Goal: Task Accomplishment & Management: Manage account settings

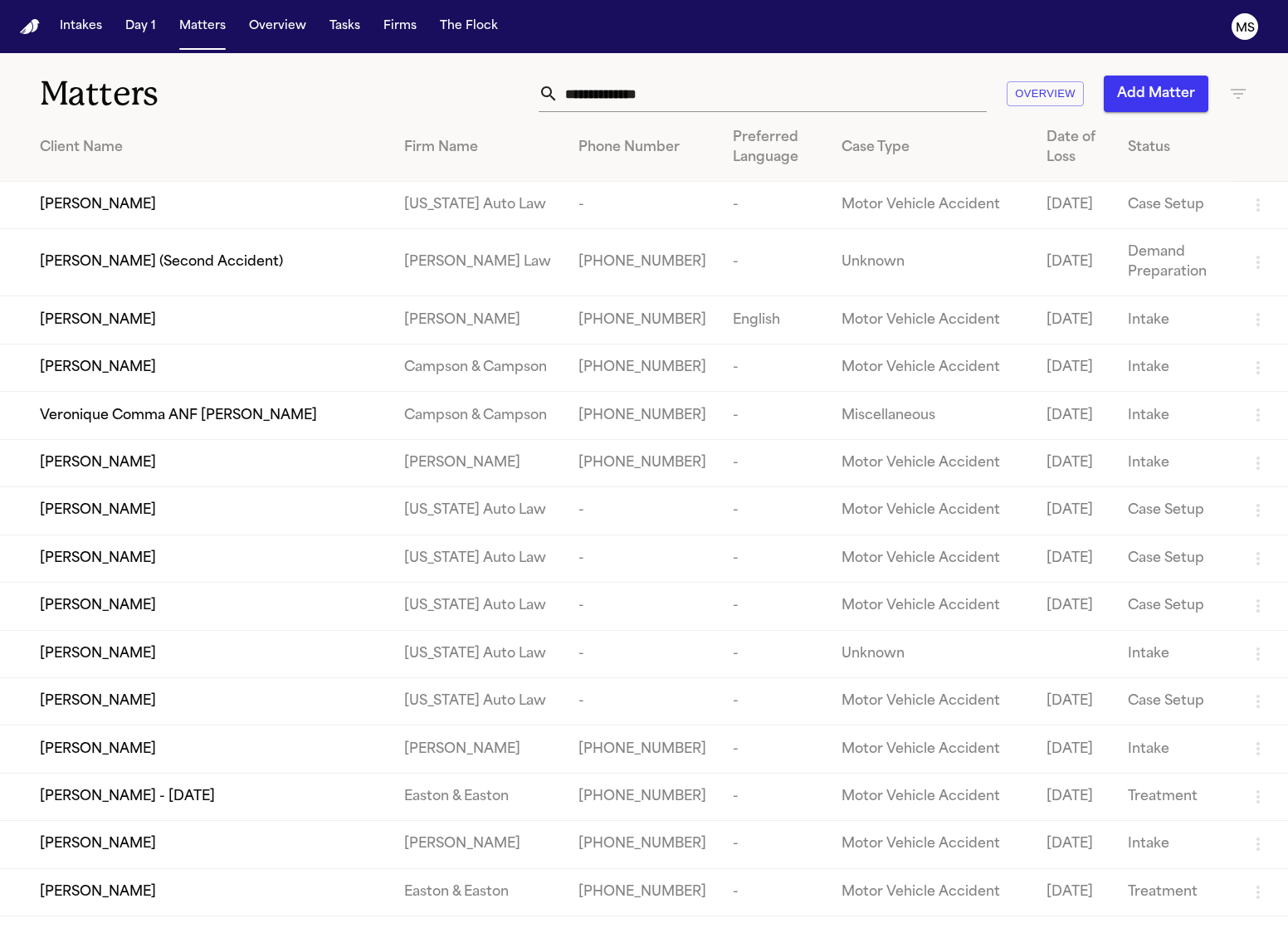
click at [651, 99] on input "text" at bounding box center [772, 94] width 428 height 37
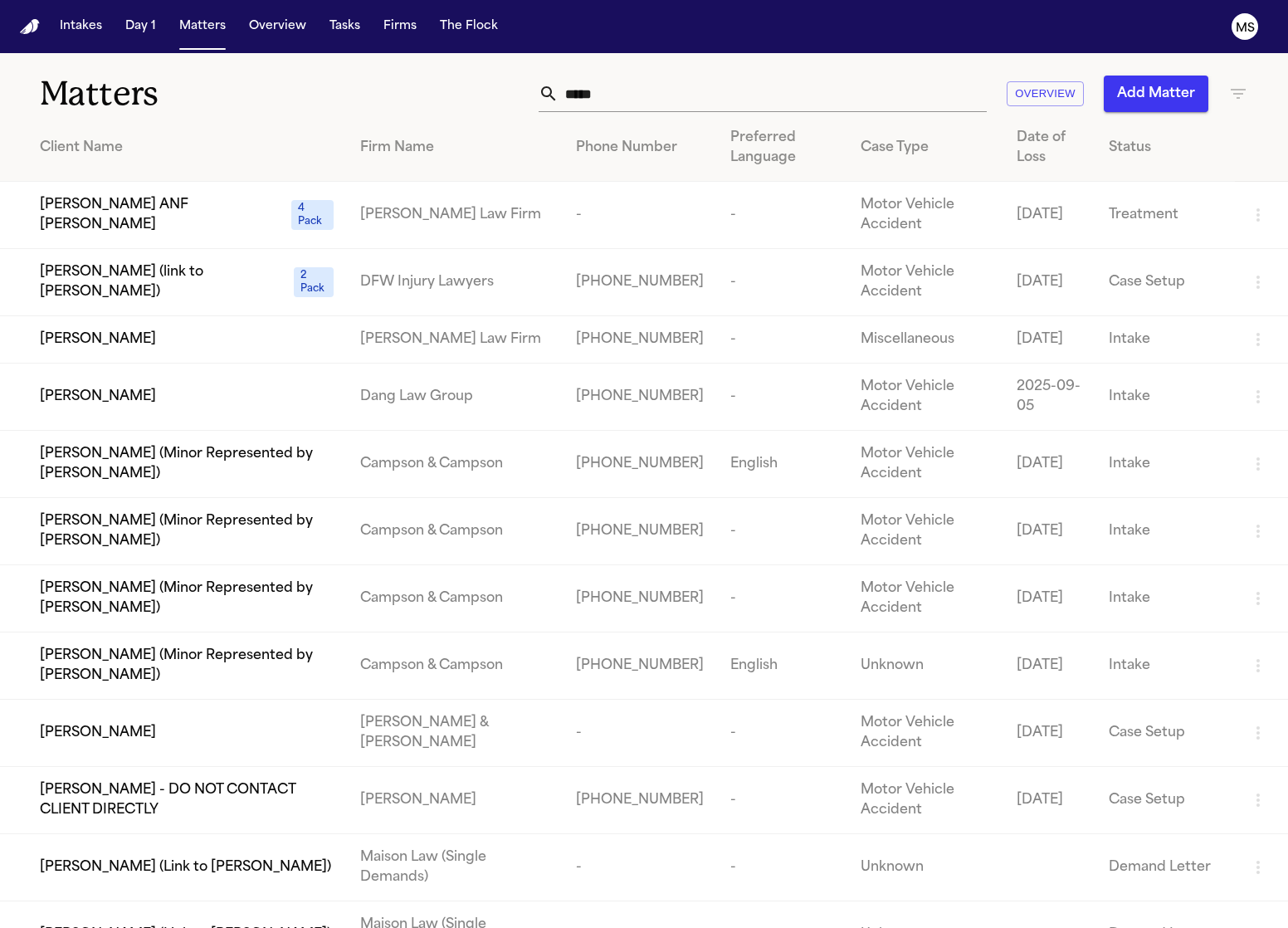
click at [233, 121] on th "Client Name" at bounding box center [173, 148] width 346 height 67
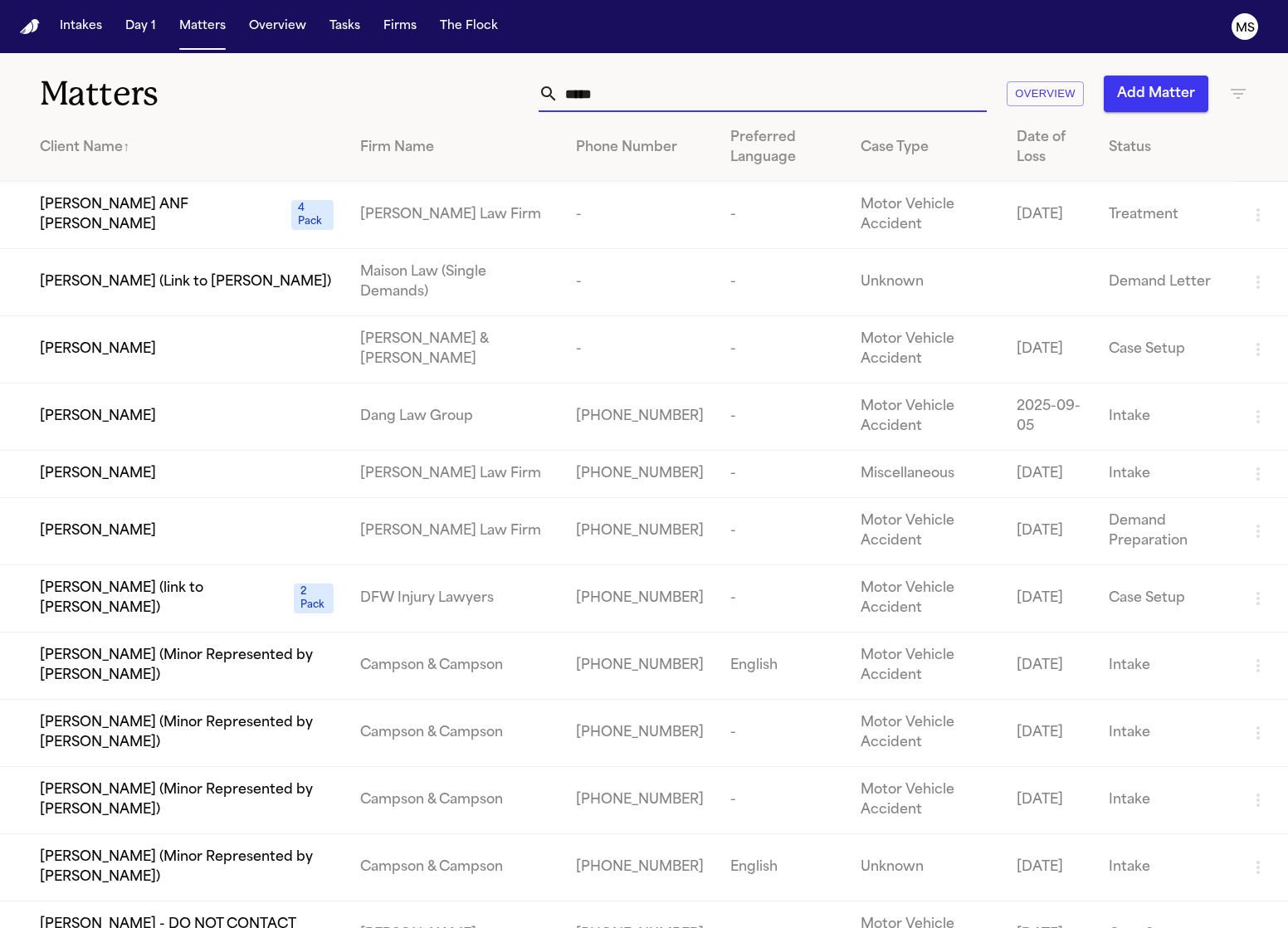
drag, startPoint x: 620, startPoint y: 99, endPoint x: 449, endPoint y: 93, distance: 171.1
click at [449, 93] on div "***** Overview Add Matter" at bounding box center [812, 94] width 868 height 37
paste input "*****"
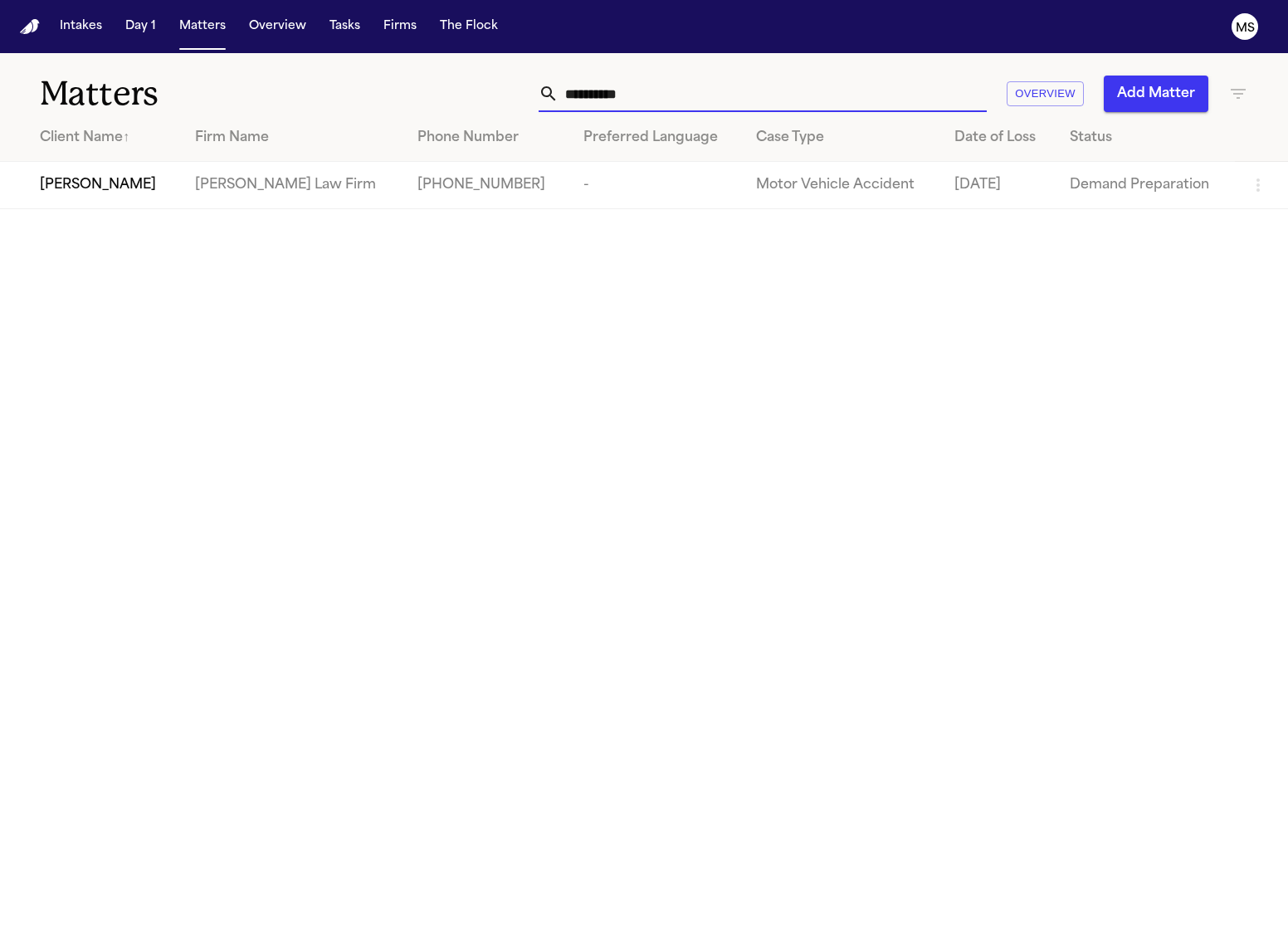
type input "**********"
click at [163, 183] on div "[PERSON_NAME]" at bounding box center [104, 185] width 128 height 20
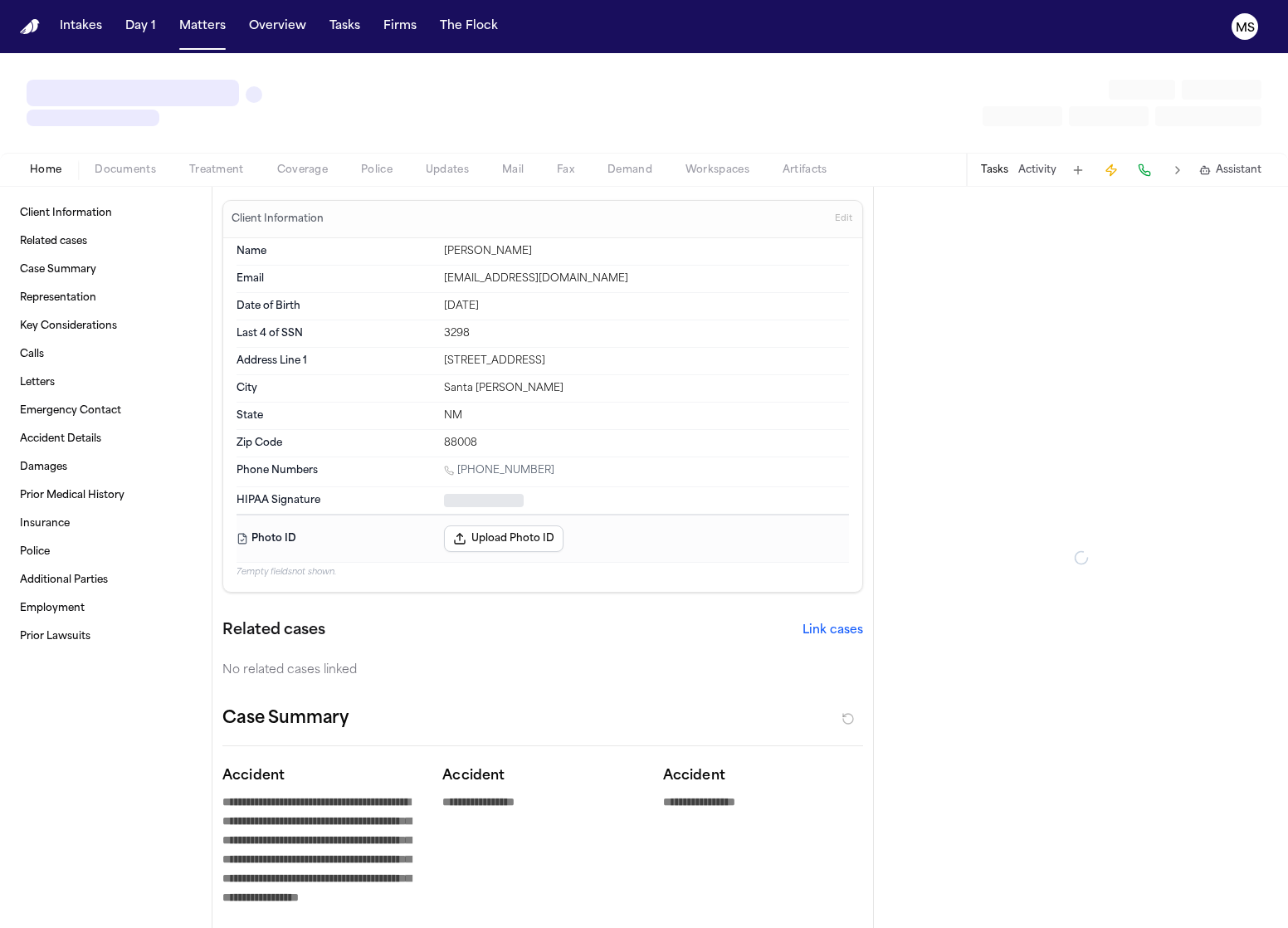
type textarea "*"
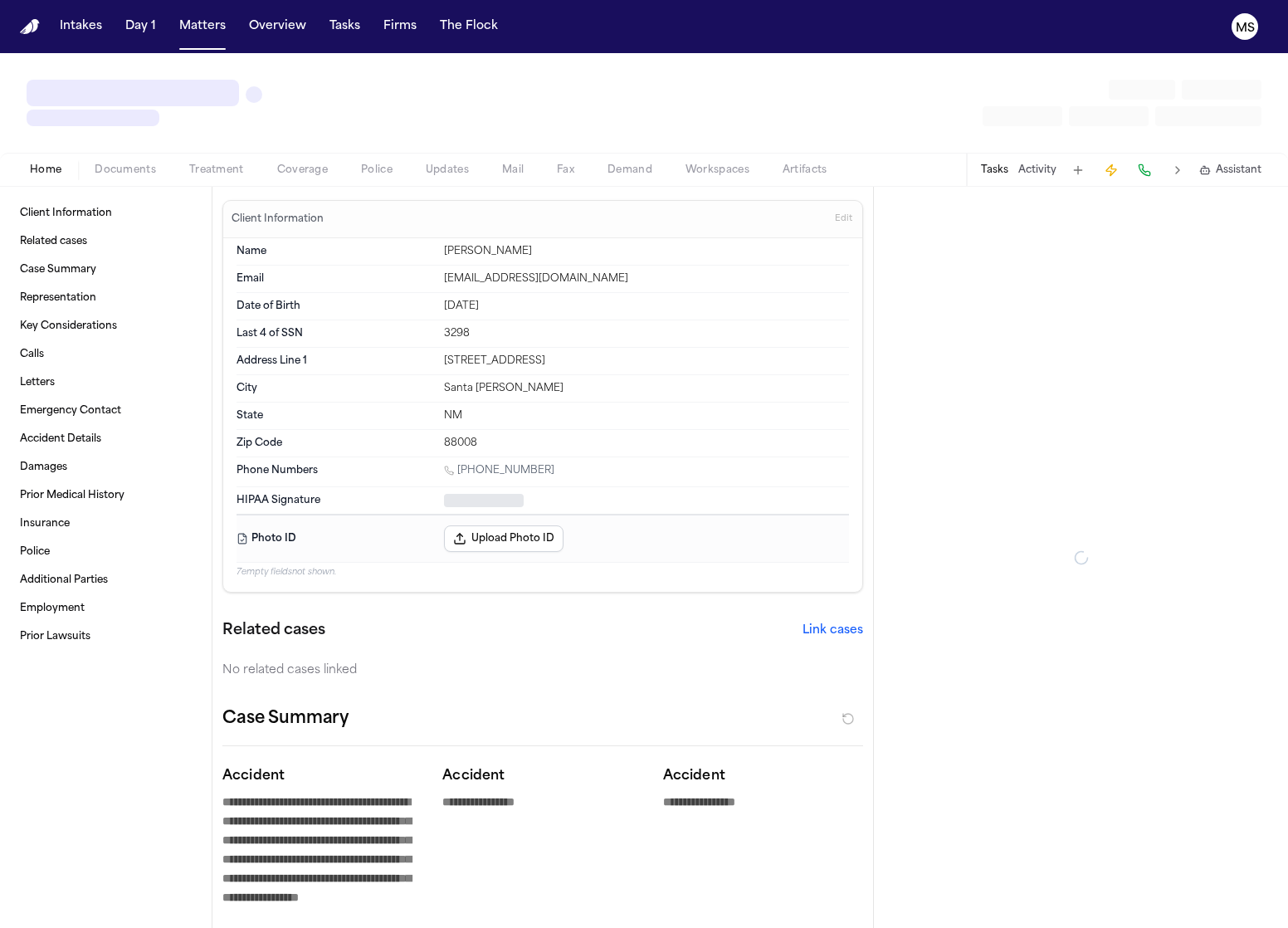
type textarea "*"
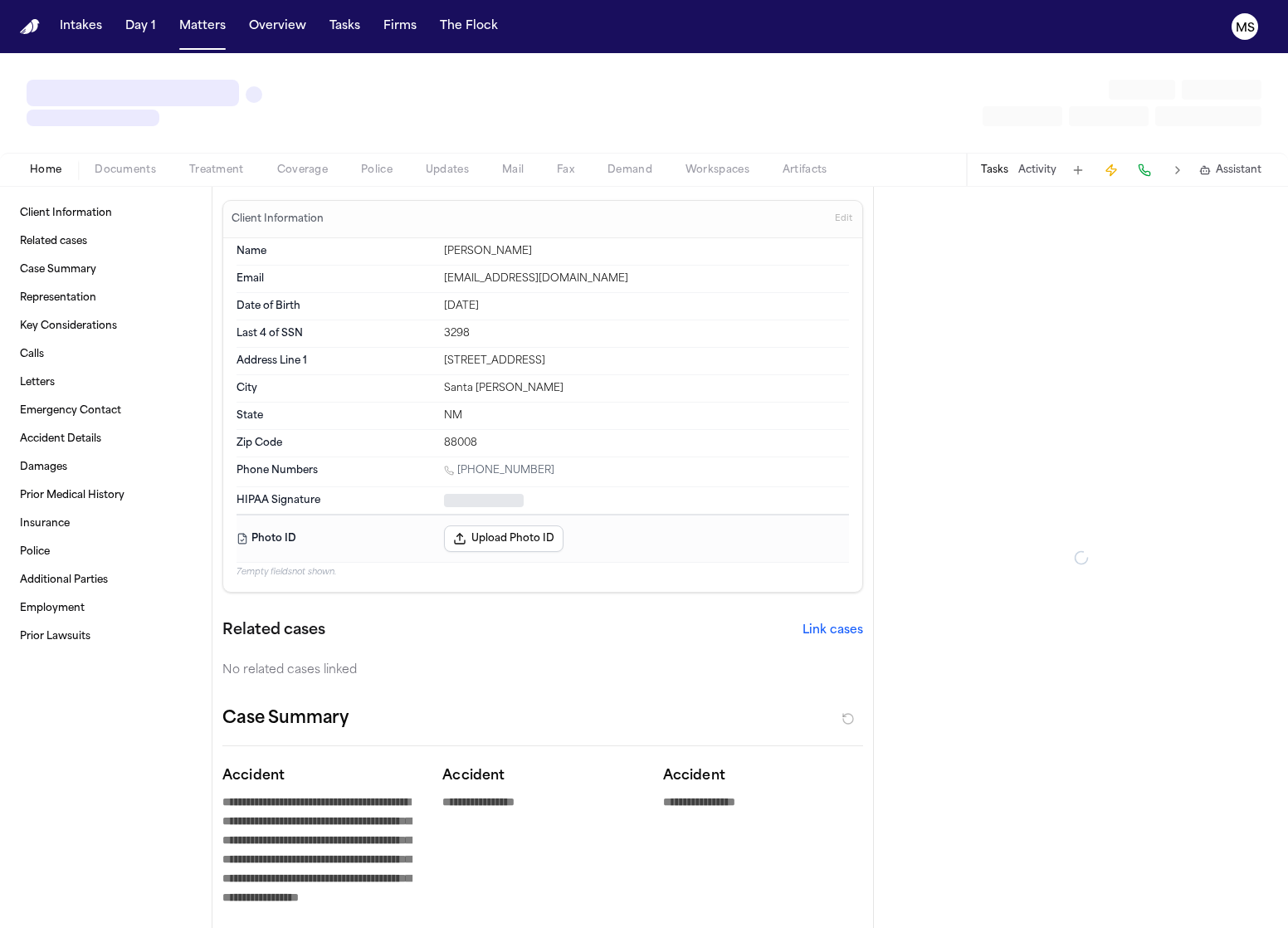
type textarea "*"
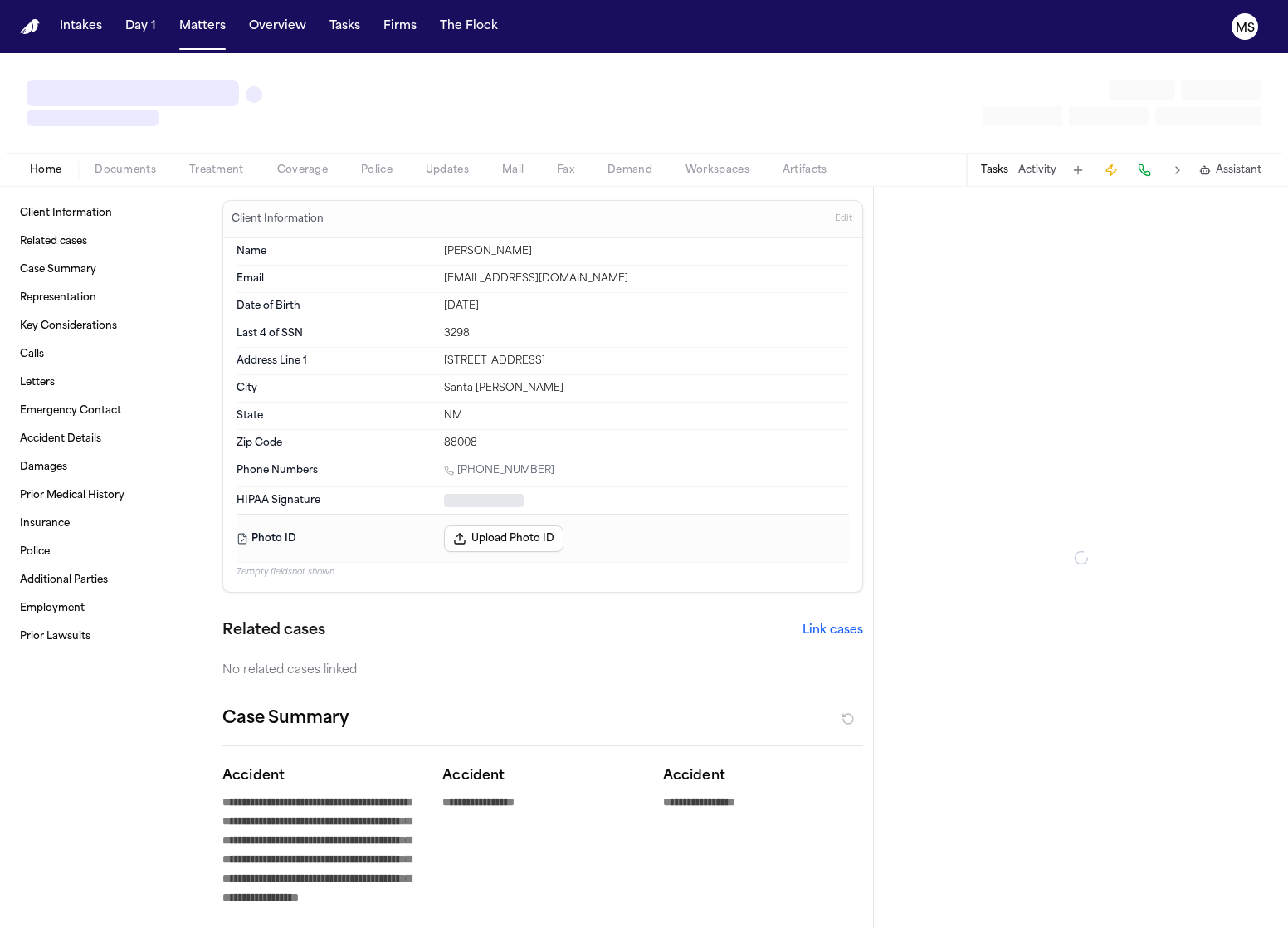
type textarea "*"
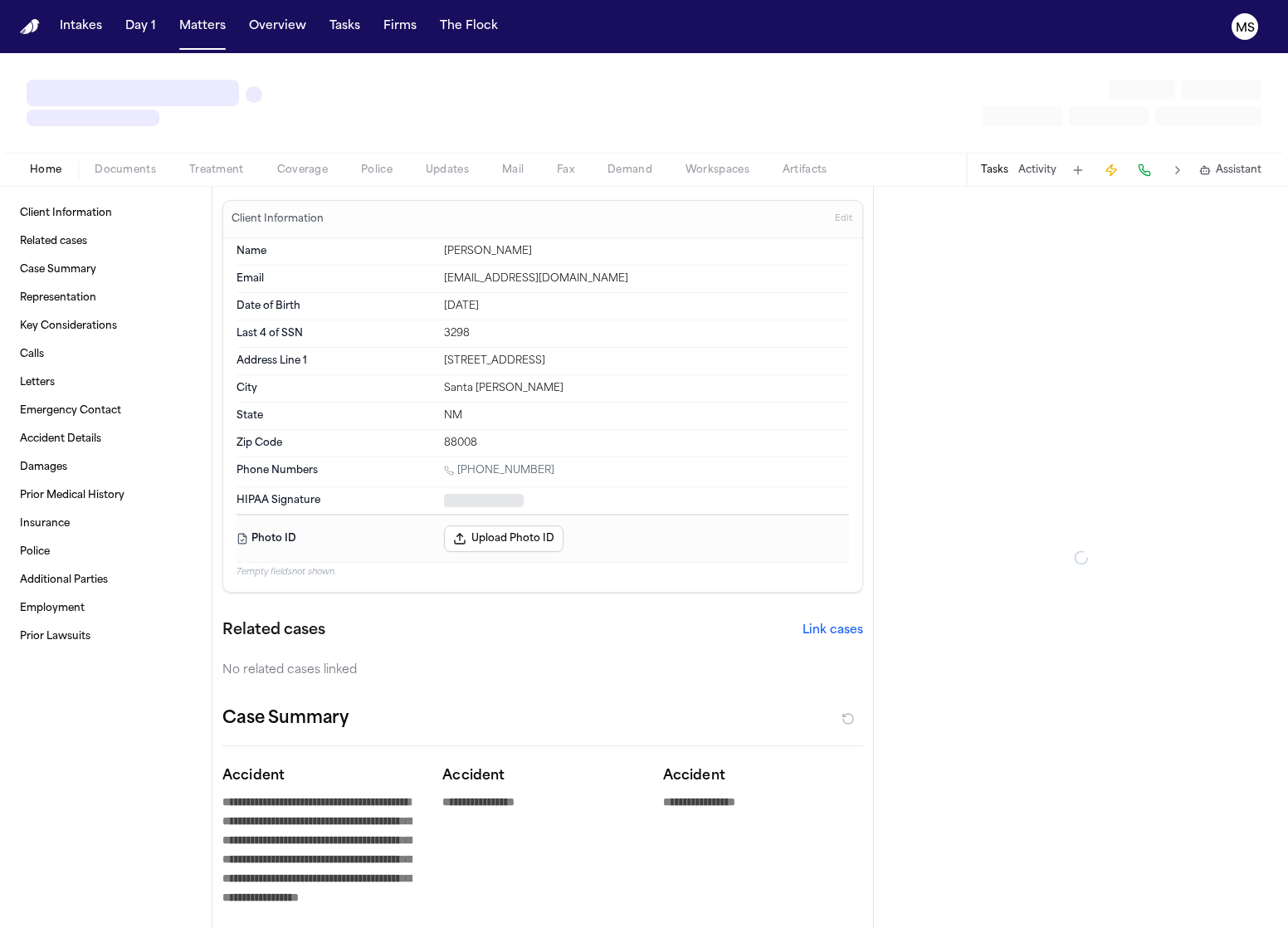
type textarea "*"
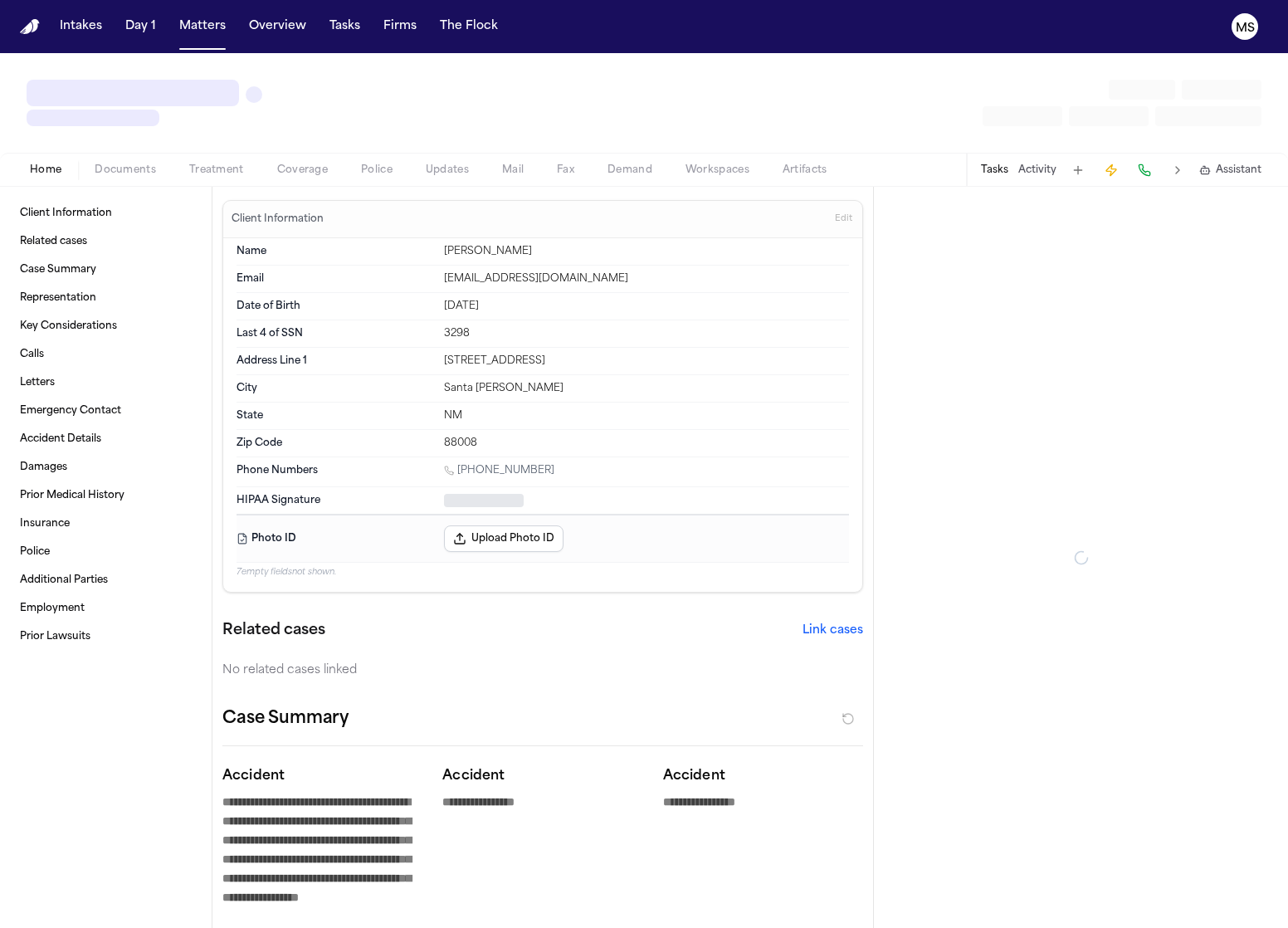
type textarea "*"
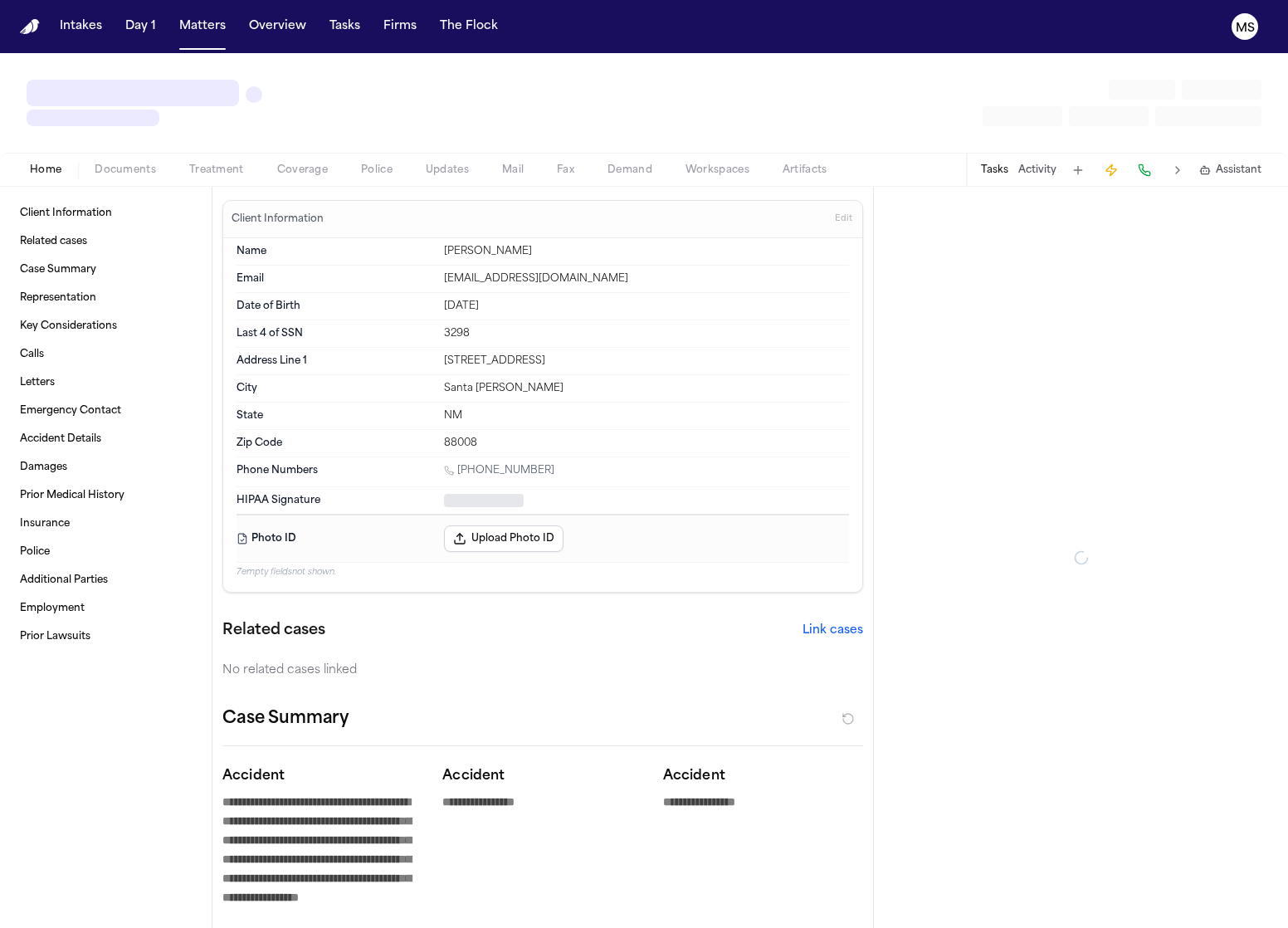
type textarea "*"
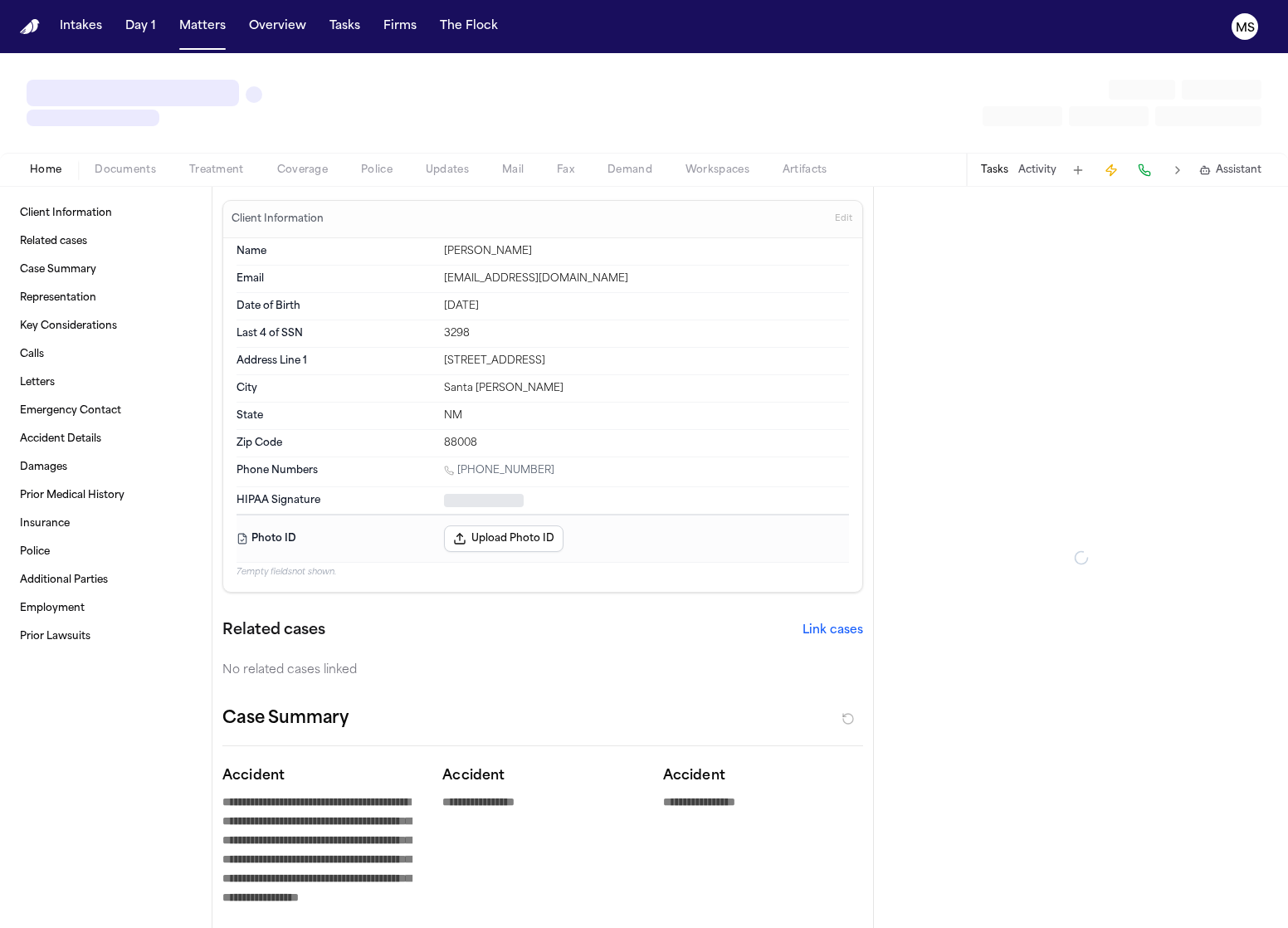
type textarea "*"
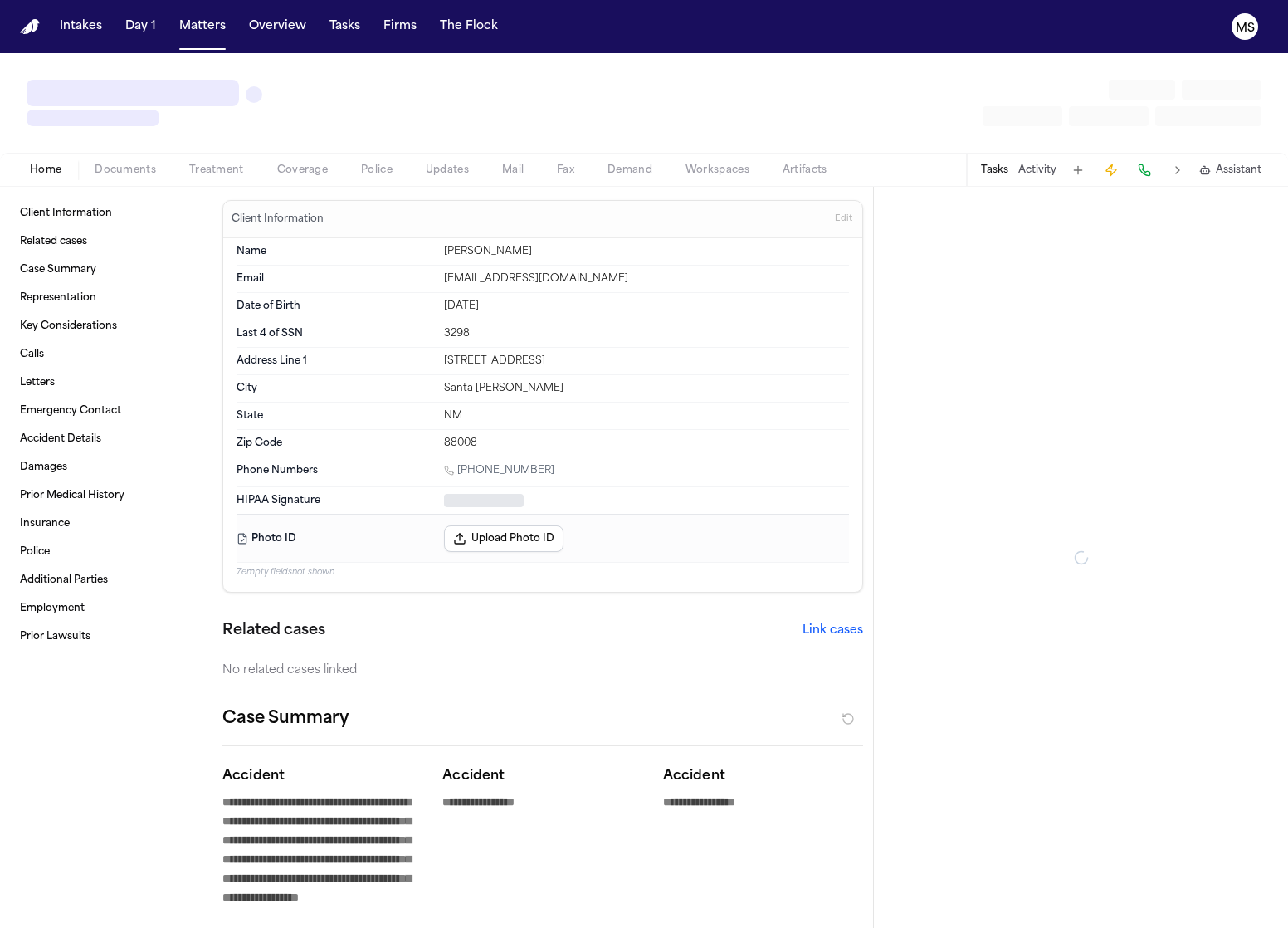
type textarea "*"
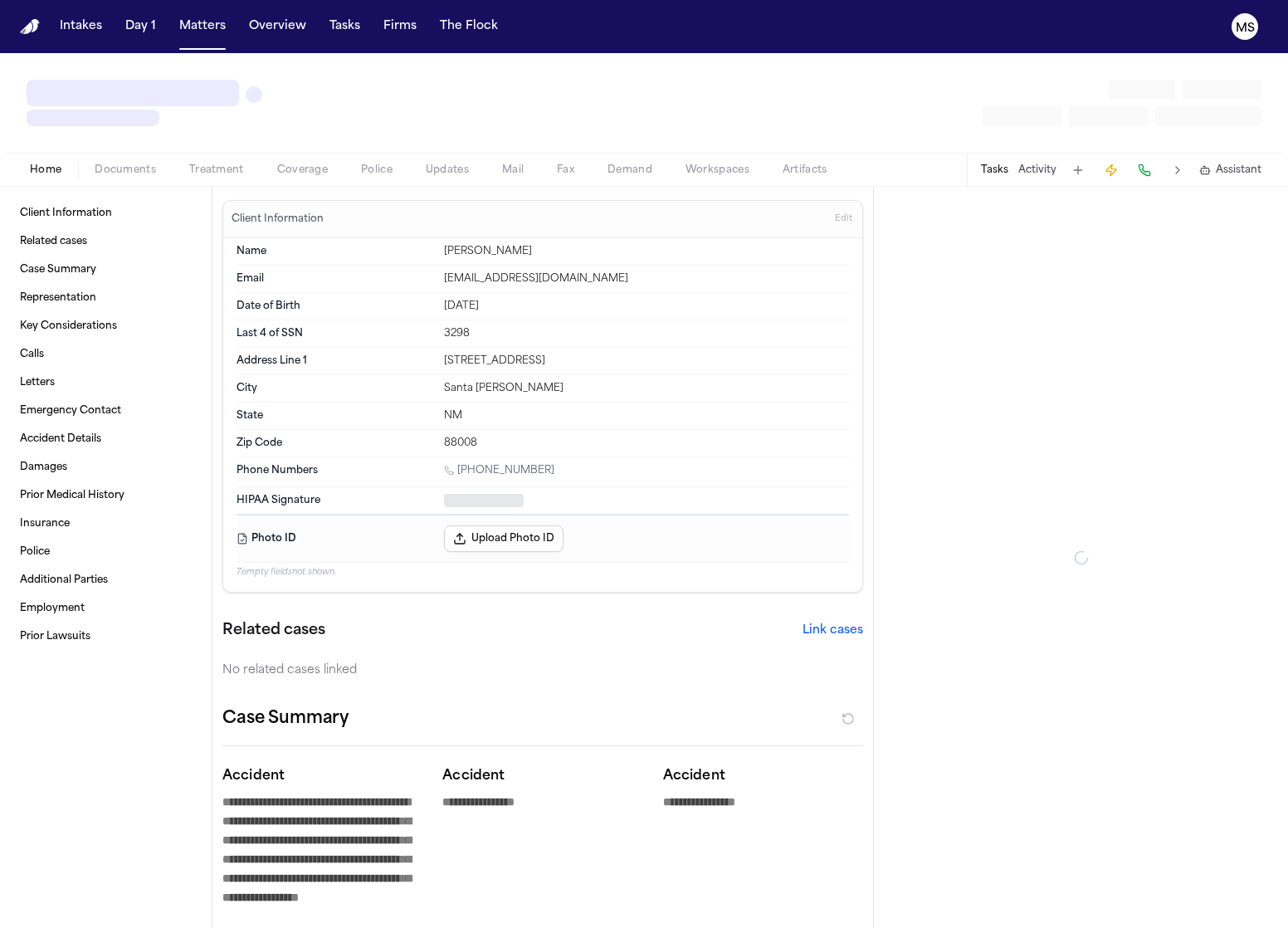
type textarea "*"
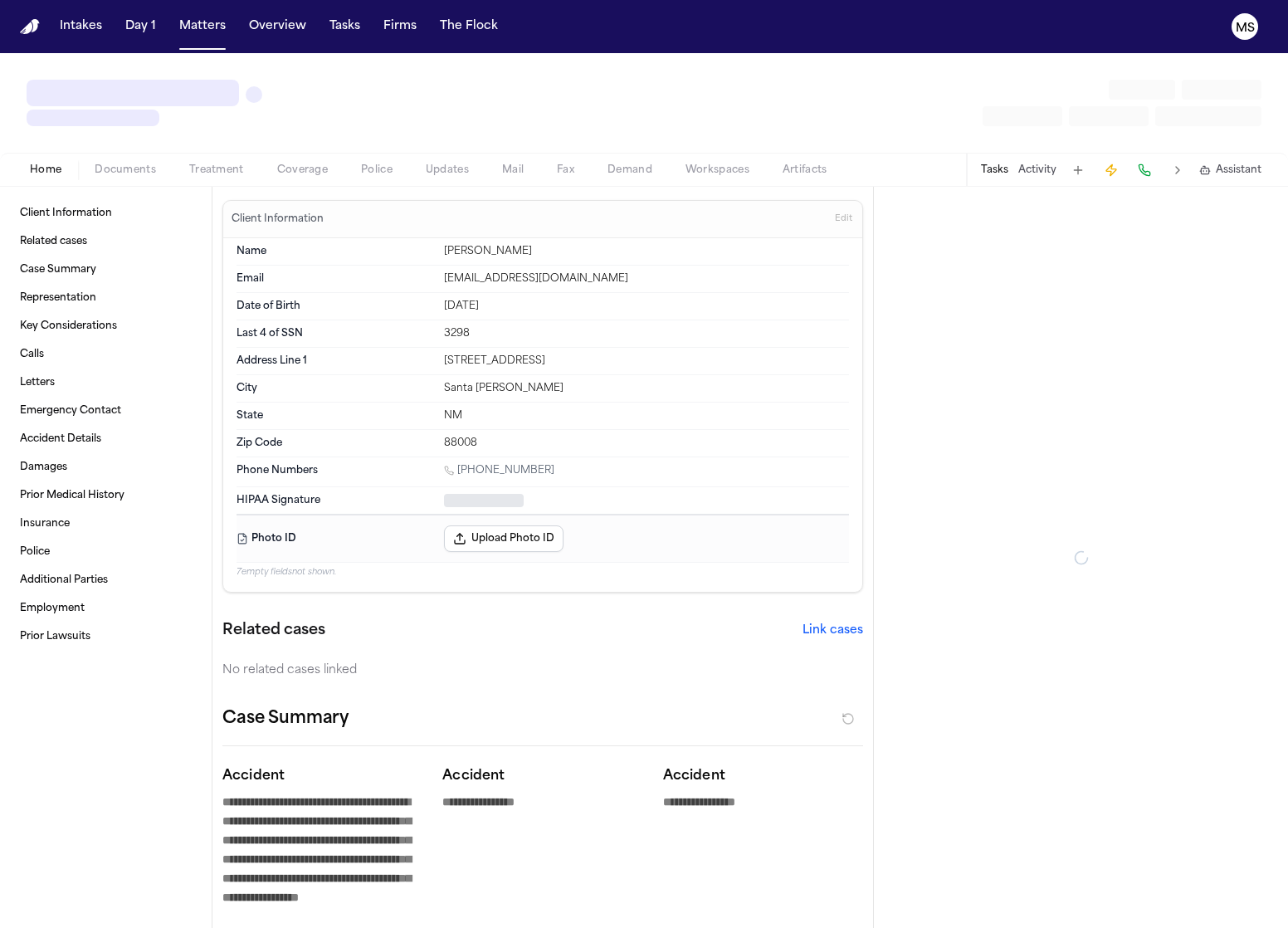
type textarea "*"
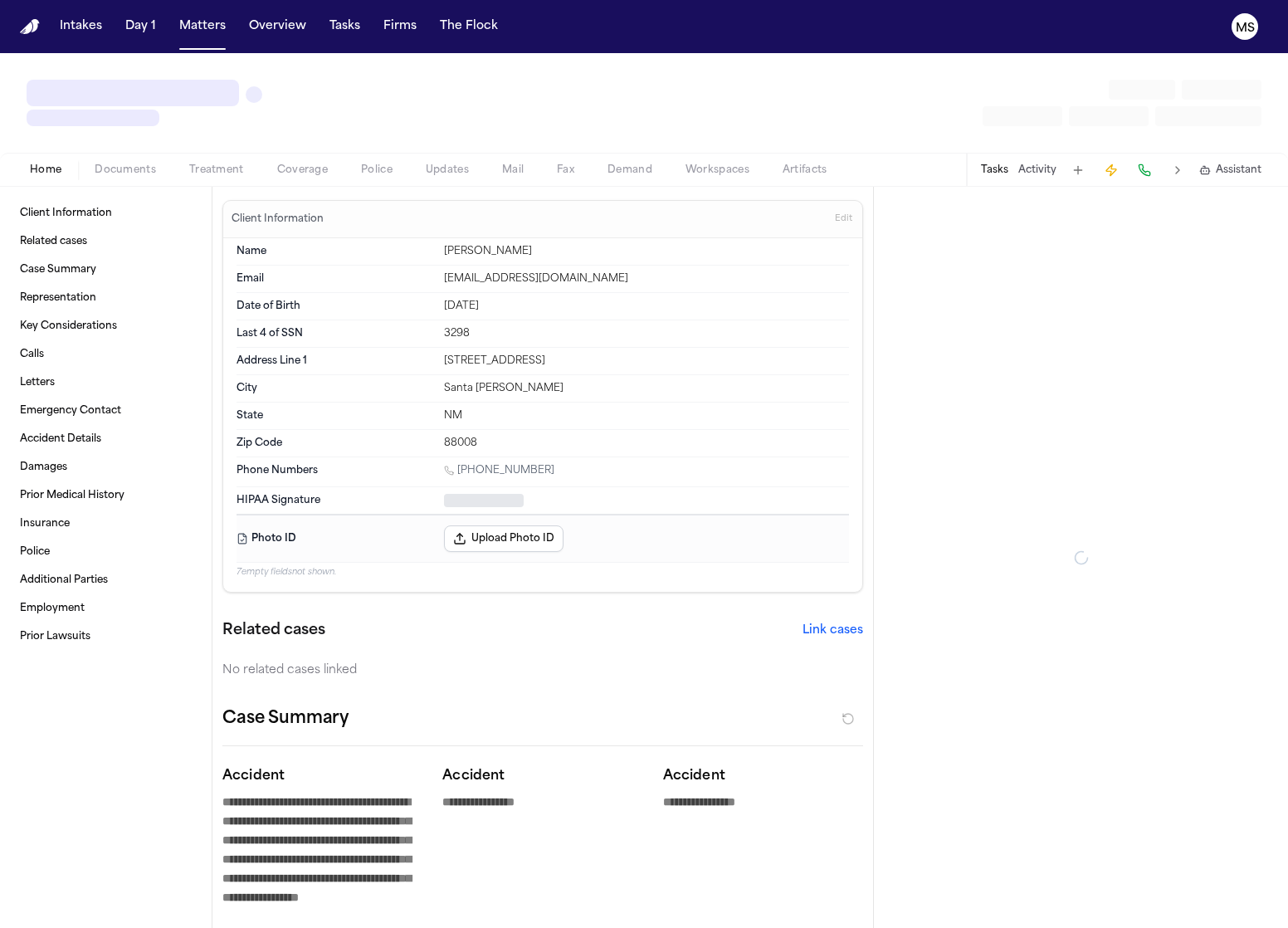
type textarea "*"
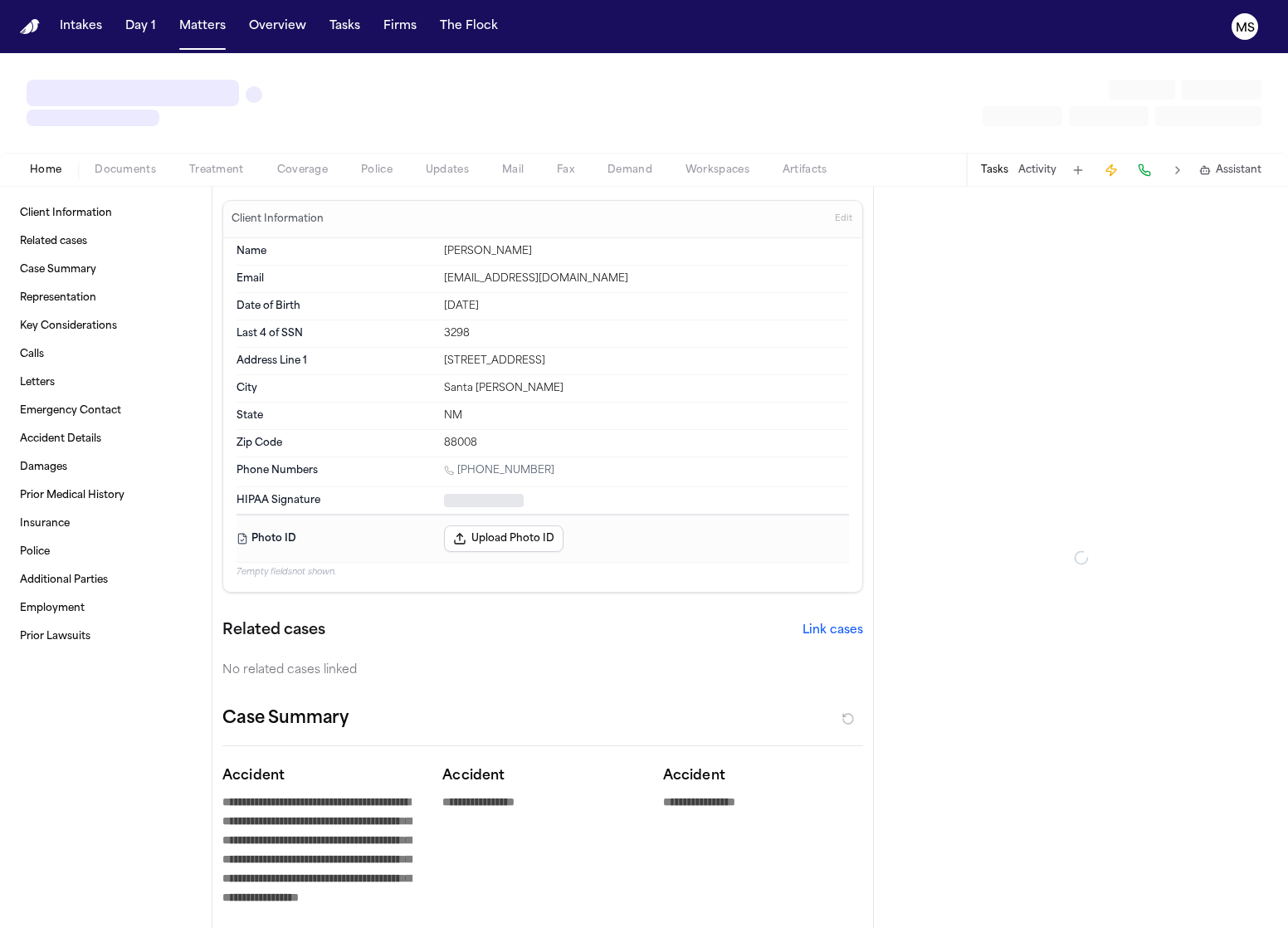
type textarea "*"
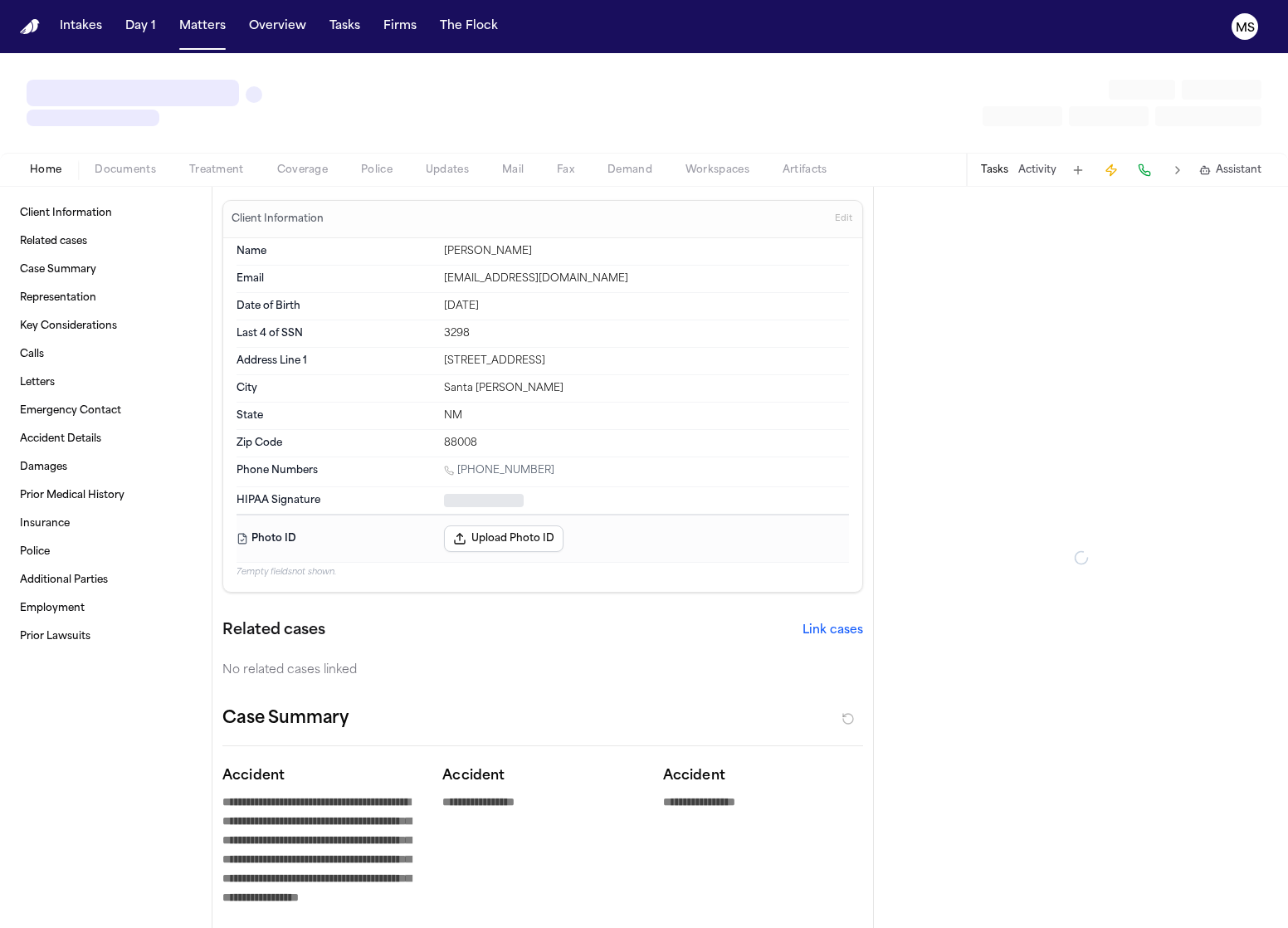
type textarea "*"
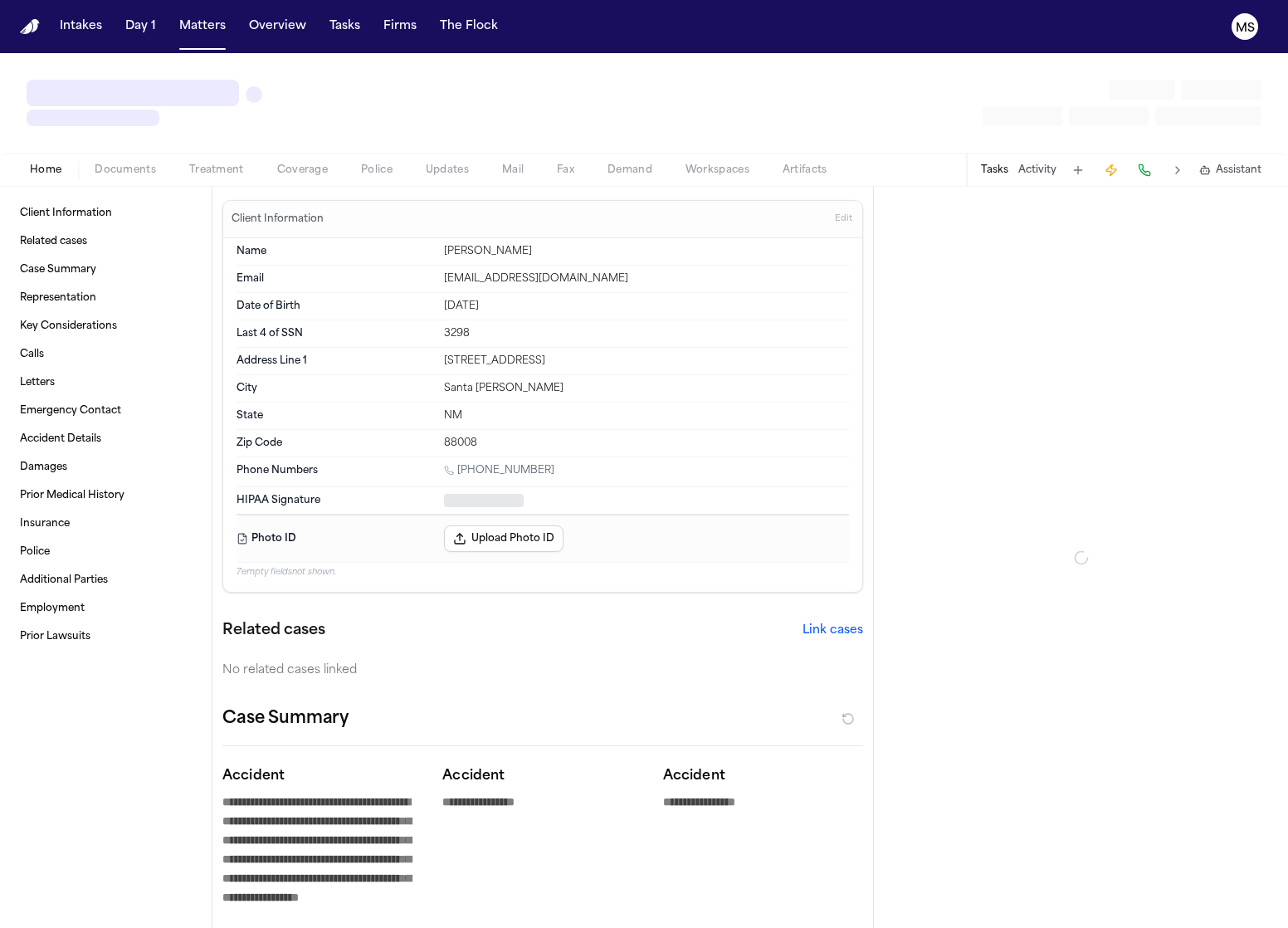
type textarea "*"
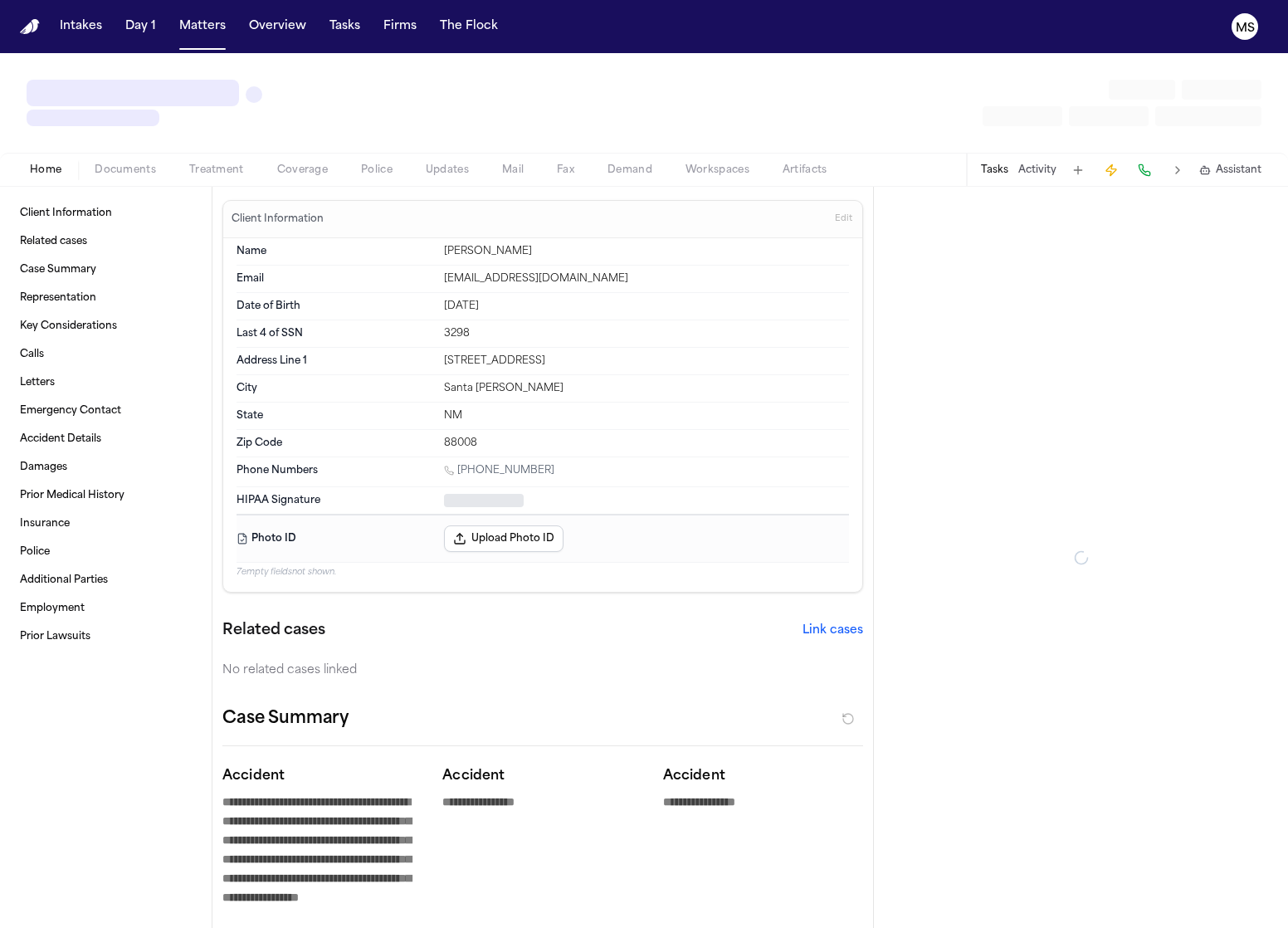
type textarea "*"
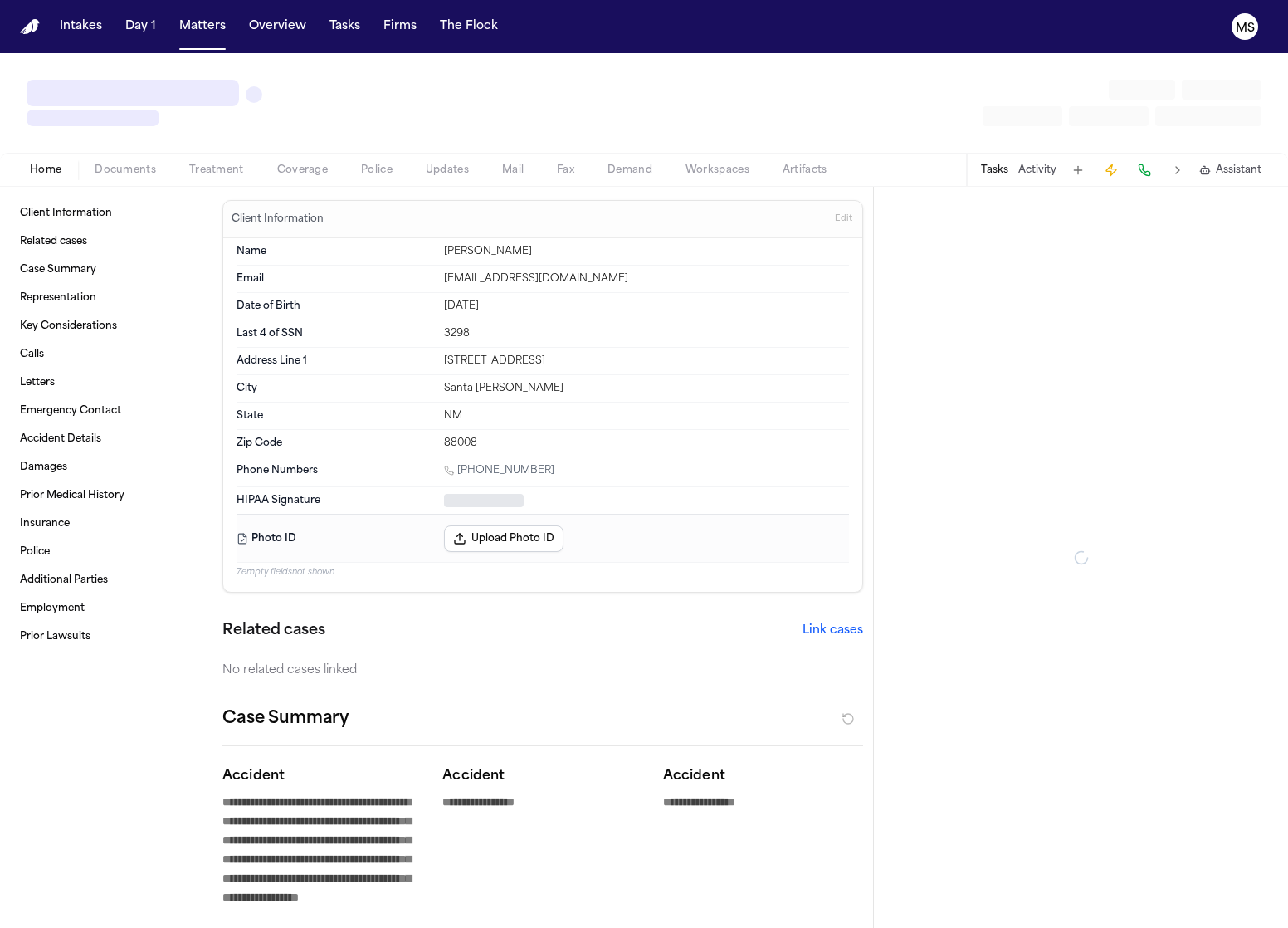
type textarea "*"
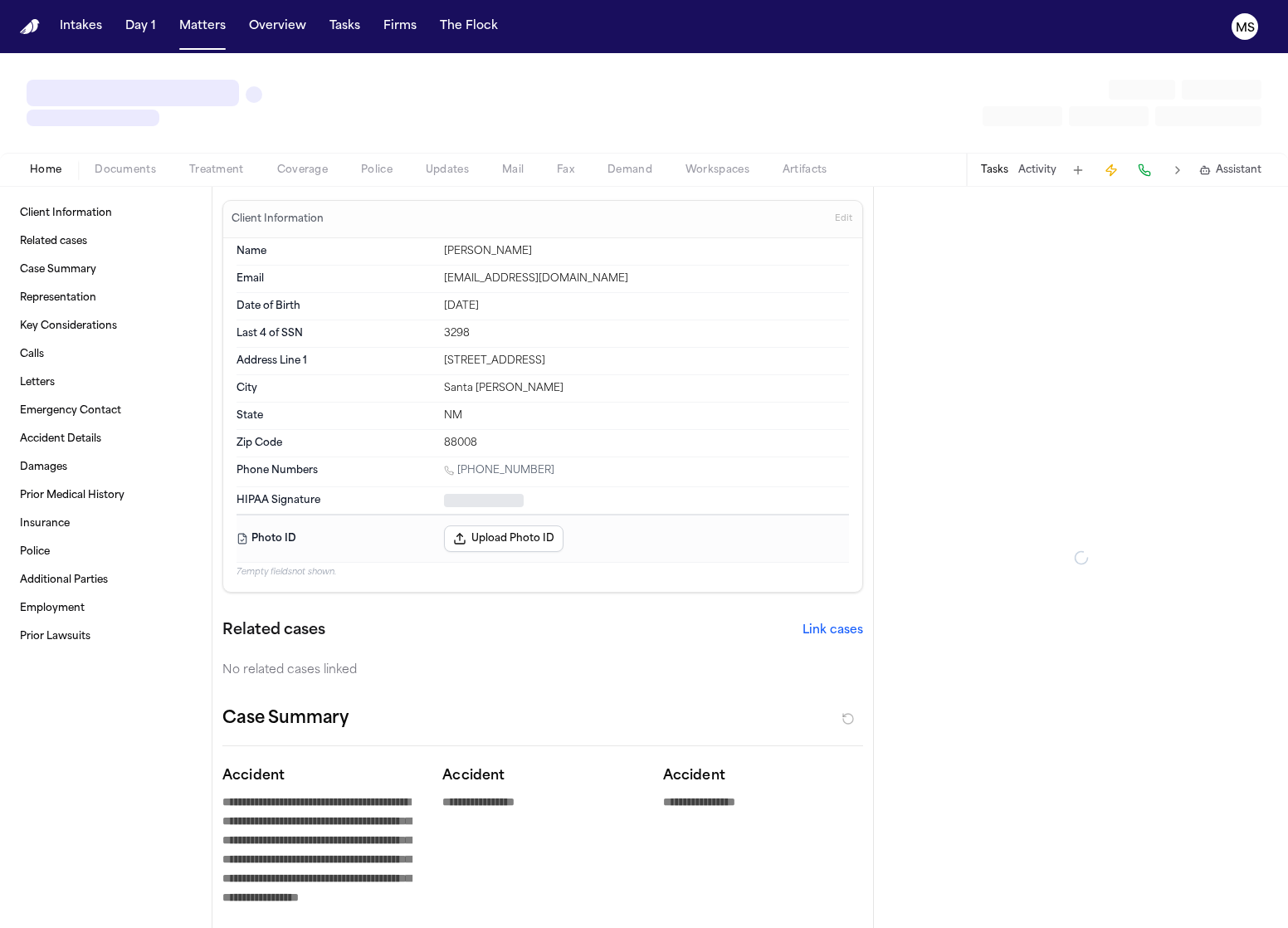
type textarea "*"
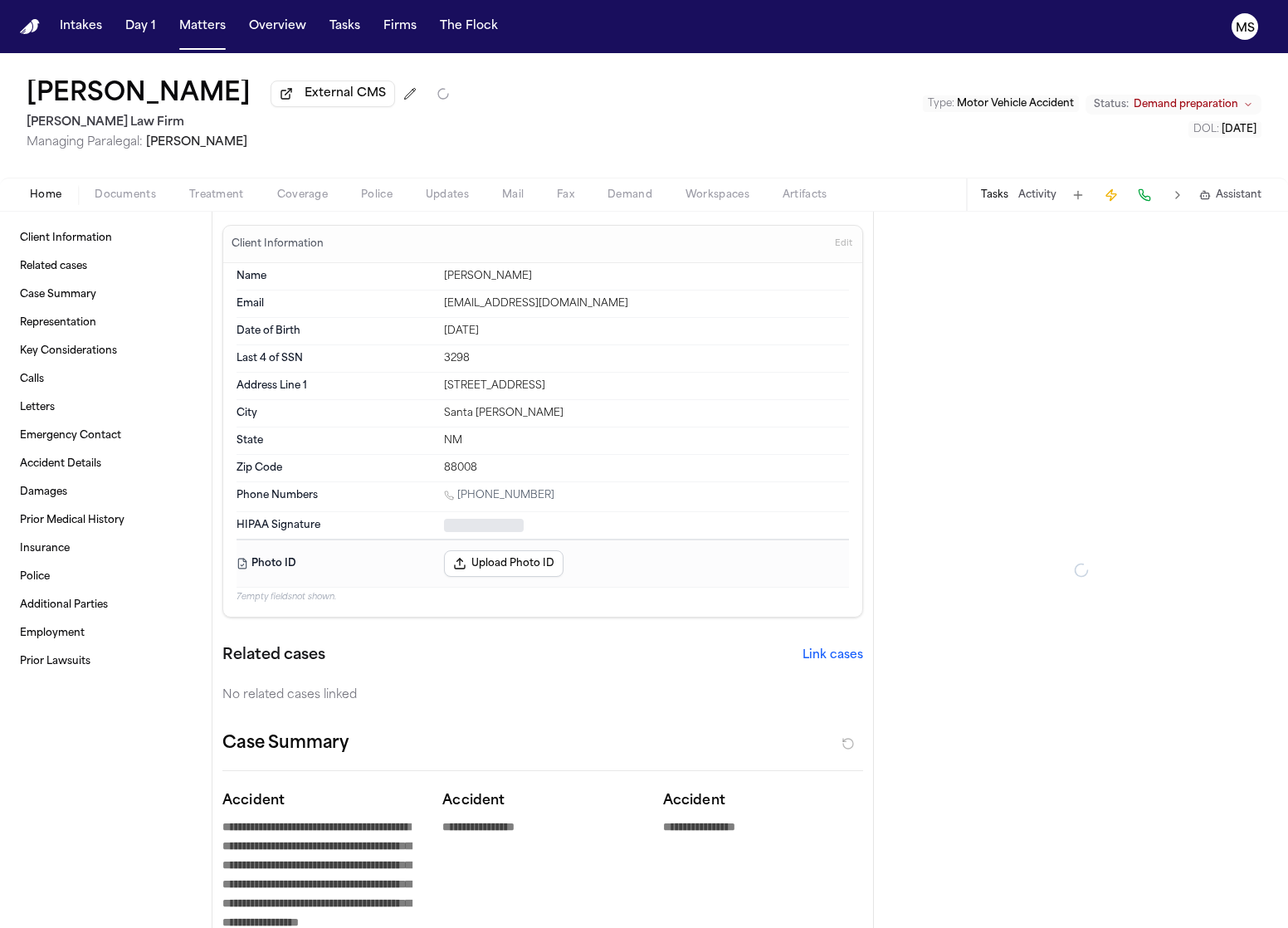
type textarea "*"
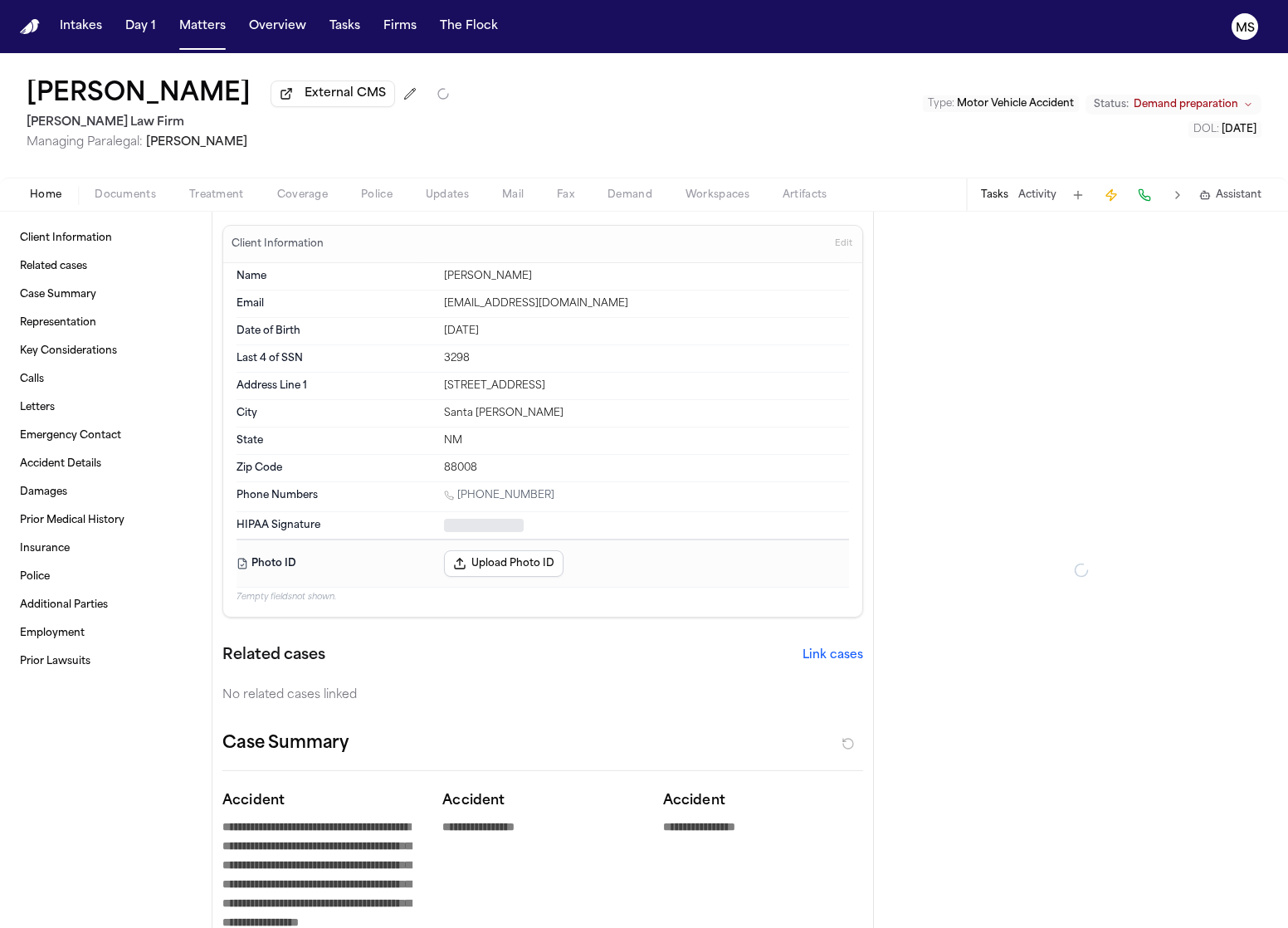
type textarea "*"
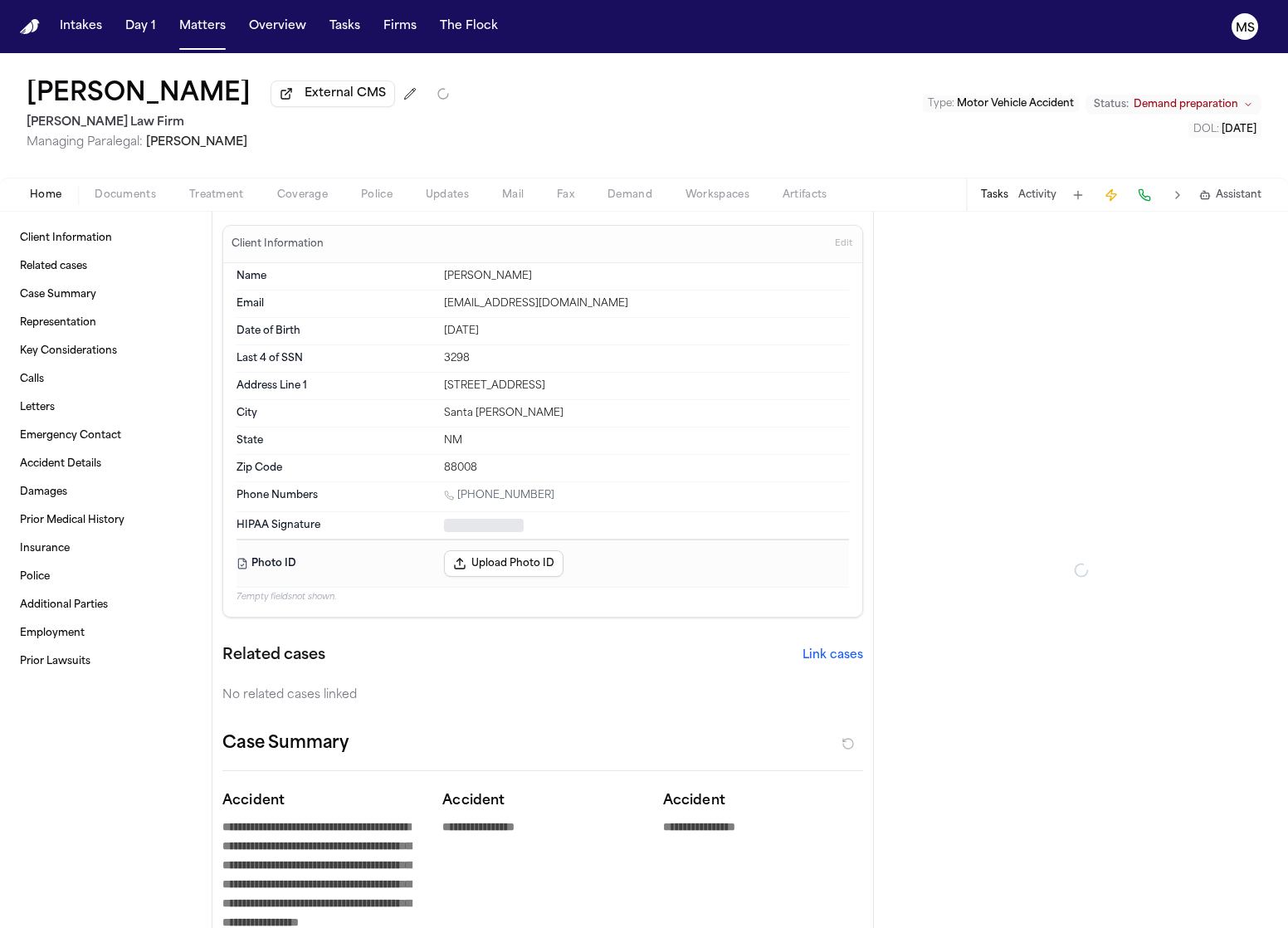
type textarea "*"
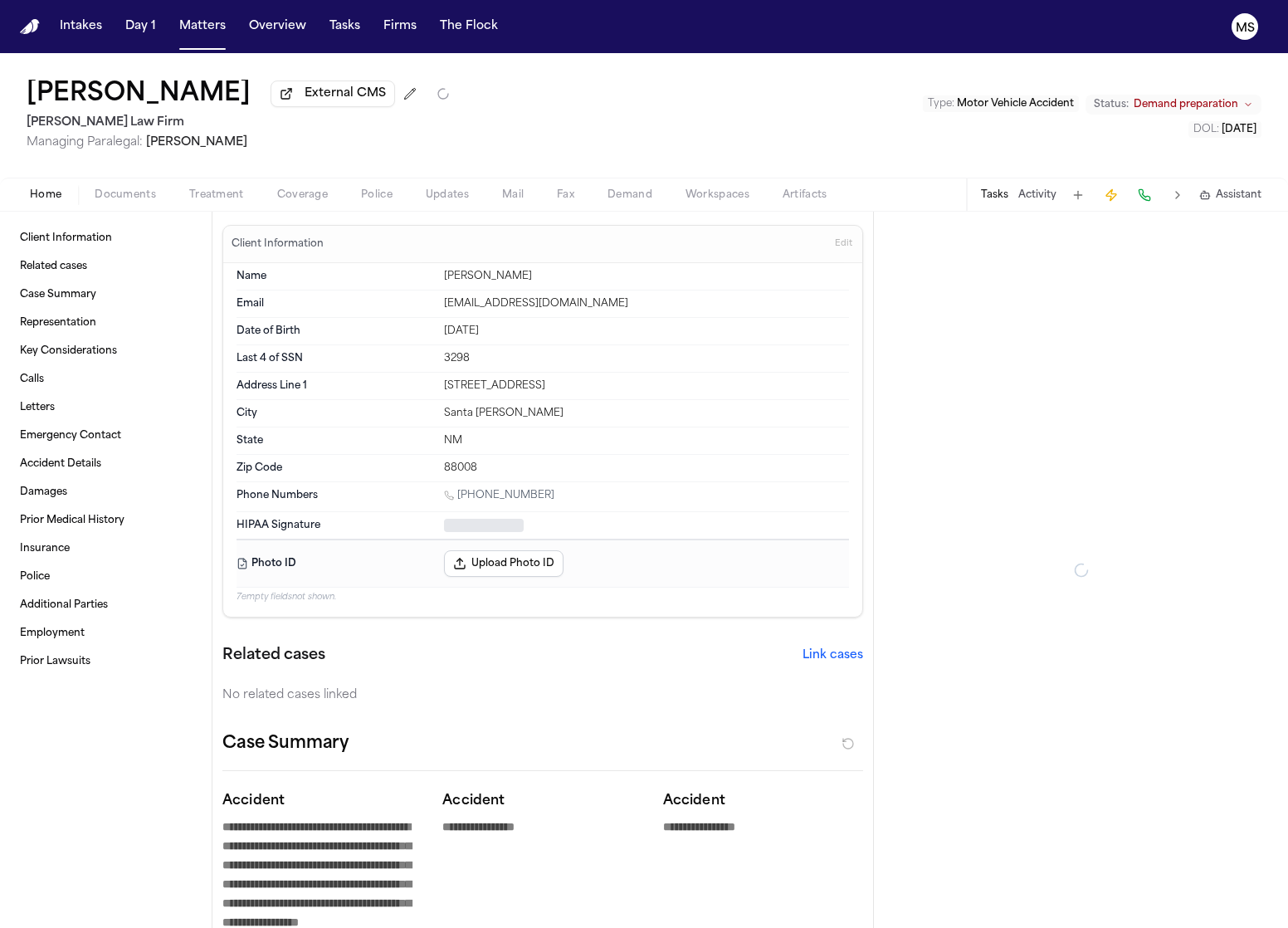
type textarea "*"
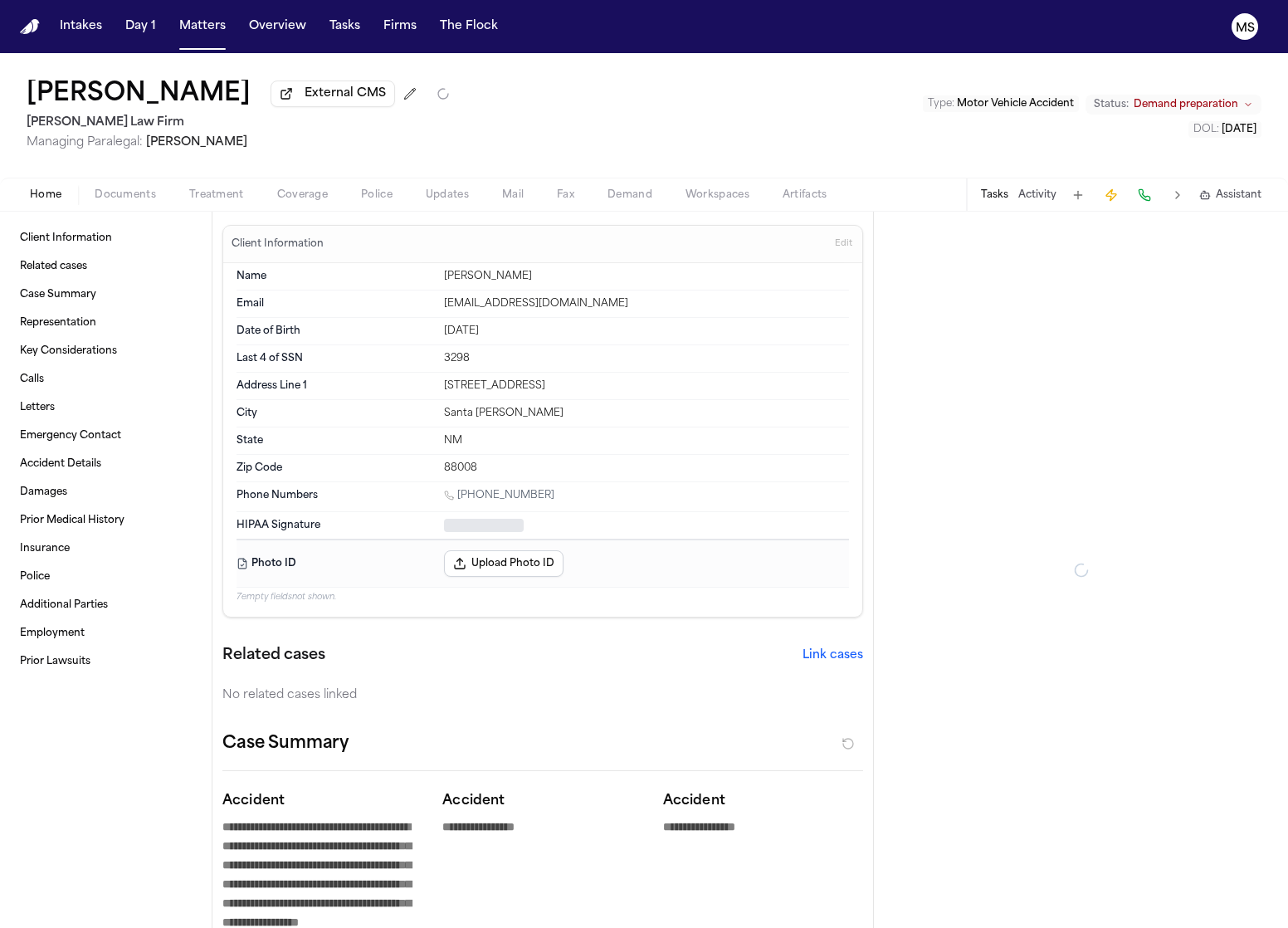
type textarea "*"
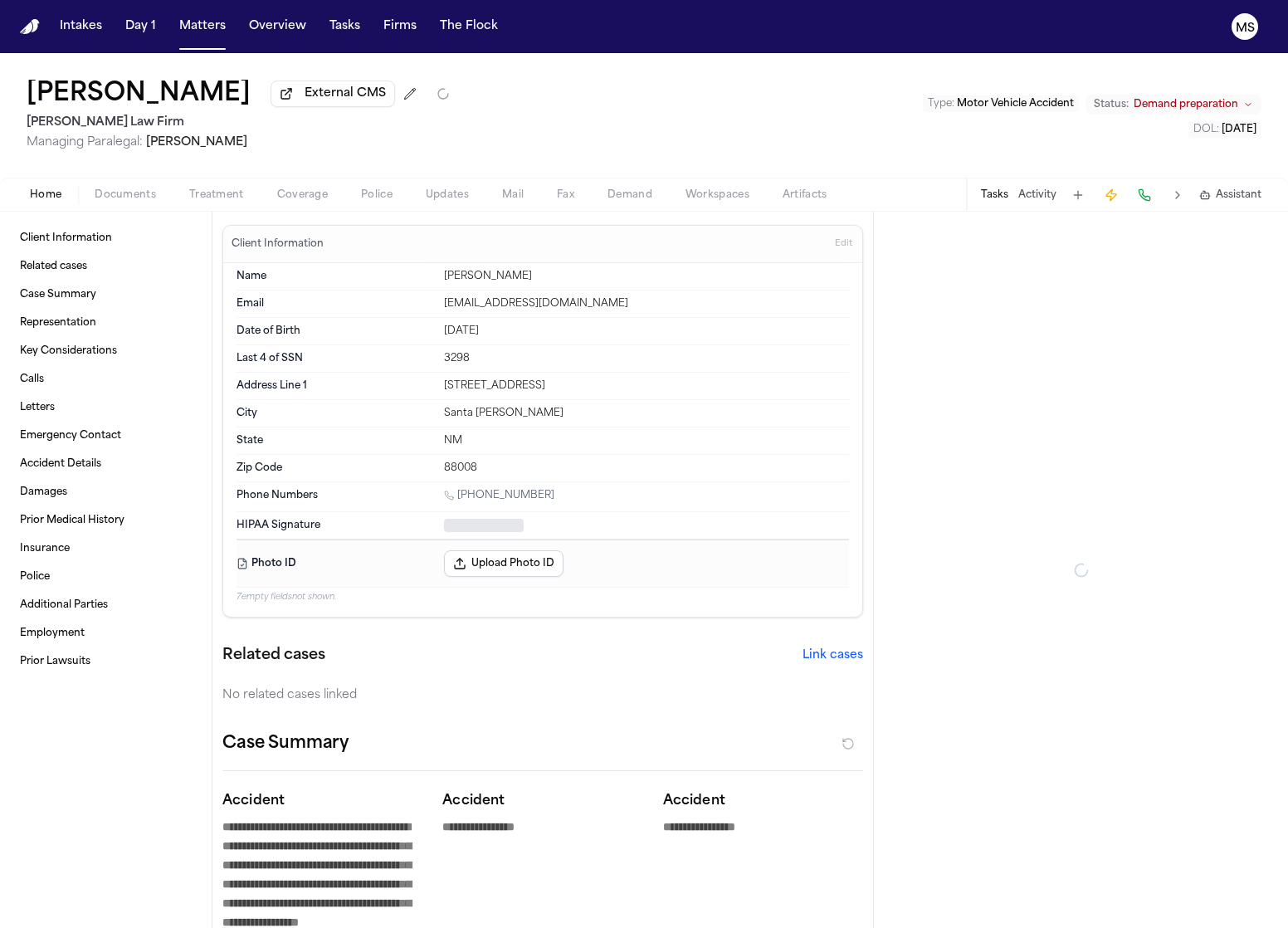
type textarea "*"
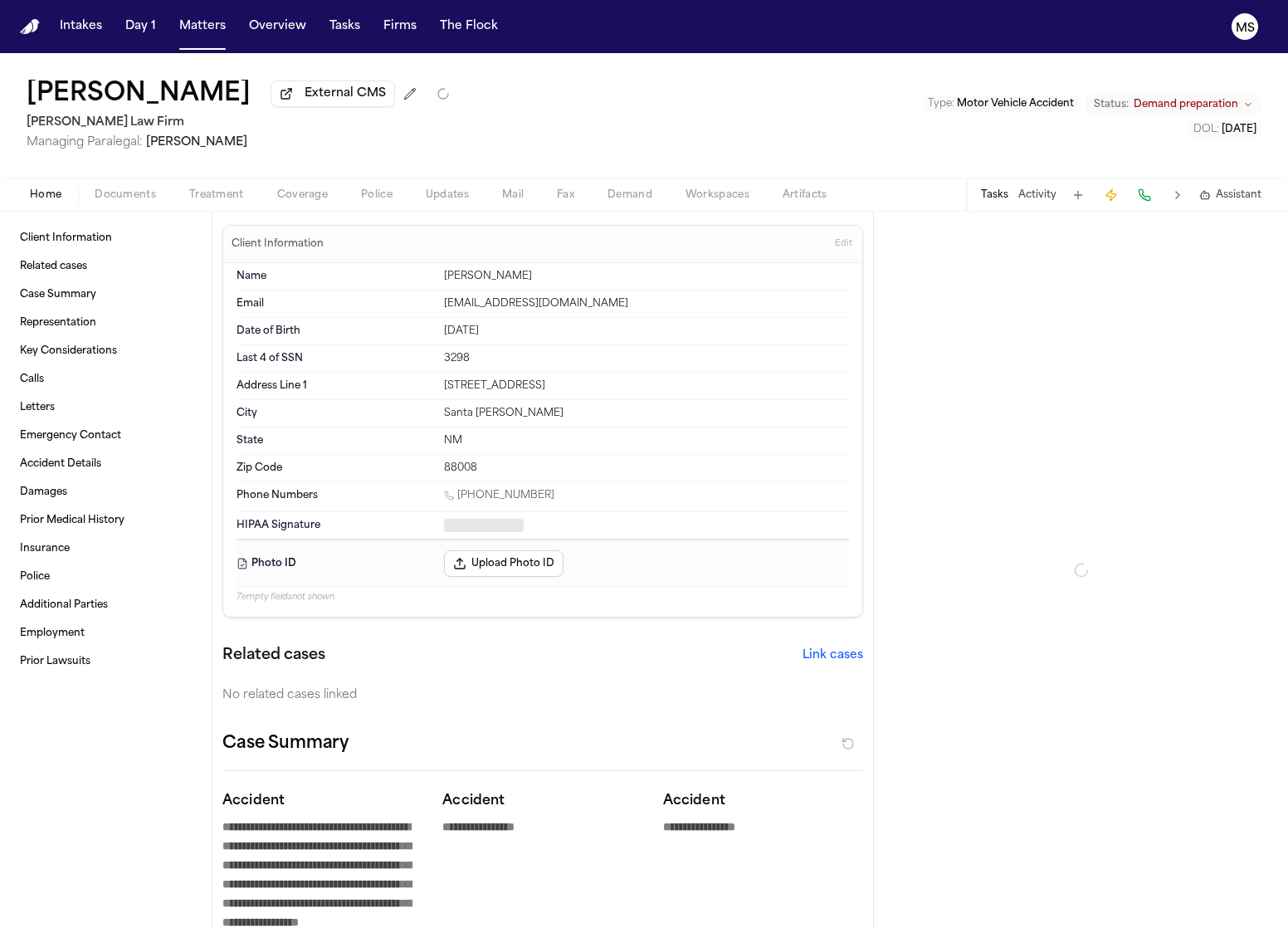
type textarea "*"
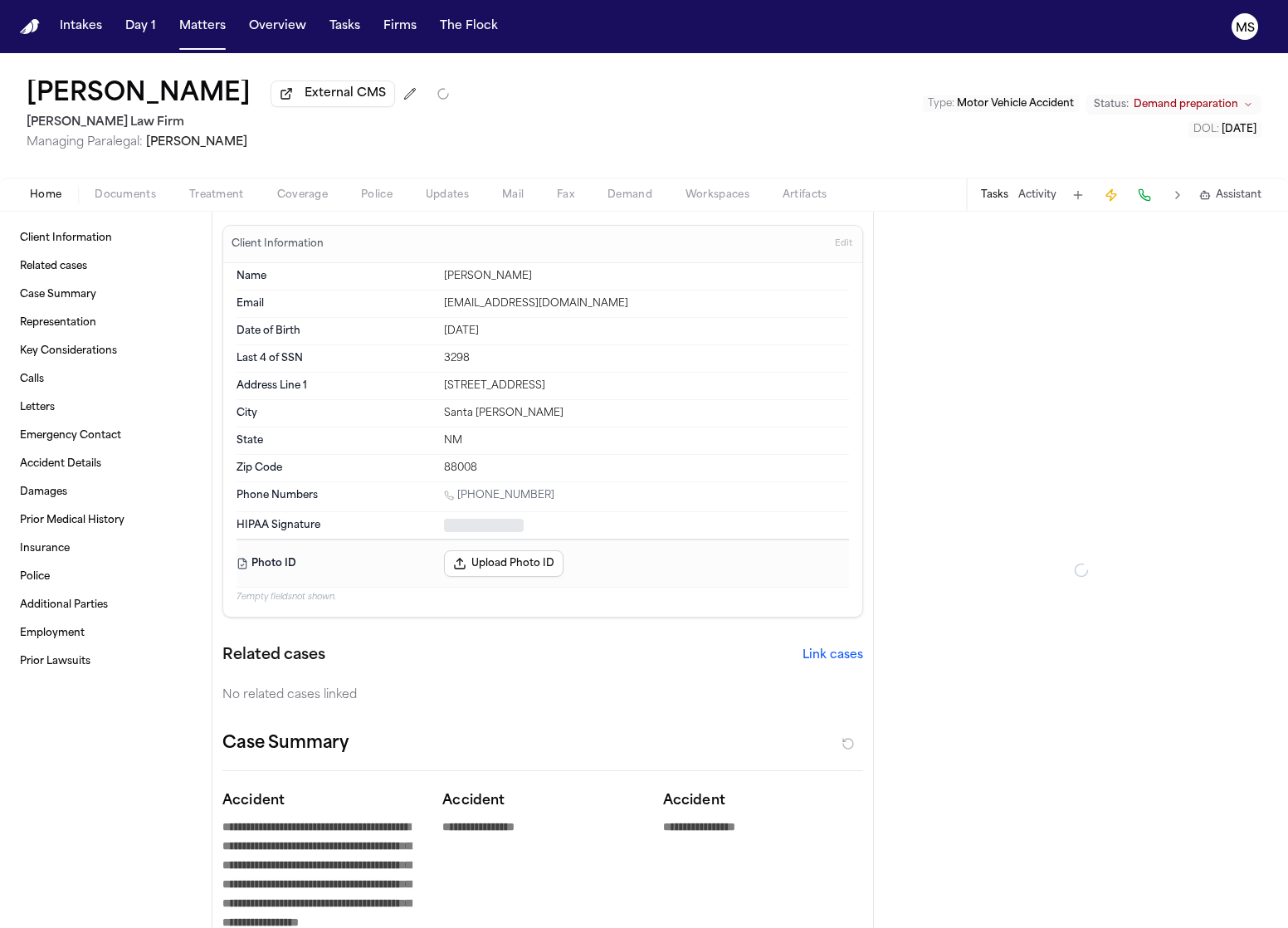
type textarea "*"
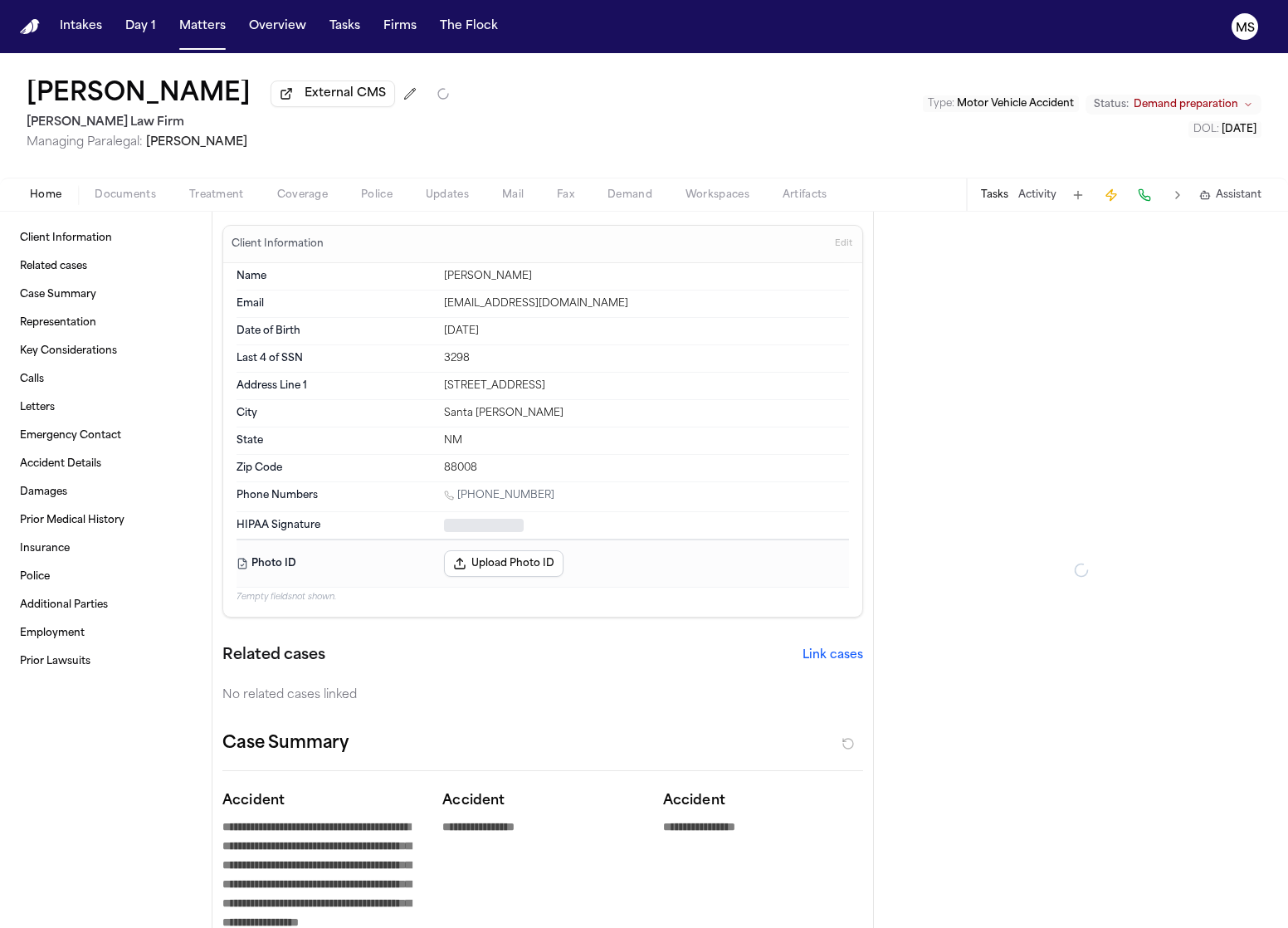
type textarea "*"
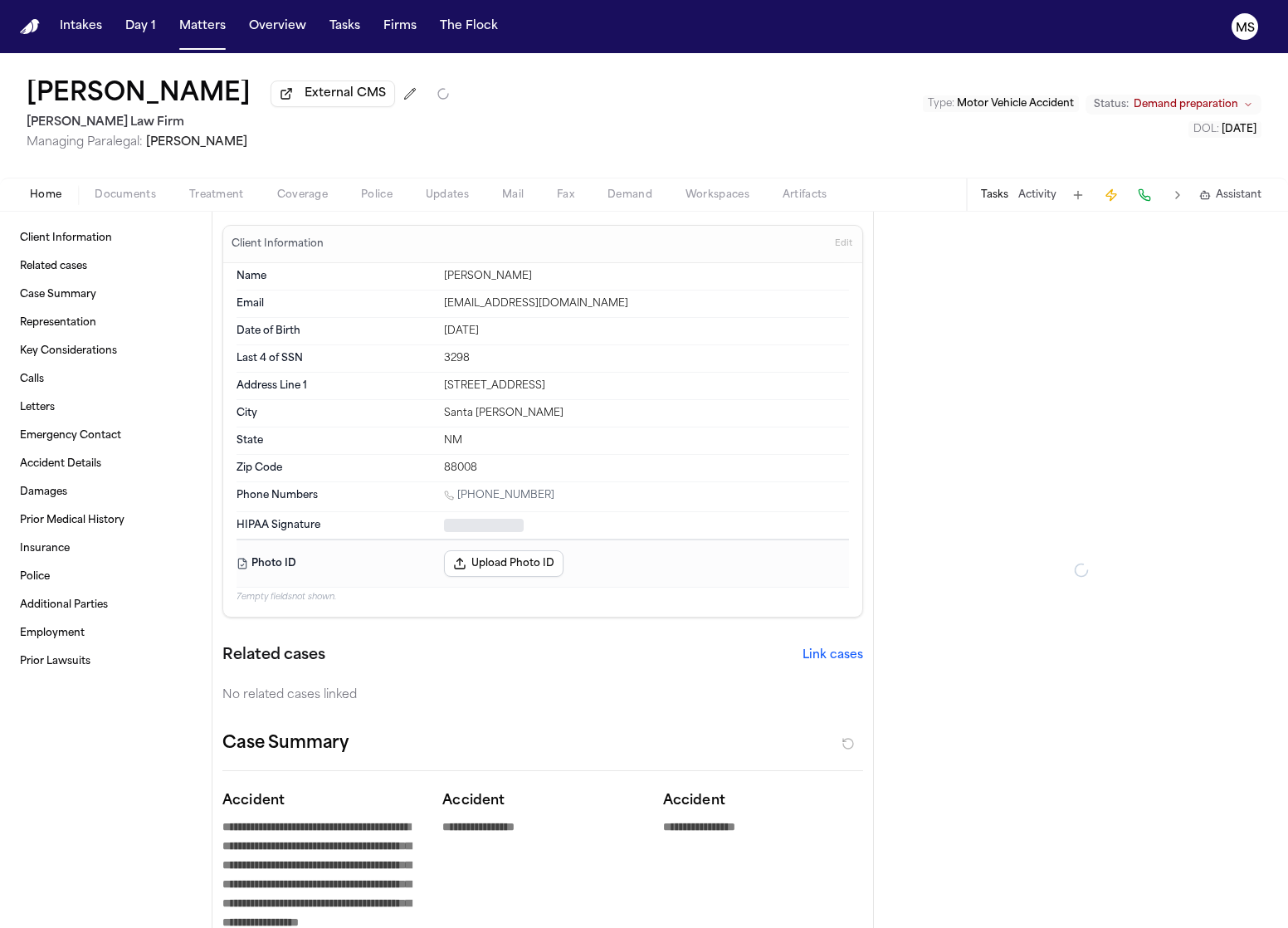
type textarea "*"
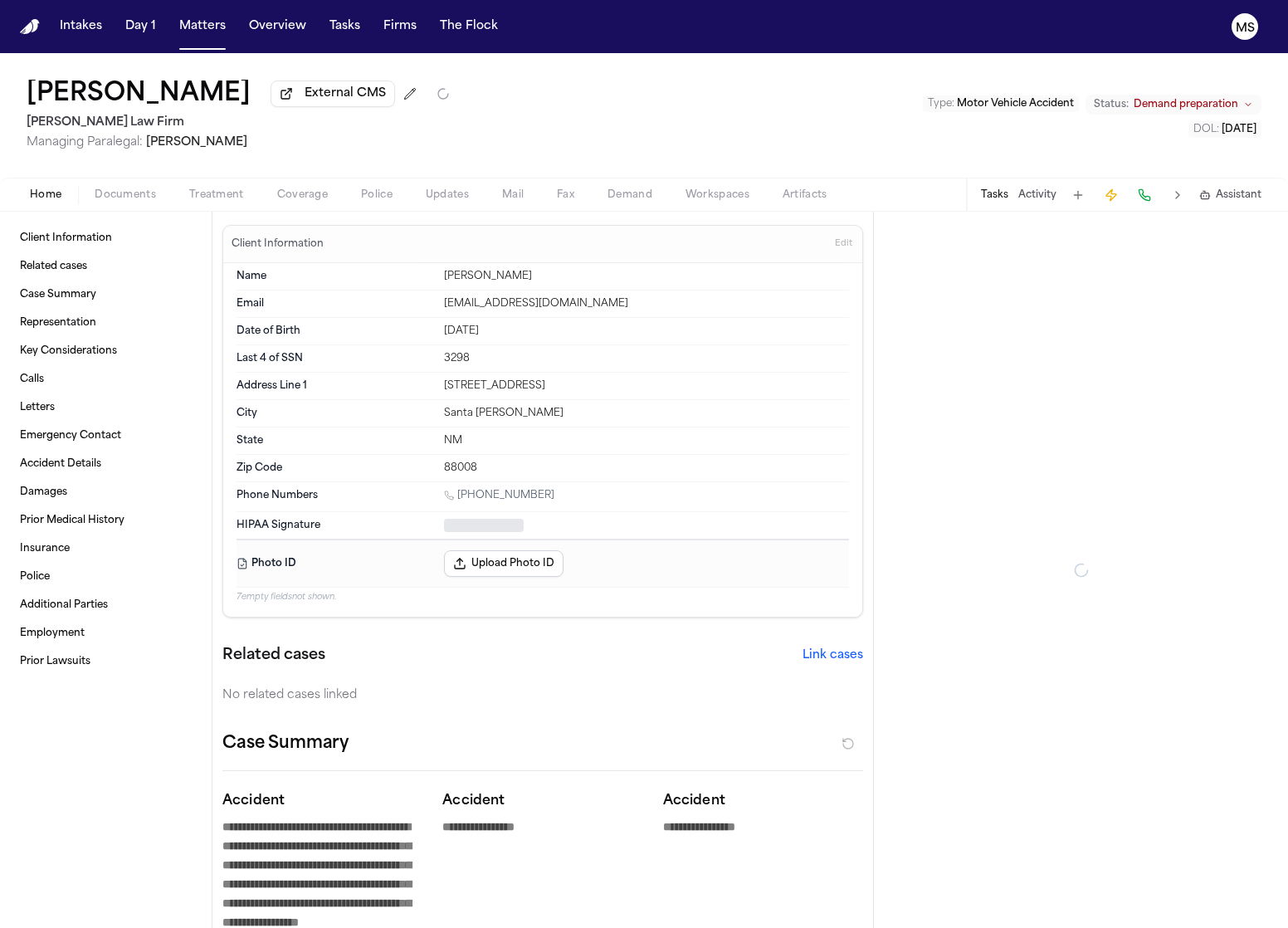
type textarea "*"
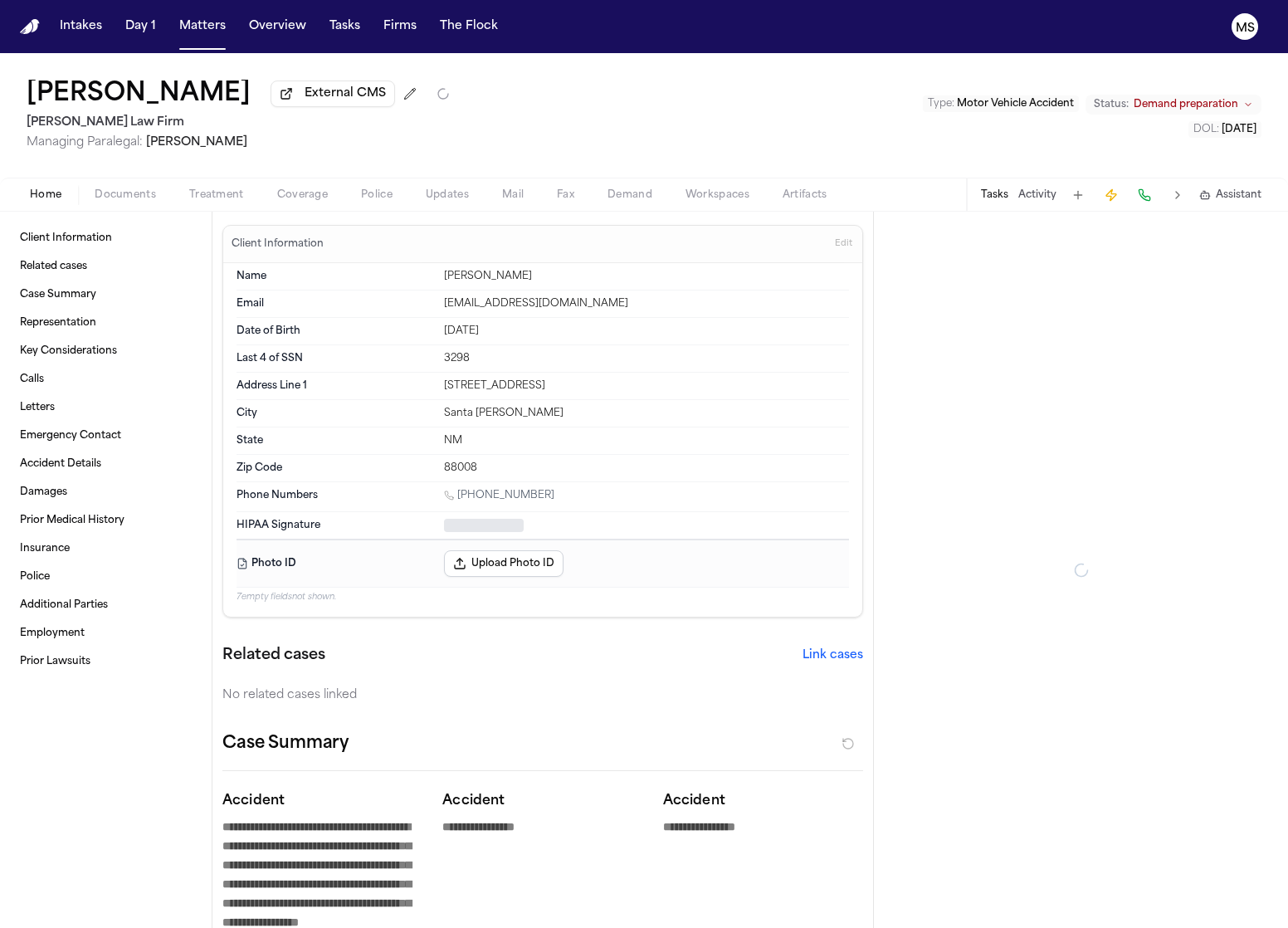
type textarea "*"
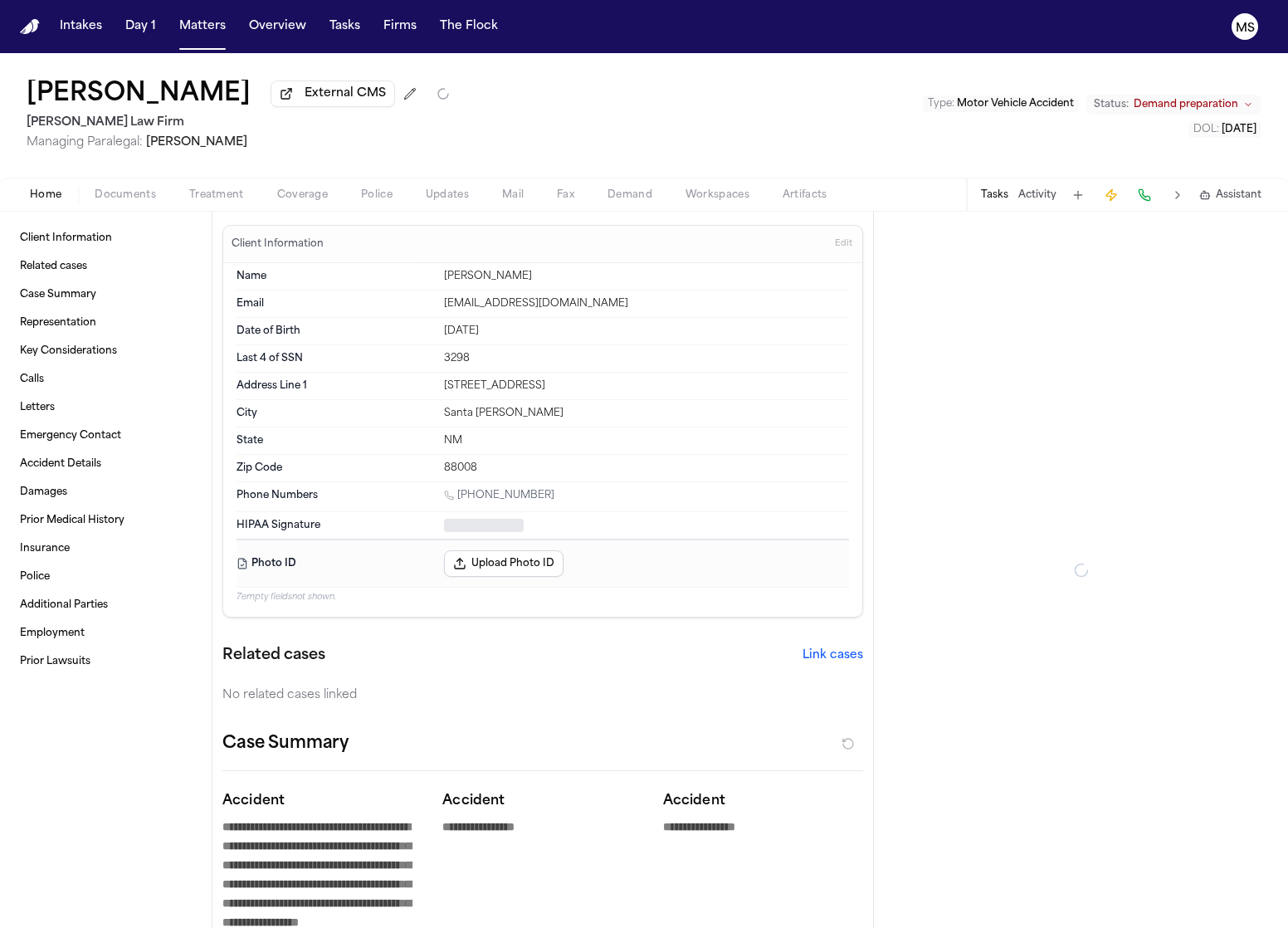
type textarea "*"
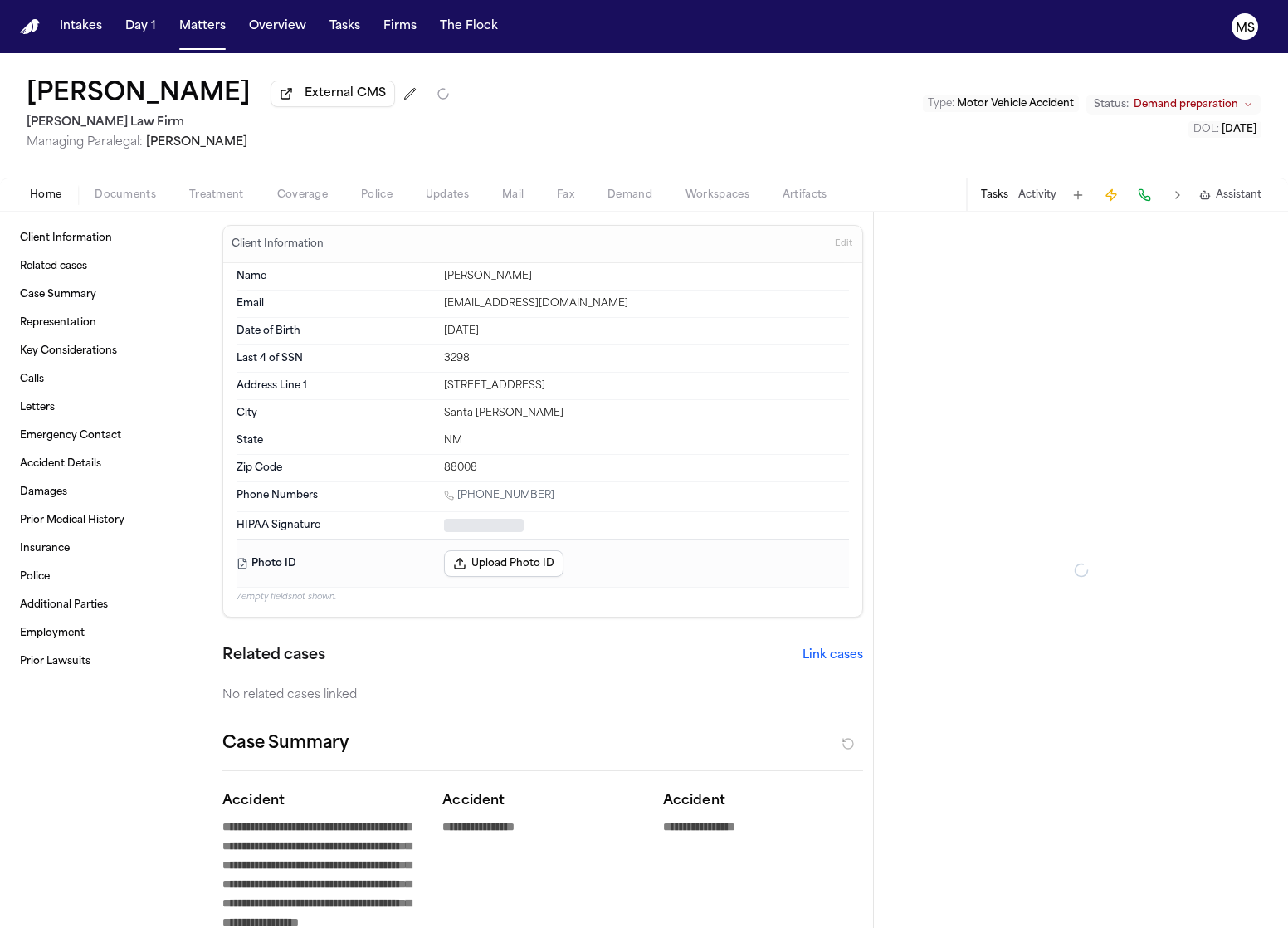
type textarea "*"
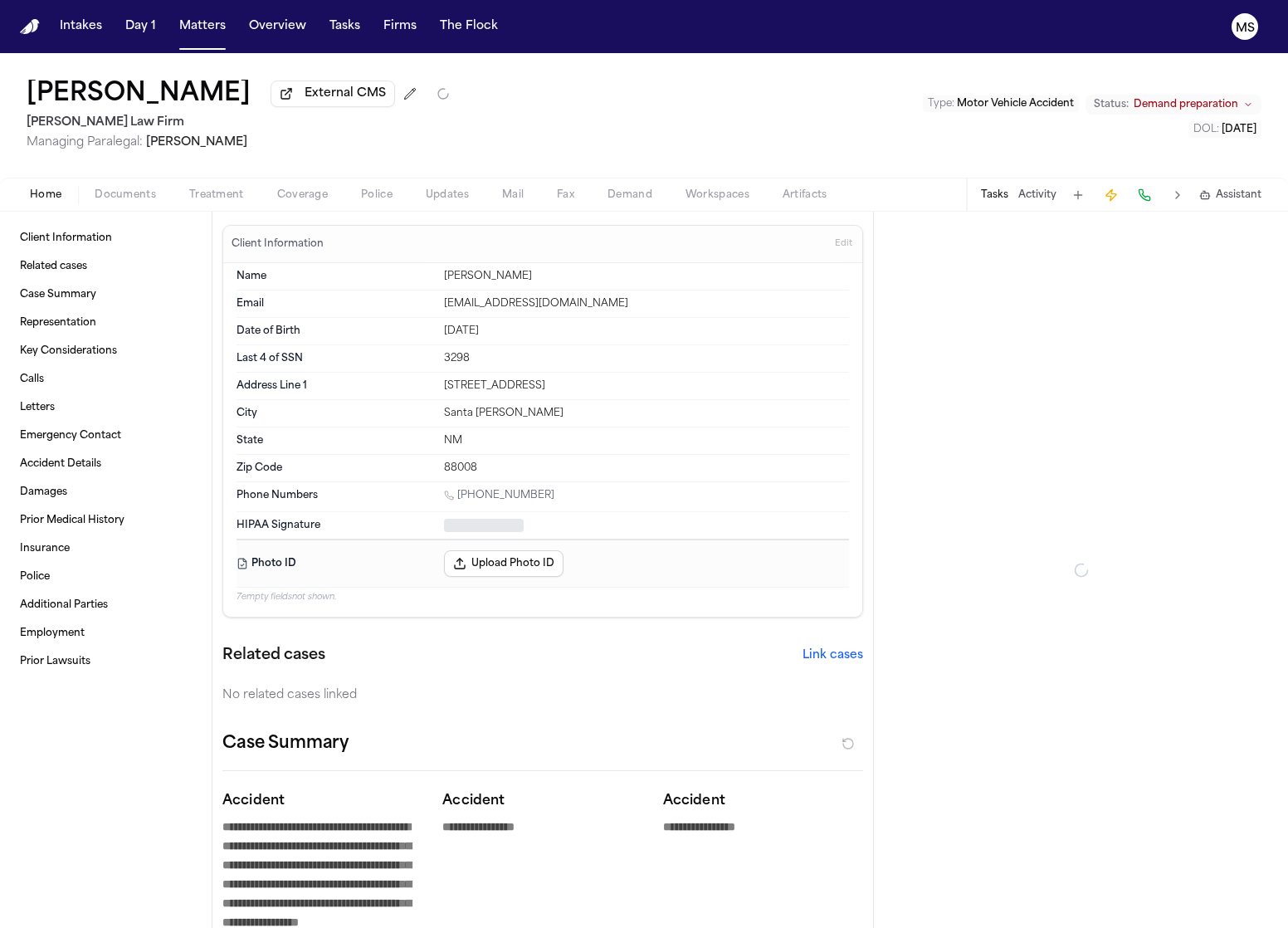
type textarea "*"
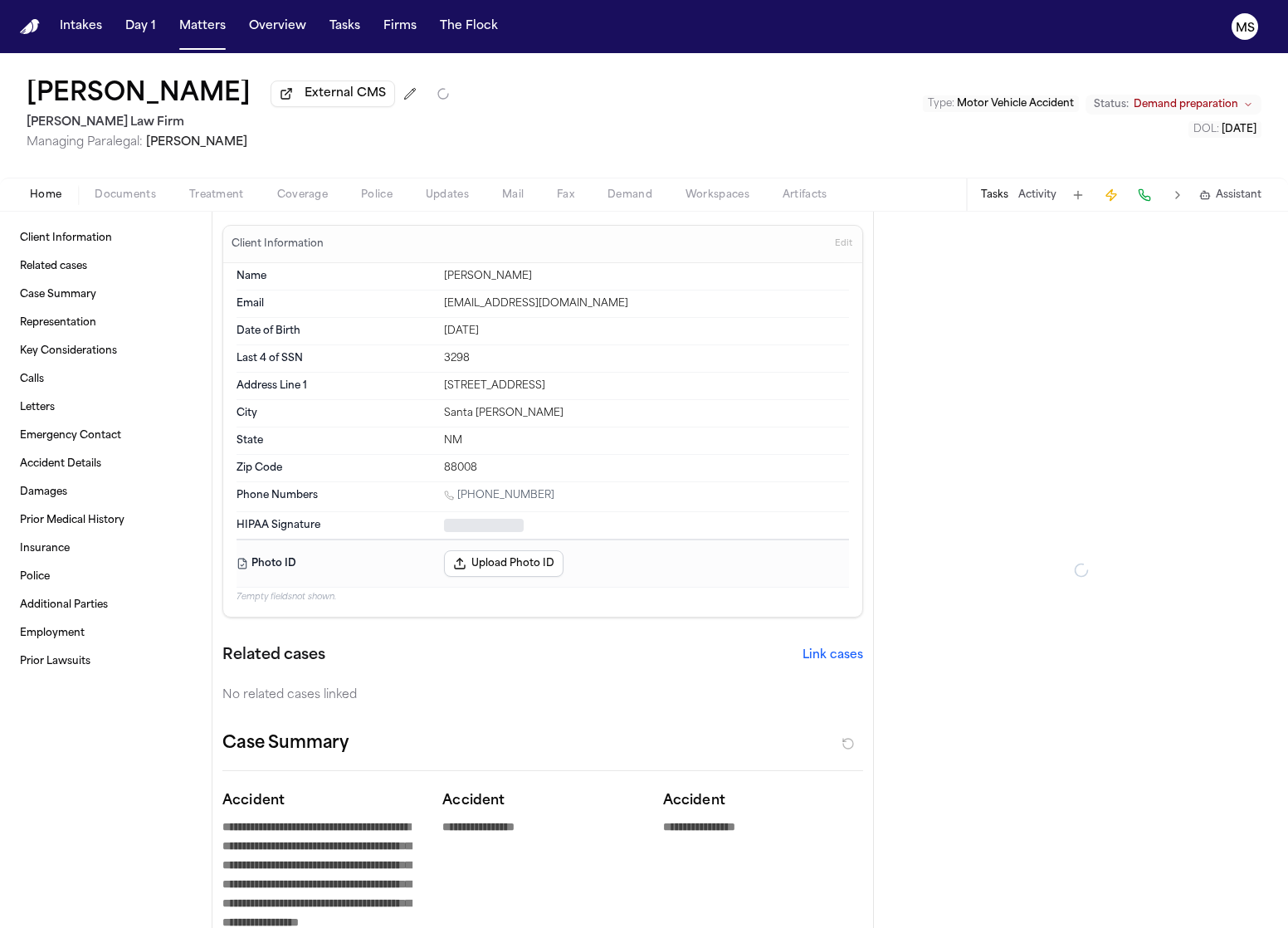
type textarea "*"
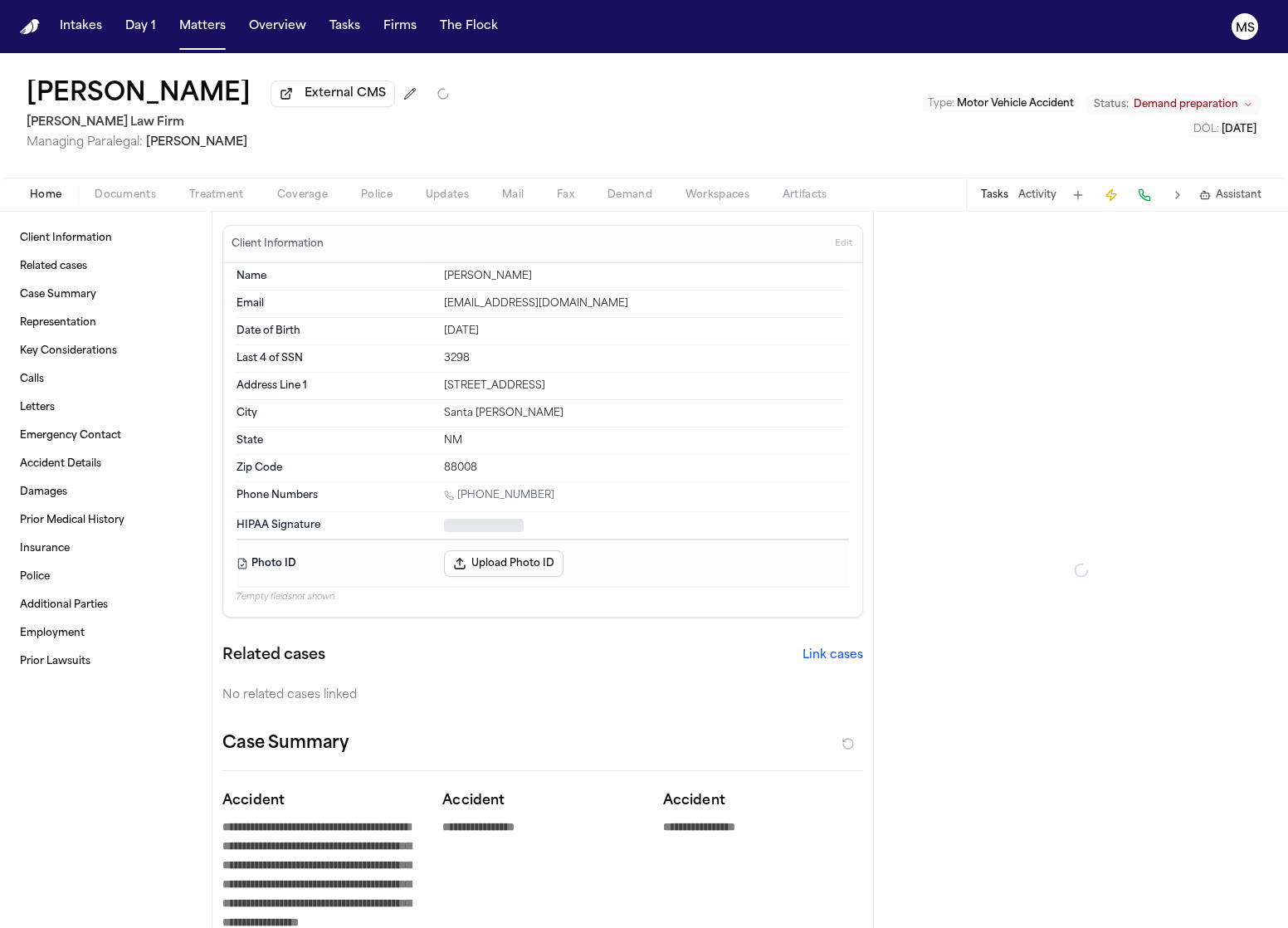
type textarea "*"
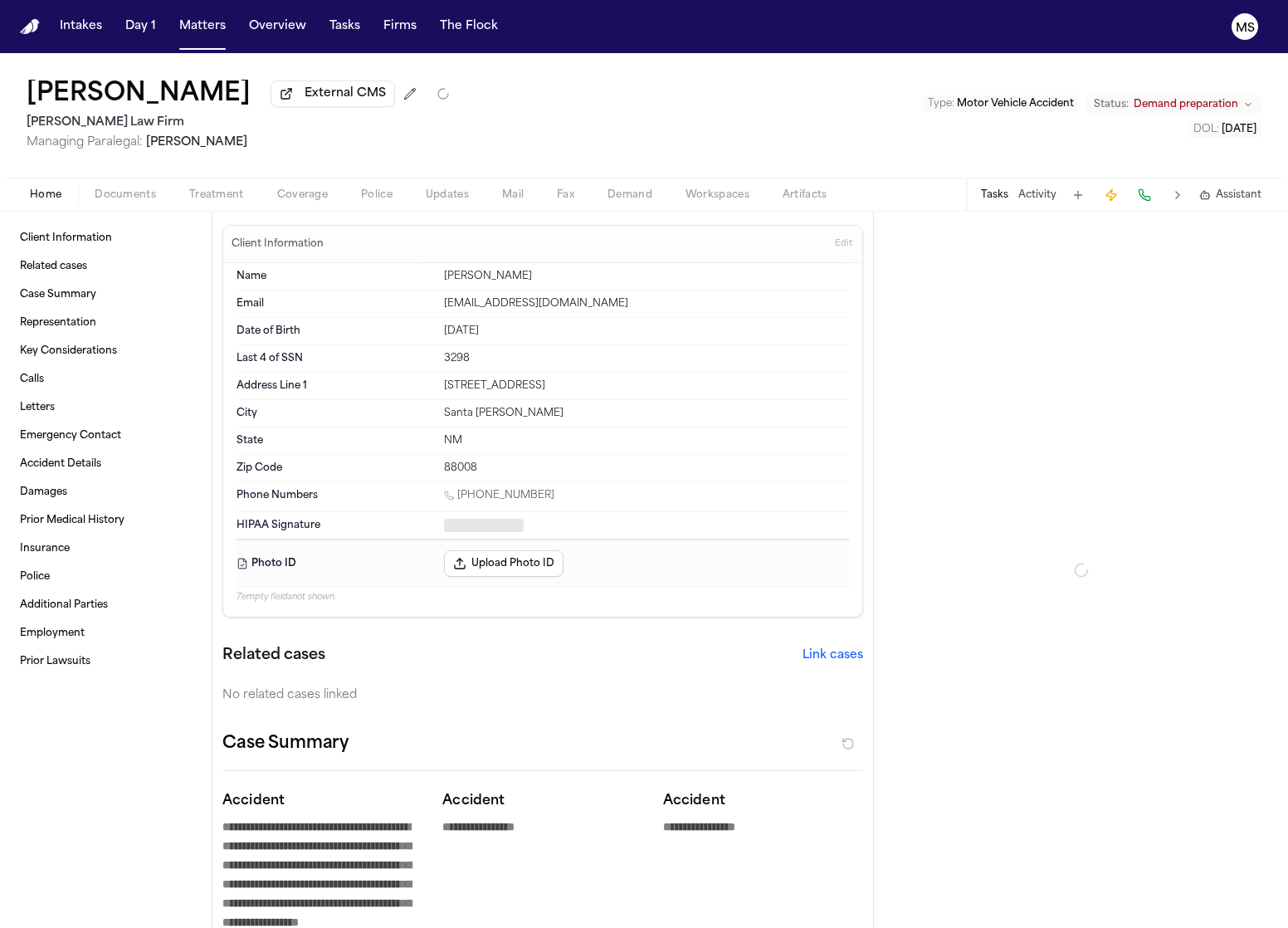
type textarea "*"
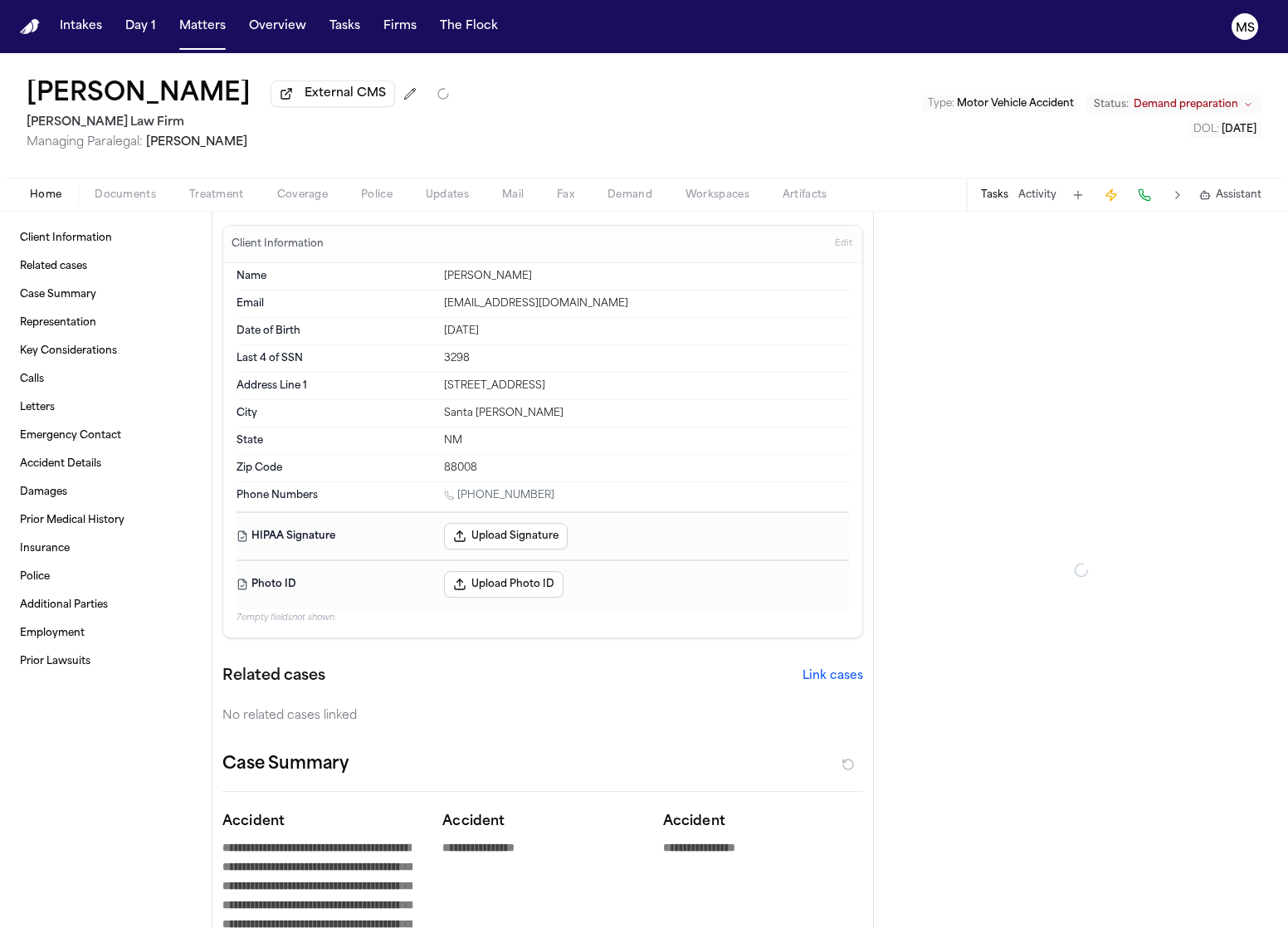
type textarea "*"
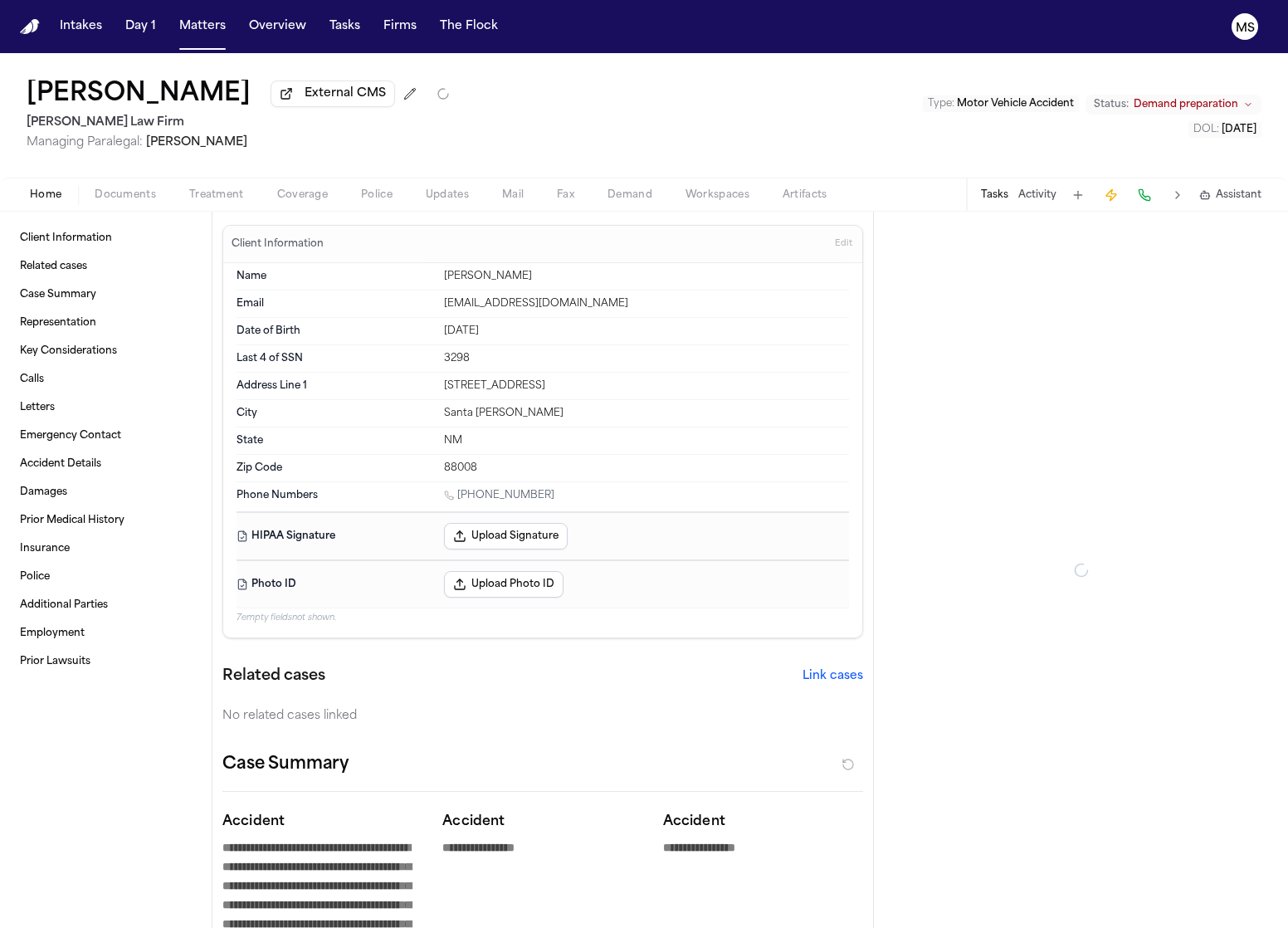
type textarea "*"
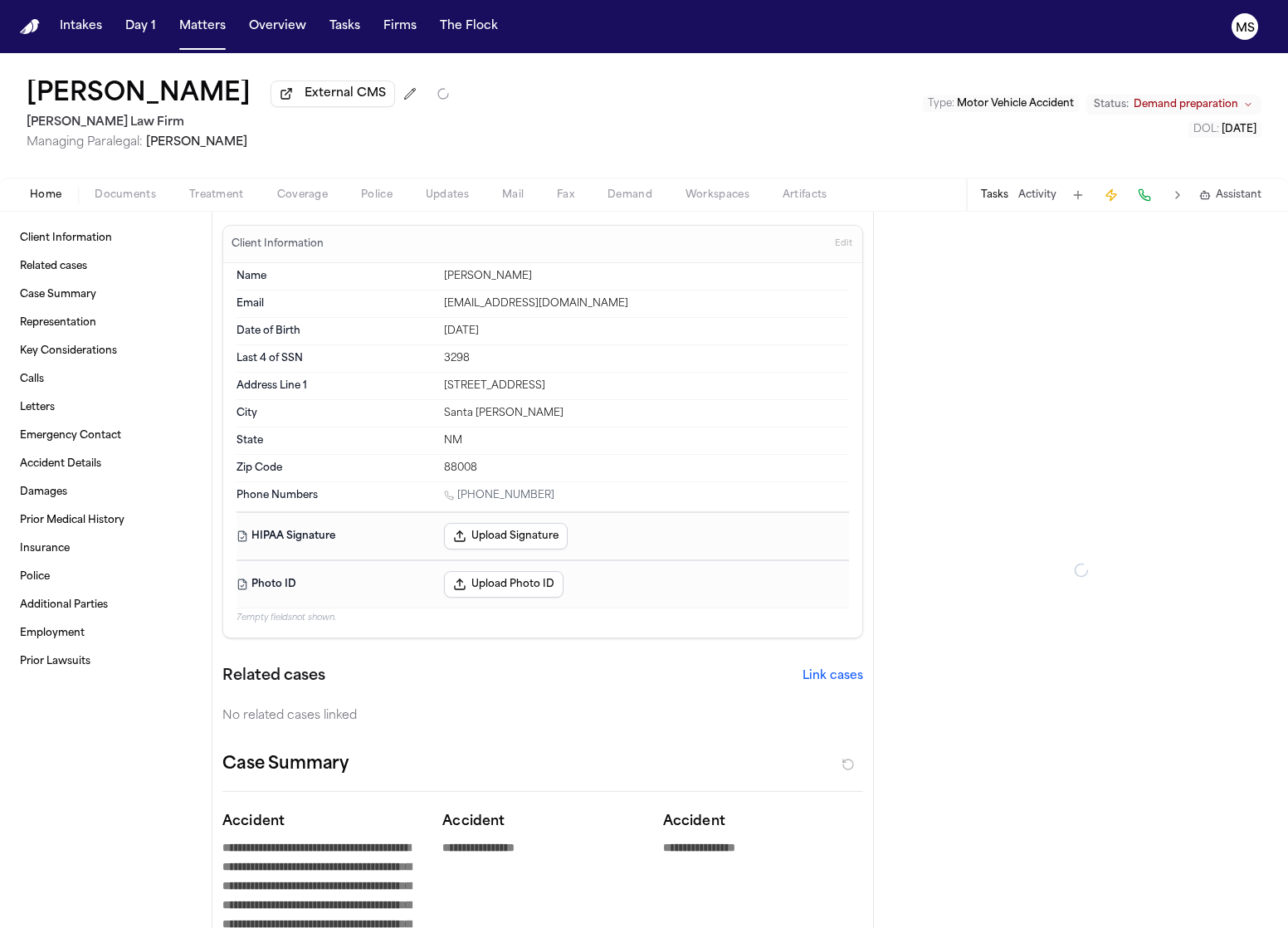
type textarea "*"
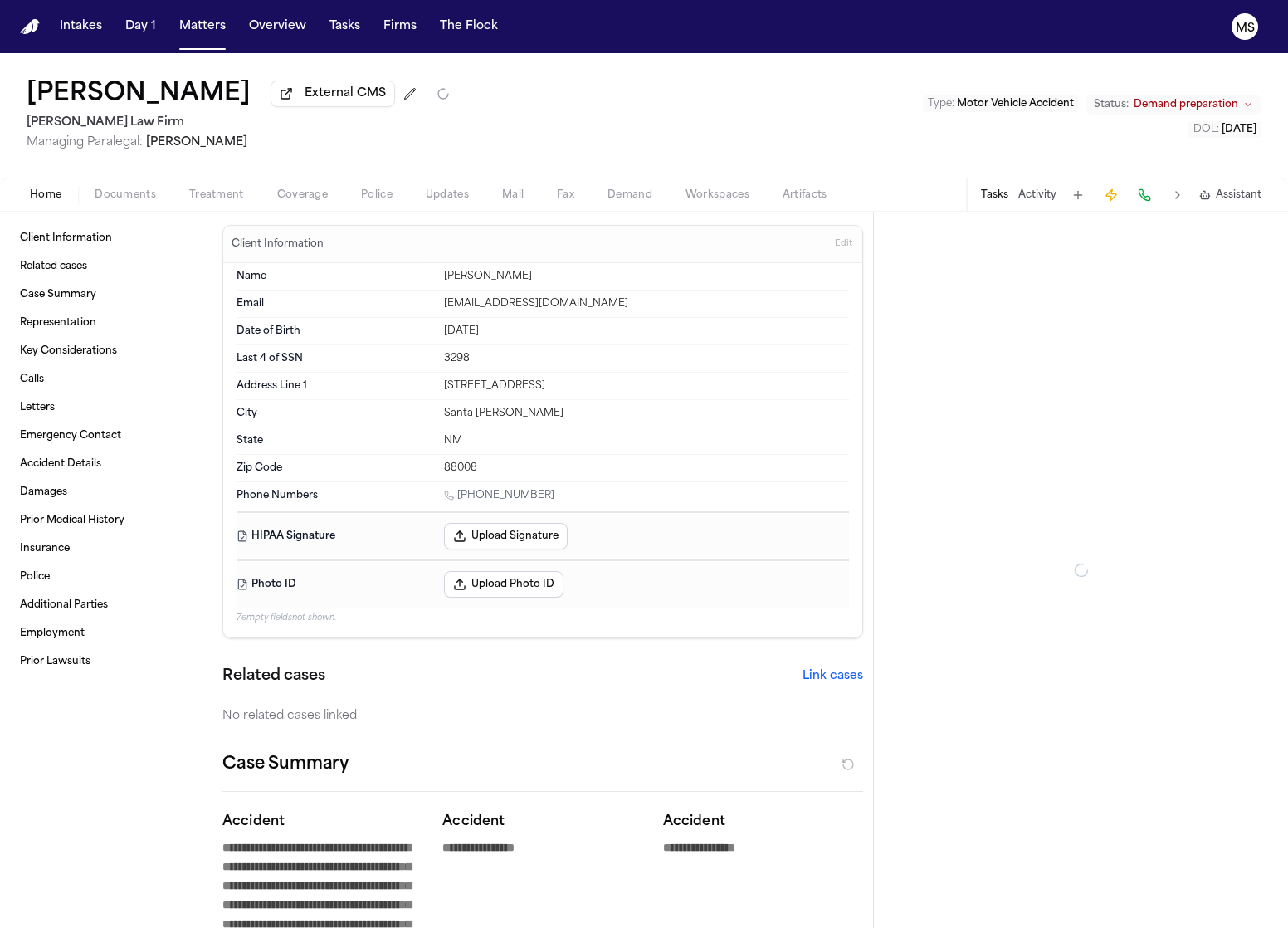
type textarea "*"
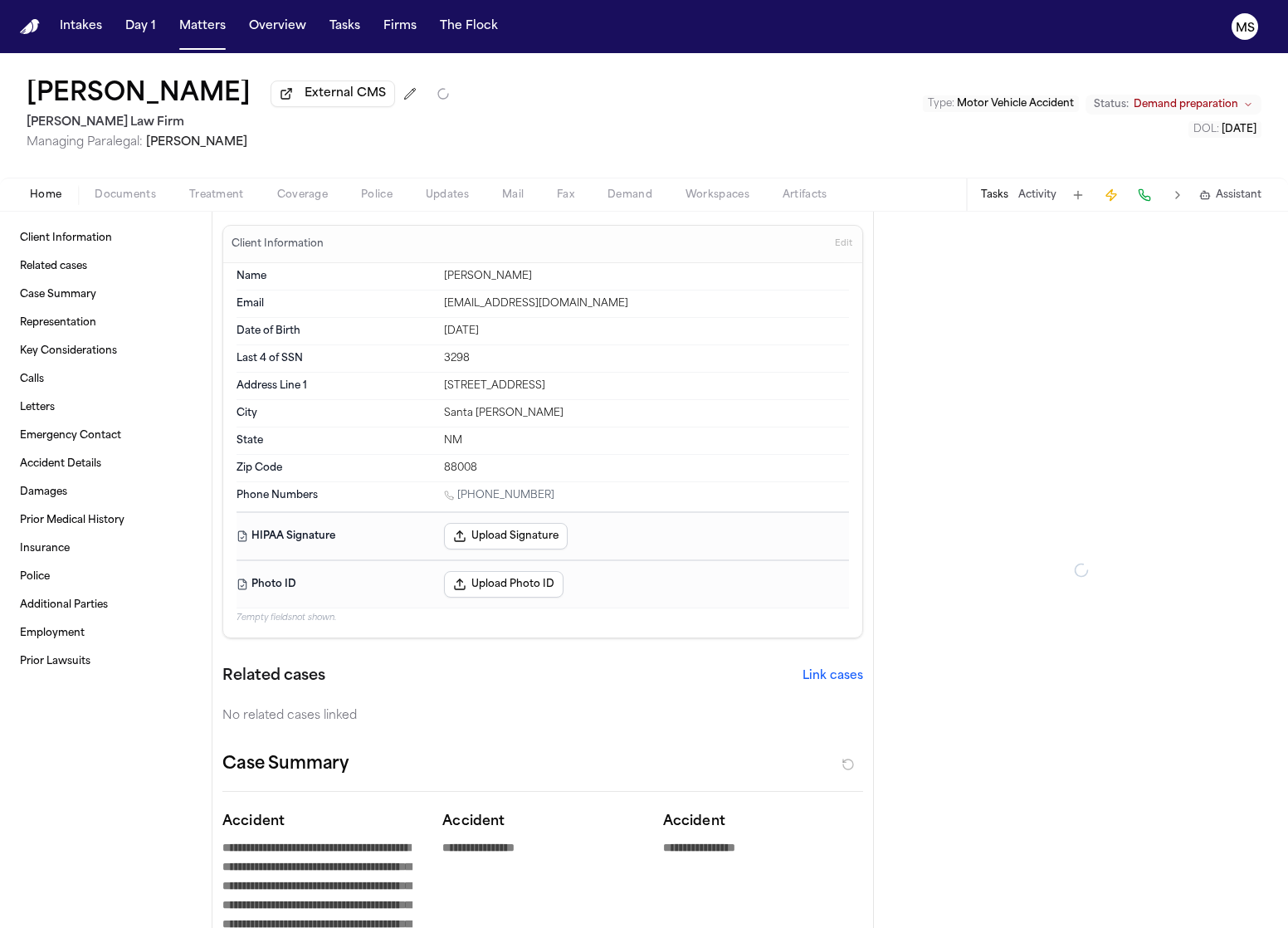
type textarea "*"
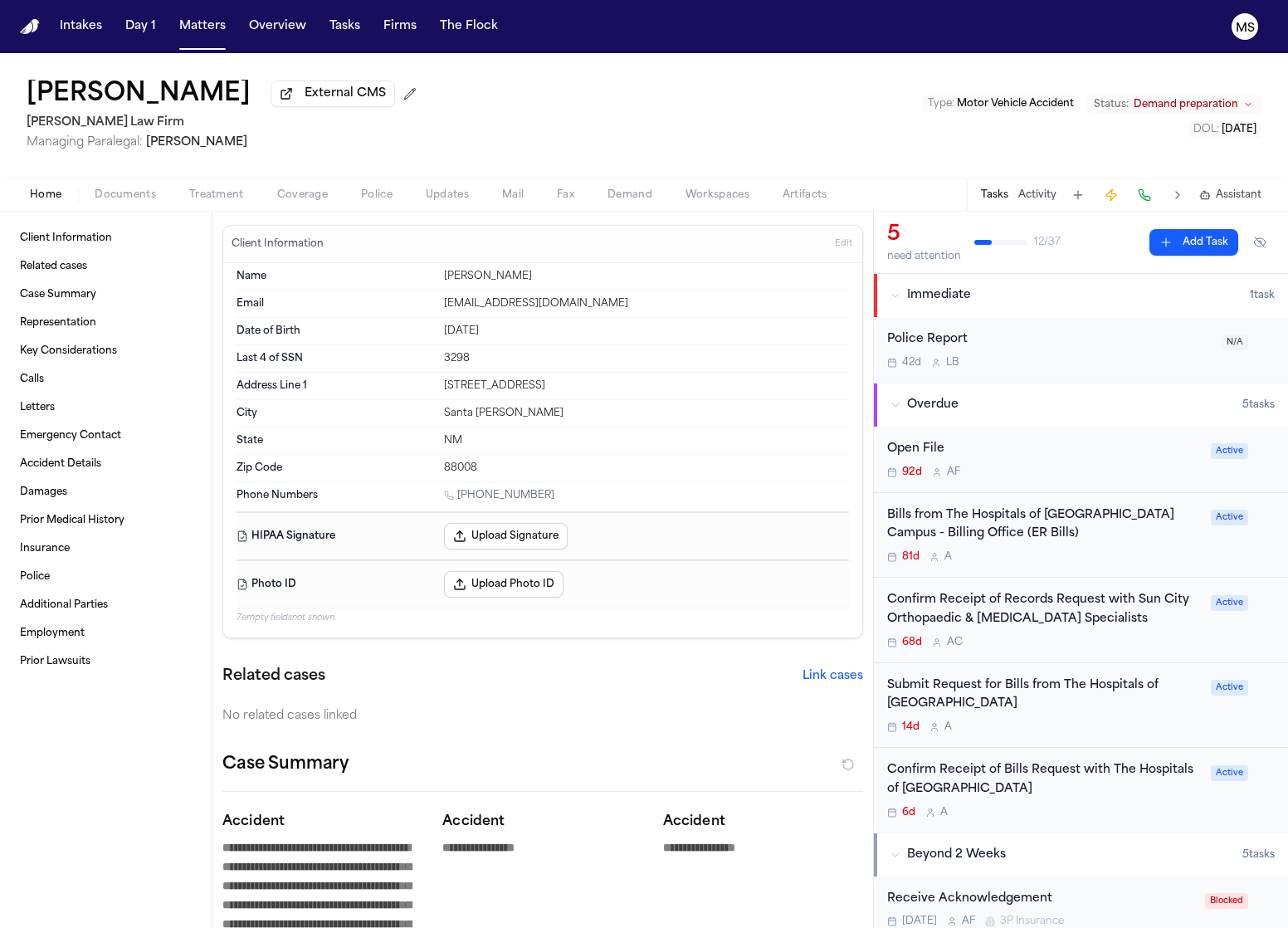
click at [140, 189] on span "Documents" at bounding box center [125, 195] width 61 height 13
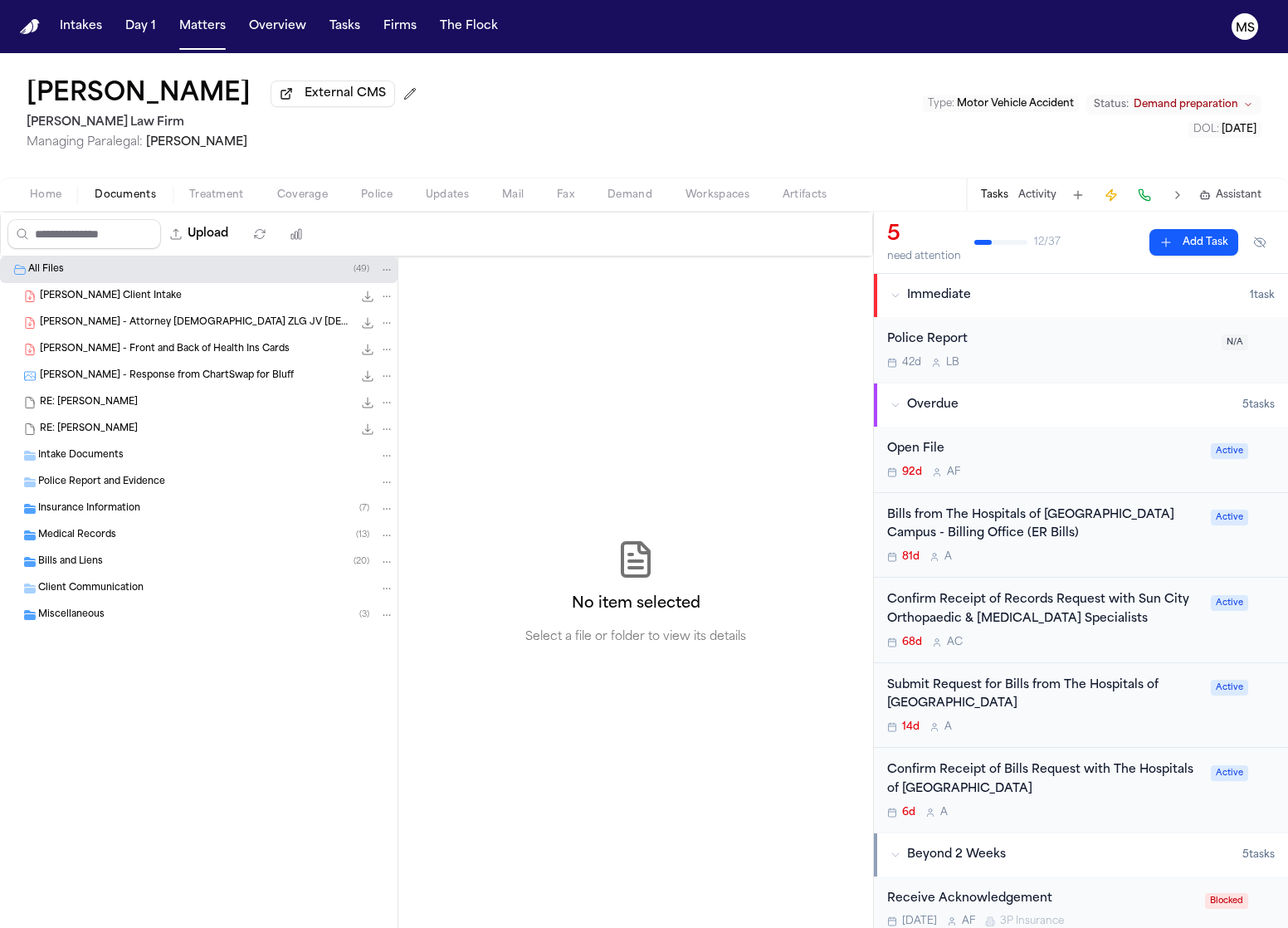
click at [146, 299] on span "[PERSON_NAME] Client Intake" at bounding box center [111, 297] width 142 height 14
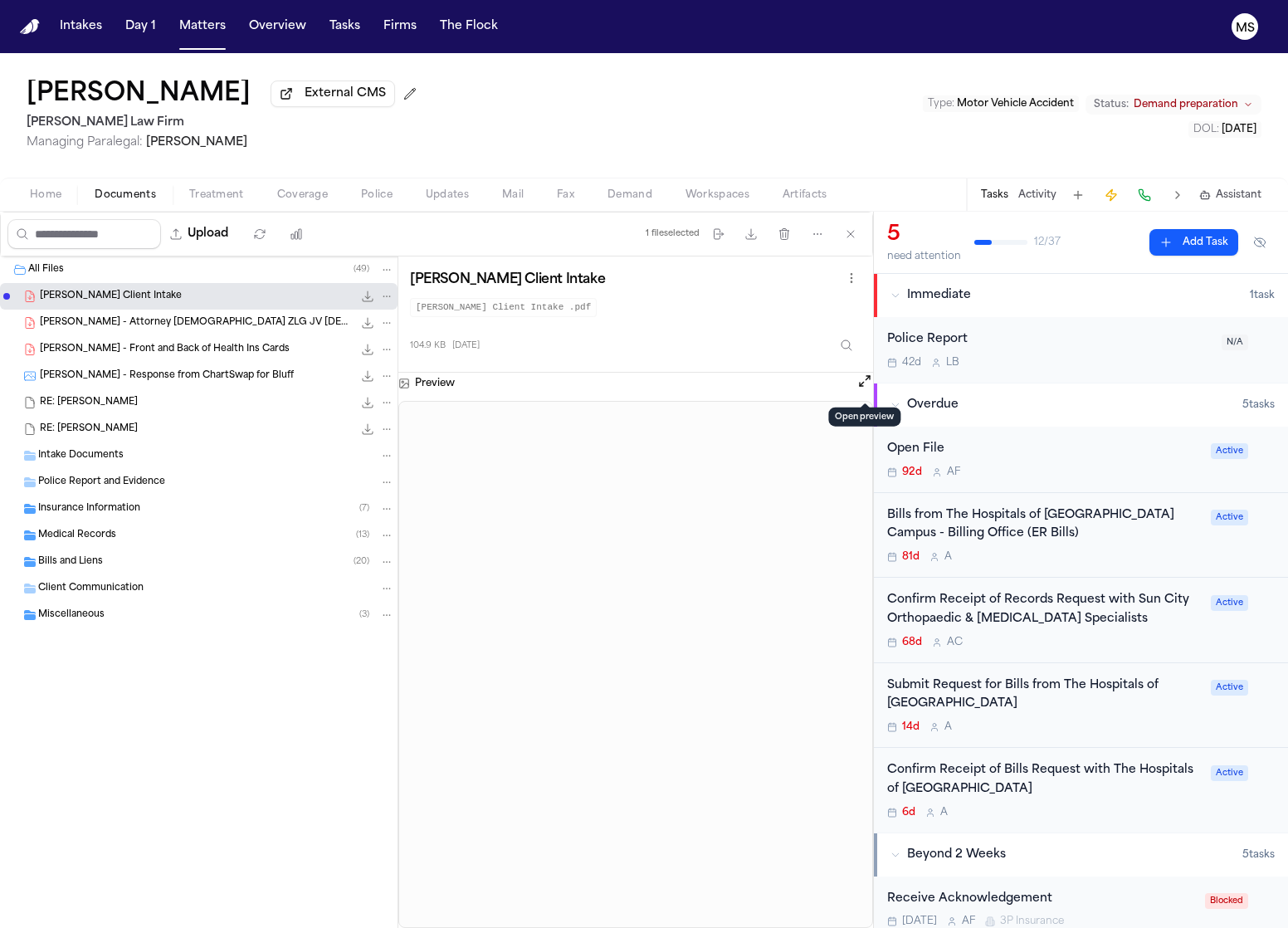
click at [867, 386] on button "Open preview" at bounding box center [864, 381] width 17 height 17
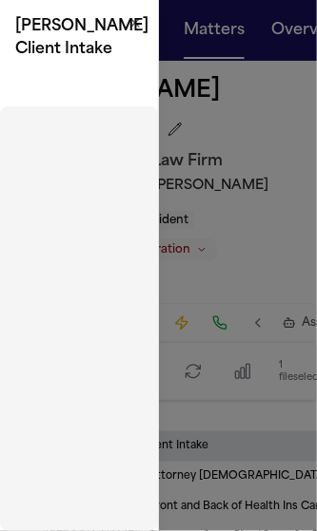
click at [103, 108] on div "[PERSON_NAME] Client Intake Close" at bounding box center [79, 265] width 159 height 531
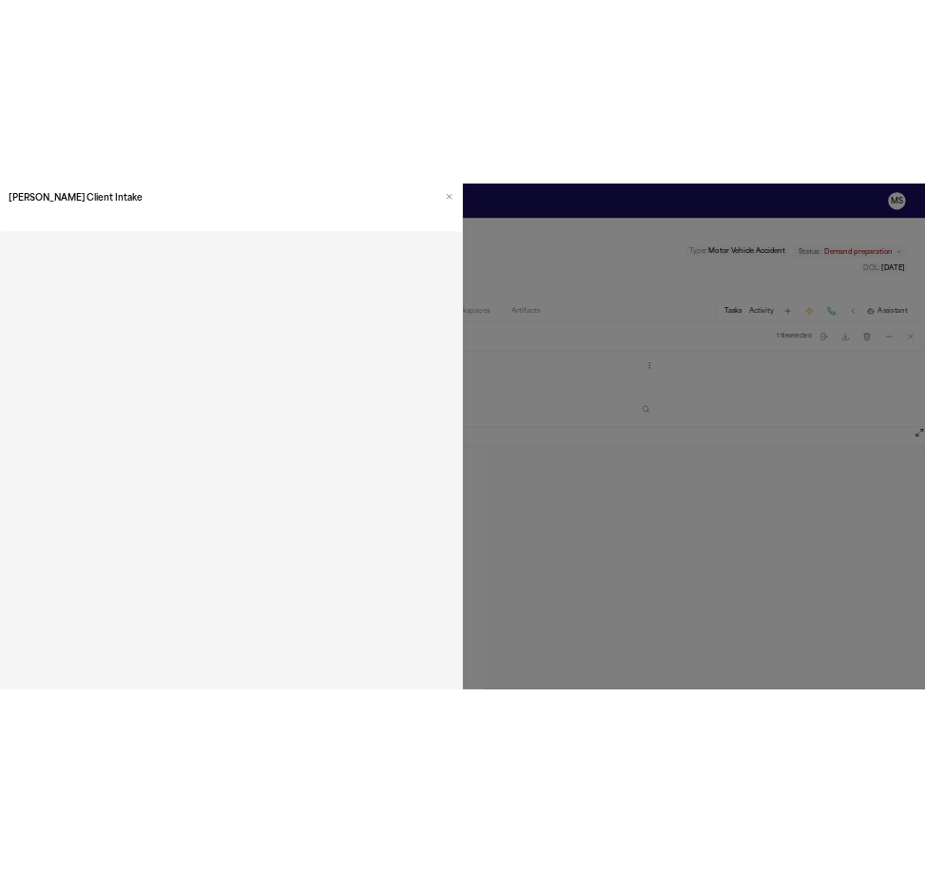
scroll to position [360, 0]
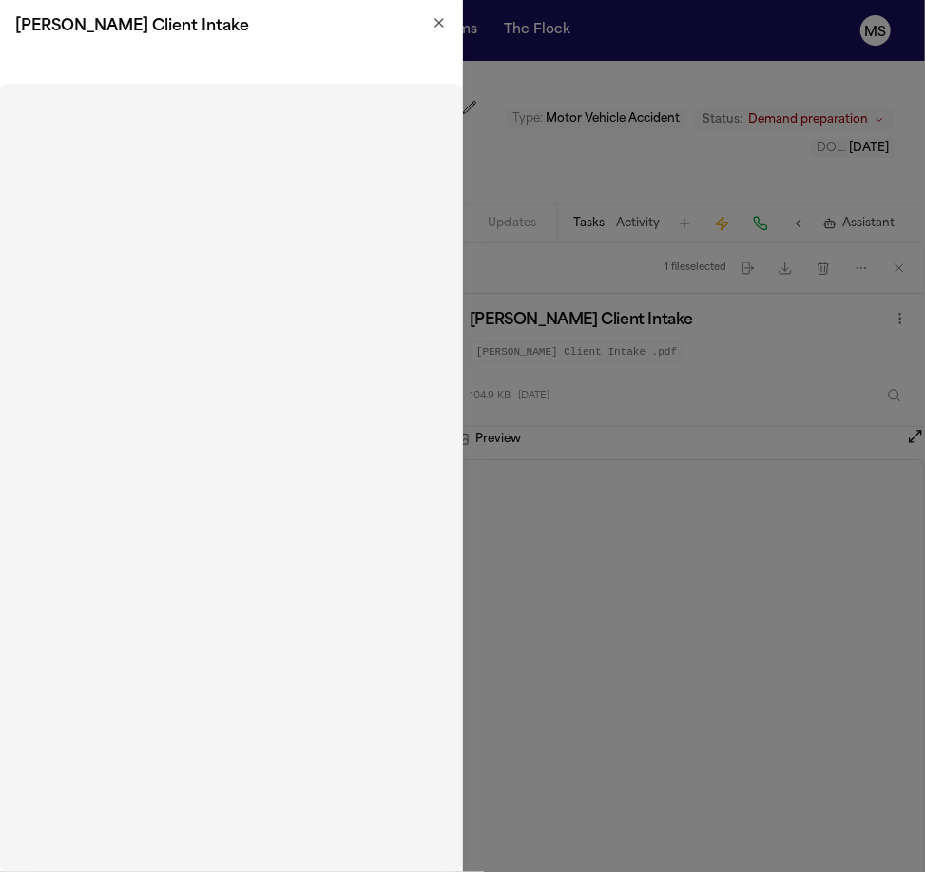
click at [253, 78] on div "[PERSON_NAME] Client Intake Close" at bounding box center [231, 436] width 463 height 872
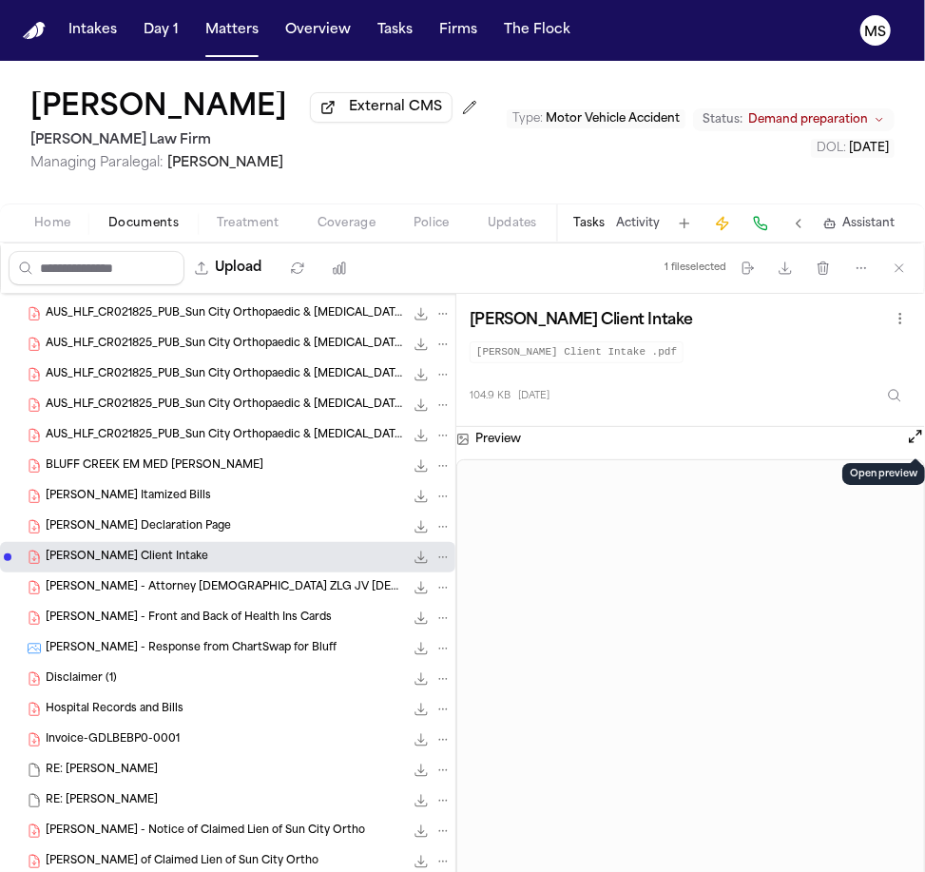
click at [342, 231] on button "Coverage" at bounding box center [347, 223] width 96 height 23
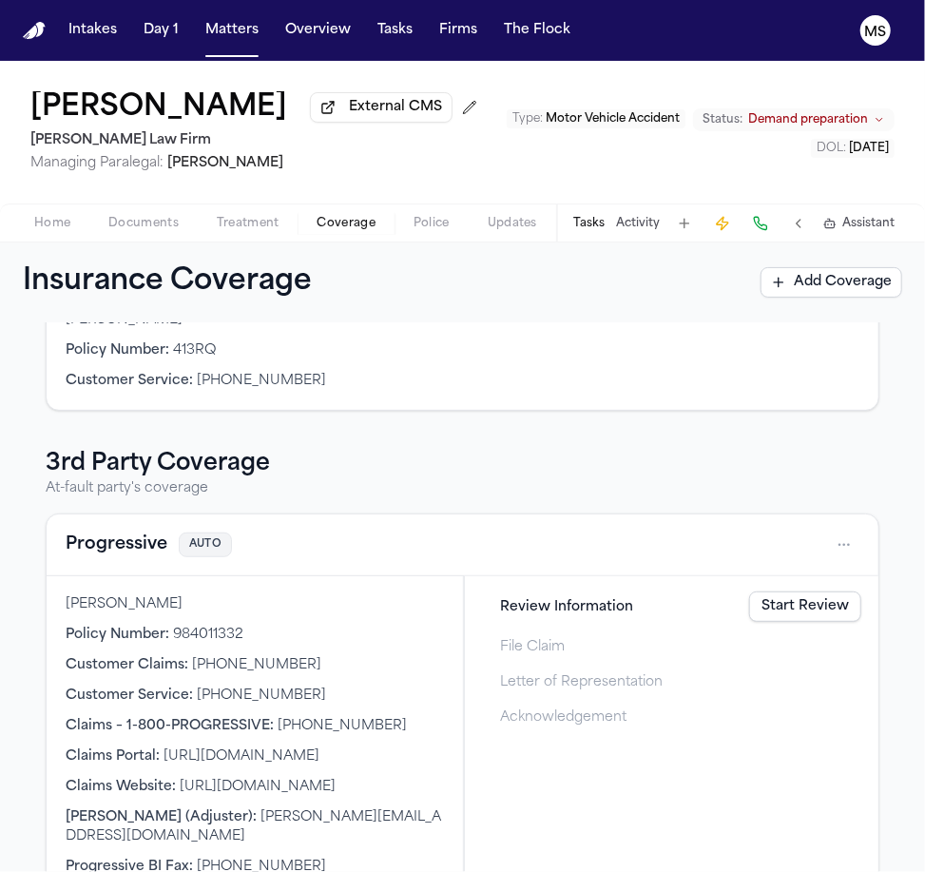
scroll to position [502, 0]
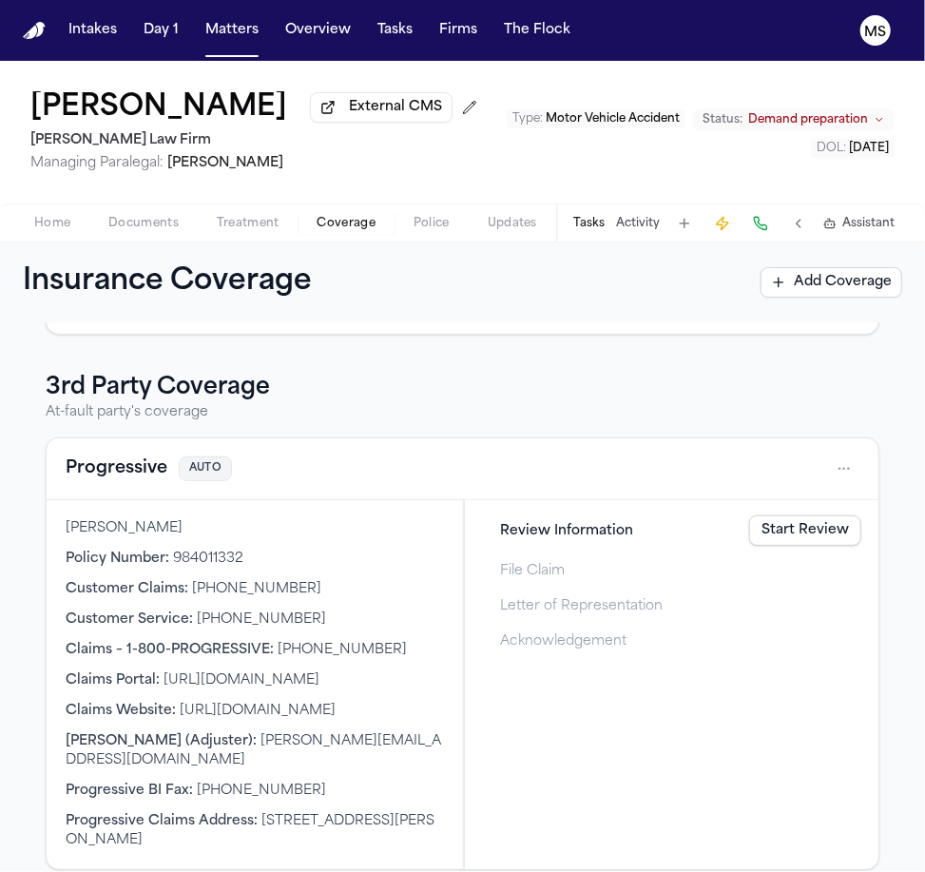
click at [327, 554] on div "Policy Number : 984011332" at bounding box center [255, 559] width 378 height 19
click at [849, 359] on div "1st Party Coverage Client's coverage USAA AUTO Cindy Ross Policy Number : 01429…" at bounding box center [463, 356] width 834 height 1027
click at [312, 346] on div "1st Party Coverage Client's coverage USAA AUTO Cindy Ross Policy Number : 01429…" at bounding box center [463, 356] width 834 height 1027
click at [305, 496] on div "Progressive AUTO" at bounding box center [463, 469] width 832 height 62
click at [335, 593] on div "Customer Claims : +1 (800) 776-4737" at bounding box center [255, 589] width 378 height 19
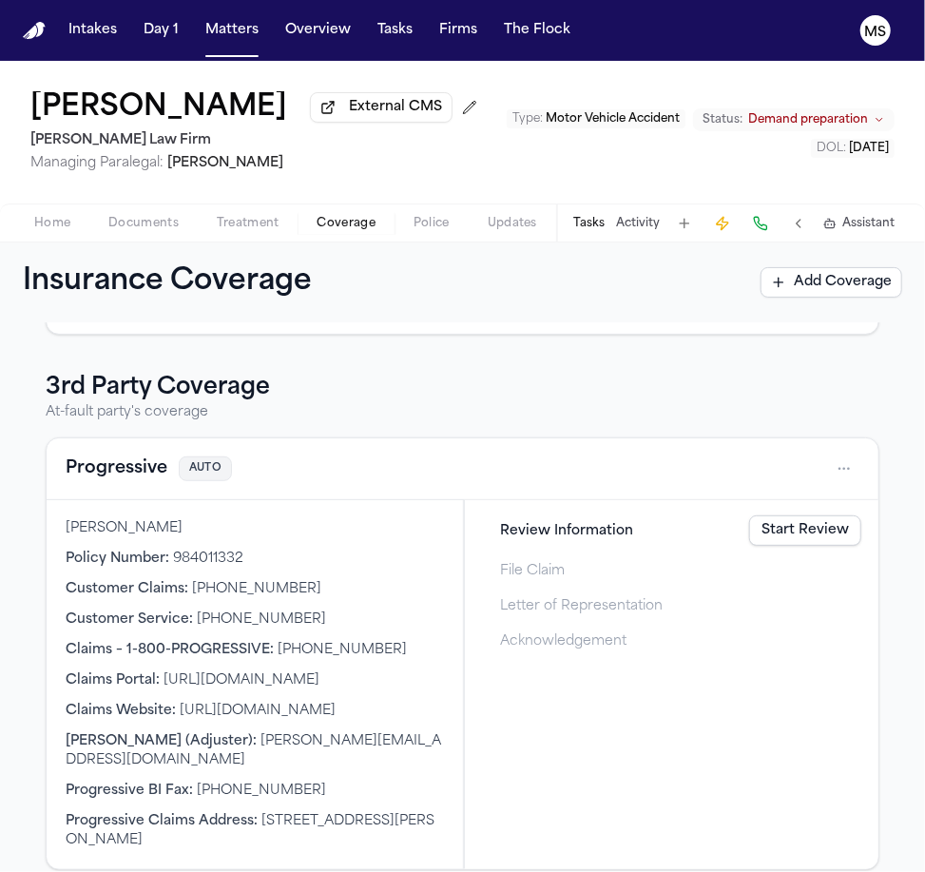
click at [888, 586] on div "1st Party Coverage Client's coverage USAA AUTO Cindy Ross Policy Number : 01429…" at bounding box center [462, 597] width 925 height 550
click at [874, 401] on div "1st Party Coverage Client's coverage USAA AUTO Cindy Ross Policy Number : 01429…" at bounding box center [462, 356] width 879 height 1027
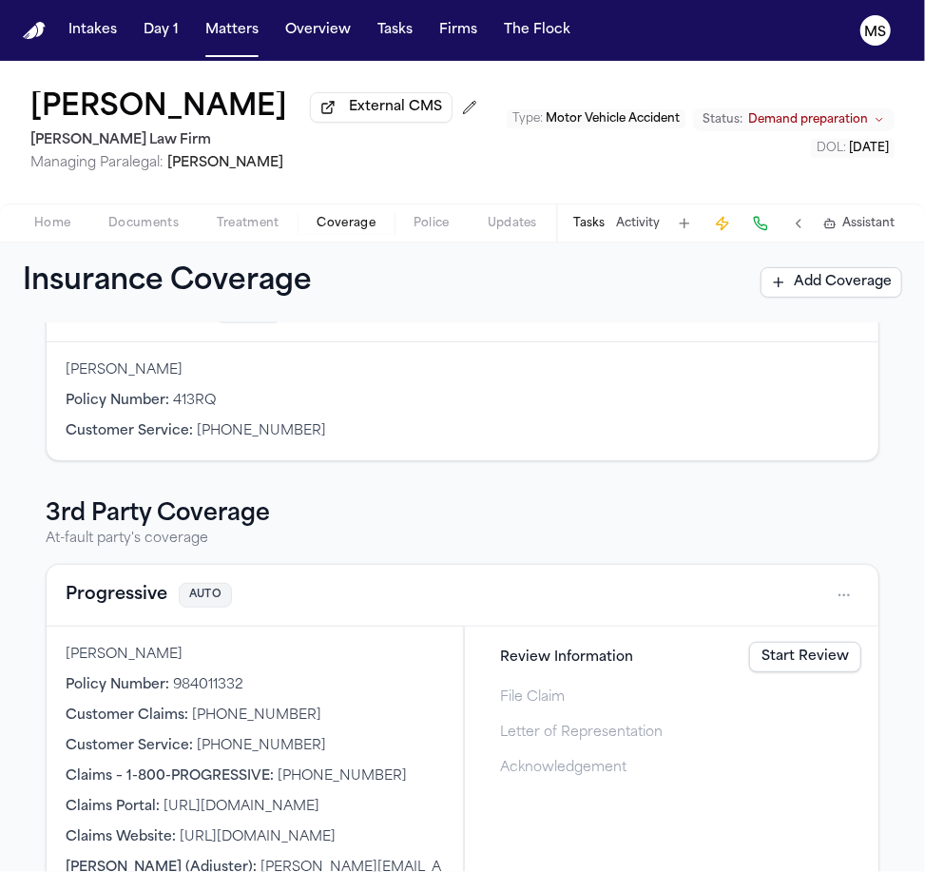
scroll to position [375, 0]
click at [318, 314] on div "Insurance Coverage Add Coverage" at bounding box center [462, 282] width 925 height 80
click at [335, 543] on p "At-fault party's coverage" at bounding box center [463, 540] width 834 height 19
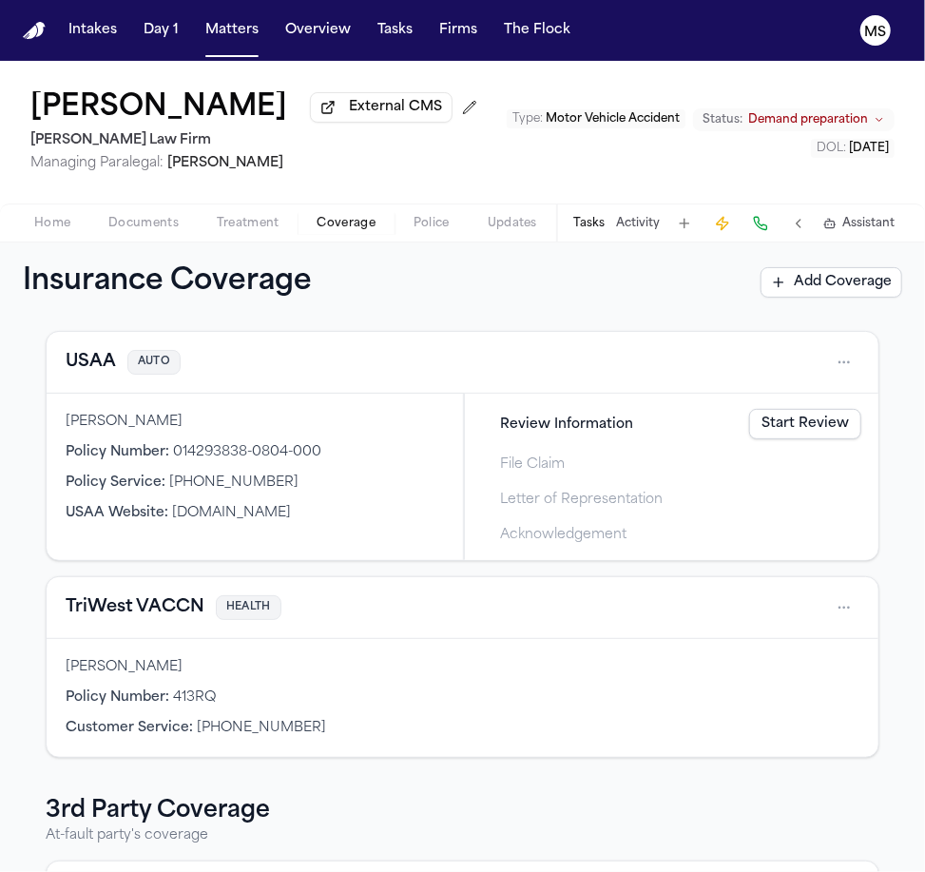
scroll to position [37, 0]
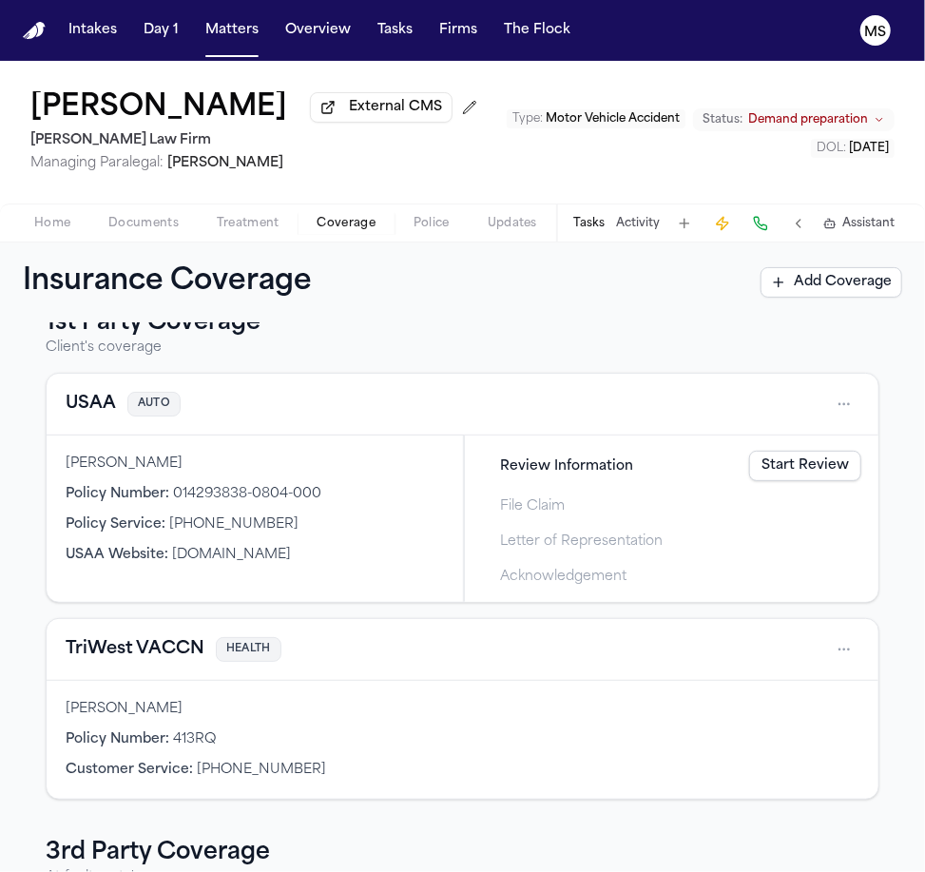
click at [190, 467] on div "[PERSON_NAME]" at bounding box center [255, 463] width 378 height 19
click at [349, 105] on span "External CMS" at bounding box center [395, 107] width 93 height 19
click at [471, 116] on div "Cindy Ross External CMS Hecht Law Firm Managing Paralegal: Jessica Barrett Type…" at bounding box center [462, 132] width 925 height 143
click at [8, 591] on div "1st Party Coverage Client's coverage USAA AUTO Cindy Ross Policy Number : 01429…" at bounding box center [462, 597] width 925 height 550
click at [87, 396] on button "USAA" at bounding box center [91, 404] width 50 height 27
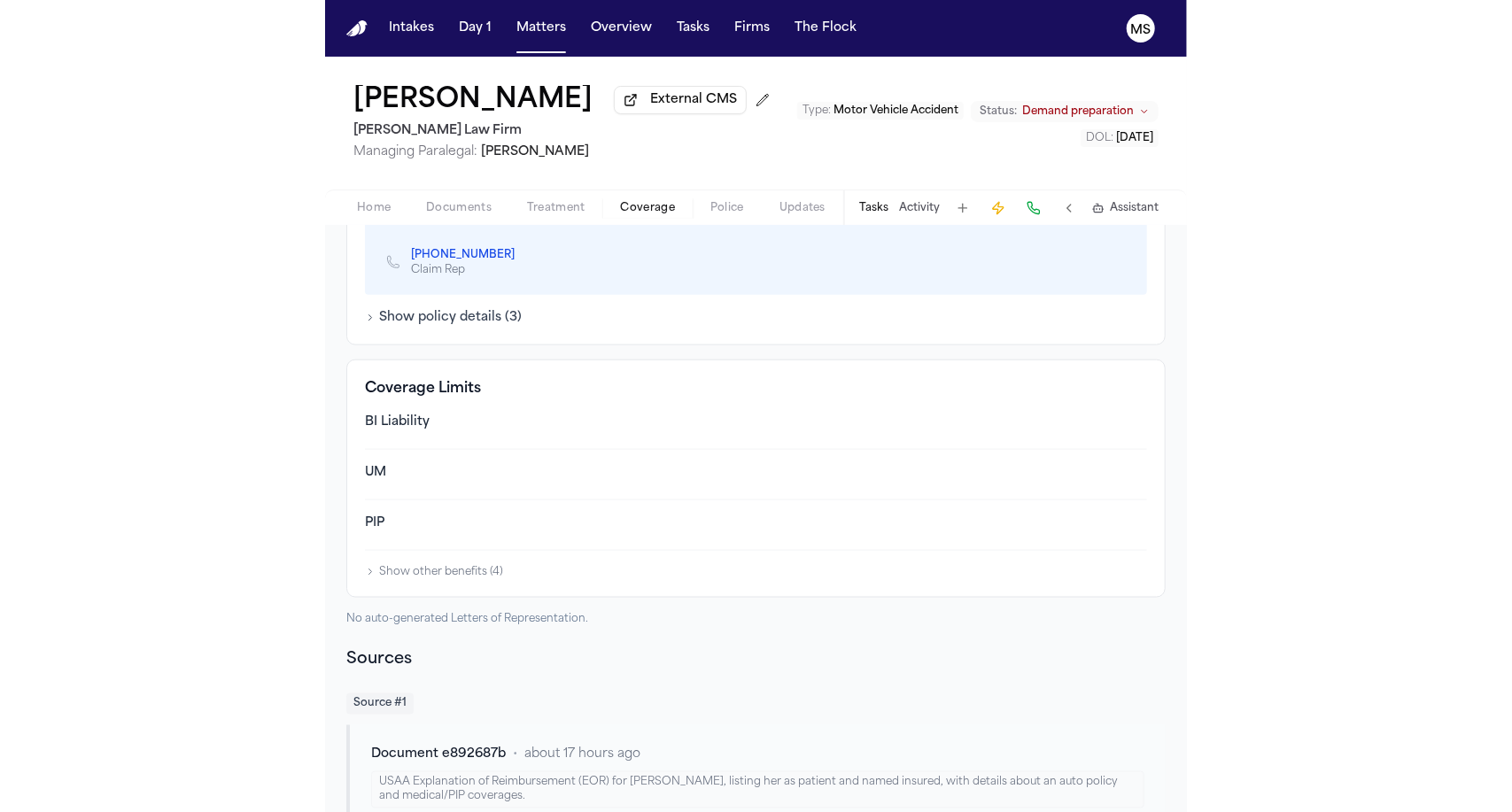
scroll to position [823, 0]
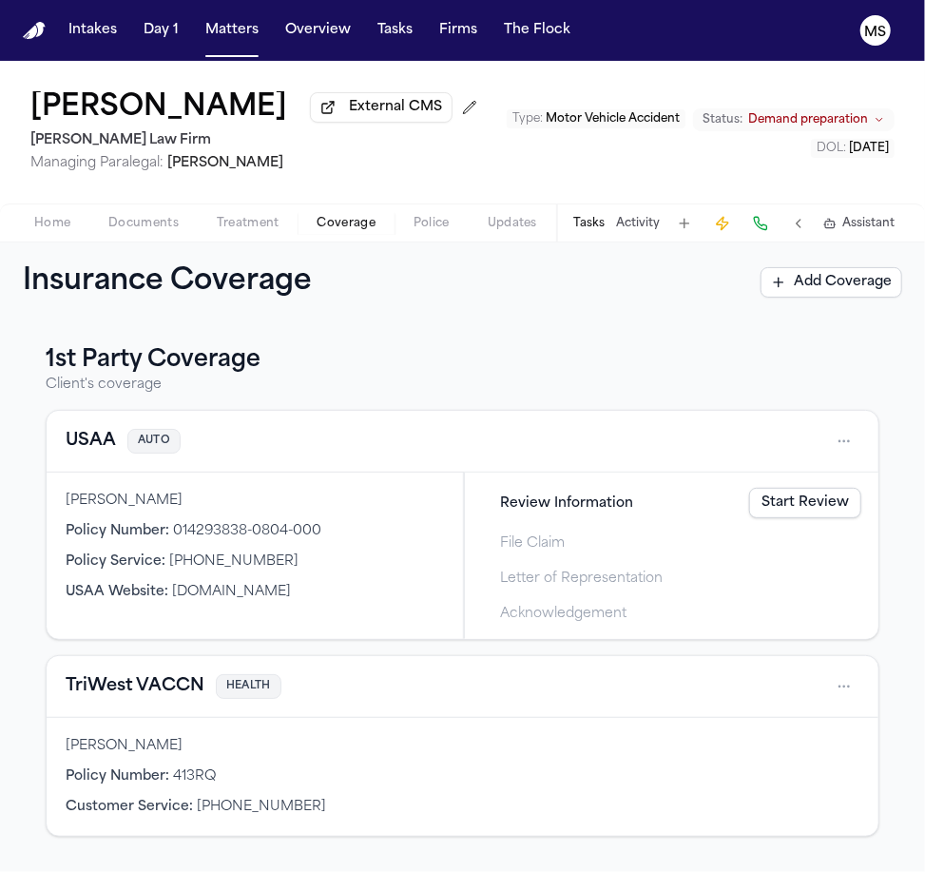
click at [5, 252] on div "Insurance Coverage Add Coverage" at bounding box center [462, 282] width 925 height 80
click at [5, 140] on div "Cindy Ross External CMS Hecht Law Firm Managing Paralegal: Jessica Barrett Type…" at bounding box center [462, 132] width 925 height 143
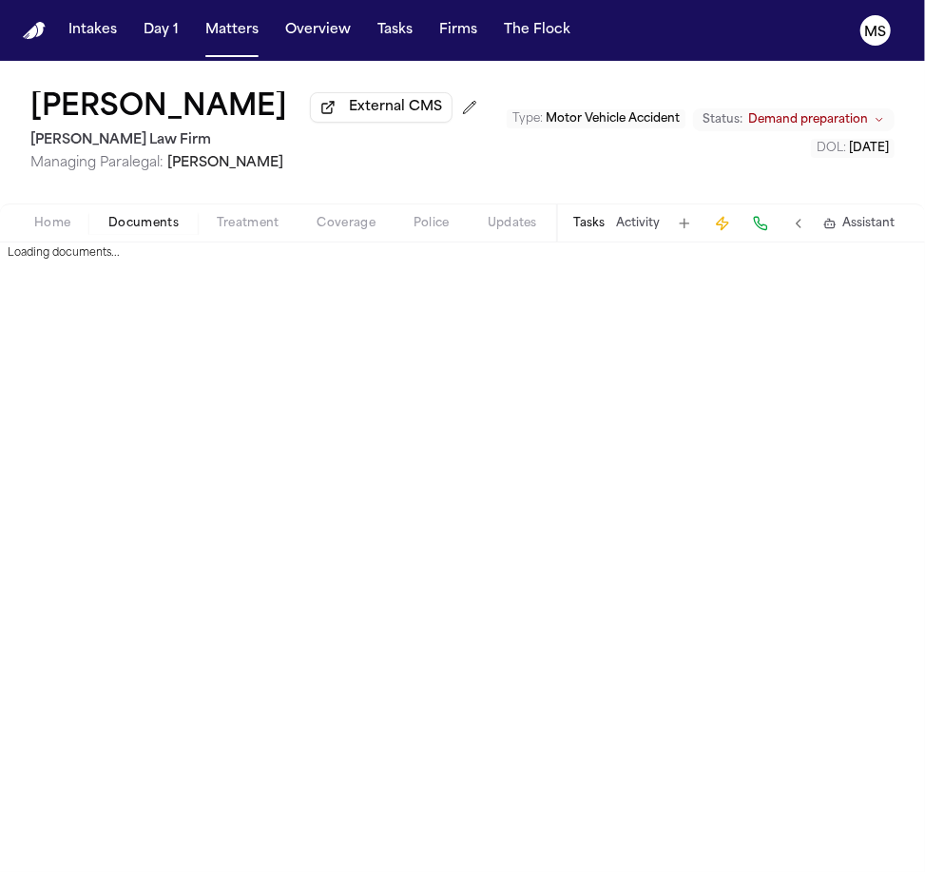
click at [178, 226] on button "Documents" at bounding box center [143, 223] width 108 height 23
click at [501, 219] on span "Updates" at bounding box center [512, 223] width 49 height 15
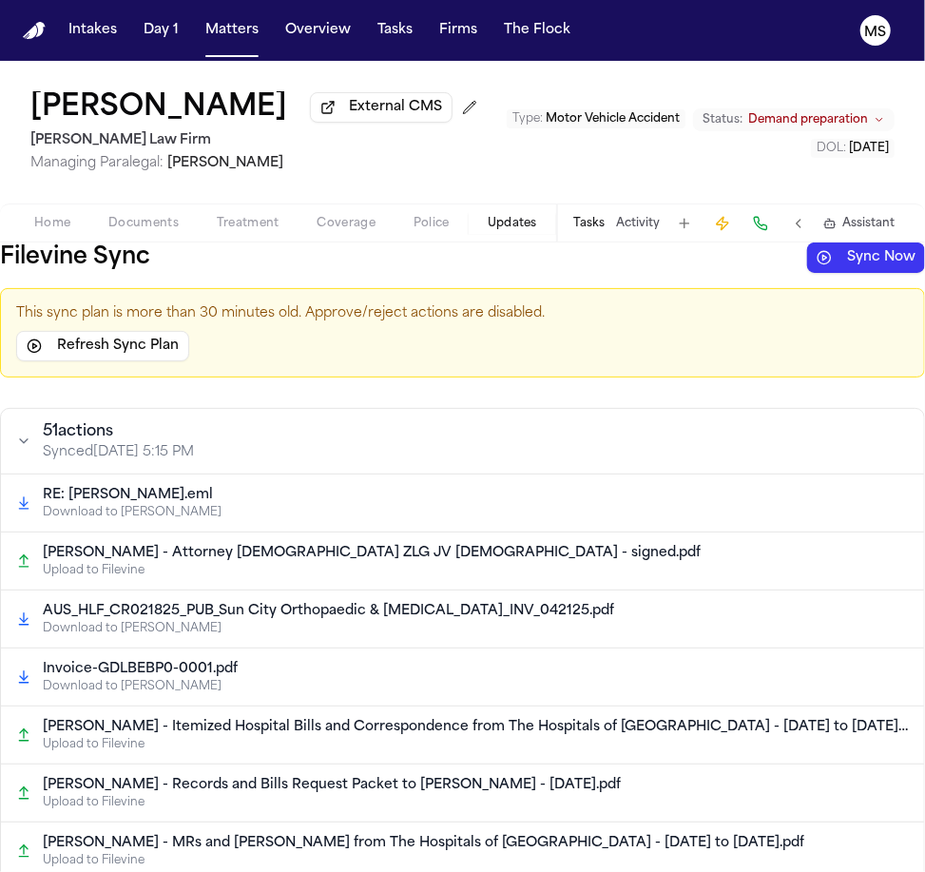
click at [164, 252] on div "Filevine Sync Sync Now" at bounding box center [462, 257] width 925 height 30
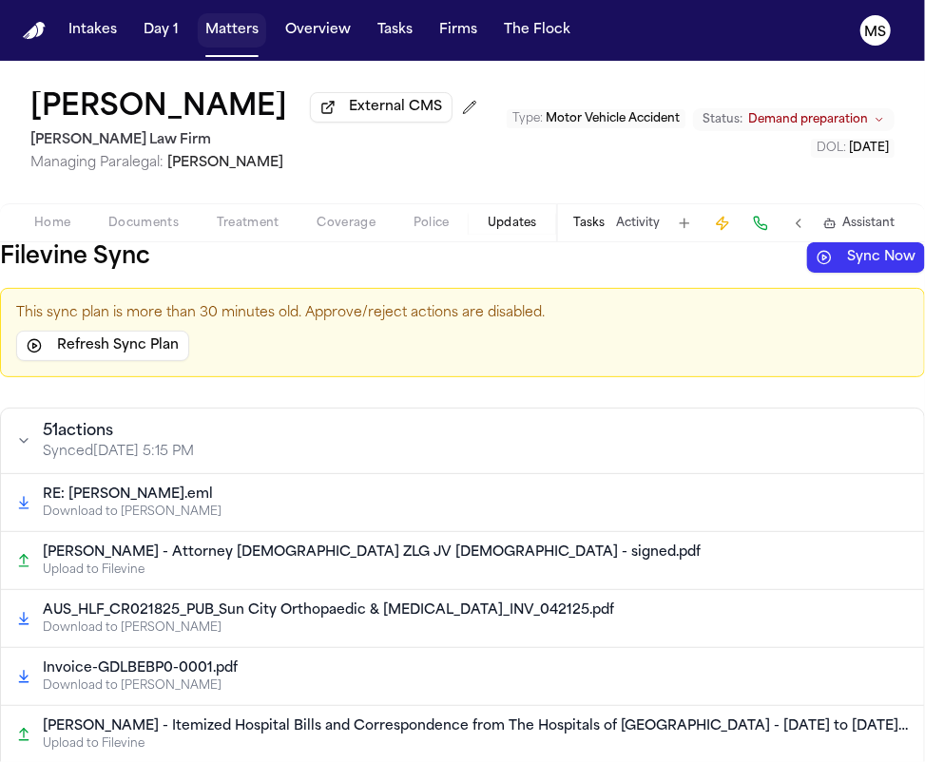
click at [231, 28] on button "Matters" at bounding box center [232, 30] width 68 height 34
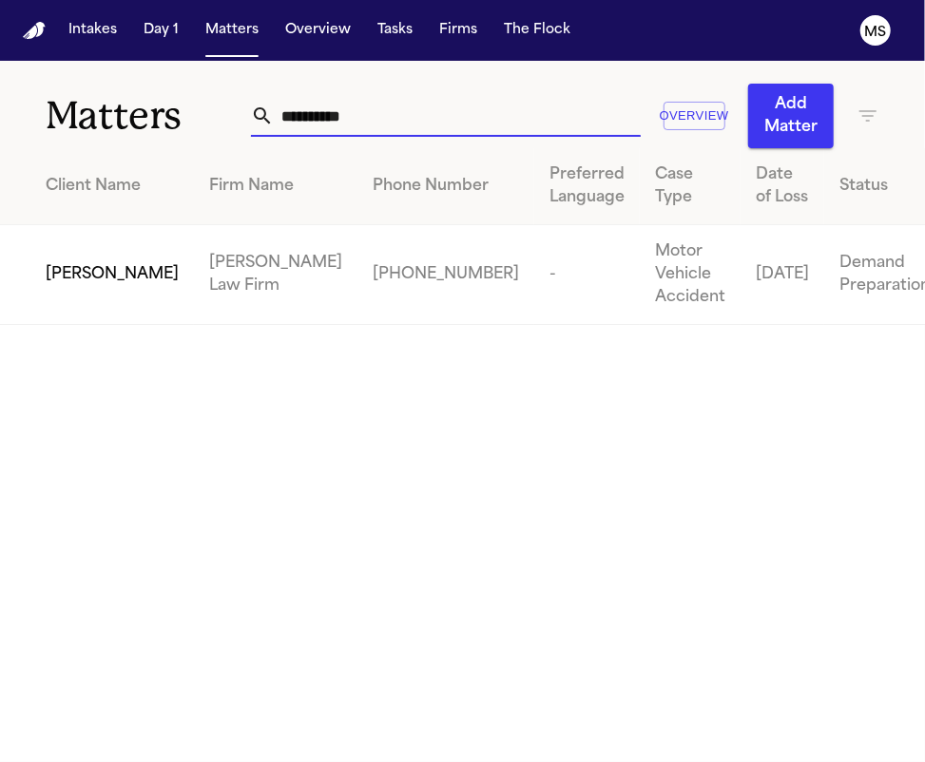
drag, startPoint x: 420, startPoint y: 127, endPoint x: 160, endPoint y: 124, distance: 260.5
click at [160, 124] on div "**********" at bounding box center [462, 104] width 925 height 87
paste input "*****"
type input "**********"
click at [194, 268] on td "[PERSON_NAME] Law Firm" at bounding box center [276, 275] width 164 height 100
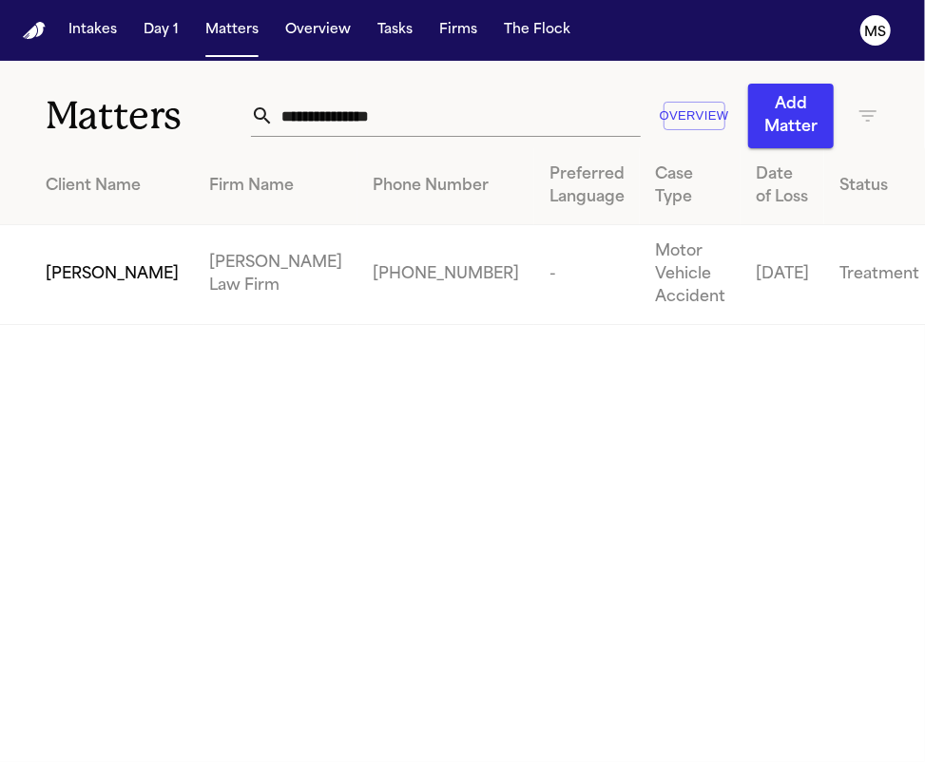
click at [115, 263] on span "[PERSON_NAME]" at bounding box center [112, 274] width 133 height 23
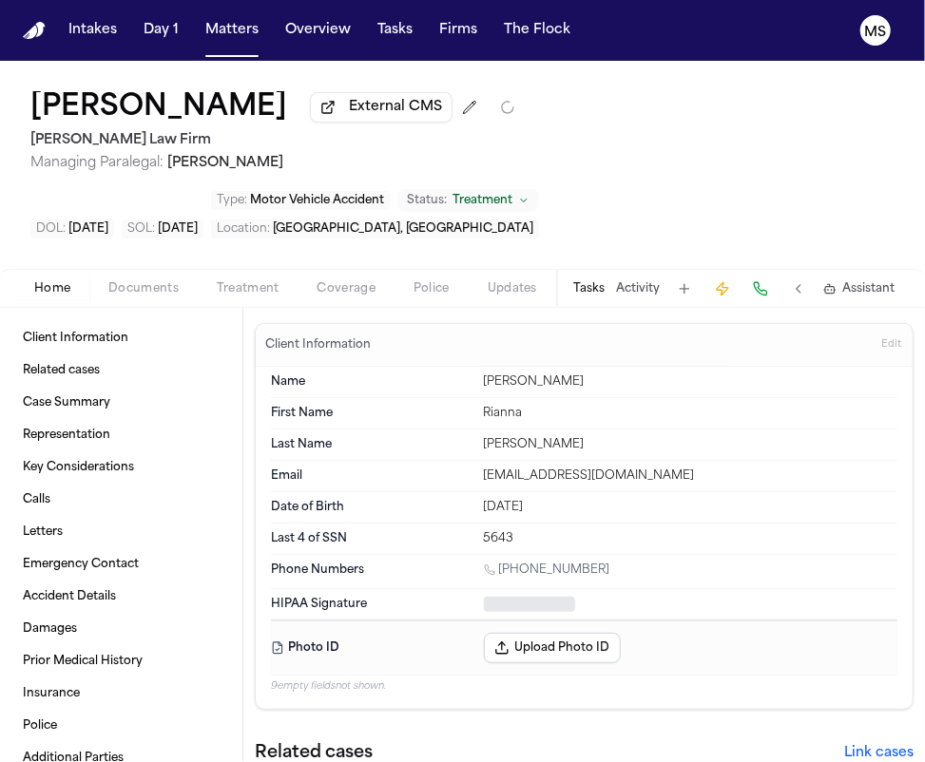
type textarea "*"
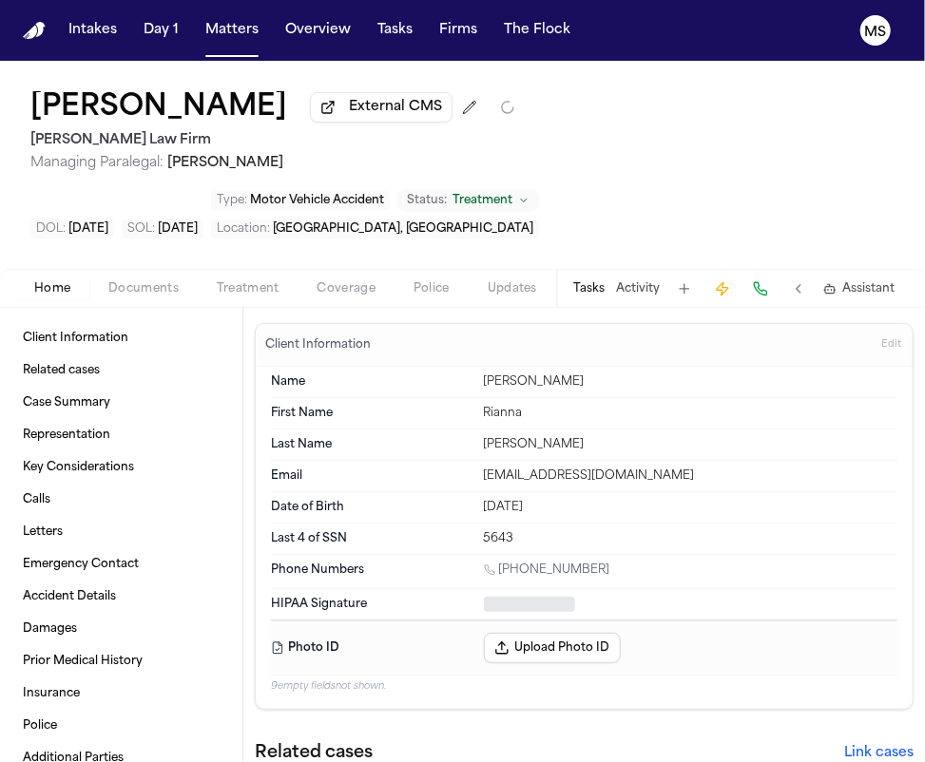
type textarea "*"
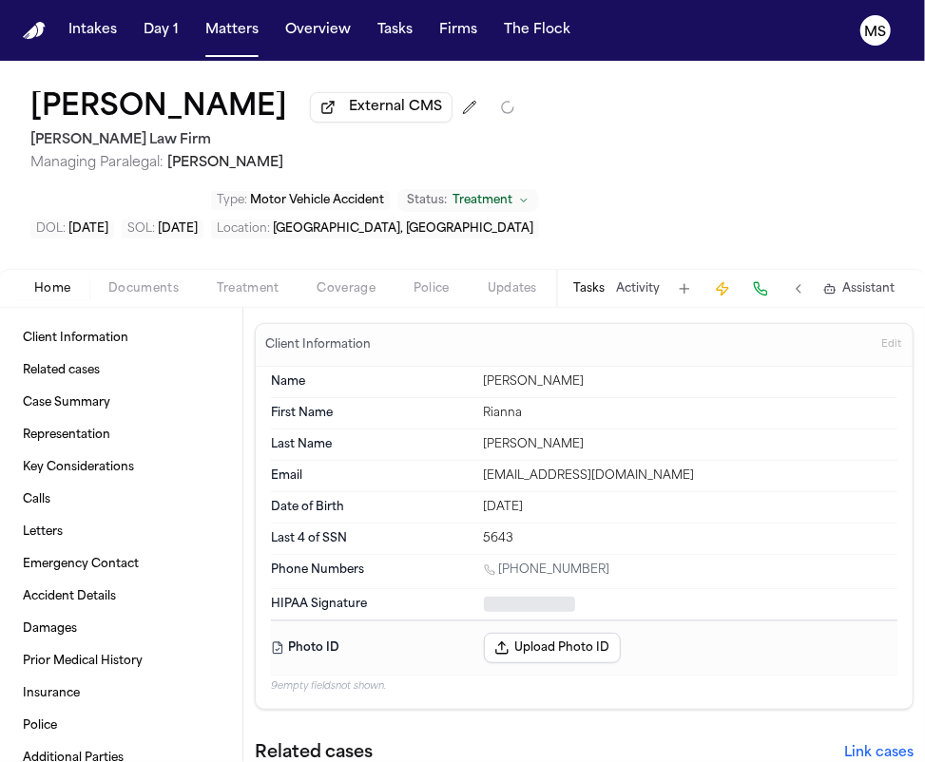
type textarea "*"
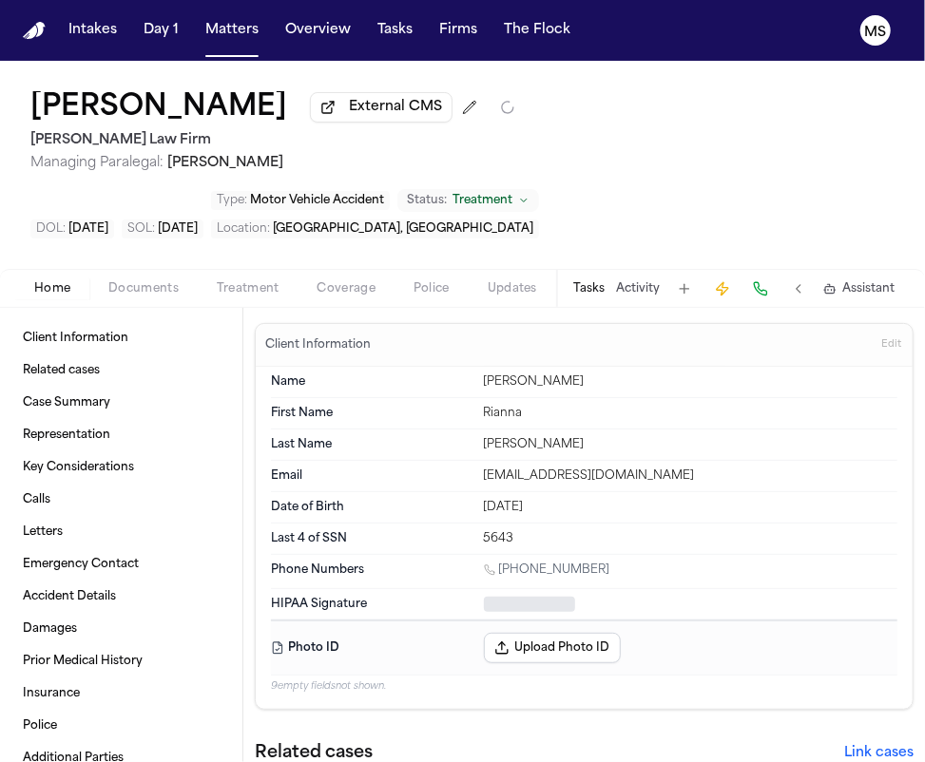
type textarea "*"
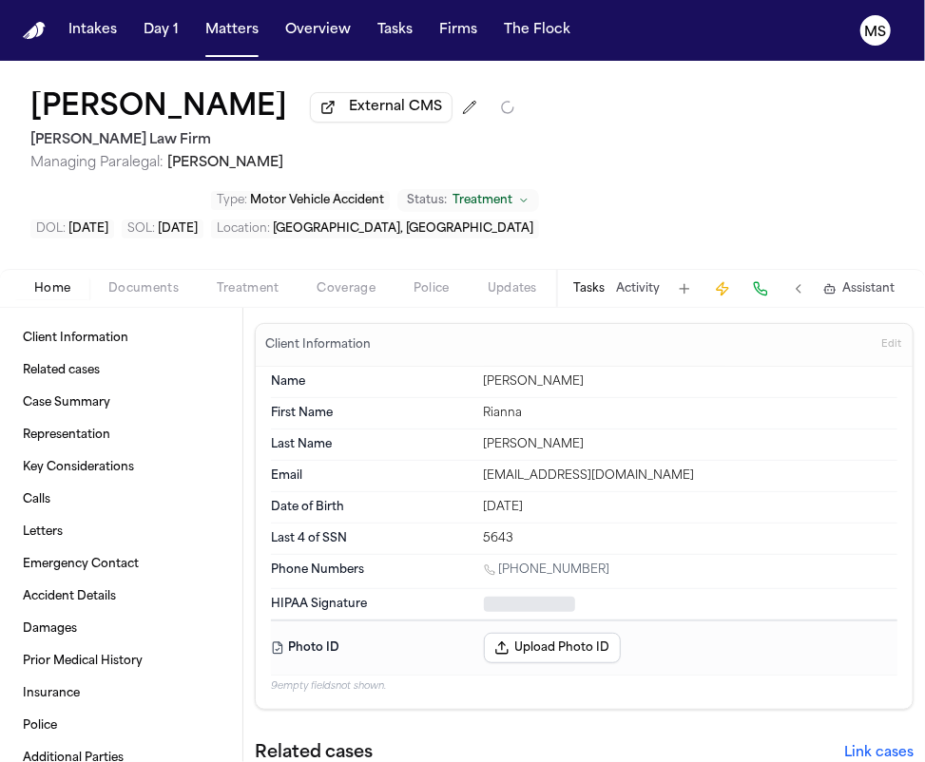
type textarea "*"
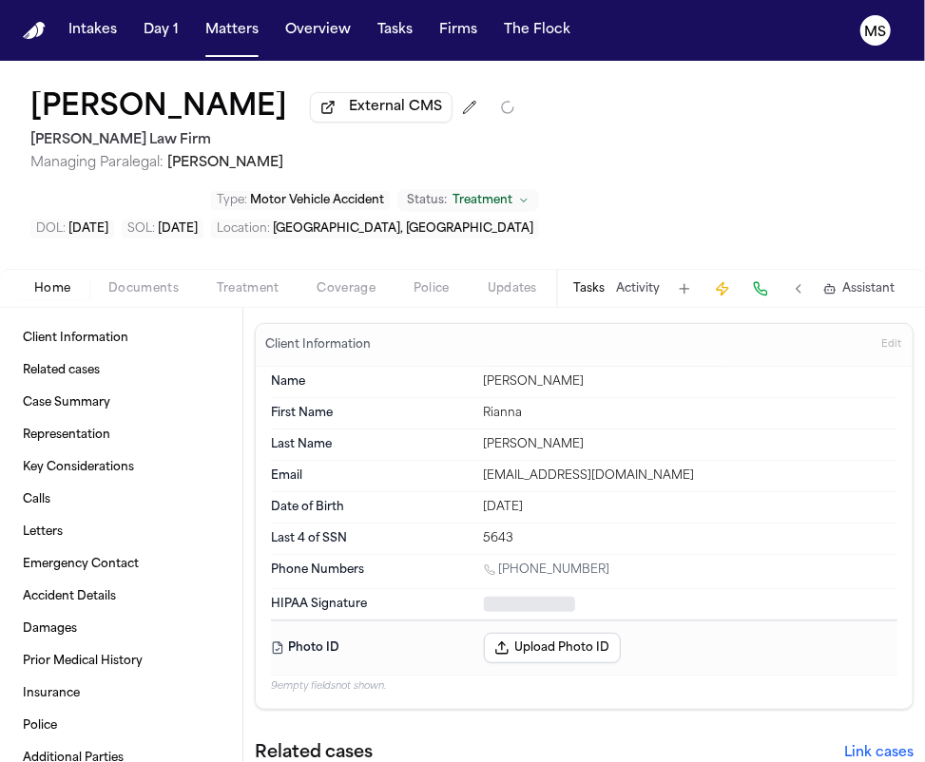
type textarea "*"
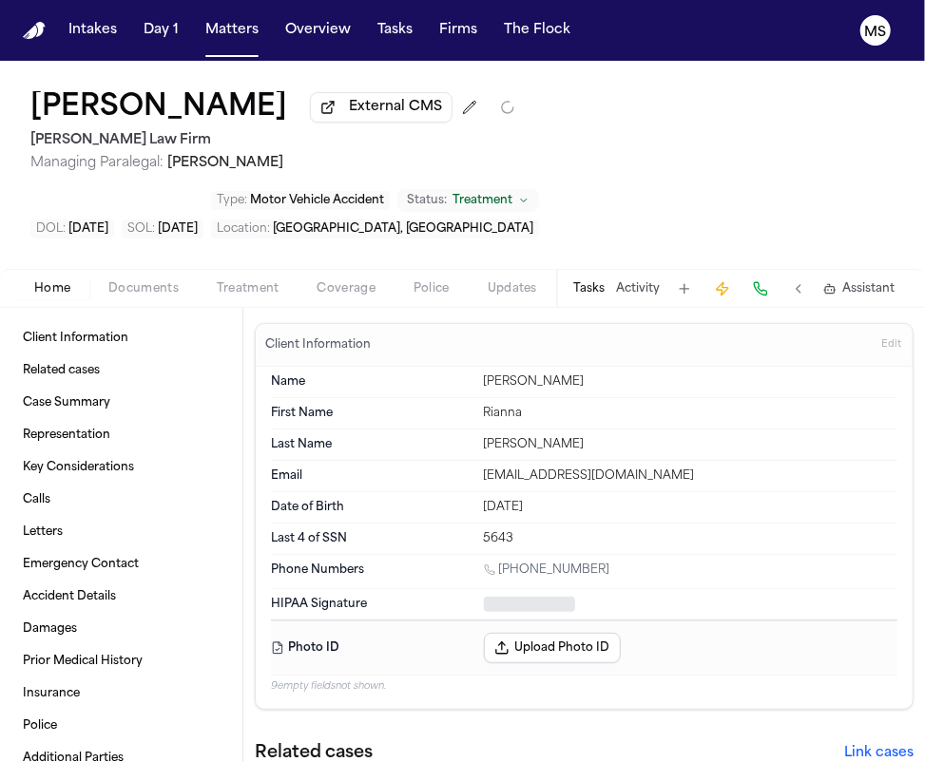
type textarea "*"
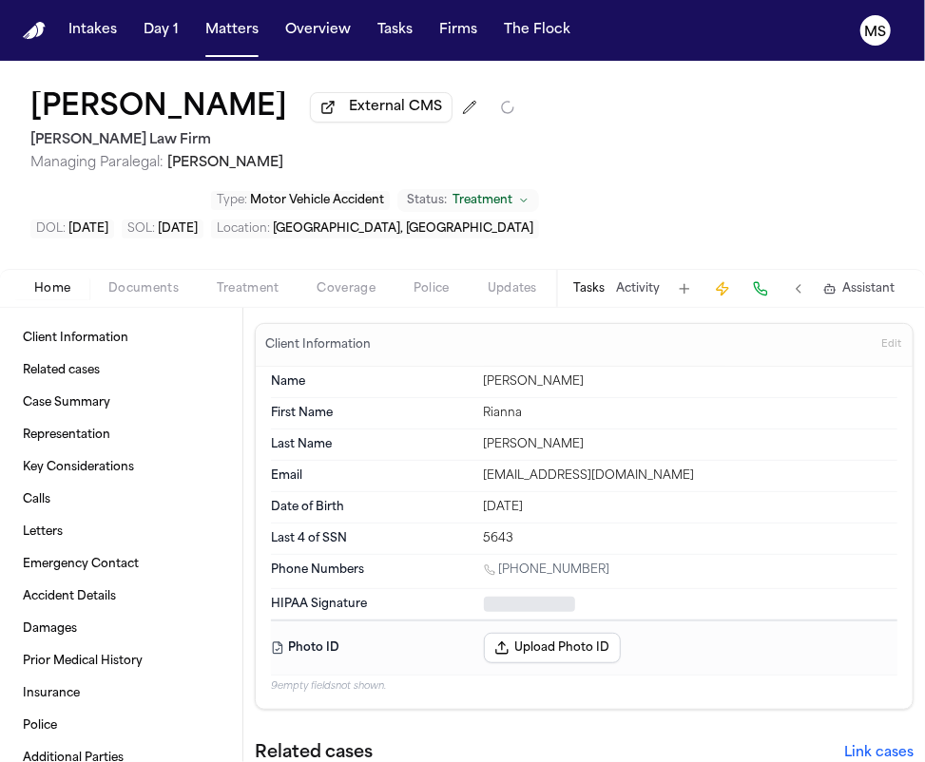
type textarea "*"
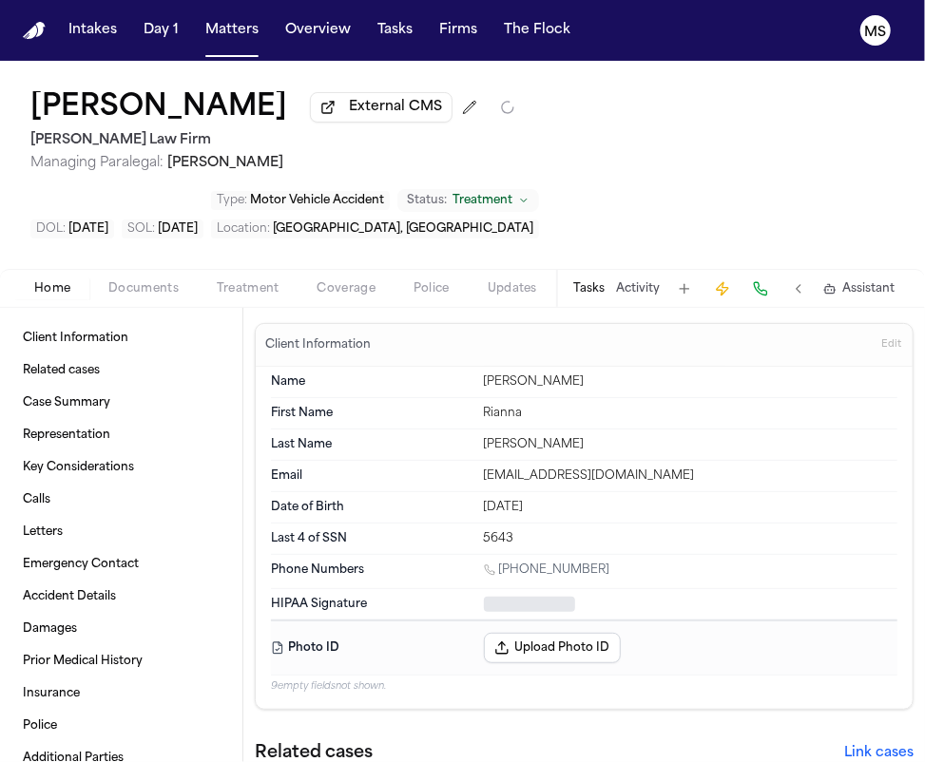
type textarea "*"
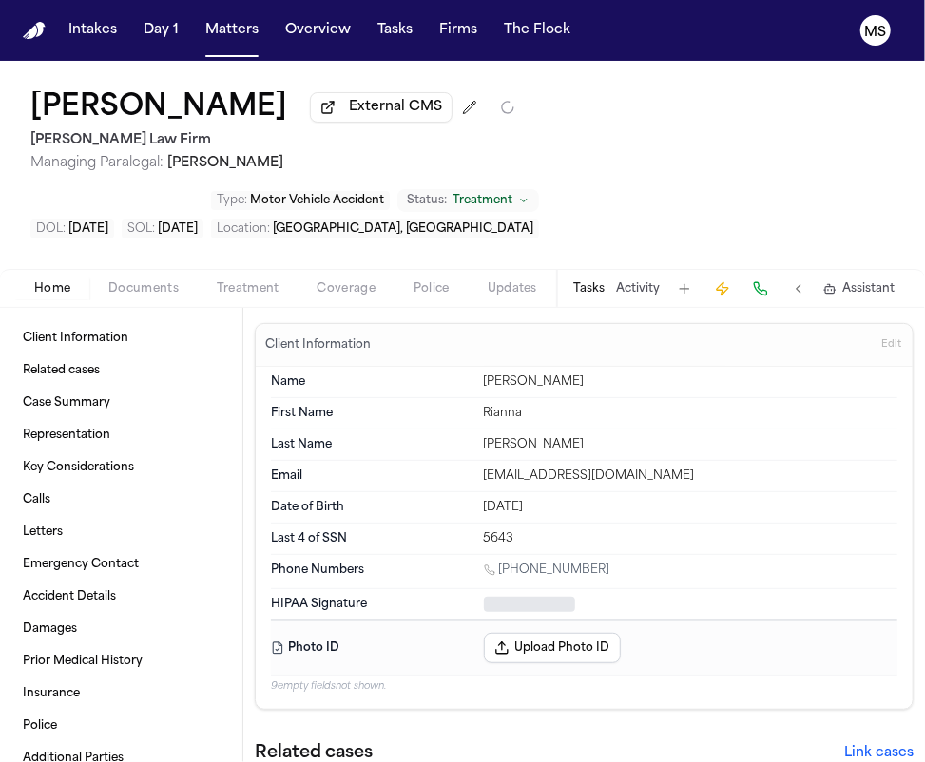
type textarea "*"
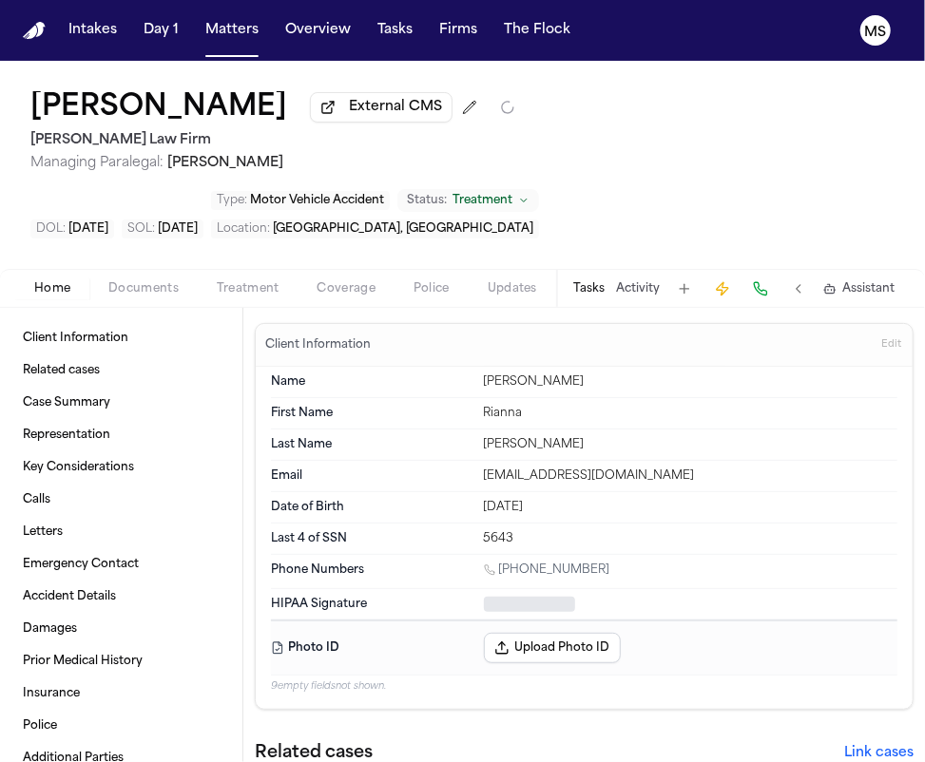
type textarea "*"
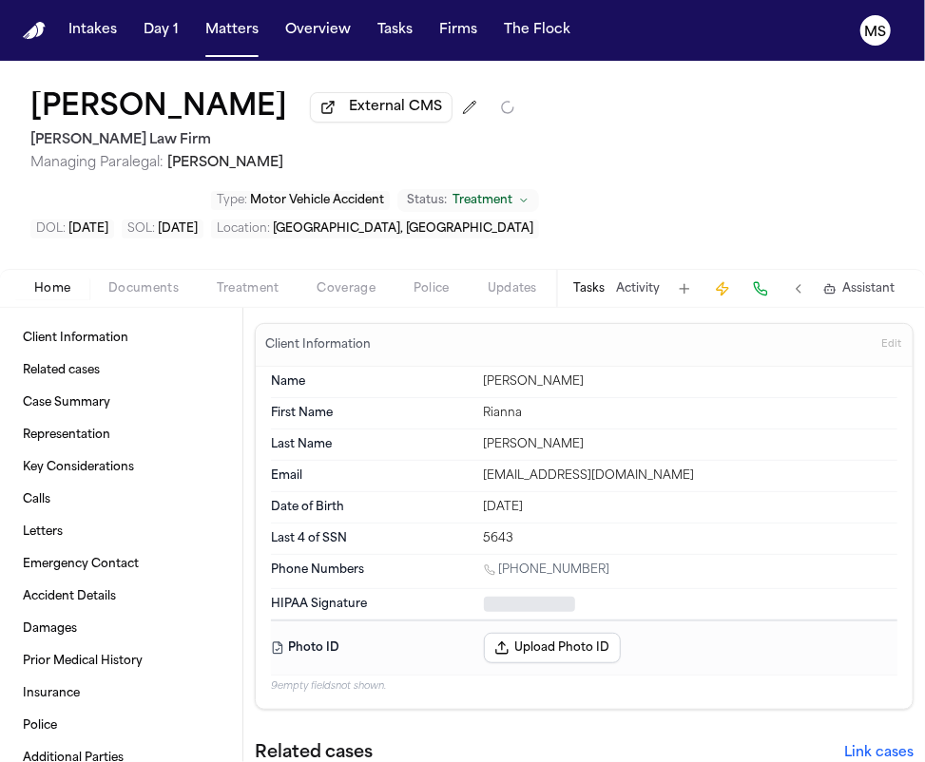
type textarea "*"
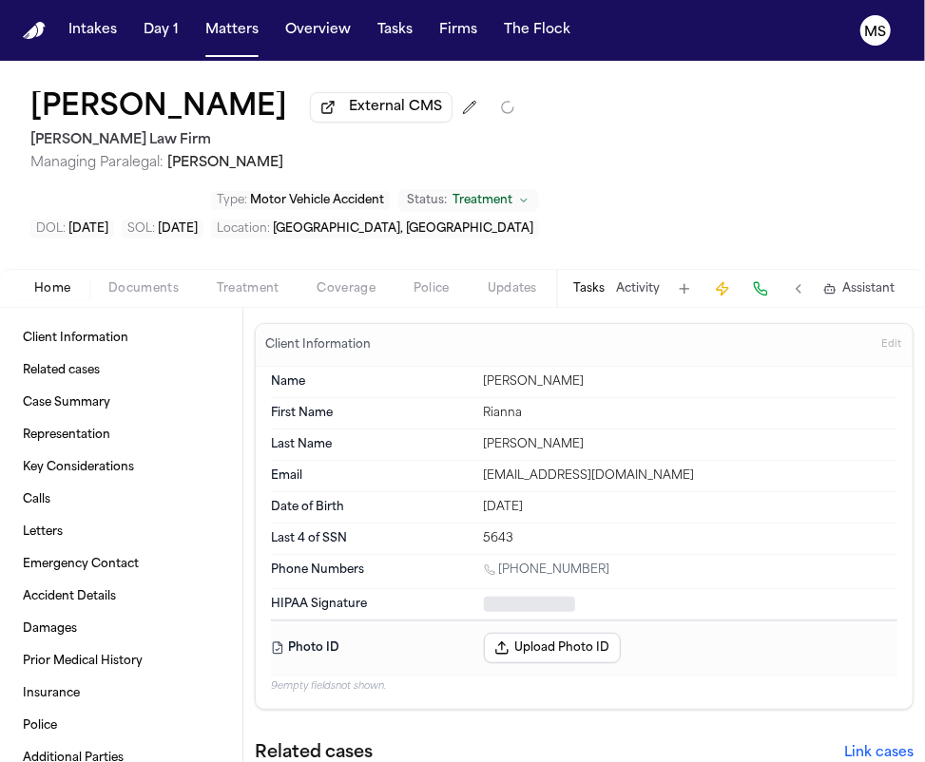
type textarea "*"
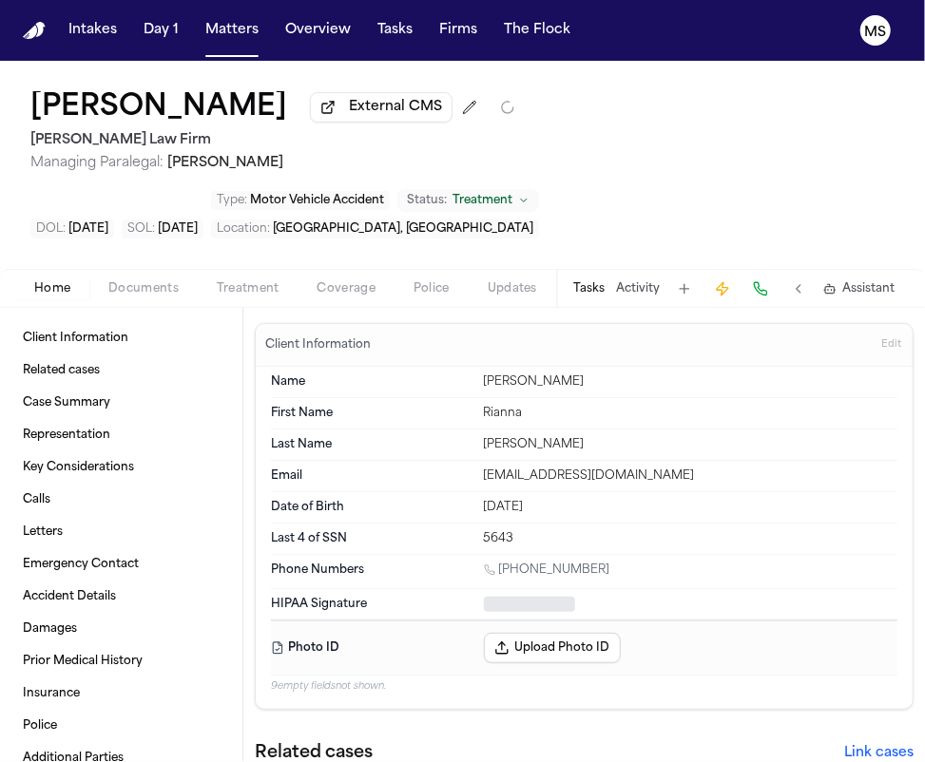
type textarea "*"
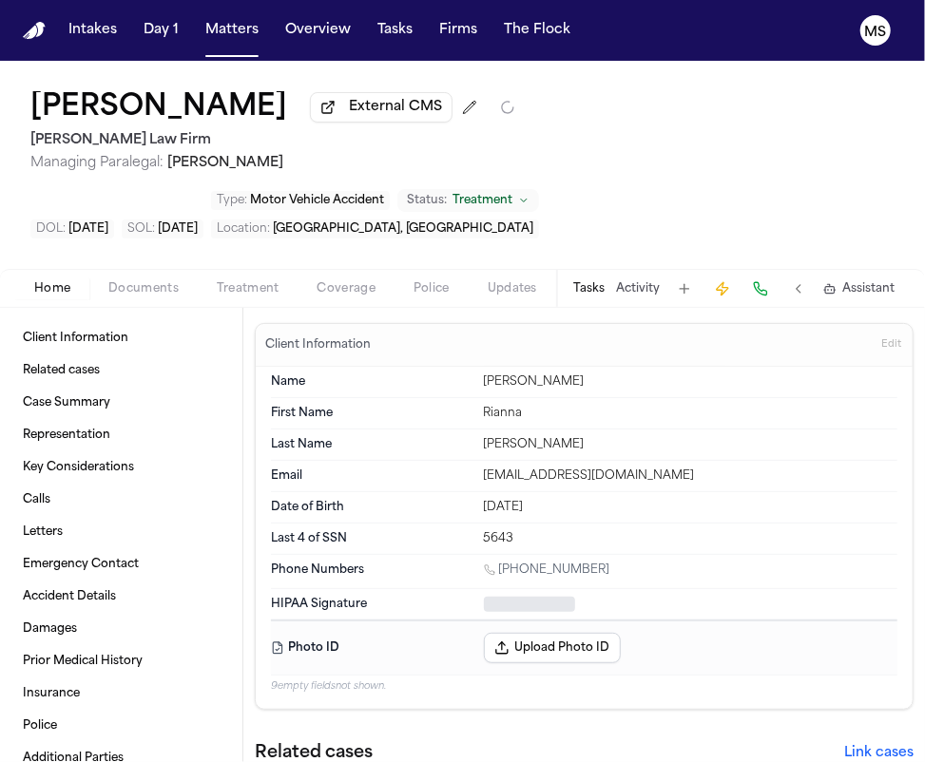
type textarea "*"
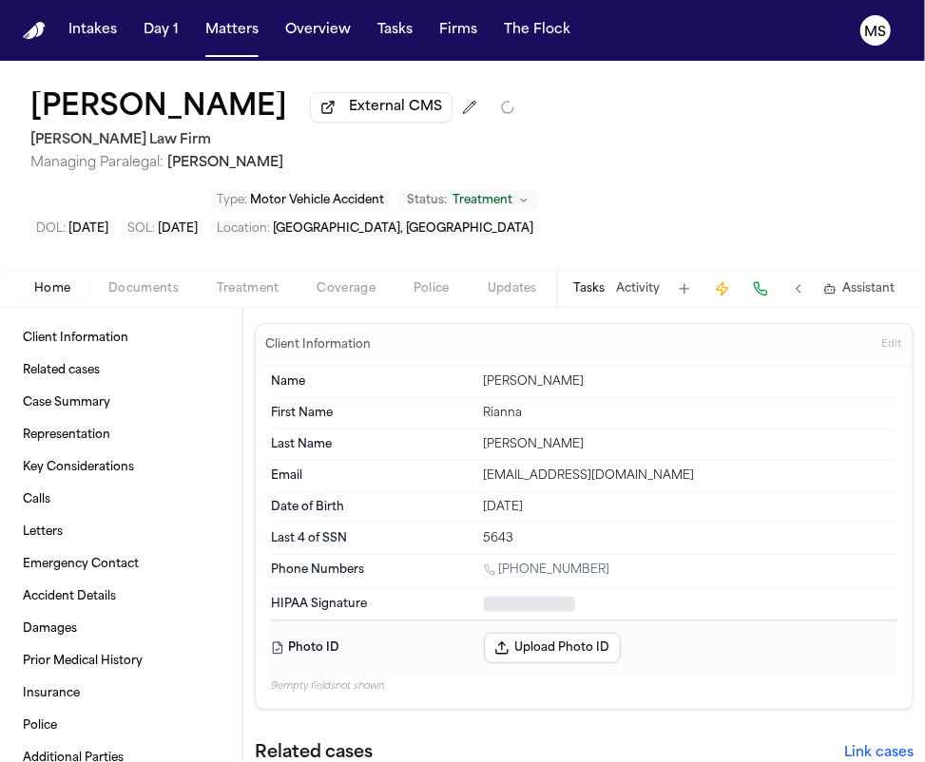
type textarea "*"
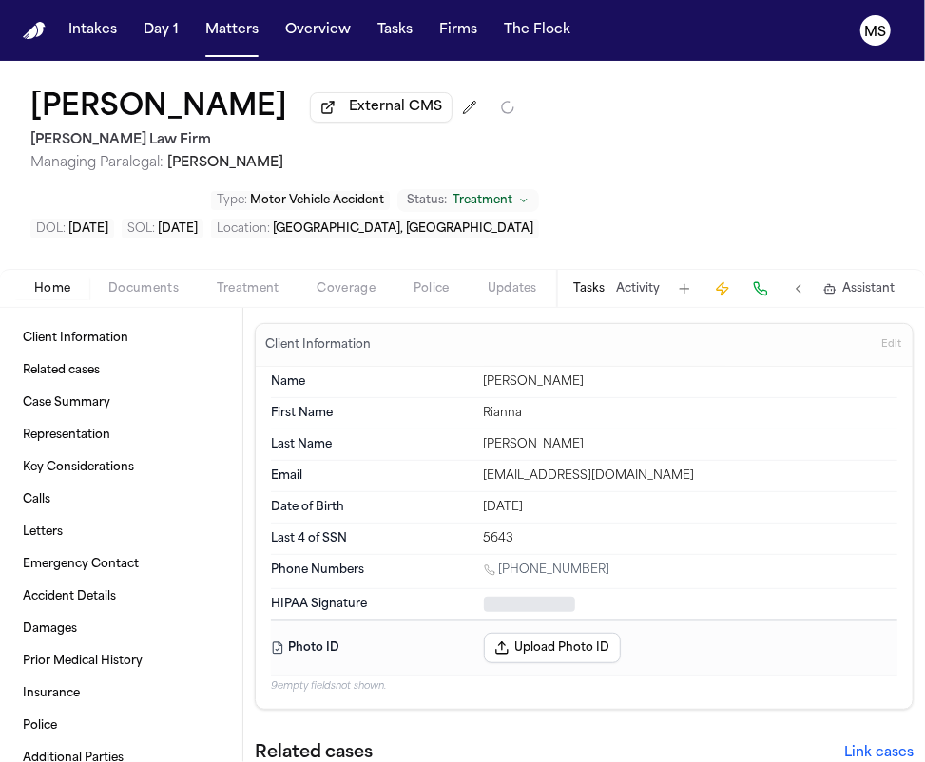
type textarea "*"
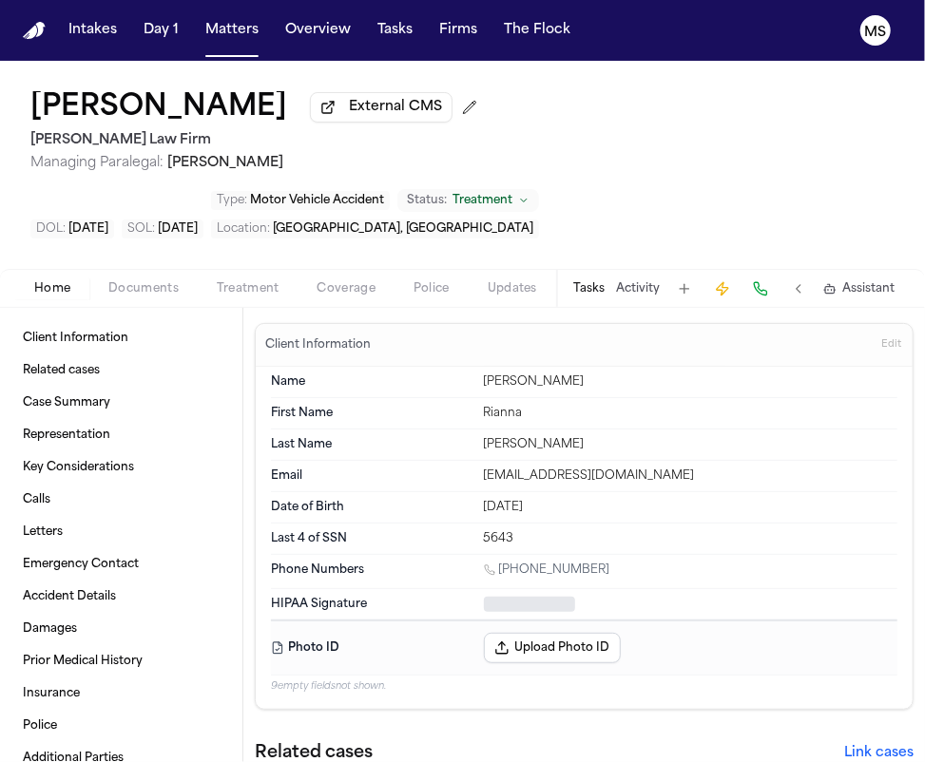
type textarea "*"
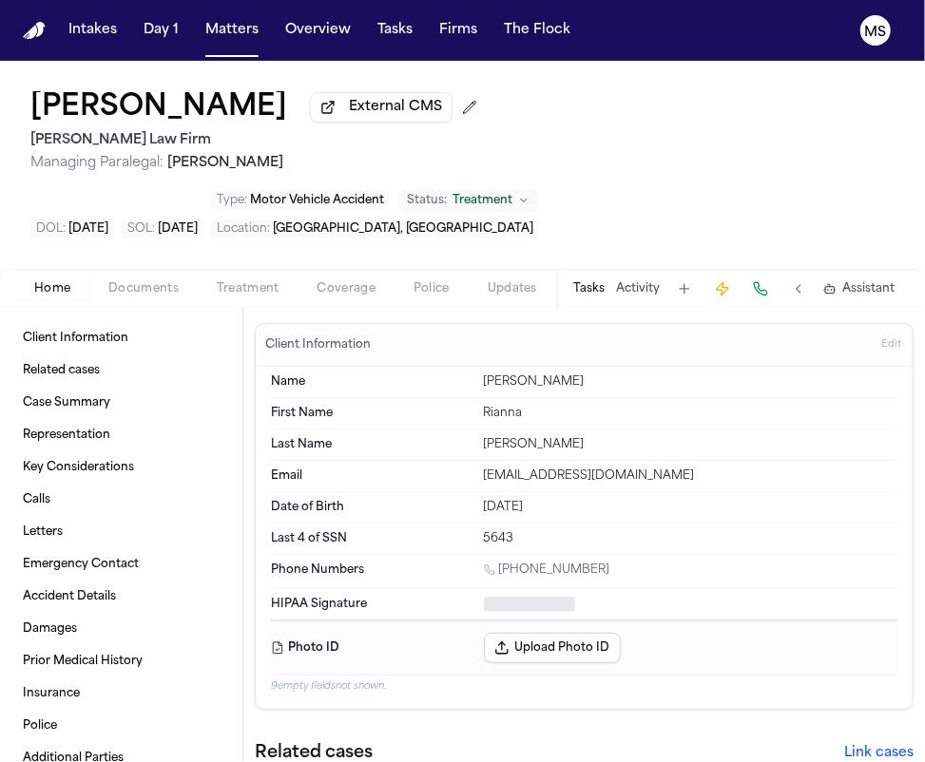
type textarea "*"
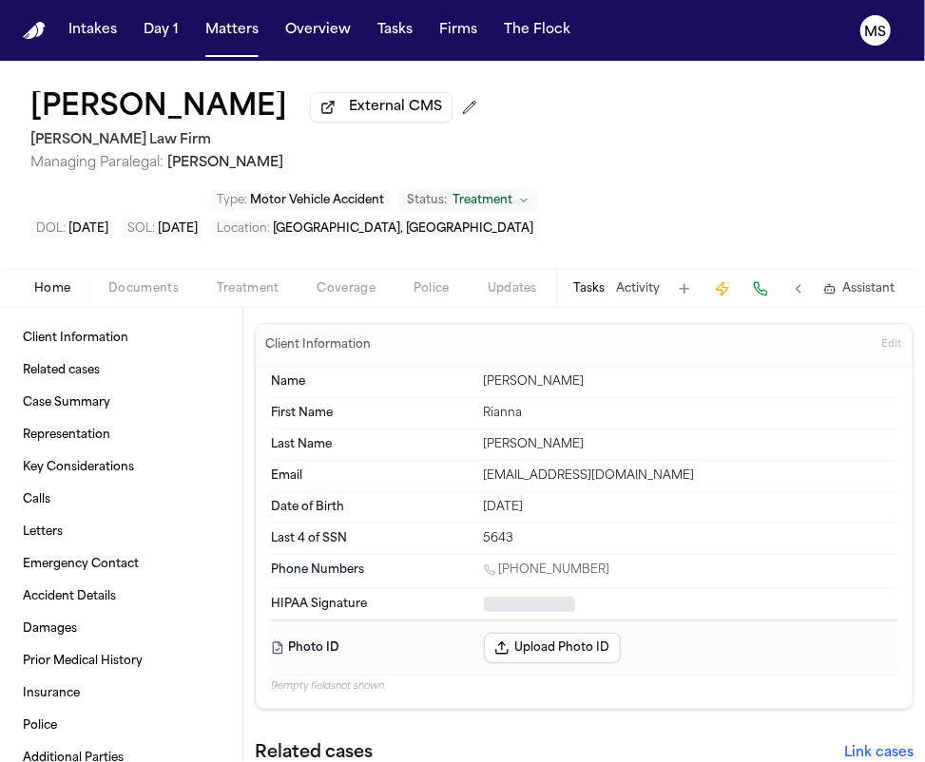
type textarea "*"
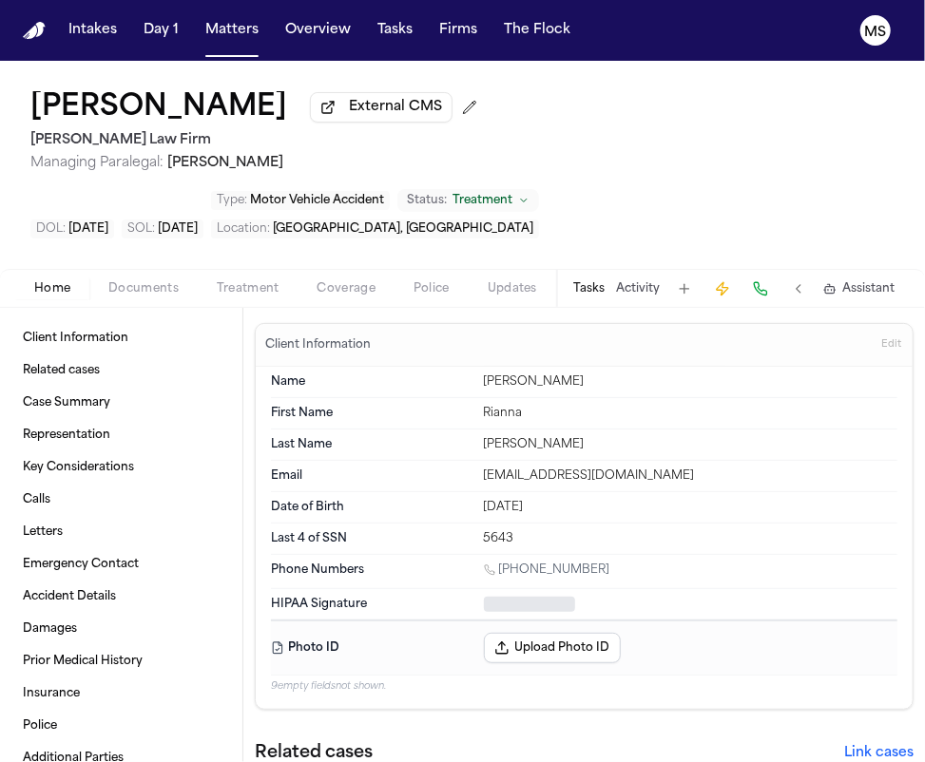
type textarea "*"
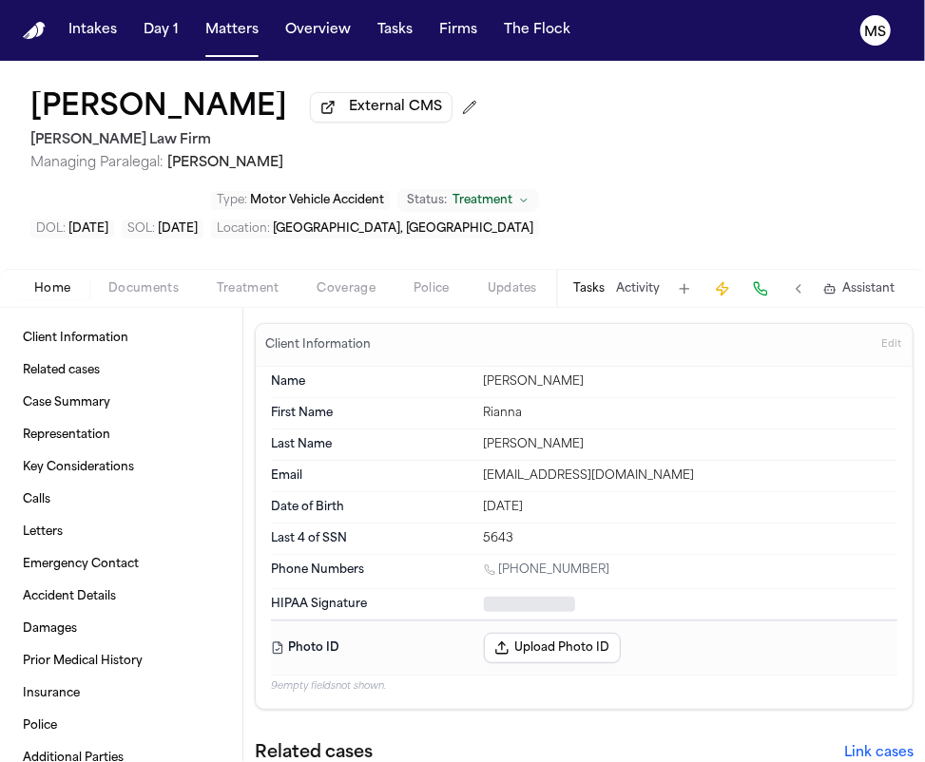
type textarea "*"
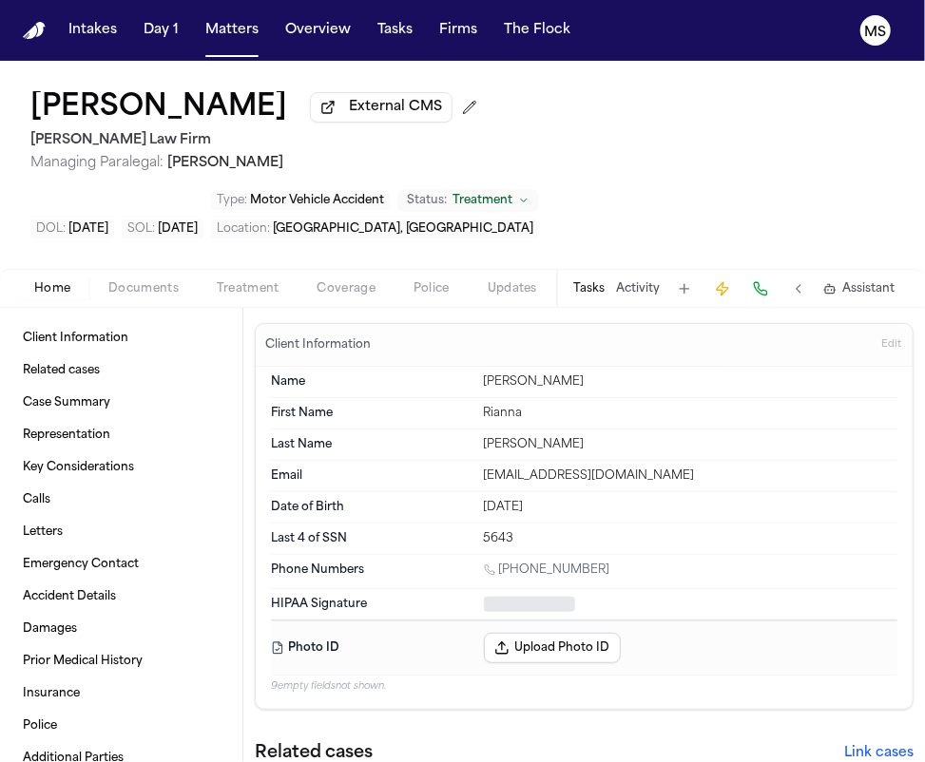
type textarea "*"
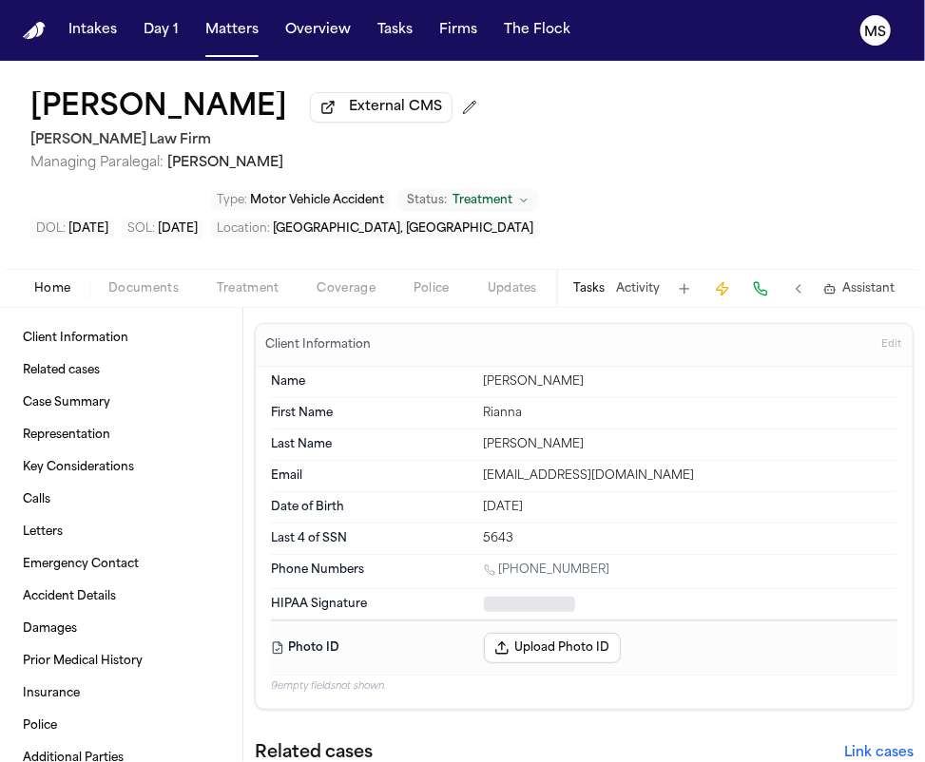
type textarea "*"
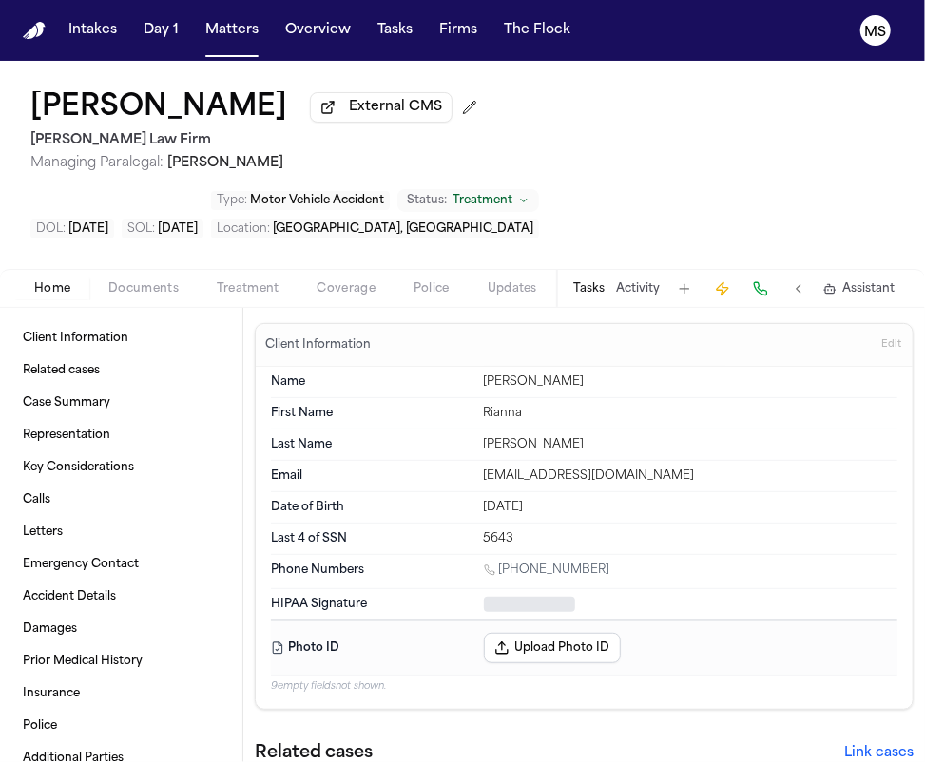
type textarea "*"
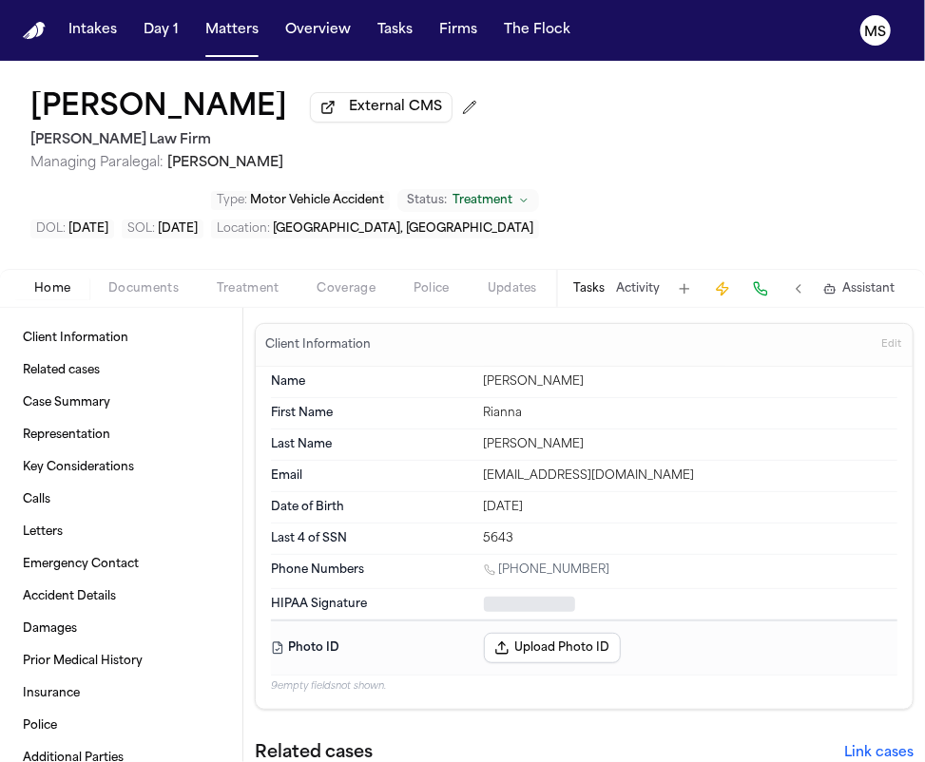
type textarea "*"
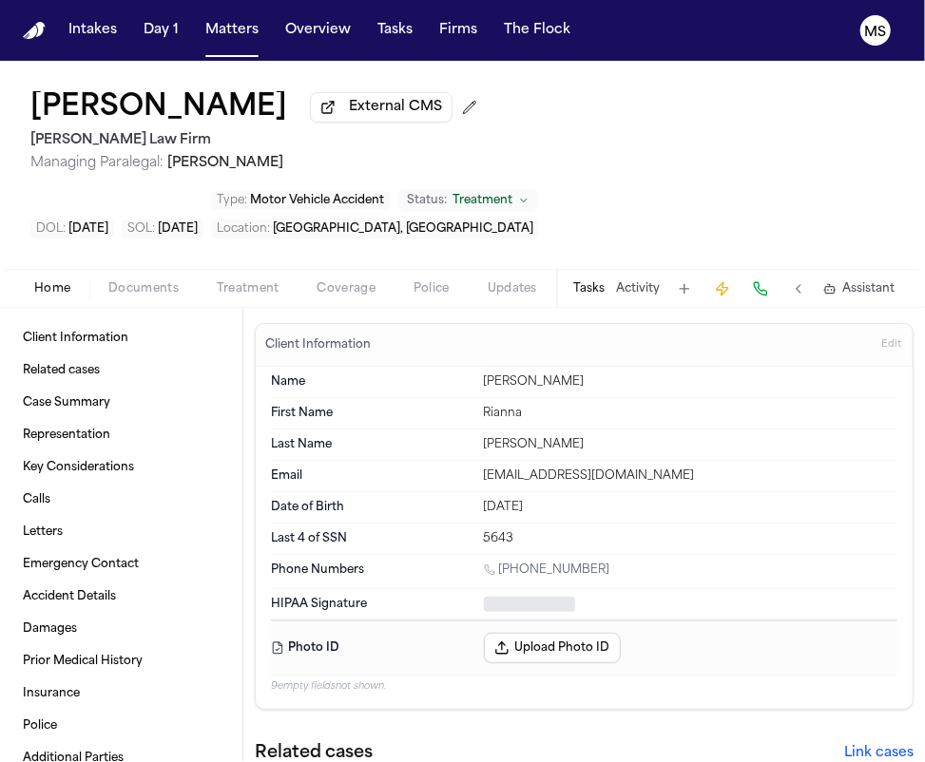
type textarea "*"
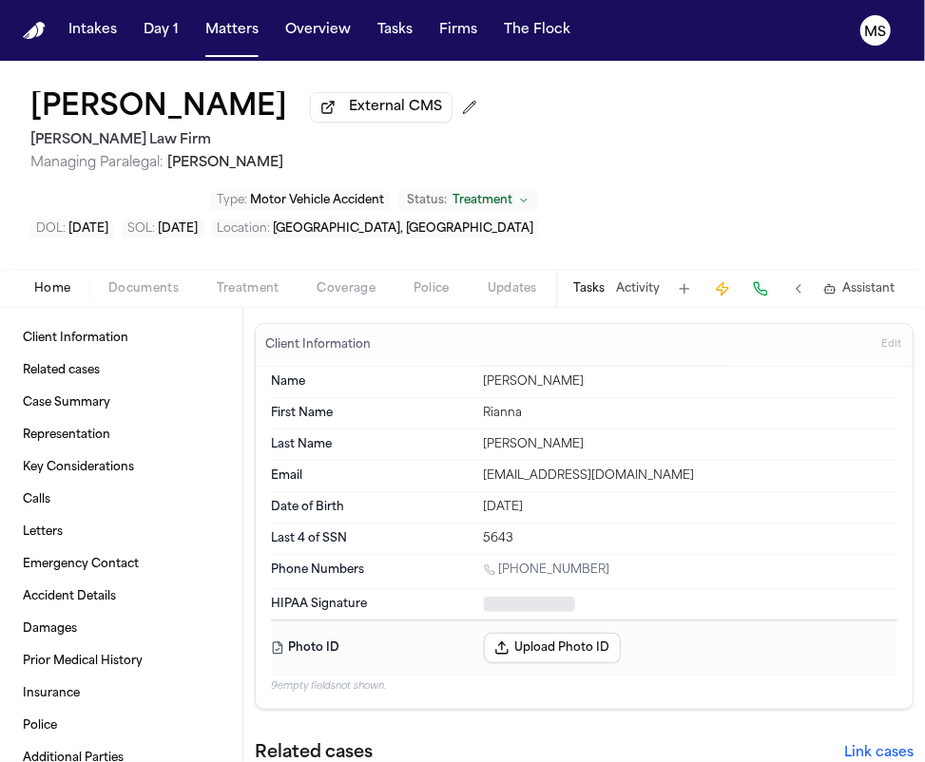
type textarea "*"
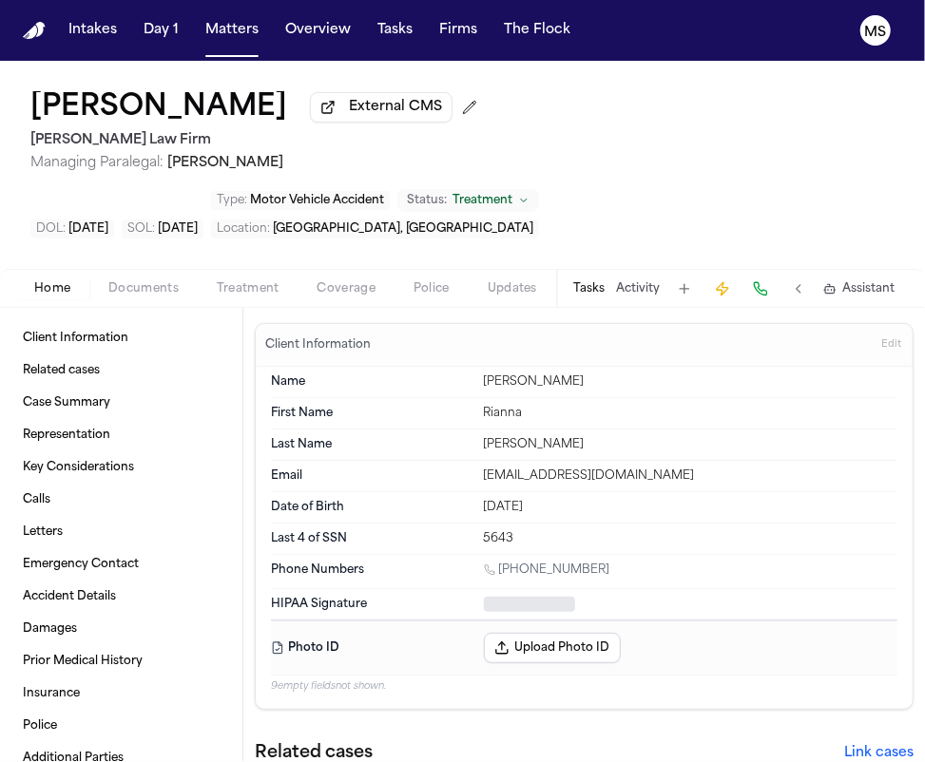
type textarea "*"
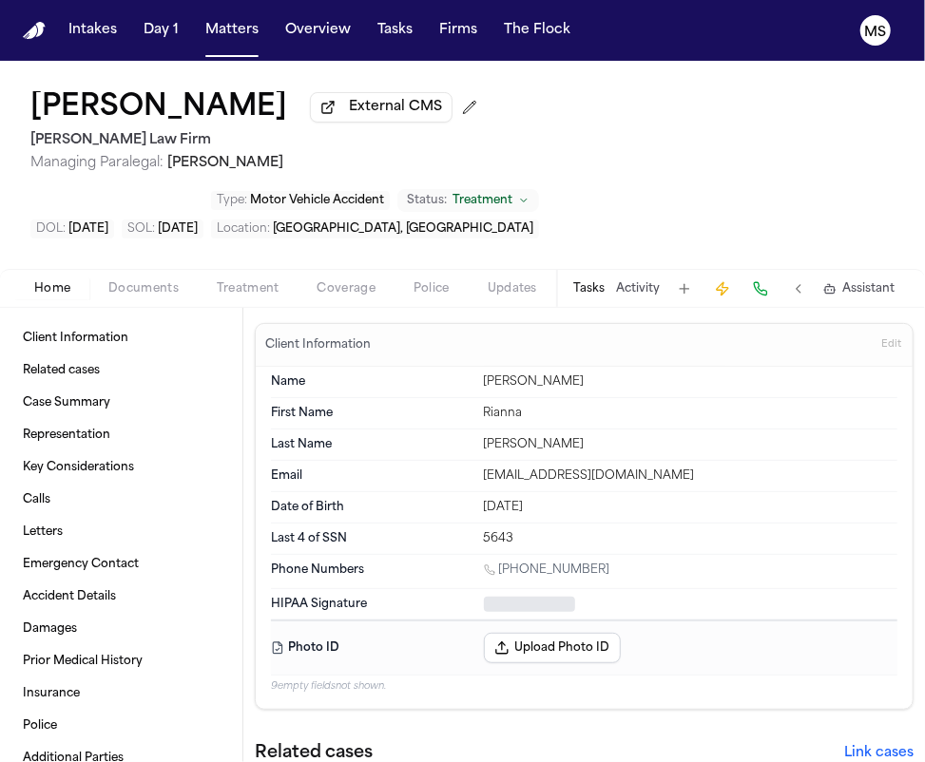
type textarea "*"
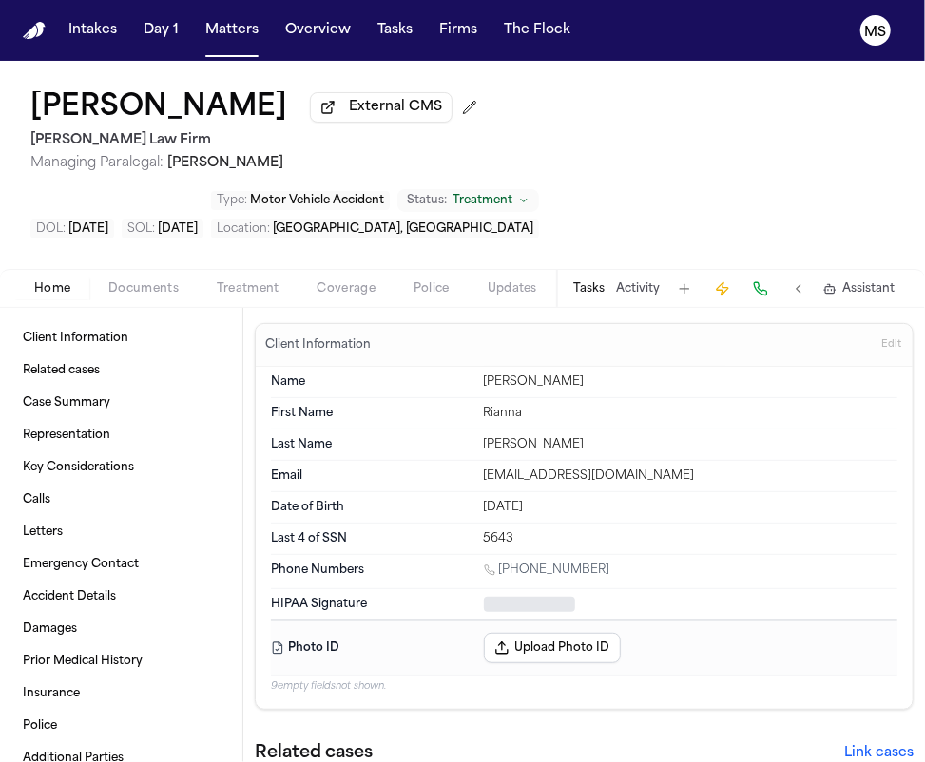
type textarea "*"
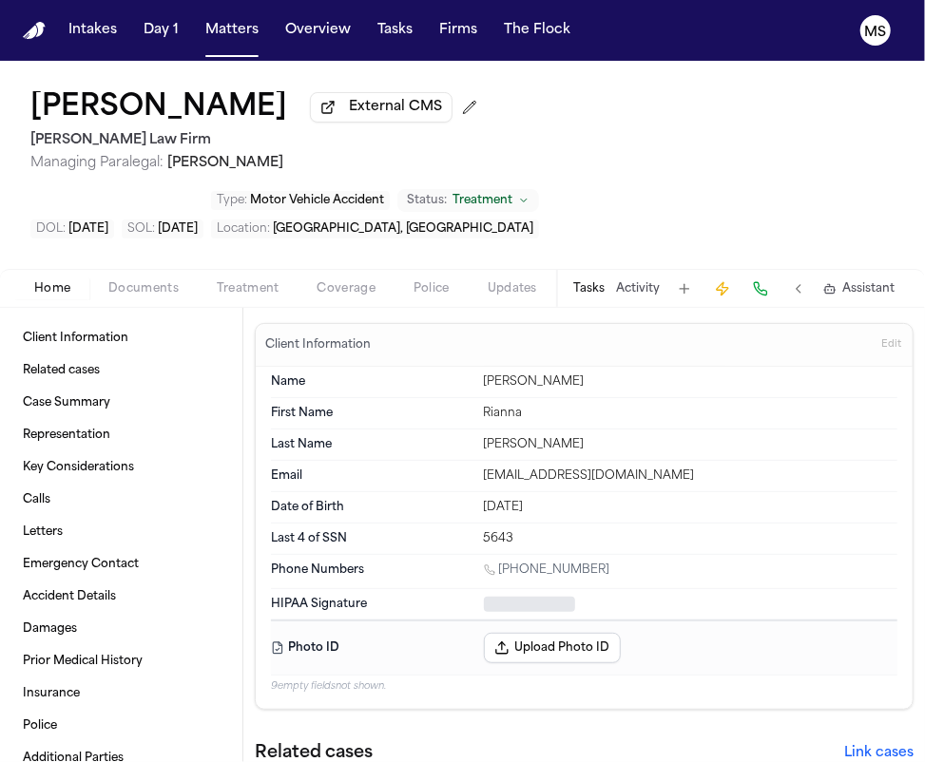
type textarea "*"
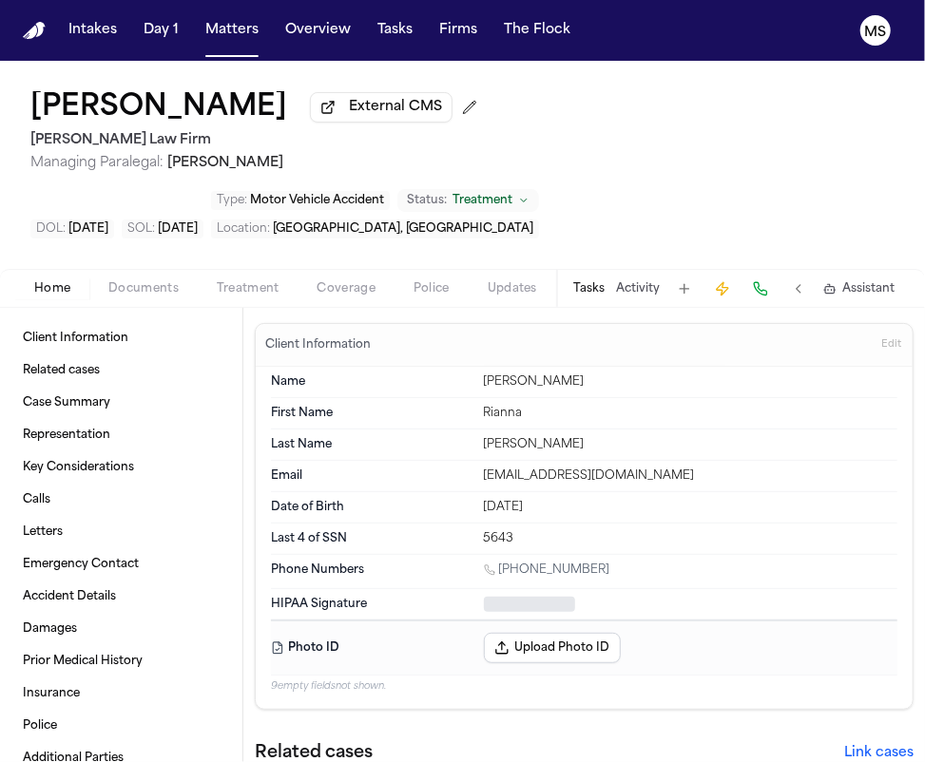
type textarea "*"
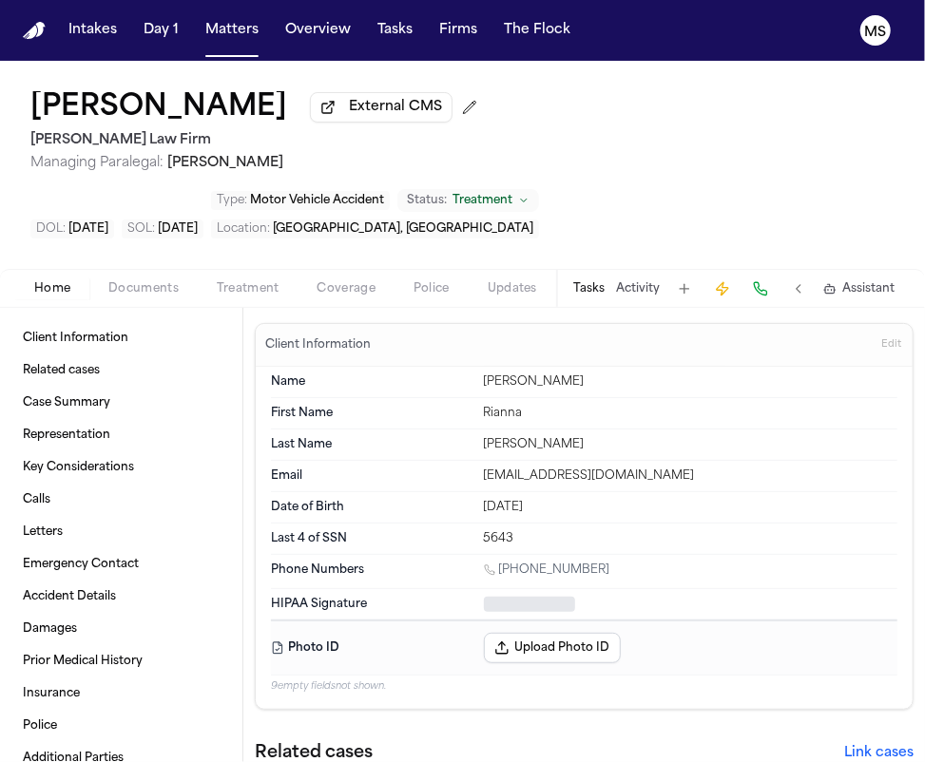
type textarea "*"
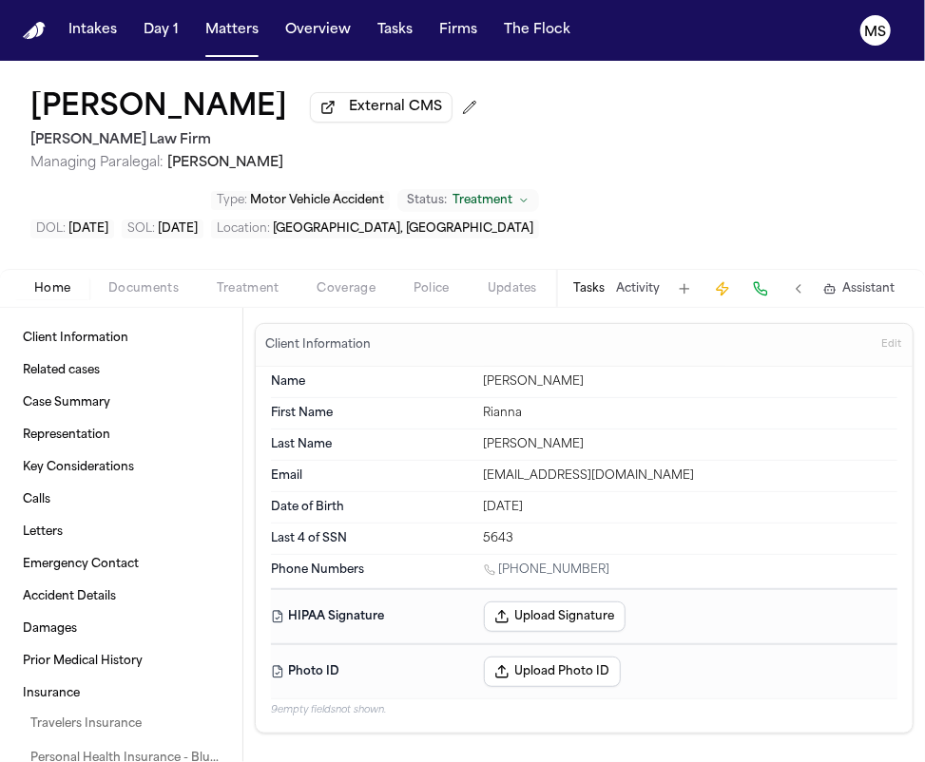
type textarea "*"
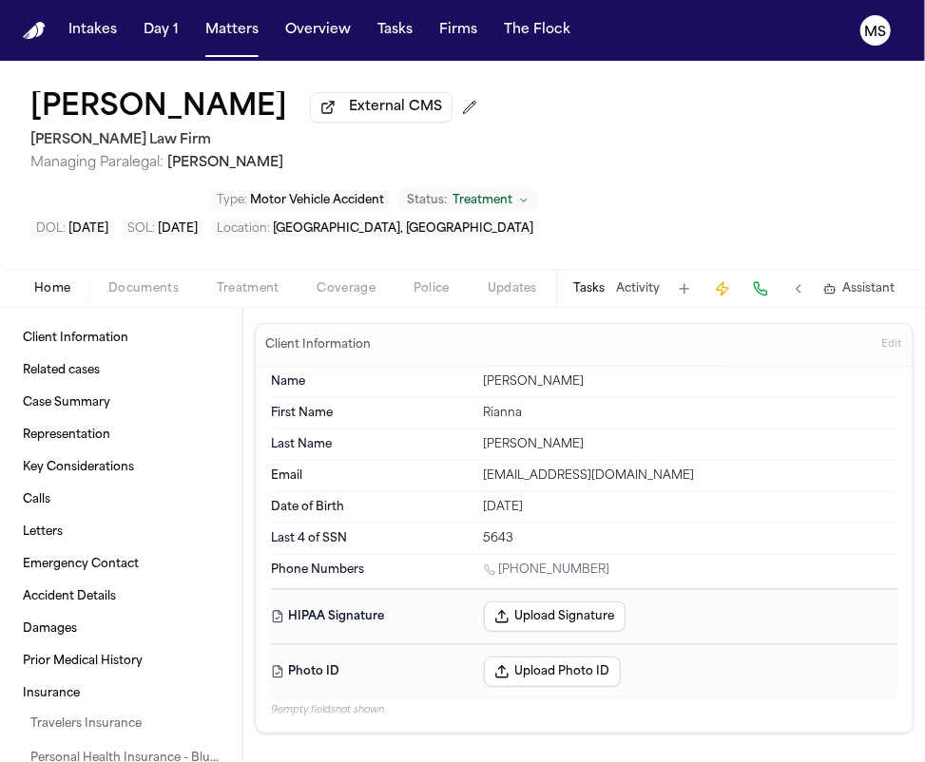
type textarea "*"
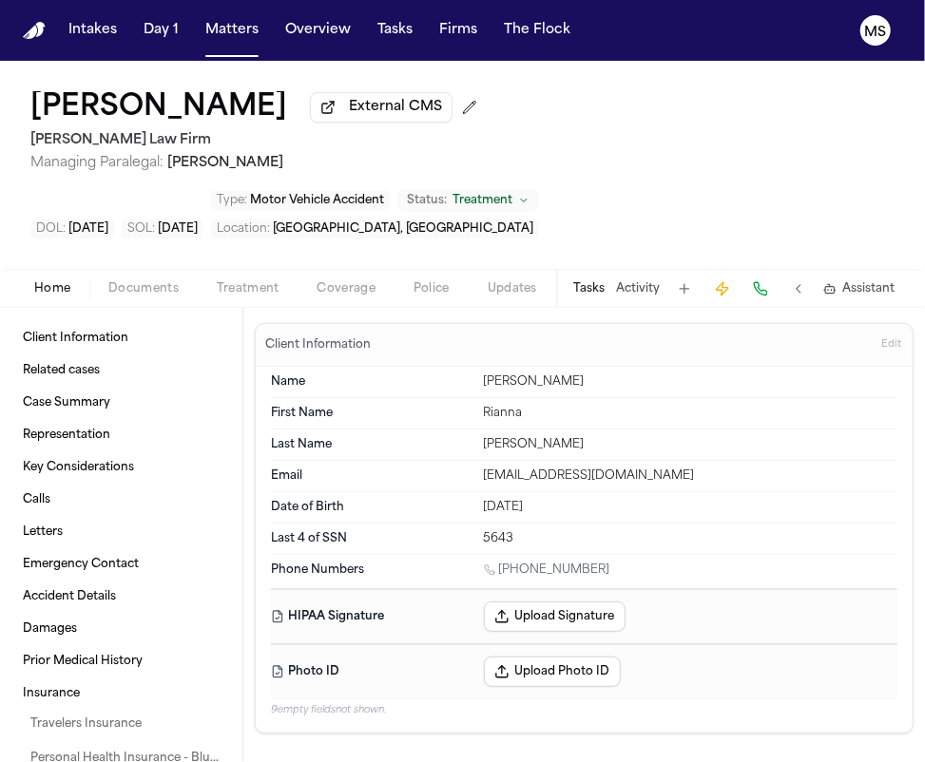
type textarea "*"
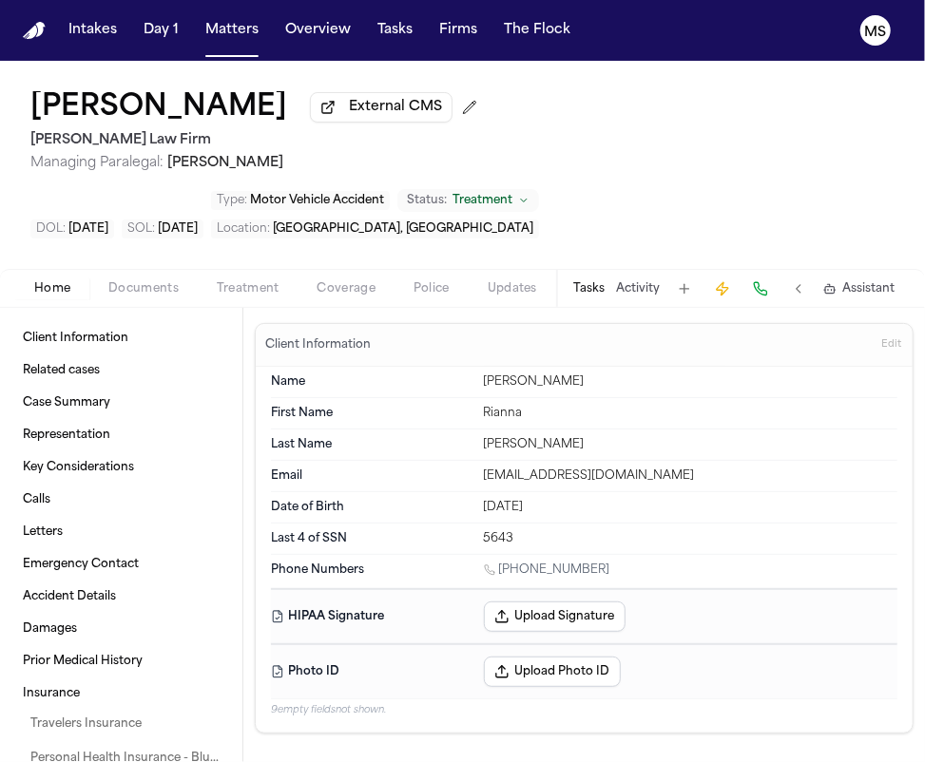
type textarea "*"
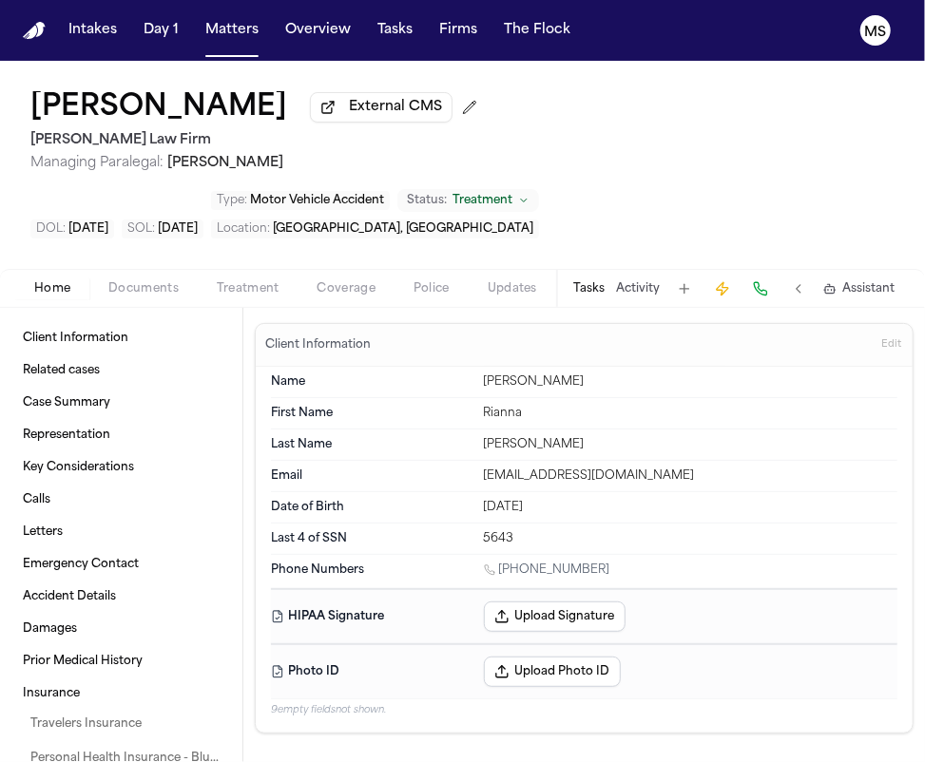
type textarea "*"
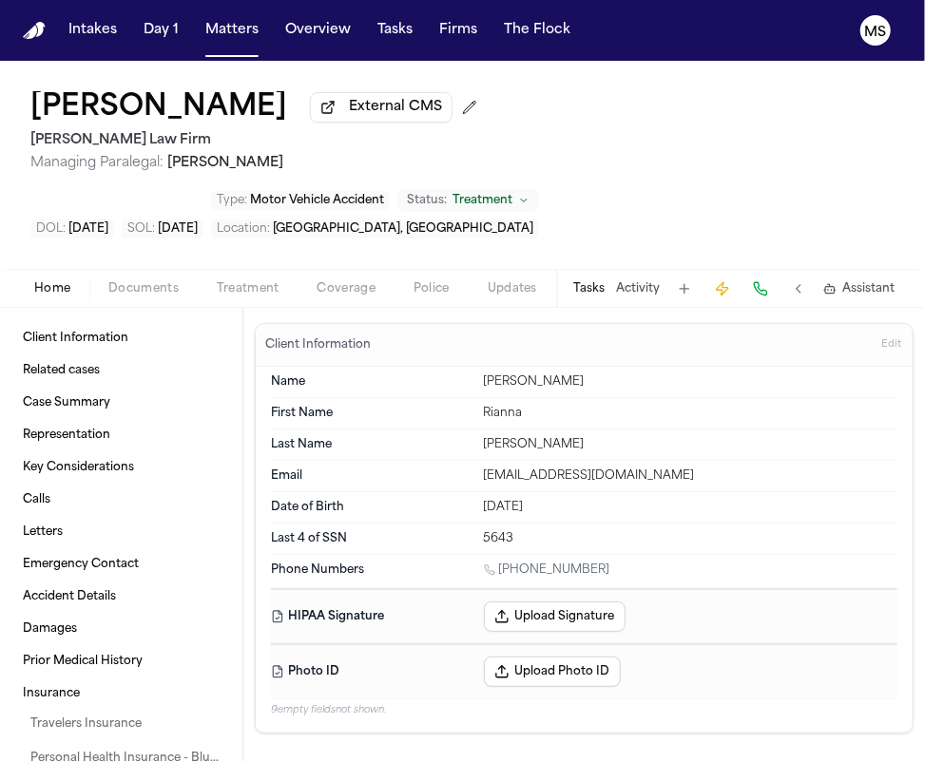
type textarea "*"
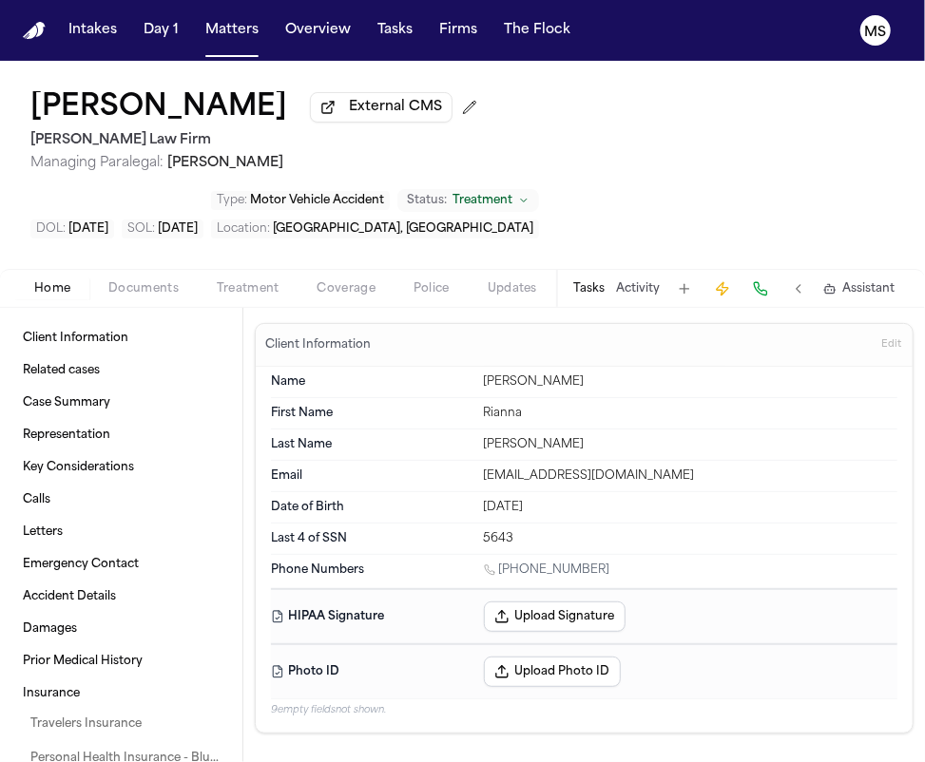
type textarea "*"
click at [912, 92] on div "Rianna Gonzales External CMS Hecht Law Firm Managing Paralegal: Jessica Barrett…" at bounding box center [462, 165] width 925 height 208
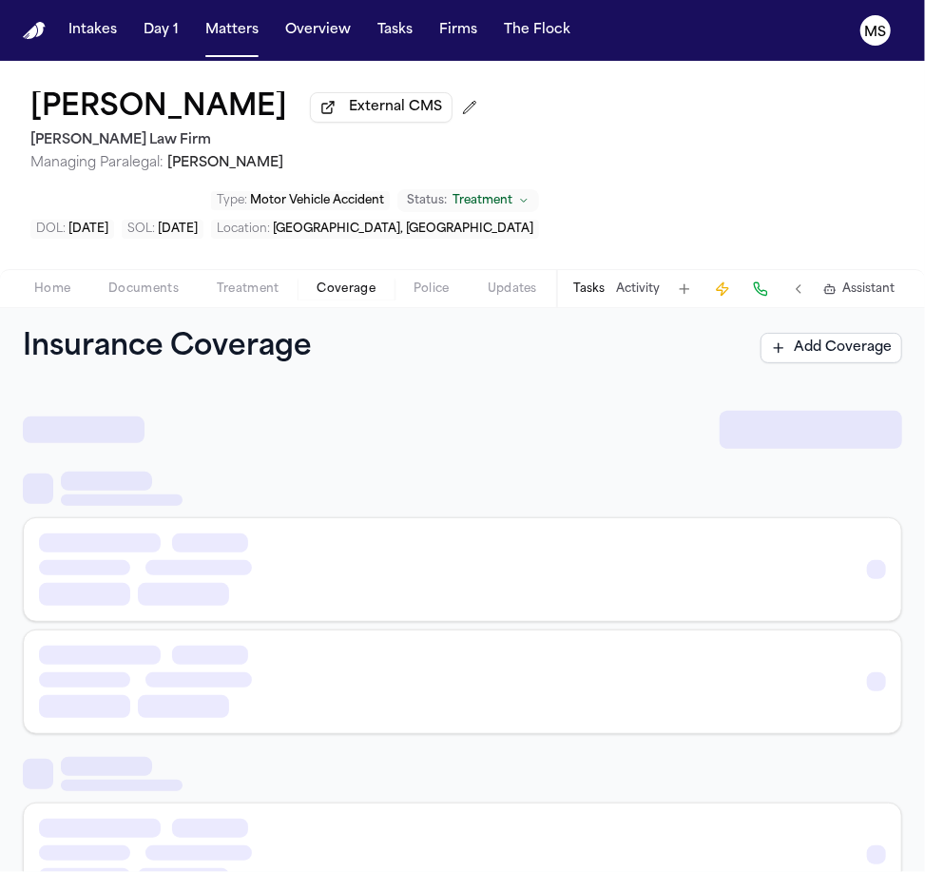
click at [373, 281] on span "Coverage" at bounding box center [347, 288] width 58 height 15
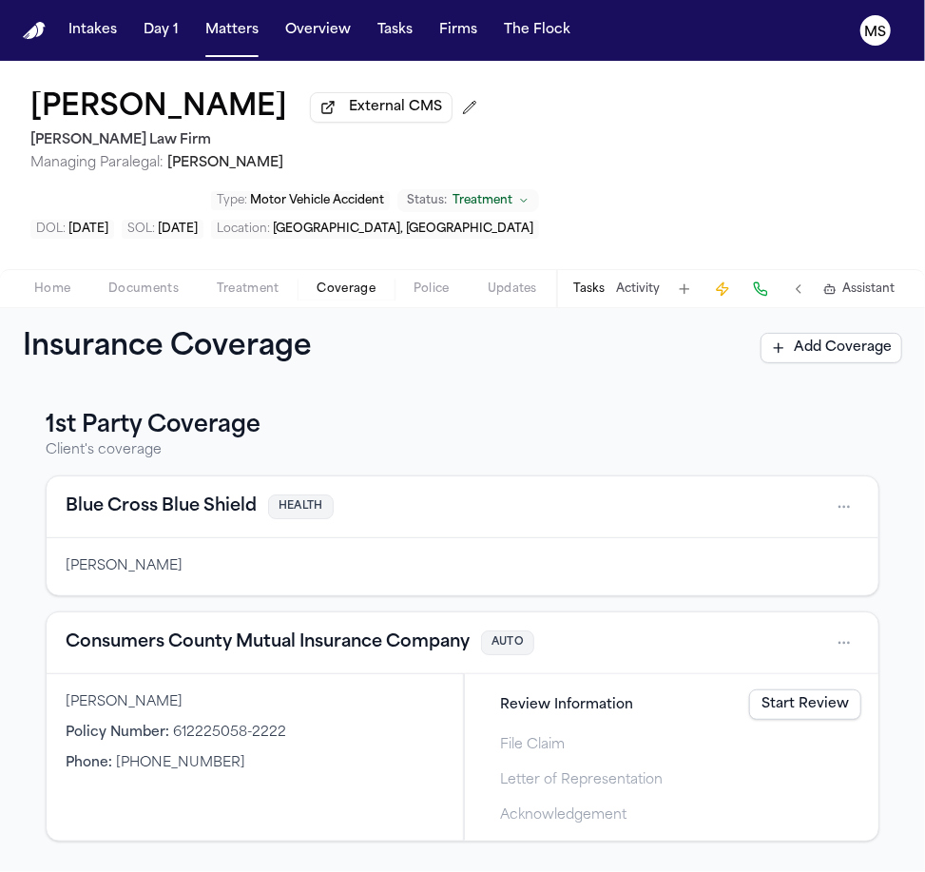
click at [161, 124] on h1 "Rianna Gonzales" at bounding box center [158, 108] width 257 height 34
click at [411, 103] on span "External CMS" at bounding box center [395, 107] width 93 height 19
click at [10, 601] on div "1st Party Coverage Client's coverage Blue Cross Blue Shield HEALTH Rianna Gonza…" at bounding box center [462, 630] width 925 height 484
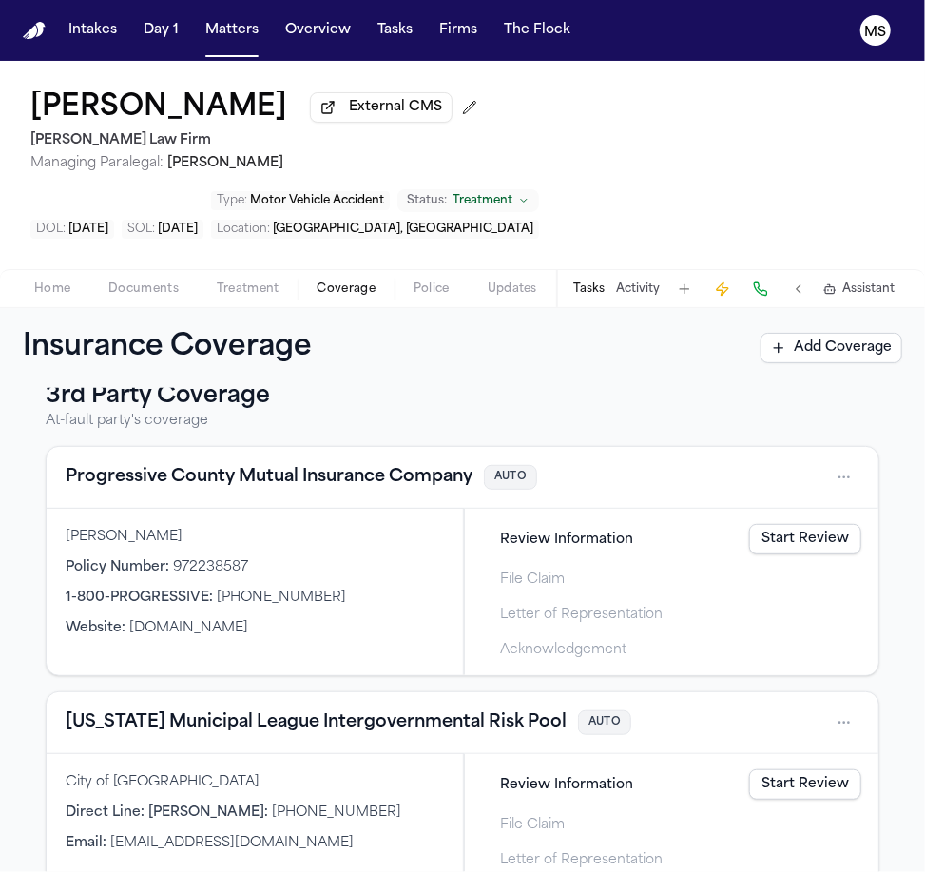
scroll to position [502, 0]
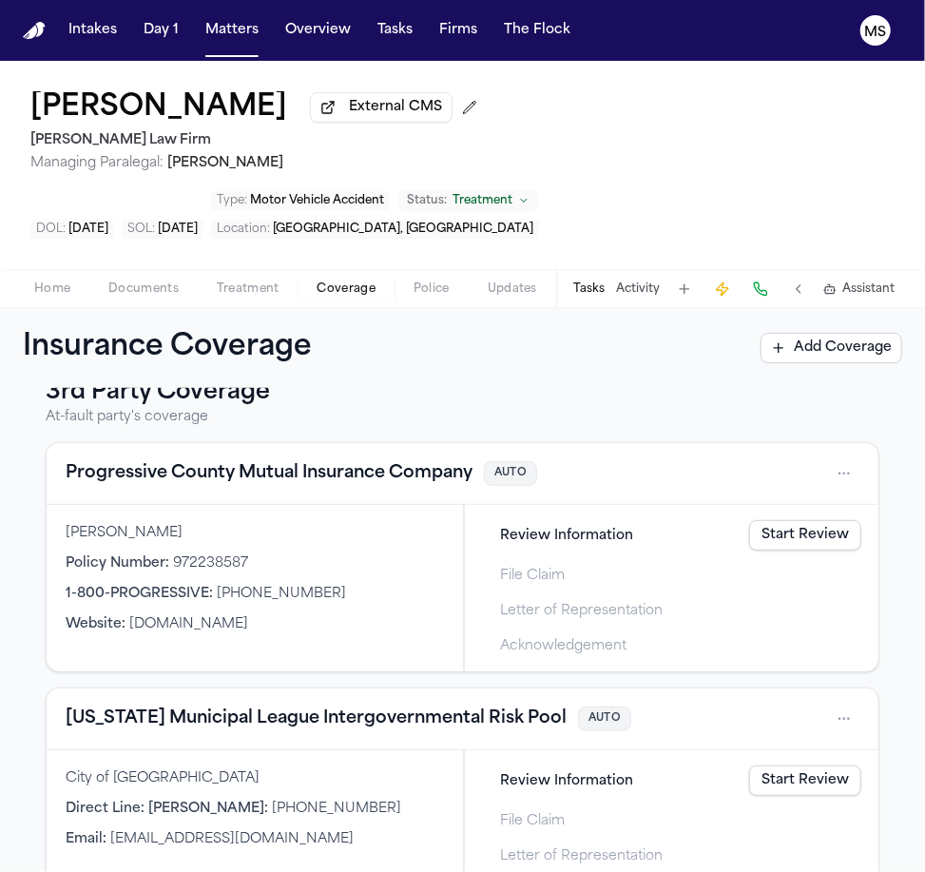
click at [5, 568] on div "1st Party Coverage Client's coverage Blue Cross Blue Shield HEALTH Rianna Gonza…" at bounding box center [462, 630] width 925 height 484
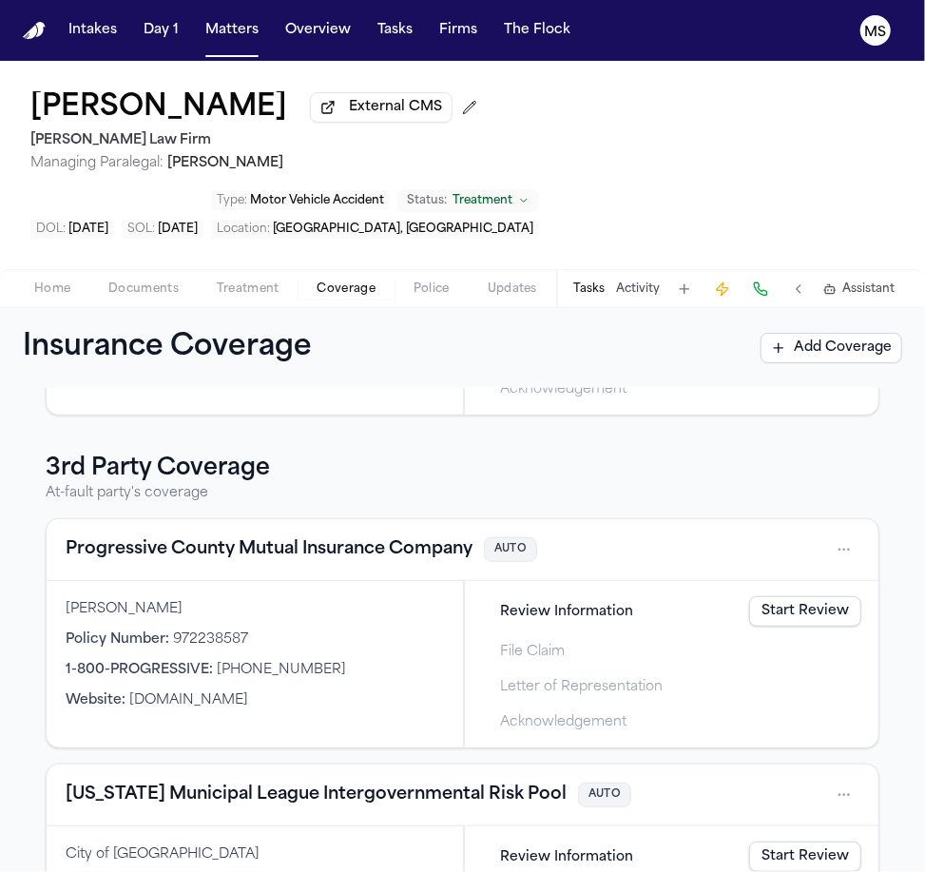
scroll to position [428, 0]
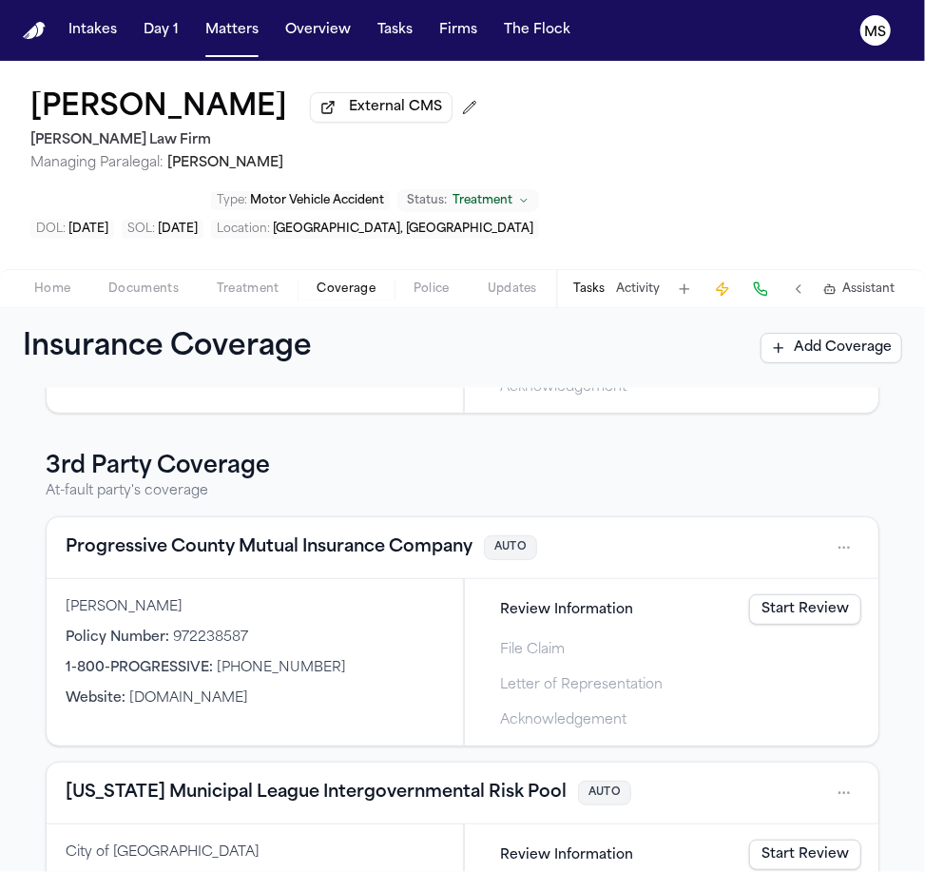
click at [19, 540] on div "1st Party Coverage Client's coverage Blue Cross Blue Shield HEALTH Rianna Gonza…" at bounding box center [462, 630] width 925 height 484
click at [5, 499] on div "1st Party Coverage Client's coverage Blue Cross Blue Shield HEALTH Rianna Gonza…" at bounding box center [462, 630] width 925 height 484
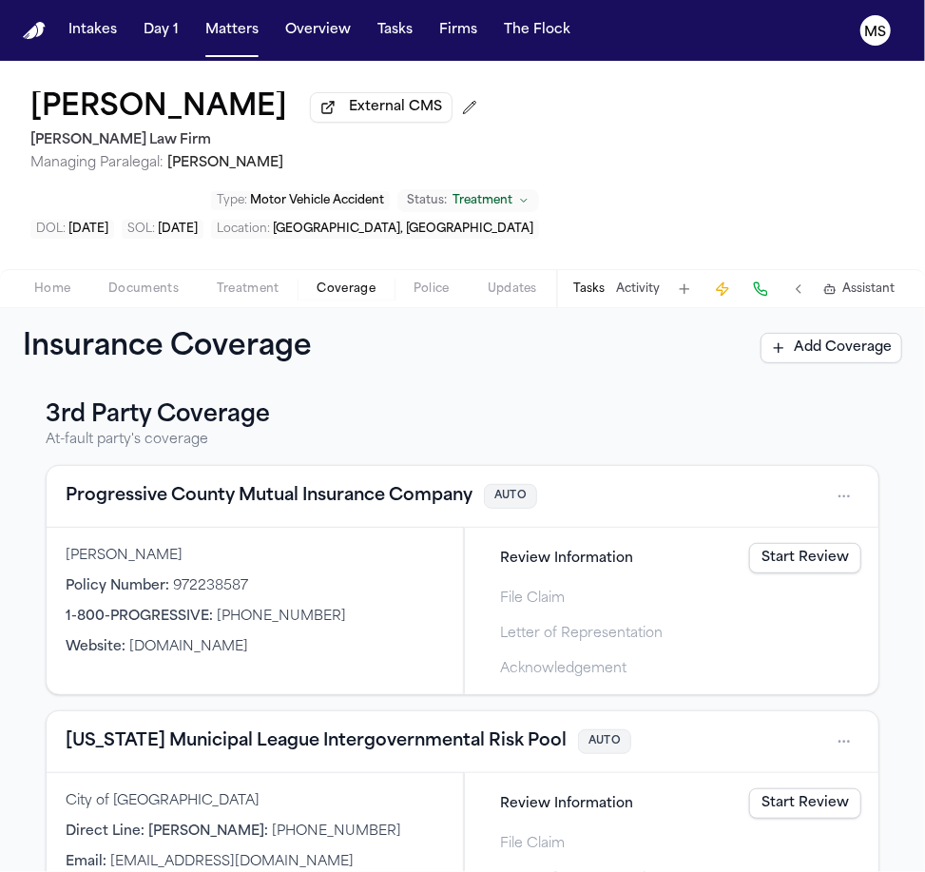
scroll to position [502, 0]
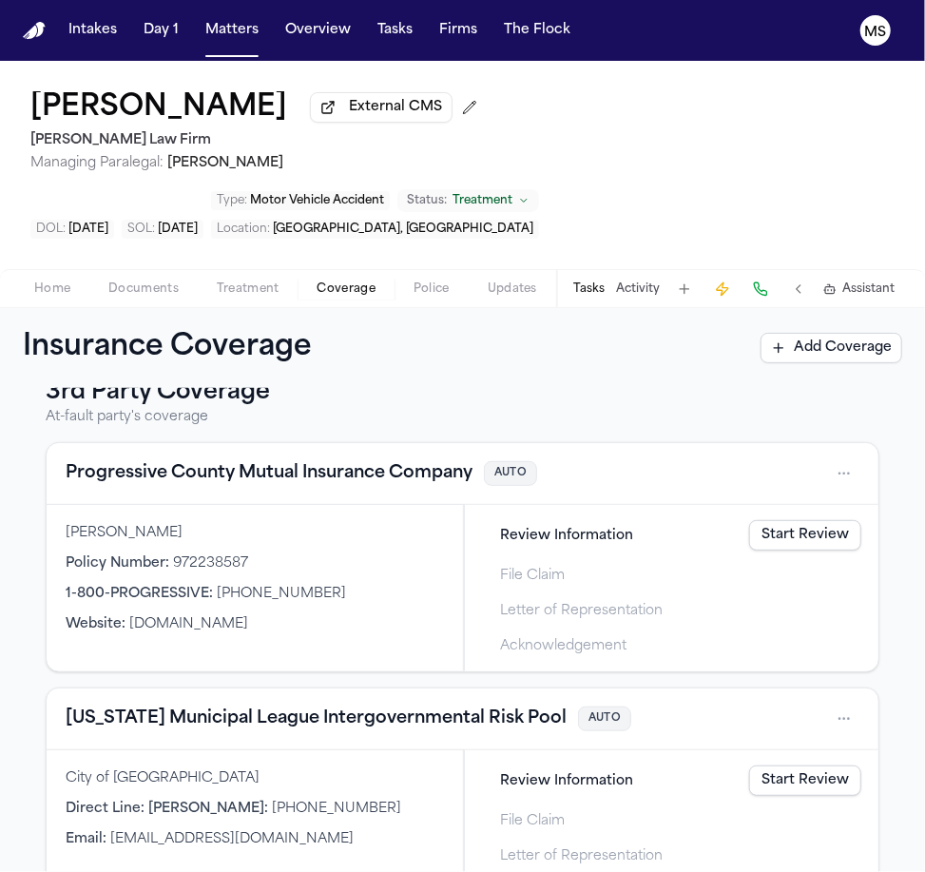
click at [139, 460] on button "Progressive County Mutual Insurance Company" at bounding box center [269, 473] width 407 height 27
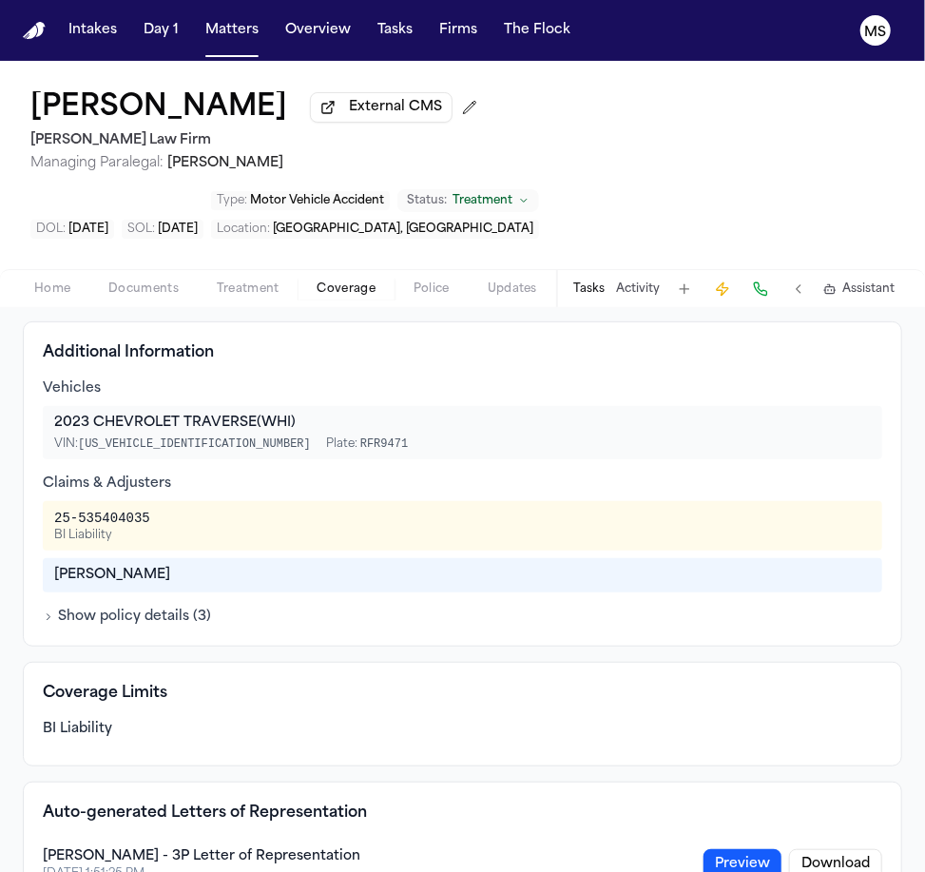
scroll to position [418, 0]
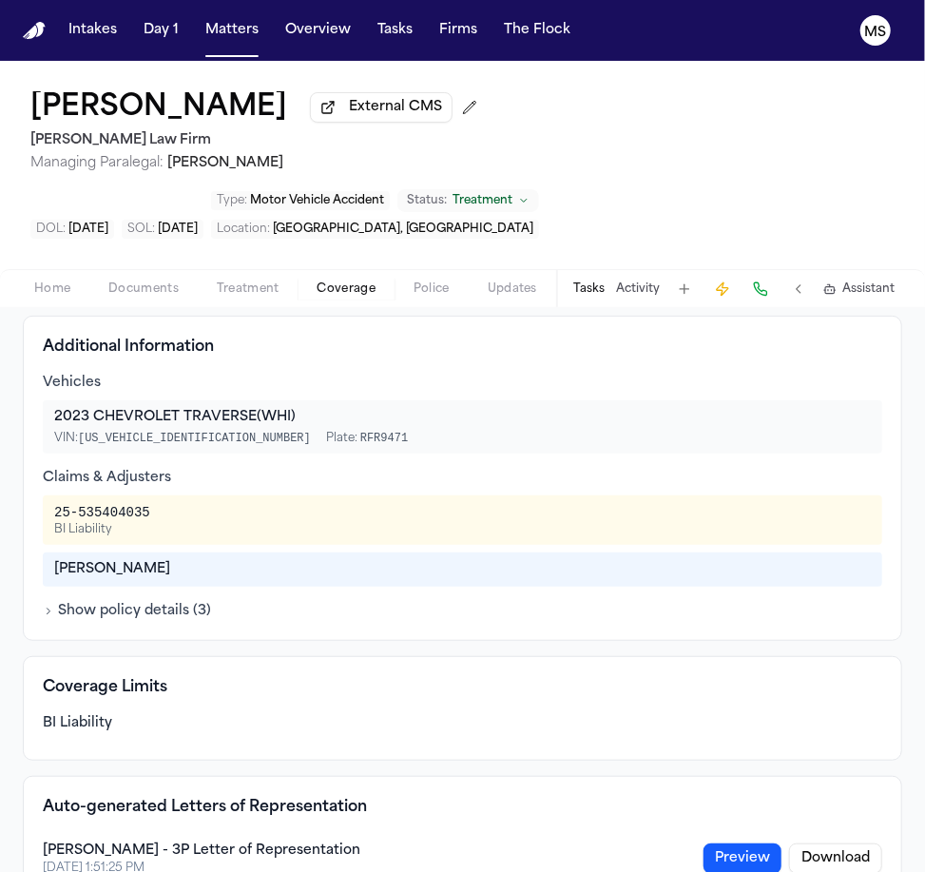
click at [92, 503] on div "25-535404035" at bounding box center [102, 512] width 96 height 19
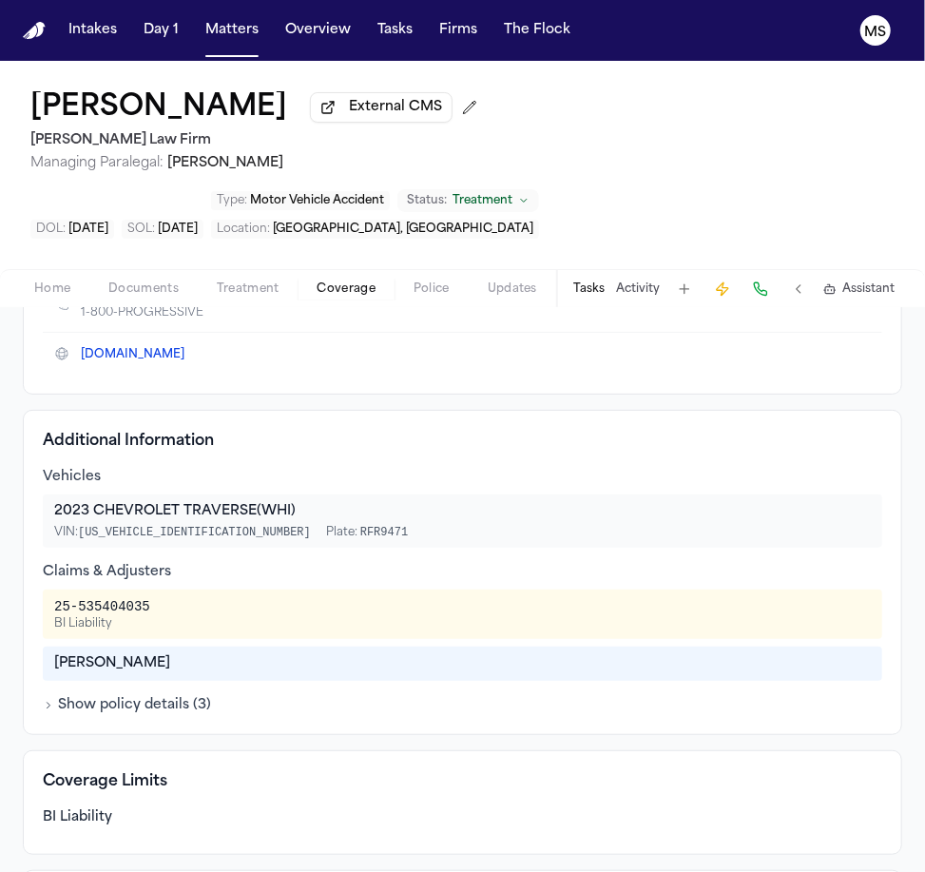
scroll to position [321, 0]
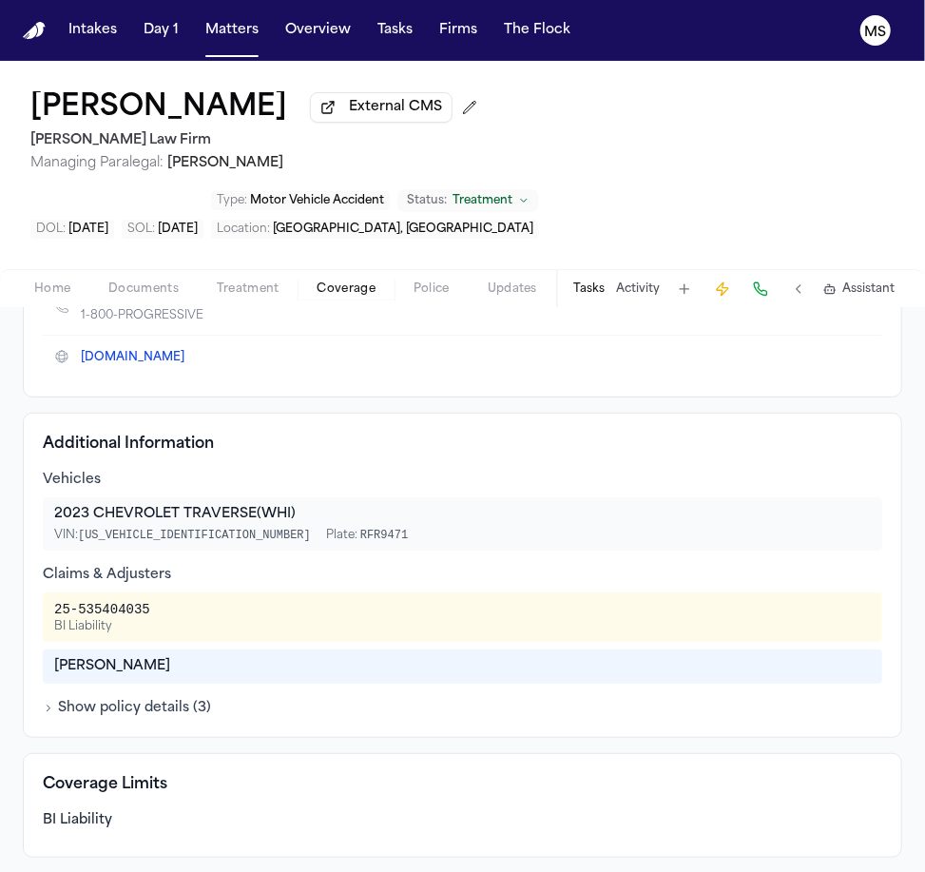
click at [125, 566] on div "Claims & Adjusters" at bounding box center [463, 575] width 840 height 19
click at [120, 657] on div "Nicole Montoya" at bounding box center [462, 666] width 817 height 19
click at [46, 703] on icon "button" at bounding box center [48, 708] width 11 height 11
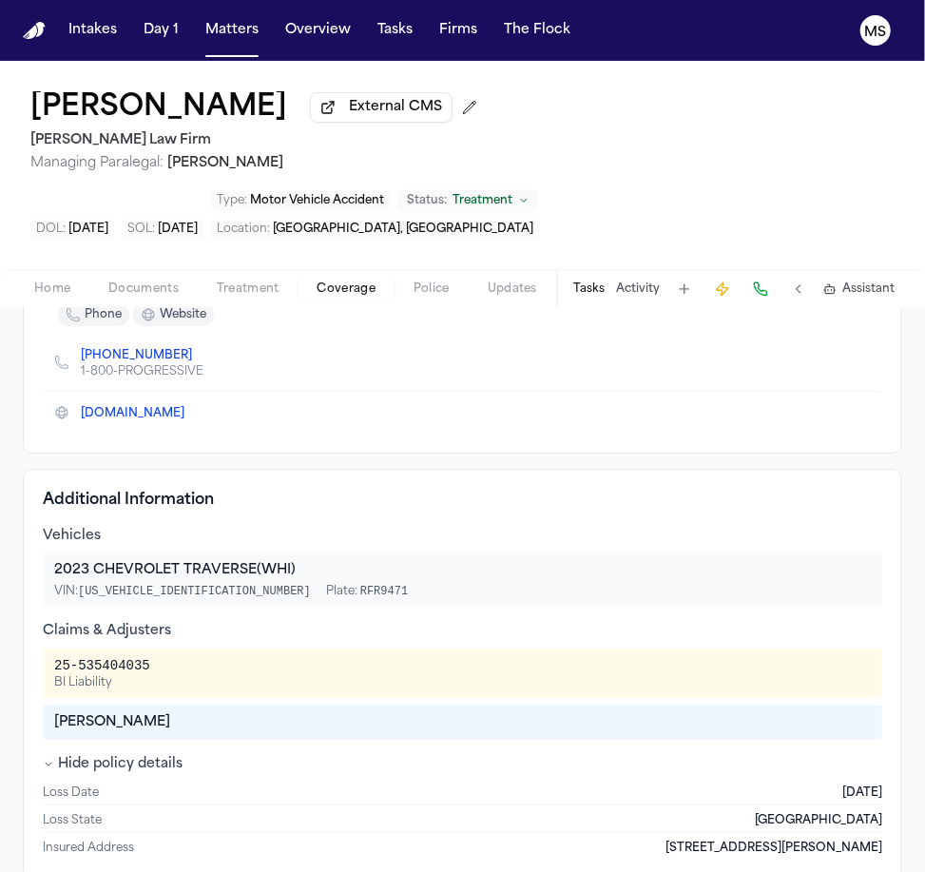
scroll to position [267, 0]
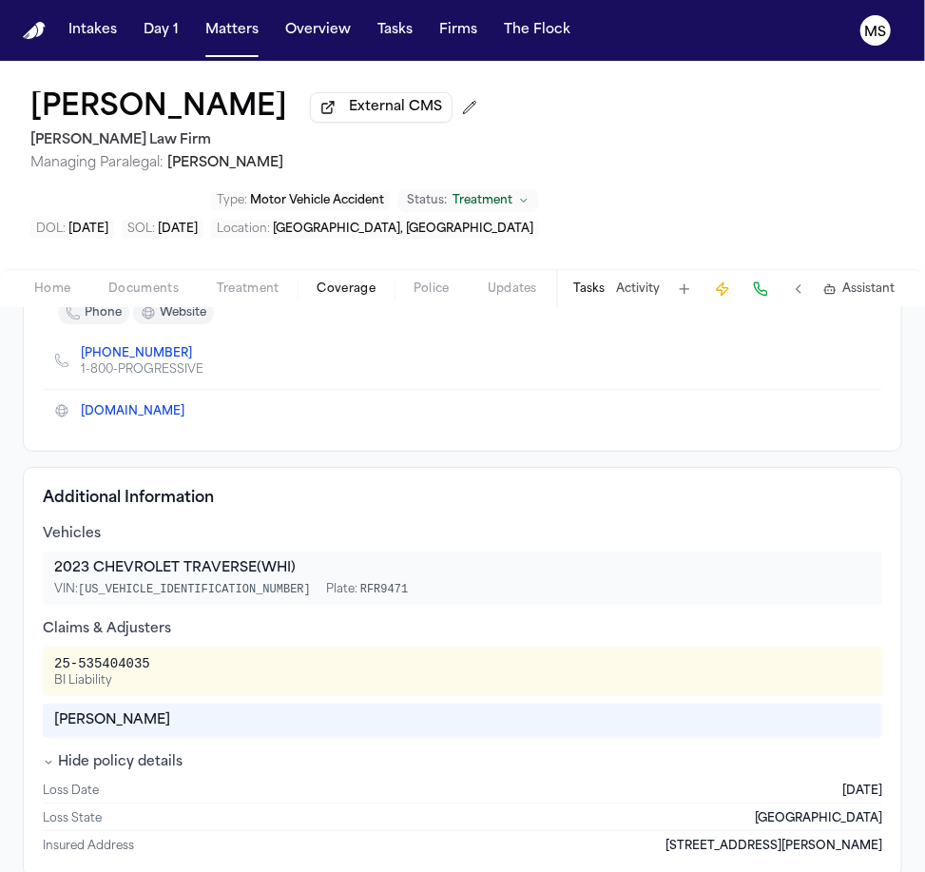
click at [54, 487] on h4 "Additional Information" at bounding box center [463, 498] width 840 height 23
click at [72, 559] on div "2023 CHEVROLET TRAVERSE (WHI)" at bounding box center [462, 568] width 817 height 19
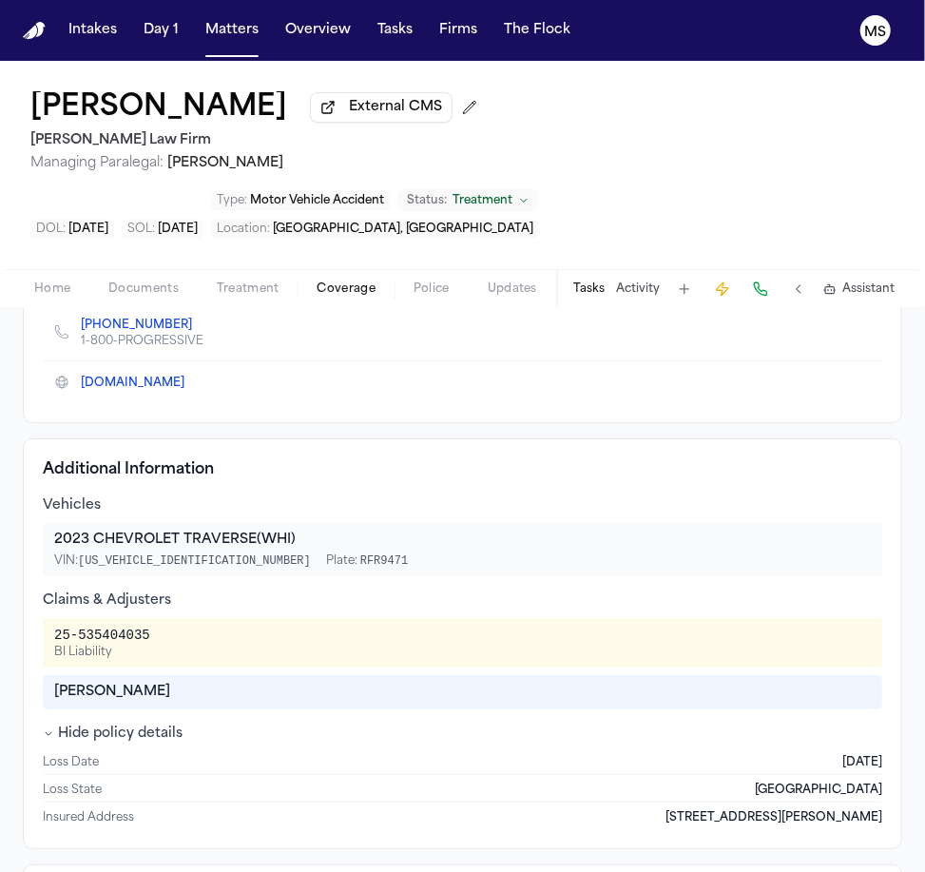
scroll to position [338, 0]
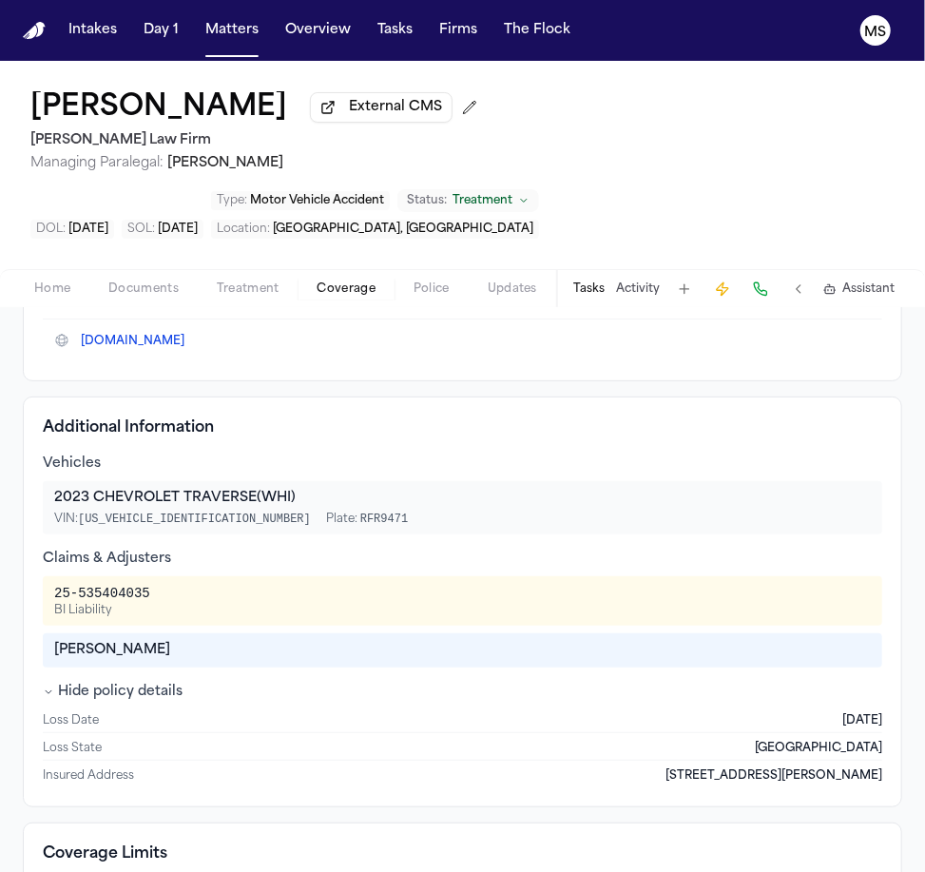
click at [93, 584] on div "25-535404035" at bounding box center [102, 593] width 96 height 19
drag, startPoint x: 155, startPoint y: 519, endPoint x: 43, endPoint y: 523, distance: 112.3
click at [43, 576] on div "25-535404035 BI Liability" at bounding box center [463, 600] width 840 height 49
copy div "25-535404035"
click at [135, 633] on div "Nicole Montoya" at bounding box center [463, 650] width 840 height 34
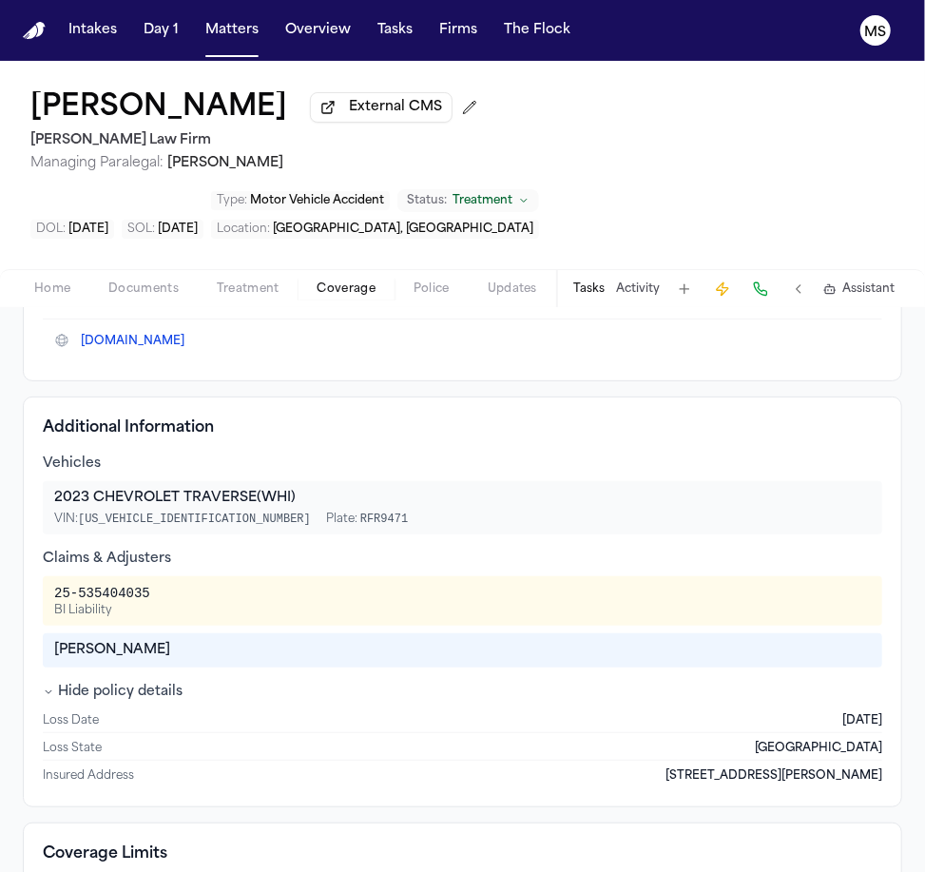
click at [46, 576] on div "25-535404035 BI Liability" at bounding box center [463, 600] width 840 height 49
click at [155, 641] on div "Nicole Montoya" at bounding box center [462, 650] width 817 height 19
click at [185, 641] on div "Nicole Montoya" at bounding box center [462, 650] width 817 height 19
drag, startPoint x: 185, startPoint y: 586, endPoint x: 25, endPoint y: 584, distance: 160.7
click at [25, 584] on div "Additional Information Vehicles 2023 CHEVROLET TRAVERSE (WHI) VIN: 1GNEVGKW2NJ1…" at bounding box center [462, 601] width 879 height 411
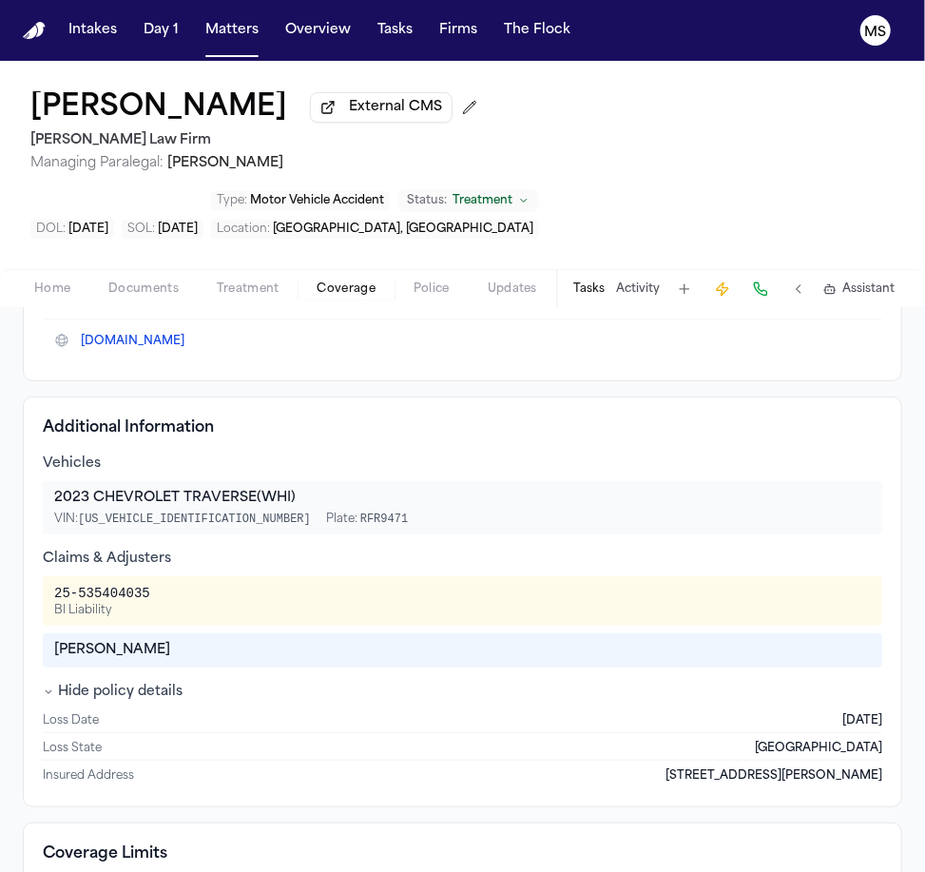
copy div "Nicole Montoya"
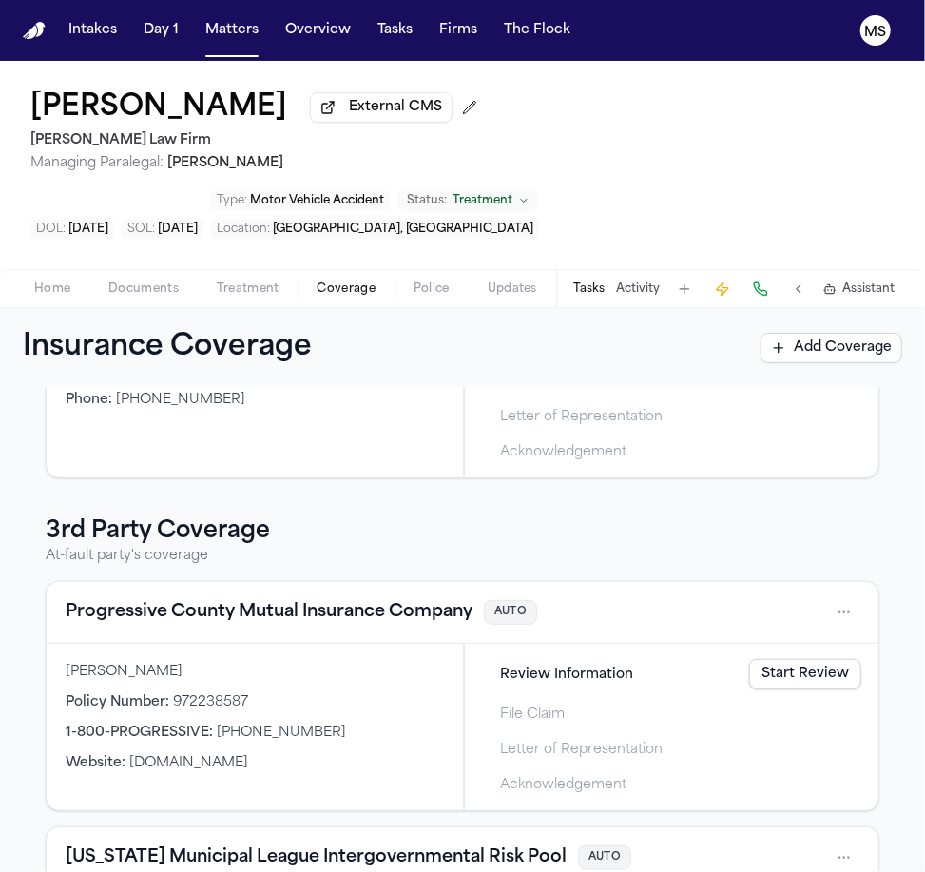
scroll to position [502, 0]
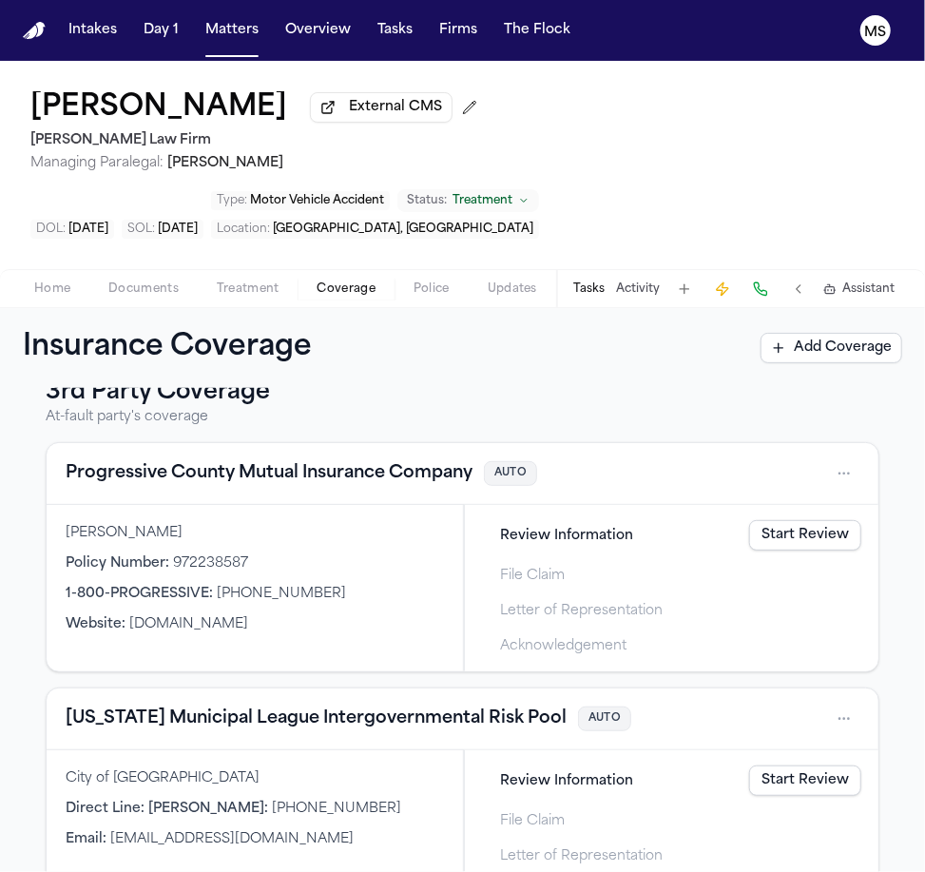
click at [304, 460] on button "Progressive County Mutual Insurance Company" at bounding box center [269, 473] width 407 height 27
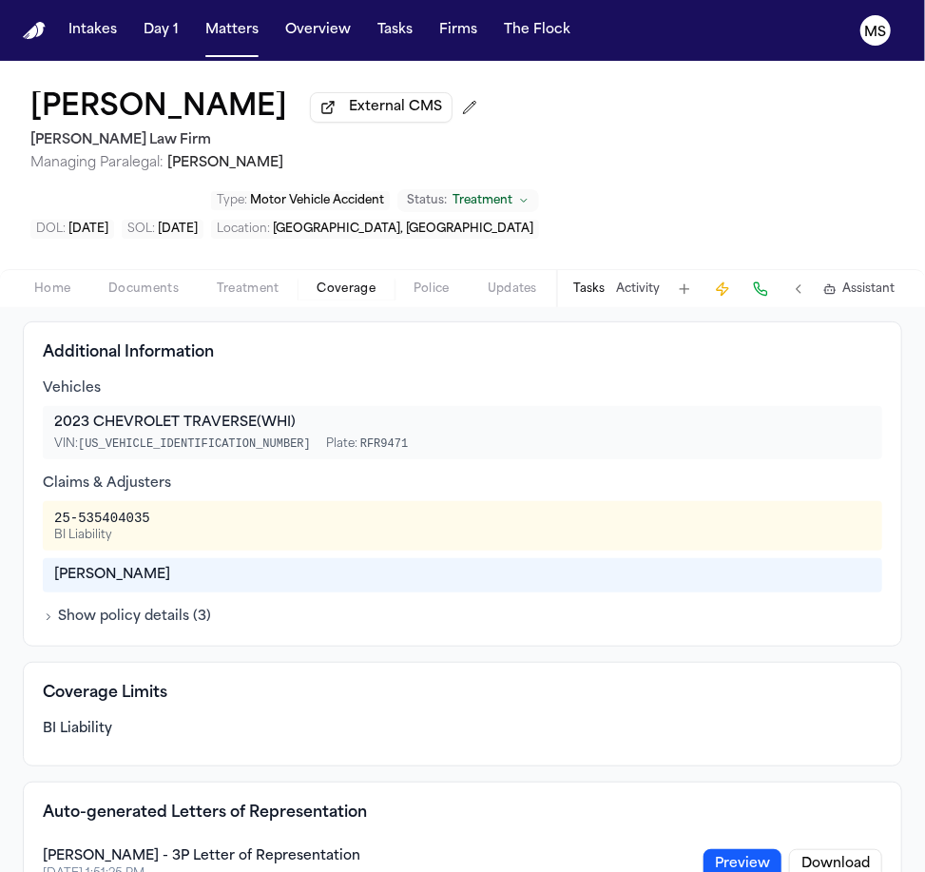
scroll to position [407, 0]
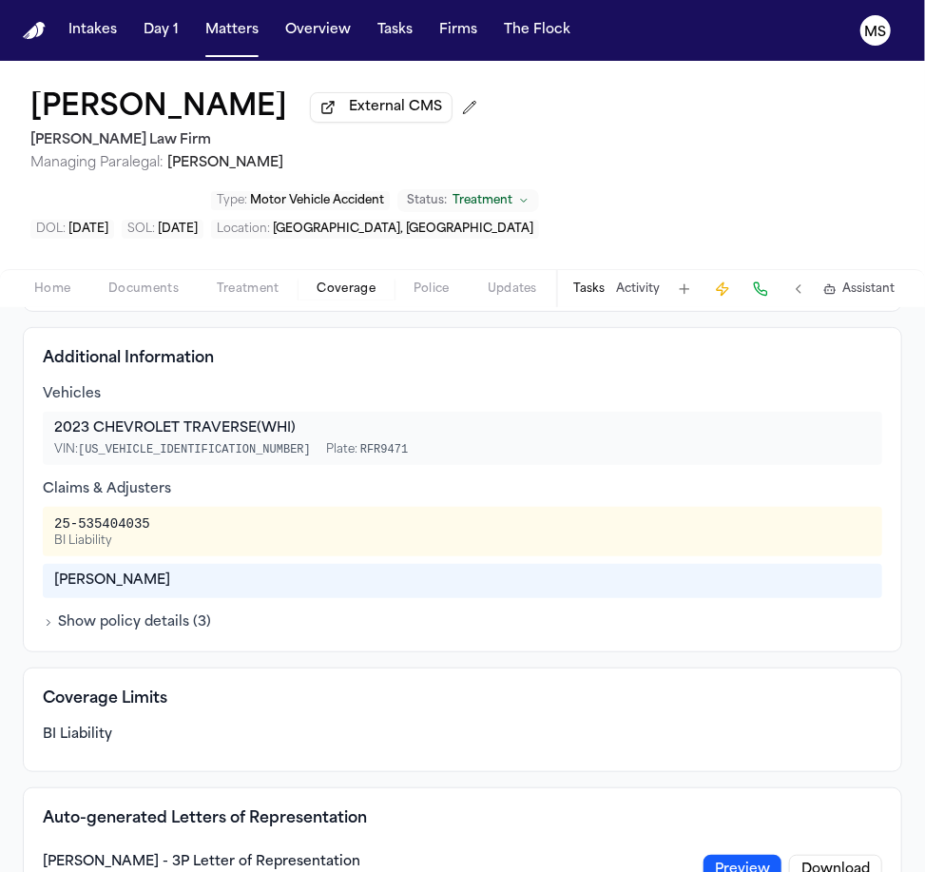
click at [120, 571] on div "Nicole Montoya" at bounding box center [462, 580] width 817 height 19
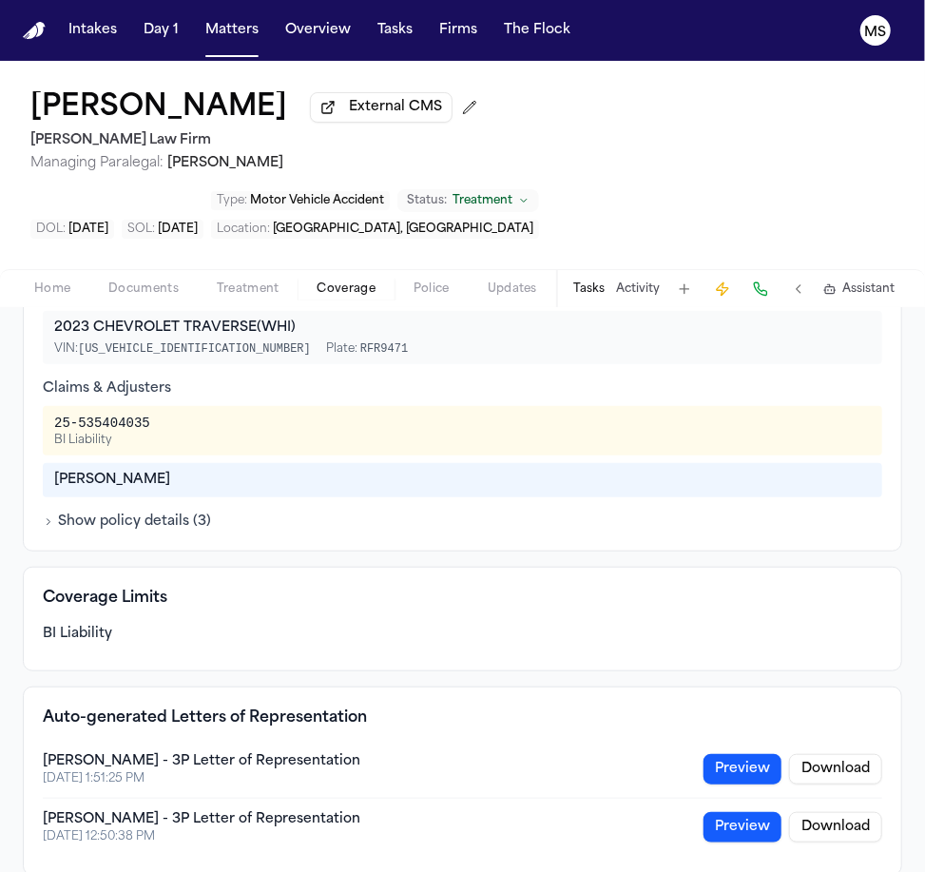
scroll to position [525, 0]
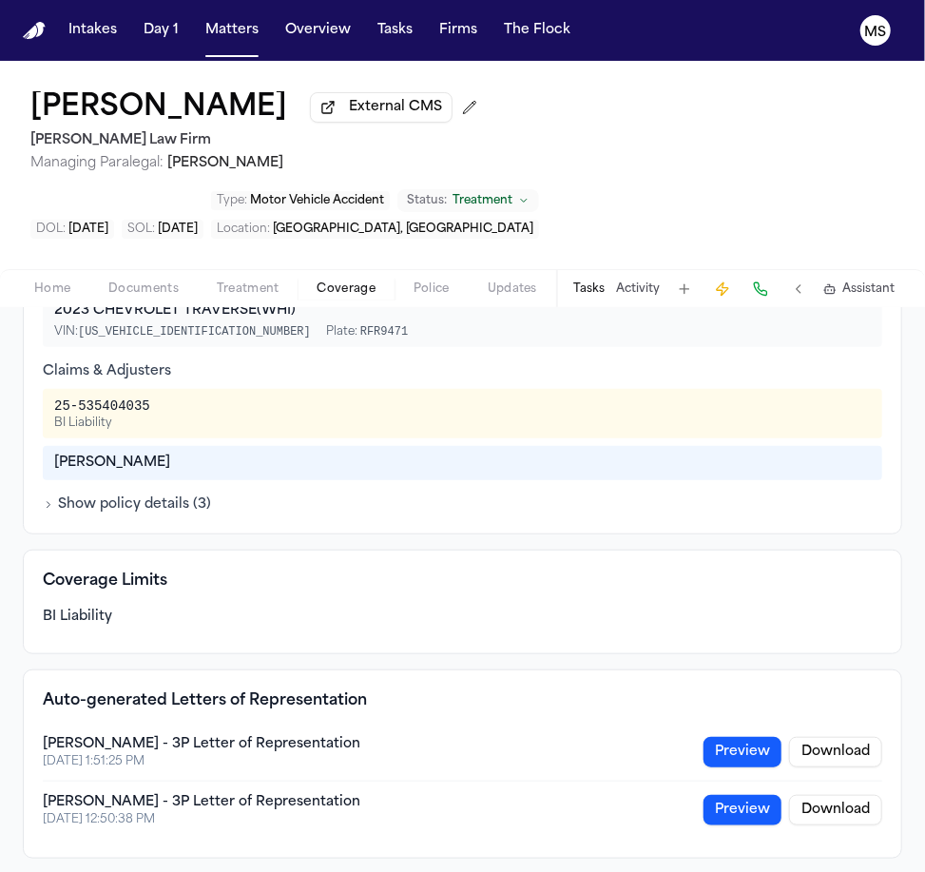
click at [5, 378] on div "Progressive County Mutual Insurance Company Third Party Coverage Auto Insurance…" at bounding box center [462, 776] width 925 height 1824
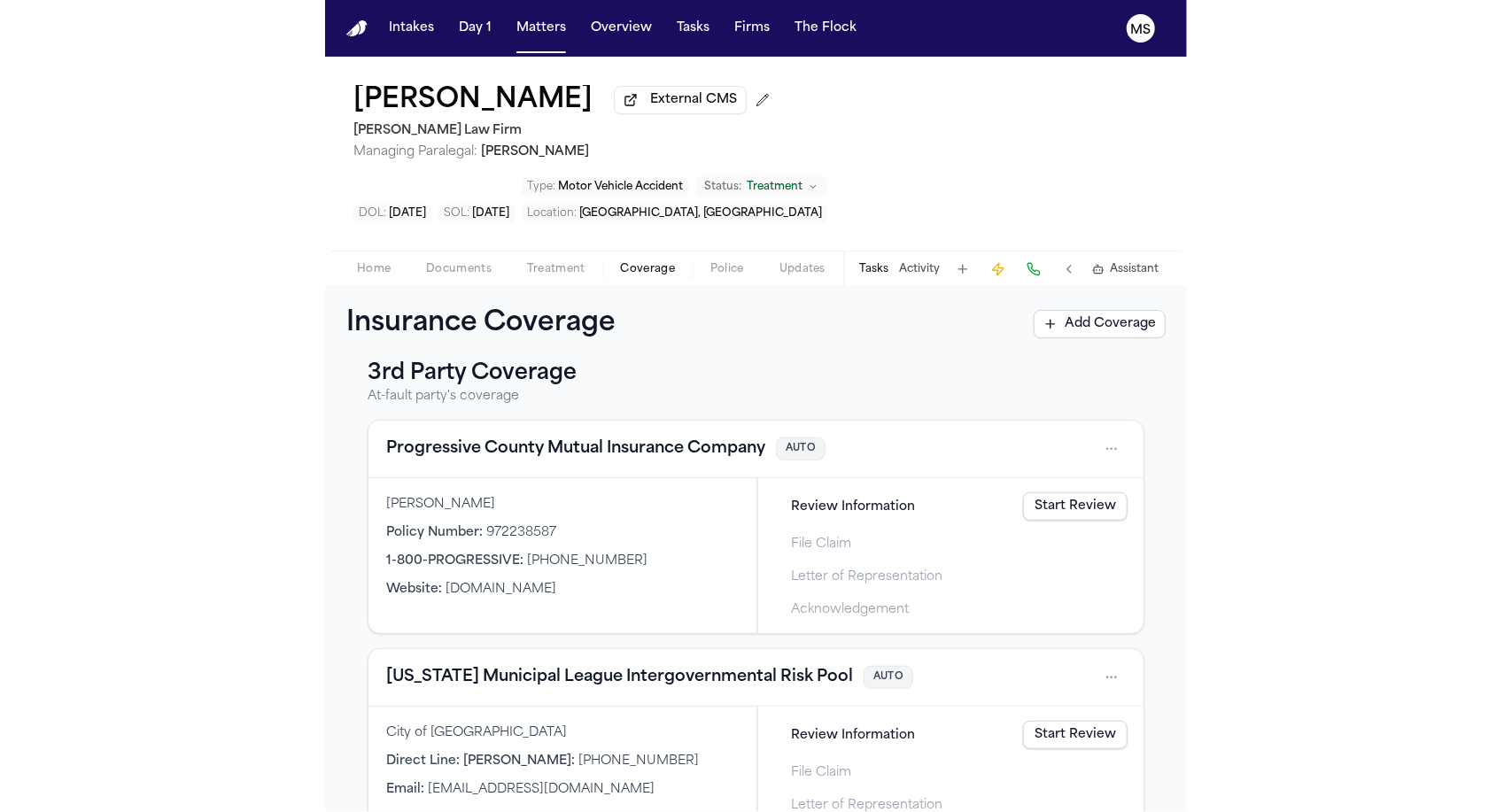
scroll to position [467, 0]
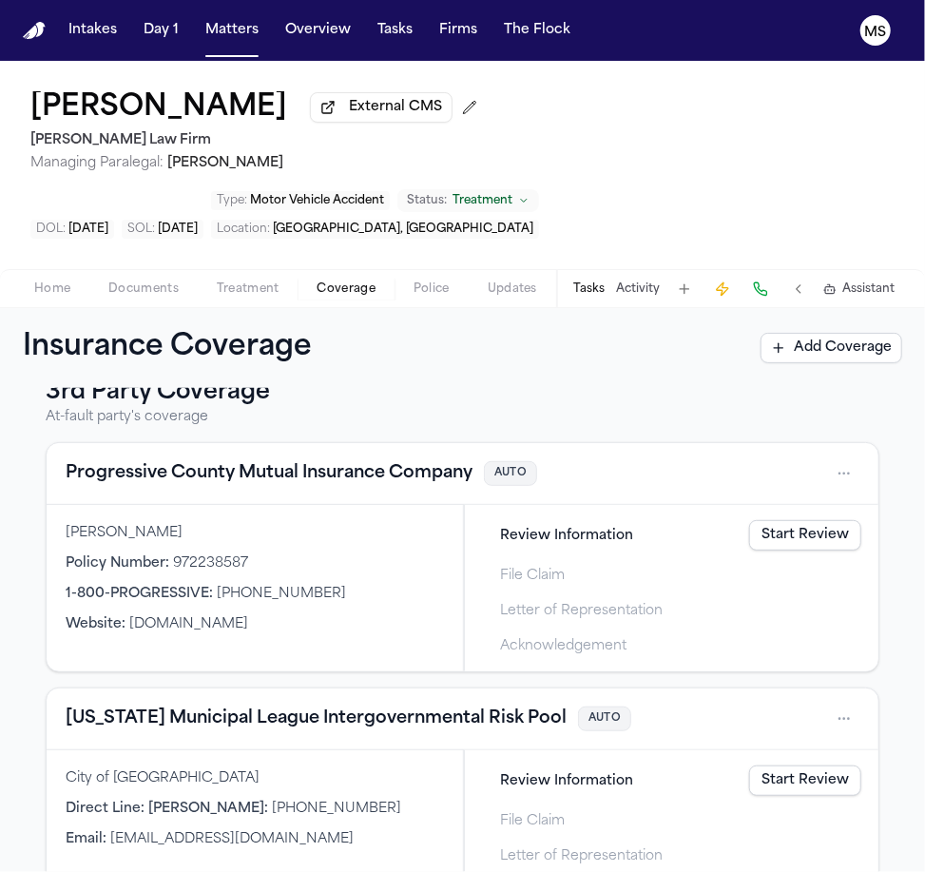
click at [250, 460] on button "Progressive County Mutual Insurance Company" at bounding box center [269, 473] width 407 height 27
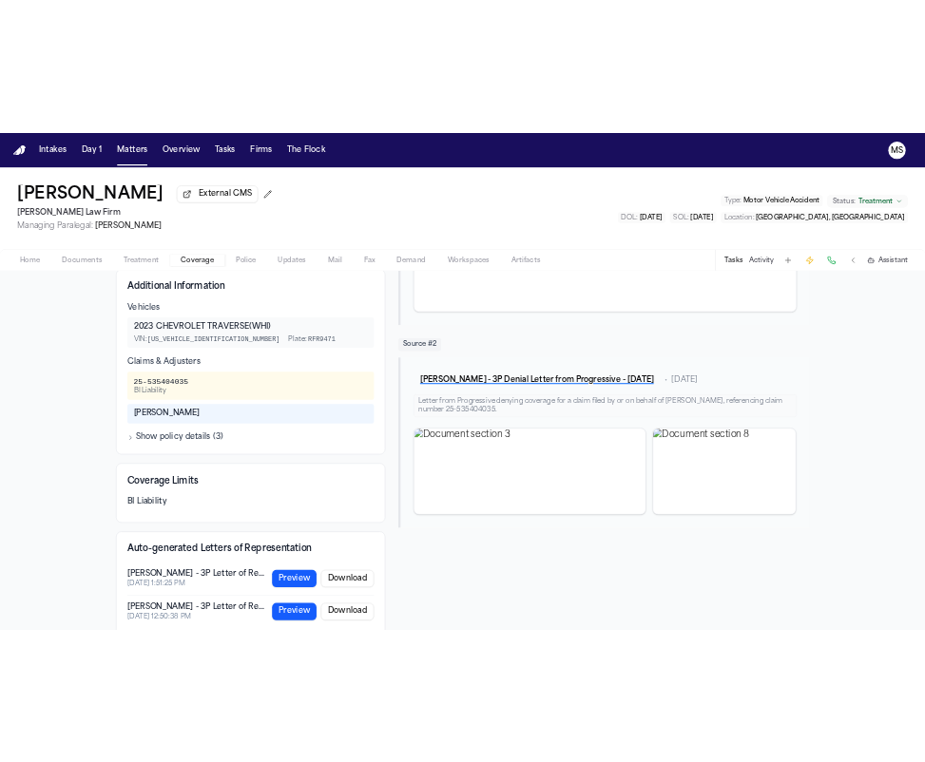
scroll to position [494, 0]
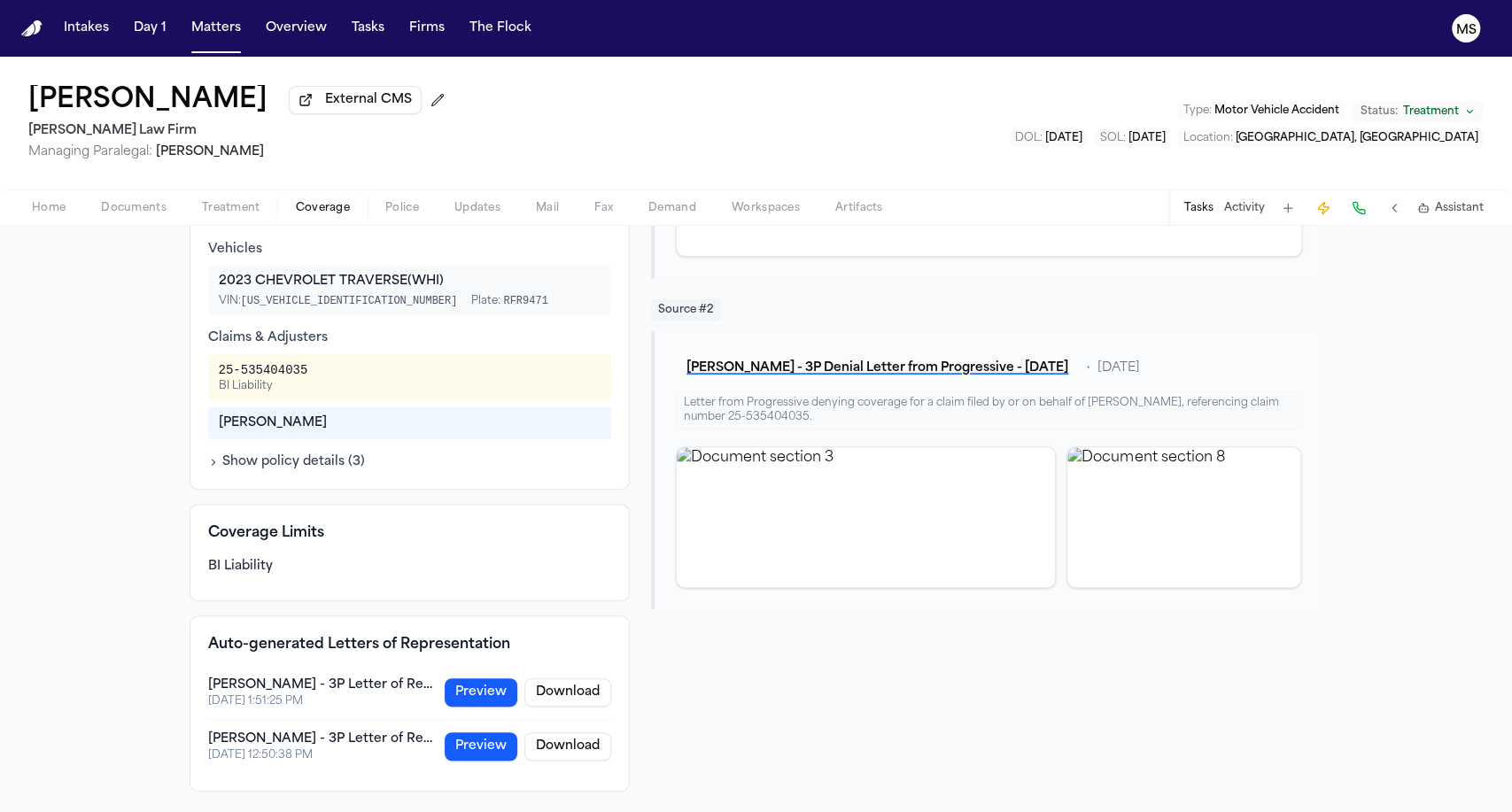
click at [489, 689] on button "Preview" at bounding box center [481, 692] width 73 height 28
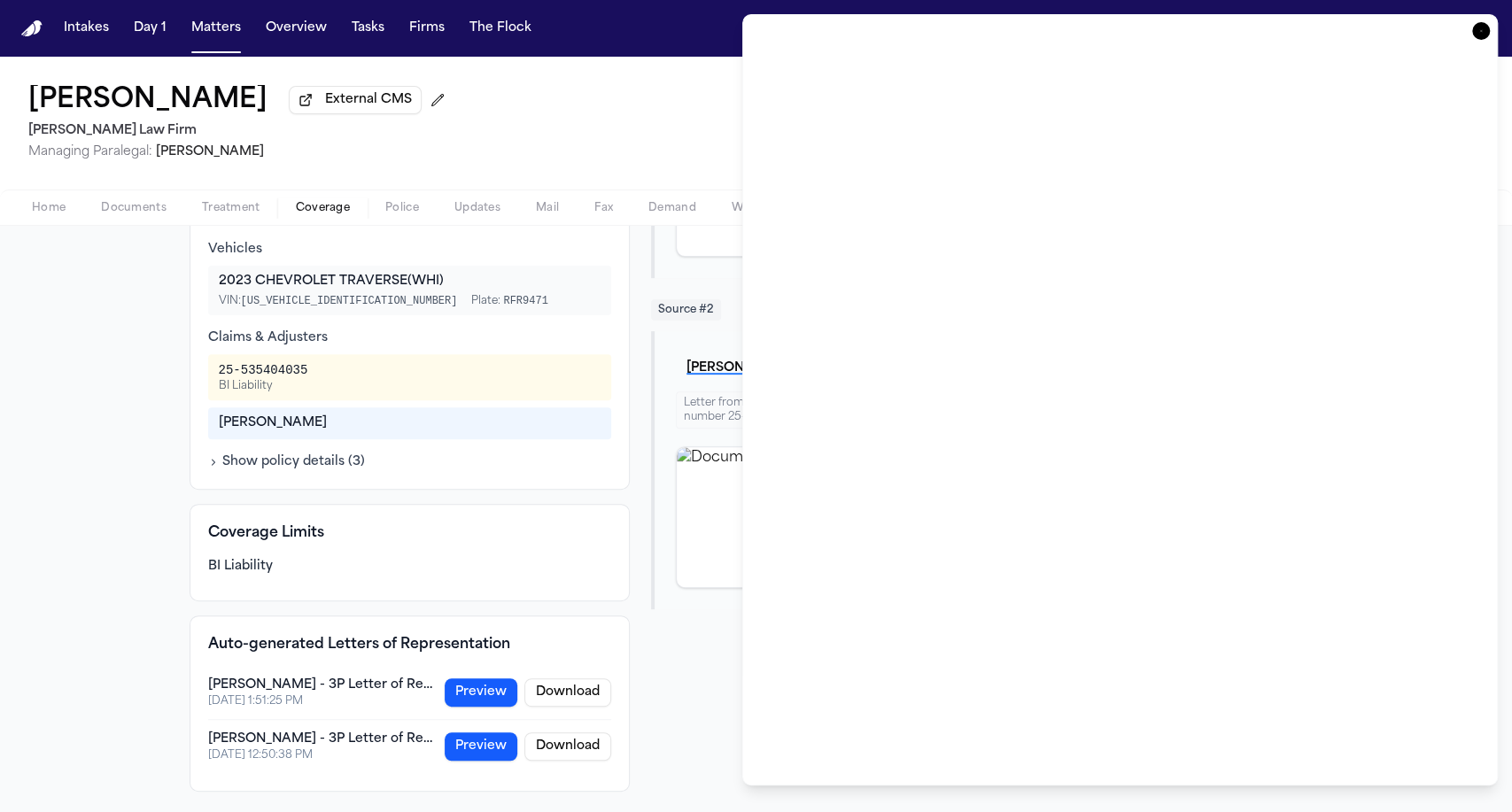
click at [1159, 33] on icon "button" at bounding box center [1480, 31] width 18 height 18
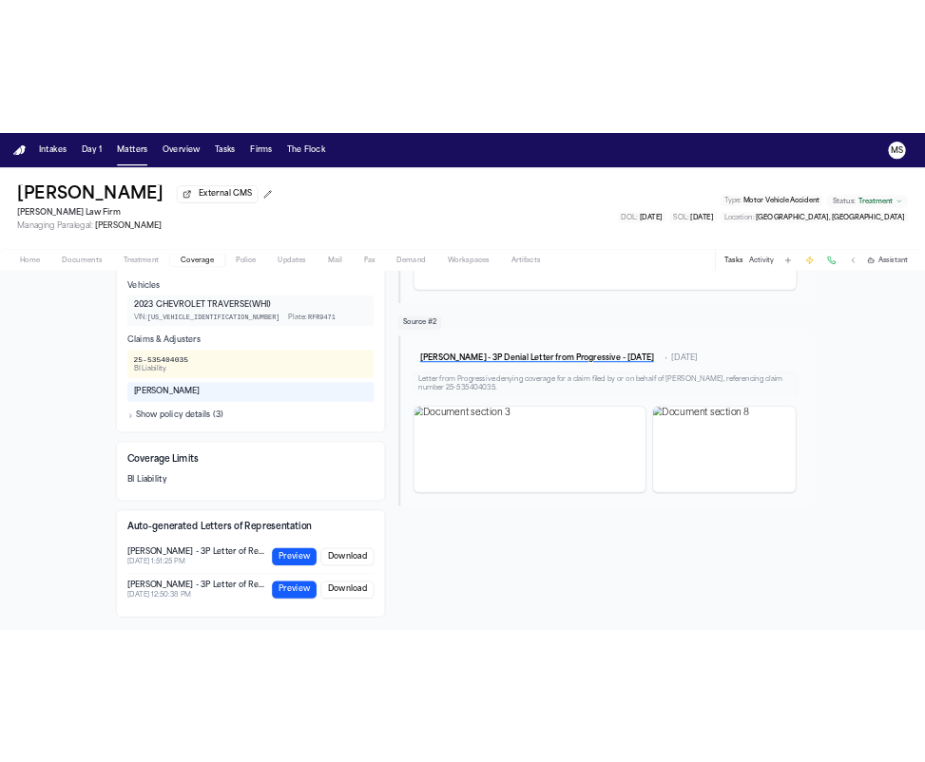
scroll to position [468, 0]
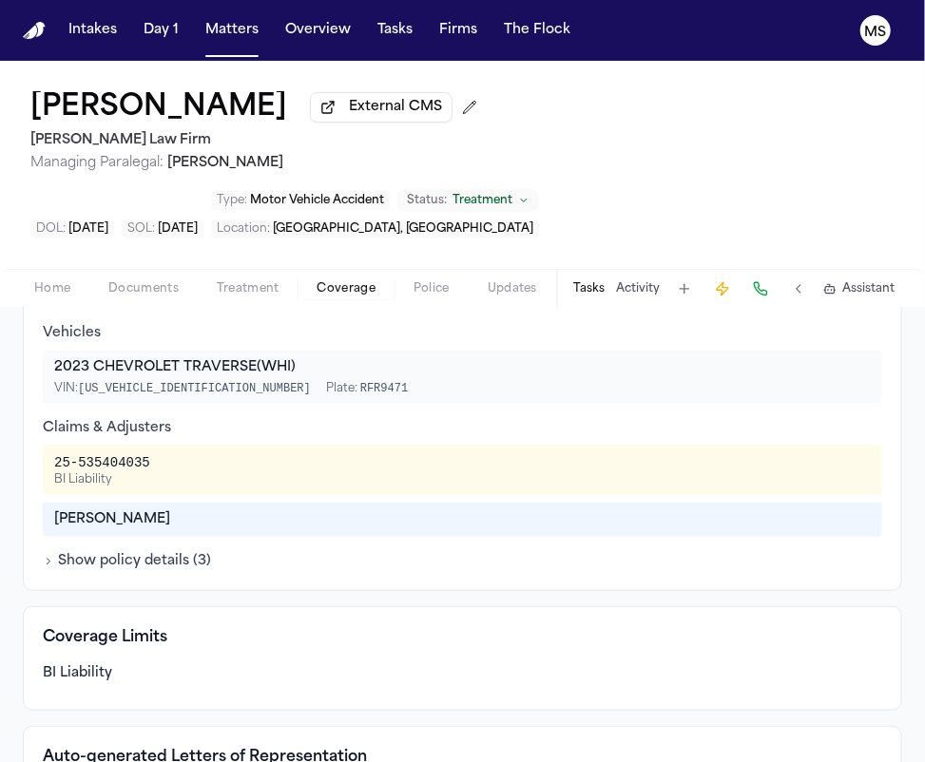
click at [162, 419] on div "Claims & Adjusters" at bounding box center [463, 428] width 840 height 19
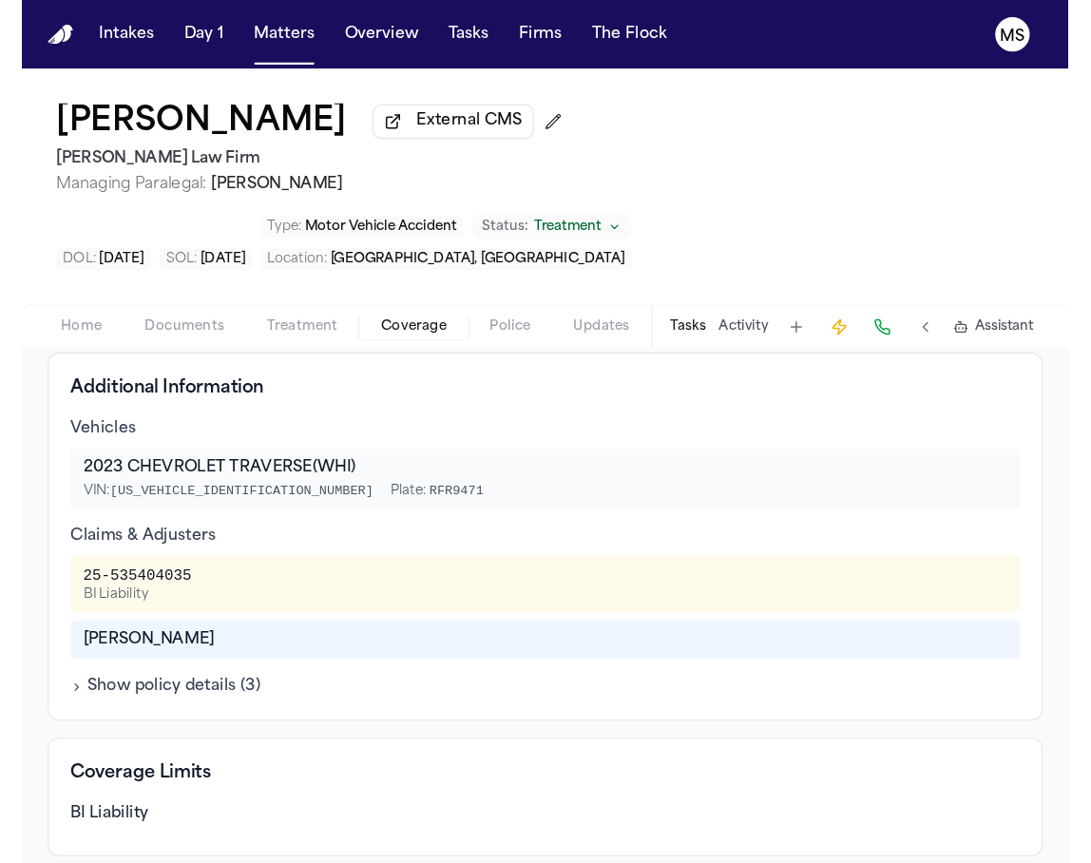
scroll to position [433, 0]
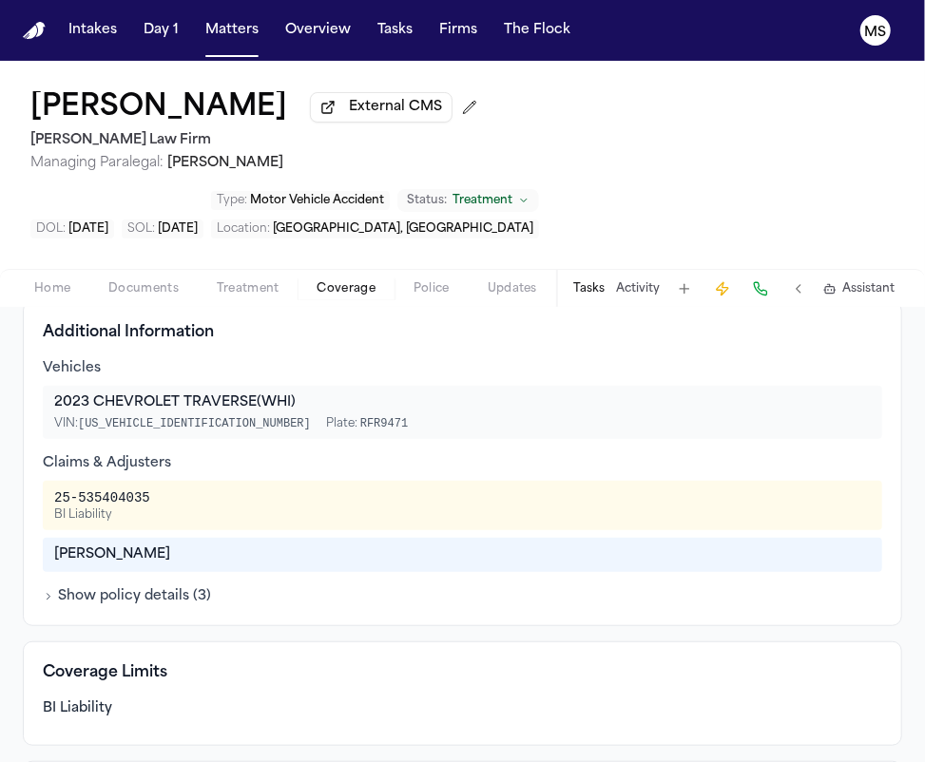
click at [61, 386] on div "2023 CHEVROLET TRAVERSE (WHI) VIN: 1GNEVGKW2NJ102202 Plate: RFR9471" at bounding box center [463, 412] width 840 height 53
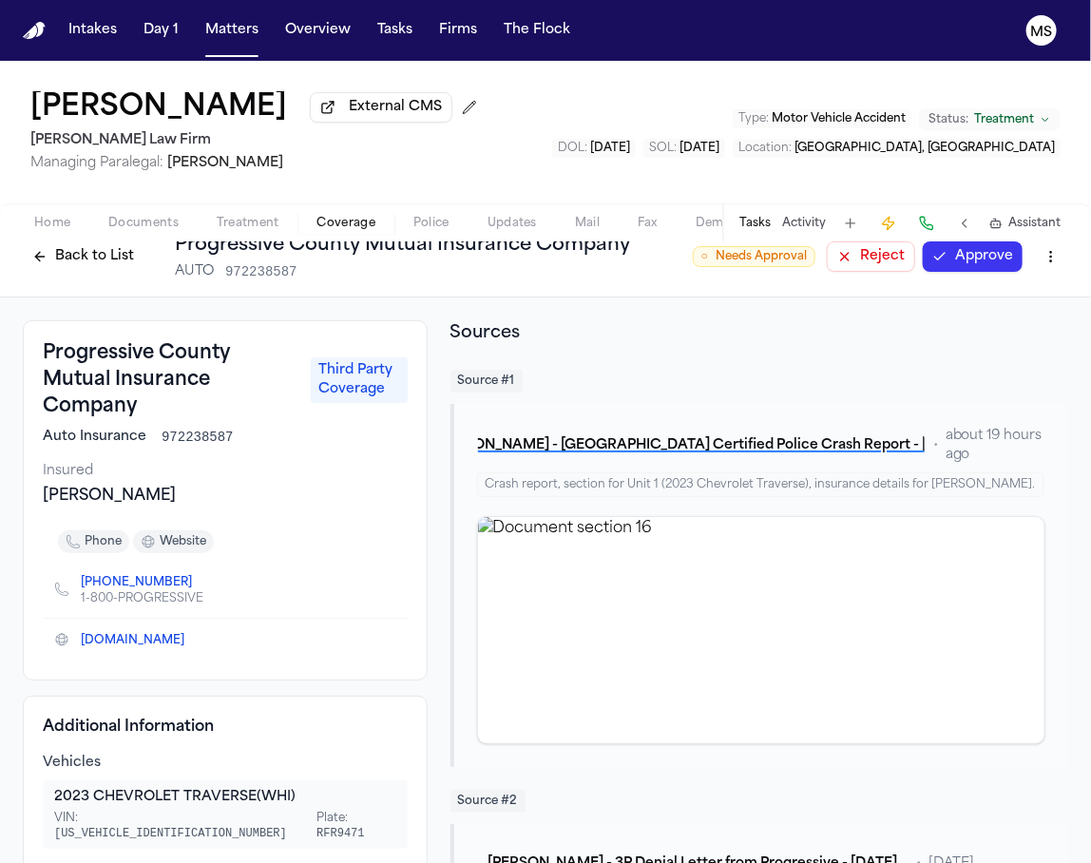
scroll to position [23, 0]
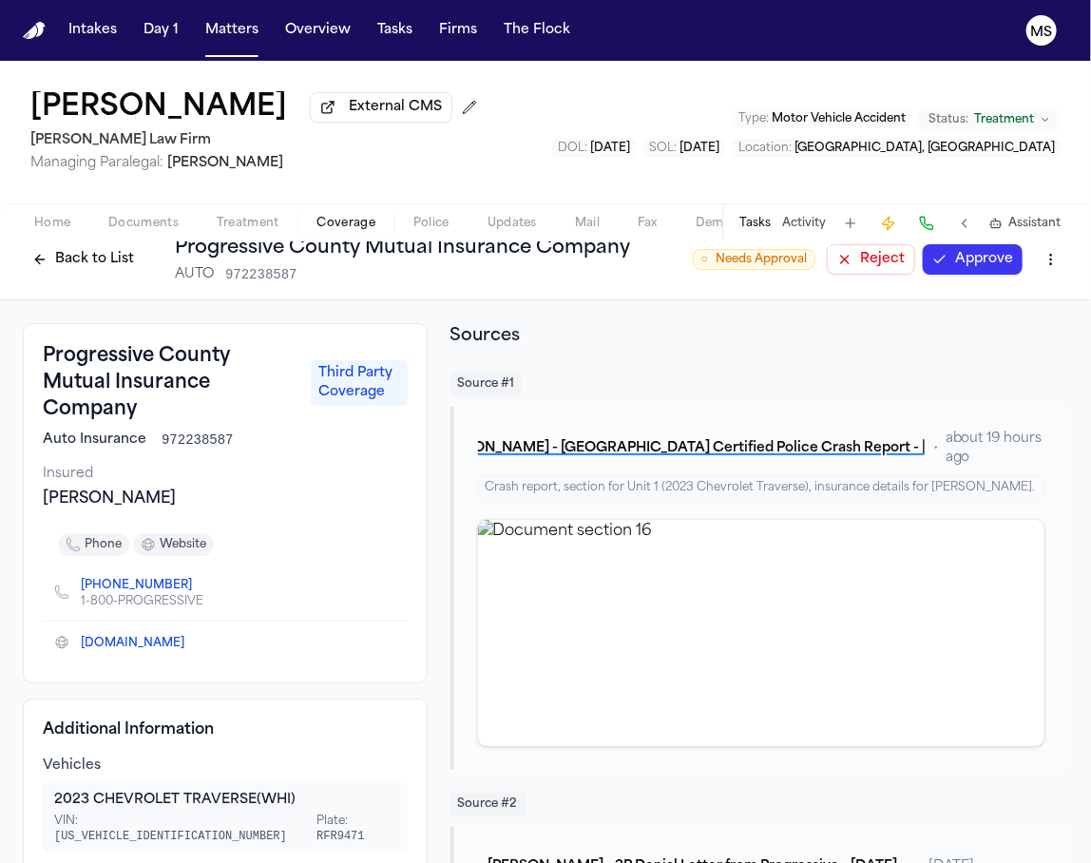
drag, startPoint x: 178, startPoint y: 497, endPoint x: 122, endPoint y: 500, distance: 56.2
click at [122, 500] on div "Moncada, Martin" at bounding box center [225, 499] width 365 height 23
copy div "Martin"
drag, startPoint x: 43, startPoint y: 492, endPoint x: 113, endPoint y: 492, distance: 70.4
click at [113, 492] on div "Moncada, Martin" at bounding box center [225, 499] width 365 height 23
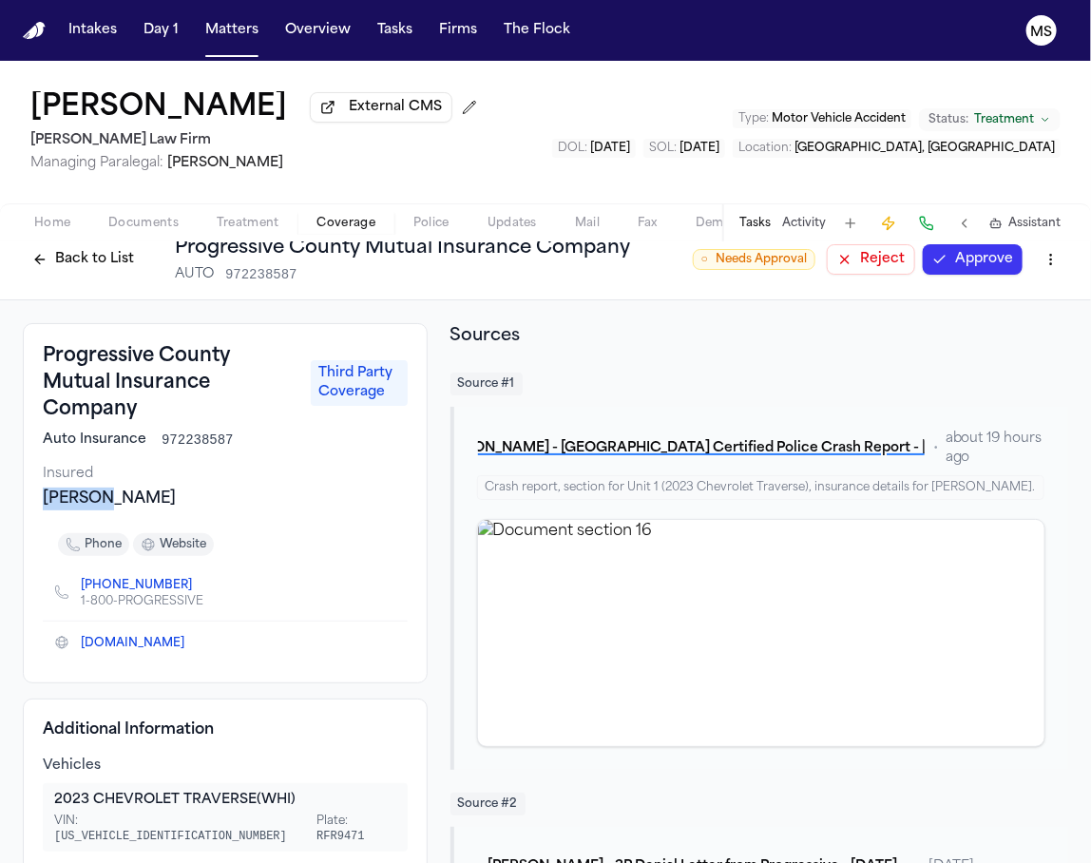
copy div "Moncada"
click at [134, 435] on span "Auto Insurance" at bounding box center [95, 440] width 104 height 19
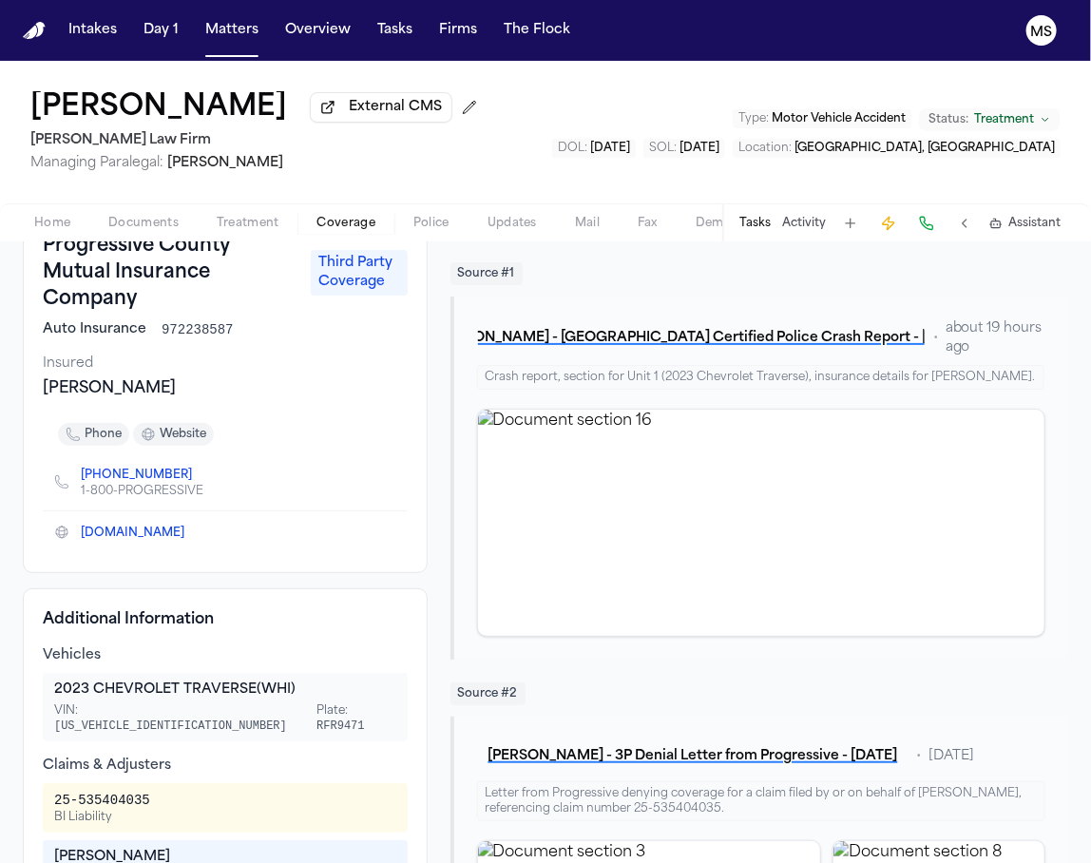
scroll to position [106, 0]
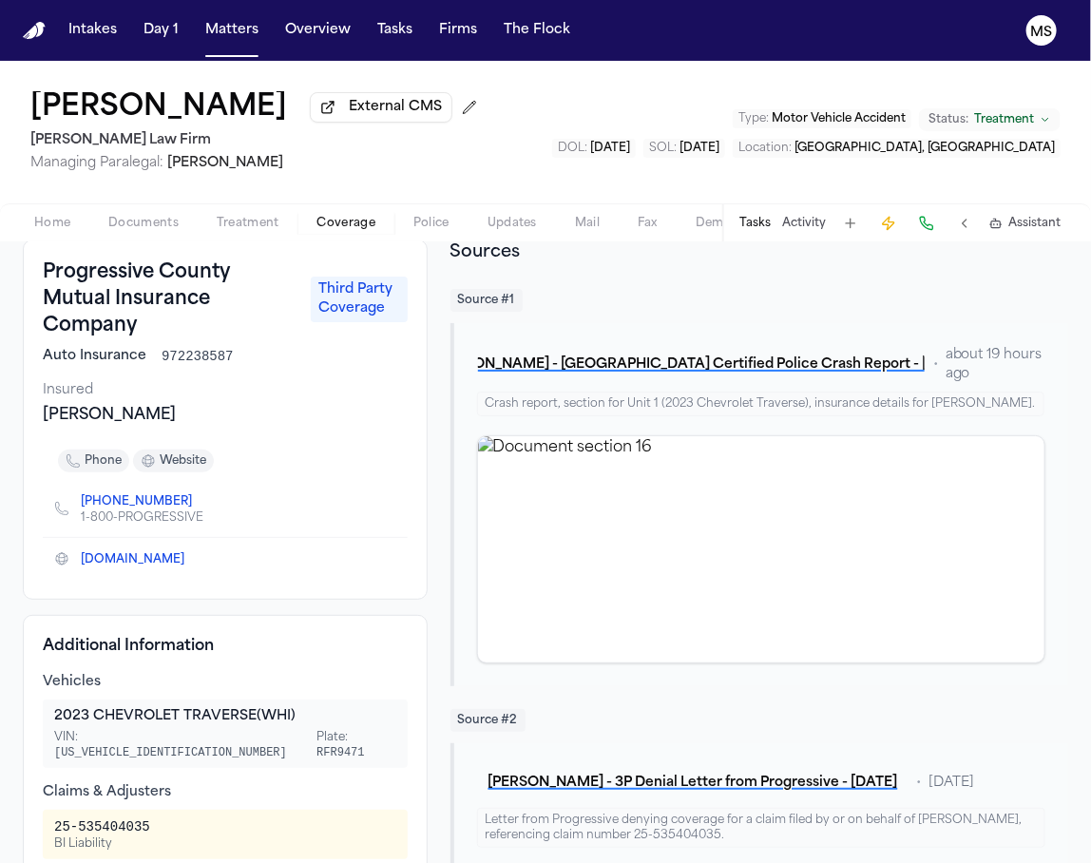
click at [228, 434] on div "Progressive County Mutual Insurance Company Third Party Coverage Auto Insurance…" at bounding box center [225, 420] width 405 height 360
click at [259, 418] on div "Moncada, Martin" at bounding box center [225, 415] width 365 height 23
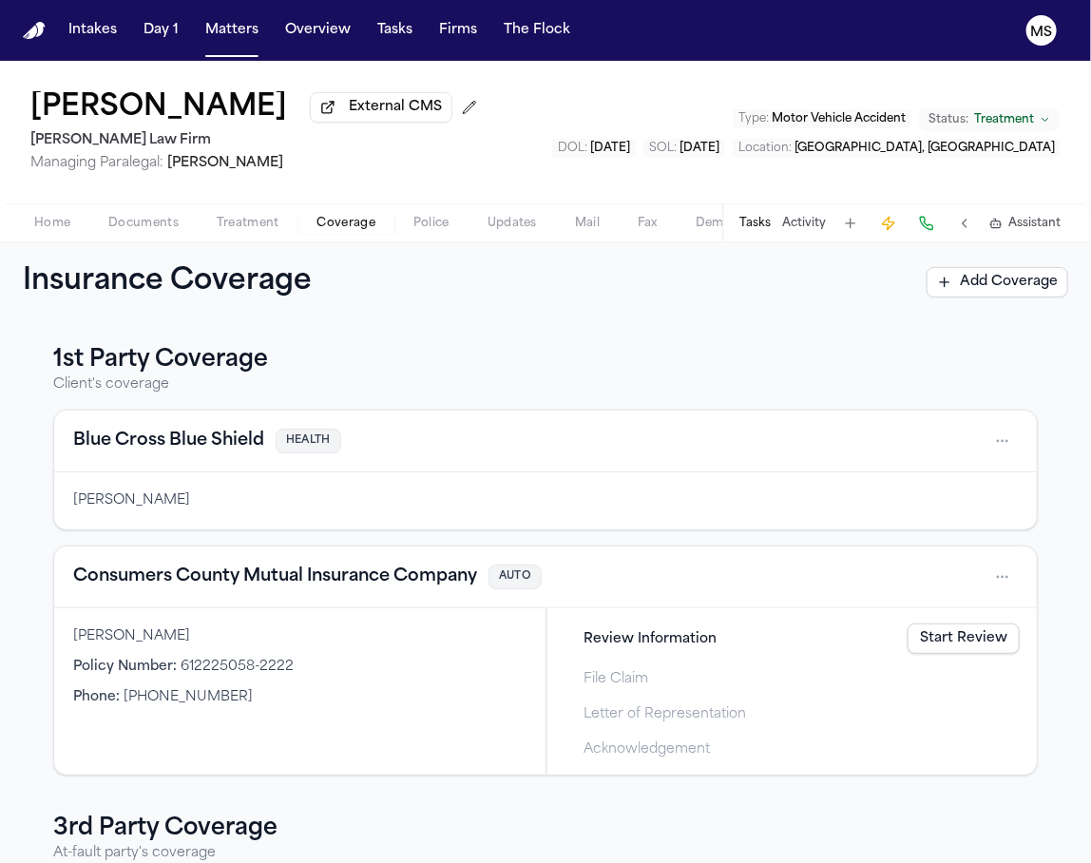
scroll to position [131, 0]
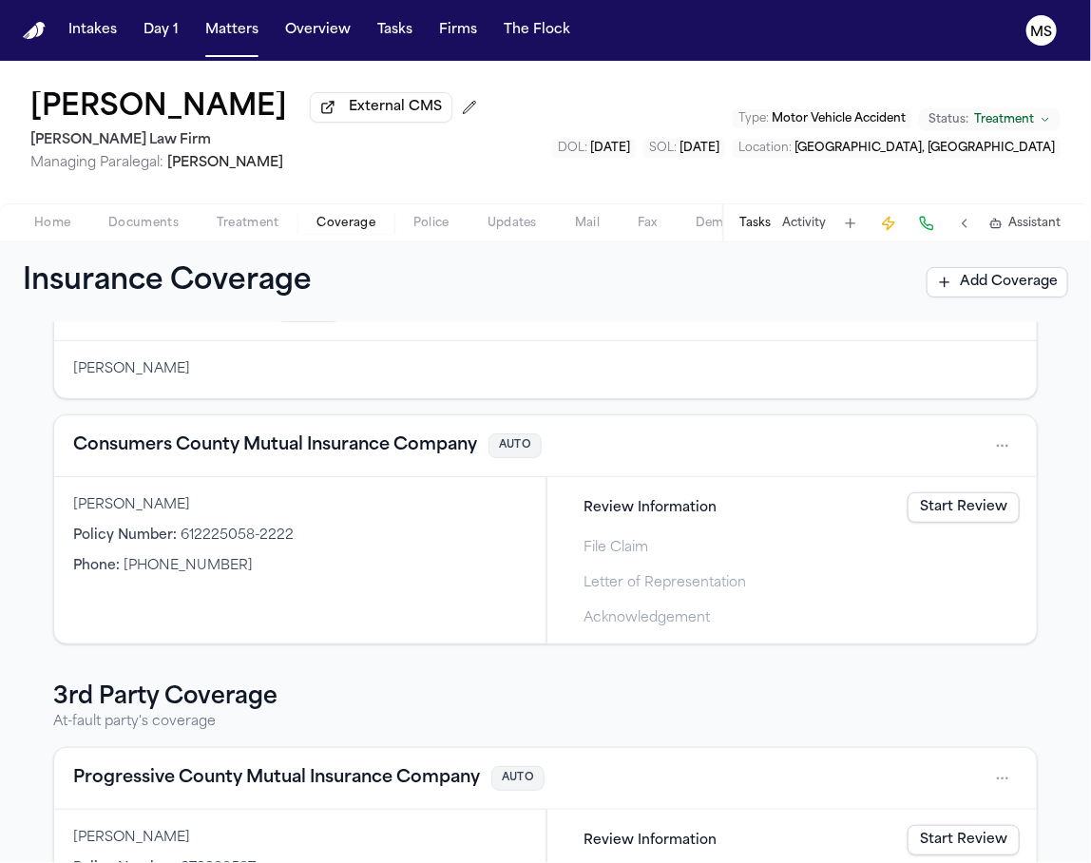
click at [11, 435] on div "1st Party Coverage Client's coverage Blue Cross Blue Shield HEALTH Rianna Gonza…" at bounding box center [545, 592] width 1091 height 541
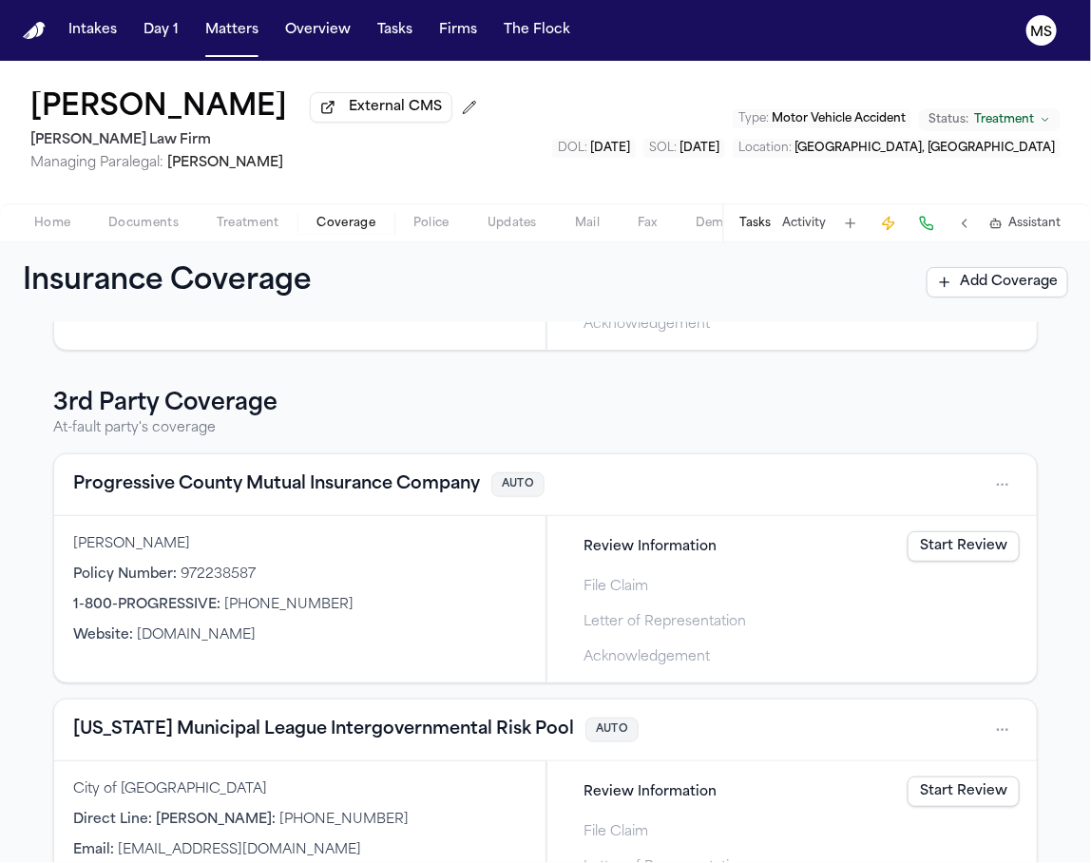
scroll to position [462, 0]
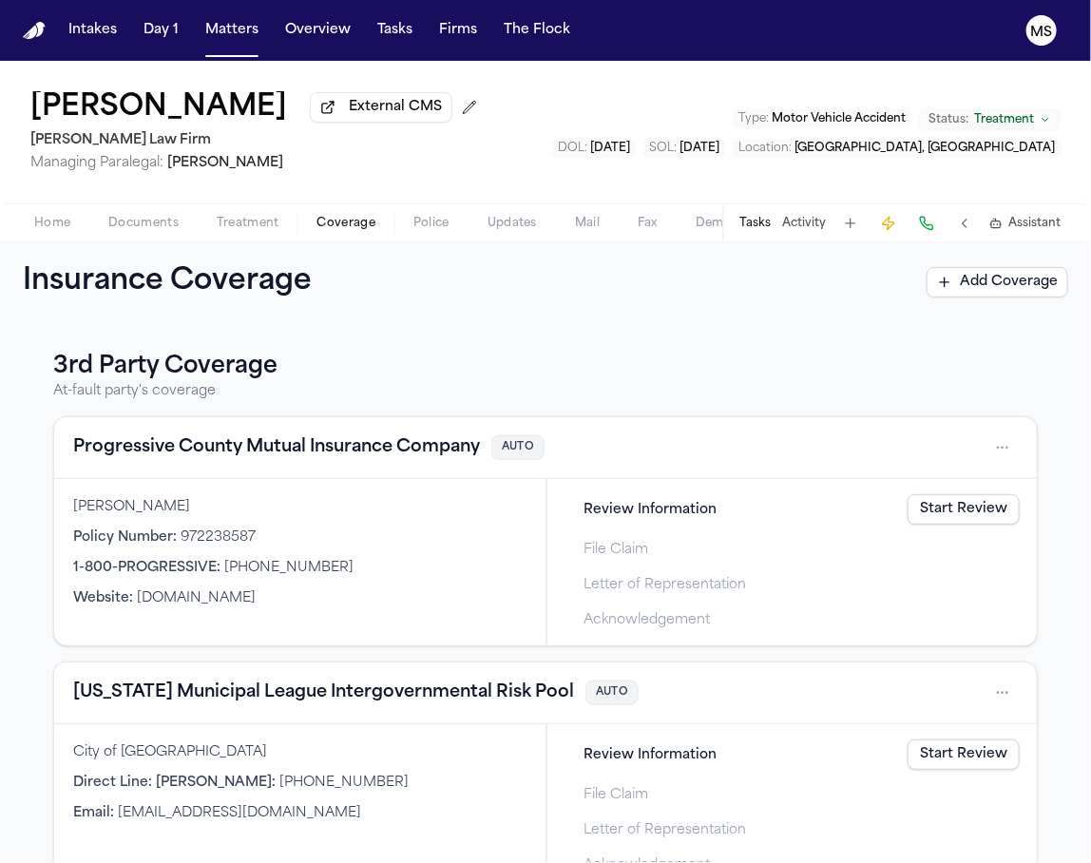
click at [142, 441] on button "Progressive County Mutual Insurance Company" at bounding box center [276, 447] width 407 height 27
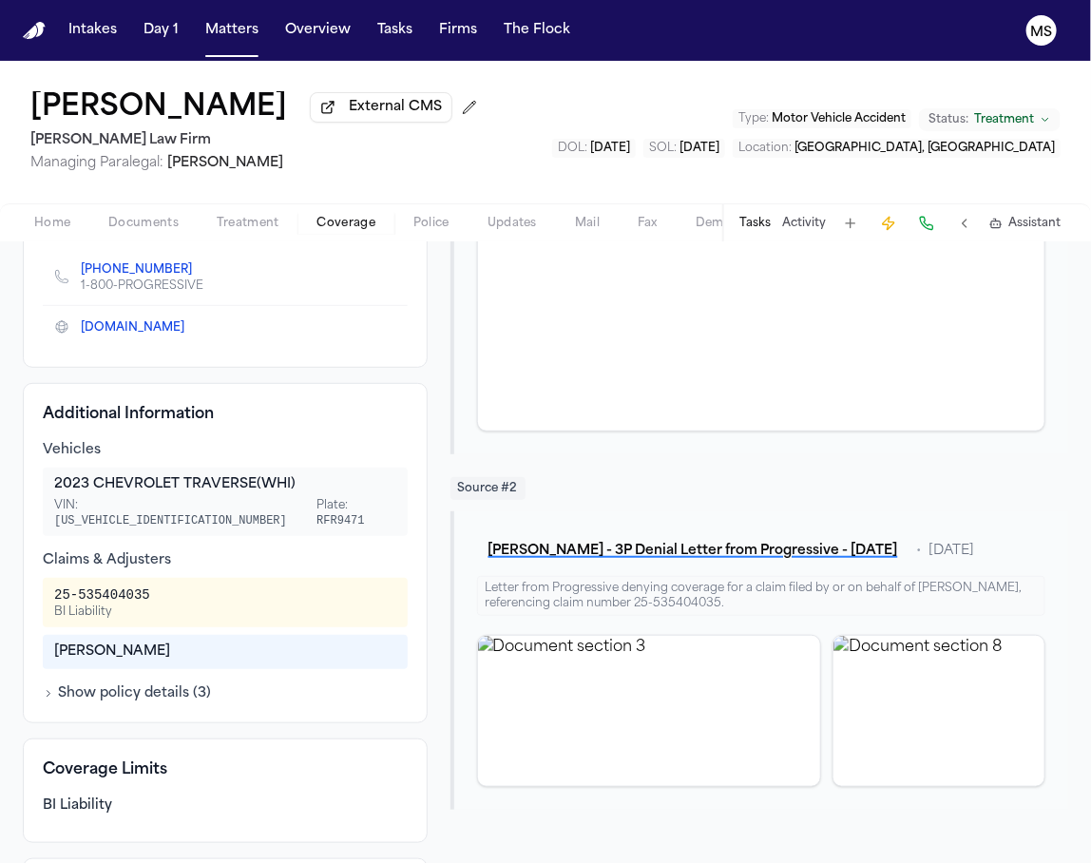
scroll to position [342, 0]
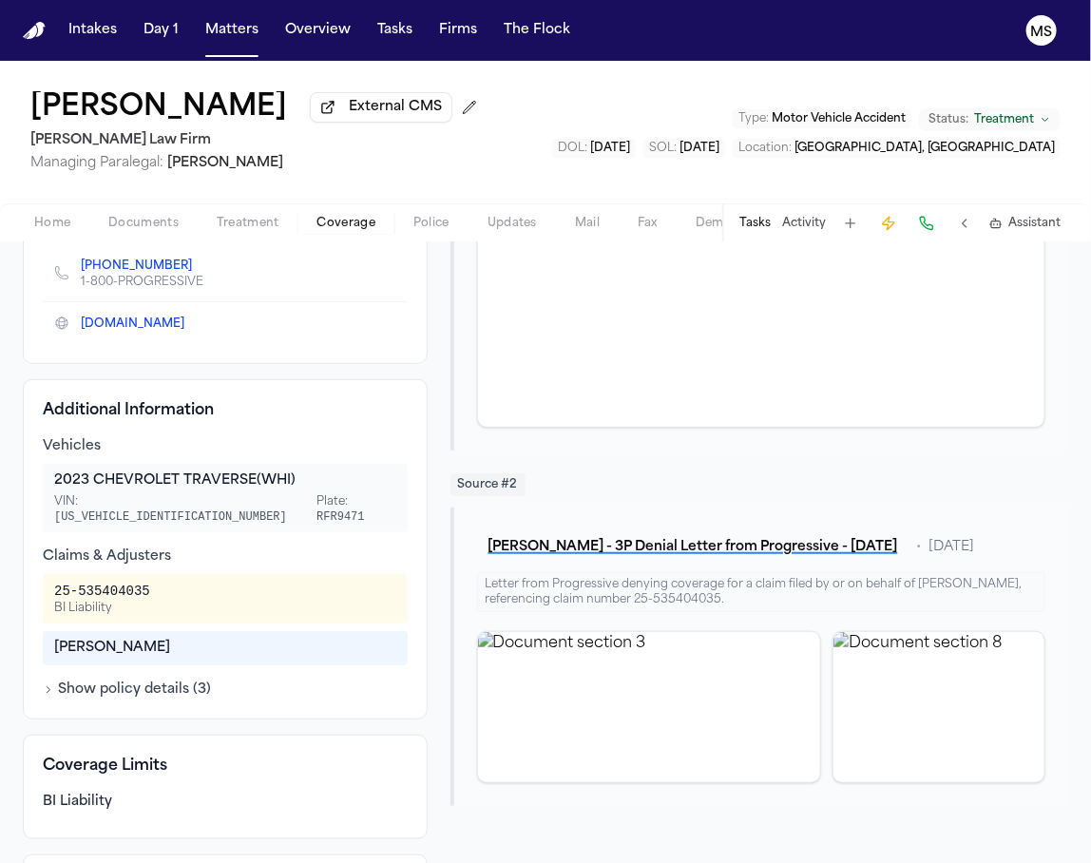
click at [128, 515] on div "2023 CHEVROLET TRAVERSE (WHI) VIN: 1GNEVGKW2NJ102202 Plate: RFR9471" at bounding box center [225, 498] width 365 height 68
click at [124, 369] on div "Progressive County Mutual Insurance Company Third Party Coverage Auto Insurance…" at bounding box center [225, 524] width 405 height 1040
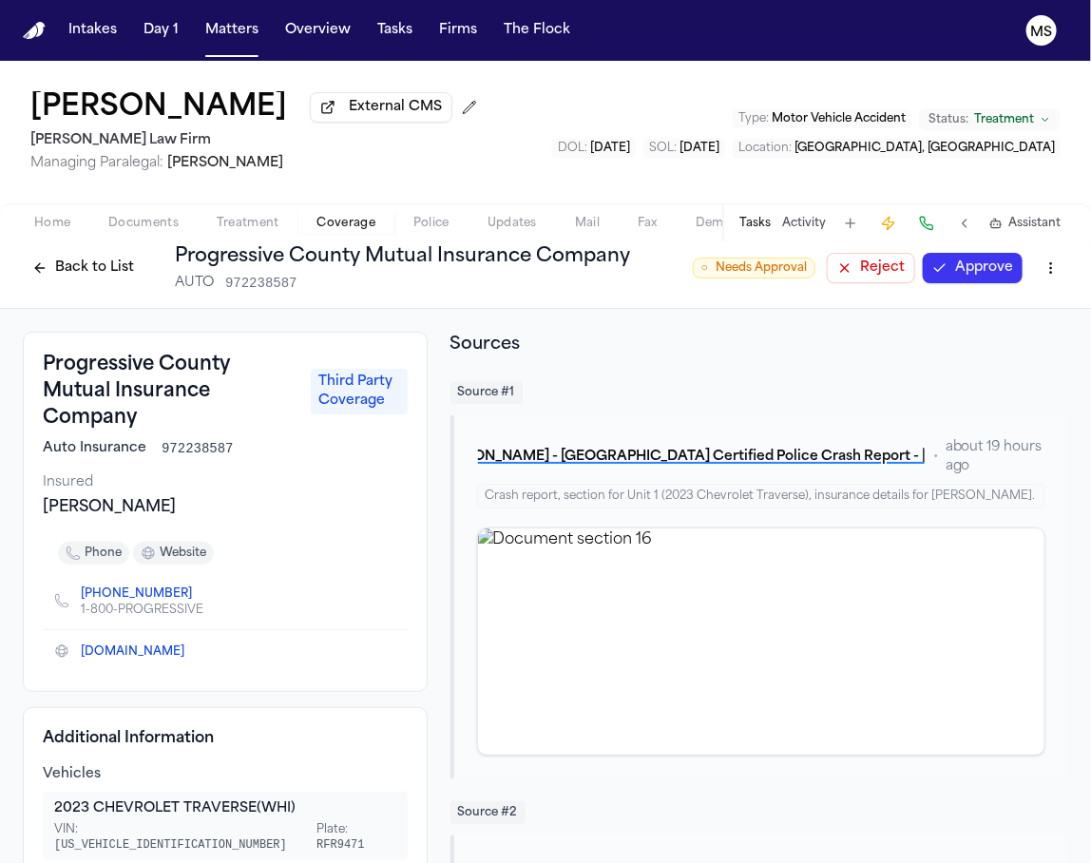
scroll to position [0, 0]
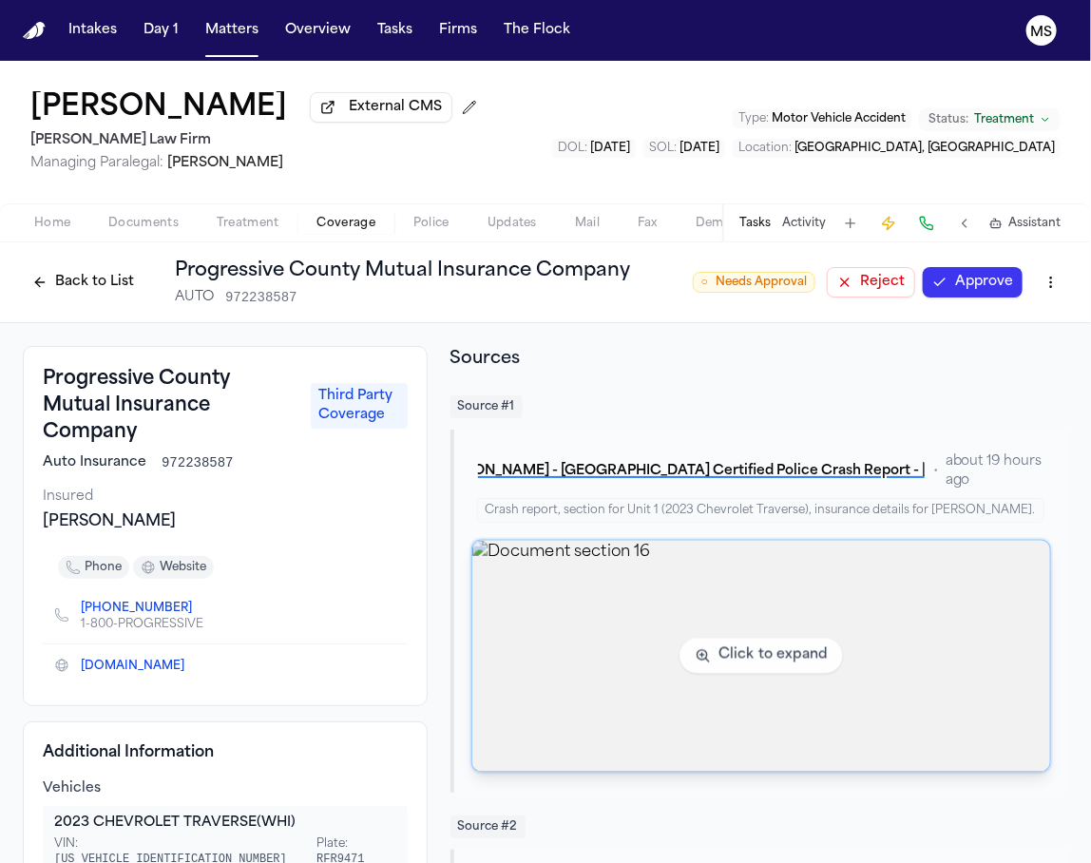
click at [814, 594] on img "View document section 16" at bounding box center [762, 656] width 578 height 231
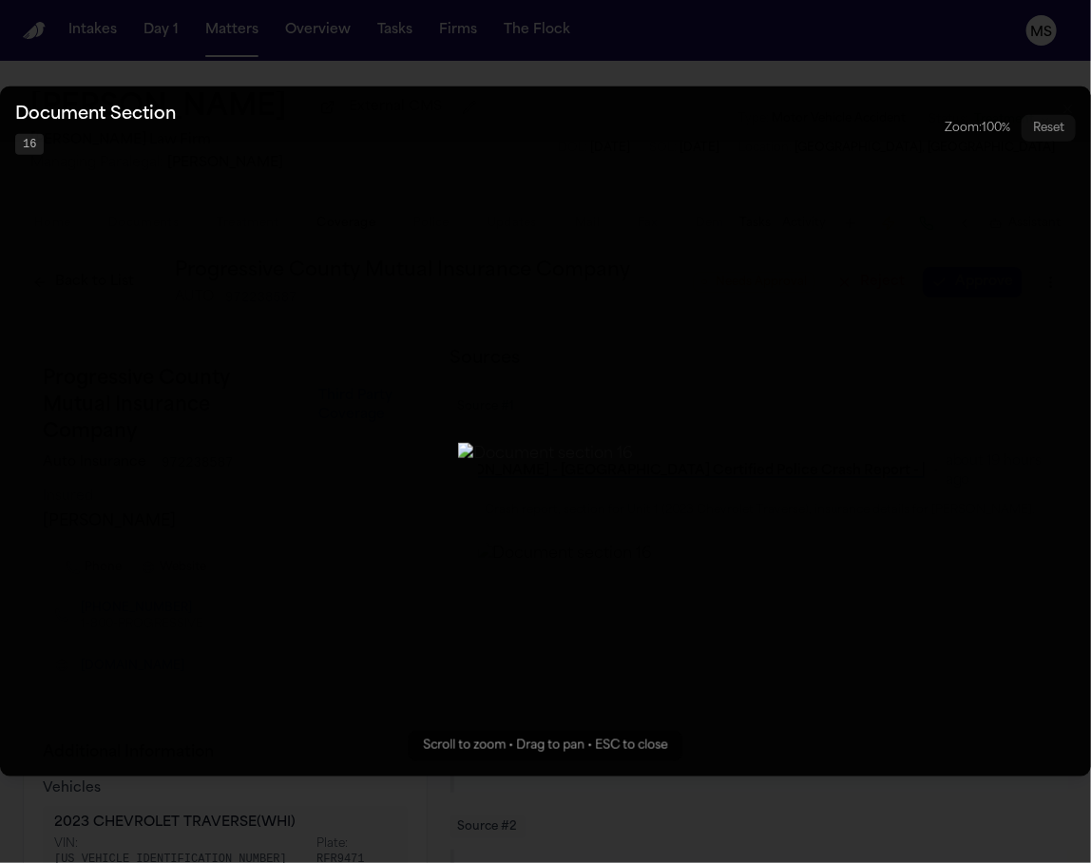
click at [155, 255] on button "Zoomable image viewer. Use mouse wheel to zoom, drag to pan, or press R to rese…" at bounding box center [545, 432] width 1091 height 690
click at [204, 290] on button "Zoomable image viewer. Use mouse wheel to zoom, drag to pan, or press R to rese…" at bounding box center [545, 432] width 1091 height 690
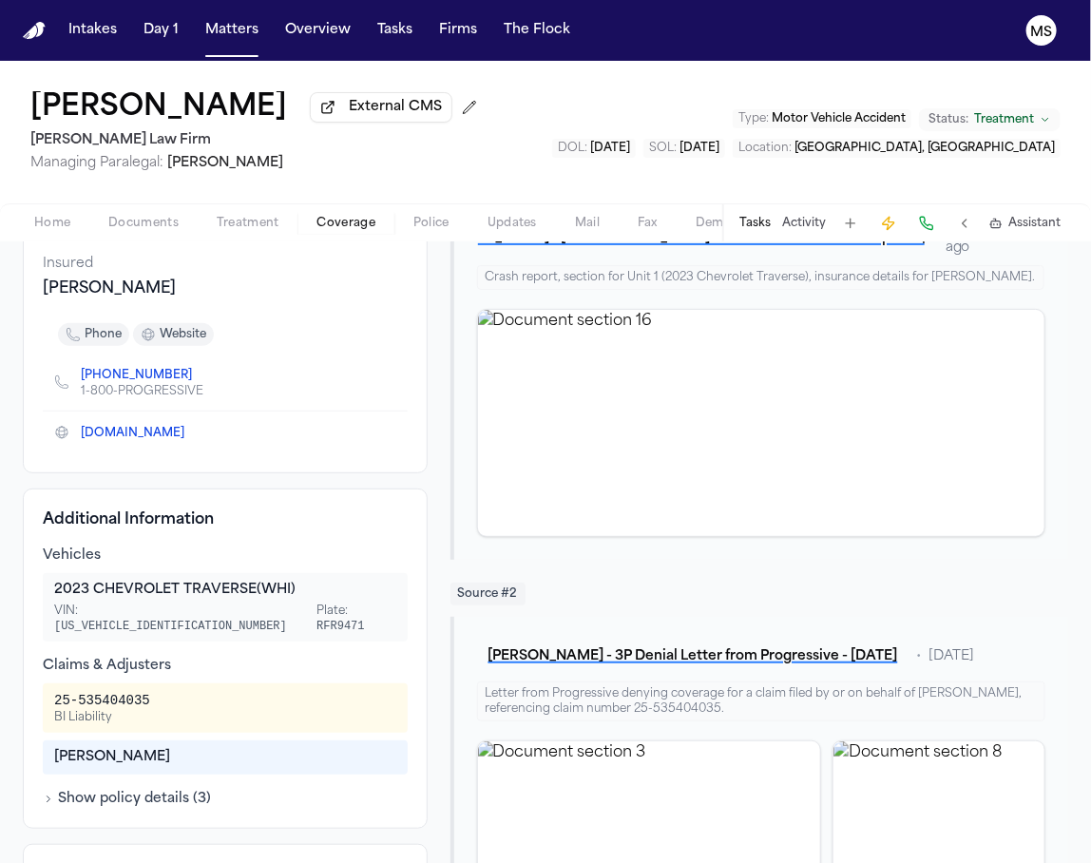
scroll to position [241, 0]
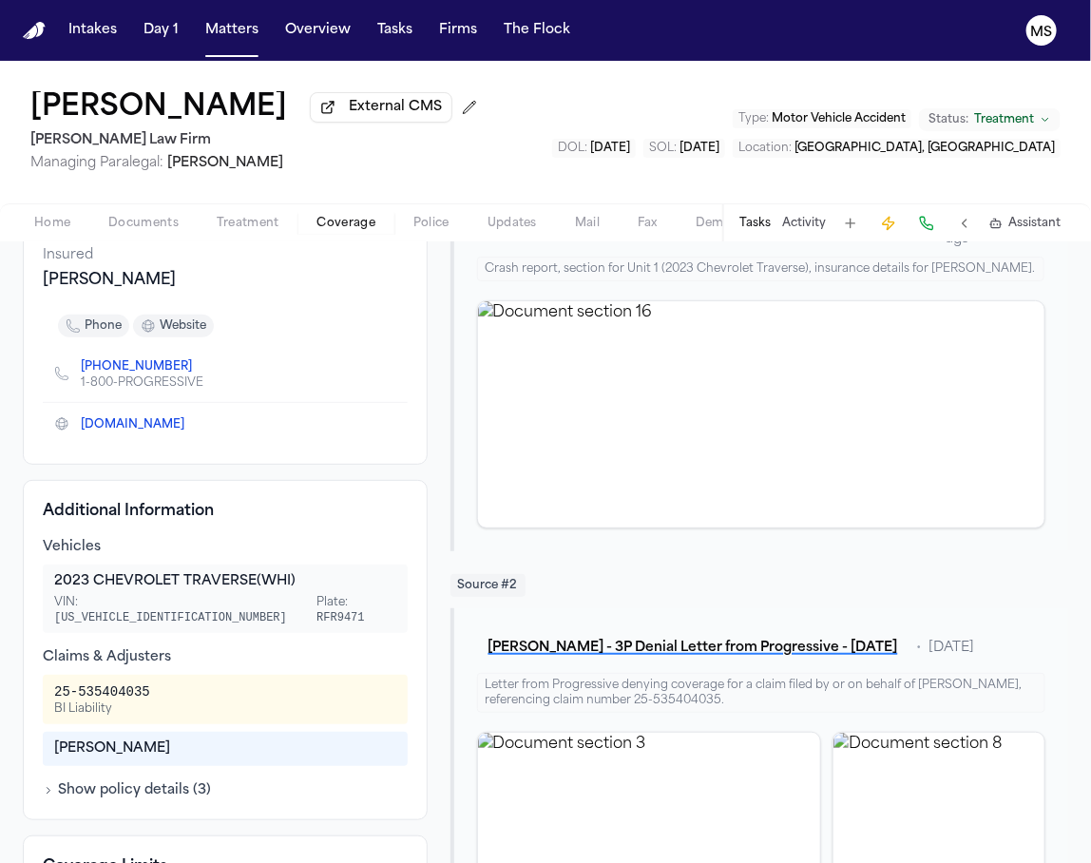
click at [113, 444] on div "Progressive County Mutual Insurance Company Third Party Coverage Auto Insurance…" at bounding box center [225, 285] width 405 height 360
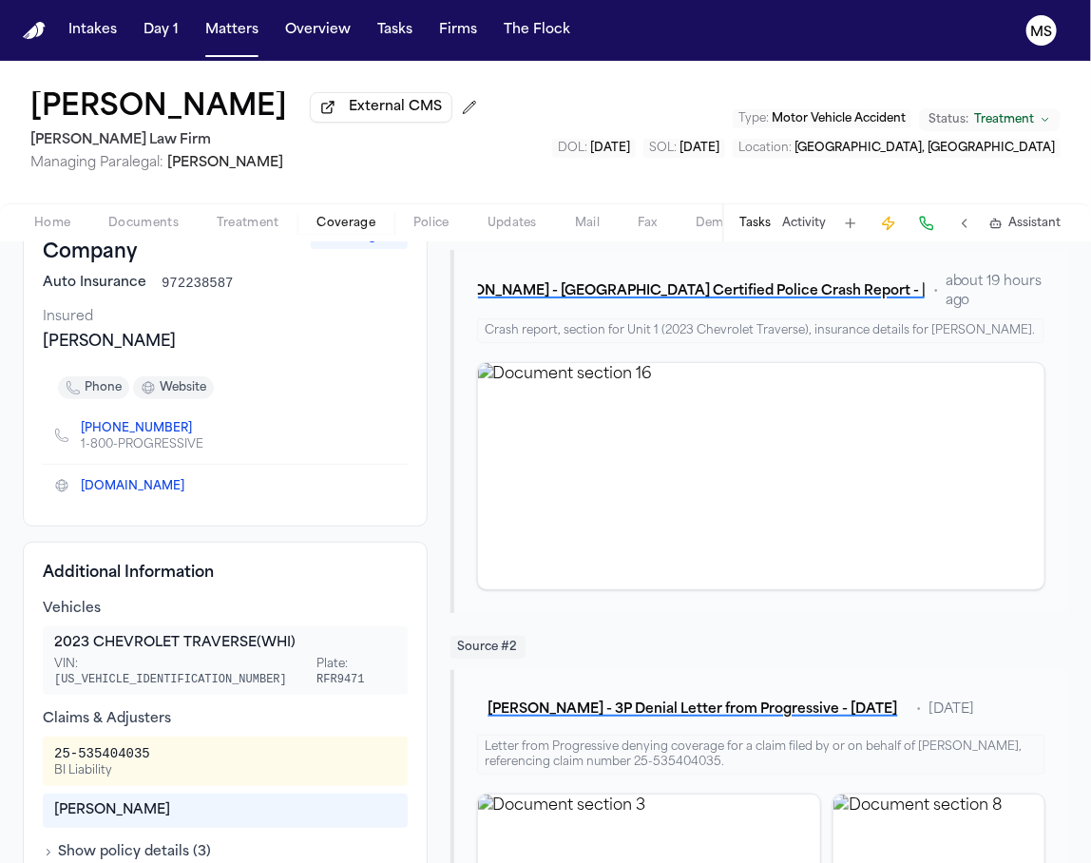
scroll to position [149, 0]
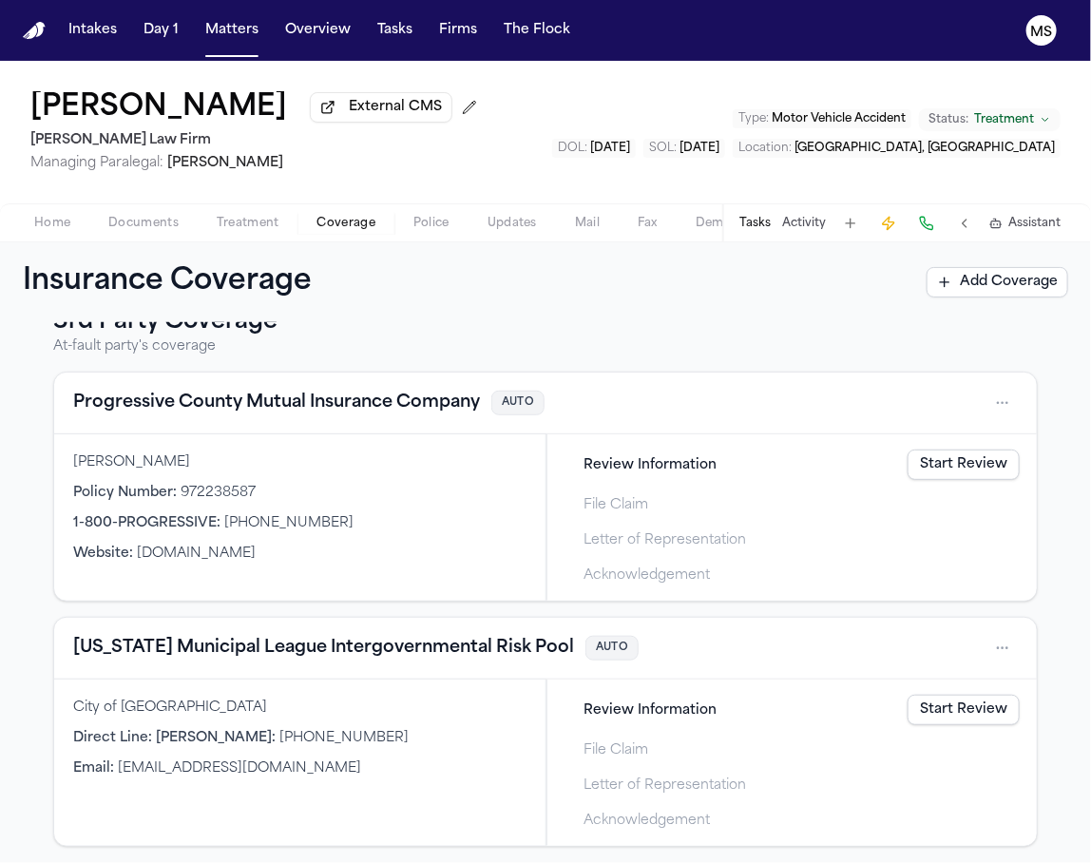
scroll to position [511, 0]
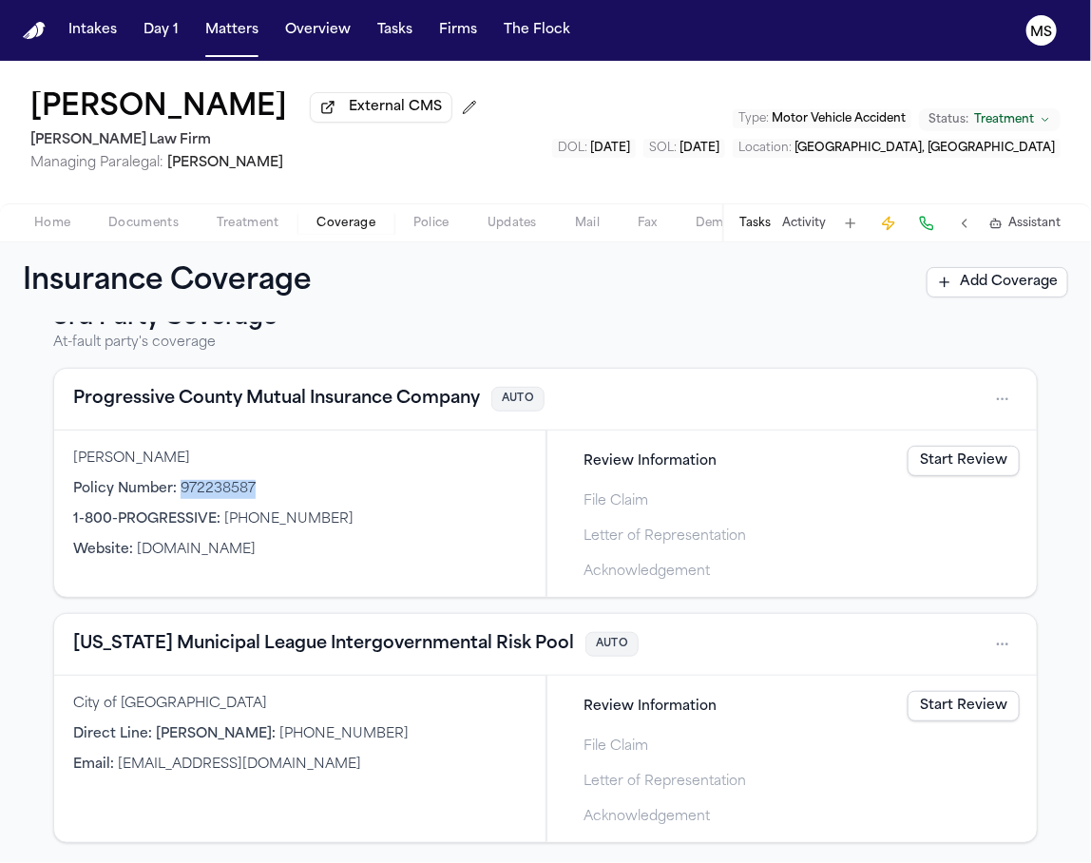
drag, startPoint x: 274, startPoint y: 487, endPoint x: 177, endPoint y: 492, distance: 97.1
click at [177, 492] on div "Policy Number : 972238587" at bounding box center [300, 489] width 454 height 19
copy span "972238587"
click at [23, 477] on div "1st Party Coverage Client's coverage Blue Cross Blue Shield HEALTH Rianna Gonza…" at bounding box center [546, 339] width 1046 height 1009
click at [10, 463] on div "1st Party Coverage Client's coverage Blue Cross Blue Shield HEALTH Rianna Gonza…" at bounding box center [545, 592] width 1091 height 541
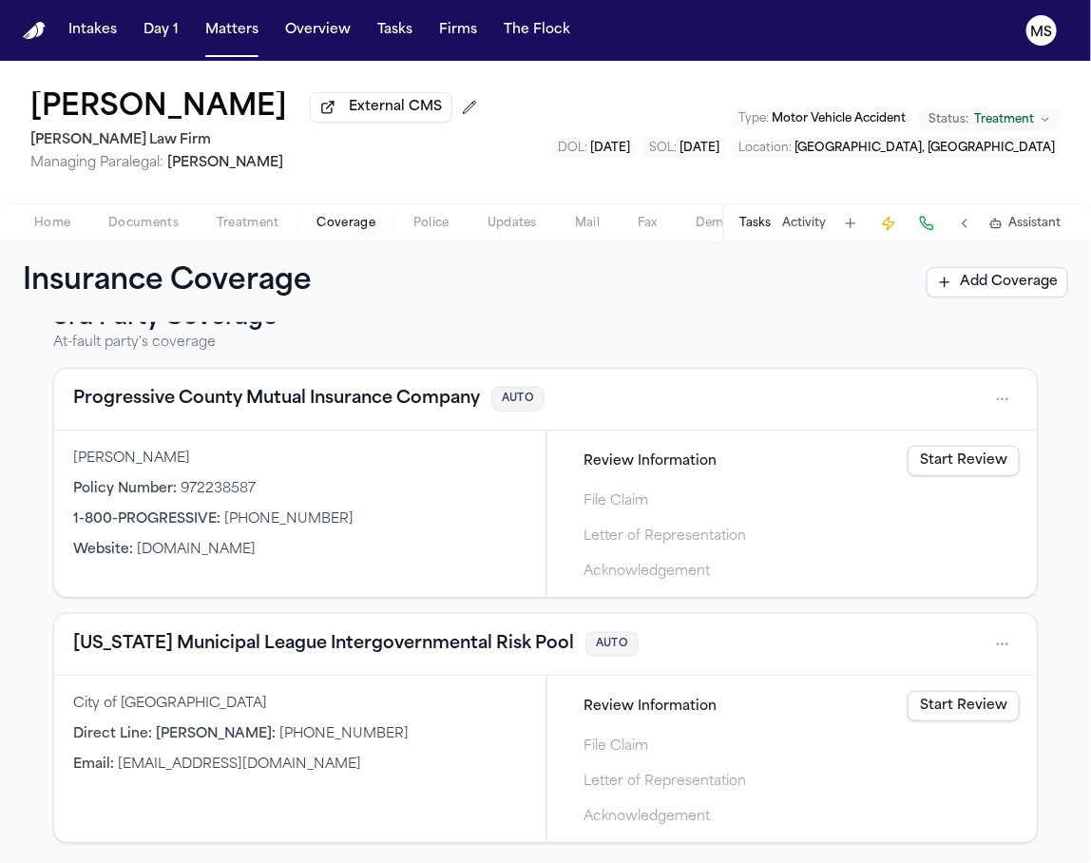
click at [99, 512] on span "1-800-PROGRESSIVE :" at bounding box center [146, 519] width 147 height 14
click at [1054, 663] on div "1st Party Coverage Client's coverage Blue Cross Blue Shield HEALTH Rianna Gonza…" at bounding box center [545, 592] width 1091 height 541
click at [5, 580] on div "1st Party Coverage Client's coverage Blue Cross Blue Shield HEALTH Rianna Gonza…" at bounding box center [545, 592] width 1091 height 541
click at [6, 563] on div "1st Party Coverage Client's coverage Blue Cross Blue Shield HEALTH Rianna Gonza…" at bounding box center [545, 592] width 1091 height 541
click at [20, 509] on div "1st Party Coverage Client's coverage Blue Cross Blue Shield HEALTH Rianna Gonza…" at bounding box center [545, 592] width 1091 height 541
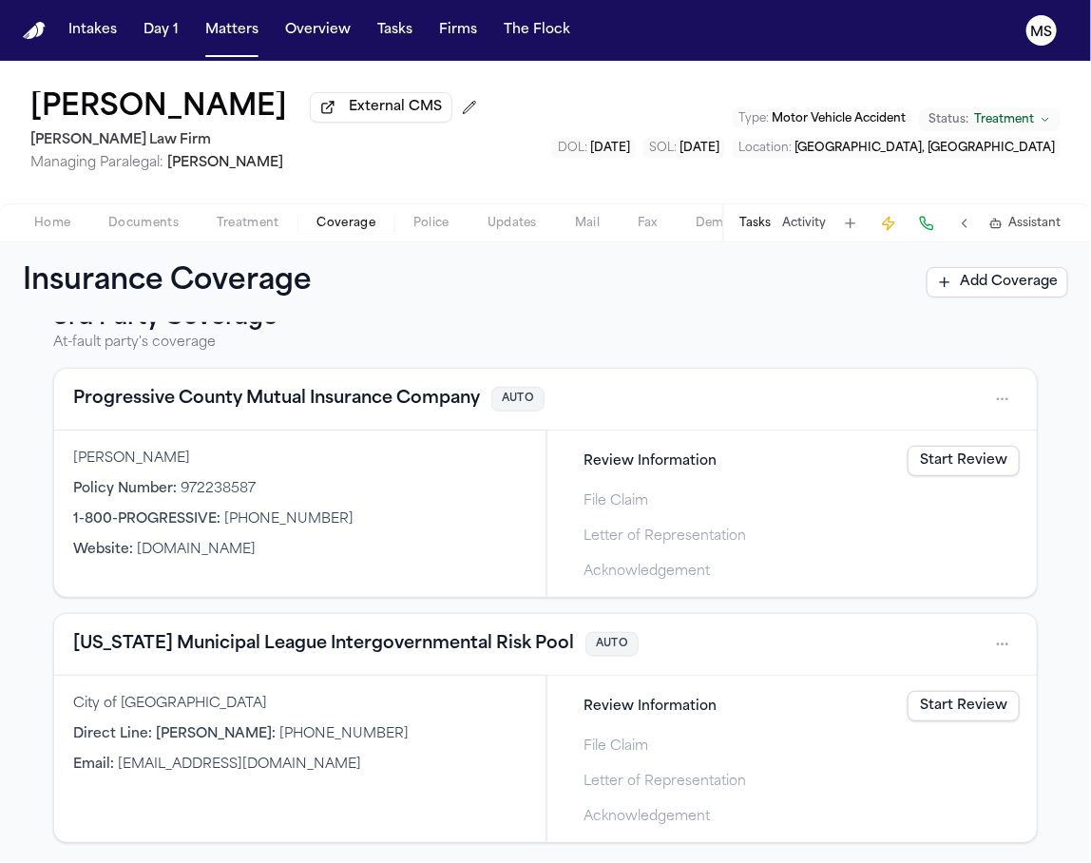
click at [214, 631] on button "Texas Municipal League Intergovernmental Risk Pool" at bounding box center [323, 644] width 501 height 27
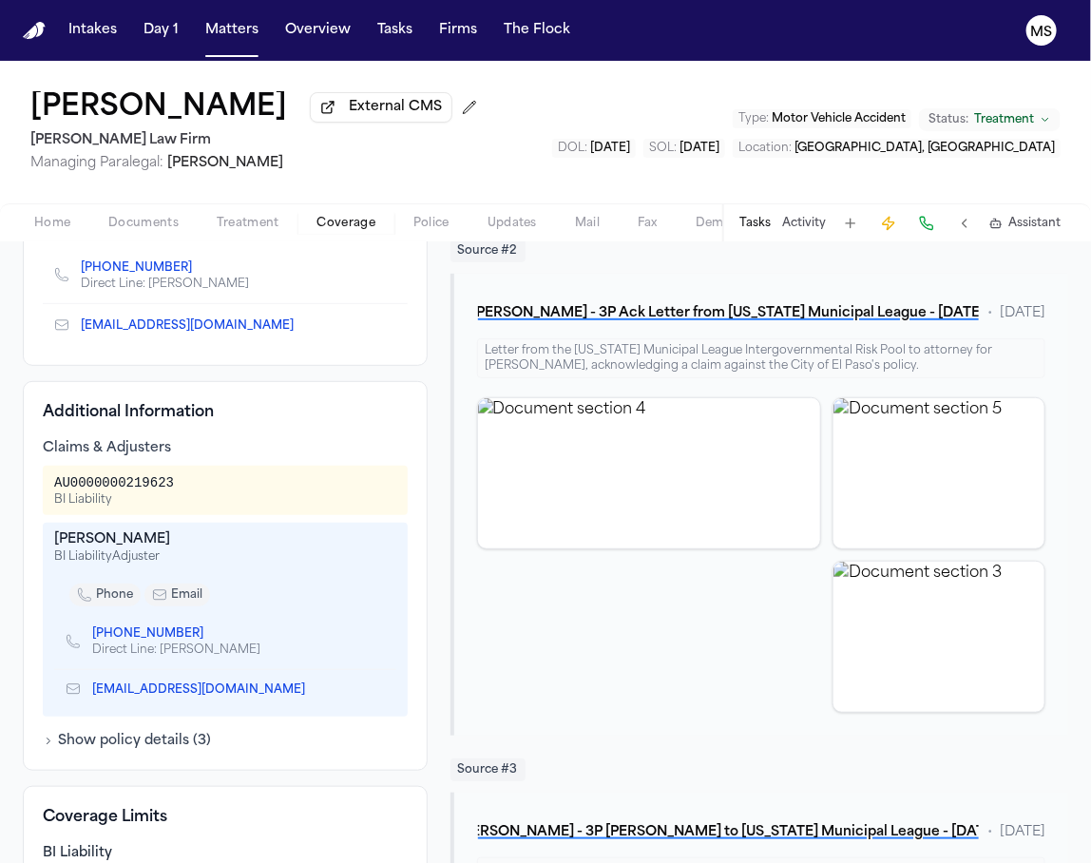
scroll to position [346, 0]
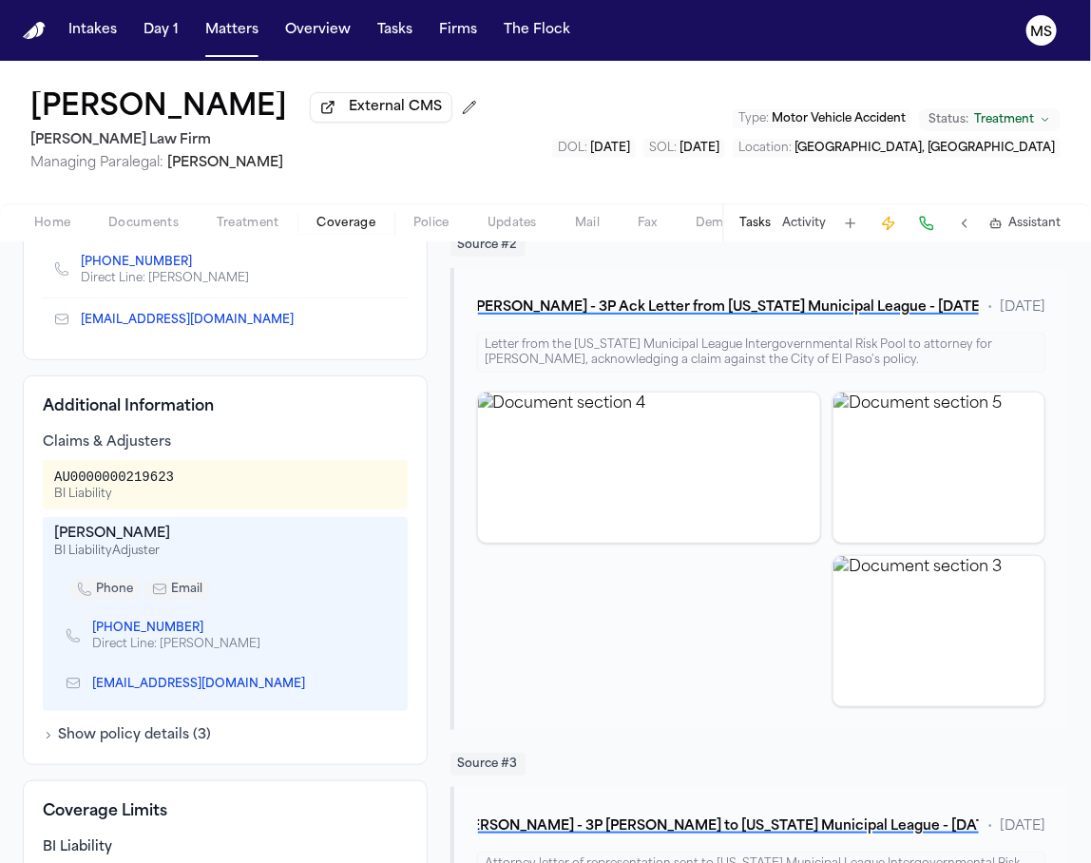
click at [558, 101] on div "Rianna Gonzales External CMS Hecht Law Firm Managing Paralegal: Jessica Barrett…" at bounding box center [545, 132] width 1091 height 143
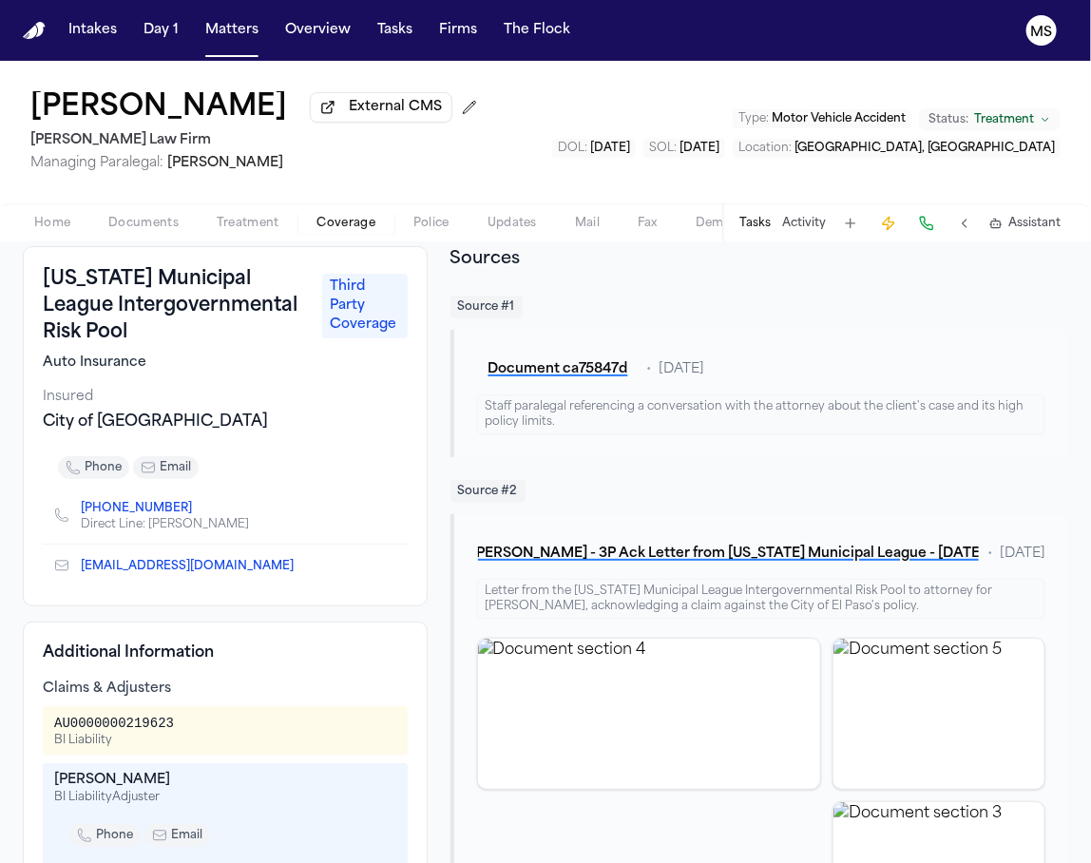
scroll to position [122, 0]
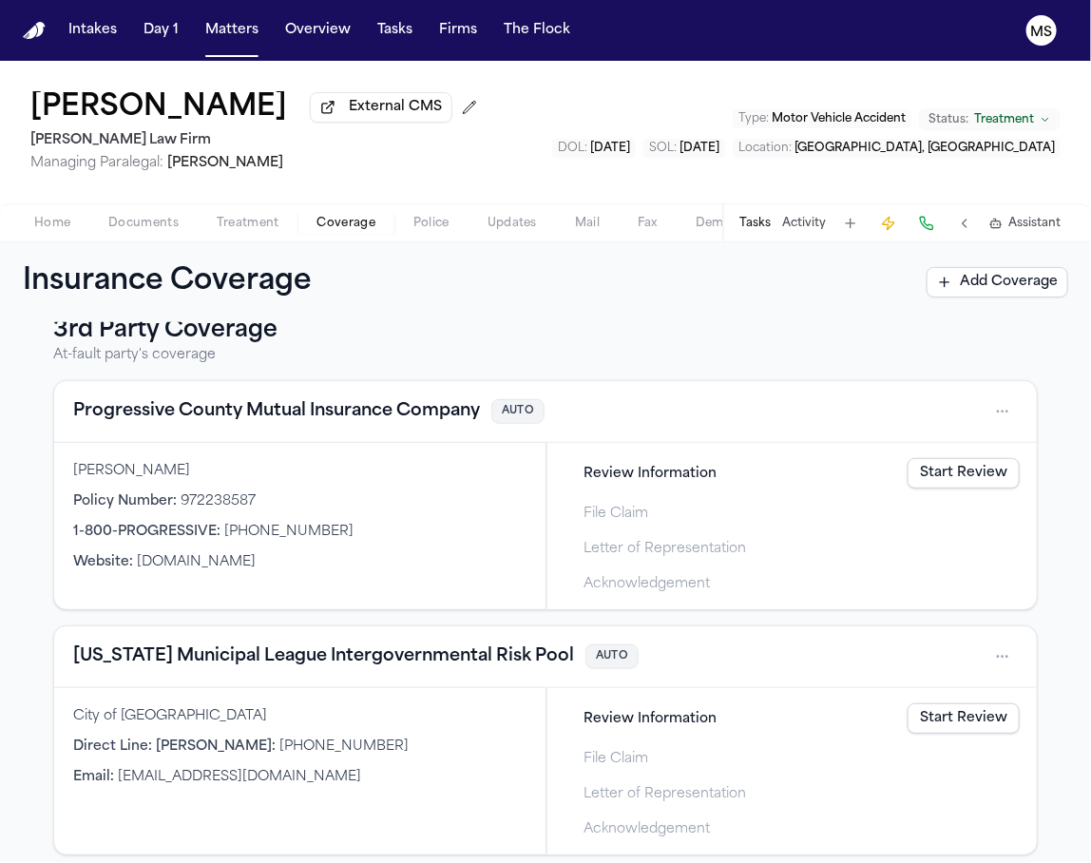
scroll to position [511, 0]
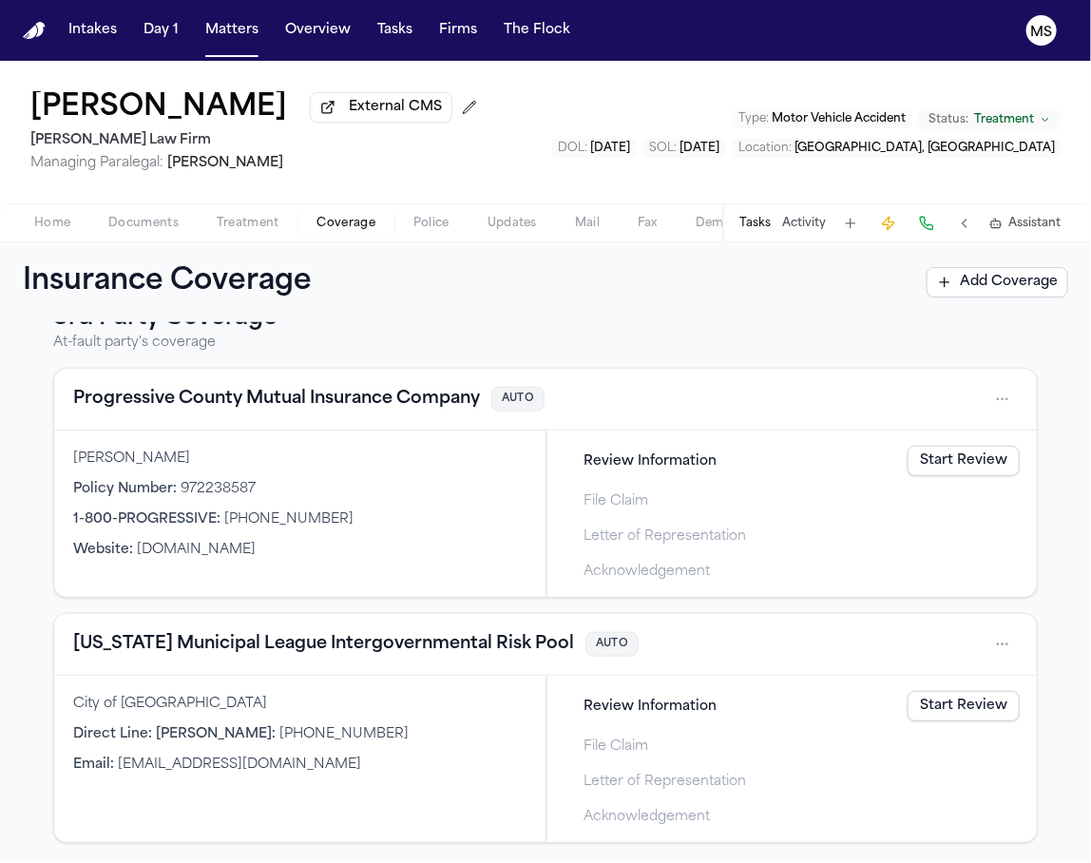
click at [478, 298] on div "Insurance Coverage Add Coverage" at bounding box center [546, 282] width 1046 height 34
click at [843, 353] on div "3rd Party Coverage At-fault party's coverage Progressive County Mutual Insuranc…" at bounding box center [545, 573] width 985 height 540
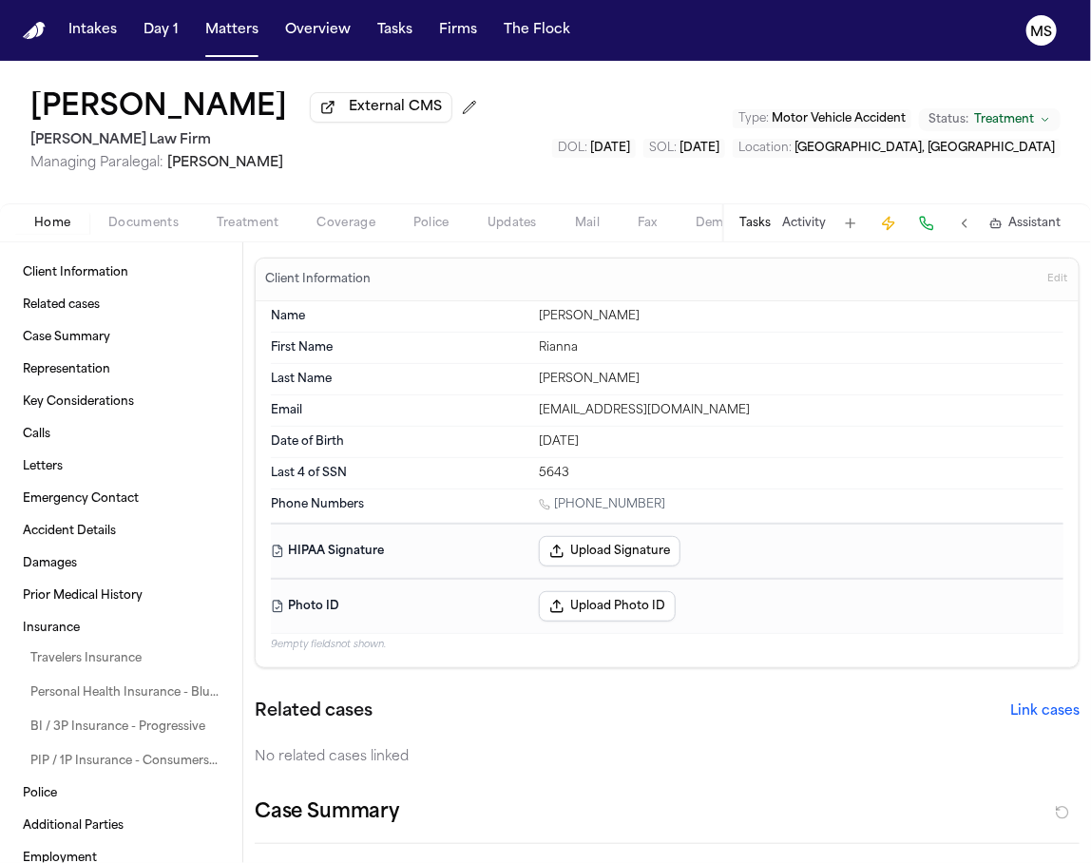
click at [147, 188] on div "Rianna Gonzales External CMS Hecht Law Firm Managing Paralegal: Jessica Barrett…" at bounding box center [545, 132] width 1091 height 143
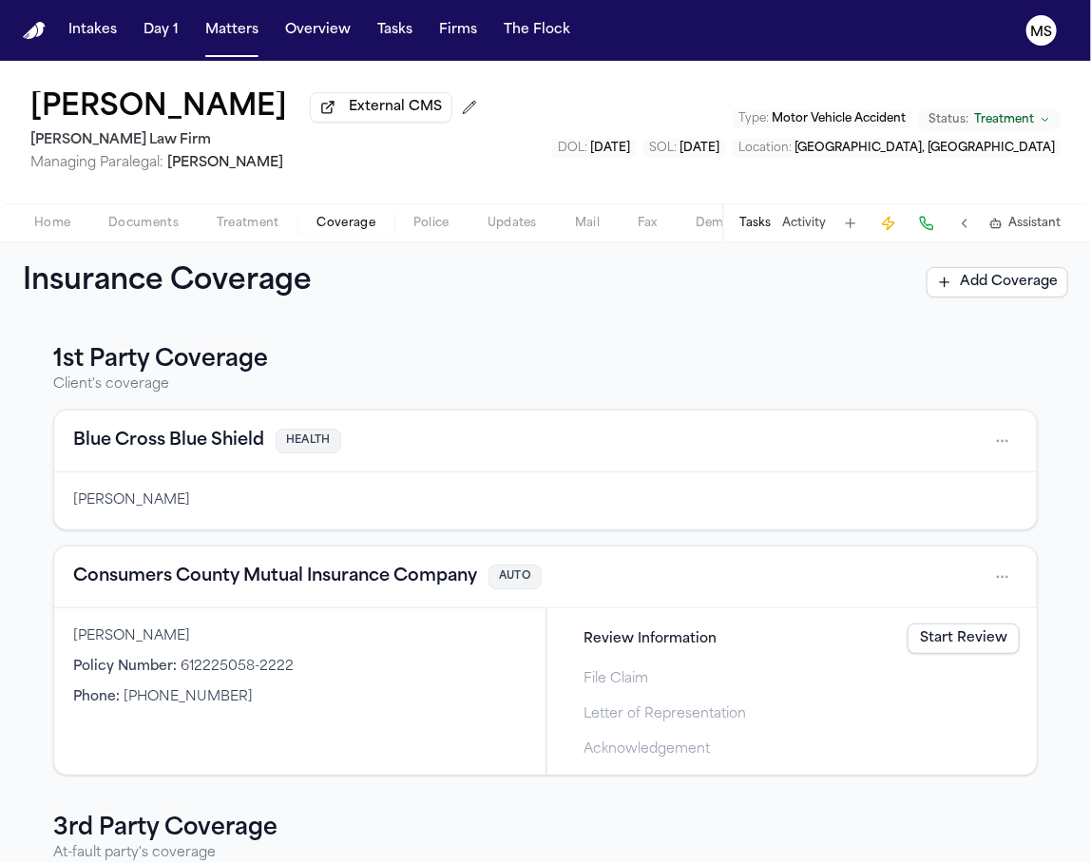
click at [344, 219] on span "Coverage" at bounding box center [347, 223] width 58 height 15
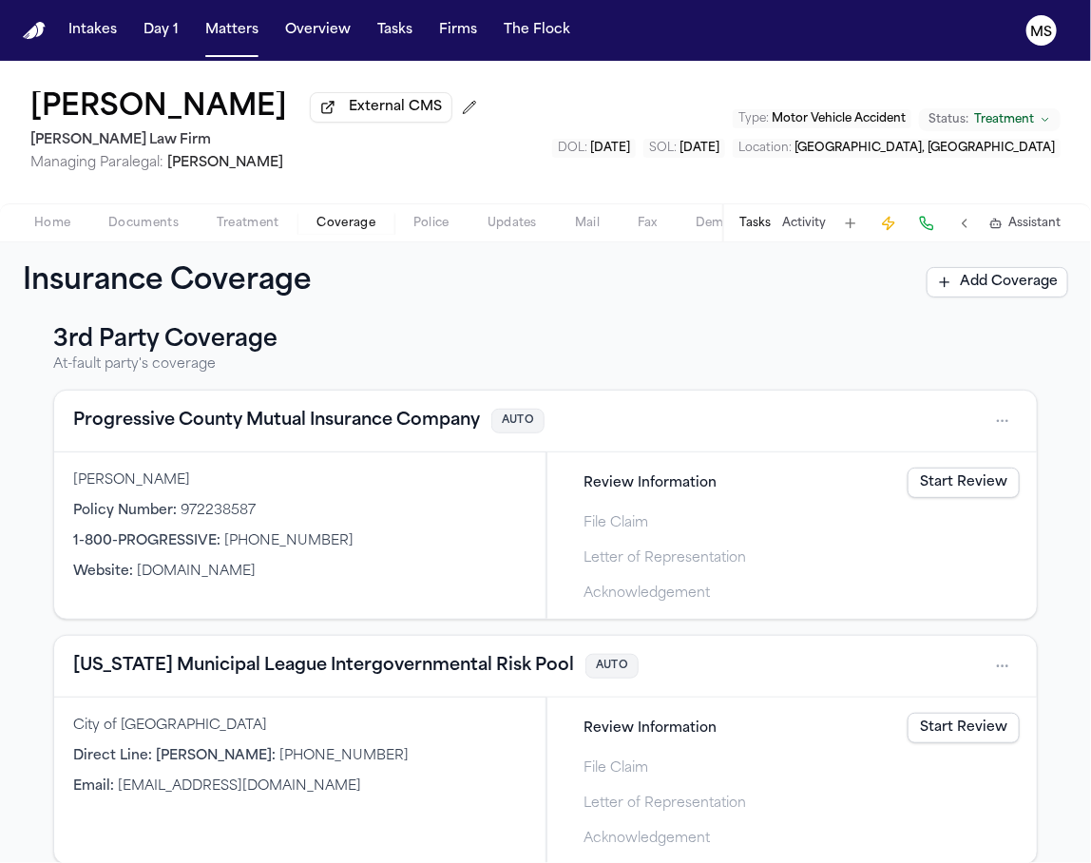
scroll to position [491, 0]
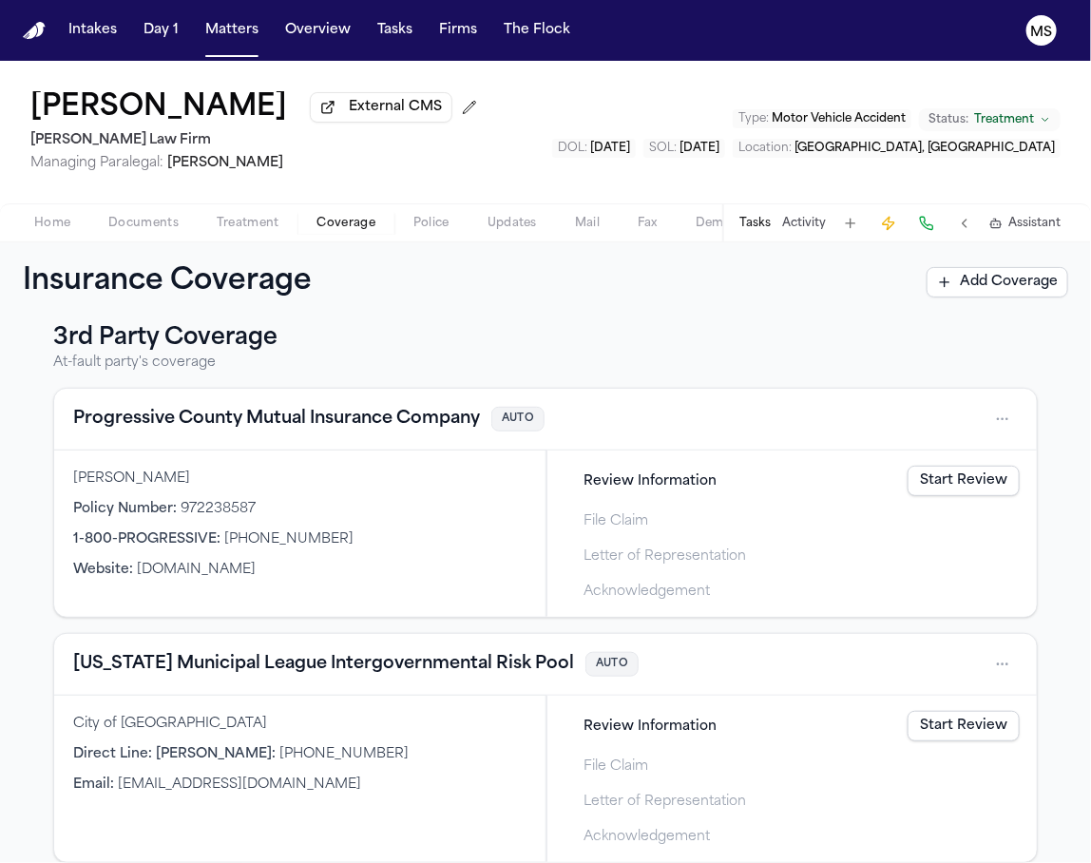
click at [280, 416] on button "Progressive County Mutual Insurance Company" at bounding box center [276, 419] width 407 height 27
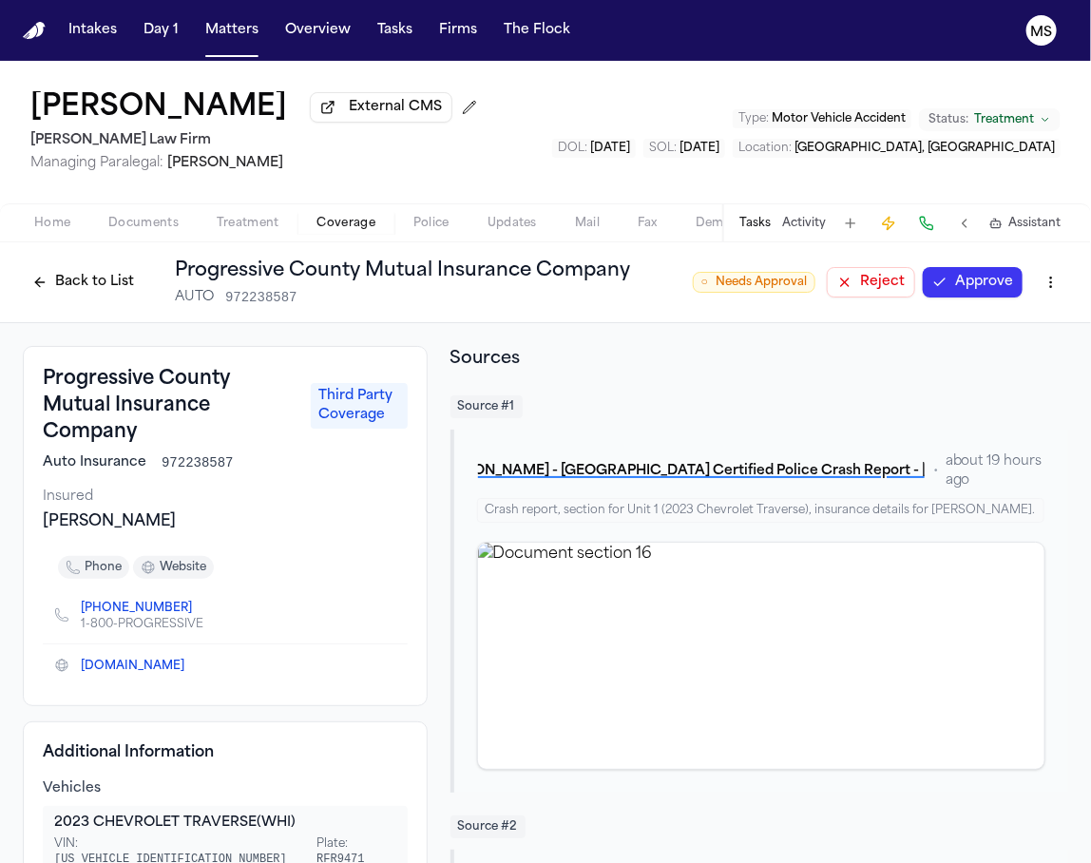
click at [143, 381] on h3 "Progressive County Mutual Insurance Company" at bounding box center [171, 406] width 257 height 80
click at [102, 569] on span "phone" at bounding box center [103, 567] width 37 height 15
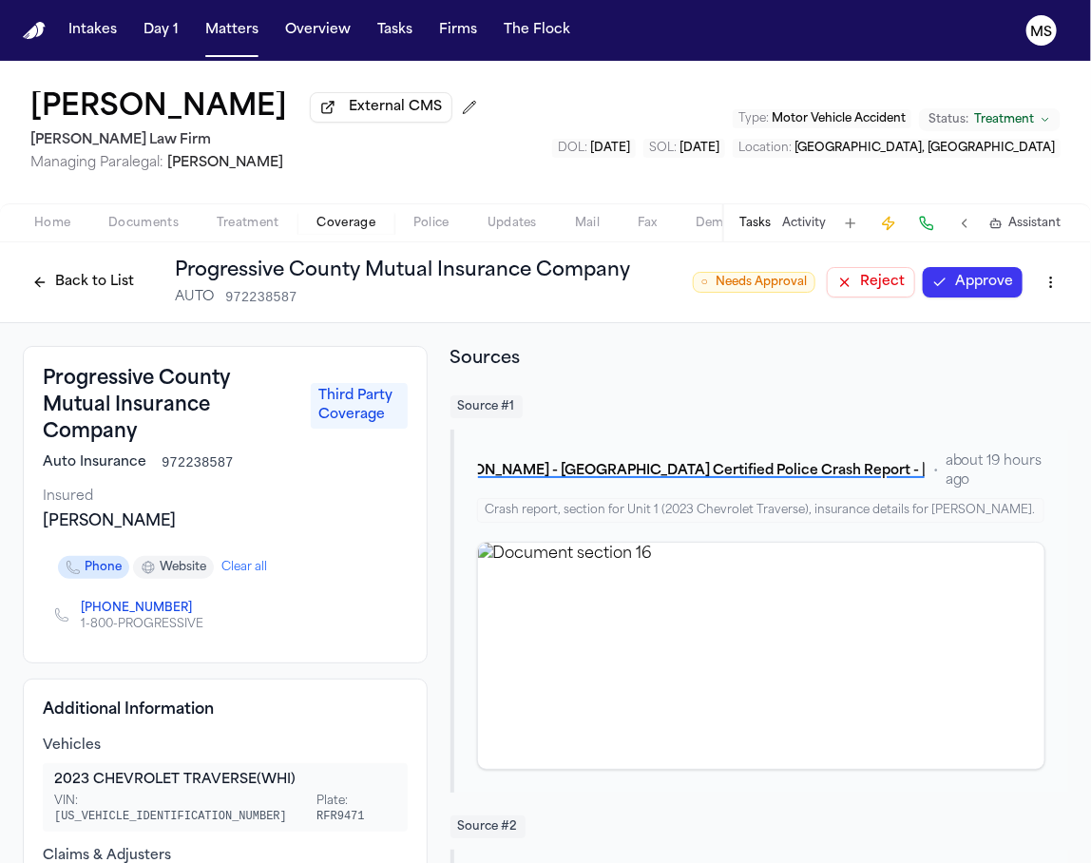
click at [184, 563] on span "website" at bounding box center [183, 567] width 47 height 15
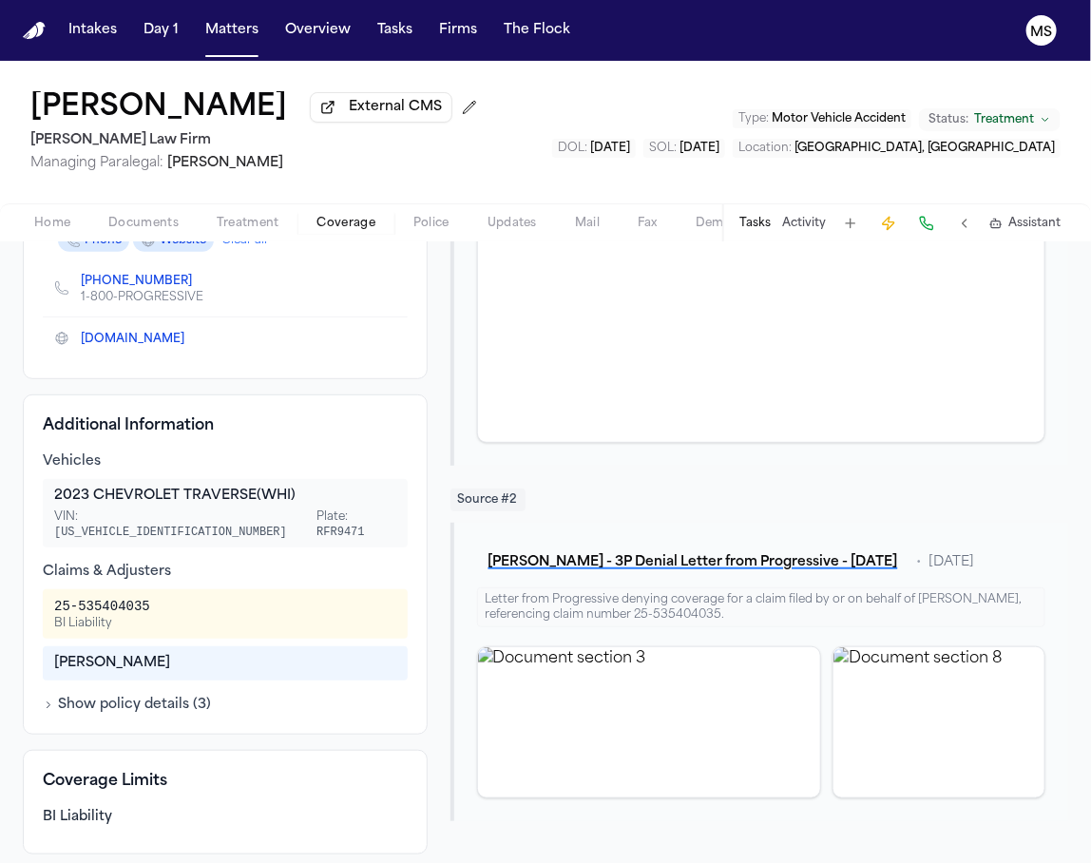
scroll to position [337, 0]
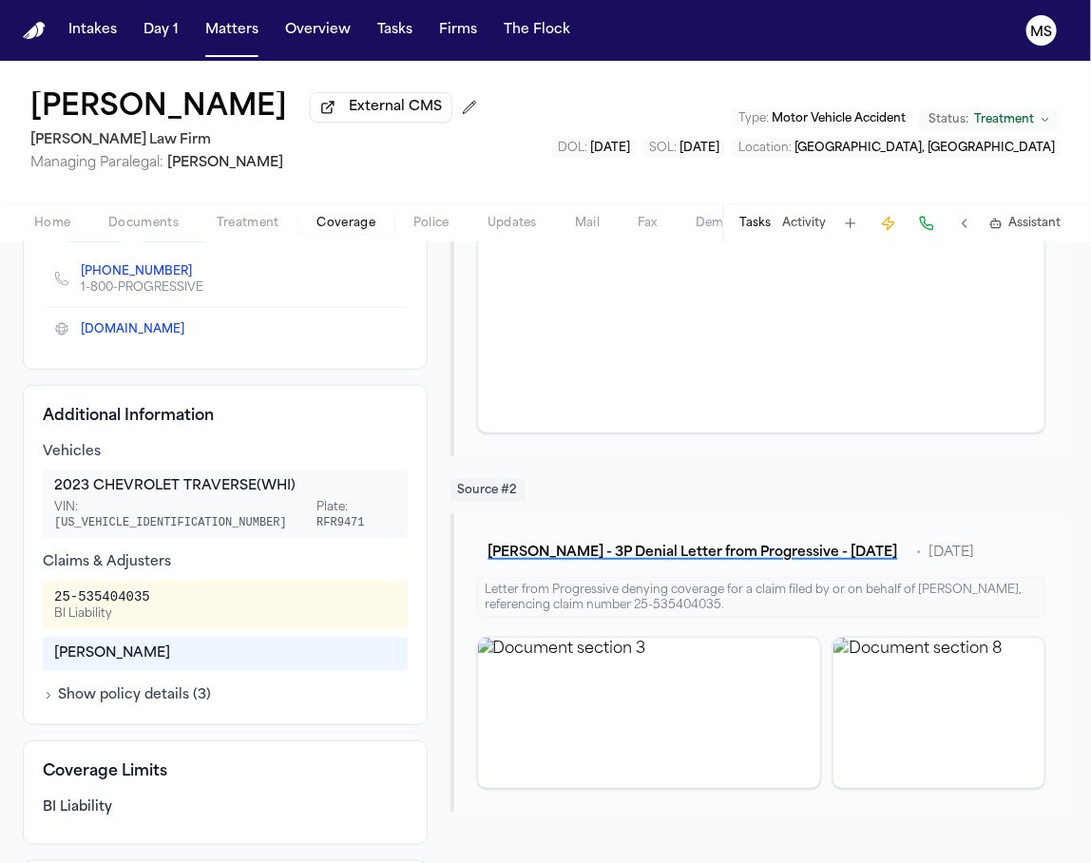
click at [166, 365] on div "Progressive County Mutual Insurance Company Third Party Coverage Auto Insurance…" at bounding box center [225, 190] width 405 height 360
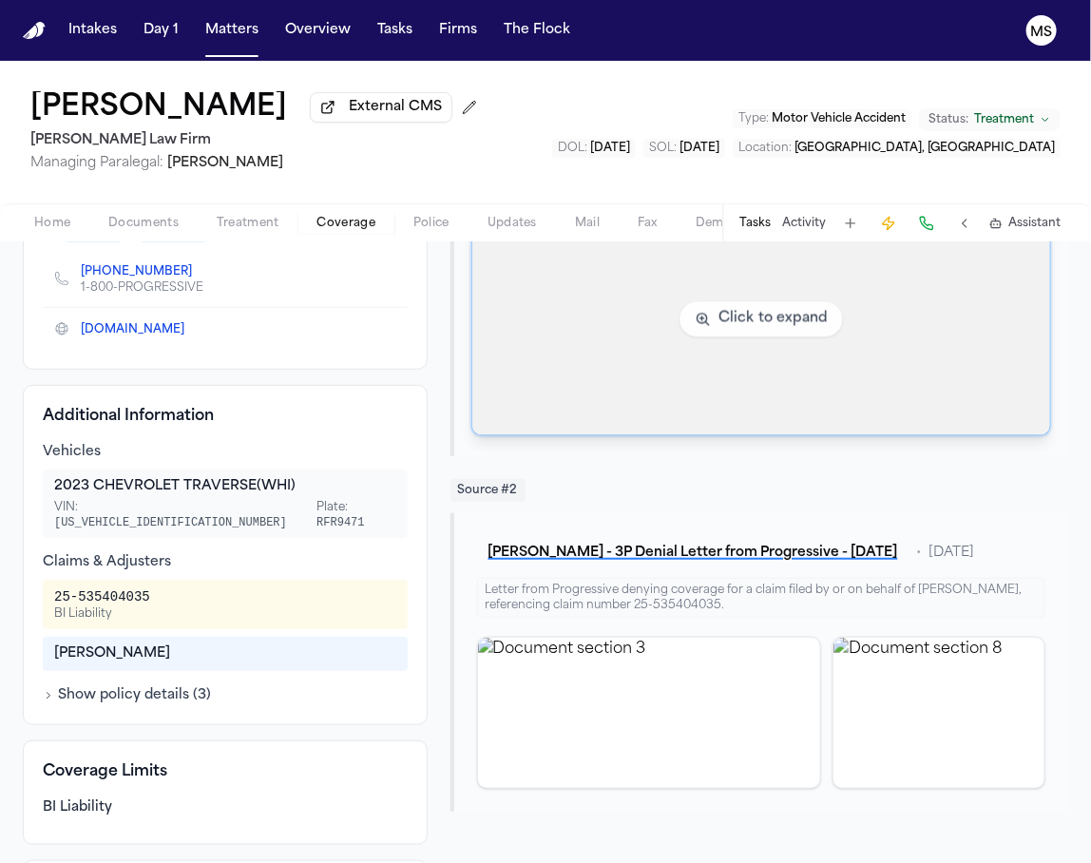
click at [859, 366] on img "View document section 16" at bounding box center [762, 319] width 578 height 231
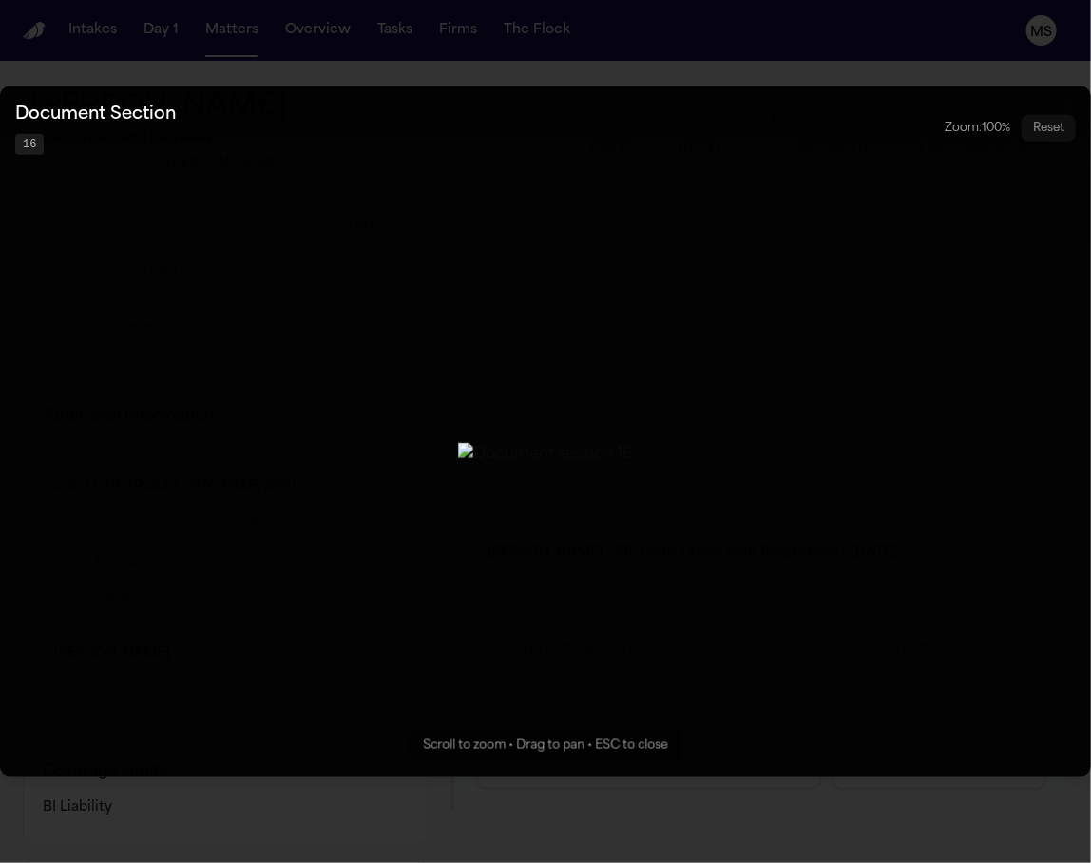
drag, startPoint x: 341, startPoint y: 328, endPoint x: 627, endPoint y: 327, distance: 286.2
click at [627, 443] on img "Zoomable image viewer. Use mouse wheel to zoom, drag to pan, or press R to rese…" at bounding box center [545, 454] width 175 height 23
click at [540, 443] on img "Zoomable image viewer. Use mouse wheel to zoom, drag to pan, or press R to rese…" at bounding box center [545, 454] width 175 height 23
click at [650, 296] on button "Zoomable image viewer. Use mouse wheel to zoom, drag to pan, or press R to rese…" at bounding box center [545, 432] width 1091 height 690
click at [769, 108] on div "Document Section 16 Zoom: 100 % Reset" at bounding box center [545, 128] width 1061 height 53
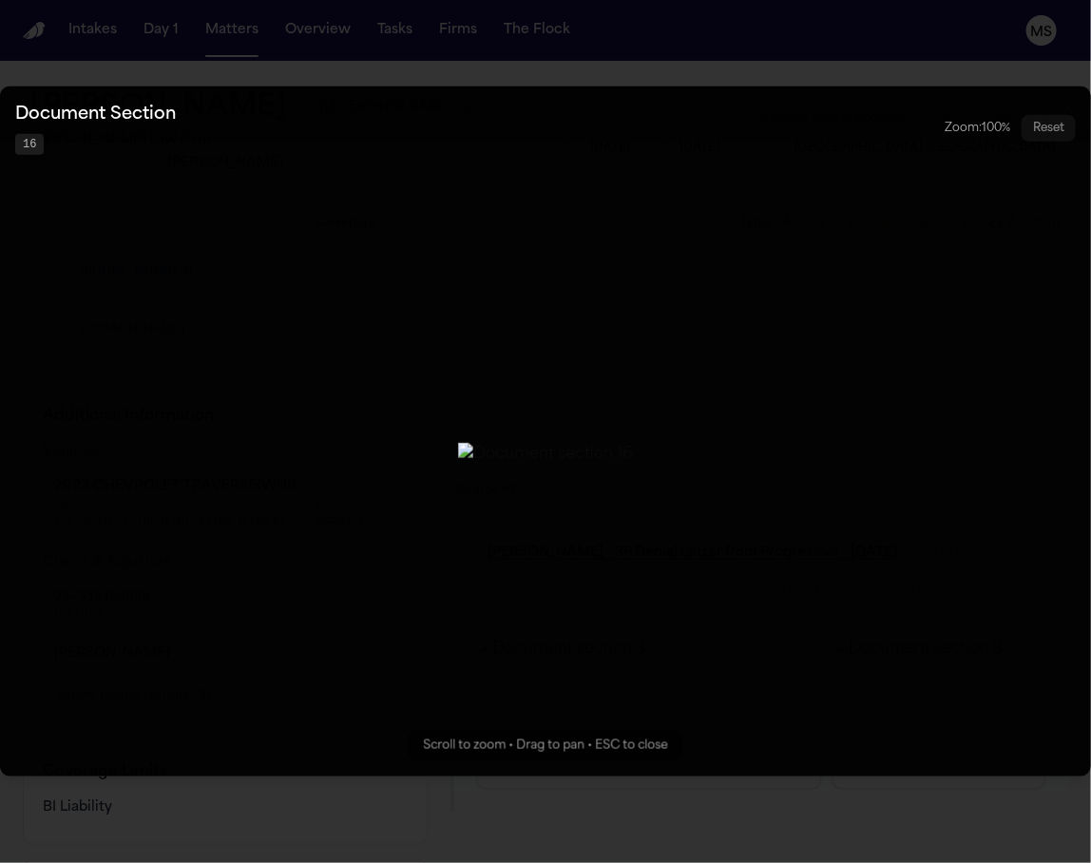
click at [769, 108] on div "Document Section 16 Zoom: 100 % Reset" at bounding box center [545, 128] width 1061 height 53
click at [412, 213] on button "Zoomable image viewer. Use mouse wheel to zoom, drag to pan, or press R to rese…" at bounding box center [545, 432] width 1091 height 690
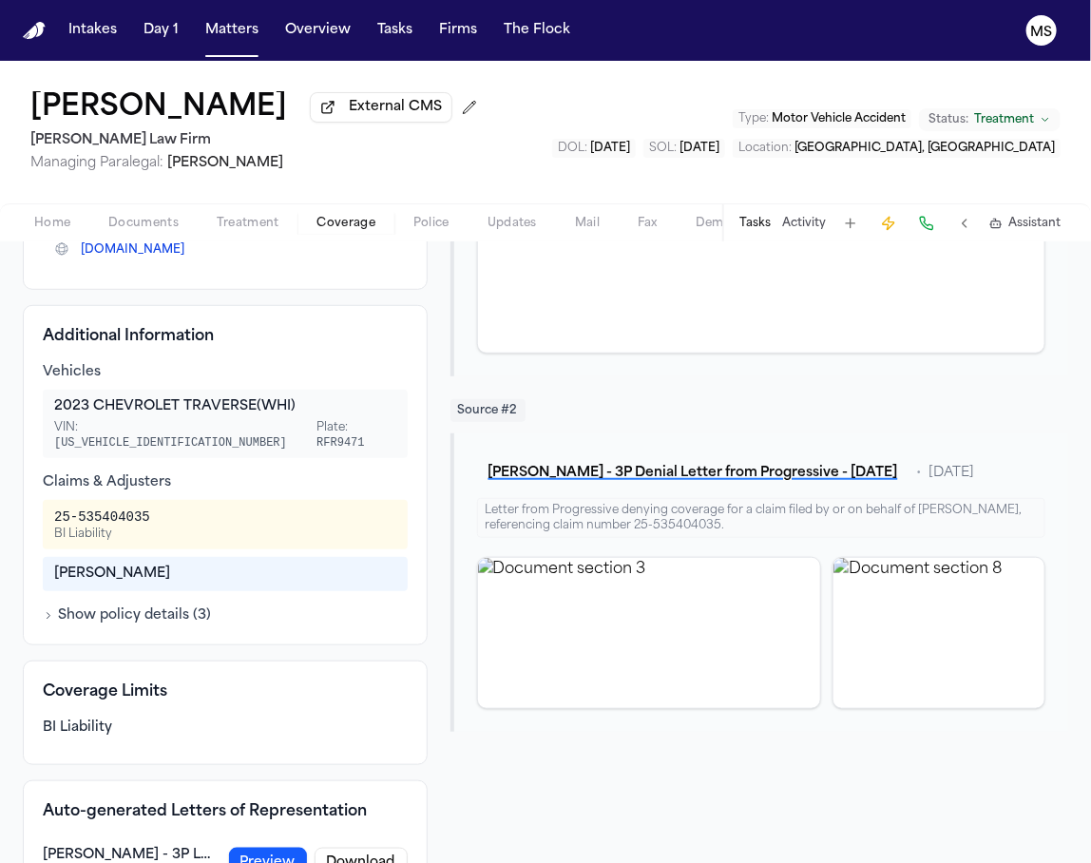
scroll to position [530, 0]
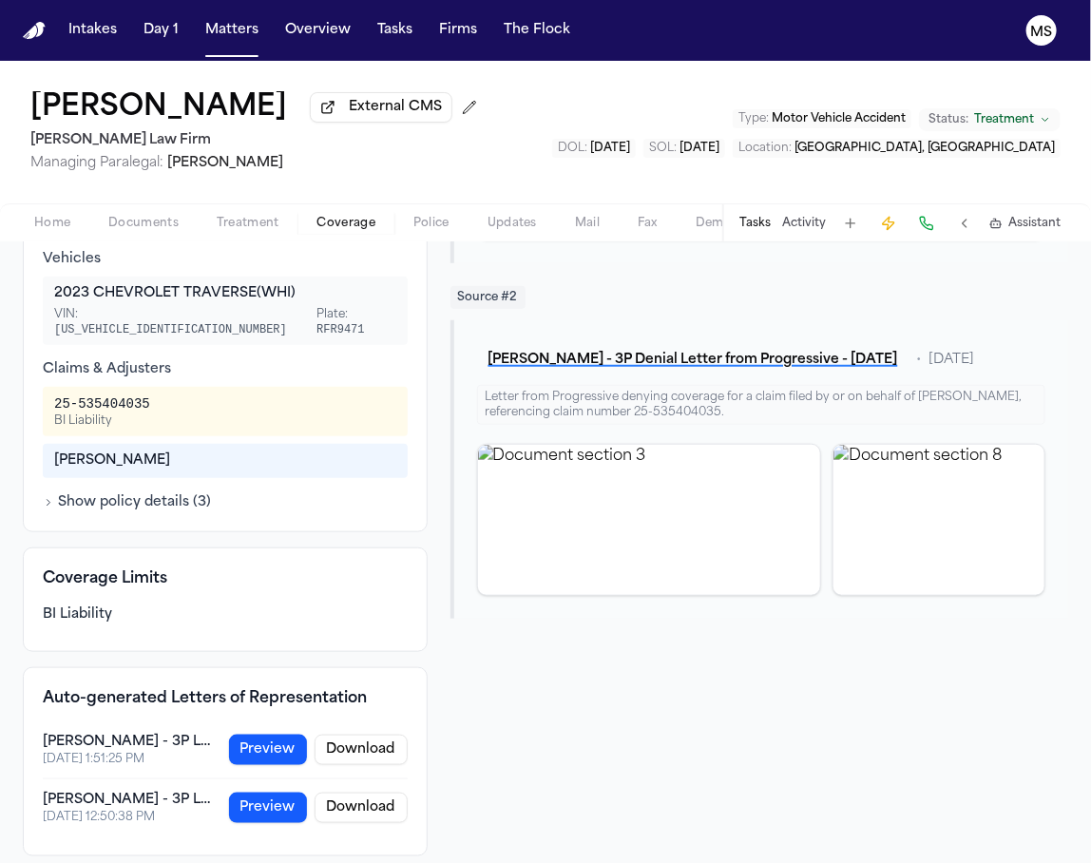
click at [507, 705] on div "Sources Source # 1 R. Gonzales - TX Certified Police Crash Report - 5.17.24 • a…" at bounding box center [760, 337] width 618 height 1040
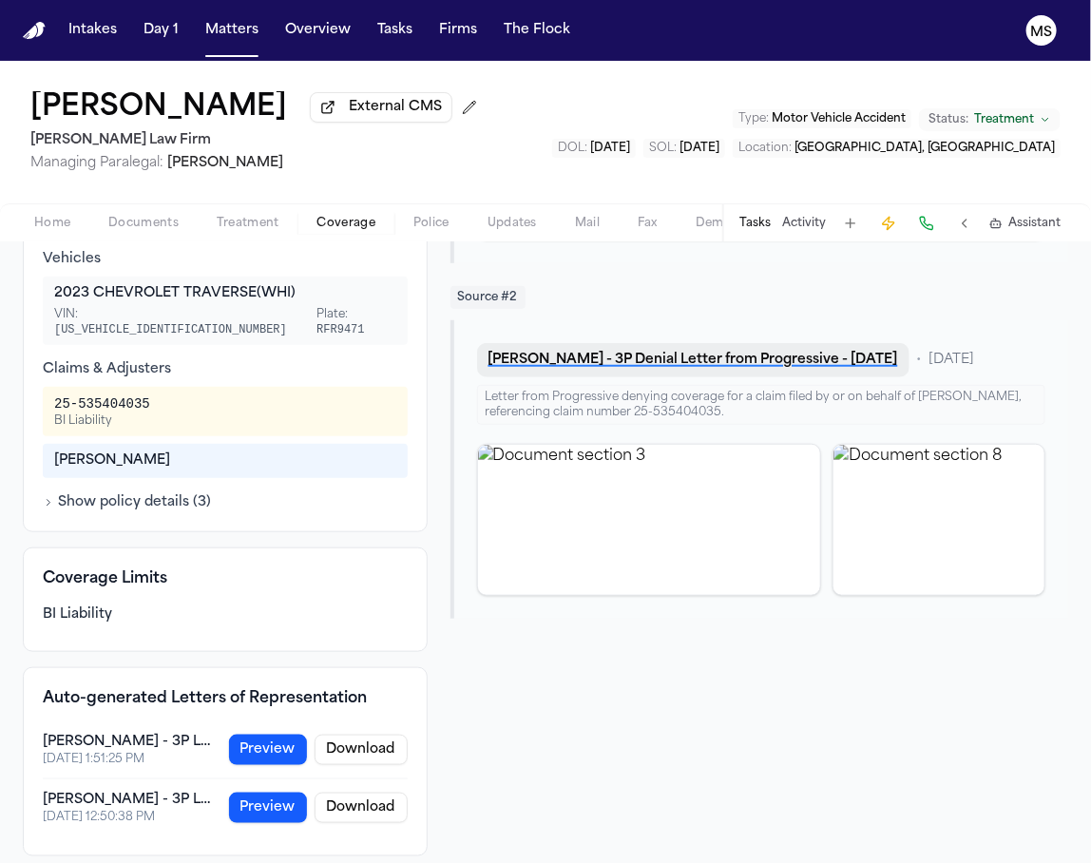
click at [631, 355] on button "R. Gonzales - 3P Denial Letter from Progressive - 5.20.25" at bounding box center [693, 360] width 433 height 34
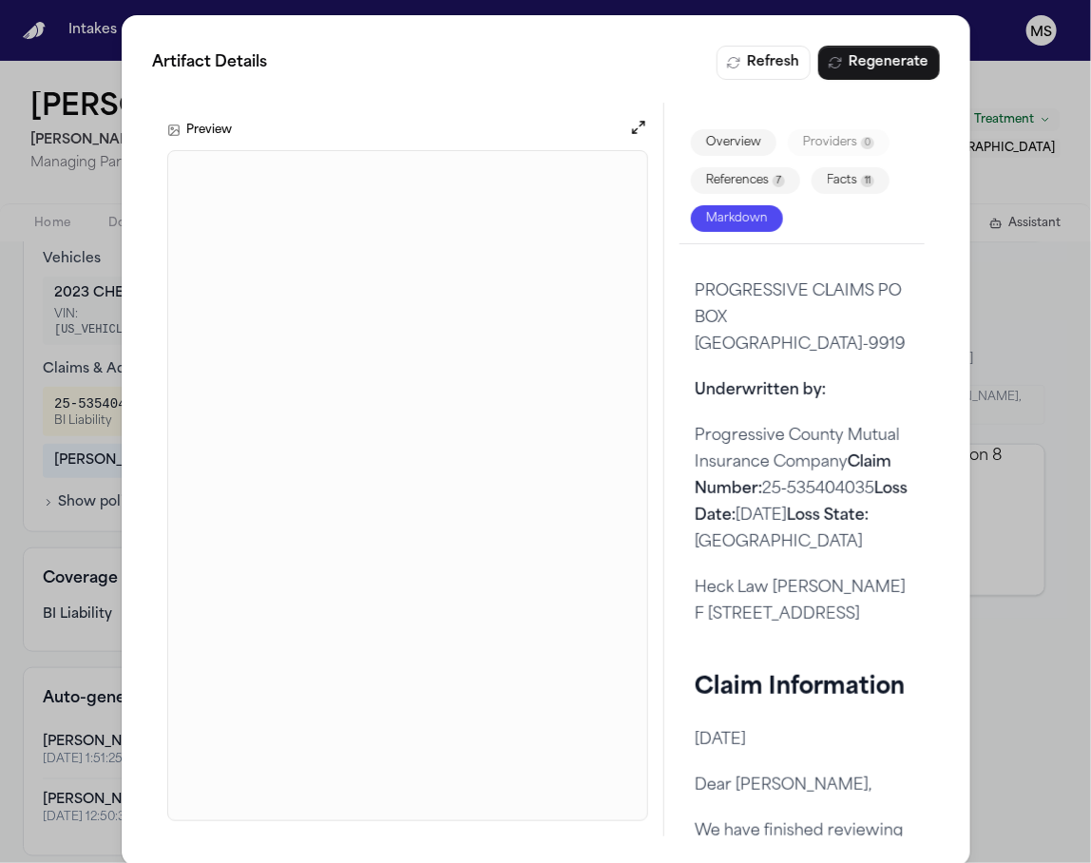
click at [1003, 63] on div "Artifact Details Refresh Regenerate Preview Overview Providers 0 References 7 F…" at bounding box center [545, 441] width 1091 height 882
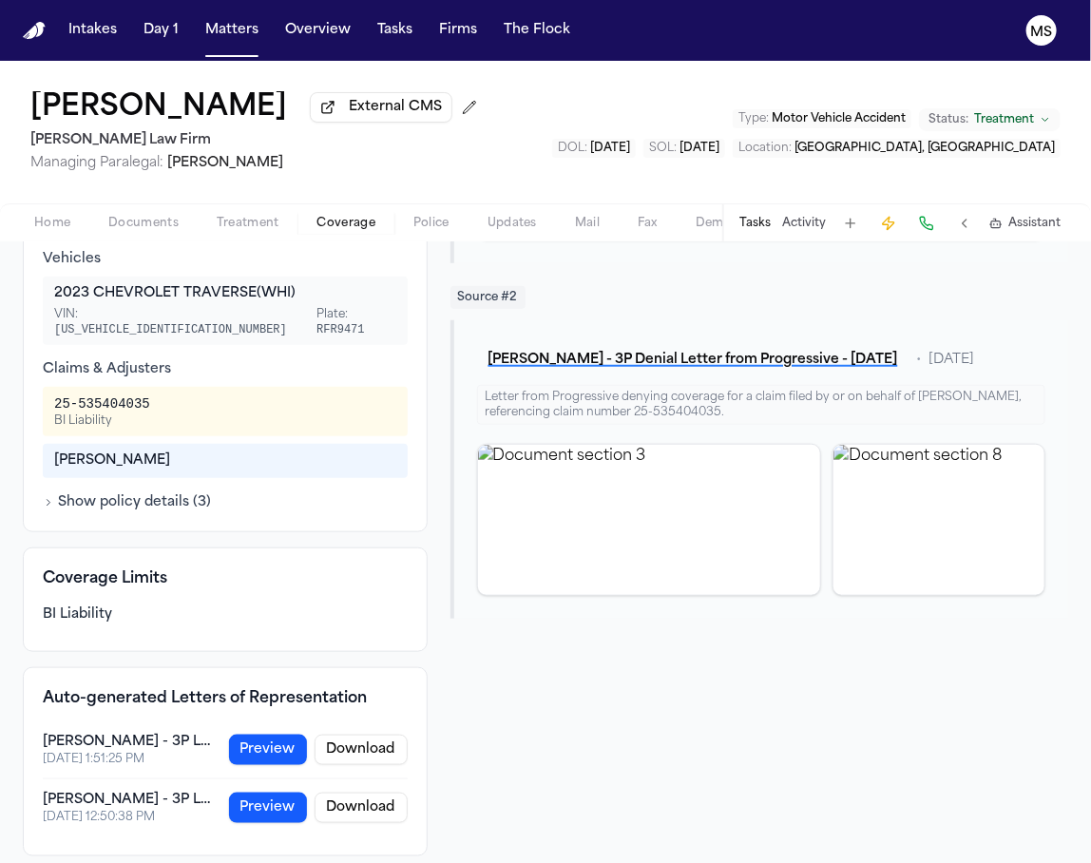
click at [537, 629] on div "Sources Source # 1 R. Gonzales - TX Certified Police Crash Report - 5.17.24 • a…" at bounding box center [760, 337] width 618 height 1040
click at [621, 702] on div "Sources Source # 1 R. Gonzales - TX Certified Police Crash Report - 5.17.24 • a…" at bounding box center [760, 337] width 618 height 1040
click at [574, 724] on div "Sources Source # 1 R. Gonzales - TX Certified Police Crash Report - 5.17.24 • a…" at bounding box center [760, 337] width 618 height 1040
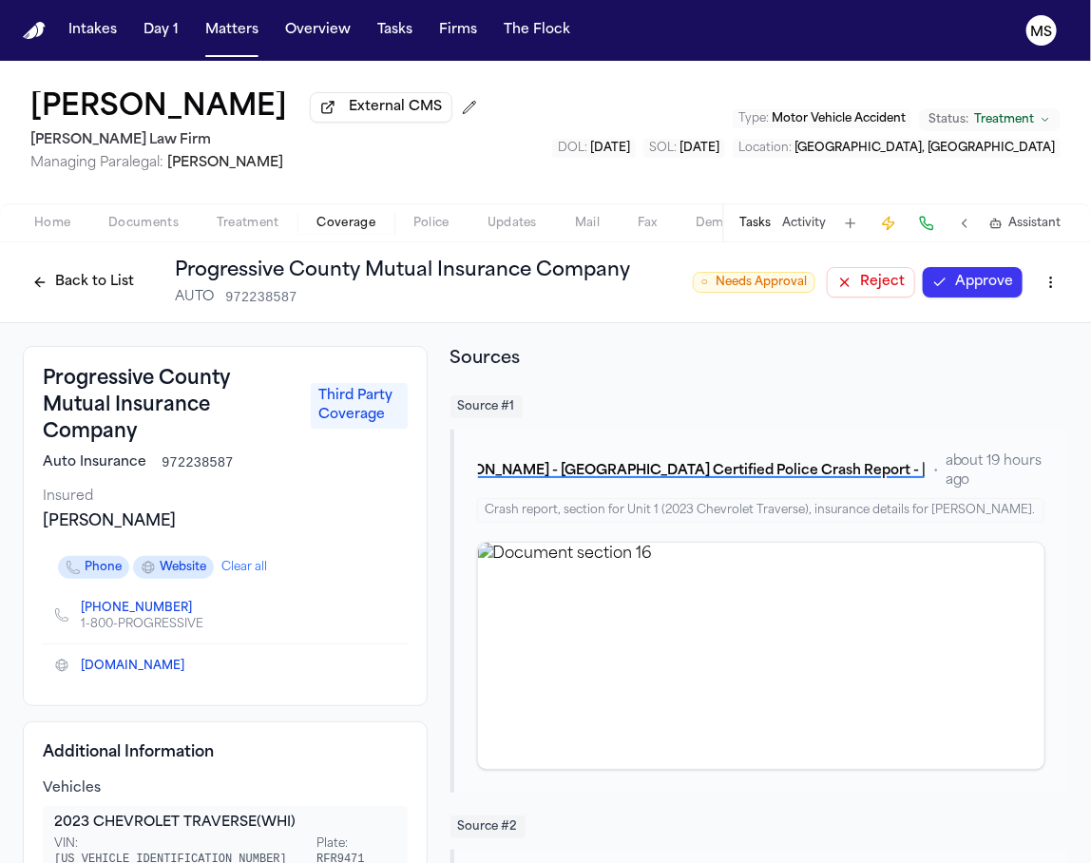
scroll to position [0, 0]
click at [629, 391] on div "Sources Source # 1 R. Gonzales - TX Certified Police Crash Report - 5.17.24 • a…" at bounding box center [760, 866] width 618 height 1040
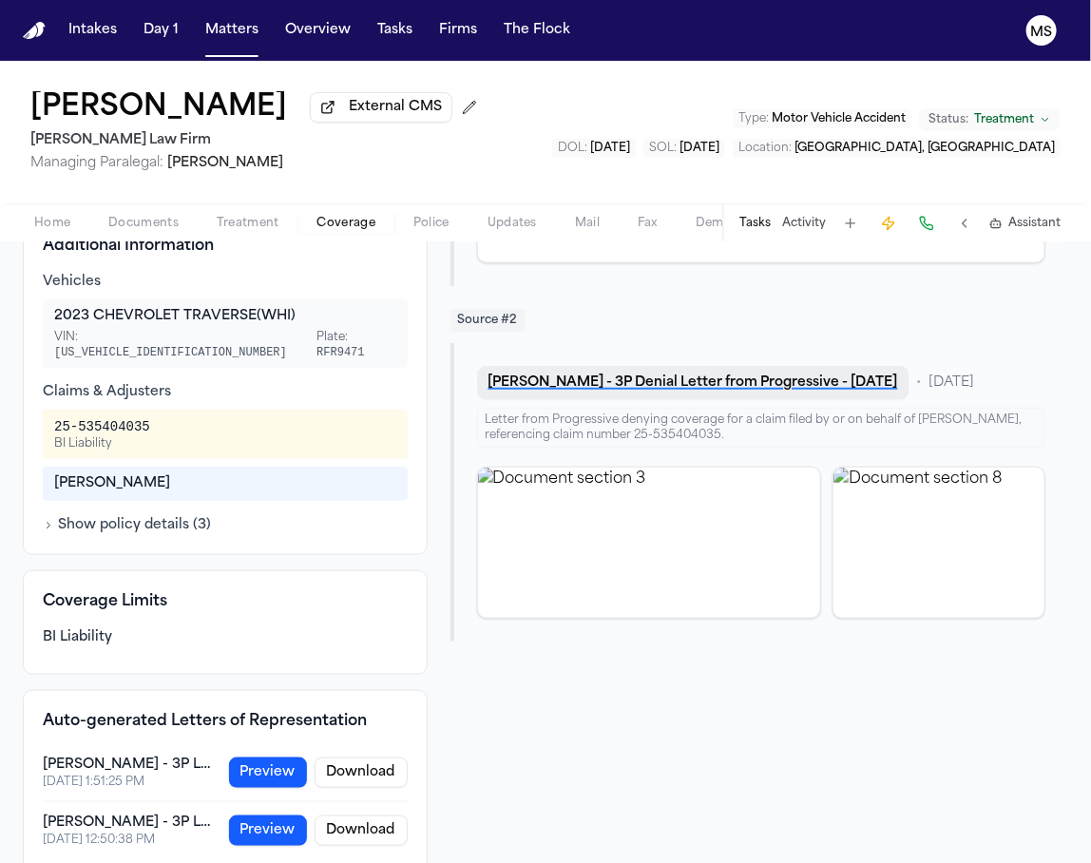
scroll to position [530, 0]
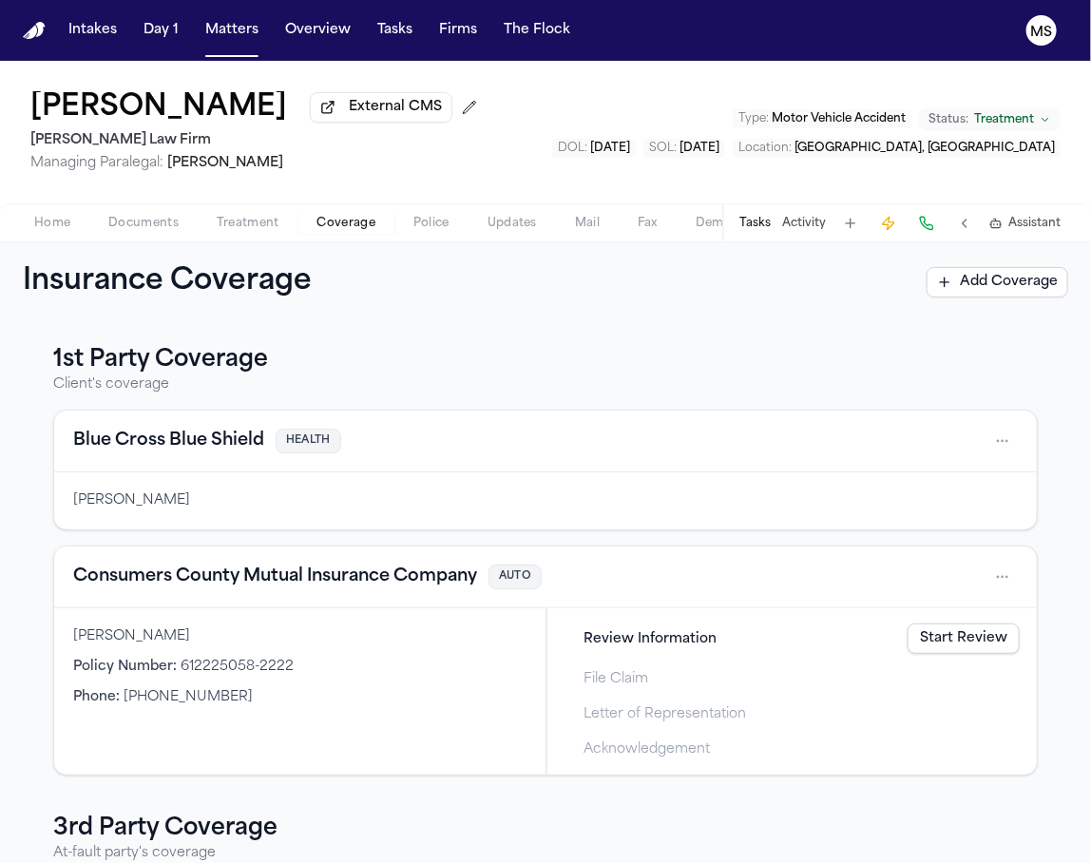
click at [332, 222] on span "Coverage" at bounding box center [347, 223] width 58 height 15
click at [5, 451] on div "1st Party Coverage Client's coverage Blue Cross Blue Shield HEALTH Rianna Gonza…" at bounding box center [545, 592] width 1091 height 541
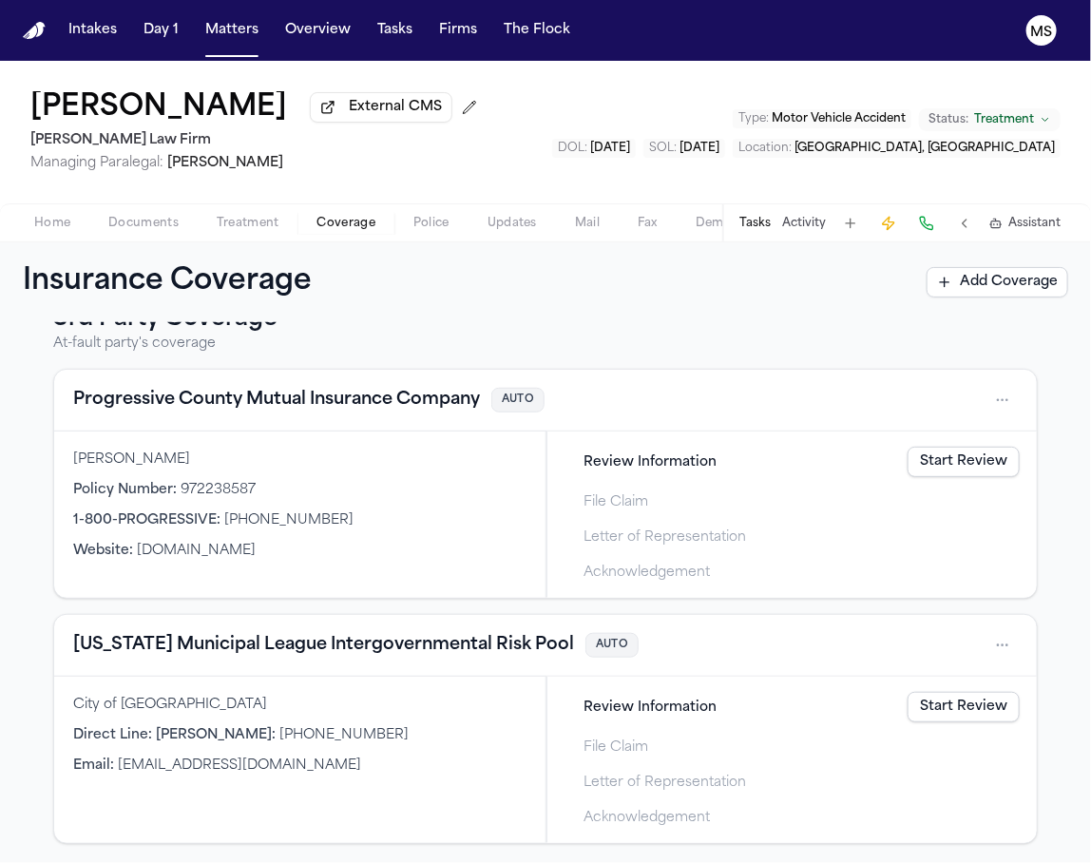
scroll to position [511, 0]
drag, startPoint x: 280, startPoint y: 490, endPoint x: 176, endPoint y: 483, distance: 103.8
click at [176, 483] on div "Policy Number : 972238587" at bounding box center [300, 489] width 454 height 19
copy span "972238587"
click at [5, 489] on div "1st Party Coverage Client's coverage Blue Cross Blue Shield HEALTH Rianna Gonza…" at bounding box center [545, 592] width 1091 height 541
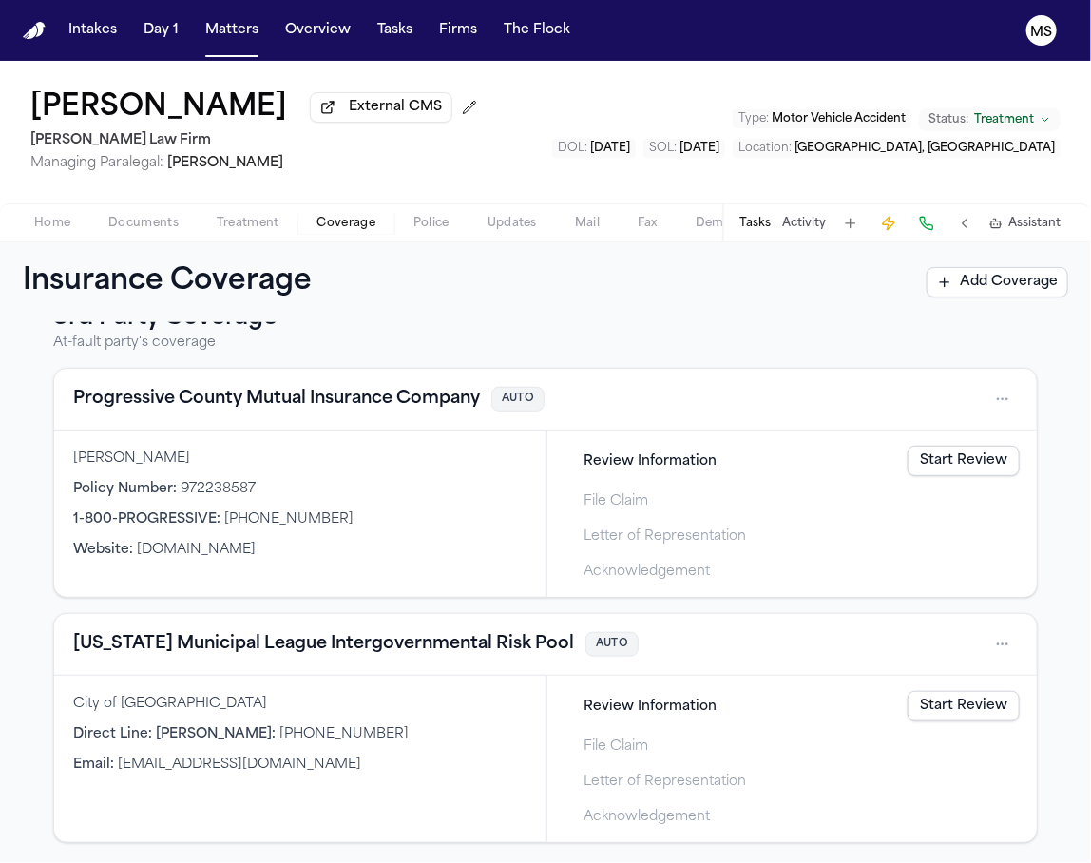
click at [145, 403] on button "Progressive County Mutual Insurance Company" at bounding box center [276, 399] width 407 height 27
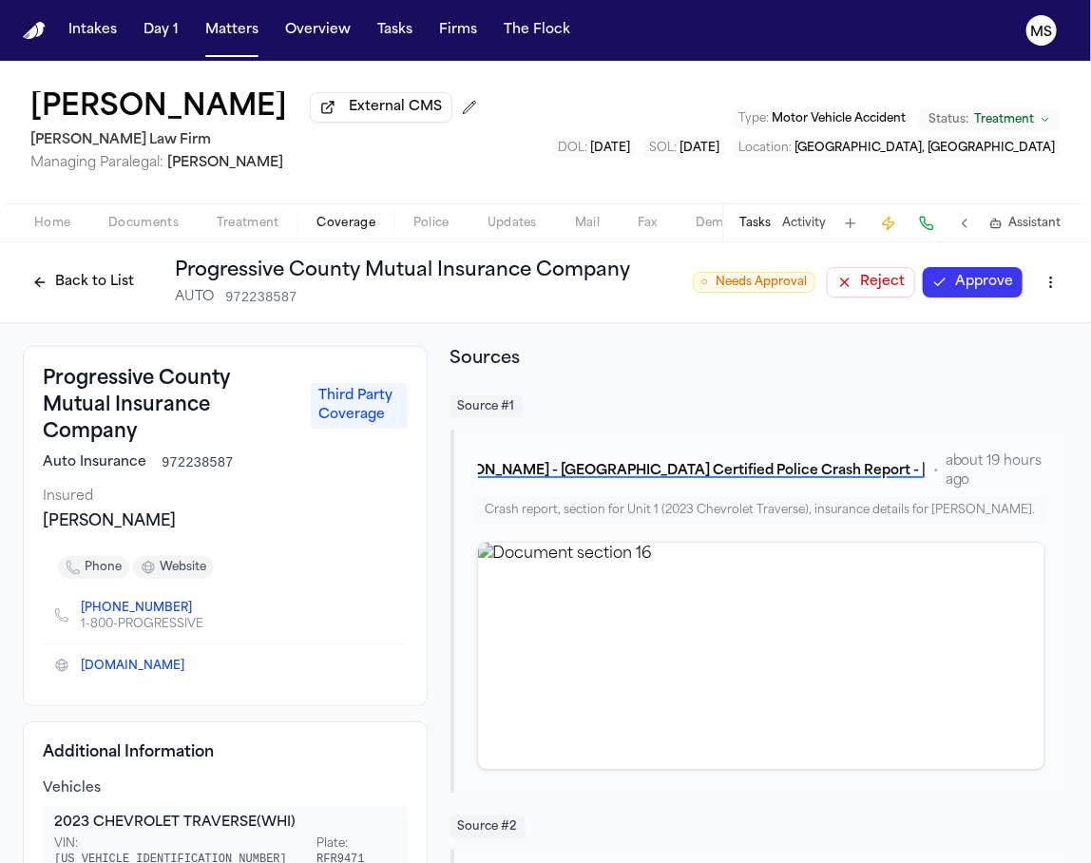
drag, startPoint x: 175, startPoint y: 517, endPoint x: 40, endPoint y: 514, distance: 135.0
click at [40, 514] on div "Progressive County Mutual Insurance Company Third Party Coverage Auto Insurance…" at bounding box center [225, 526] width 405 height 360
copy div "Moncada, Martin"
click at [69, 460] on span "Auto Insurance" at bounding box center [95, 463] width 104 height 19
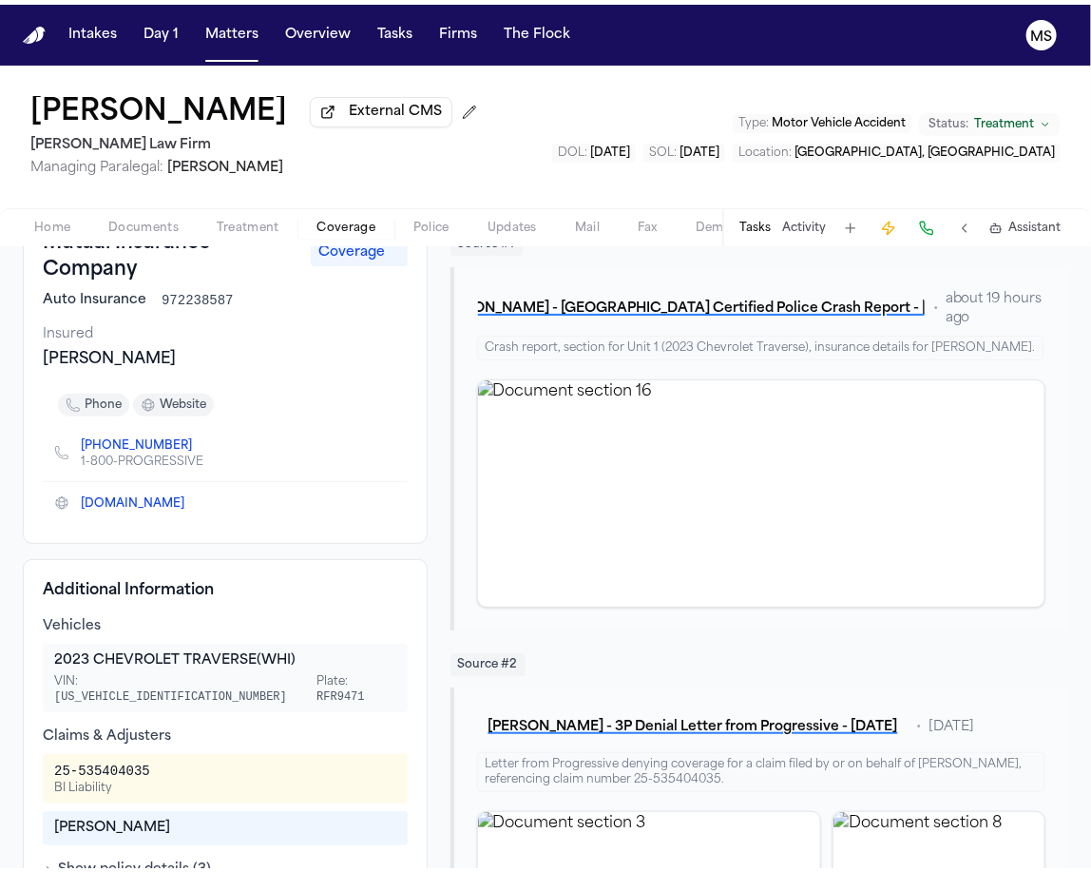
scroll to position [168, 0]
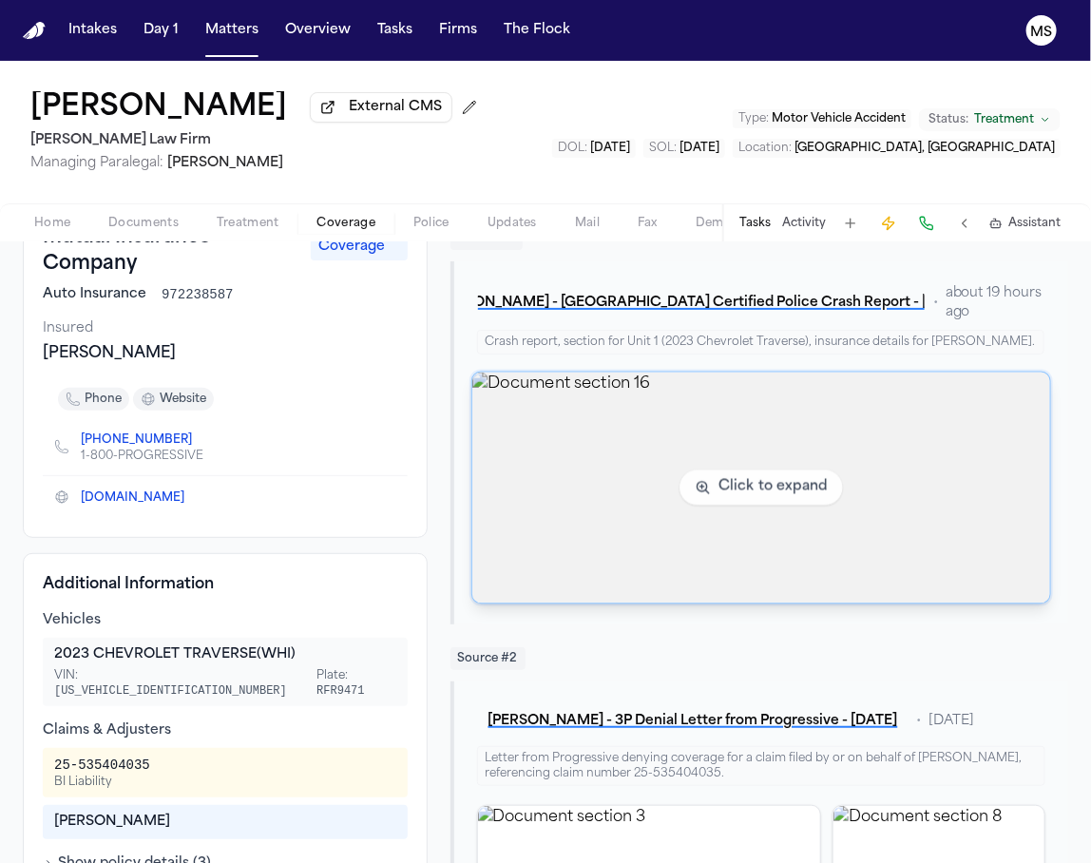
click at [578, 429] on img "View document section 16" at bounding box center [762, 488] width 578 height 231
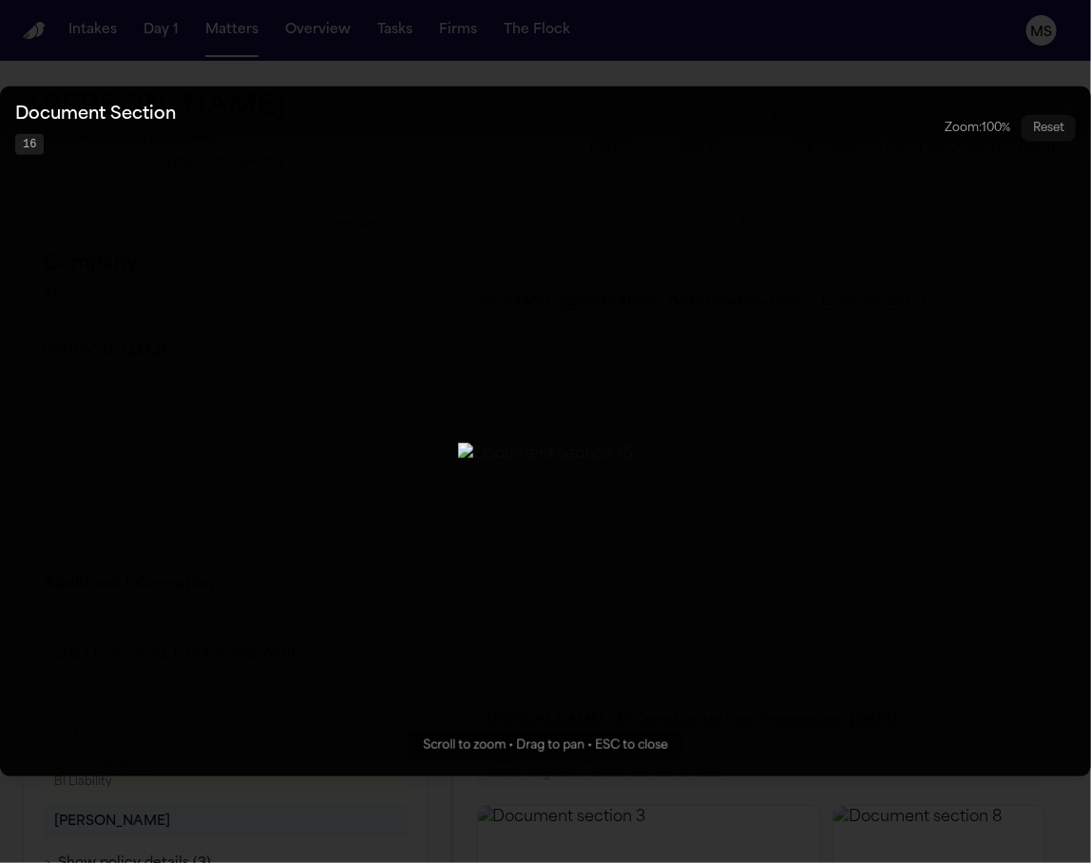
click at [389, 203] on button "Zoomable image viewer. Use mouse wheel to zoom, drag to pan, or press R to rese…" at bounding box center [545, 432] width 1091 height 690
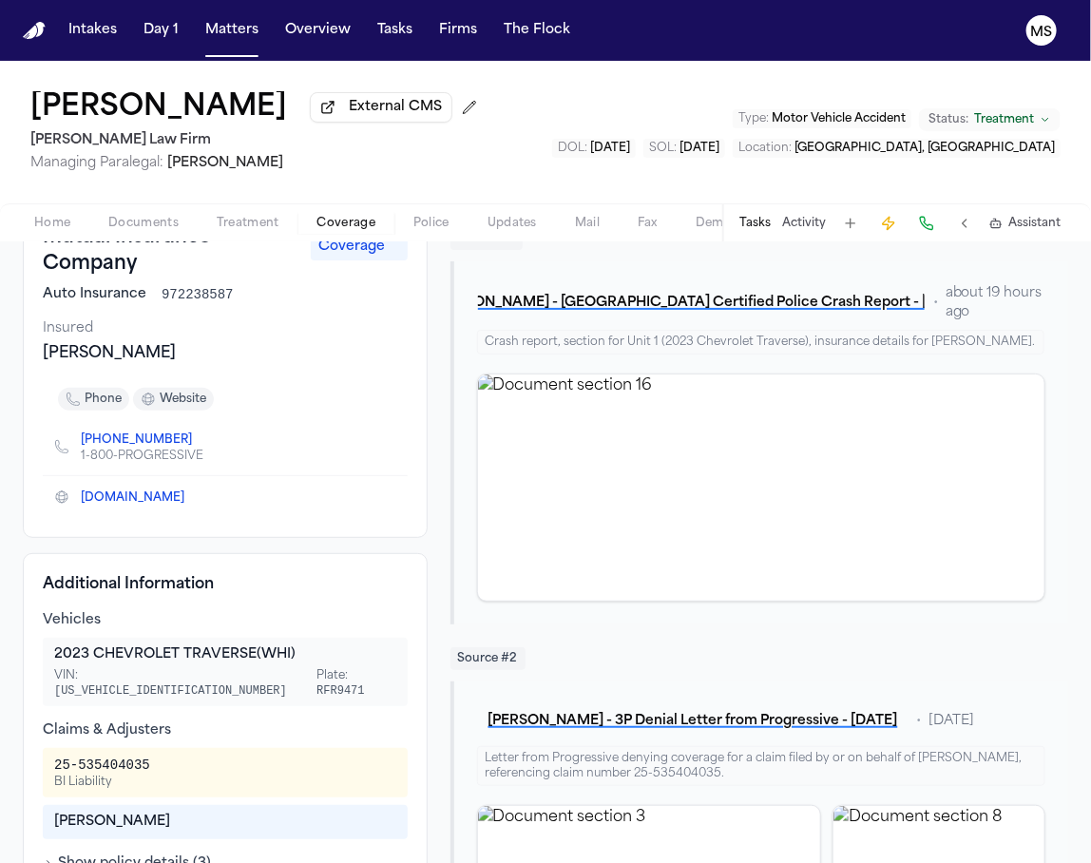
click at [492, 157] on div "Rianna Gonzales External CMS Hecht Law Firm Managing Paralegal: Jessica Barrett…" at bounding box center [545, 132] width 1091 height 143
click at [243, 34] on button "Matters" at bounding box center [232, 30] width 68 height 34
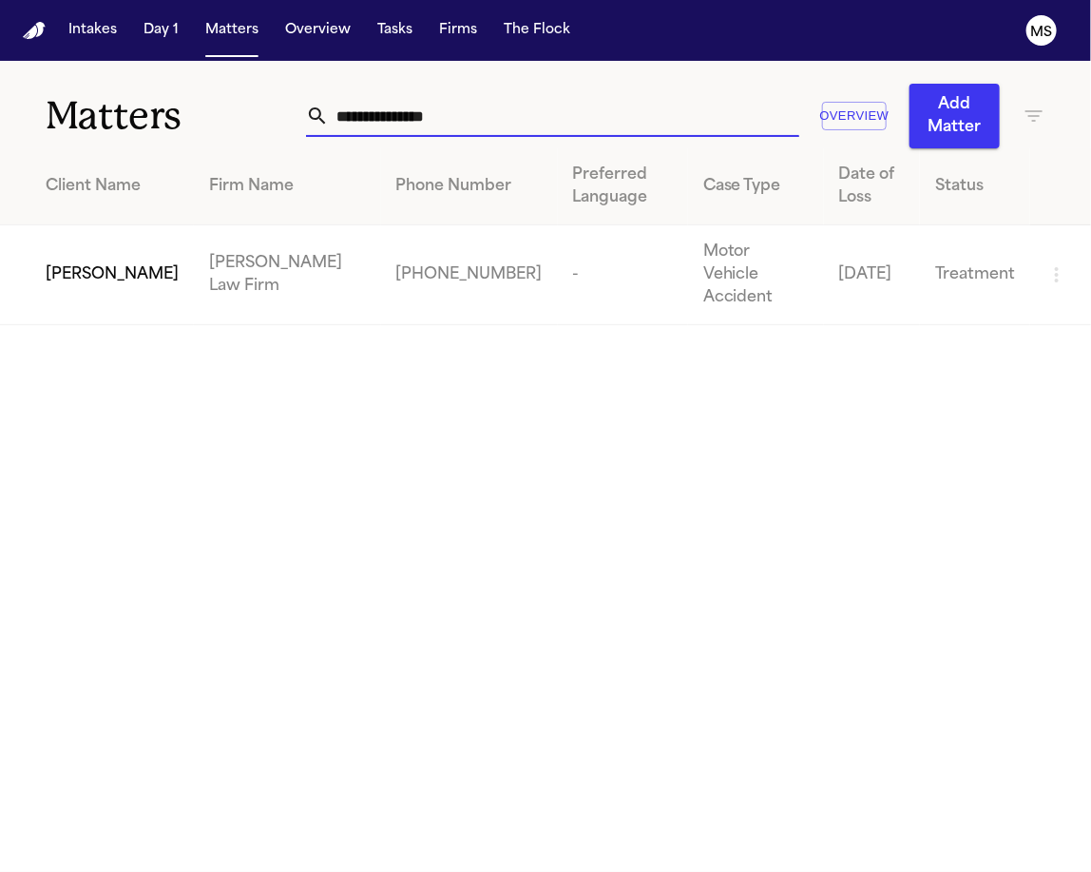
drag, startPoint x: 498, startPoint y: 113, endPoint x: 5, endPoint y: 93, distance: 493.8
click at [5, 93] on div "**********" at bounding box center [545, 104] width 1091 height 87
paste input "**********"
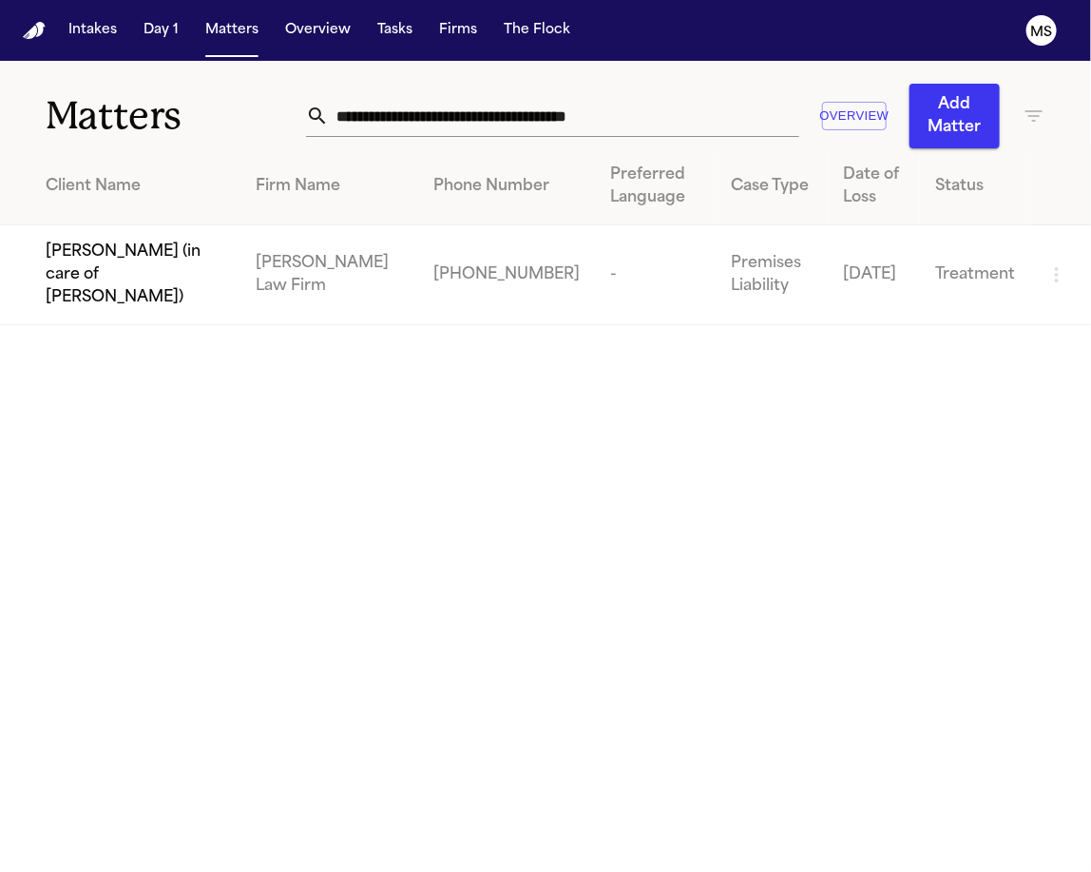
click at [182, 245] on span "[PERSON_NAME] (in care of [PERSON_NAME])" at bounding box center [136, 275] width 180 height 68
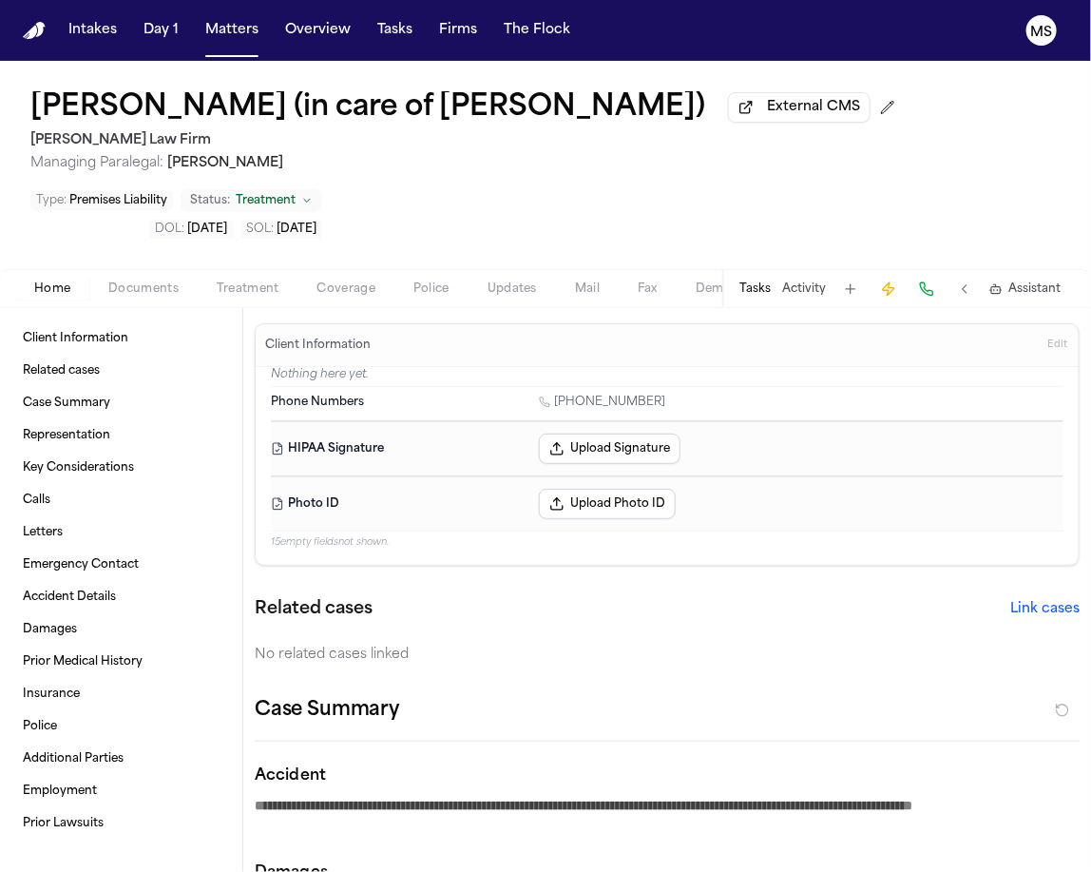
click at [767, 102] on span "External CMS" at bounding box center [813, 107] width 93 height 19
click at [453, 158] on span "Managing Paralegal: Jessica Barrett" at bounding box center [466, 163] width 873 height 19
click at [51, 232] on div "DOL : 2025-04-18 SOL : 2027-04-18" at bounding box center [176, 229] width 292 height 19
click at [50, 247] on div "Matteo Bertram (in care of Brad Bertram) External CMS Hecht Law Firm Managing P…" at bounding box center [545, 165] width 1091 height 208
click at [1048, 346] on span "Edit" at bounding box center [1058, 344] width 20 height 13
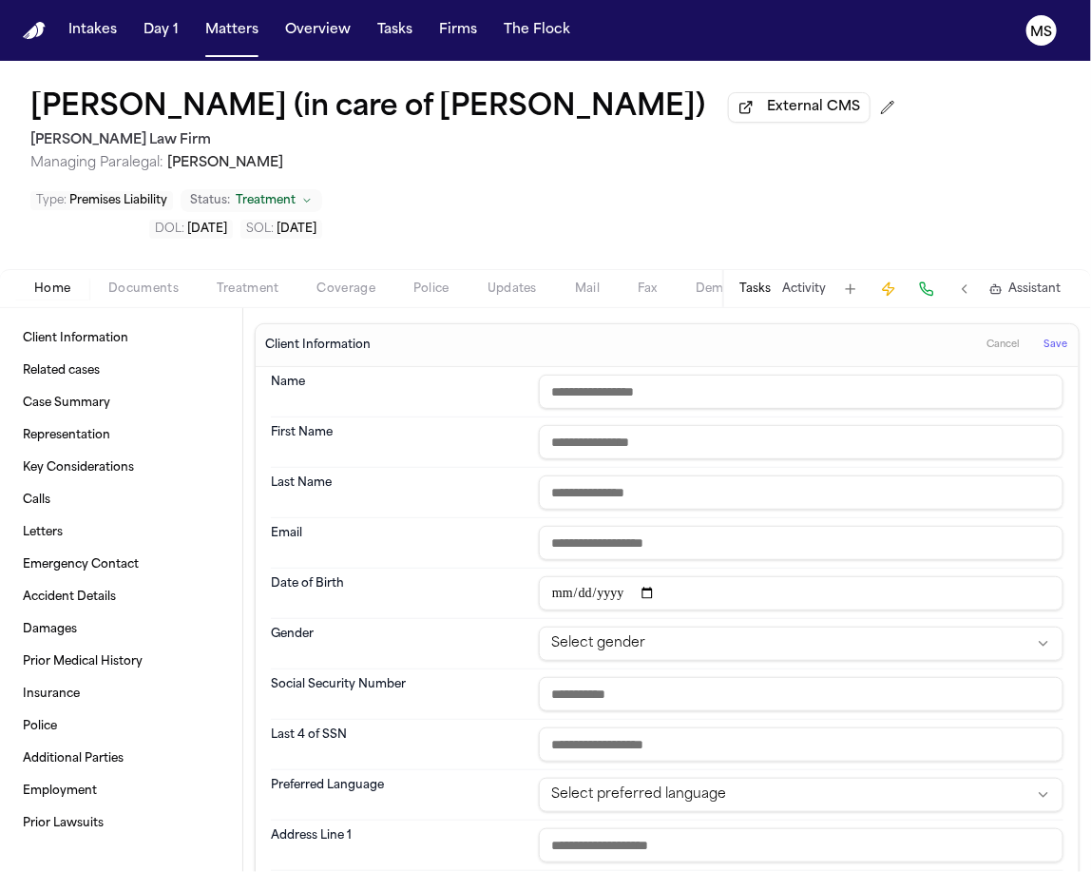
click at [172, 264] on div "Matteo Bertram (in care of Brad Bertram) External CMS Hecht Law Firm Managing P…" at bounding box center [545, 165] width 1091 height 208
click at [682, 392] on input "text" at bounding box center [801, 392] width 525 height 34
paste input "******"
click at [164, 247] on div "Matteo Bertram (in care of Brad Bertram) External CMS Hecht Law Firm Managing P…" at bounding box center [545, 165] width 1091 height 208
click at [578, 448] on input "text" at bounding box center [801, 442] width 525 height 34
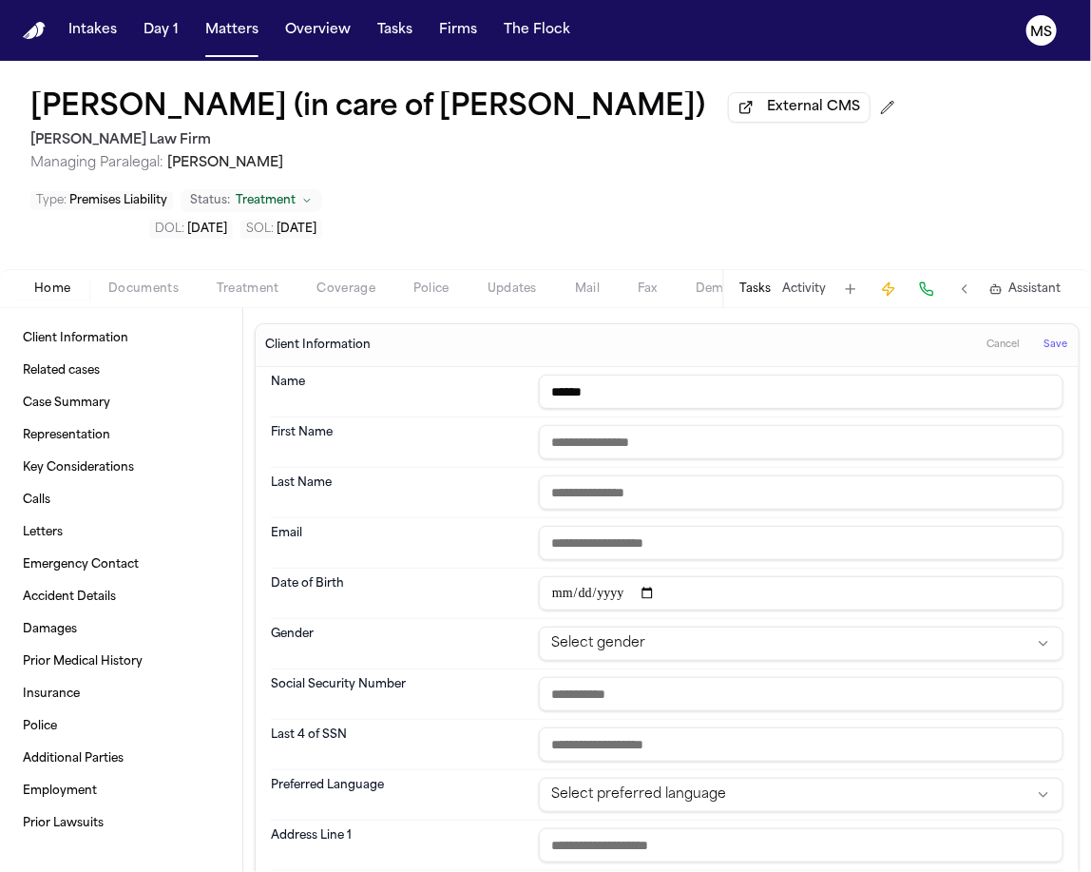
click at [482, 492] on dt "Last Name" at bounding box center [399, 492] width 257 height 34
click at [580, 492] on input "text" at bounding box center [801, 492] width 525 height 34
paste input "**********"
click at [623, 393] on input "******" at bounding box center [801, 392] width 525 height 34
paste input "**********"
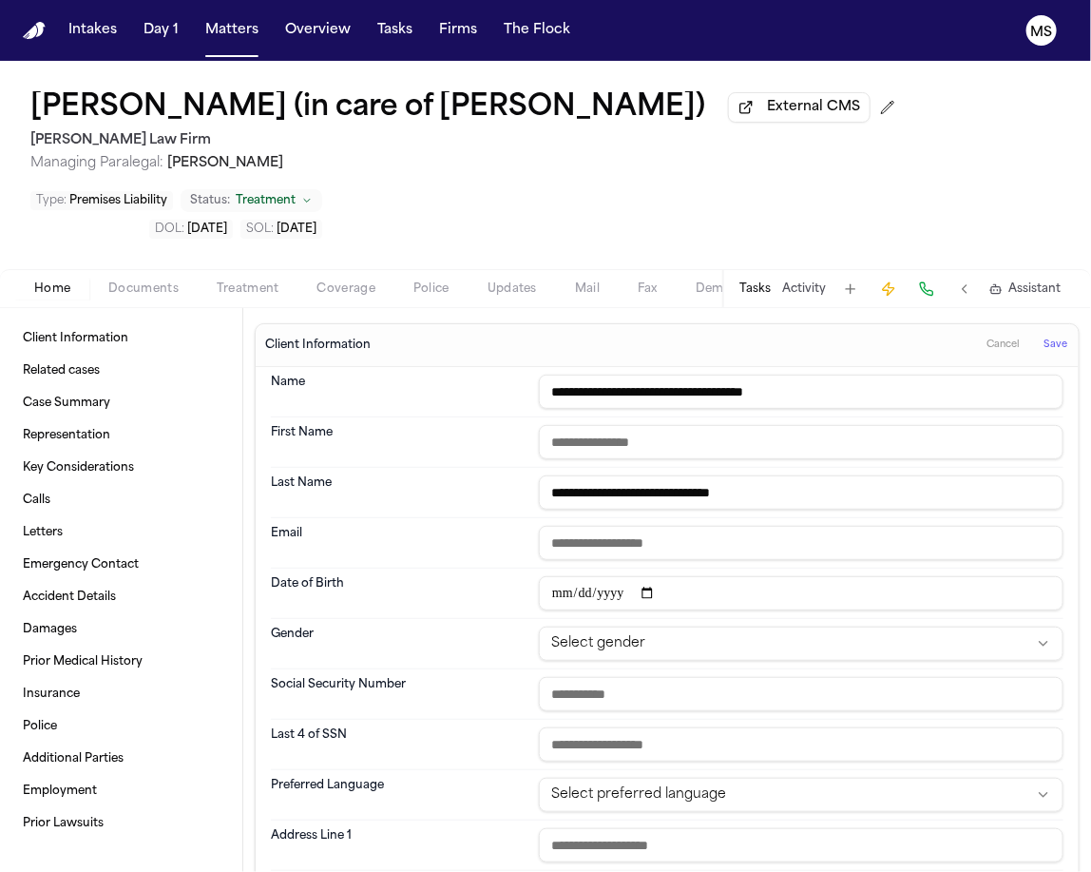
click at [569, 468] on div "**********" at bounding box center [667, 493] width 793 height 50
drag, startPoint x: 593, startPoint y: 389, endPoint x: 449, endPoint y: 368, distance: 146.0
click at [449, 368] on div "**********" at bounding box center [667, 392] width 793 height 50
click at [498, 435] on dt "First Name" at bounding box center [399, 442] width 257 height 34
click at [570, 435] on input "text" at bounding box center [801, 442] width 525 height 34
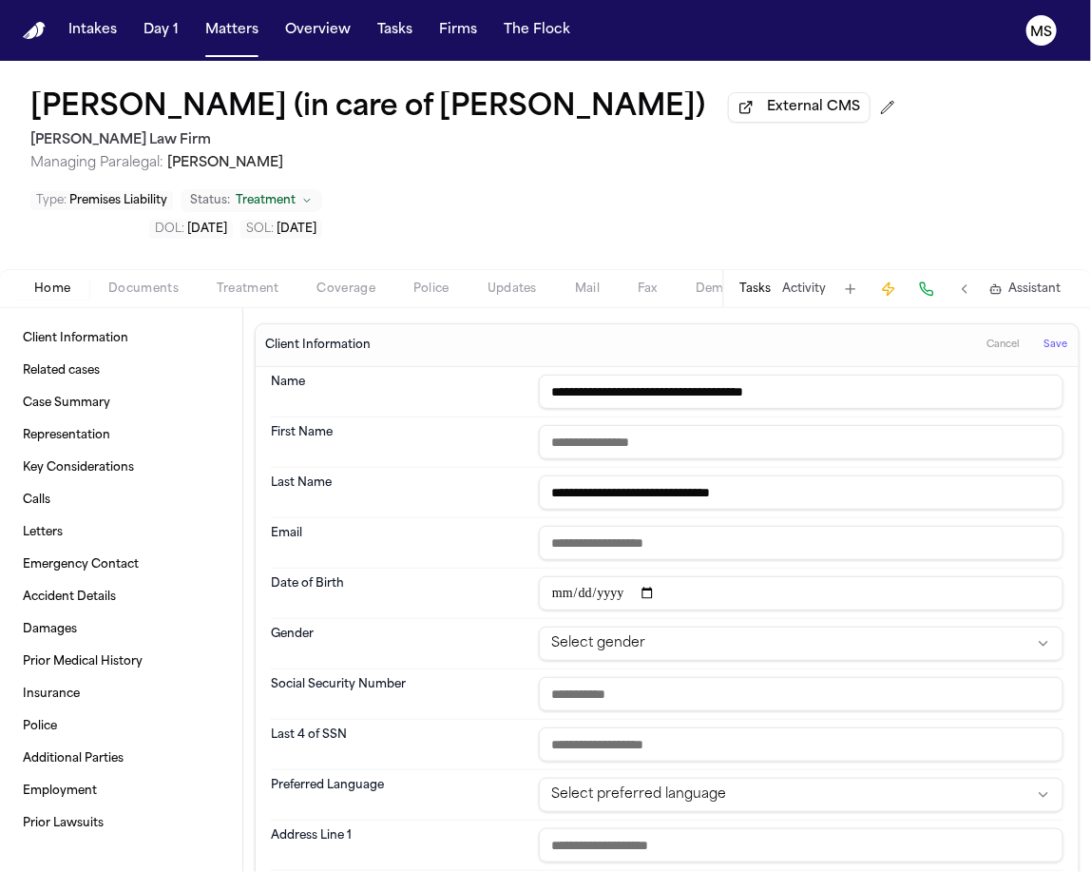
paste input "******"
click at [608, 558] on input "email" at bounding box center [801, 543] width 525 height 34
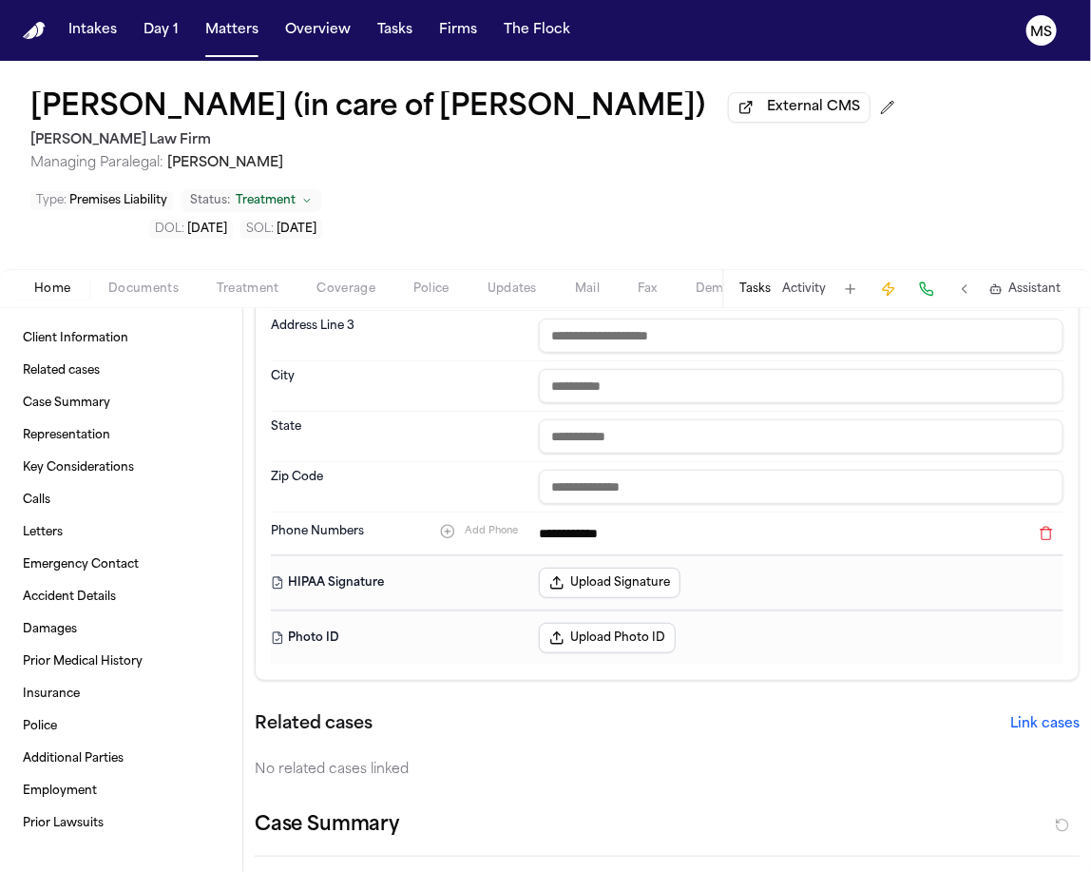
scroll to position [637, 0]
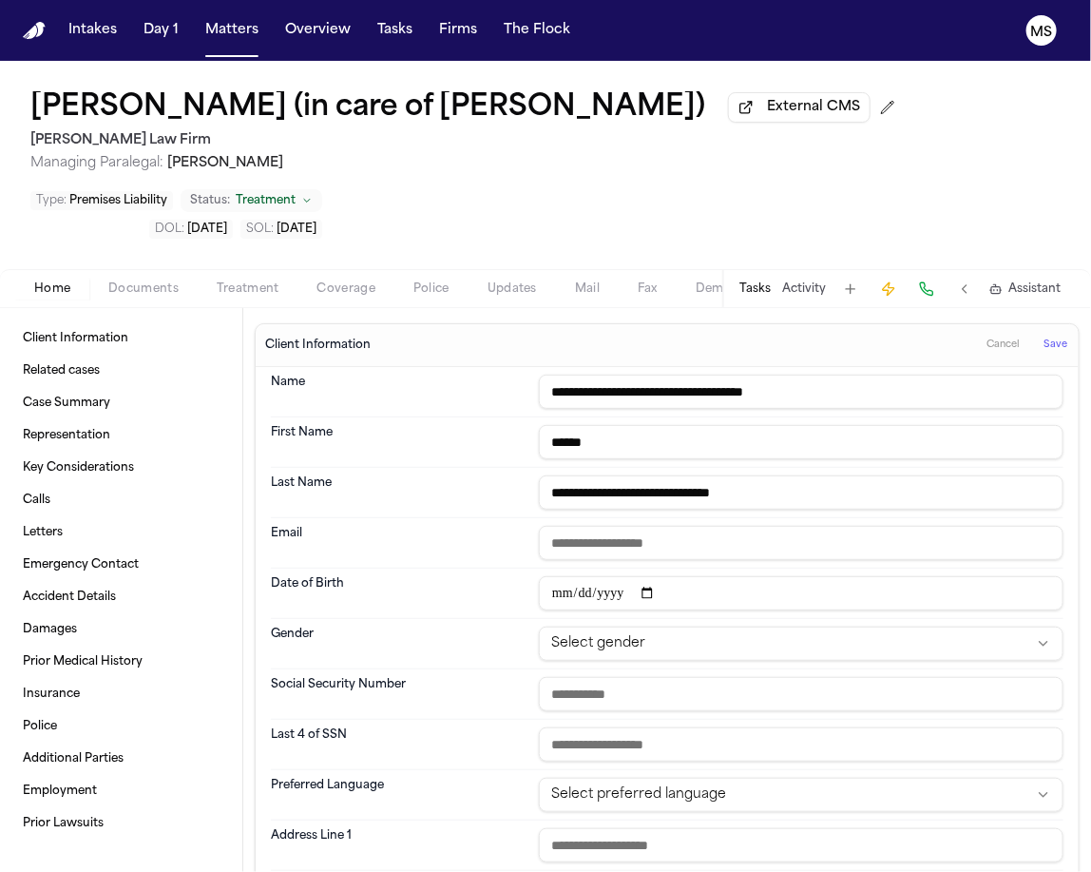
scroll to position [637, 0]
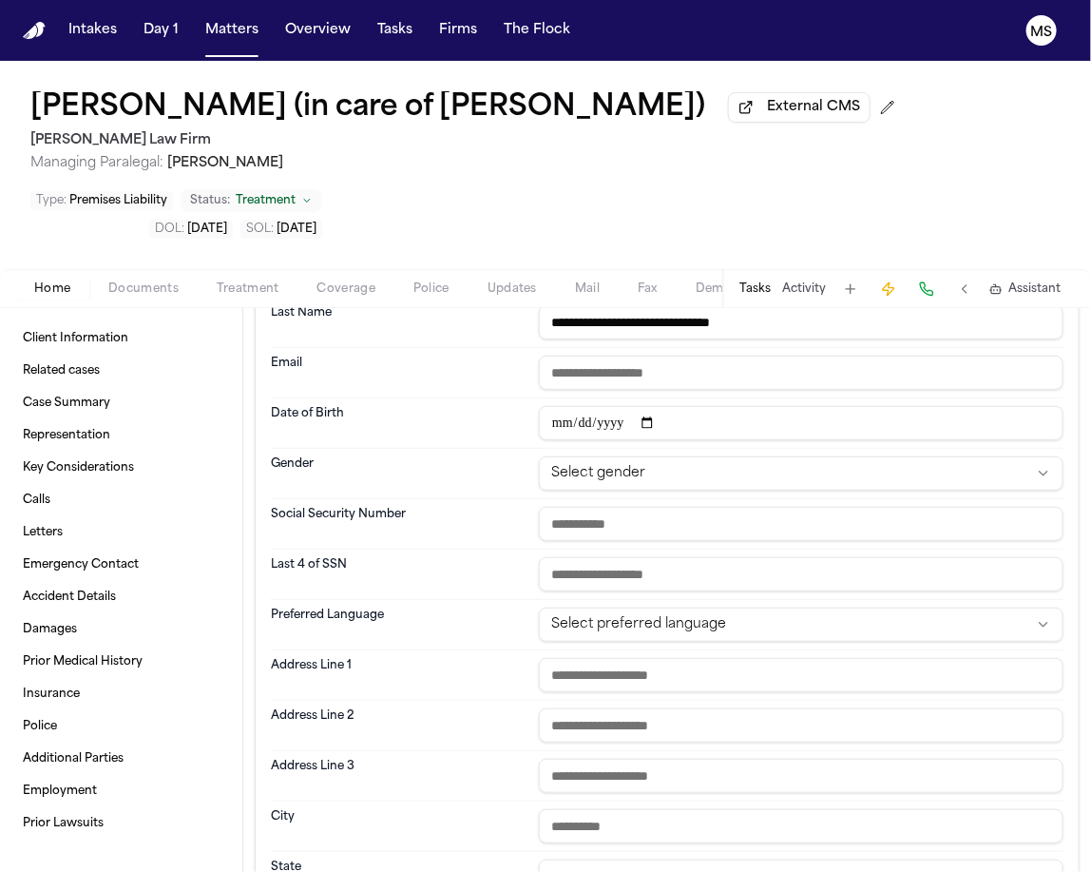
scroll to position [0, 0]
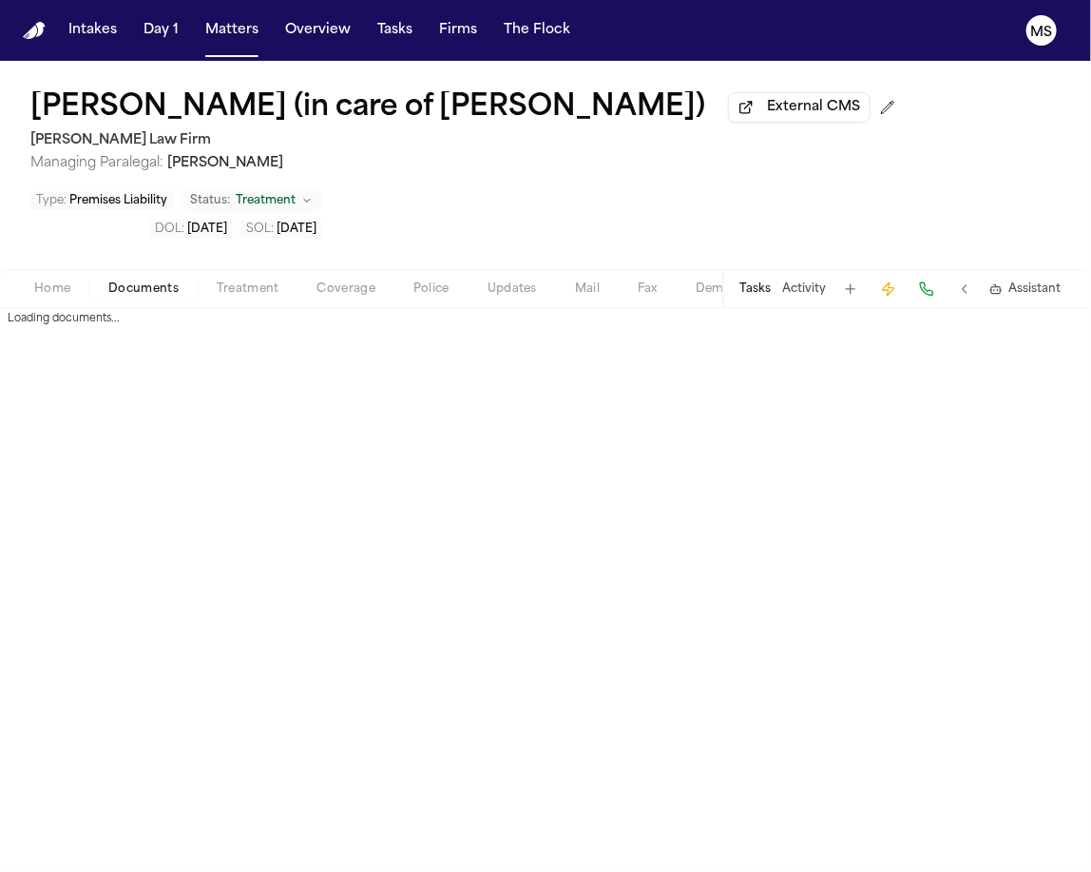
click at [154, 285] on span "Documents" at bounding box center [143, 288] width 70 height 15
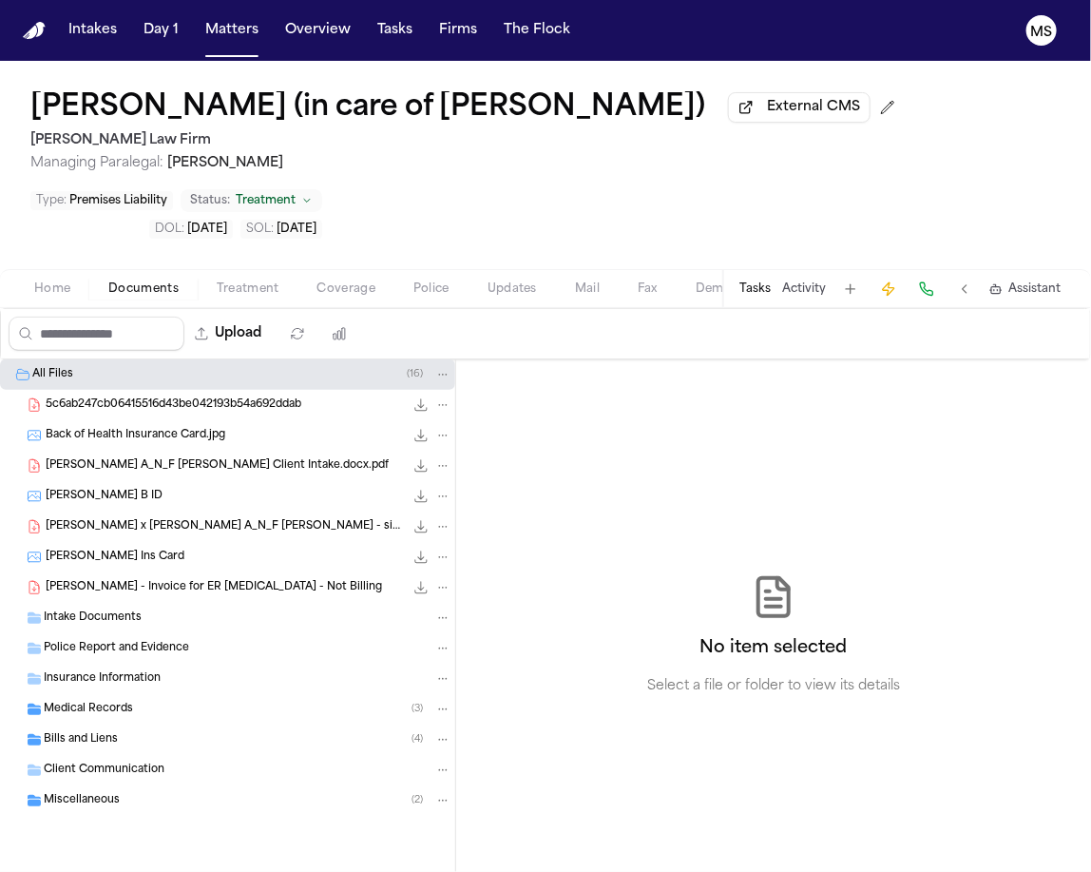
click at [232, 400] on span "5c6ab247cb06415516d43be042193b54a692ddab" at bounding box center [174, 405] width 256 height 16
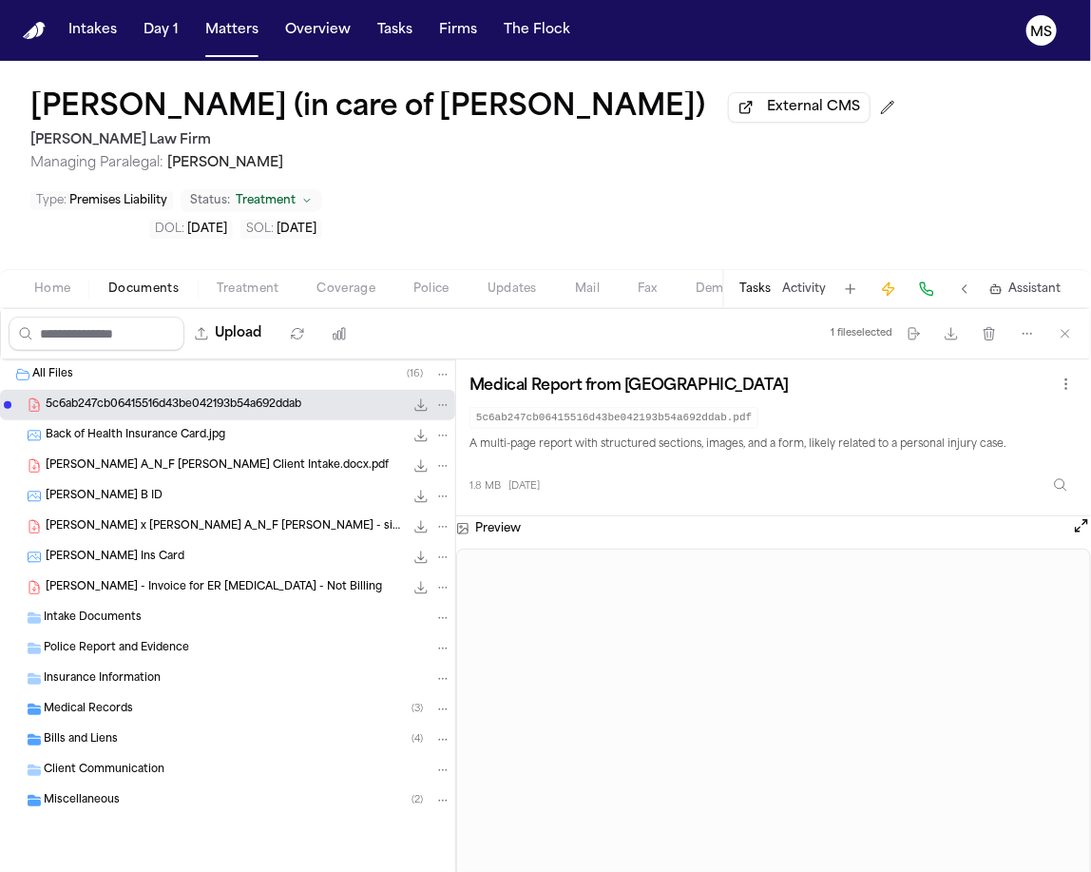
click at [63, 854] on div "All Files ( 16 ) 5c6ab247cb06415516d43be042193b54a692ddab 1.8 MB • PDF Back of …" at bounding box center [227, 634] width 455 height 551
click at [97, 849] on div "All Files ( 16 ) 5c6ab247cb06415516d43be042193b54a692ddab 1.8 MB • PDF Back of …" at bounding box center [227, 634] width 455 height 551
click at [52, 246] on div "[PERSON_NAME] (in care of [PERSON_NAME]) External CMS [PERSON_NAME] Law Firm Ma…" at bounding box center [545, 165] width 1091 height 208
click at [68, 290] on span "Home" at bounding box center [52, 288] width 36 height 15
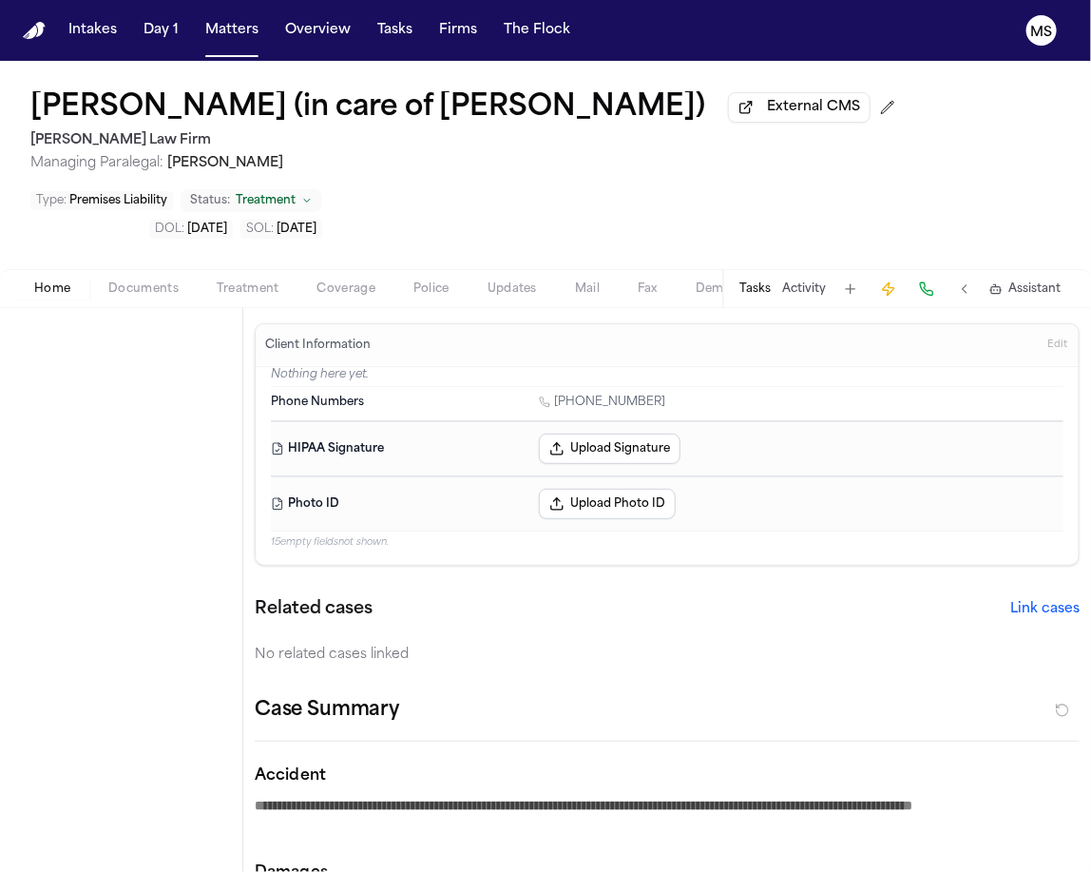
type textarea "*"
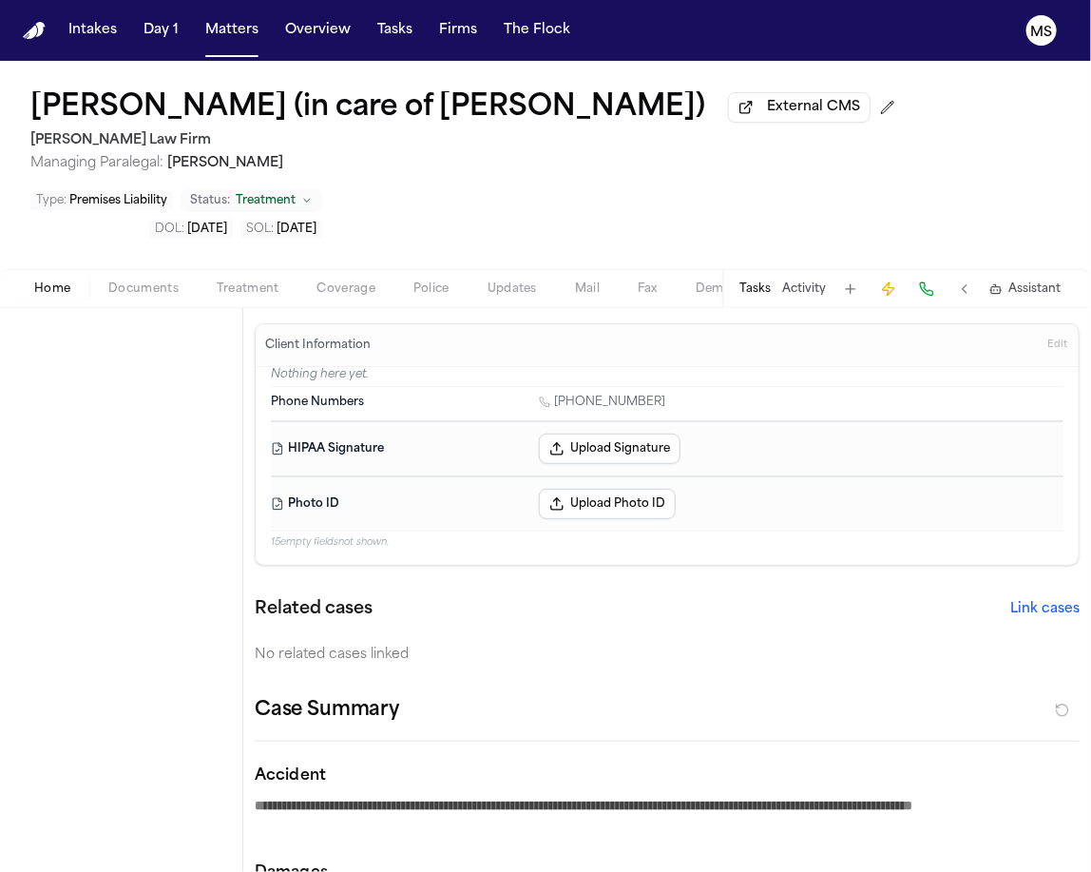
type textarea "*"
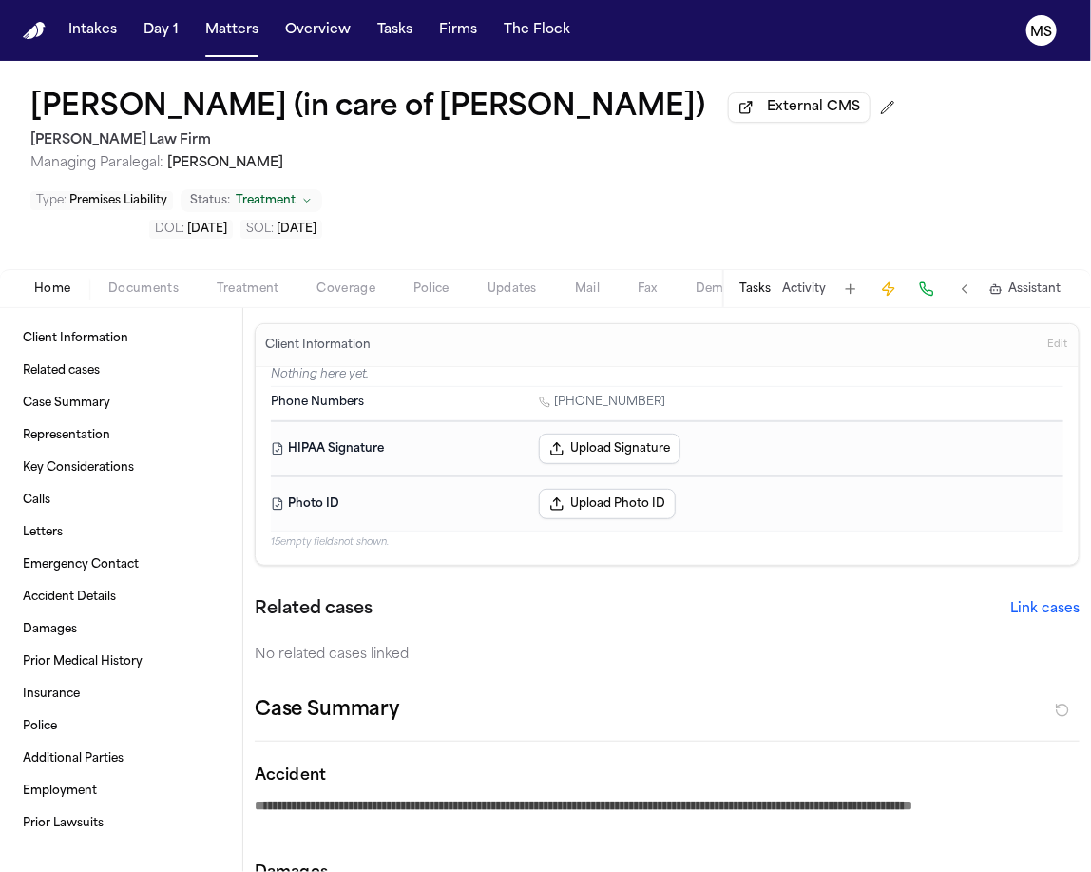
type textarea "*"
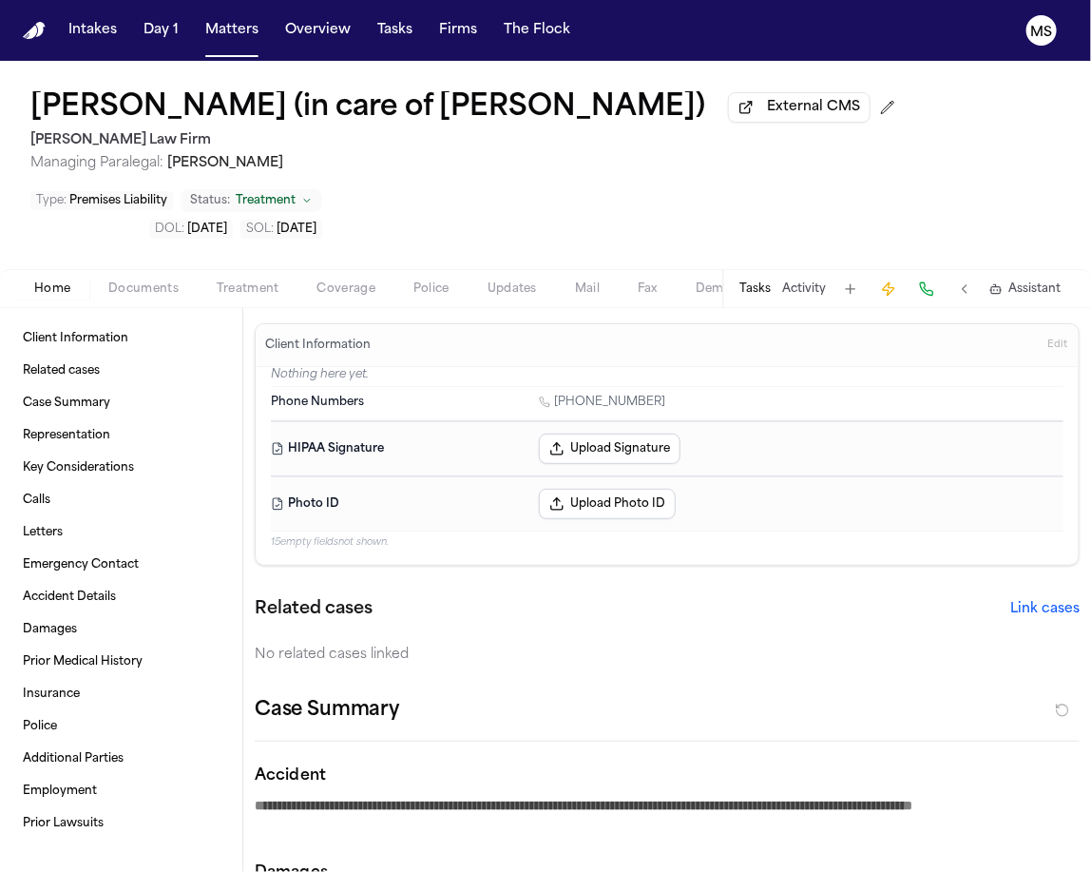
type textarea "*"
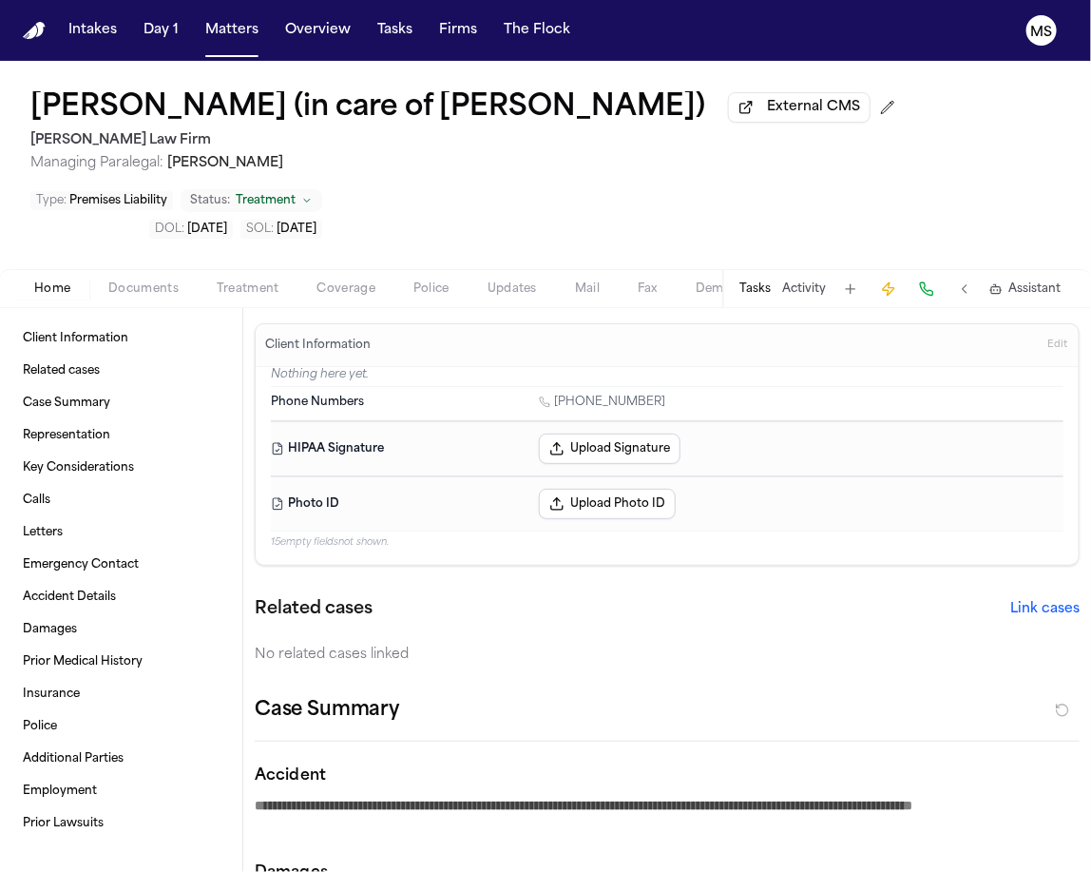
type textarea "*"
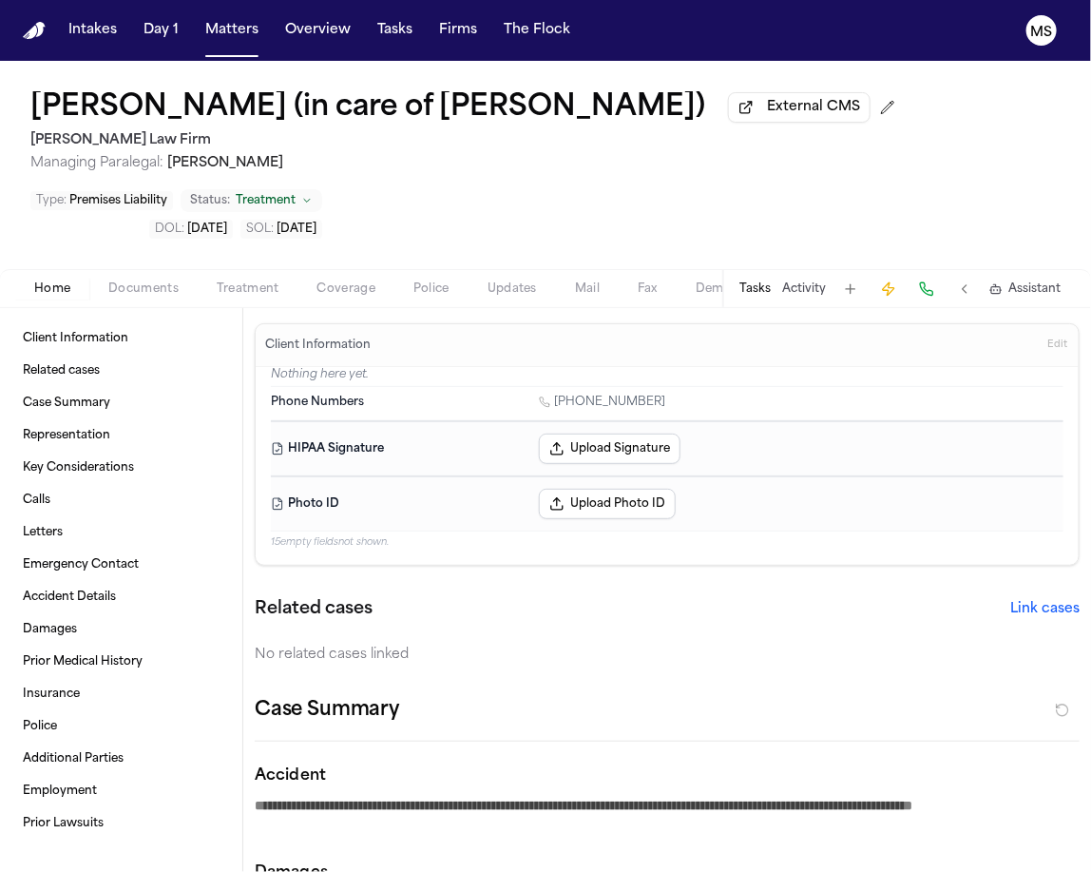
type textarea "*"
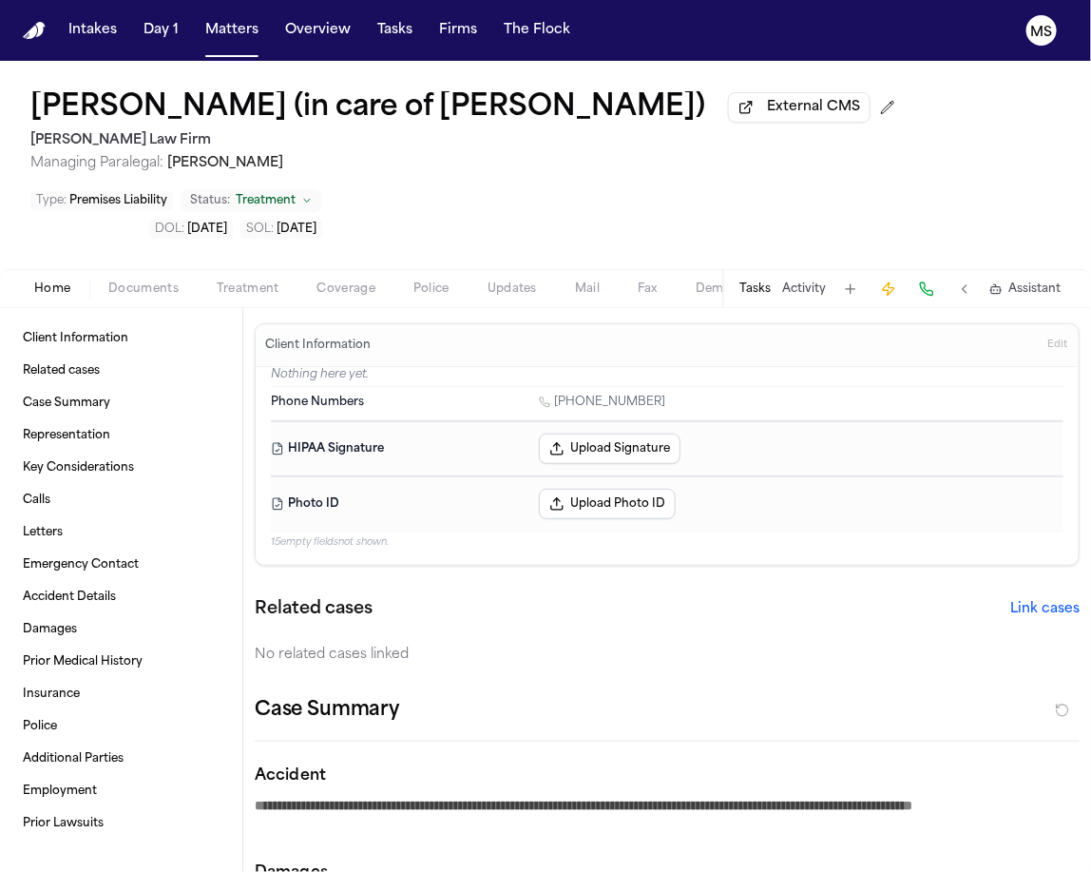
type textarea "*"
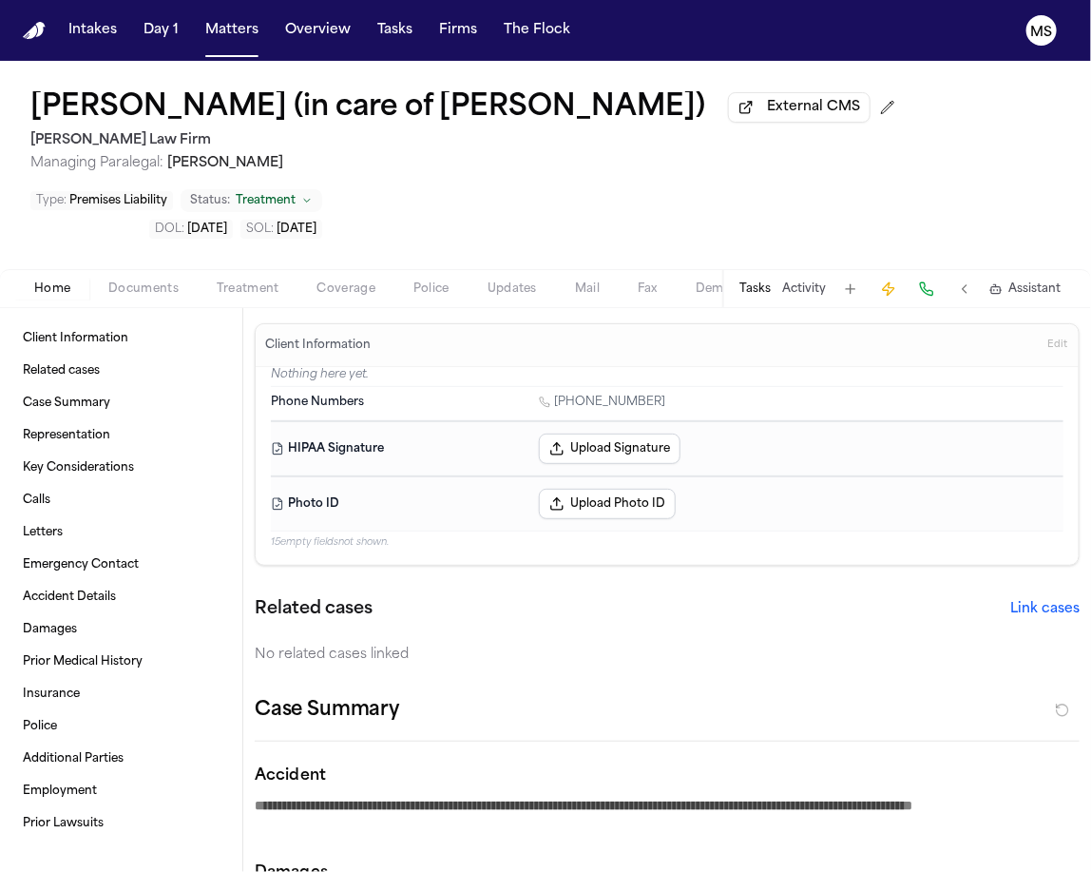
type textarea "*"
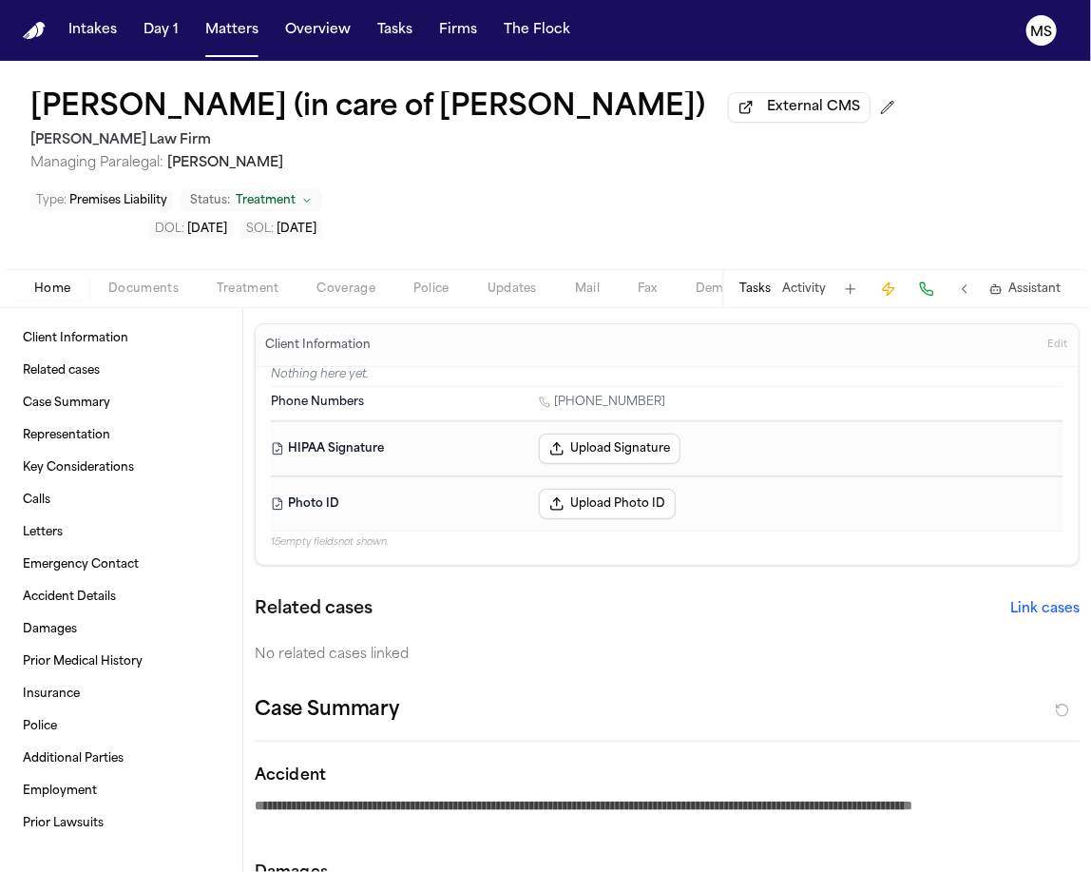
type textarea "*"
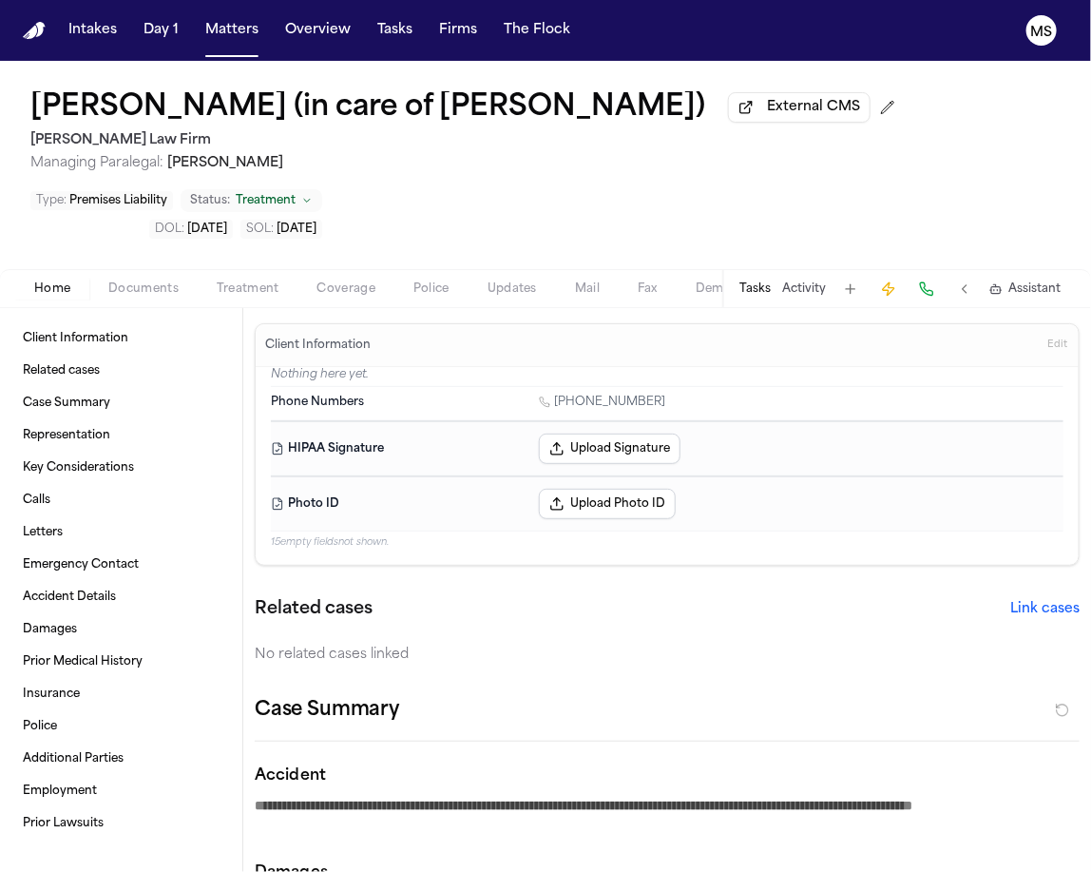
type textarea "*"
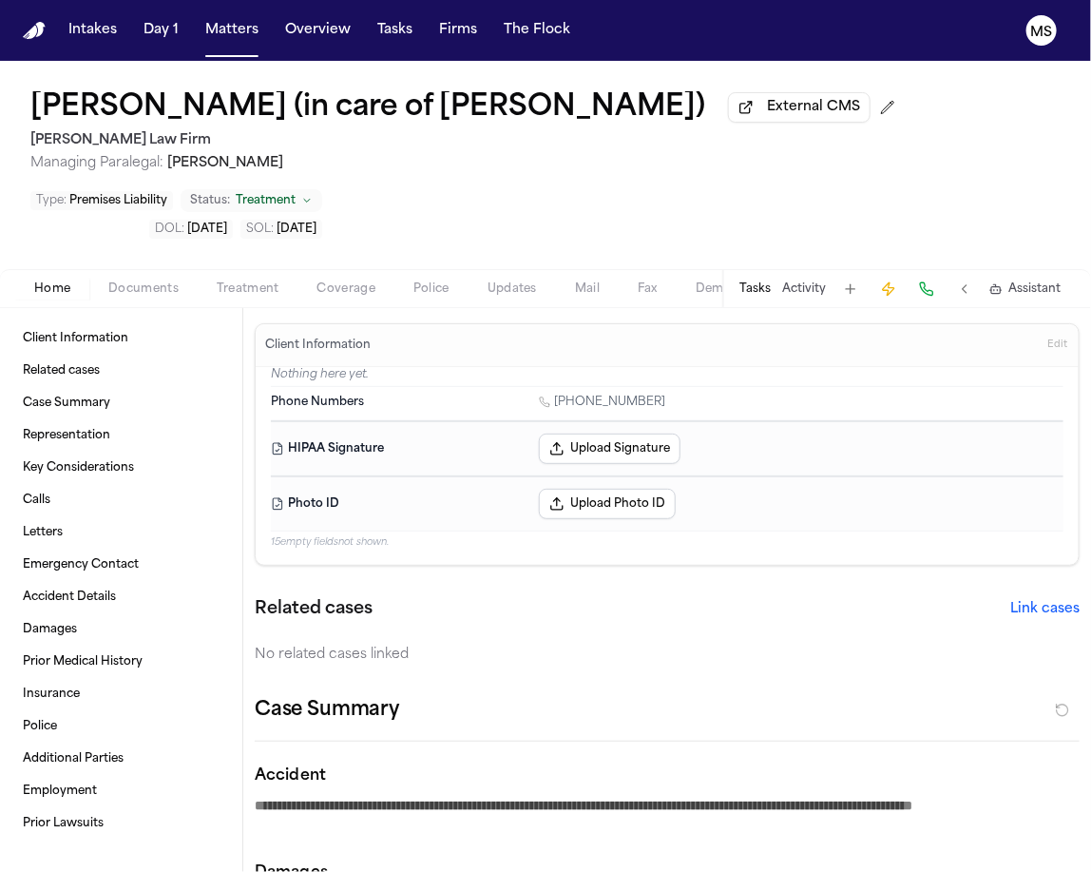
type textarea "*"
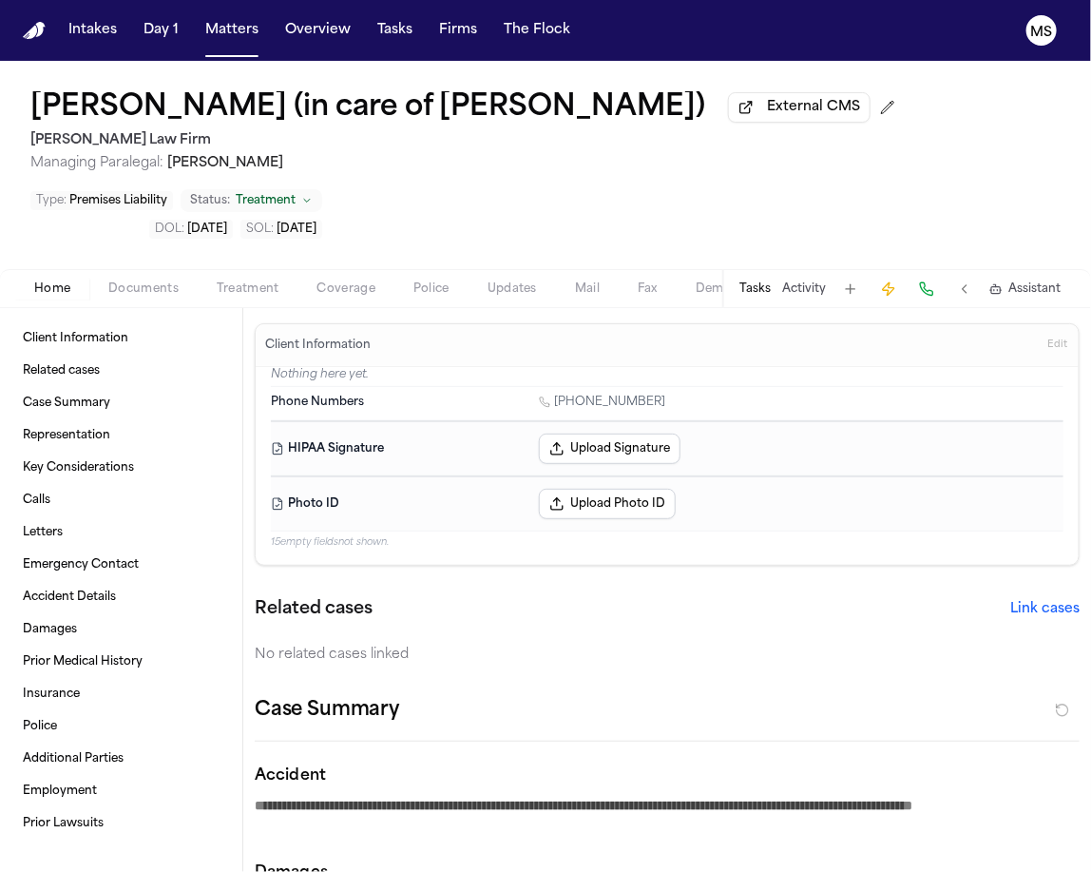
type textarea "*"
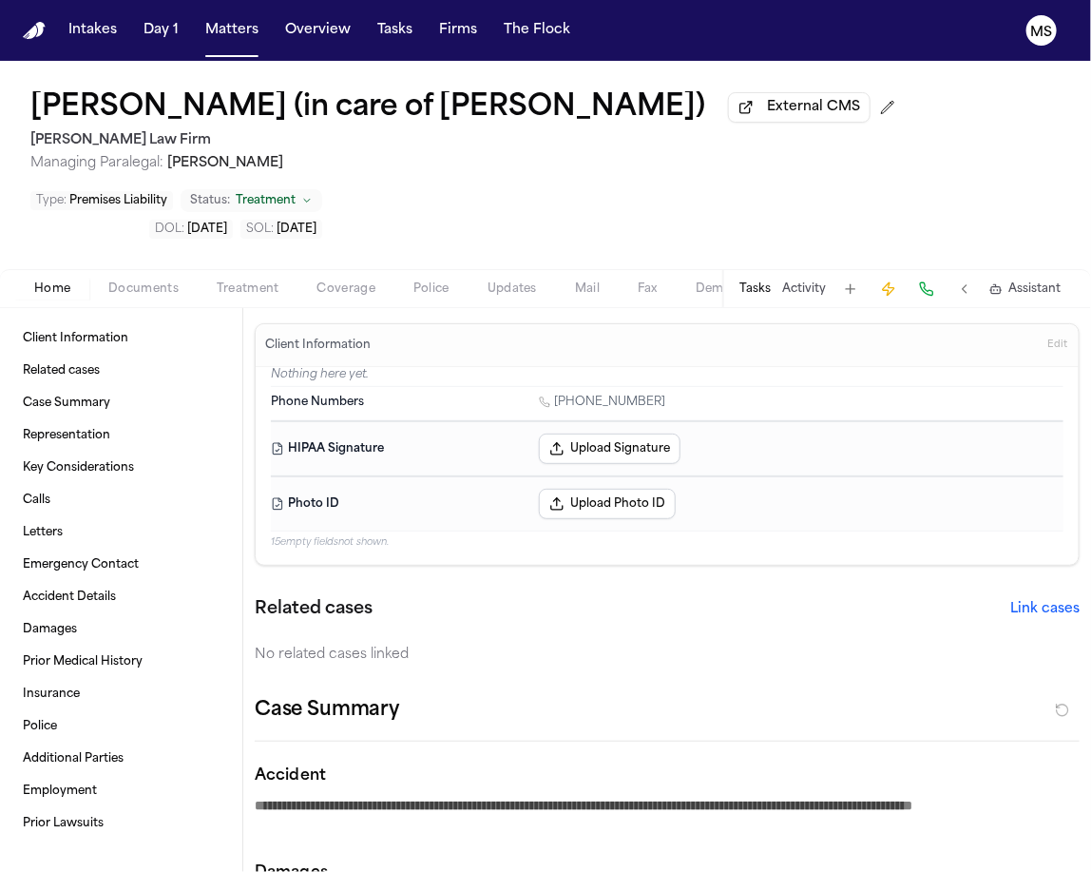
type textarea "*"
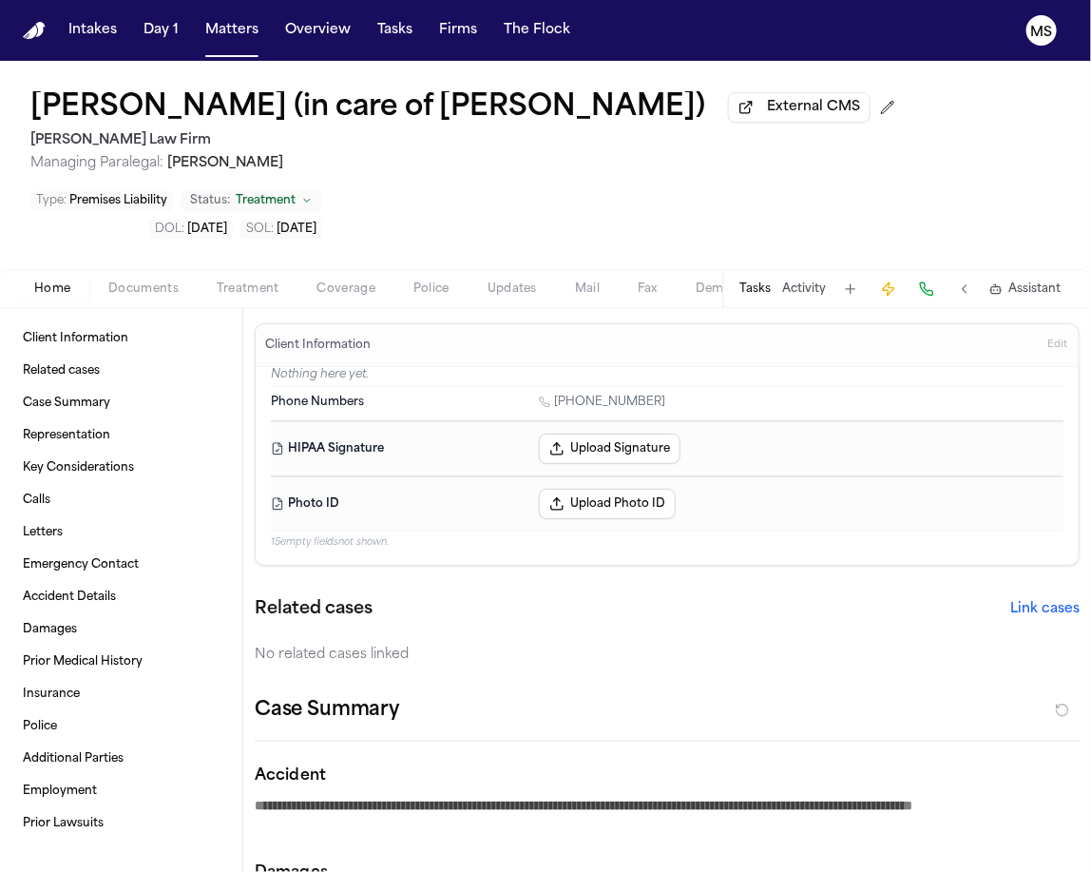
type textarea "*"
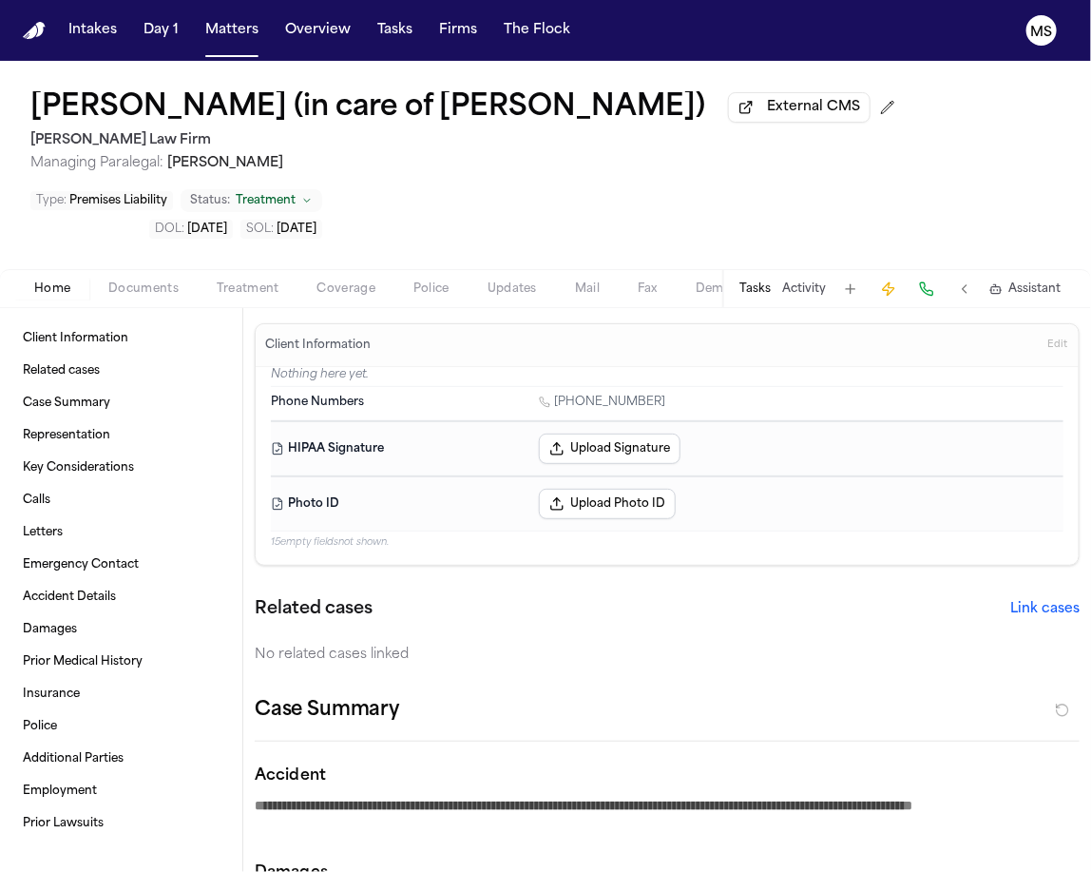
type textarea "*"
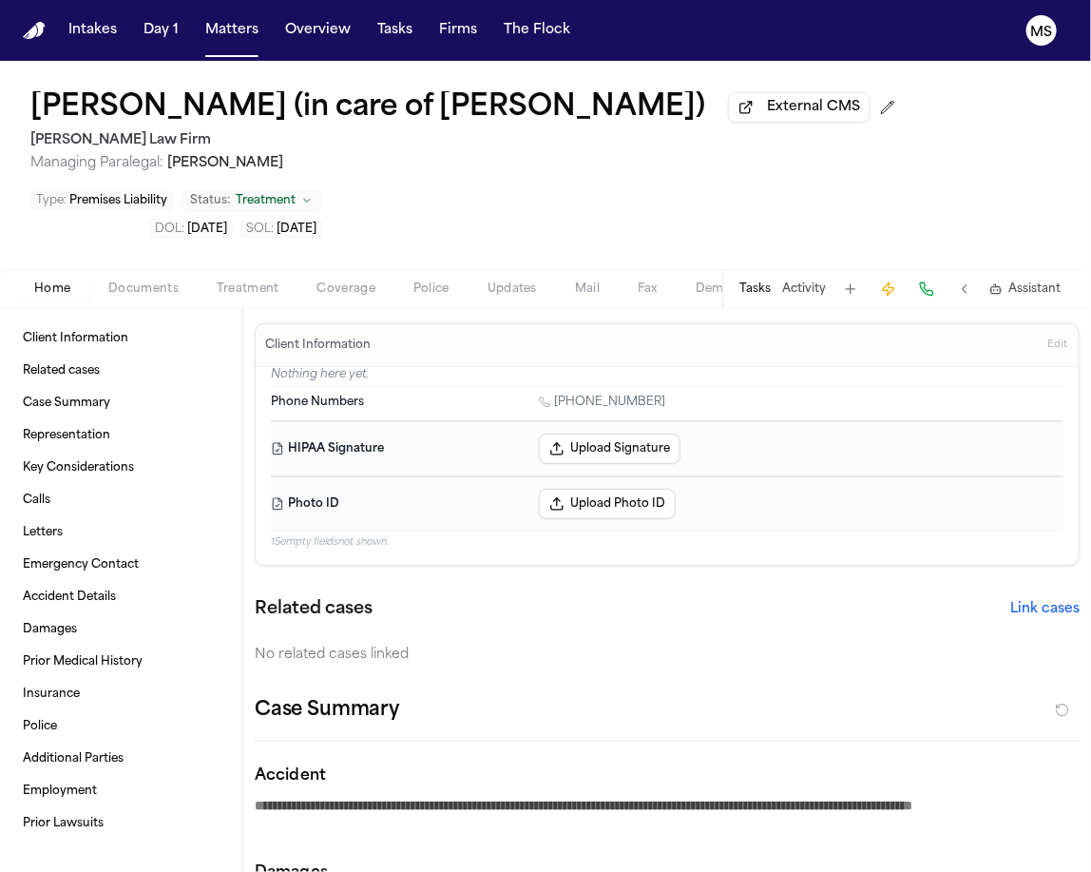
type textarea "*"
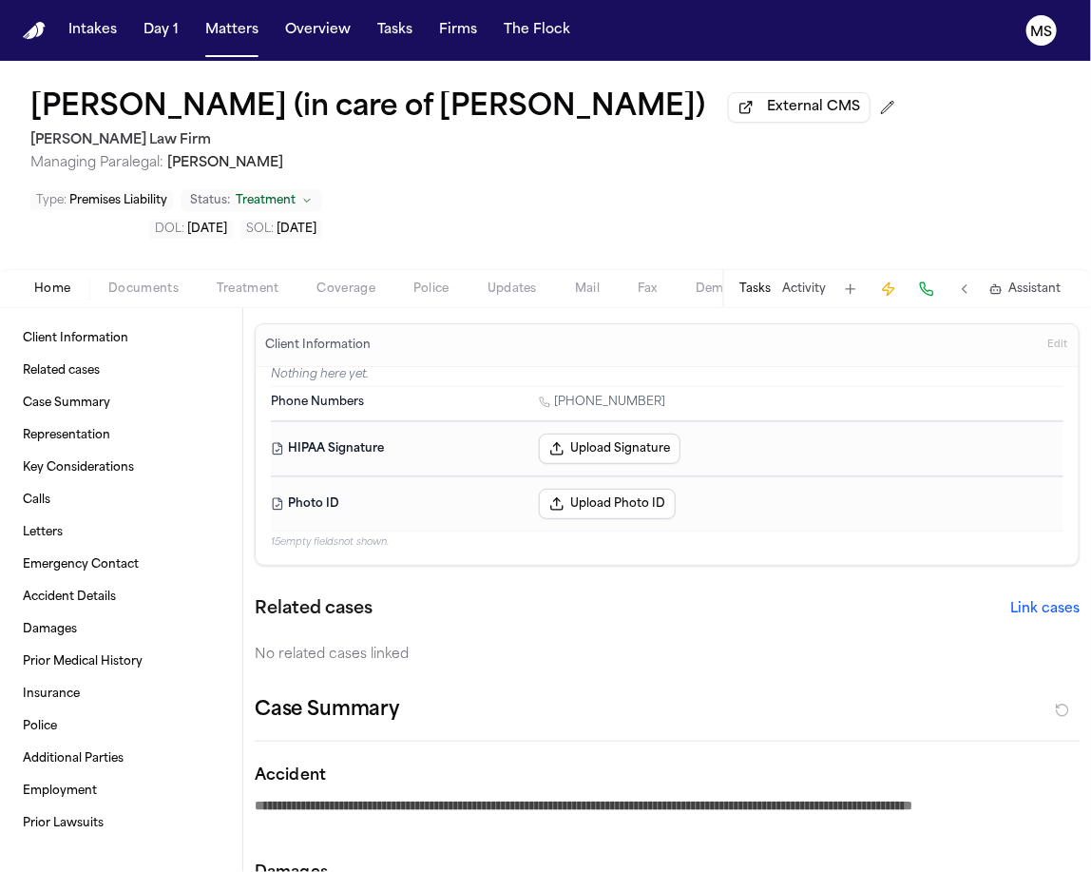
type textarea "*"
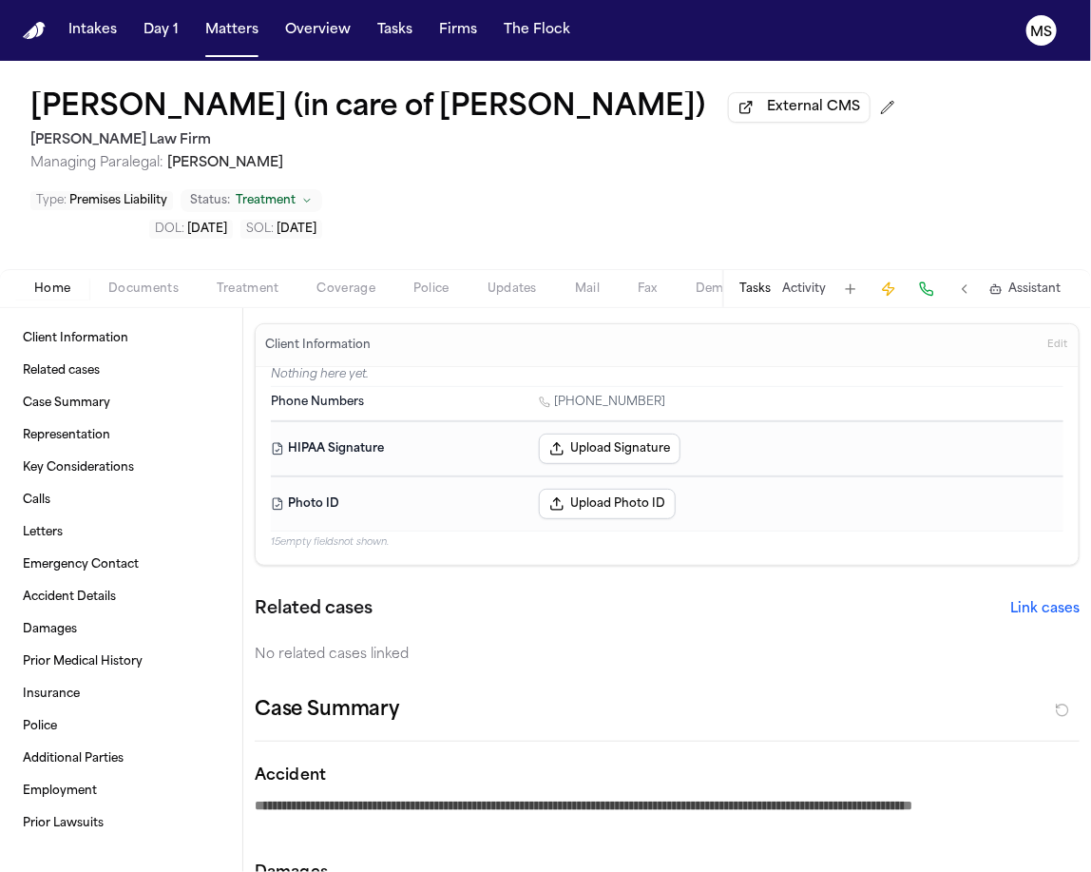
type textarea "*"
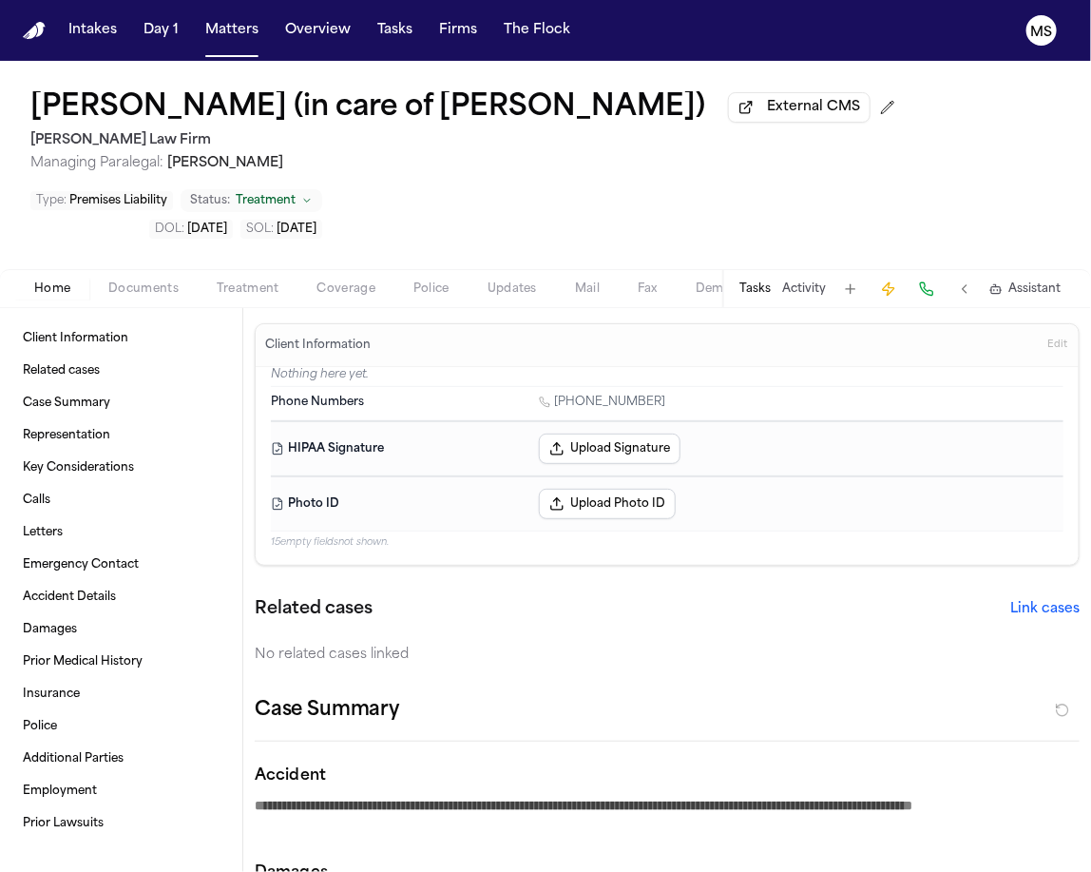
type textarea "*"
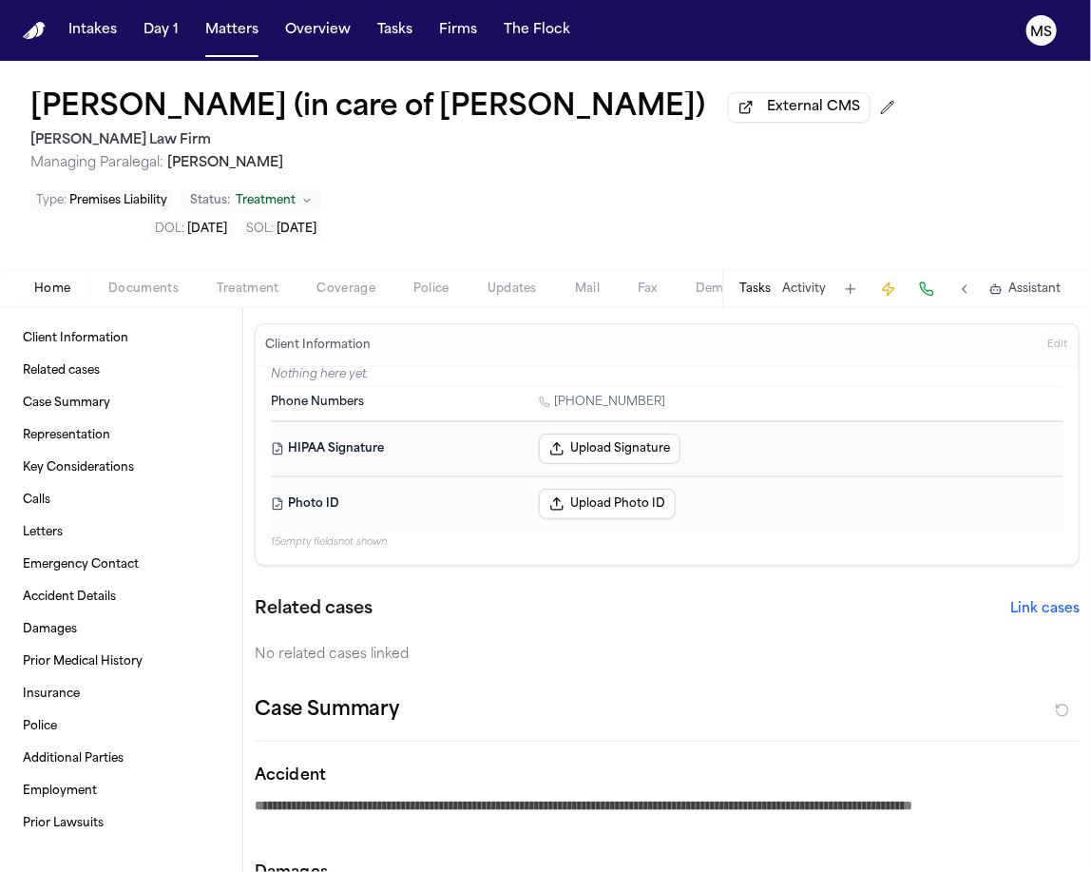
type textarea "*"
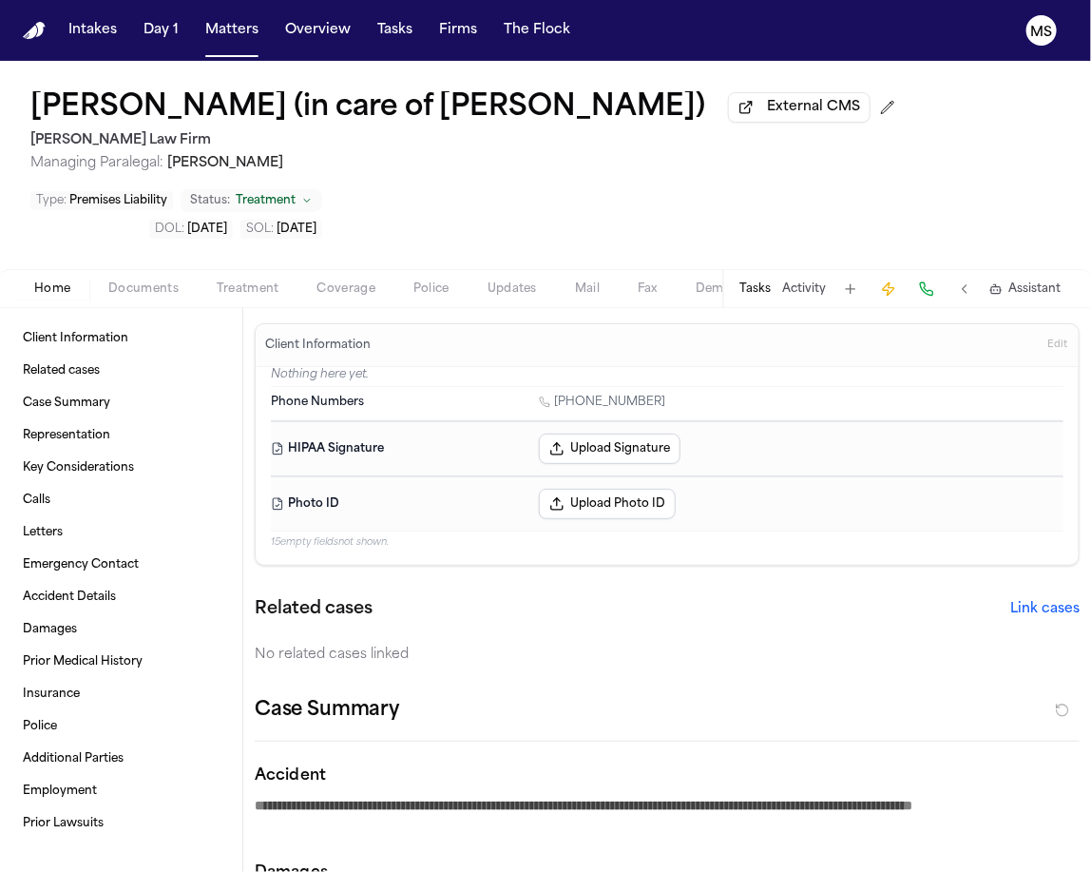
type textarea "*"
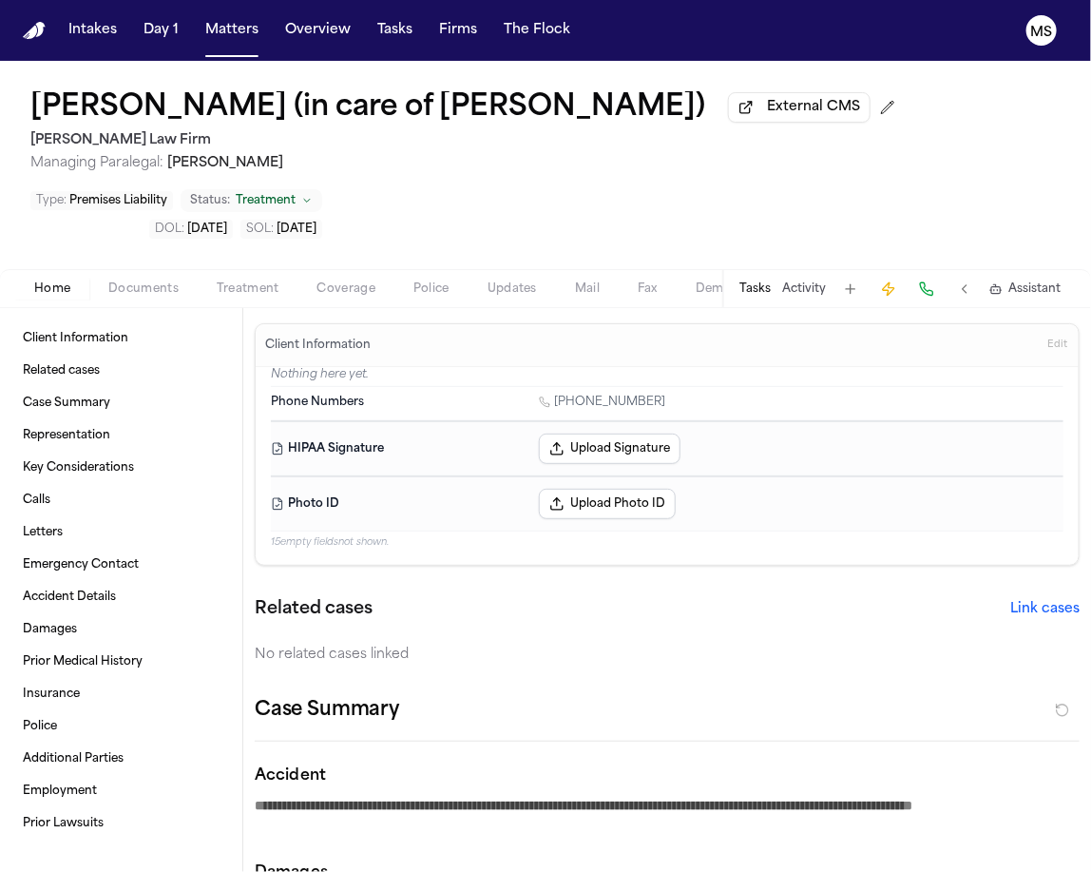
type textarea "*"
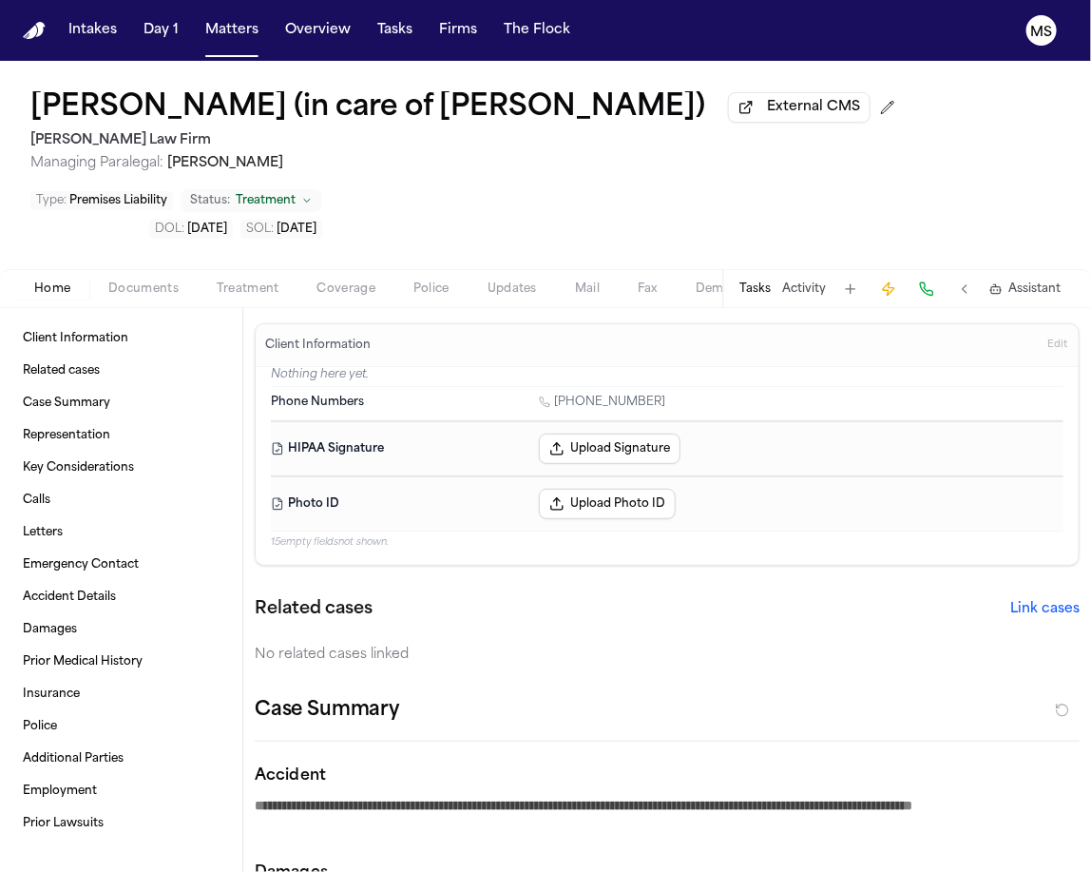
type textarea "*"
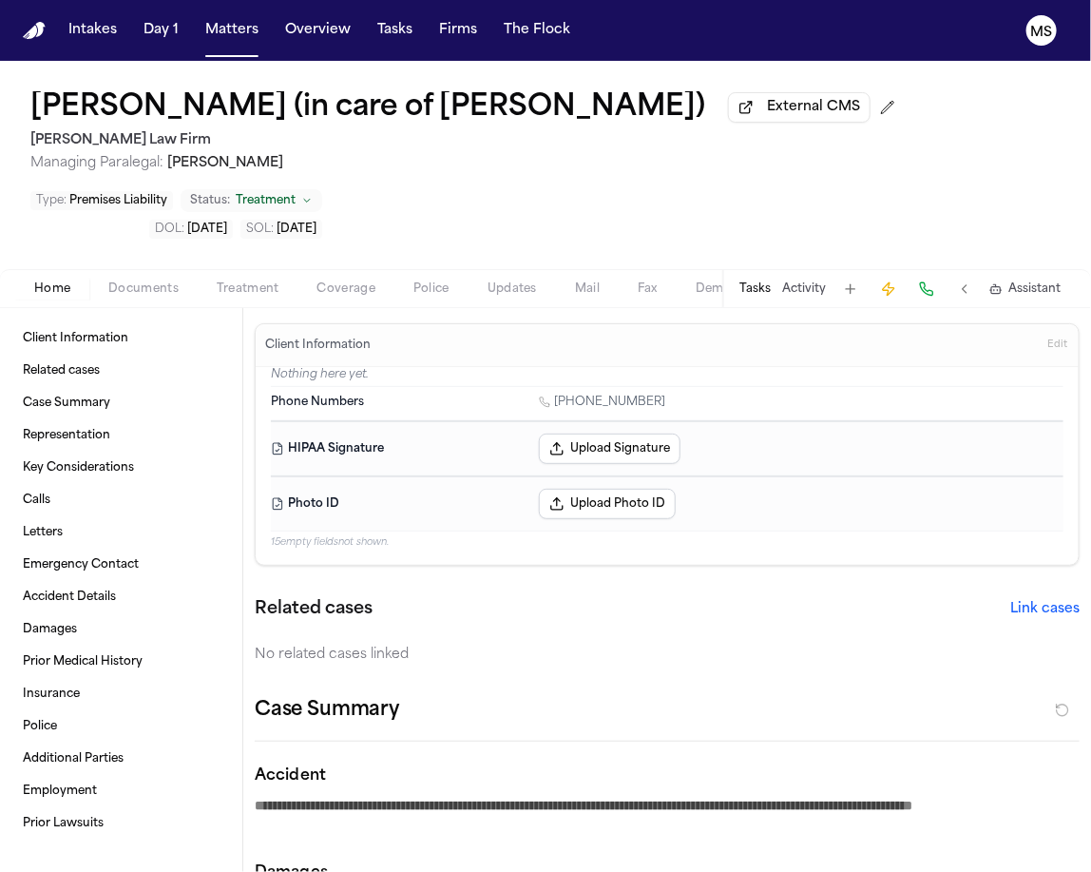
type textarea "*"
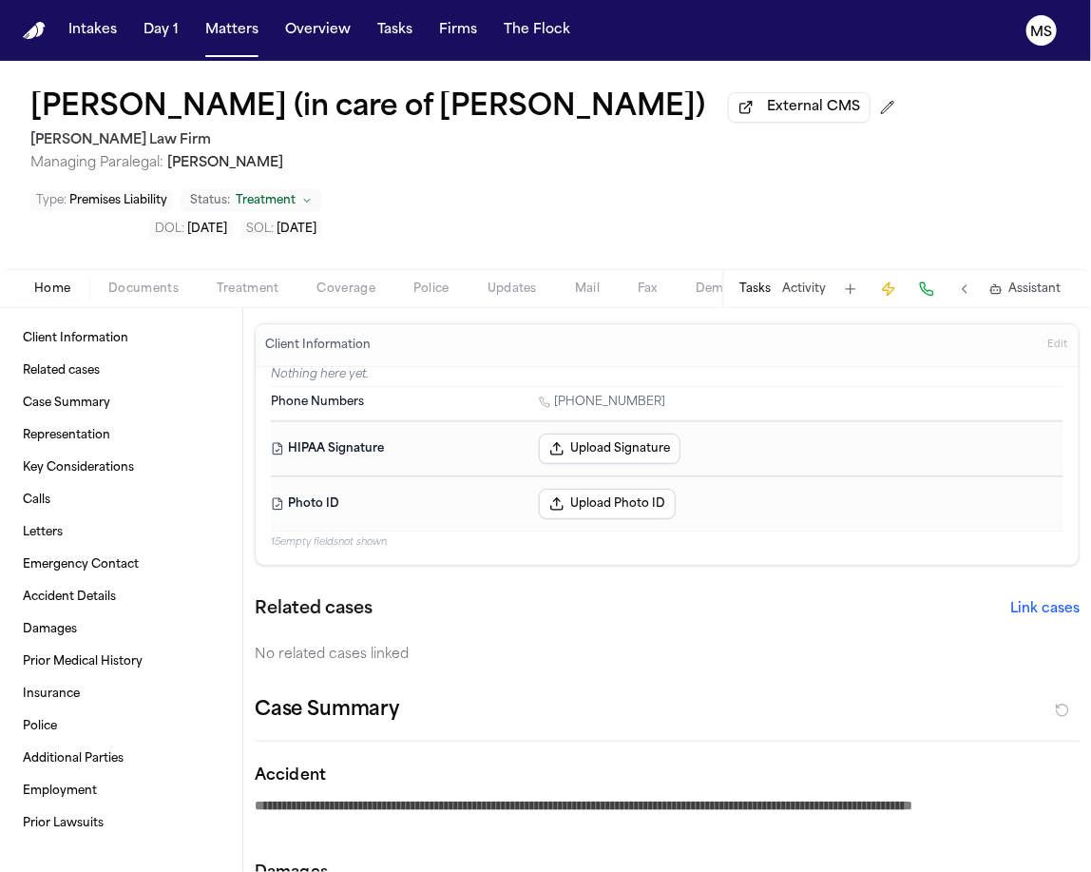
type textarea "*"
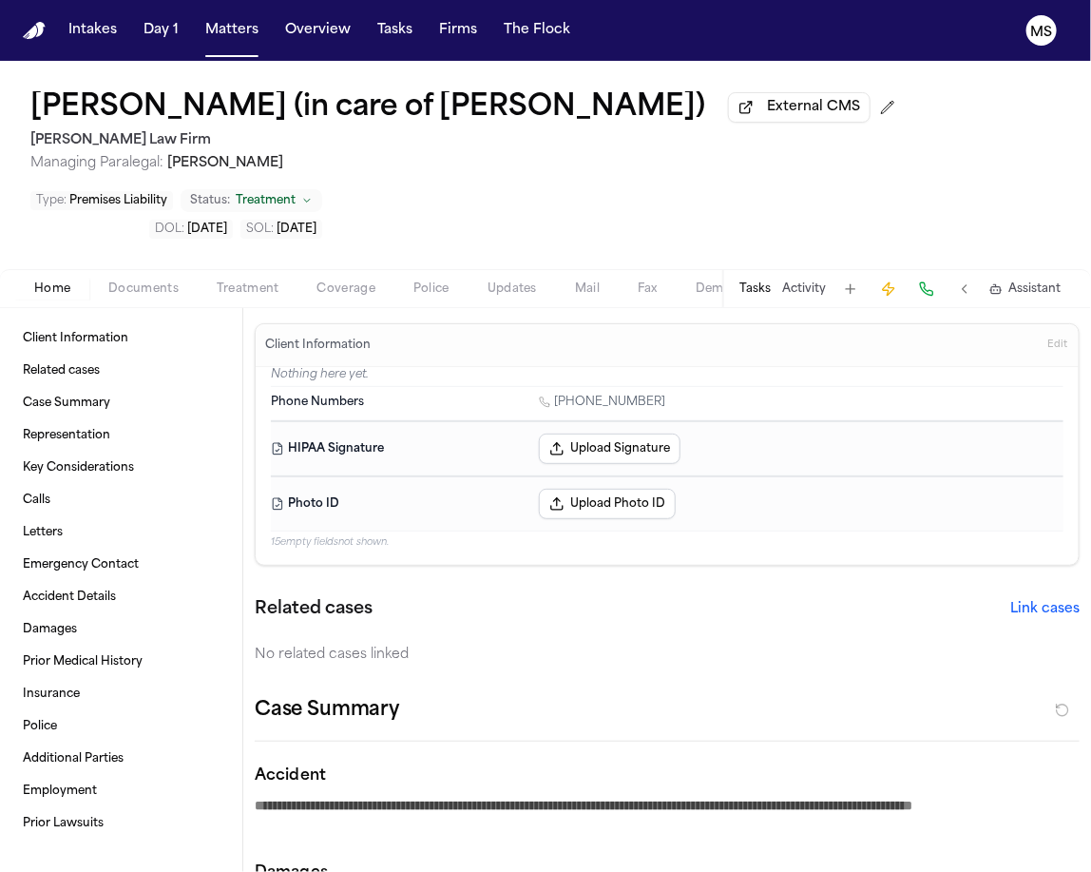
type textarea "*"
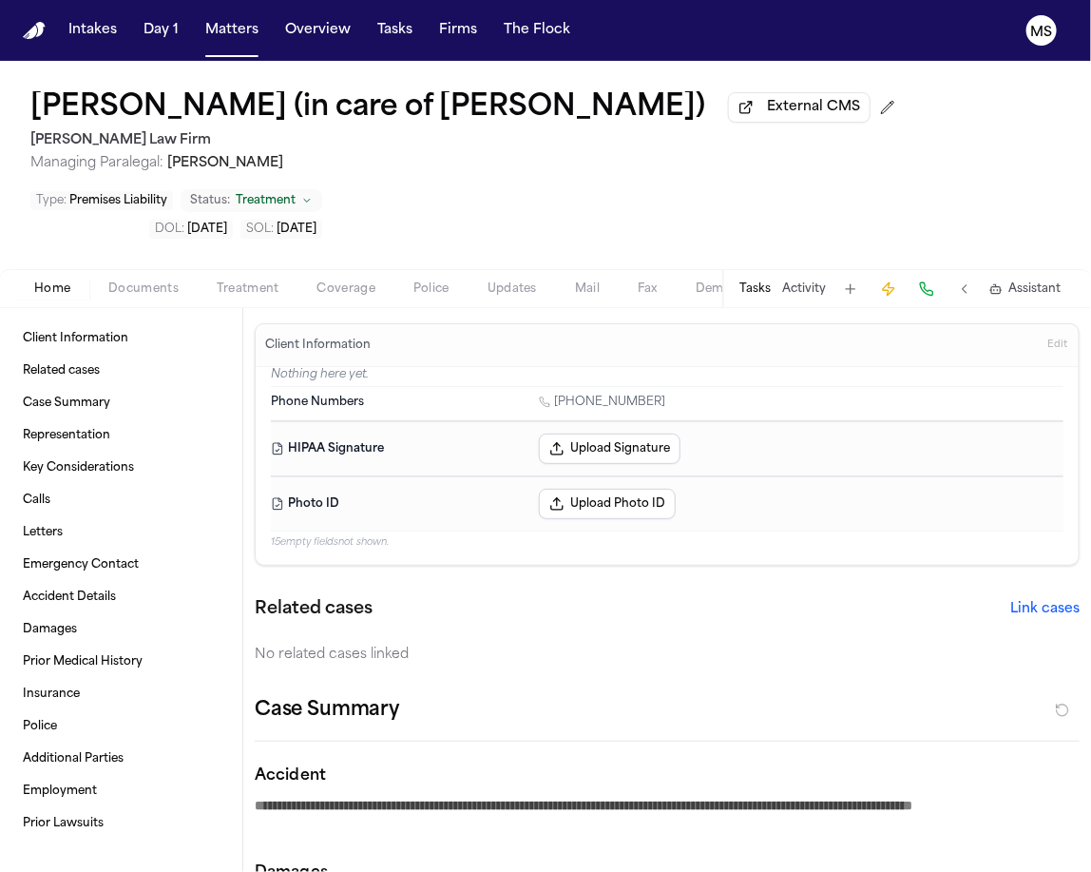
type textarea "*"
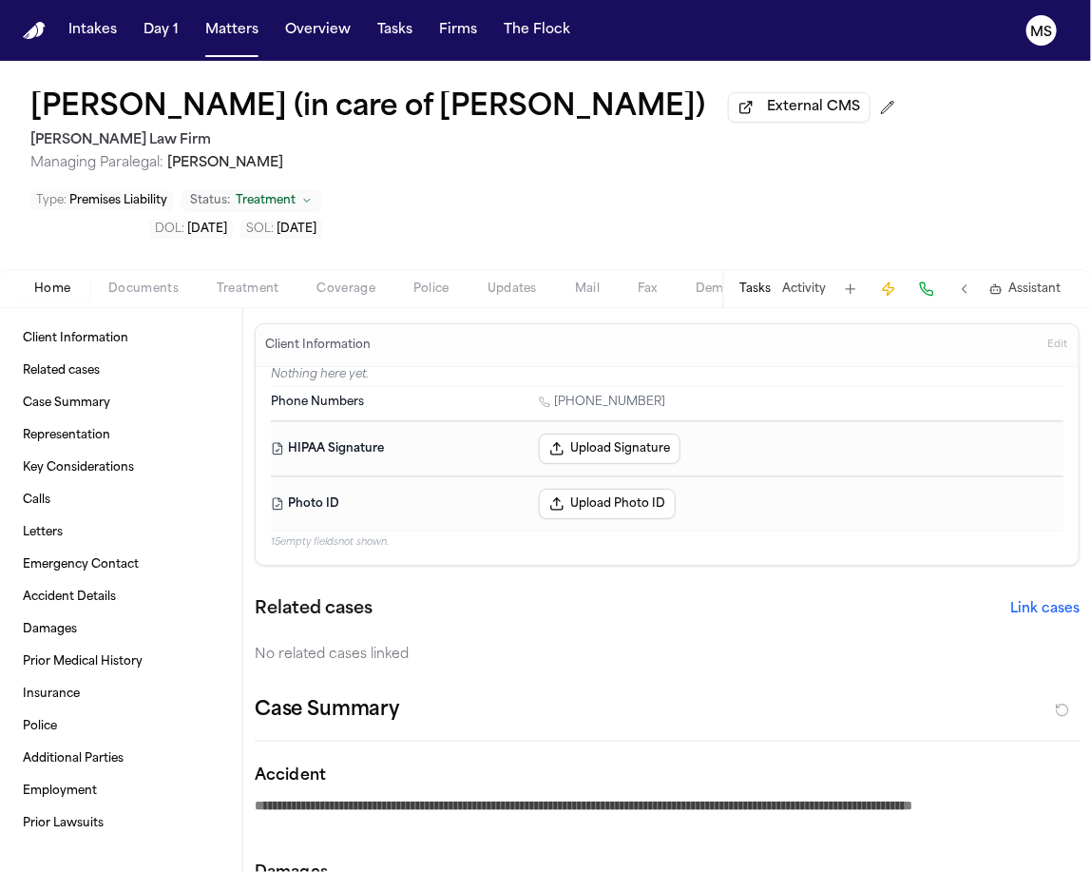
type textarea "*"
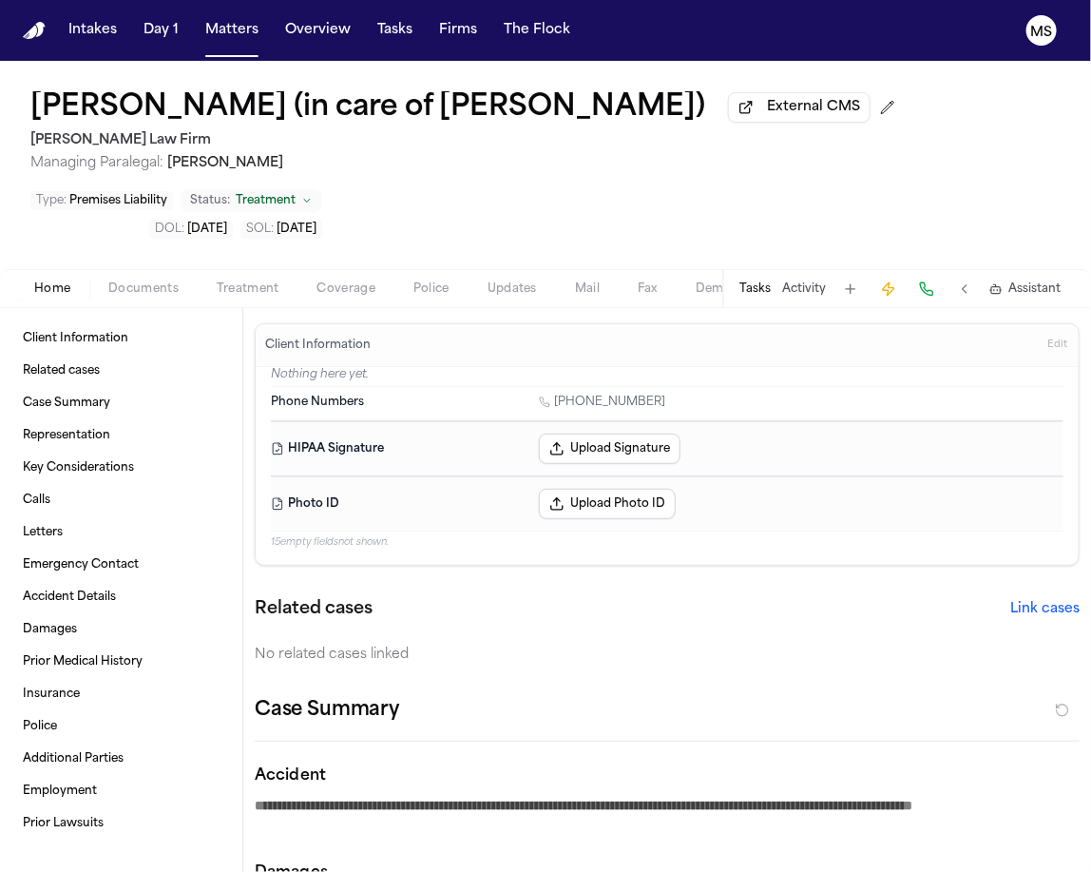
type textarea "*"
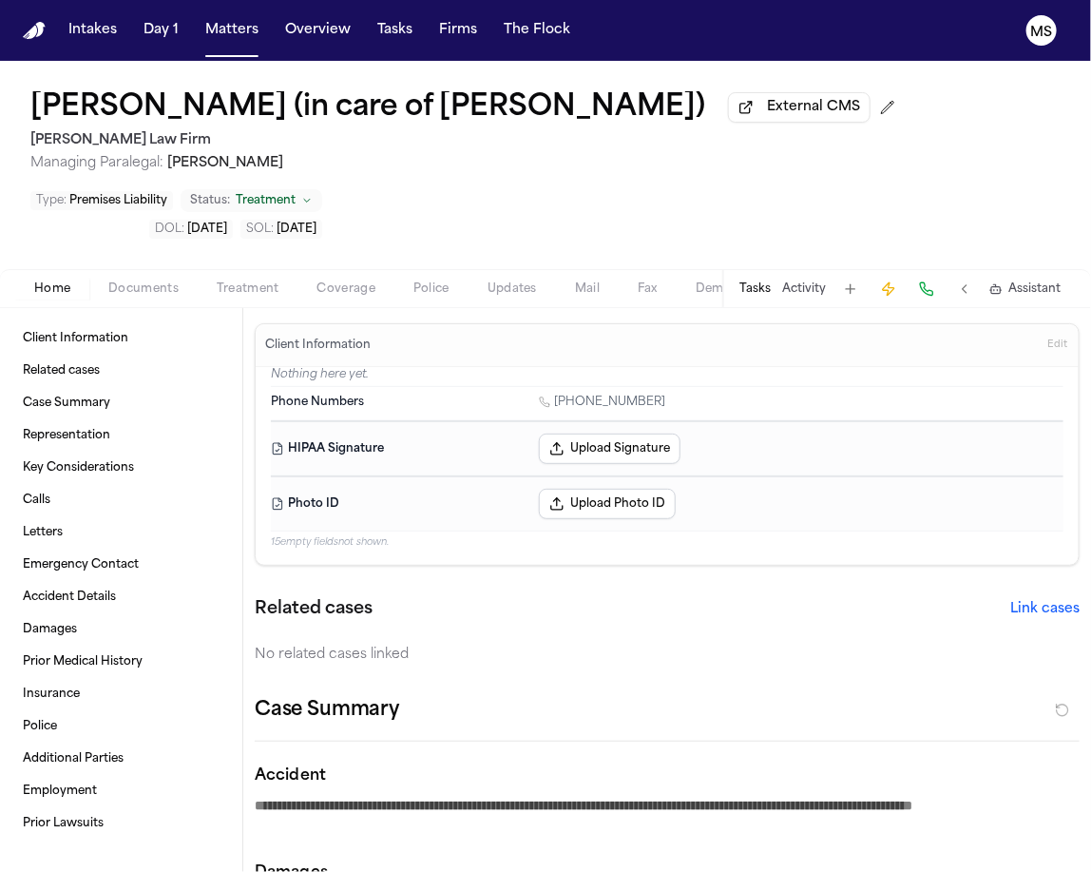
type textarea "*"
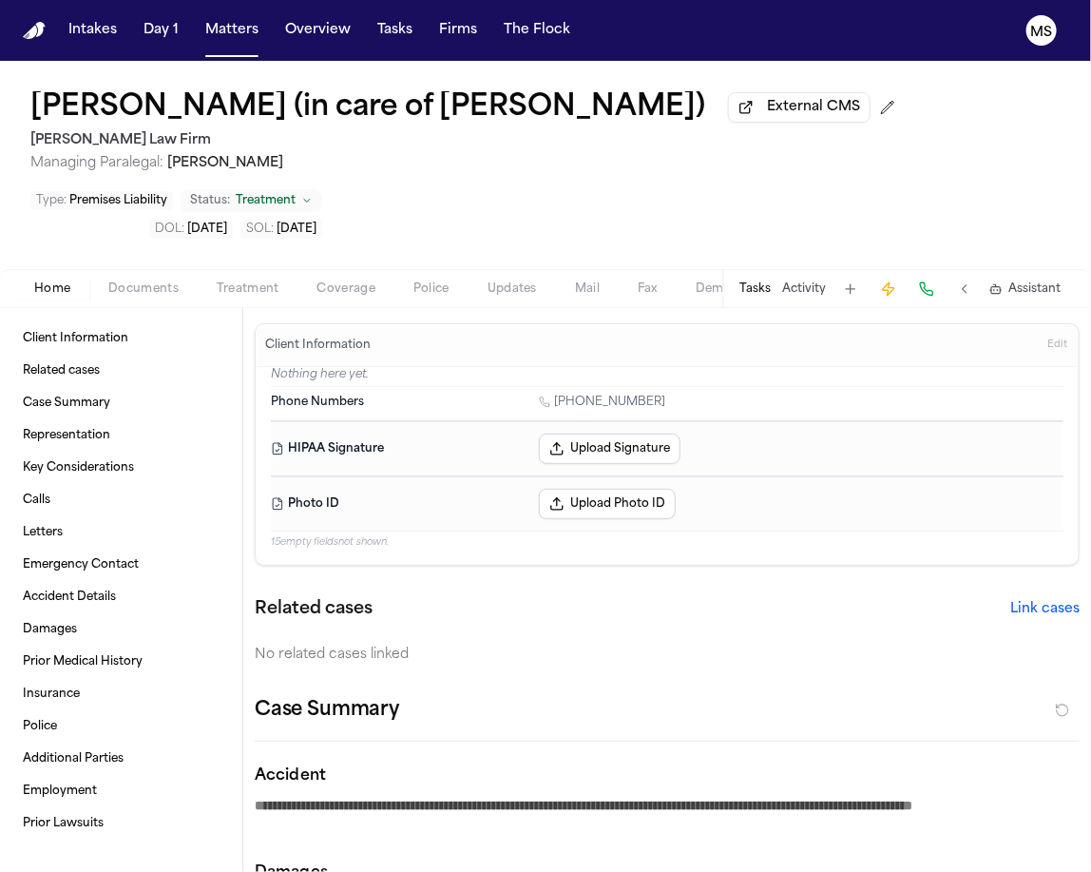
type textarea "*"
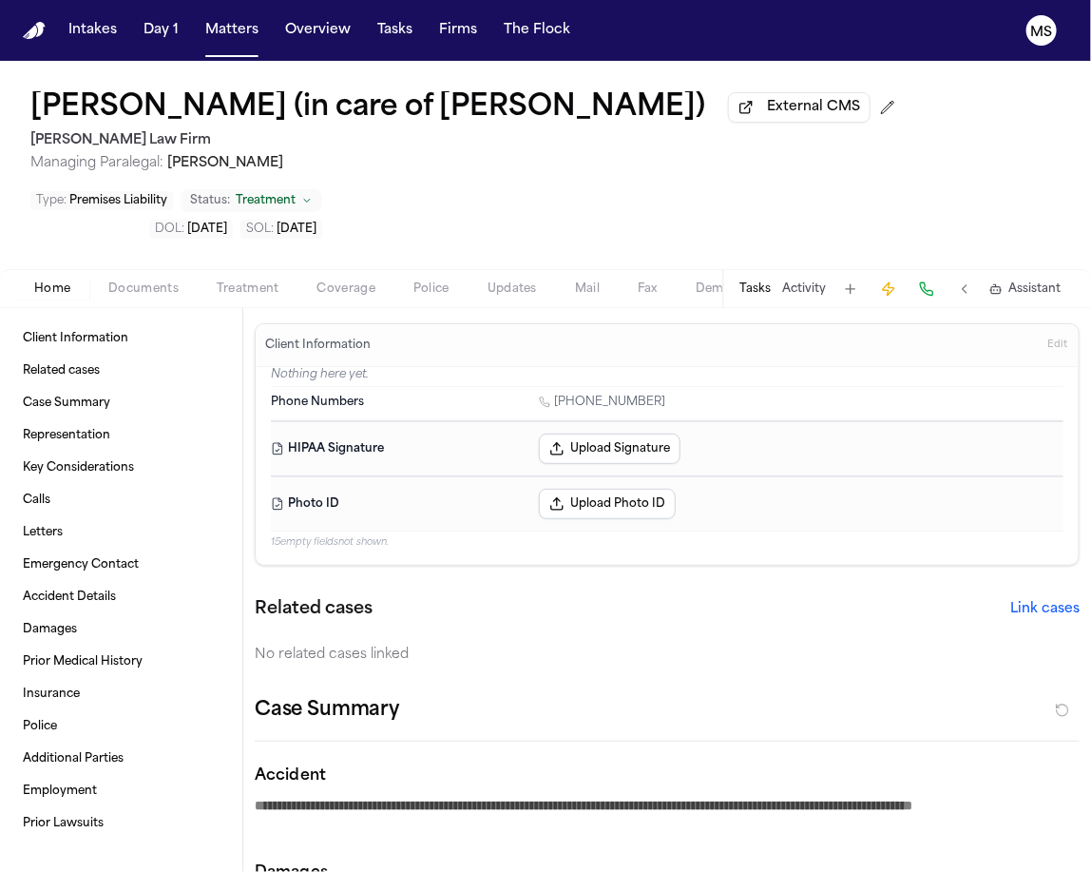
type textarea "*"
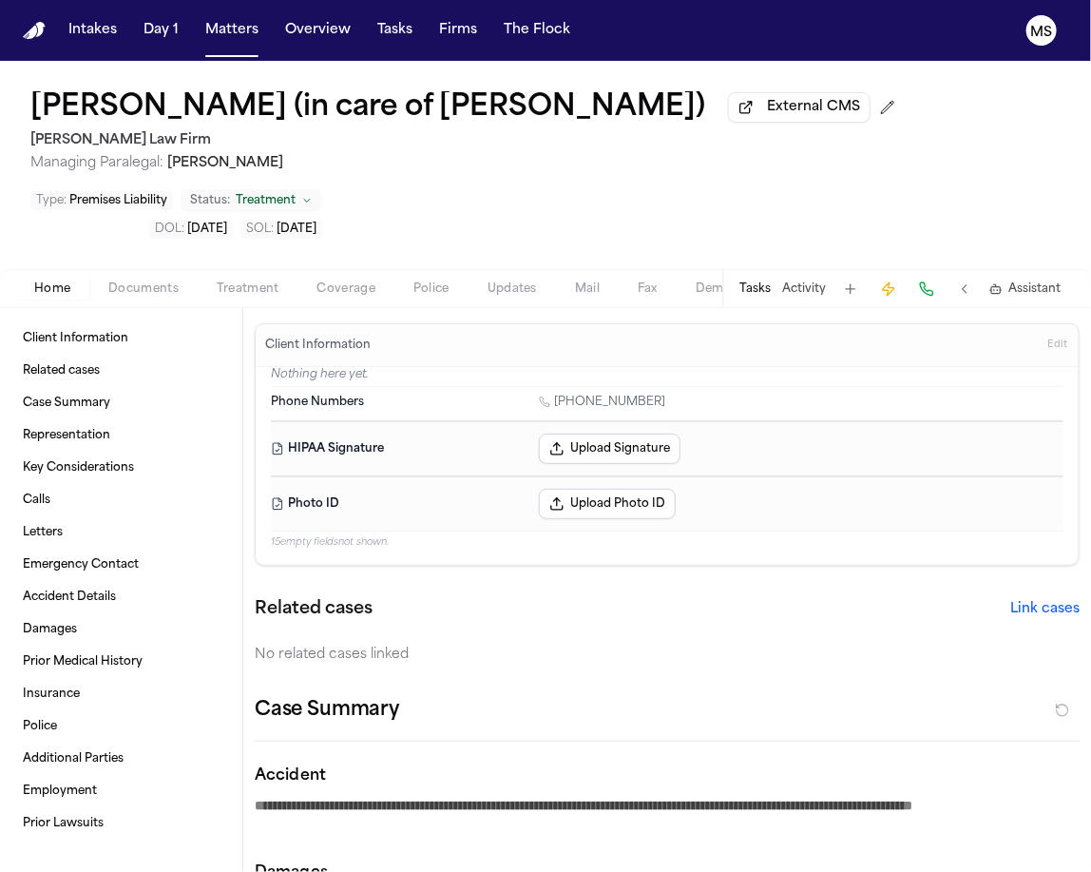
type textarea "*"
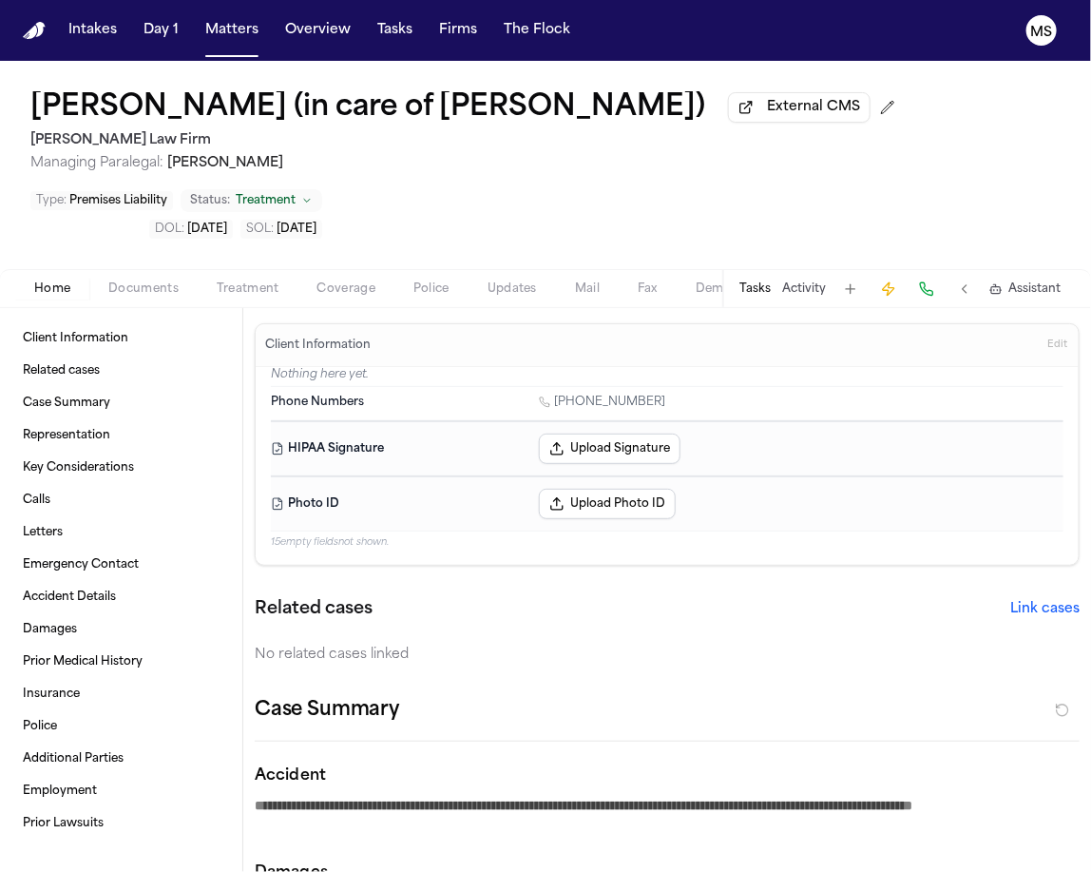
type textarea "*"
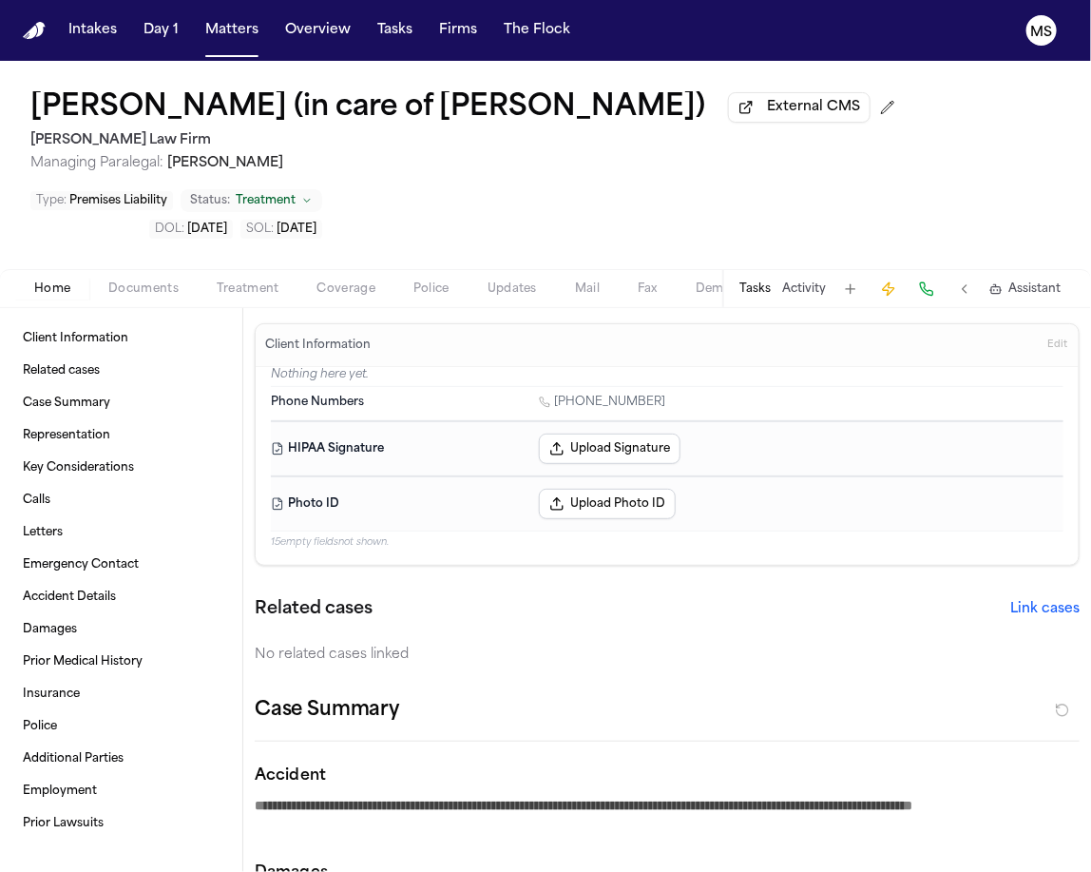
type textarea "*"
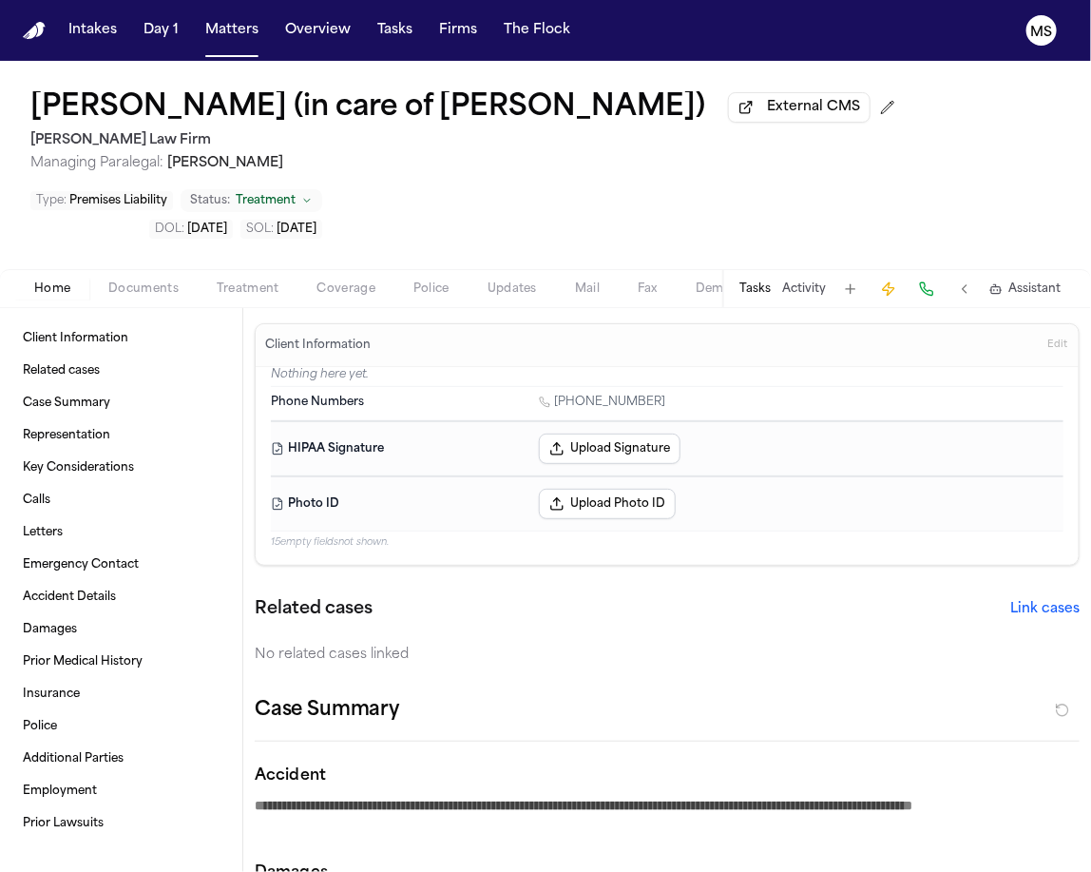
type textarea "*"
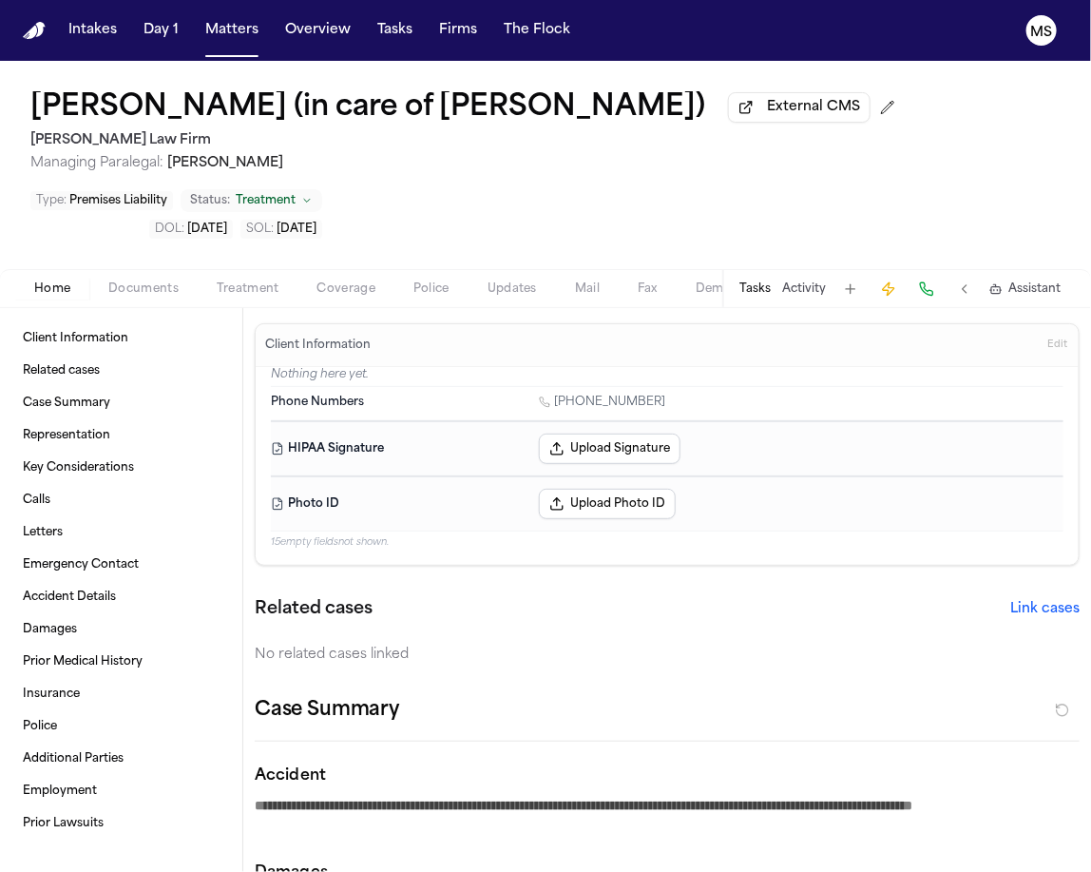
type textarea "*"
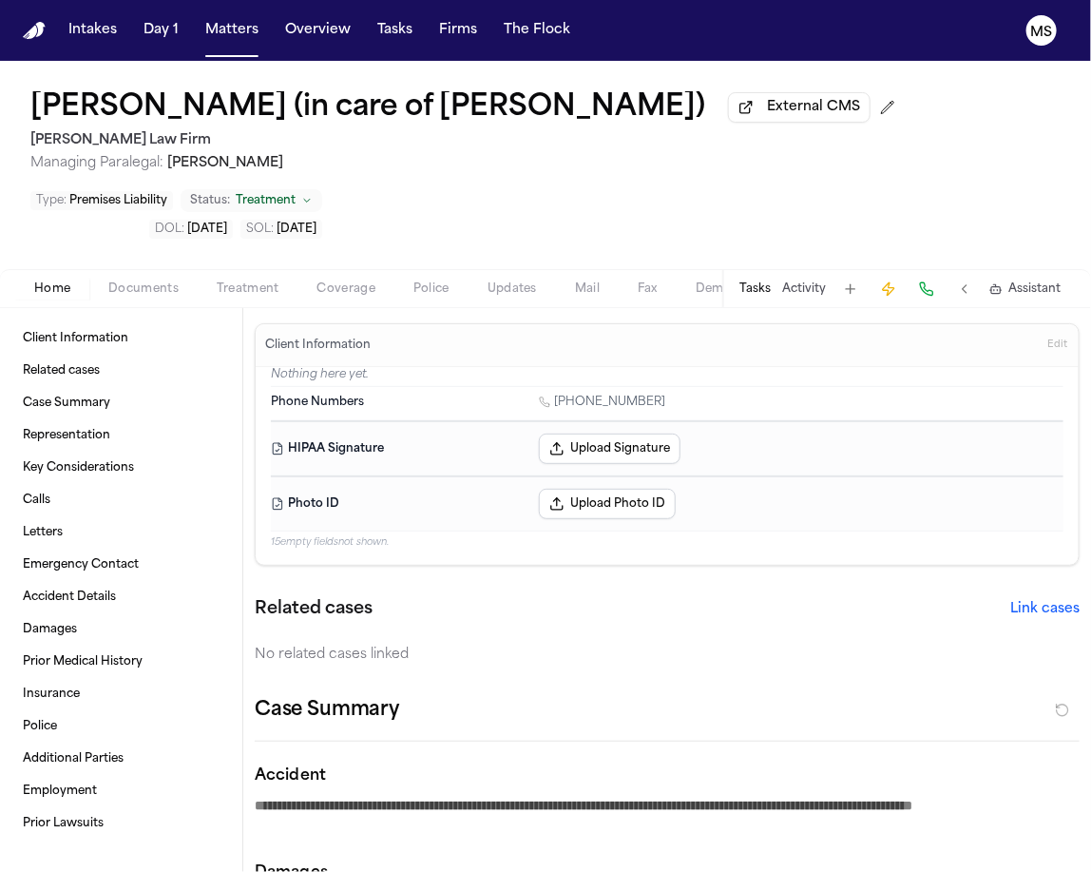
type textarea "*"
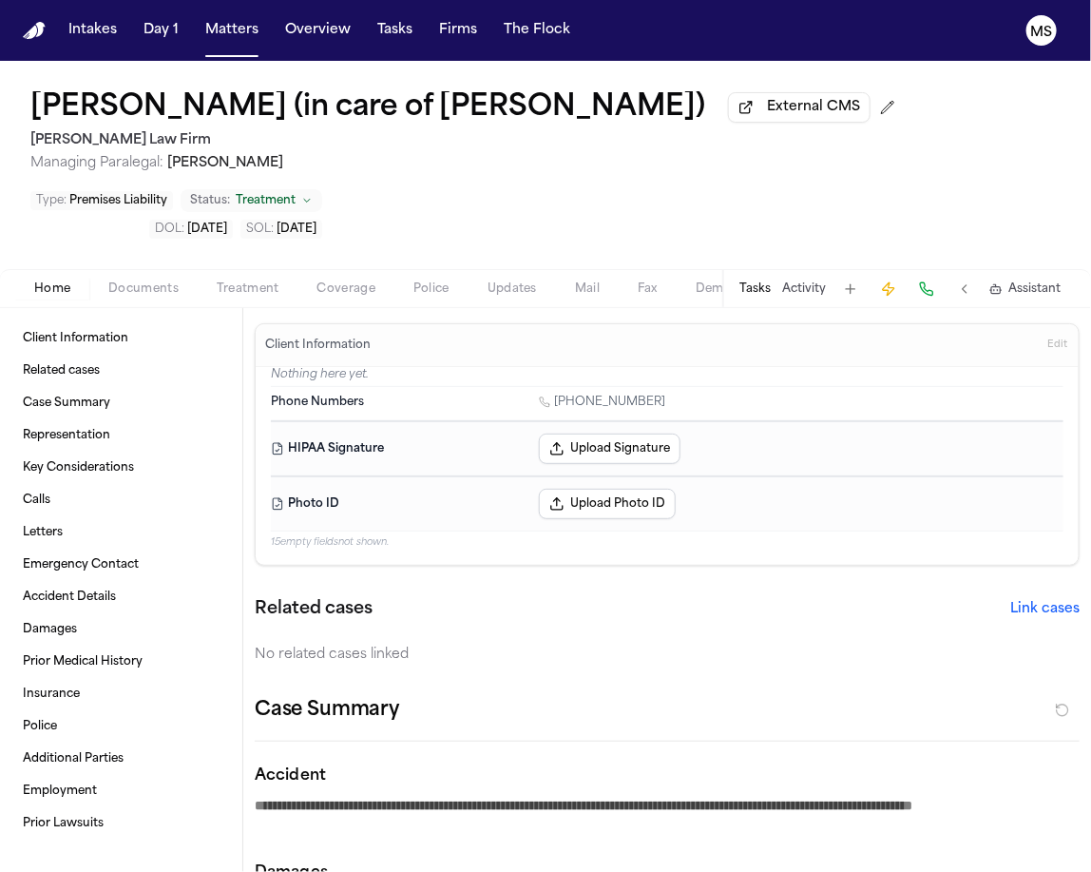
type textarea "*"
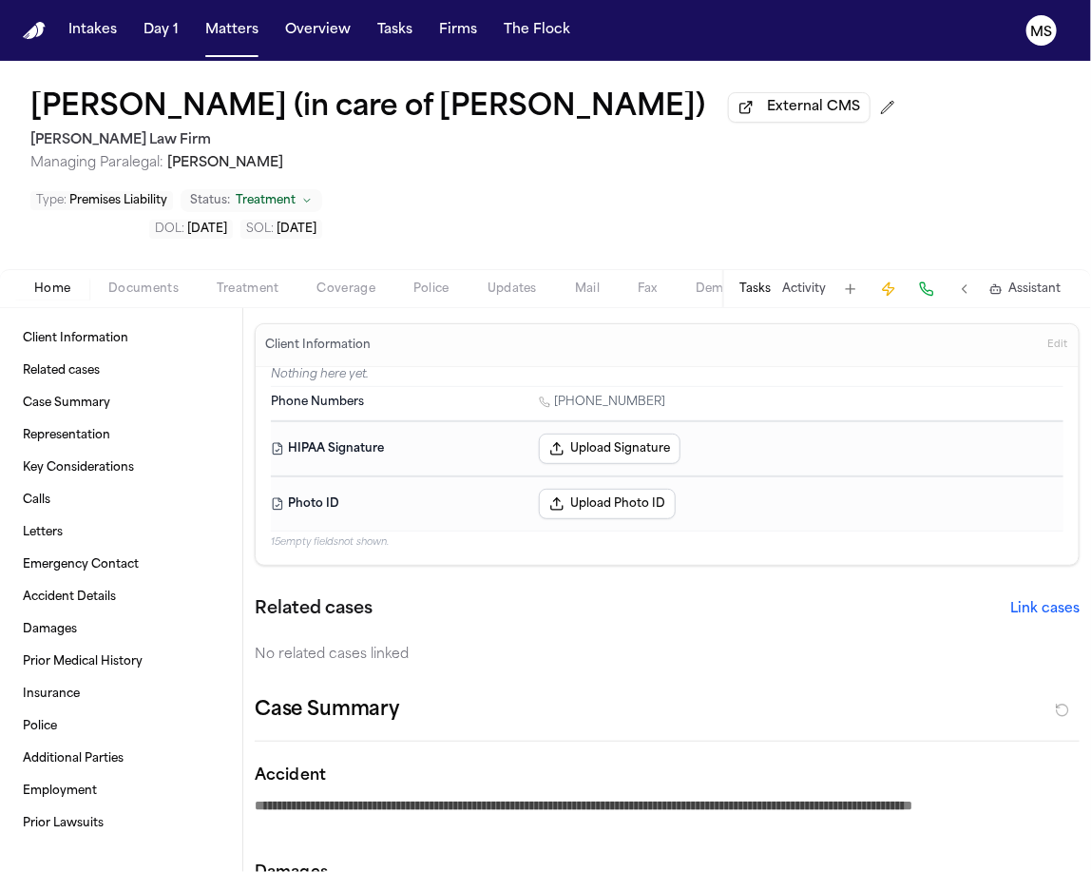
type textarea "*"
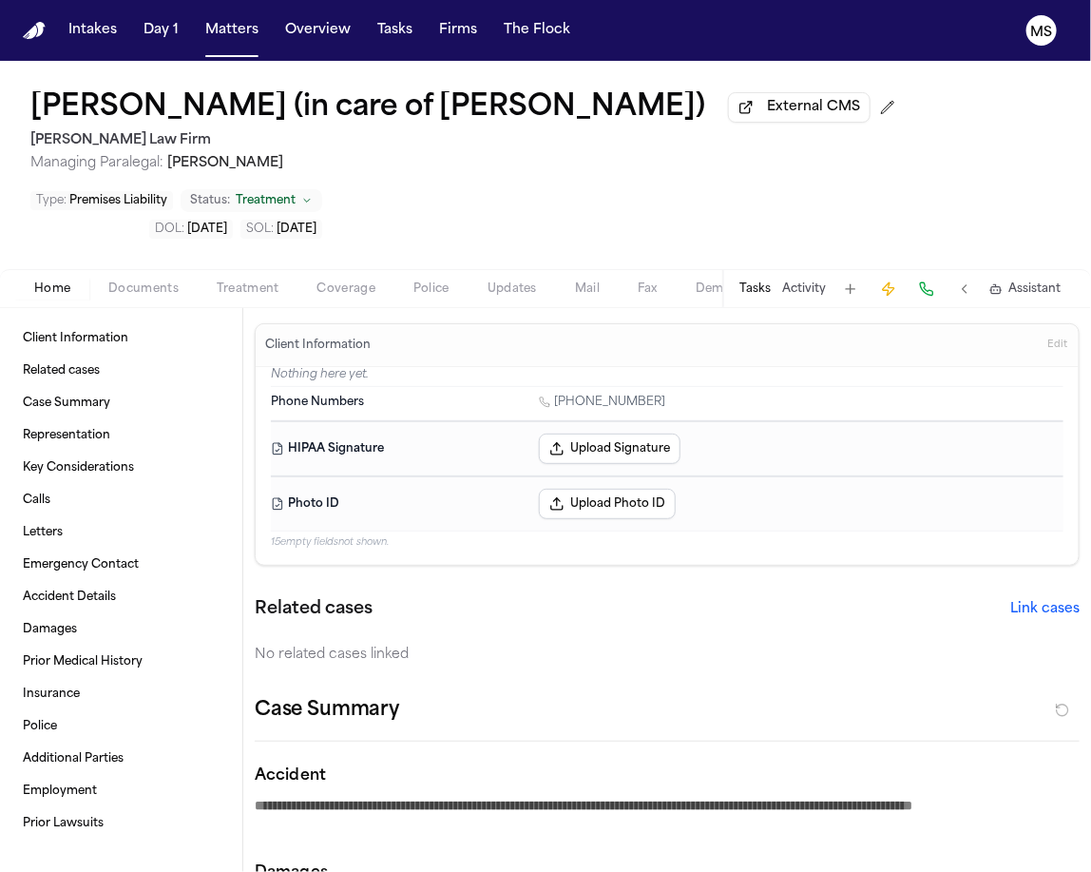
type textarea "*"
click at [1048, 341] on span "Edit" at bounding box center [1058, 344] width 20 height 13
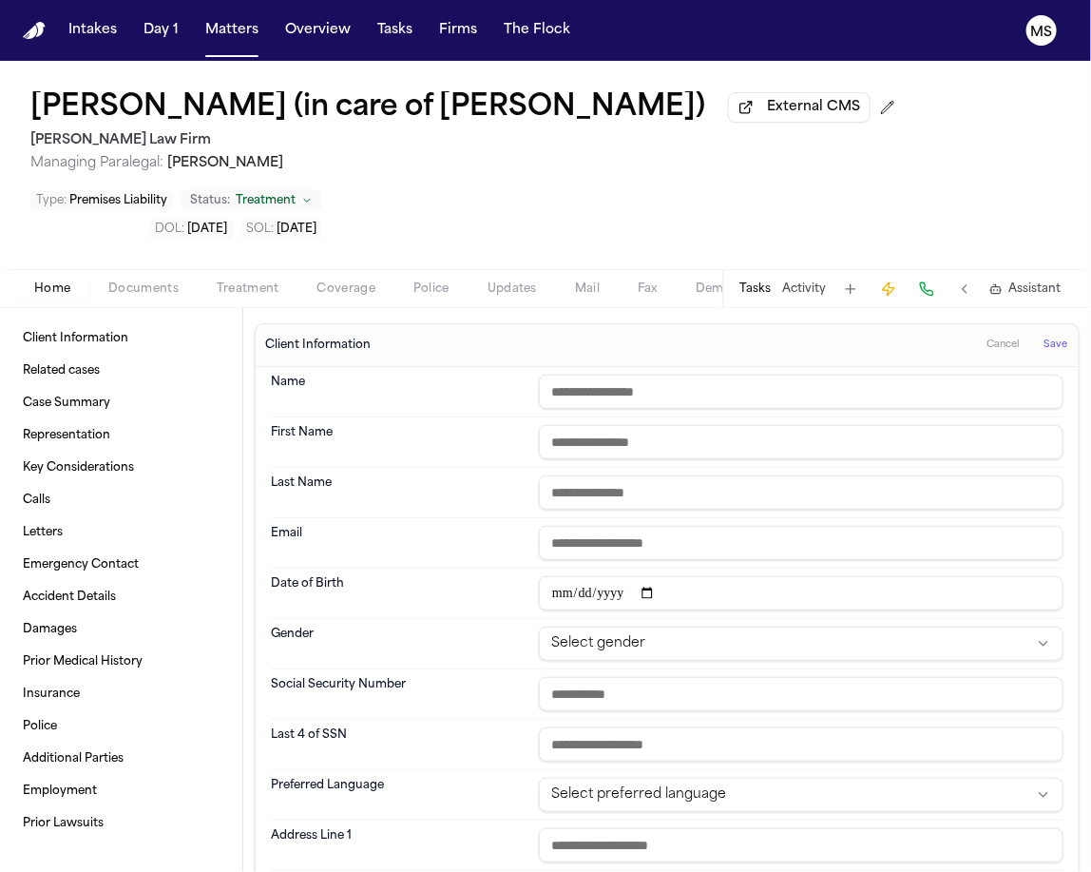
click at [544, 590] on input "date" at bounding box center [801, 593] width 525 height 34
click at [569, 595] on input "date" at bounding box center [801, 593] width 525 height 34
click at [1057, 561] on div "**********" at bounding box center [667, 828] width 823 height 923
click at [246, 130] on h2 "[PERSON_NAME] Law Firm" at bounding box center [466, 140] width 873 height 23
click at [624, 404] on input "text" at bounding box center [801, 392] width 525 height 34
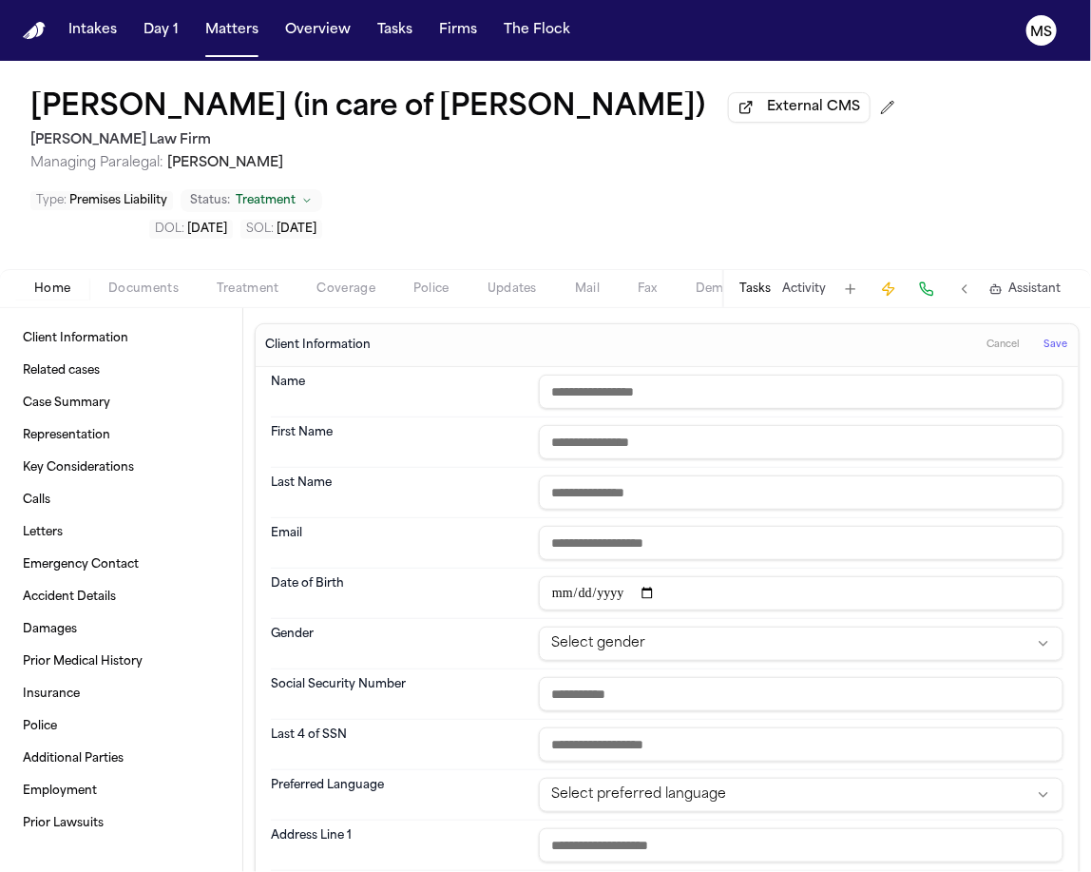
paste input "******"
click at [916, 451] on input "text" at bounding box center [801, 442] width 525 height 34
paste input "******"
click at [35, 245] on div "Matteo Bertram (in care of Brad Bertram) External CMS Hecht Law Firm Managing P…" at bounding box center [545, 165] width 1091 height 208
click at [576, 483] on input "text" at bounding box center [801, 492] width 525 height 34
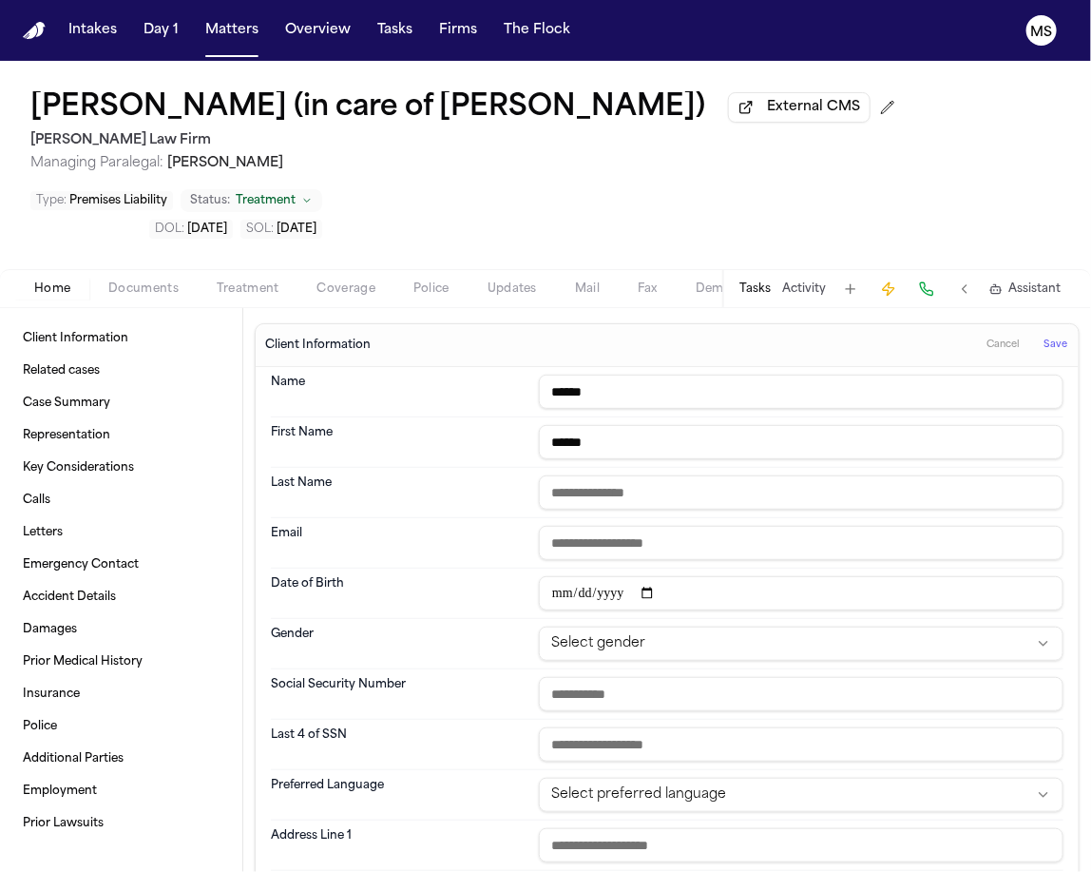
paste input "**********"
click at [645, 382] on input "******" at bounding box center [801, 392] width 525 height 34
paste input "**********"
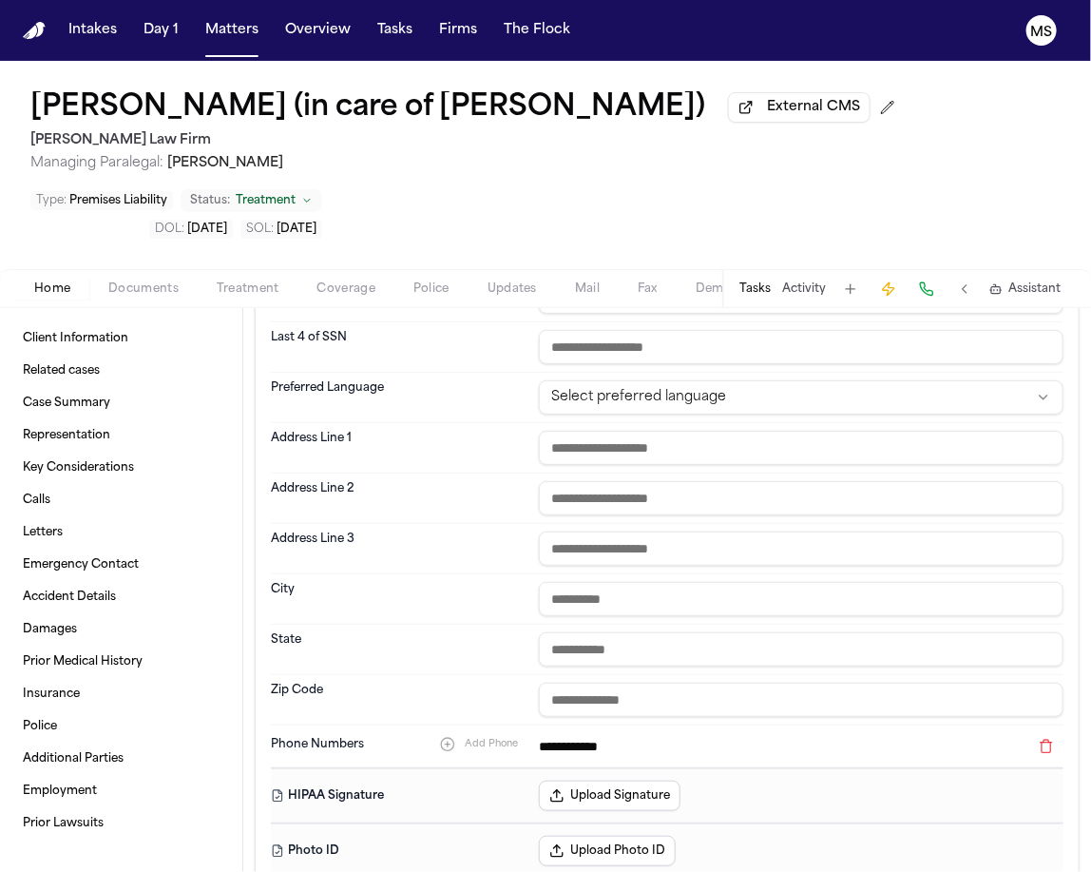
scroll to position [372, 0]
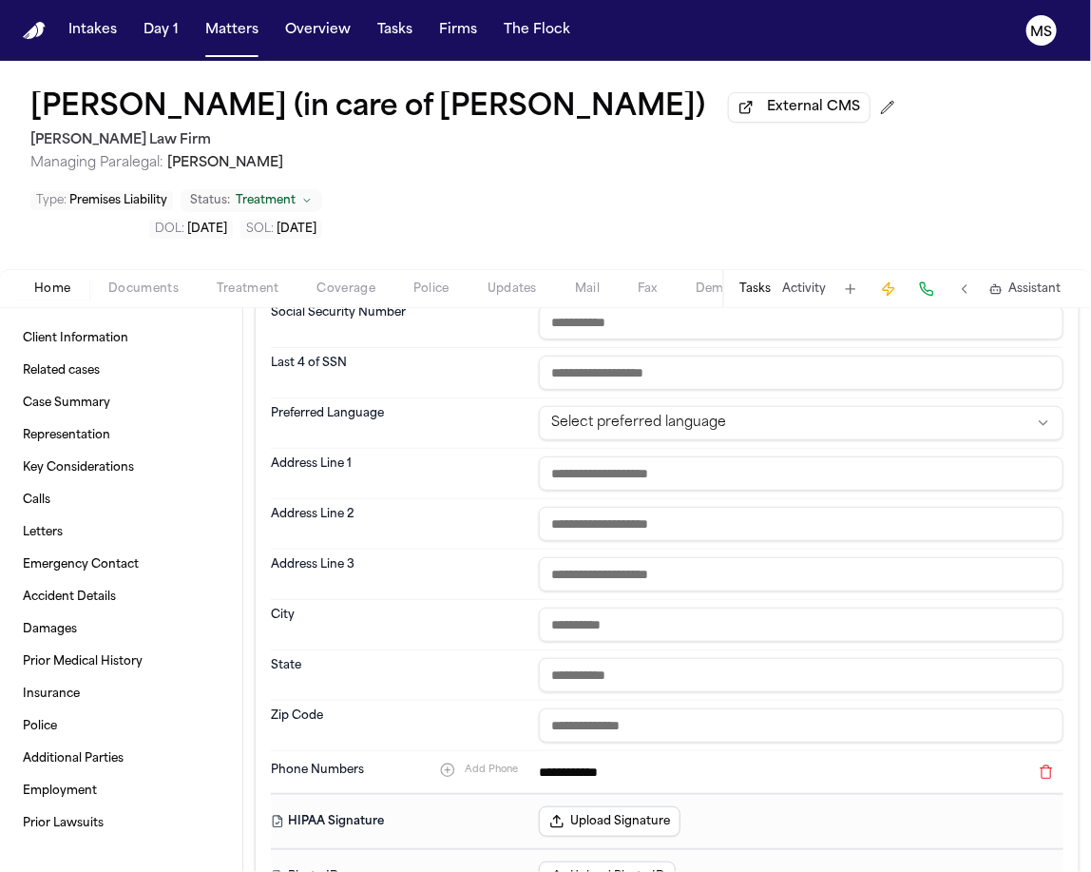
click at [66, 226] on div "DOL : 2025-04-18 SOL : 2027-04-18" at bounding box center [176, 229] width 292 height 19
click at [143, 290] on span "Documents" at bounding box center [143, 288] width 70 height 15
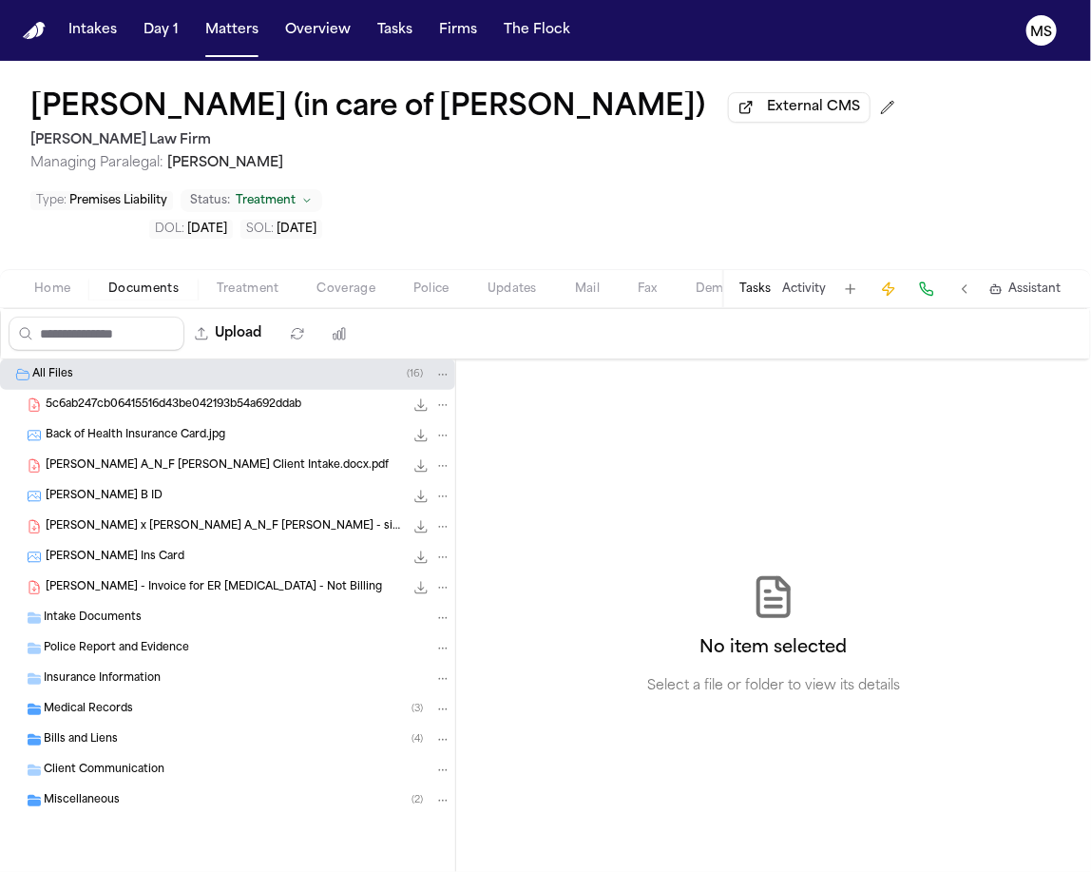
click at [136, 434] on span "Back of Health Insurance Card.jpg" at bounding box center [136, 436] width 180 height 16
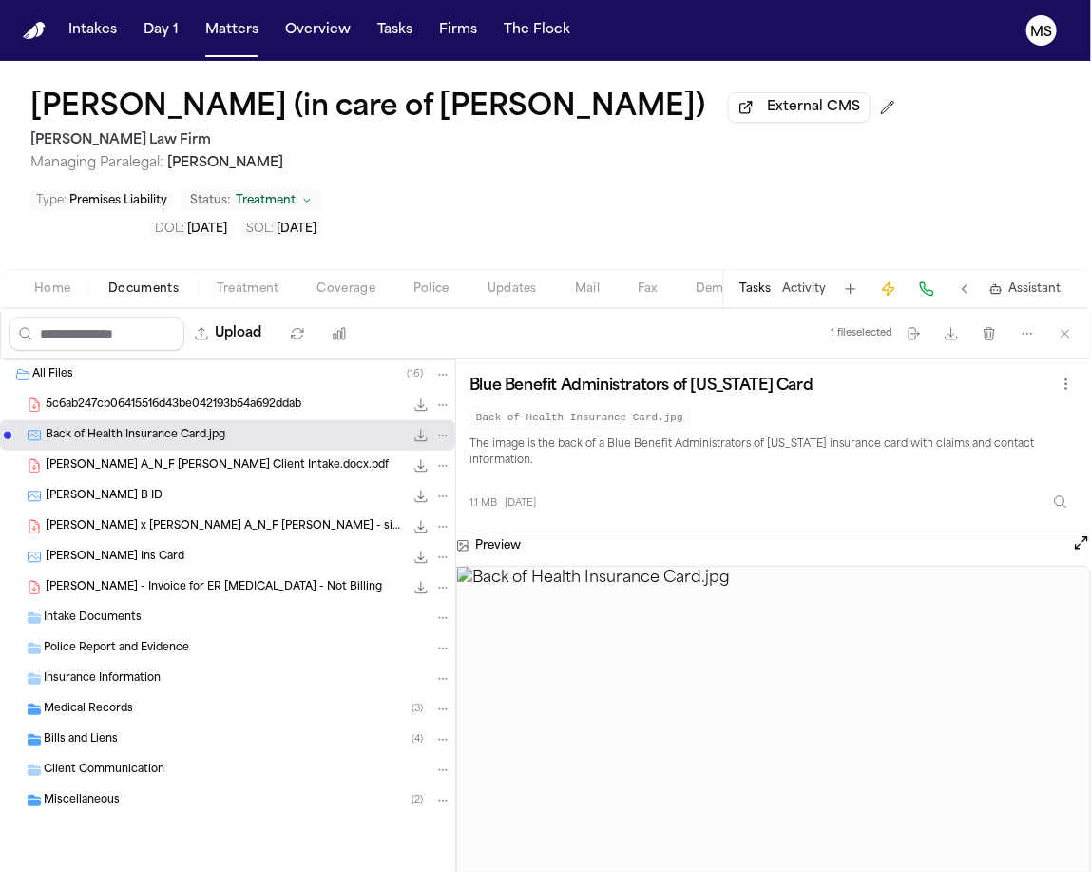
click at [175, 458] on span "Brad Bertram A_N_F Matteo Bertram - Finch Client Intake.docx.pdf" at bounding box center [217, 466] width 343 height 16
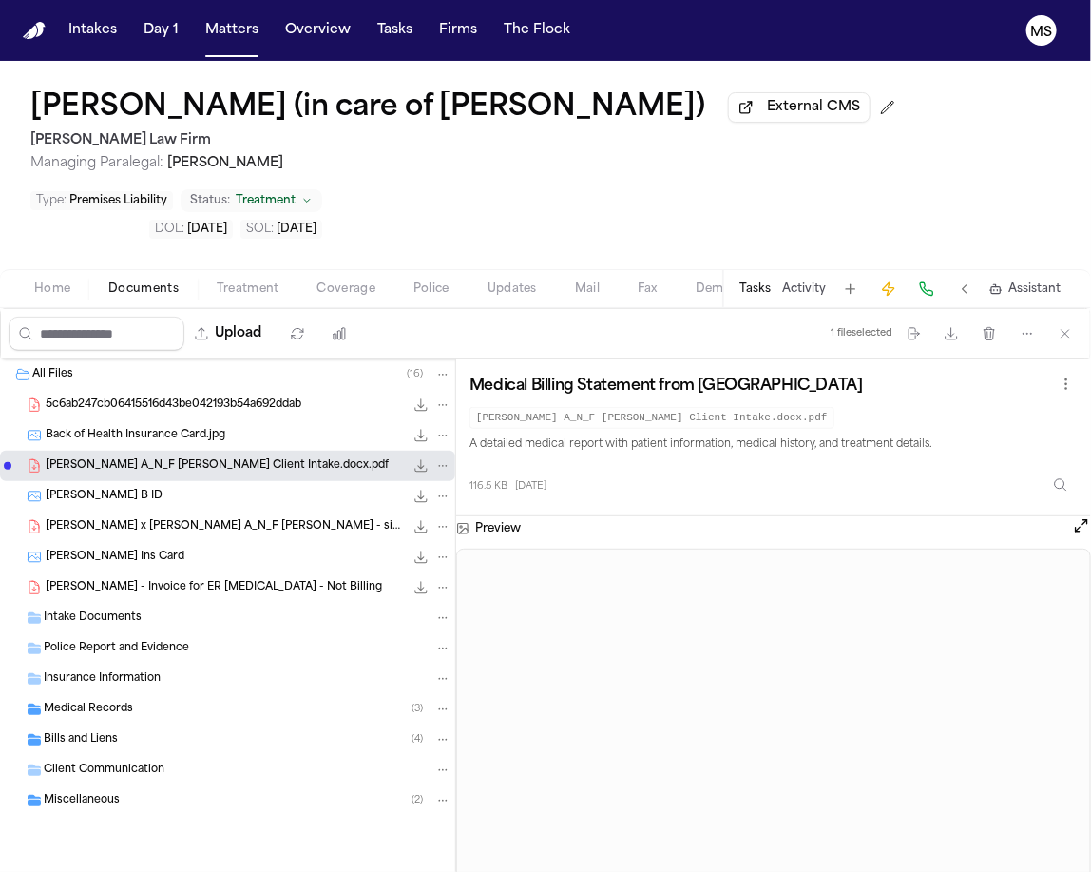
click at [1022, 436] on p "A detailed medical report with patient information, medical history, and treatm…" at bounding box center [774, 444] width 608 height 17
click at [1080, 524] on button "Open preview" at bounding box center [1081, 525] width 19 height 19
click at [67, 282] on span "Home" at bounding box center [52, 288] width 36 height 15
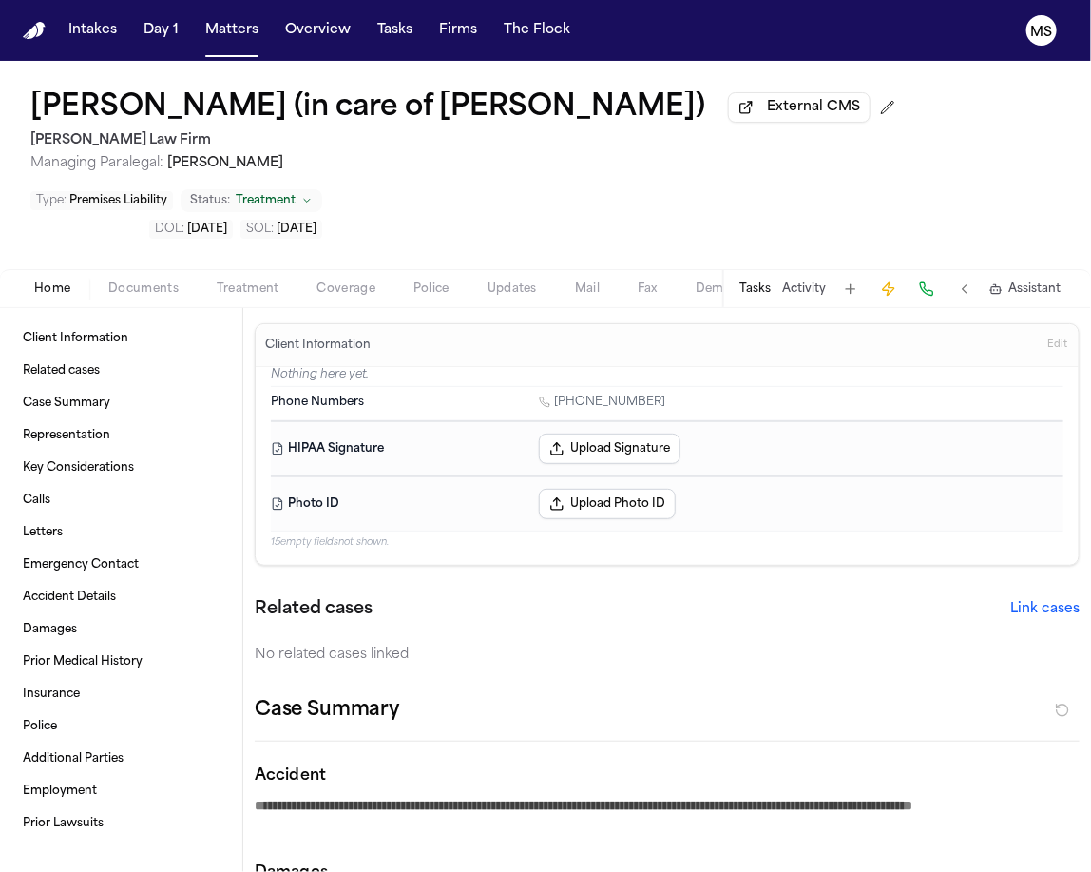
click at [1042, 334] on button "Edit" at bounding box center [1057, 345] width 31 height 30
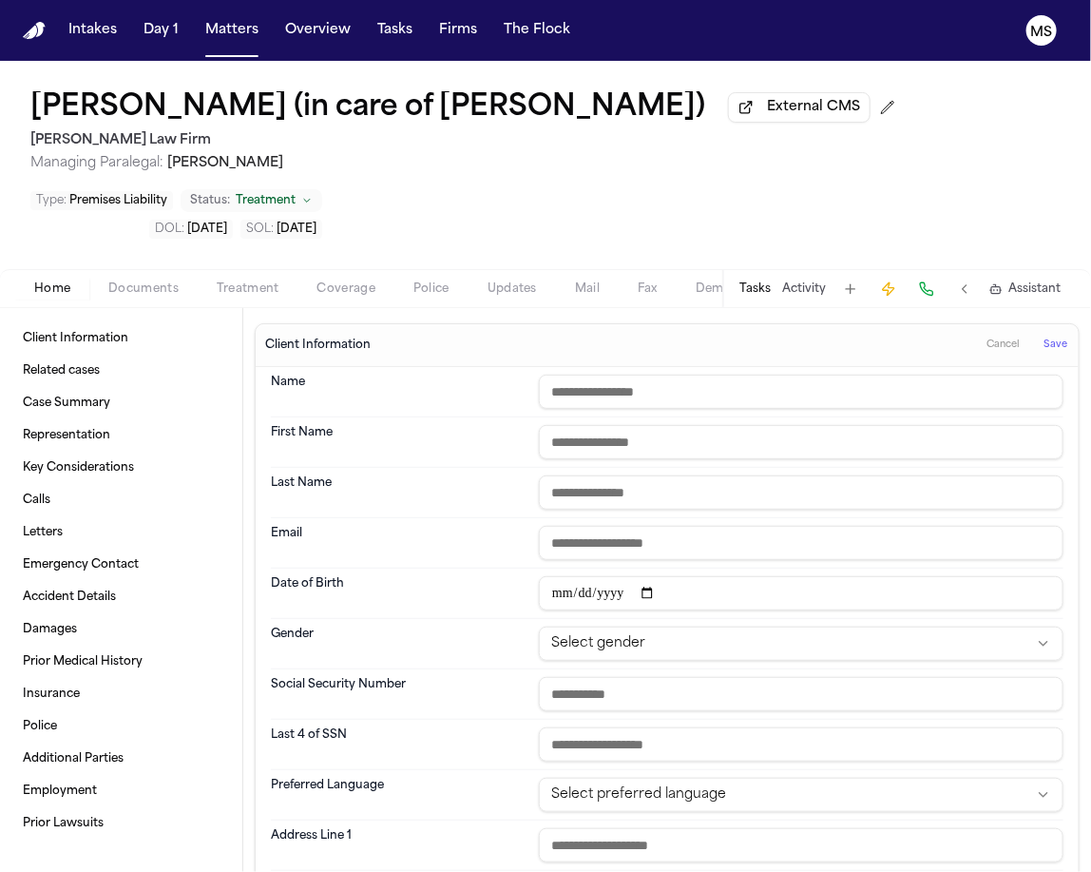
click at [766, 376] on input "text" at bounding box center [801, 392] width 525 height 34
click at [561, 233] on div "Matteo Bertram (in care of Brad Bertram) External CMS Hecht Law Firm Managing P…" at bounding box center [545, 165] width 1091 height 208
click at [584, 404] on input "text" at bounding box center [801, 392] width 525 height 34
paste input "******"
click at [484, 421] on div "First Name" at bounding box center [667, 442] width 793 height 50
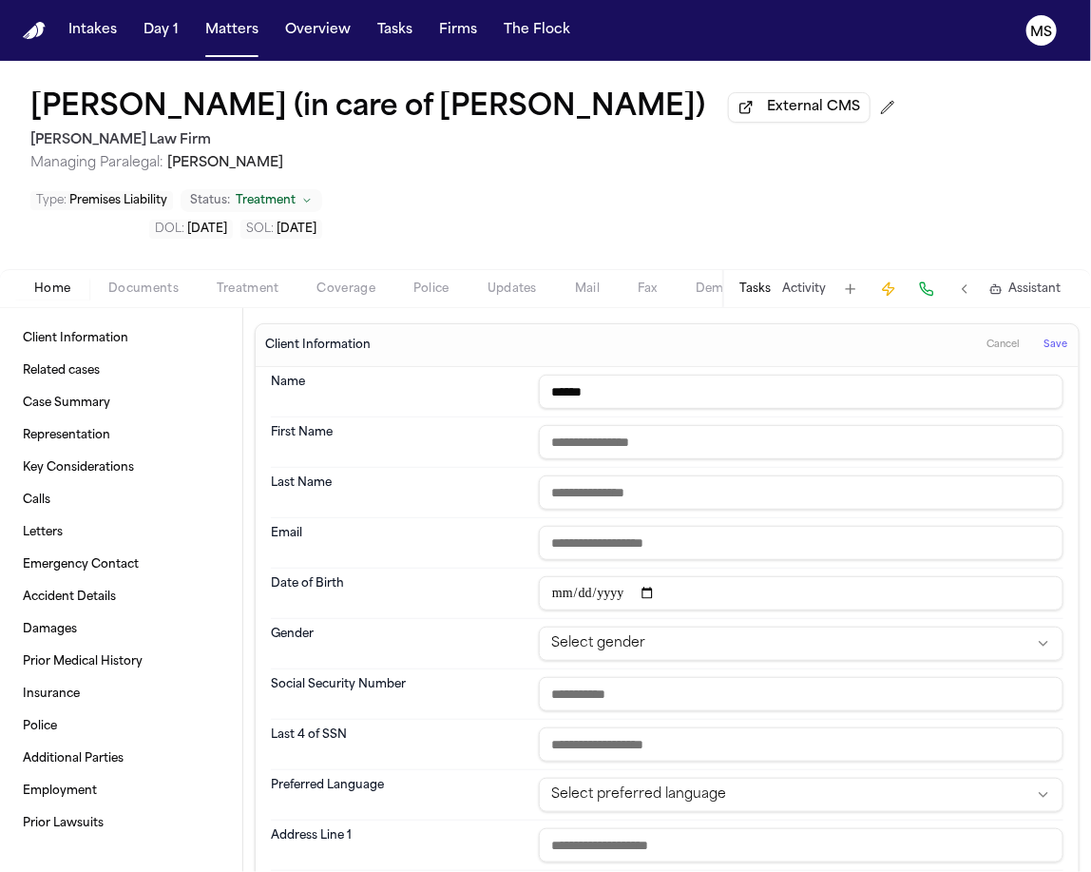
paste input "******"
click at [594, 442] on input "text" at bounding box center [801, 442] width 525 height 34
click at [460, 422] on div "First Name ******" at bounding box center [667, 442] width 793 height 50
click at [593, 482] on input "text" at bounding box center [801, 492] width 525 height 34
paste input "**********"
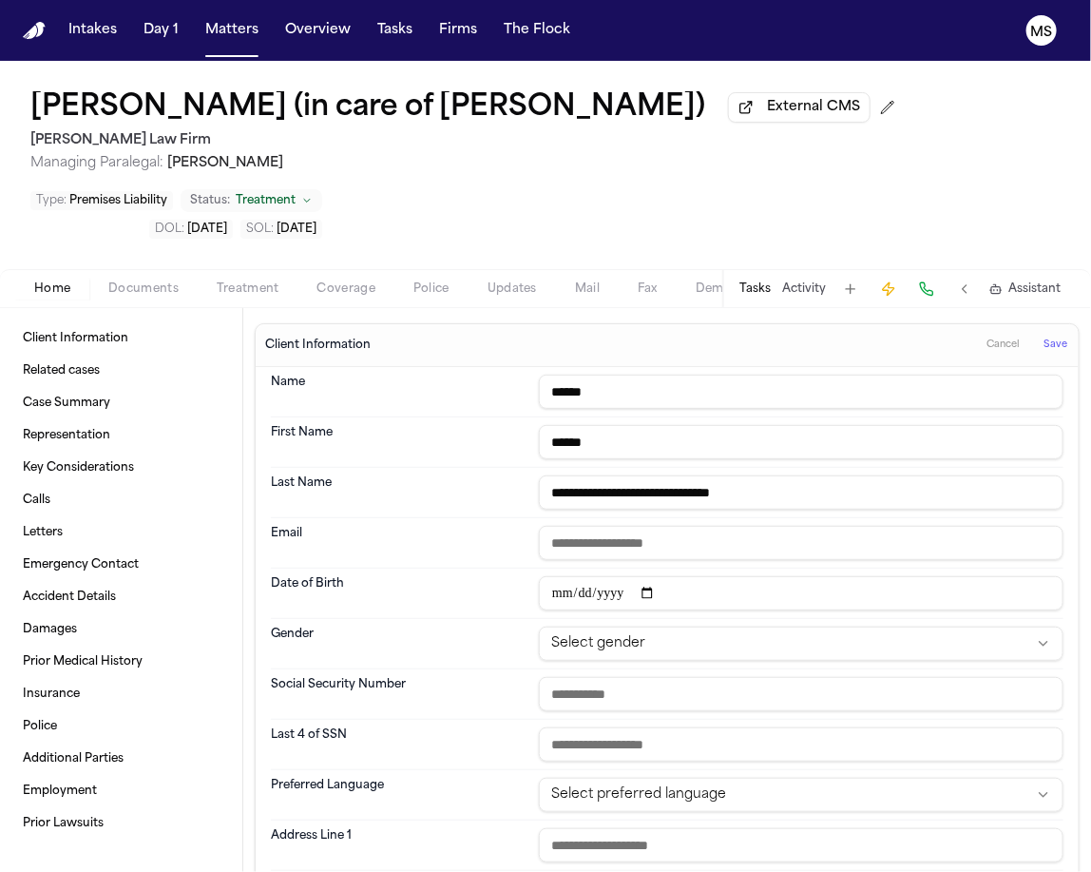
click at [445, 541] on dt "Email" at bounding box center [399, 543] width 257 height 34
click at [626, 534] on input "email" at bounding box center [801, 543] width 525 height 34
click at [670, 382] on input "******" at bounding box center [801, 392] width 525 height 34
paste input "**********"
click at [553, 594] on input "date" at bounding box center [801, 593] width 525 height 34
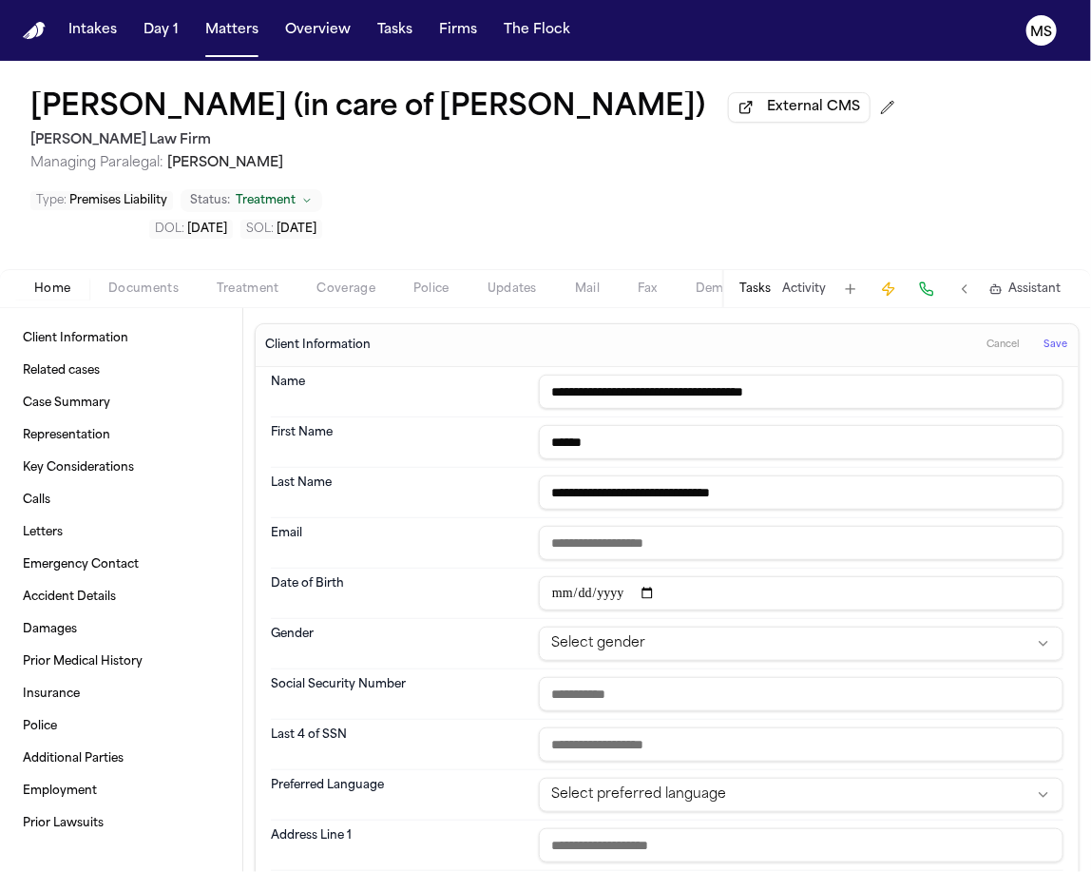
click at [473, 588] on dt "Date of Birth" at bounding box center [399, 593] width 257 height 34
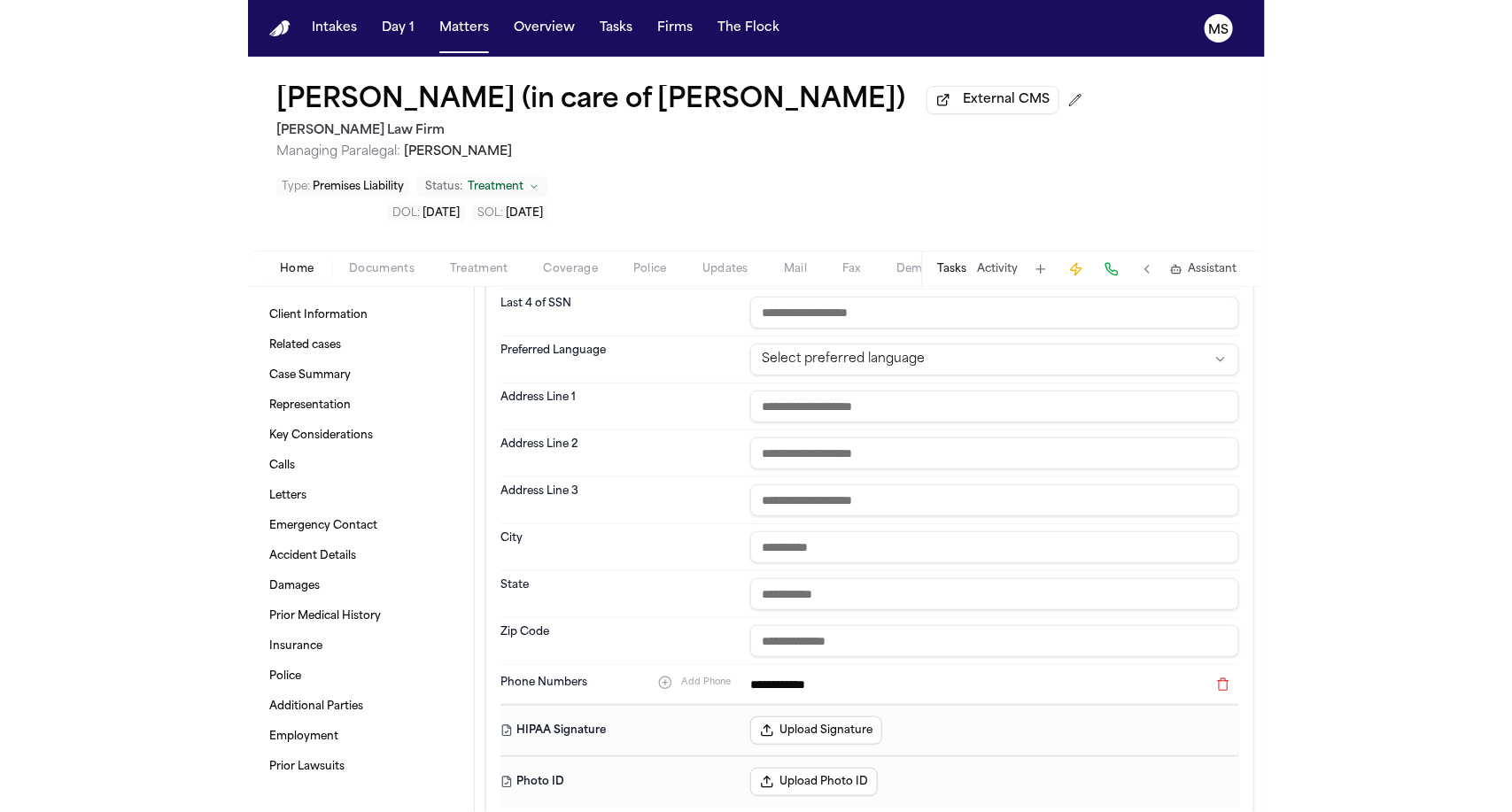
scroll to position [356, 0]
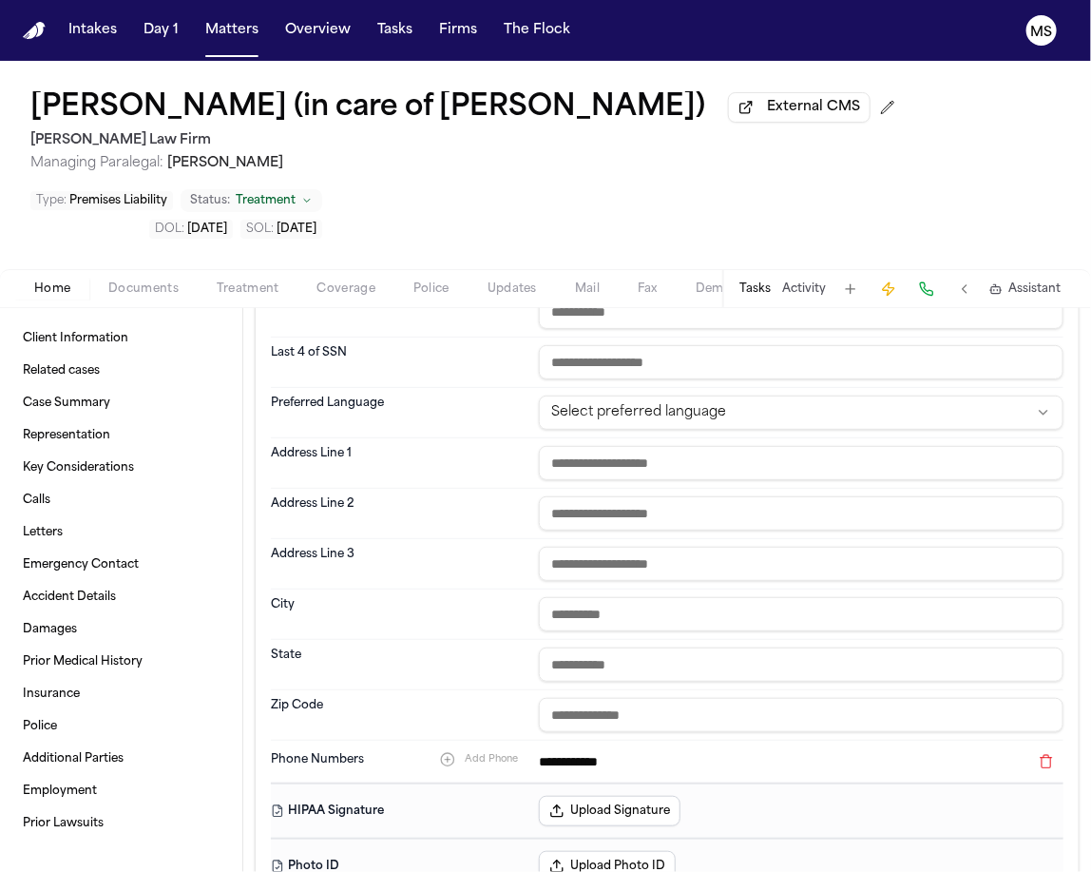
click at [563, 458] on input "text" at bounding box center [801, 463] width 525 height 34
paste input "**********"
click at [574, 617] on input "text" at bounding box center [801, 614] width 525 height 34
paste input "******"
click at [397, 641] on div "State" at bounding box center [667, 665] width 793 height 50
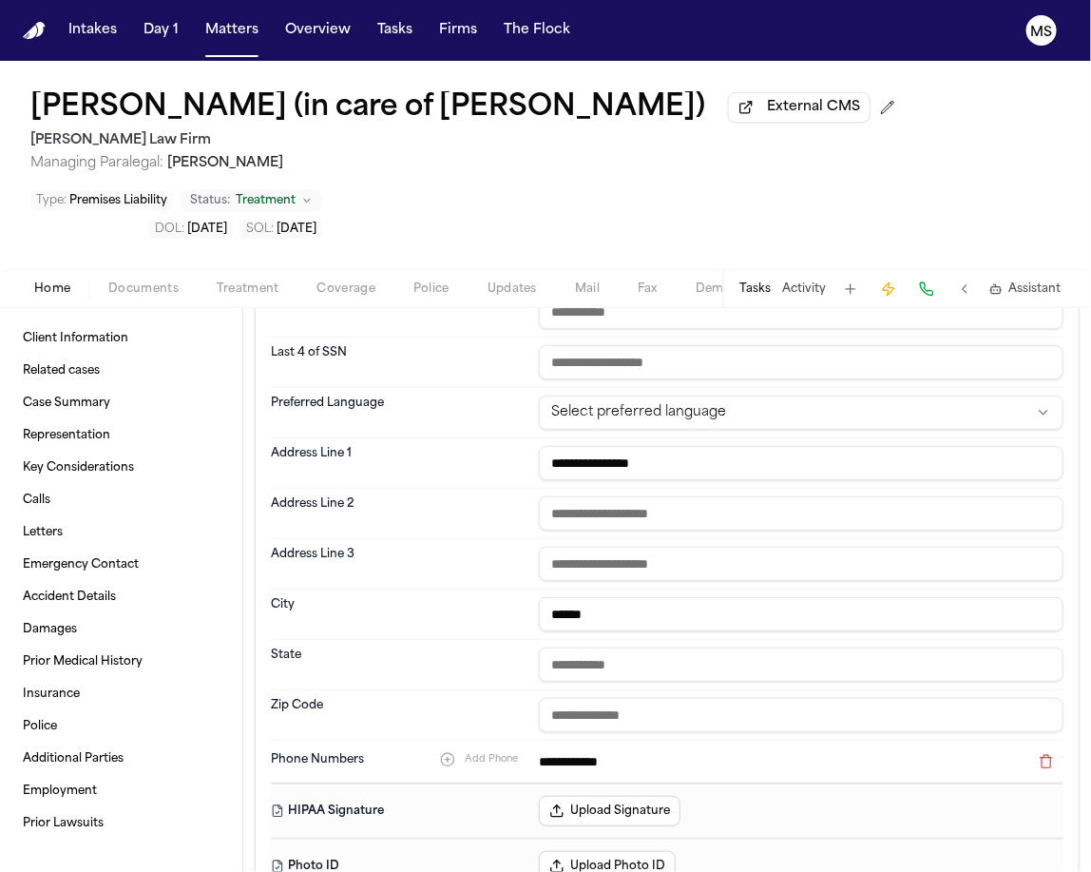
click at [574, 660] on input "text" at bounding box center [801, 664] width 525 height 34
click at [441, 705] on dt "Zip Code" at bounding box center [399, 715] width 257 height 34
click at [570, 705] on input "text" at bounding box center [801, 715] width 525 height 34
paste input "*****"
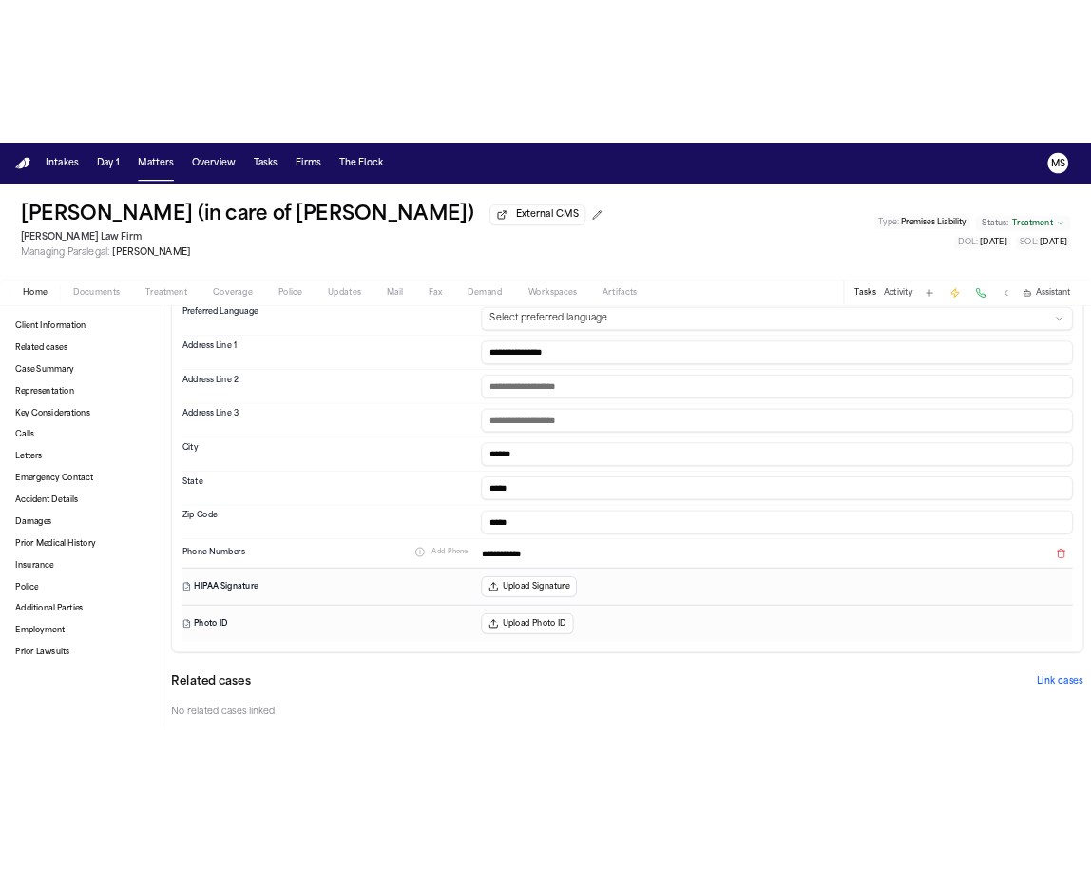
scroll to position [0, 0]
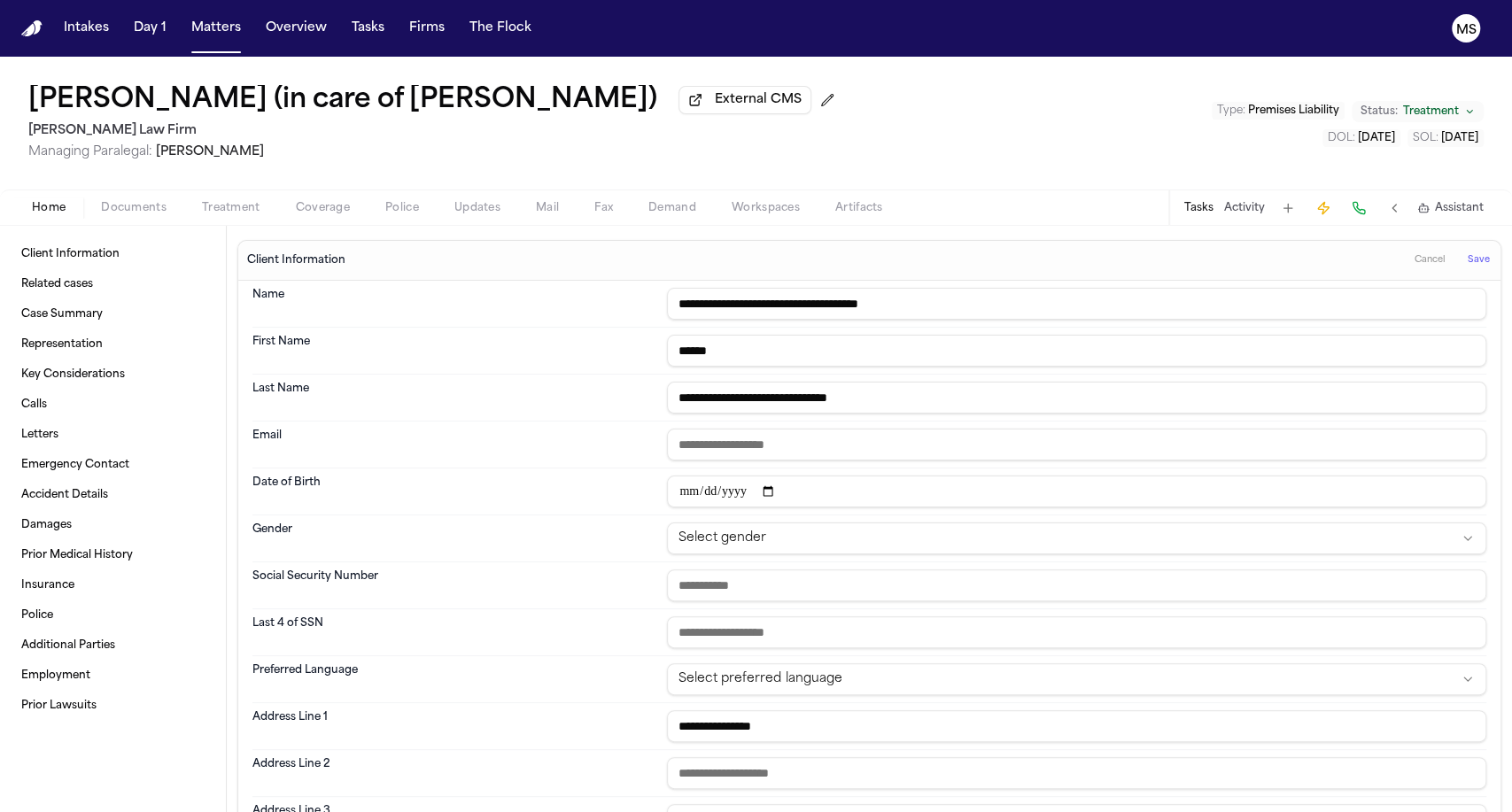
click at [1016, 254] on span "Save" at bounding box center [1478, 260] width 22 height 12
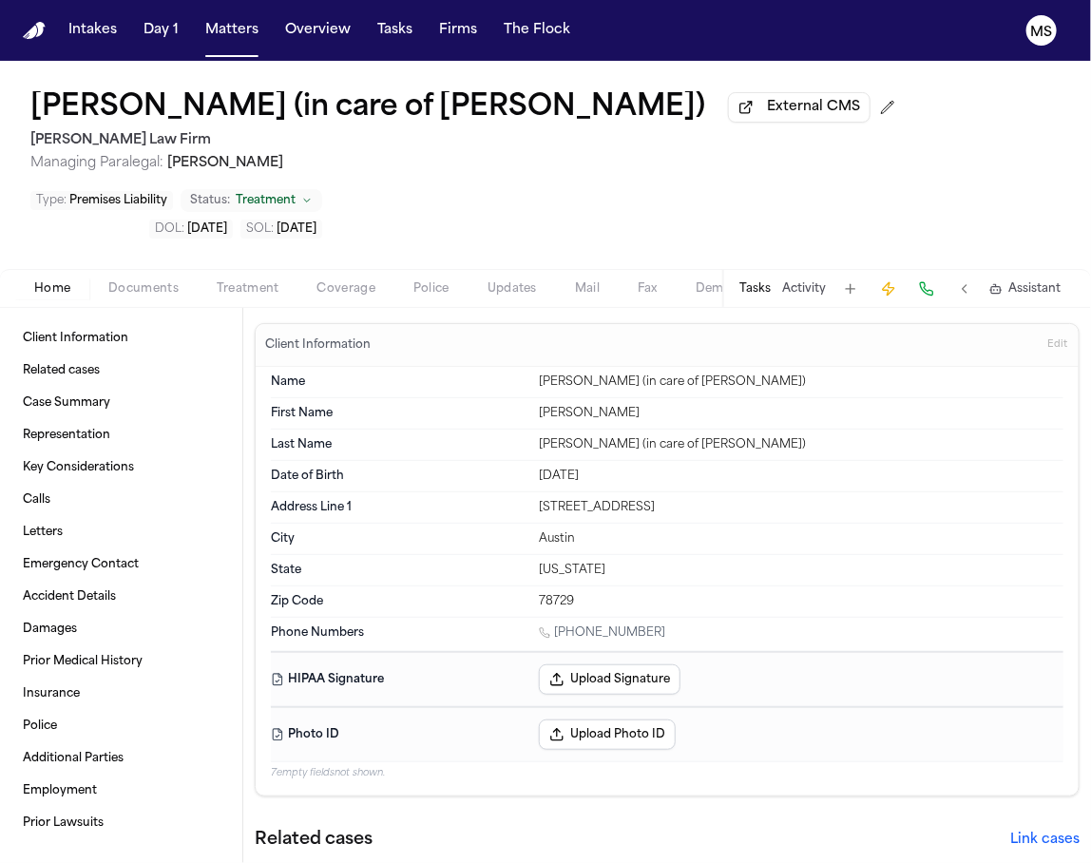
click at [143, 286] on span "Documents" at bounding box center [143, 288] width 70 height 15
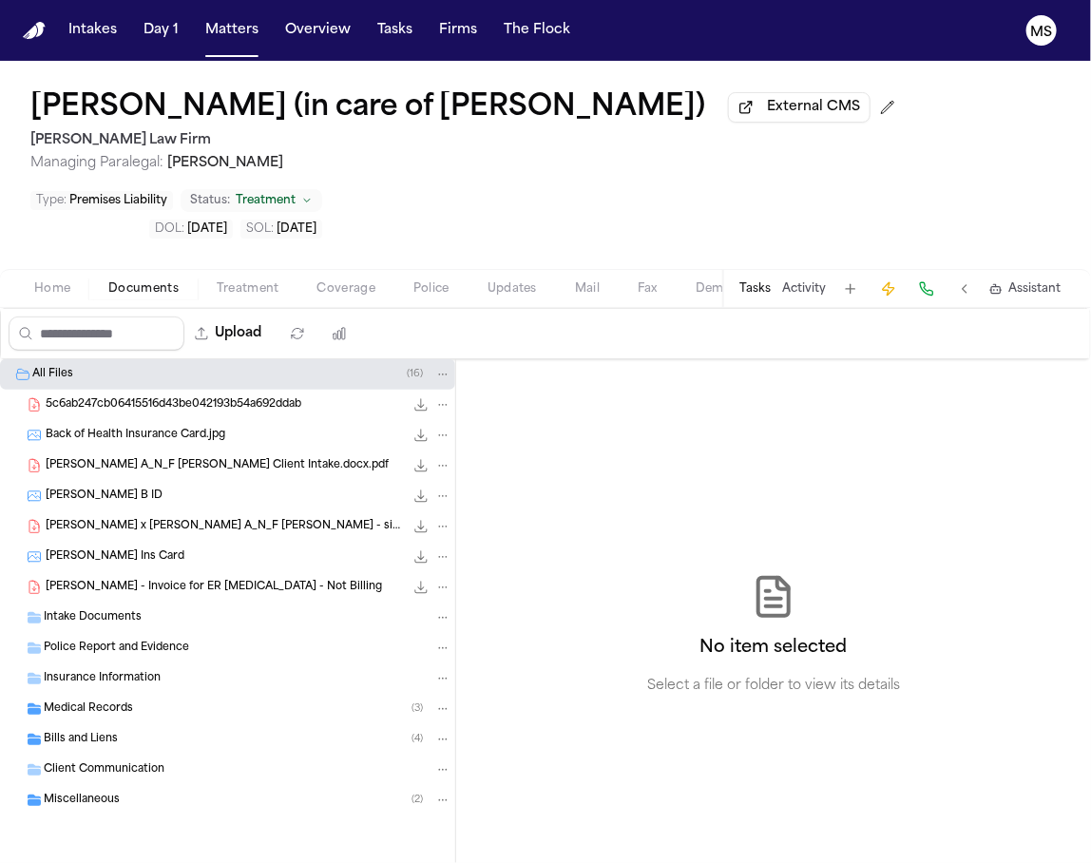
click at [76, 407] on span "5c6ab247cb06415516d43be042193b54a692ddab" at bounding box center [174, 405] width 256 height 16
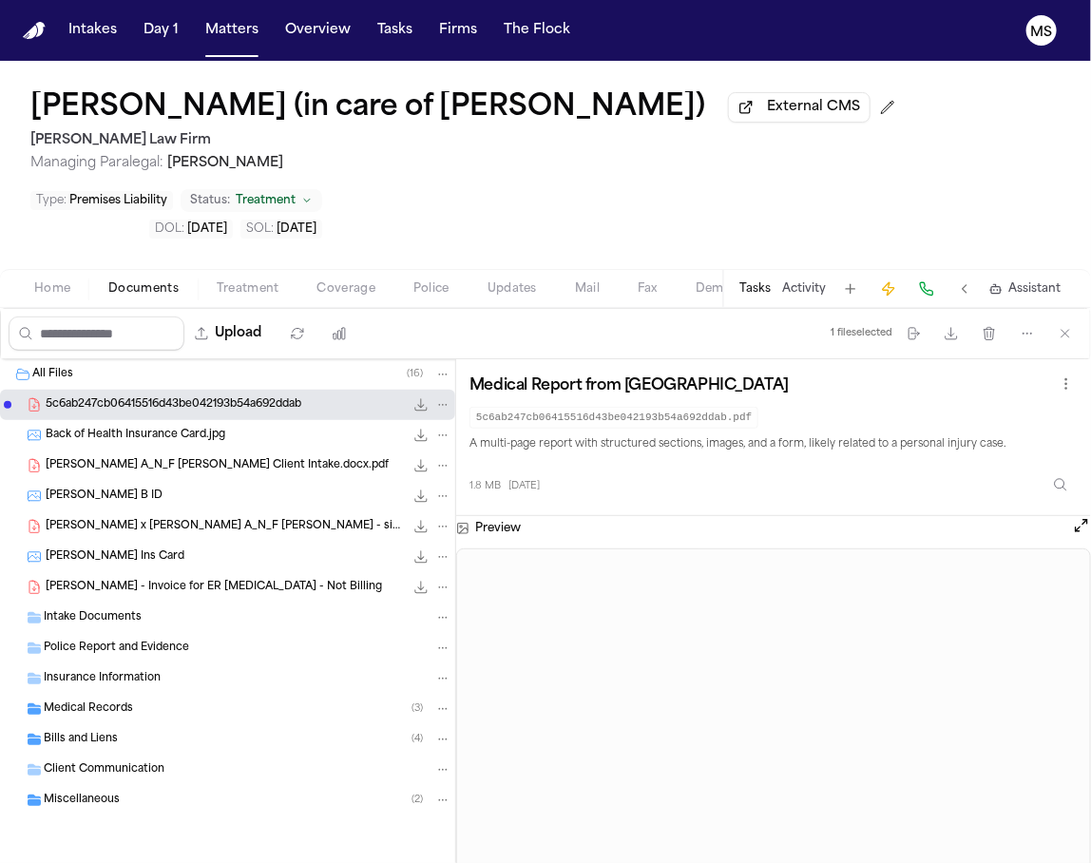
click at [83, 443] on div "Back of Health Insurance Card.jpg 1.1 MB • JPG" at bounding box center [249, 435] width 406 height 19
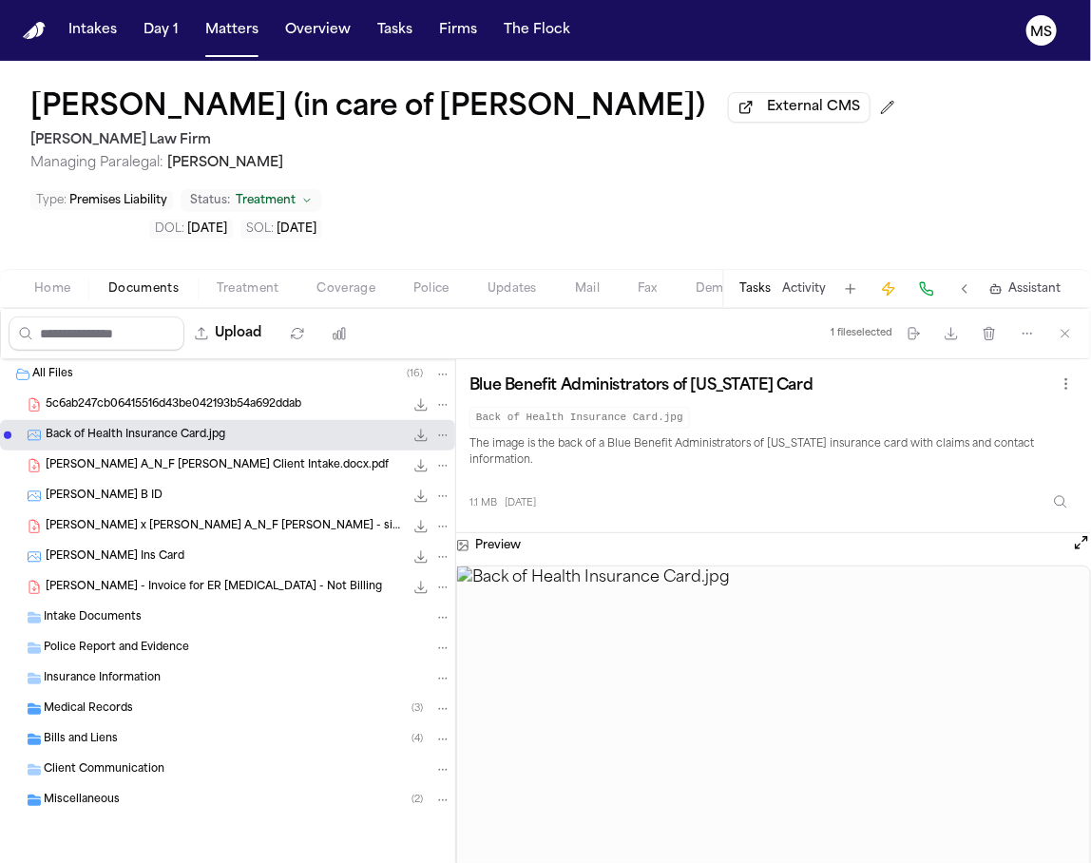
click at [84, 473] on div "Brad Bertram A_N_F Matteo Bertram - Finch Client Intake.docx.pdf 116.5 KB • PDF" at bounding box center [249, 465] width 406 height 19
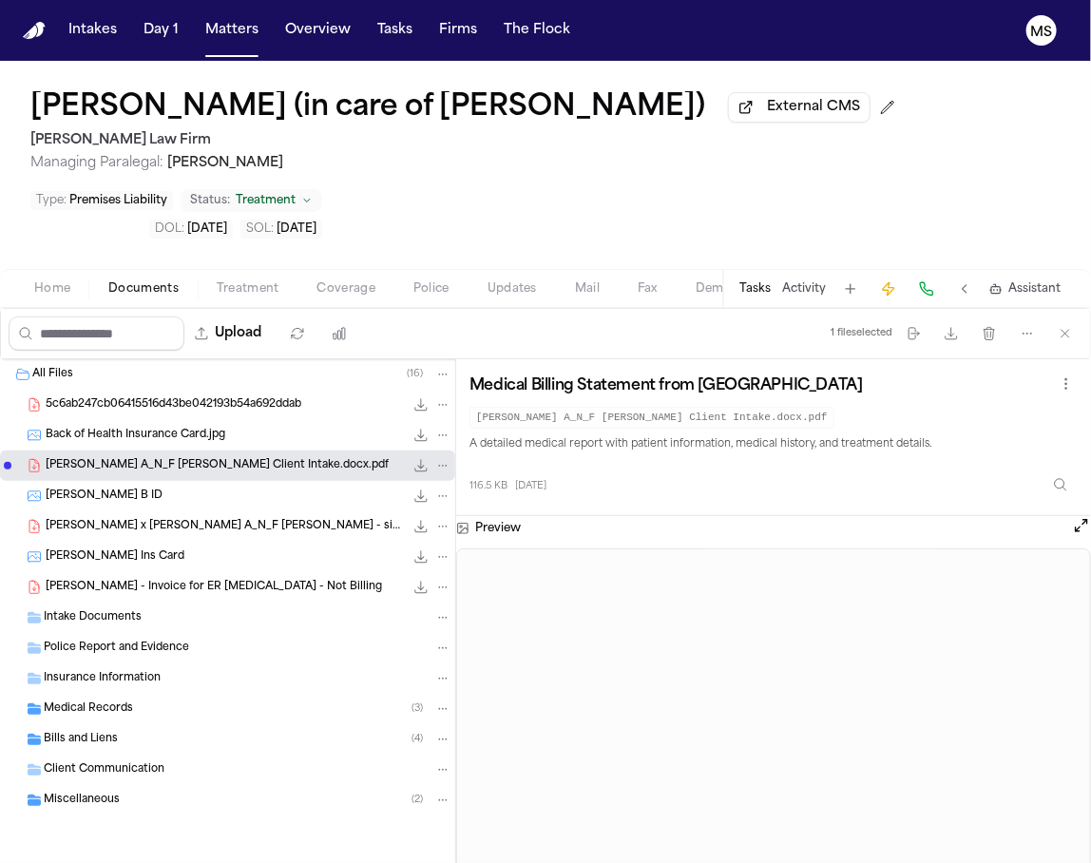
click at [1080, 522] on button "Open preview" at bounding box center [1081, 525] width 19 height 19
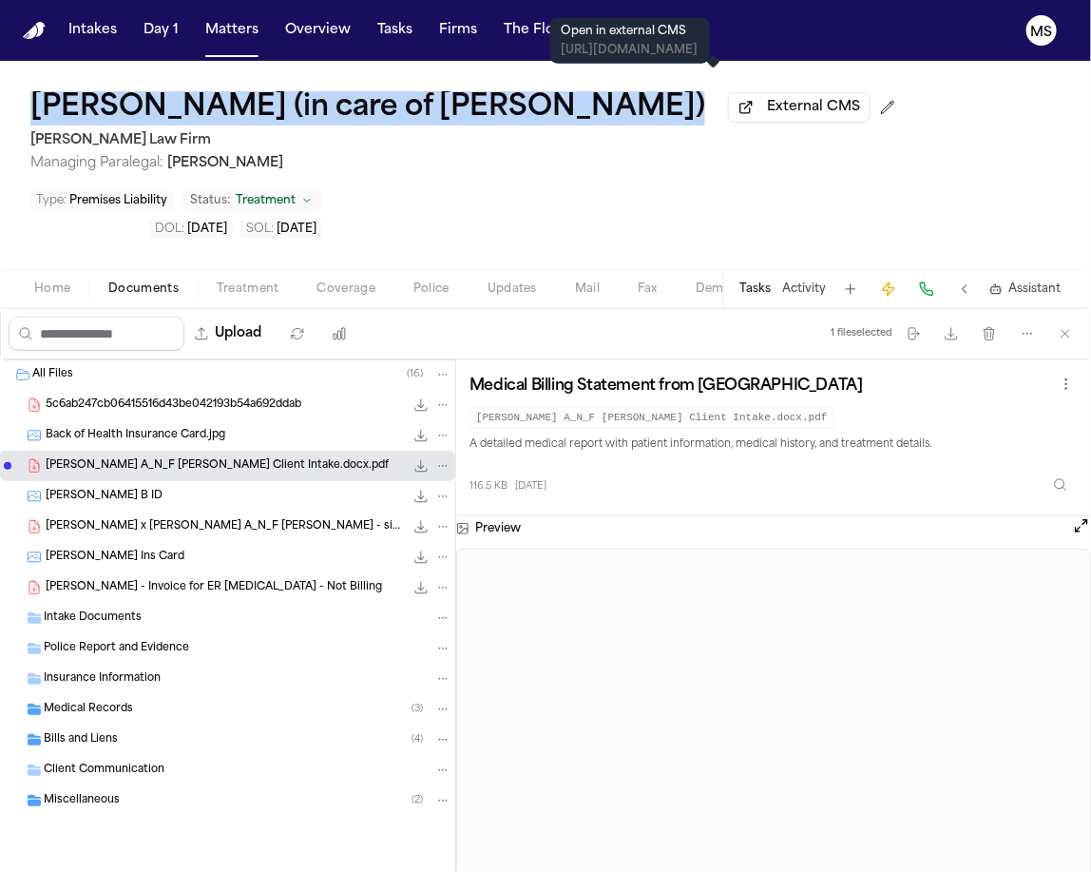
drag, startPoint x: 18, startPoint y: 97, endPoint x: 627, endPoint y: 101, distance: 609.4
click at [627, 101] on div "Matteo Bertram (in care of Brad Bertram) External CMS Hecht Law Firm Managing P…" at bounding box center [545, 165] width 1091 height 208
copy h1 "Matteo Bertram (in care of Brad Bertram)"
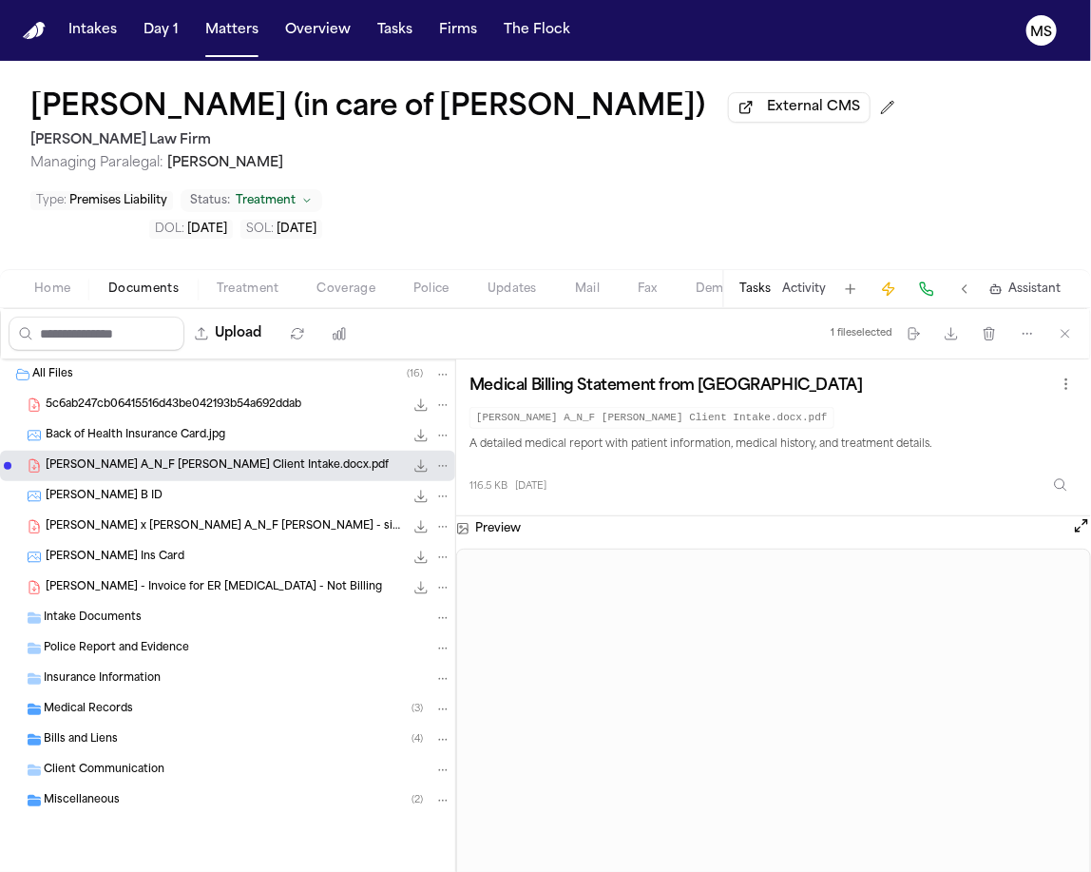
click at [752, 169] on span "Managing Paralegal: [PERSON_NAME]" at bounding box center [466, 163] width 873 height 19
click at [384, 183] on div "Matteo Bertram (in care of Brad Bertram) External CMS Hecht Law Firm Managing P…" at bounding box center [545, 165] width 1091 height 208
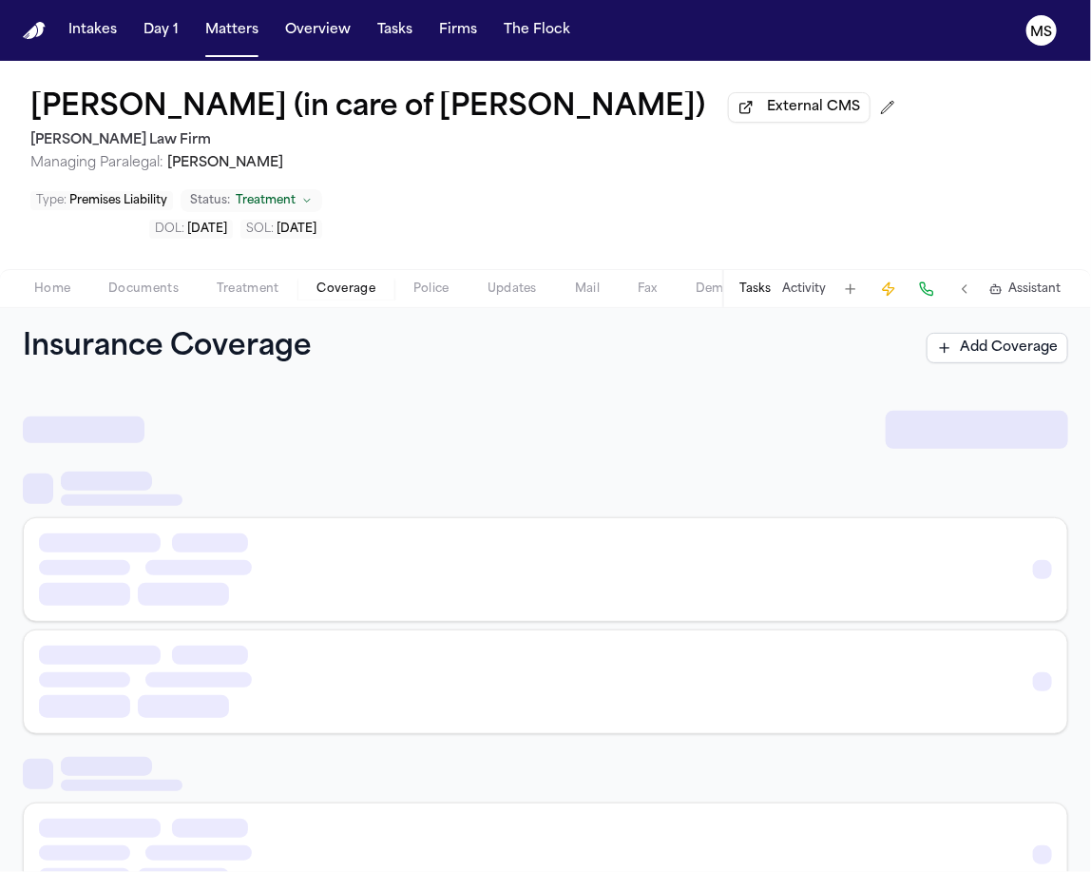
click at [377, 292] on button "Coverage" at bounding box center [347, 289] width 96 height 23
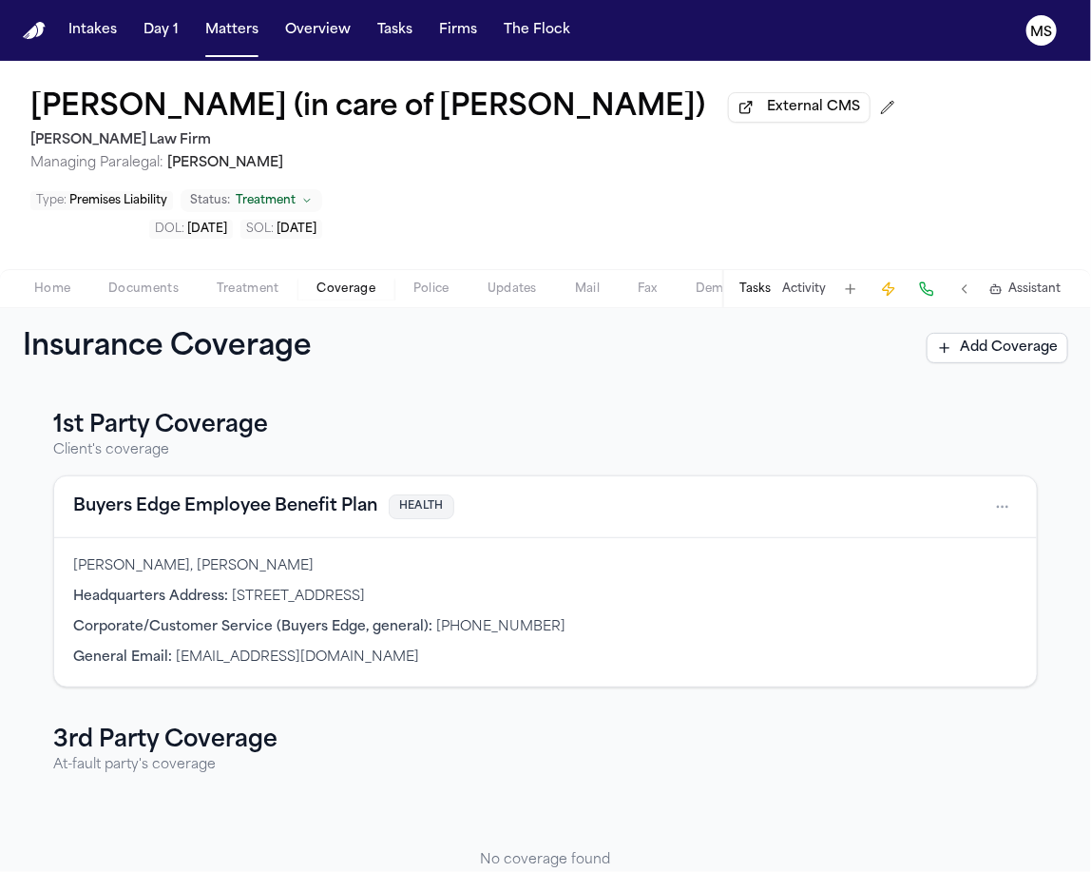
scroll to position [81, 0]
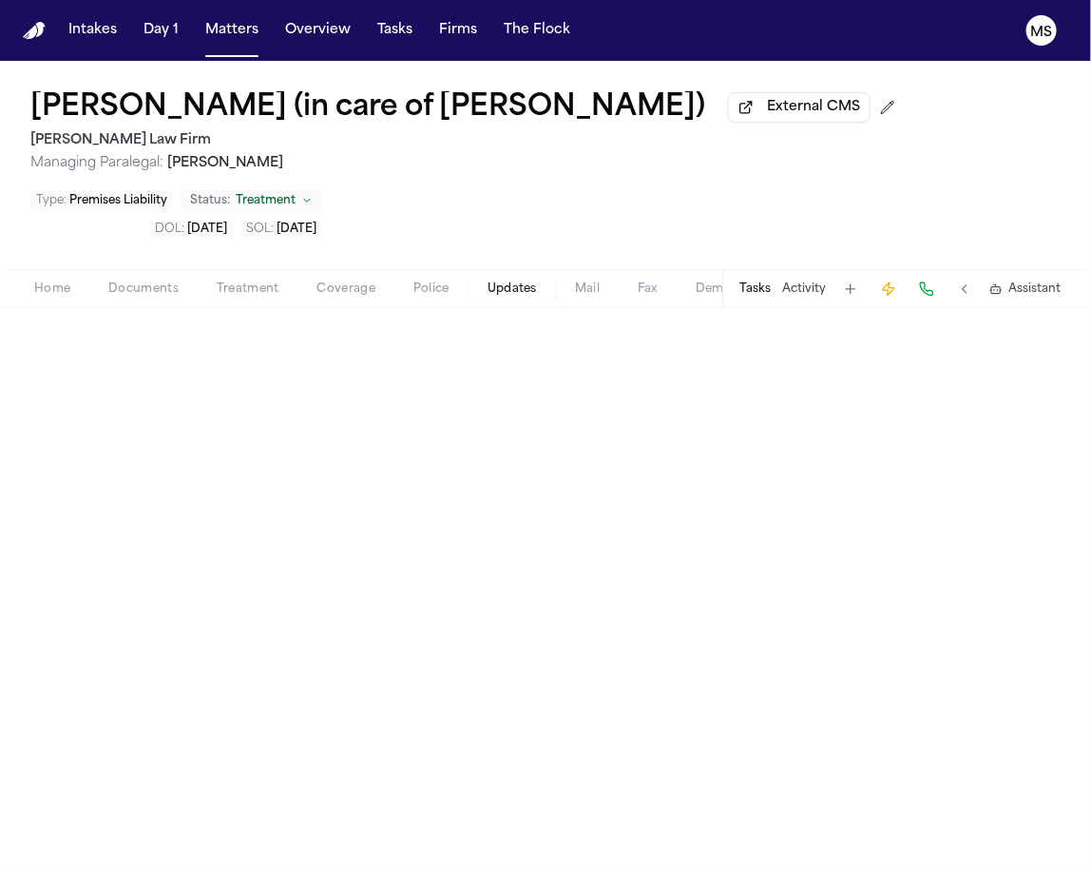
click at [529, 287] on span "Updates" at bounding box center [512, 288] width 49 height 15
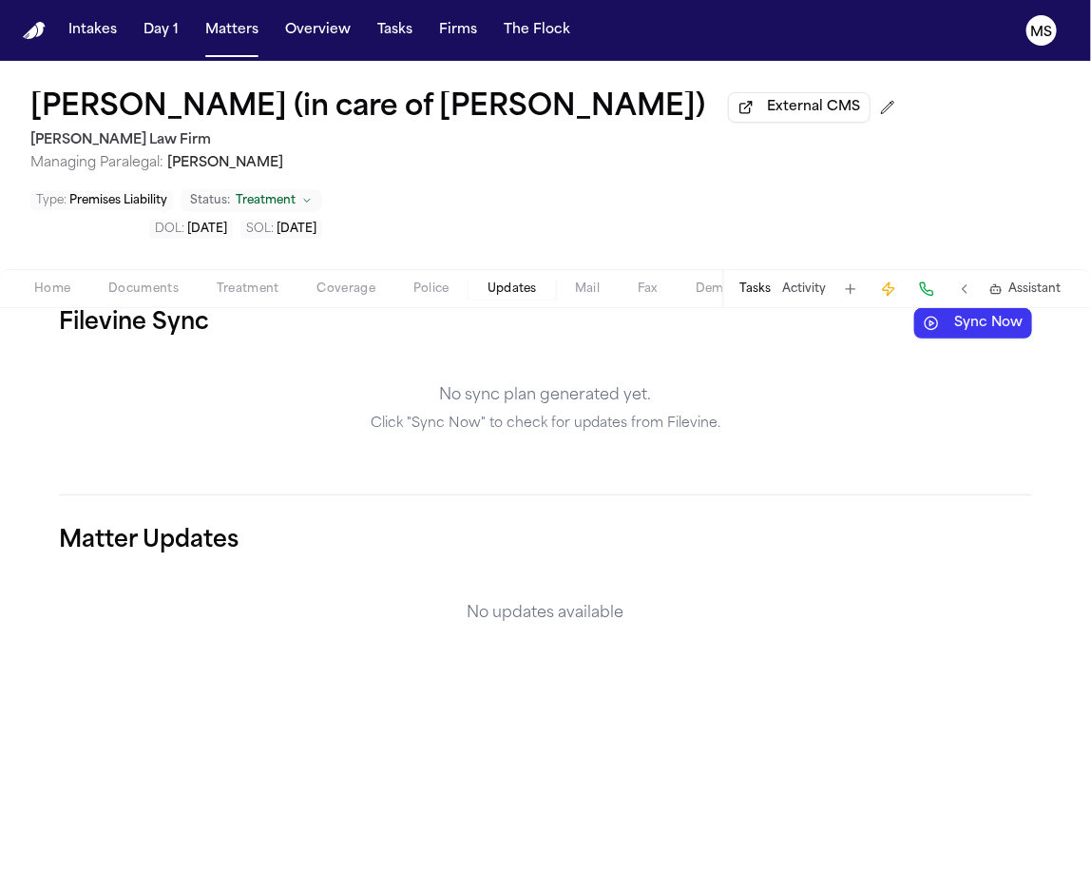
click at [59, 288] on span "Home" at bounding box center [52, 288] width 36 height 15
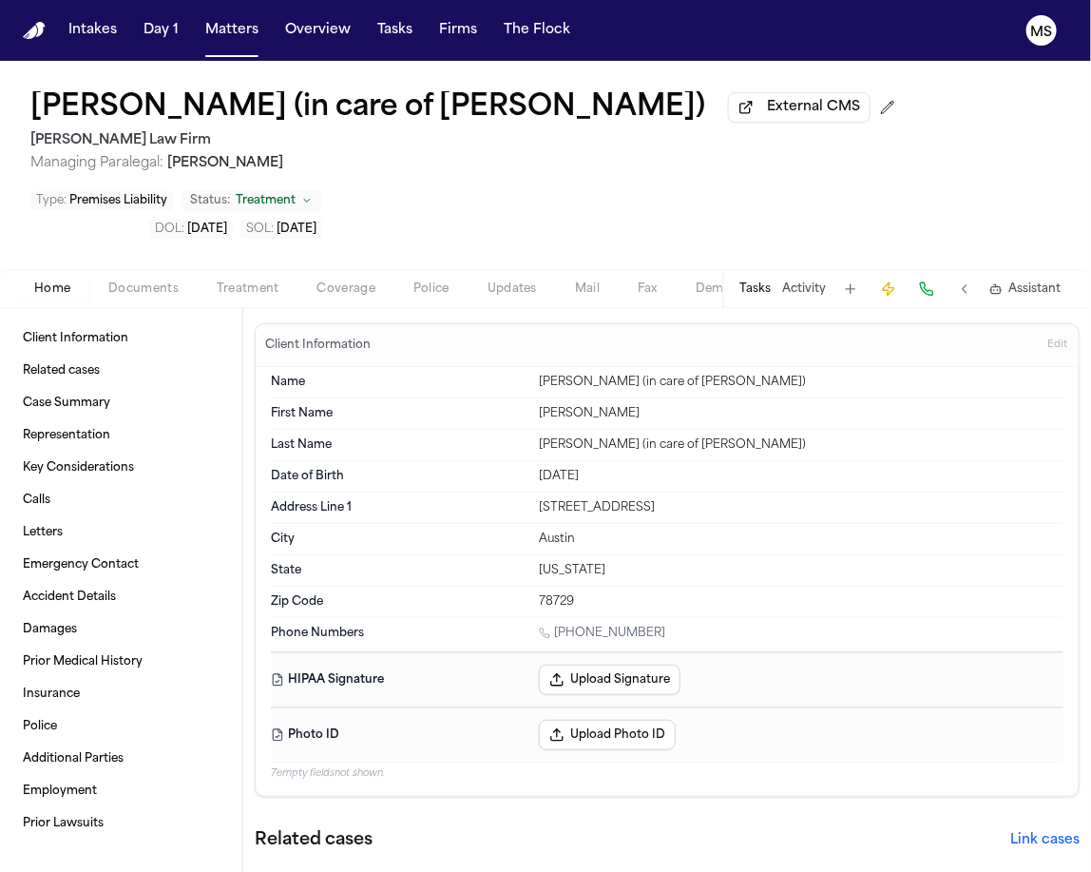
click at [118, 286] on span "Documents" at bounding box center [143, 288] width 70 height 15
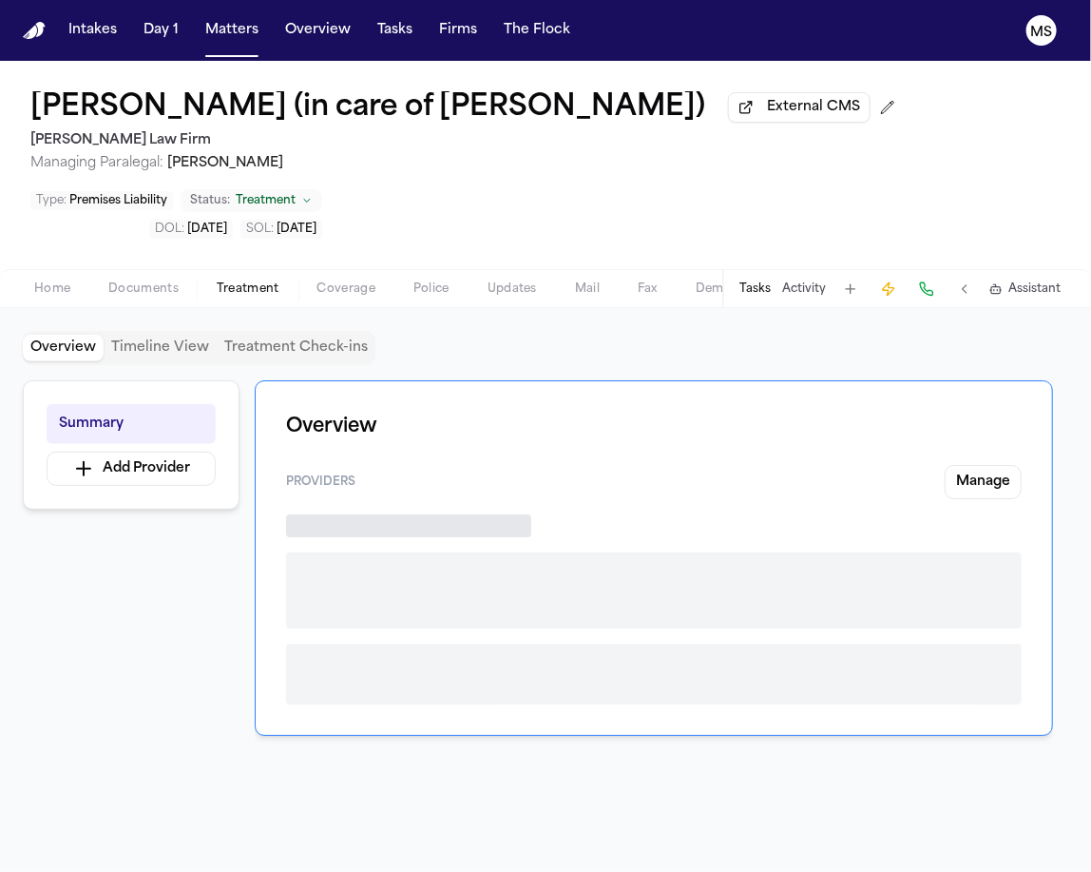
click at [263, 286] on span "Treatment" at bounding box center [248, 288] width 63 height 15
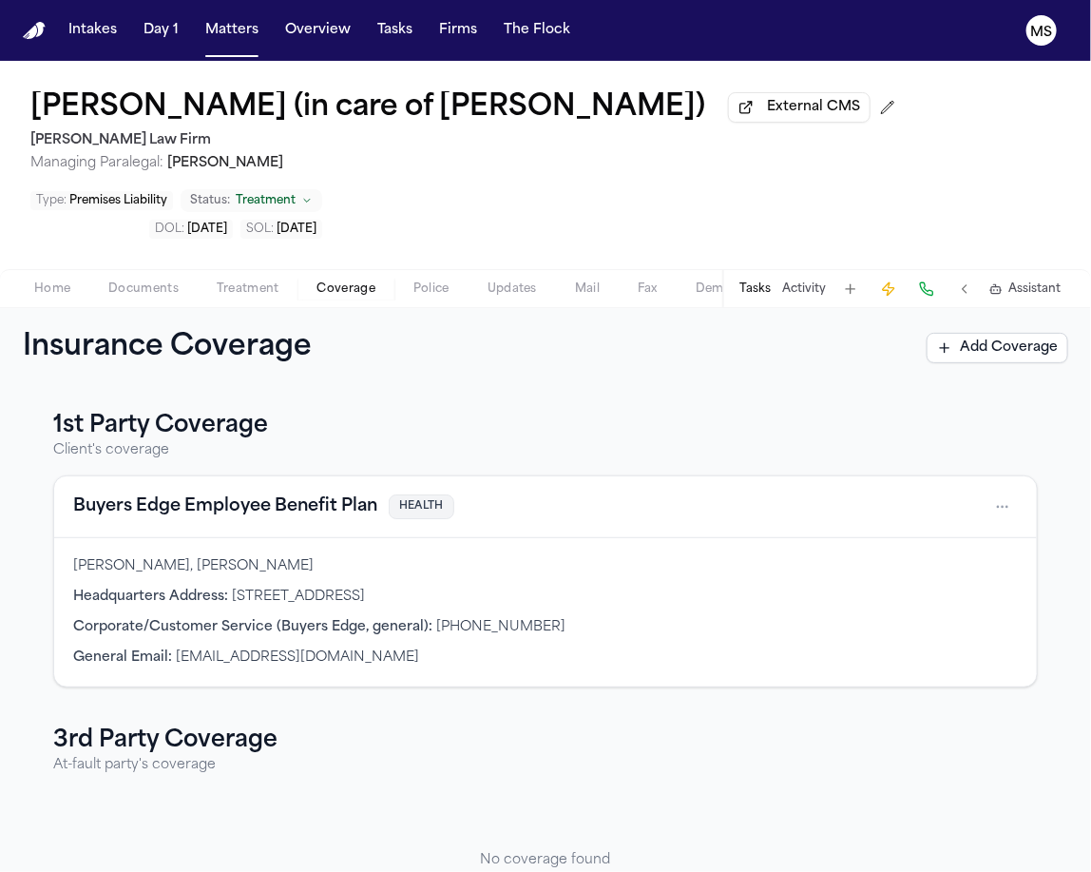
click at [355, 291] on span "Coverage" at bounding box center [347, 288] width 58 height 15
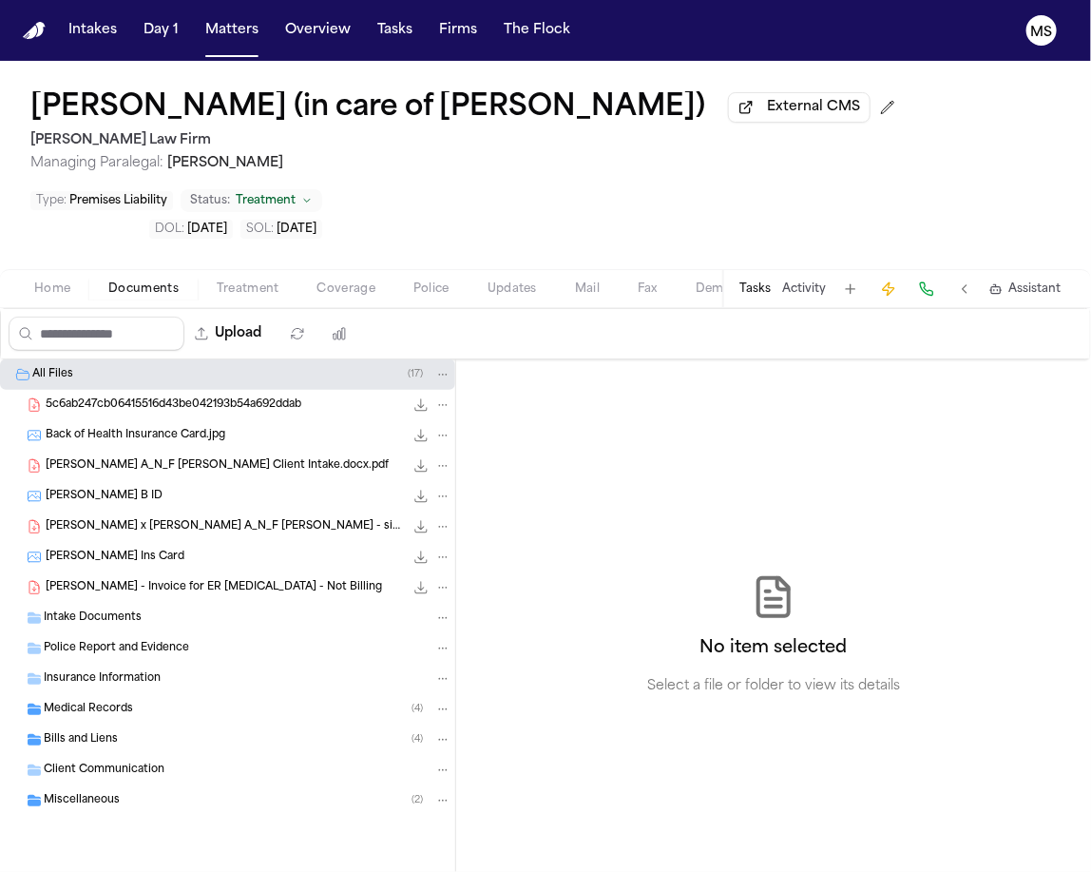
click at [147, 293] on span "Documents" at bounding box center [143, 288] width 70 height 15
click at [155, 420] on div "Back of Health Insurance Card.jpg 1.1 MB • JPG" at bounding box center [227, 435] width 455 height 30
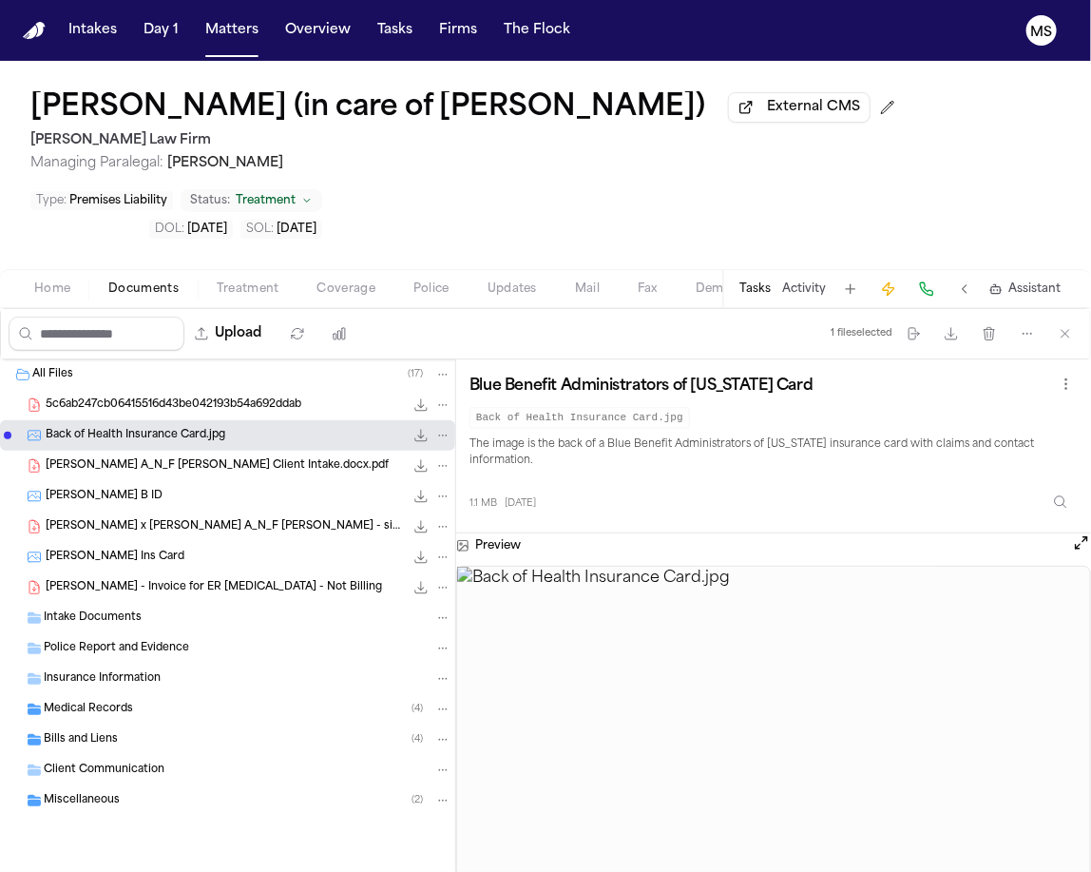
click at [145, 403] on span "5c6ab247cb06415516d43be042193b54a692ddab" at bounding box center [174, 405] width 256 height 16
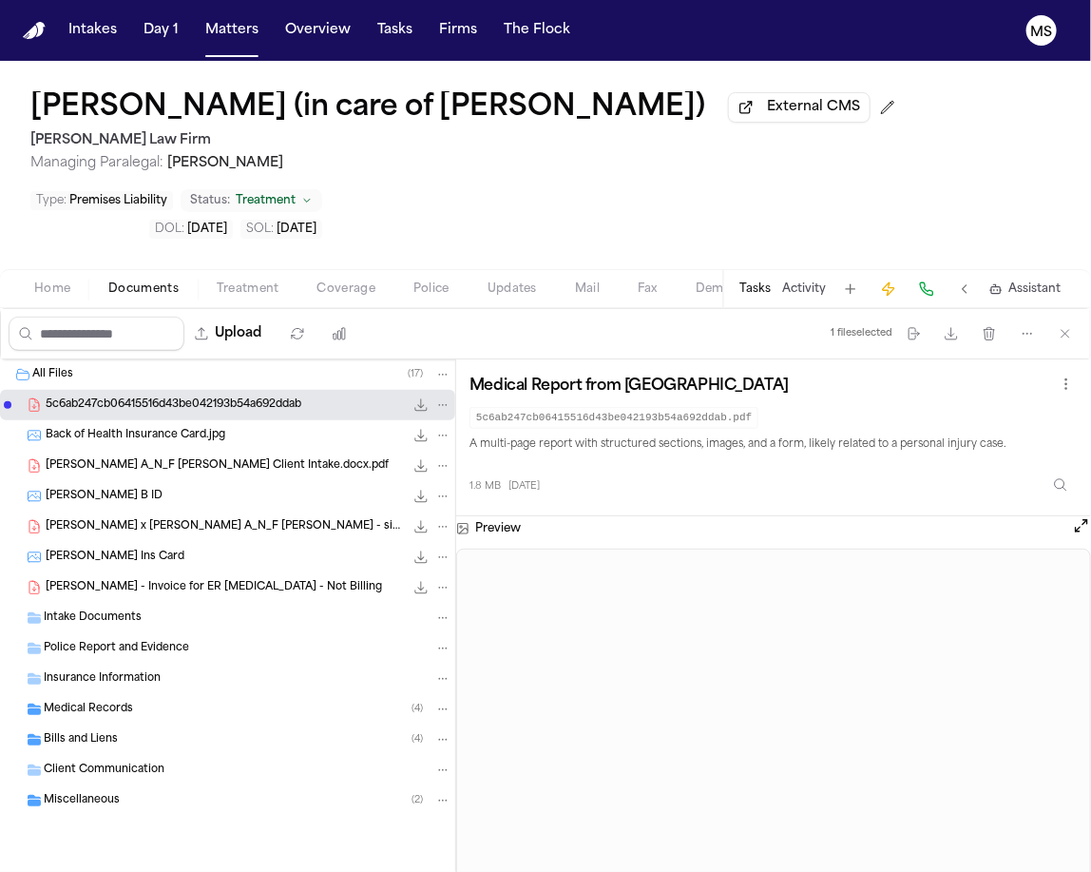
click at [135, 437] on span "Back of Health Insurance Card.jpg" at bounding box center [136, 436] width 180 height 16
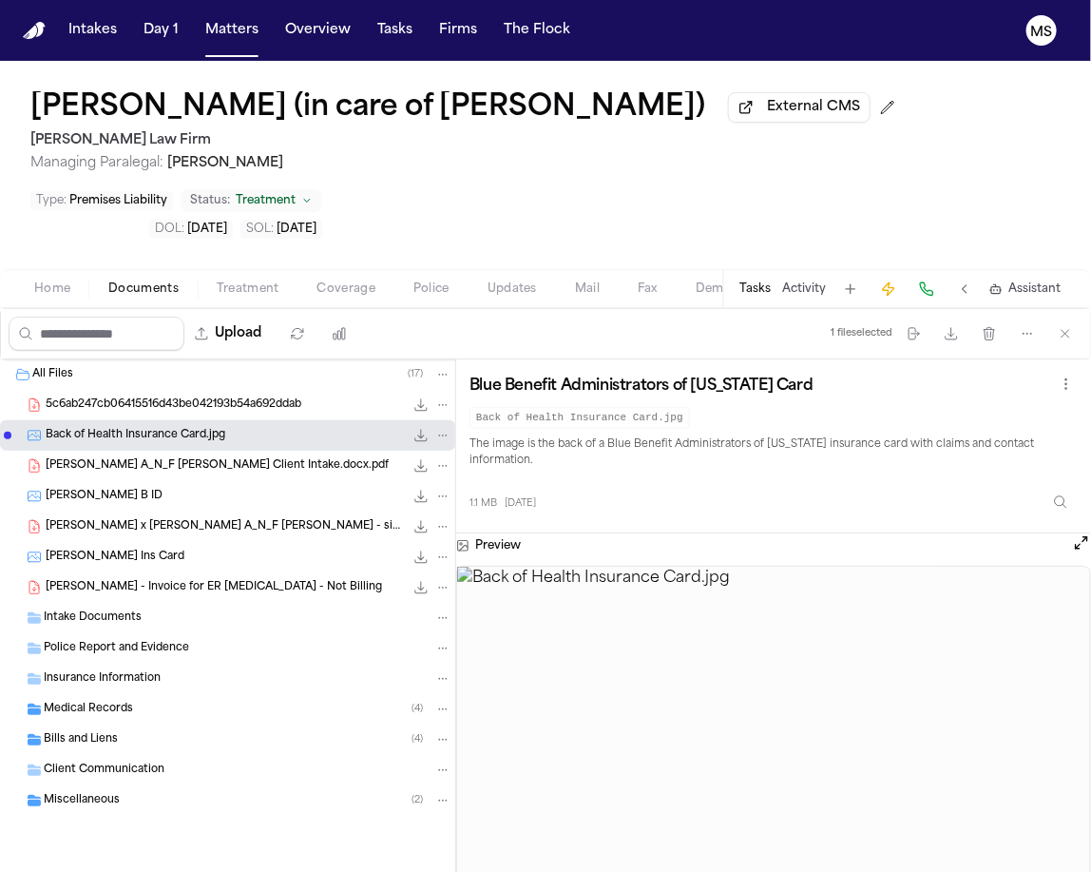
click at [137, 458] on span "[PERSON_NAME] A_N_F [PERSON_NAME] Client Intake.docx.pdf" at bounding box center [217, 466] width 343 height 16
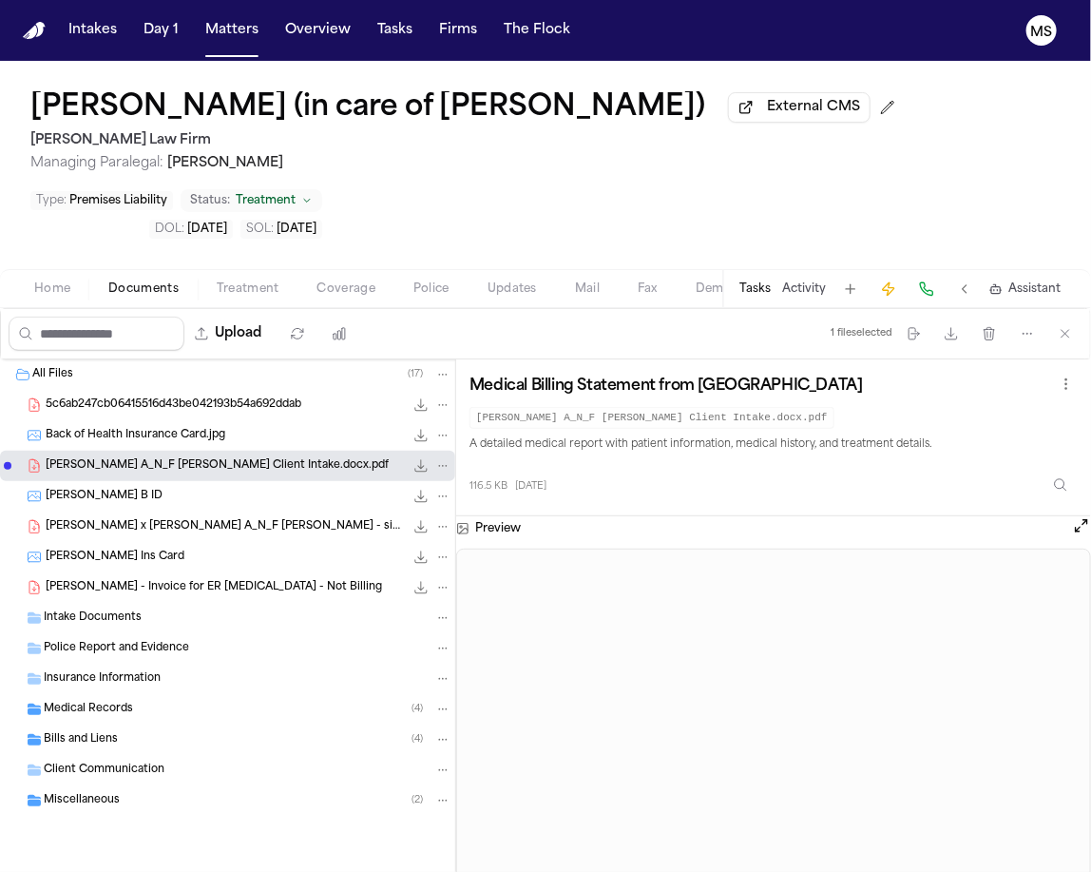
click at [258, 502] on div "[PERSON_NAME] ID 19.9 KB • JPG" at bounding box center [249, 496] width 406 height 19
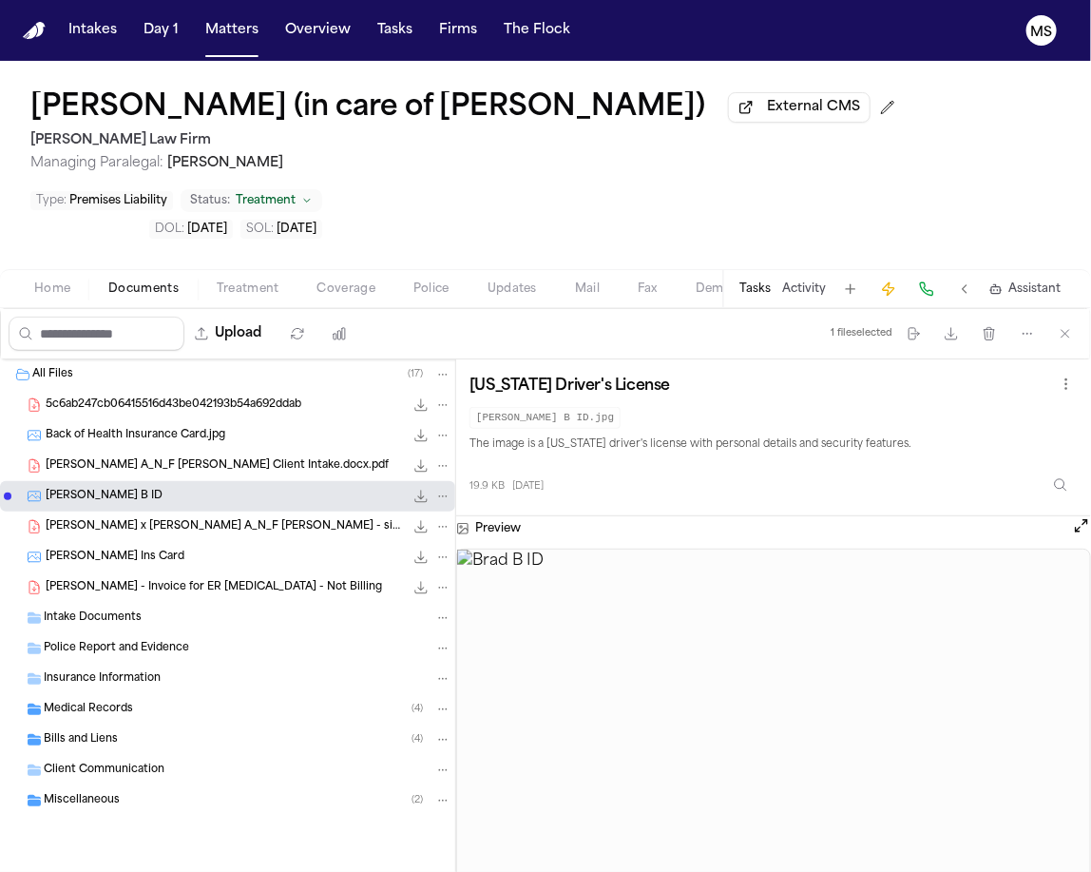
click at [559, 474] on div "19.9 KB [DATE]" at bounding box center [774, 481] width 608 height 42
click at [486, 241] on div "[PERSON_NAME] (in care of [PERSON_NAME]) External CMS [PERSON_NAME] Law Firm Ma…" at bounding box center [545, 165] width 1091 height 208
click at [1022, 480] on div "19.9 KB [DATE]" at bounding box center [774, 481] width 608 height 42
click at [299, 519] on span "[PERSON_NAME] x [PERSON_NAME] A_N_F [PERSON_NAME] - signed (1)" at bounding box center [225, 527] width 358 height 16
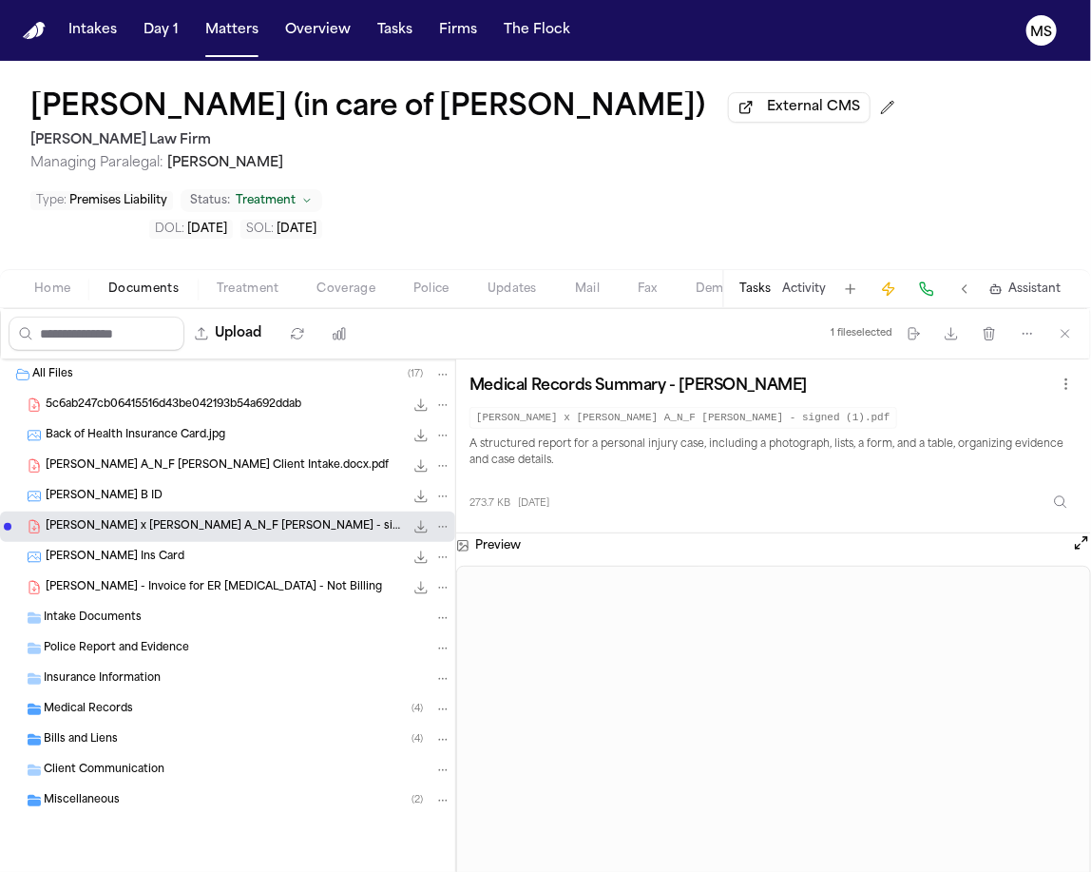
click at [255, 569] on div "[PERSON_NAME] Ins Card 662.7 KB • JPG" at bounding box center [227, 557] width 455 height 30
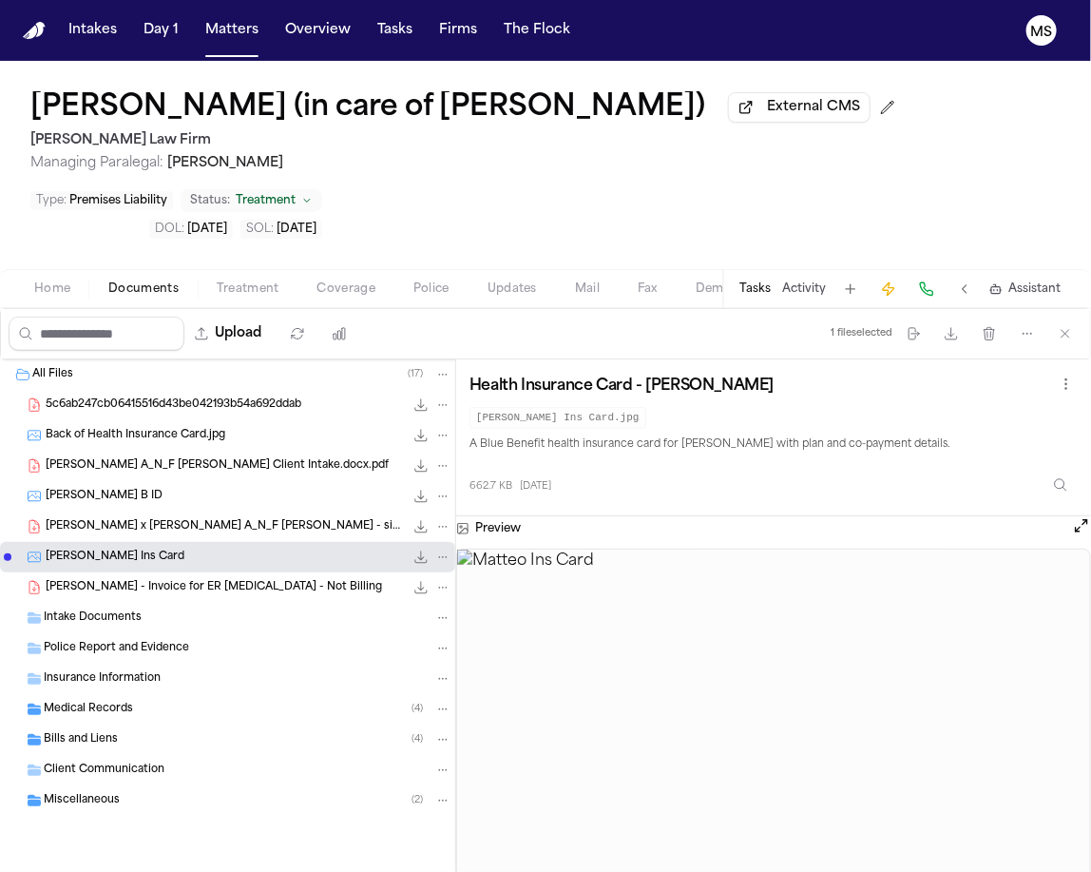
click at [208, 586] on span "[PERSON_NAME] - Invoice for ER [MEDICAL_DATA] - Not Billing" at bounding box center [214, 588] width 337 height 16
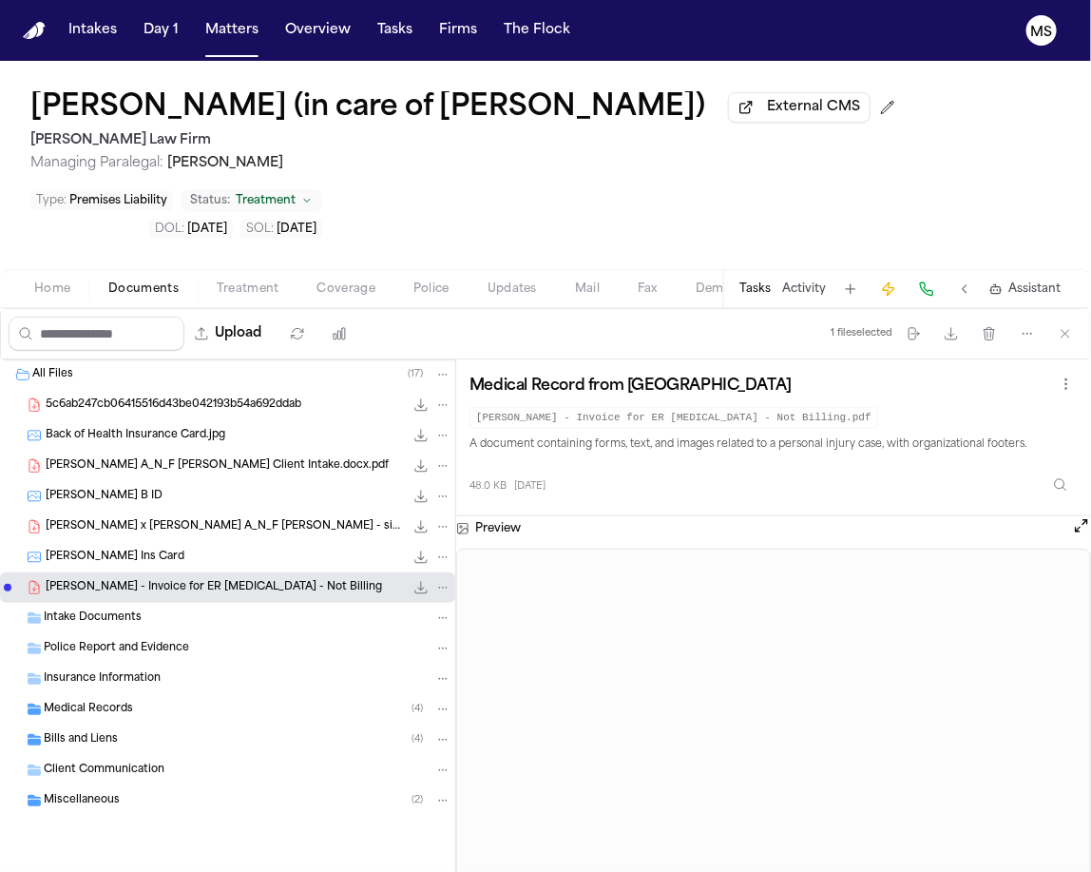
click at [203, 610] on div "Intake Documents" at bounding box center [248, 617] width 408 height 17
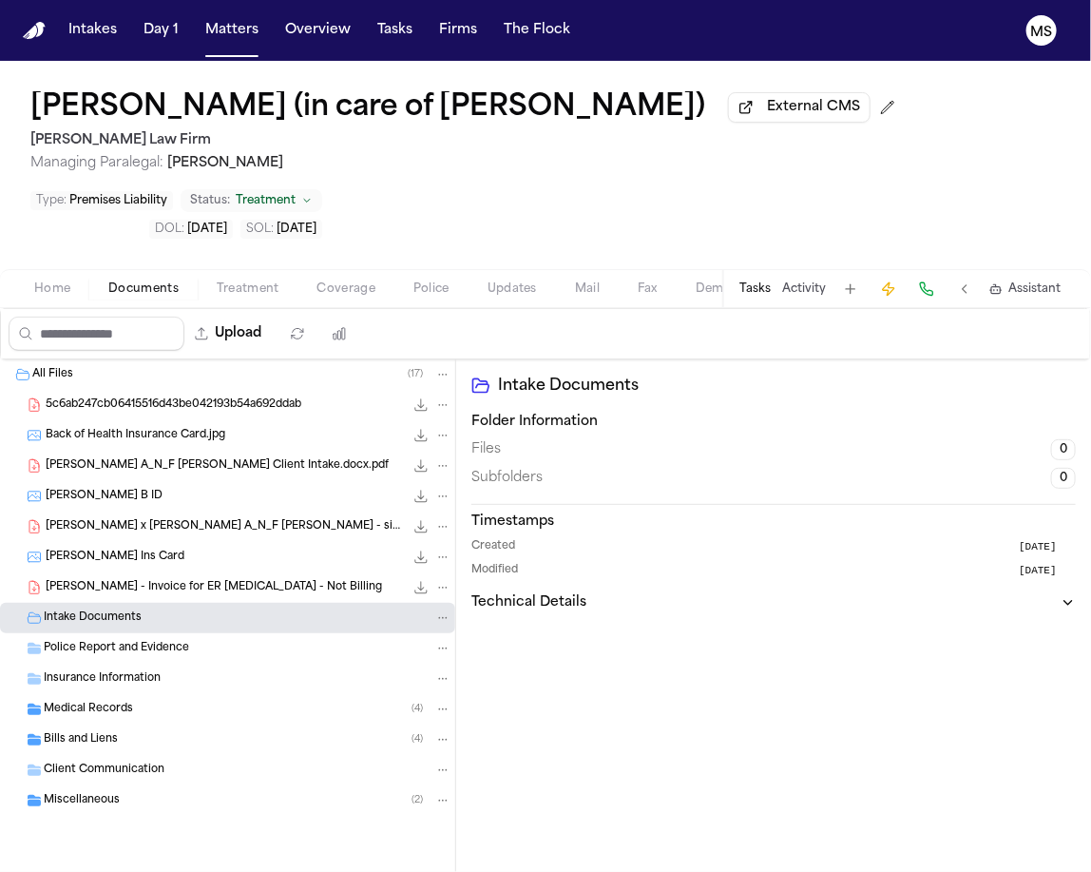
click at [200, 648] on div "Police Report and Evidence" at bounding box center [248, 648] width 408 height 17
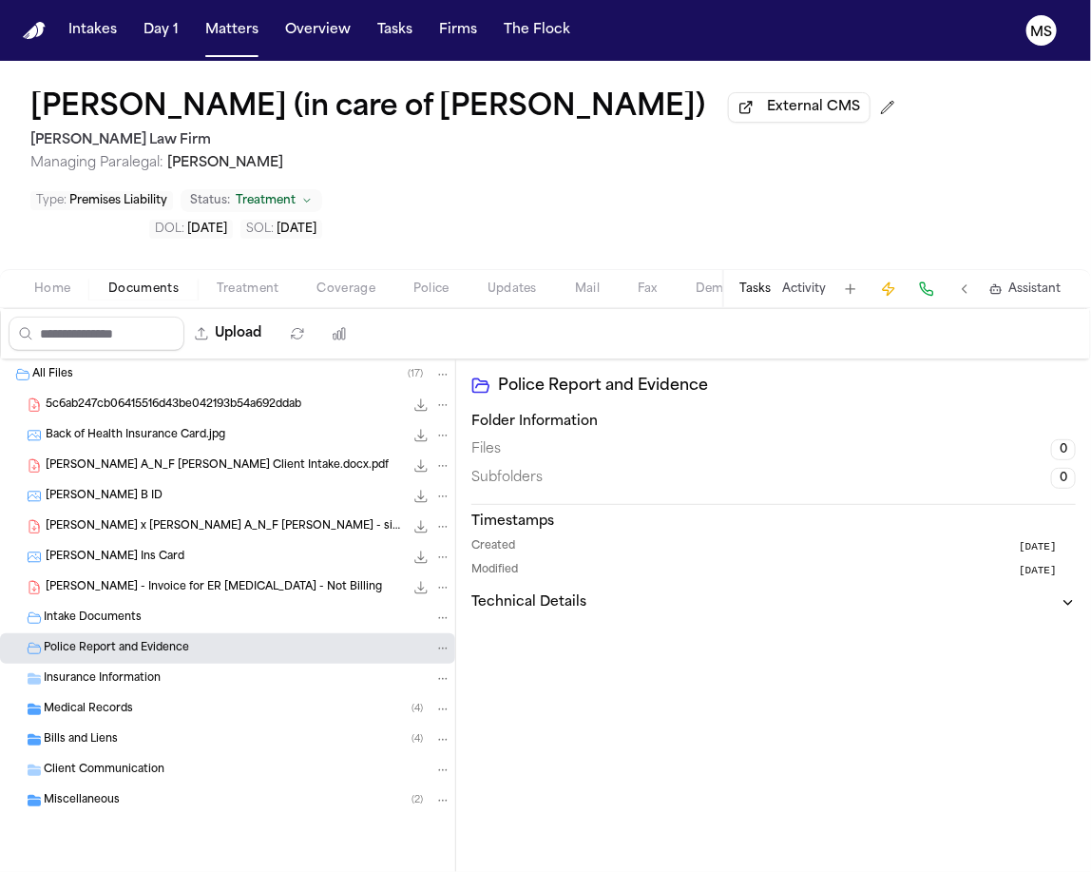
click at [199, 686] on div "Insurance Information" at bounding box center [227, 679] width 455 height 30
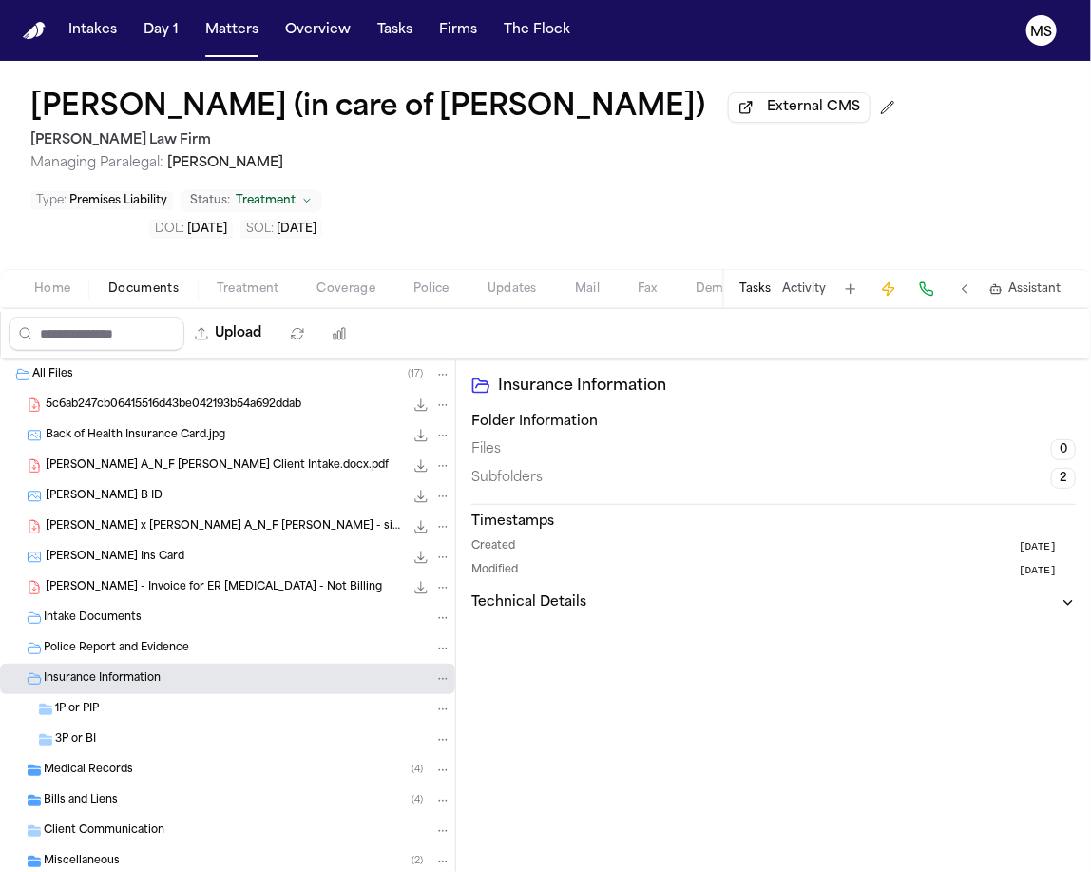
click at [898, 435] on div "Folder Information Files 0 Subfolders 2" at bounding box center [774, 451] width 605 height 76
click at [252, 733] on div "3P or BI" at bounding box center [253, 739] width 396 height 17
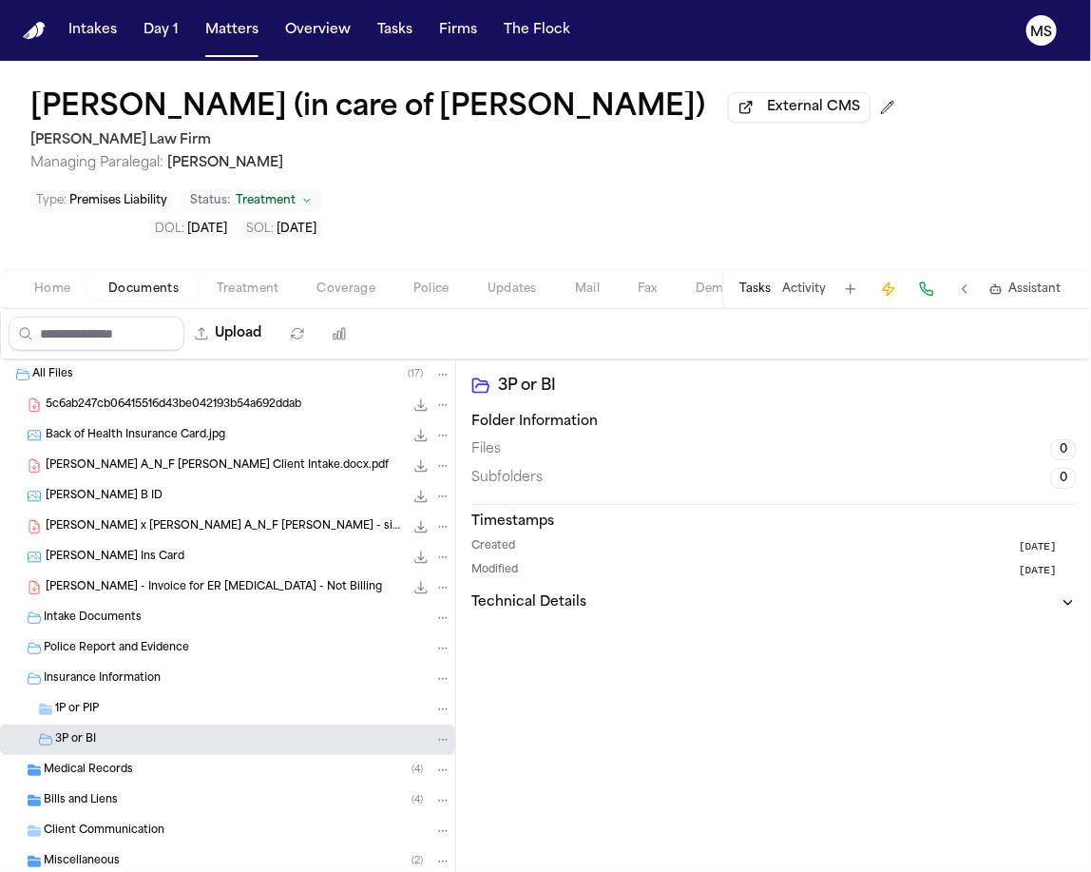
click at [174, 709] on div "1P or PIP" at bounding box center [253, 709] width 396 height 17
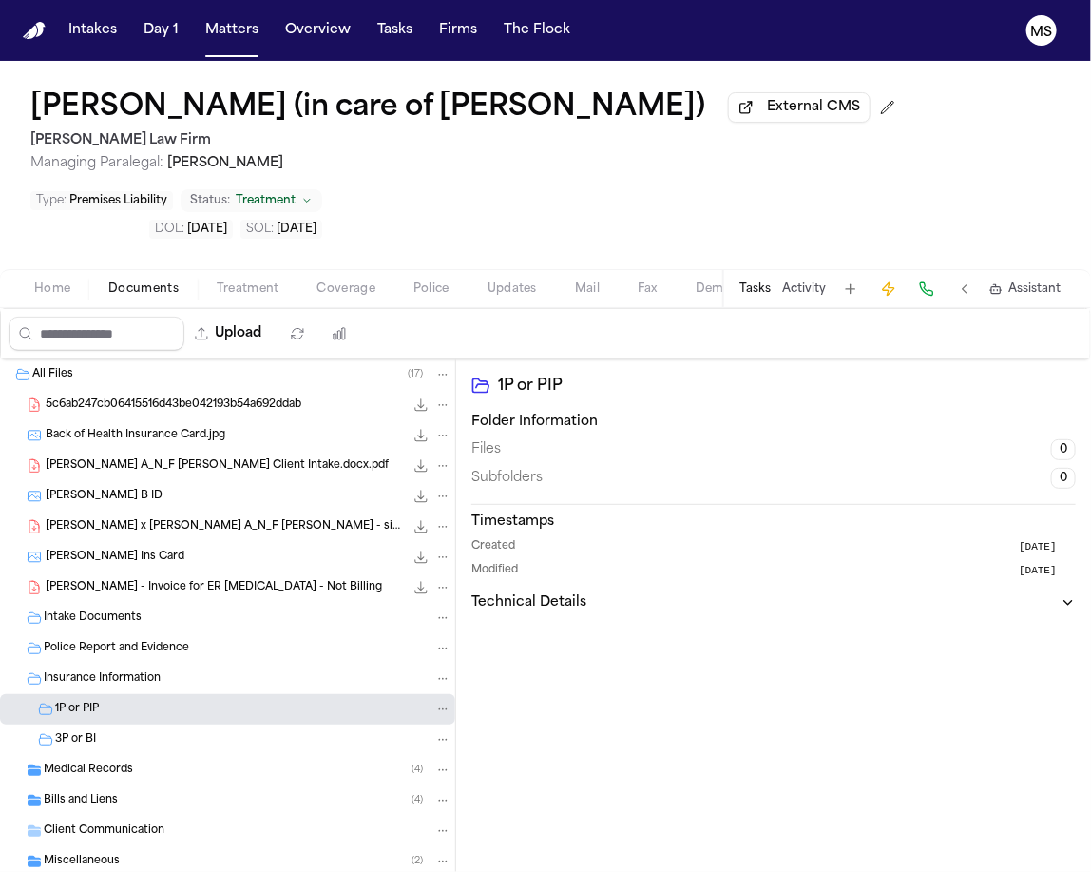
click at [161, 740] on div "3P or BI" at bounding box center [253, 739] width 396 height 17
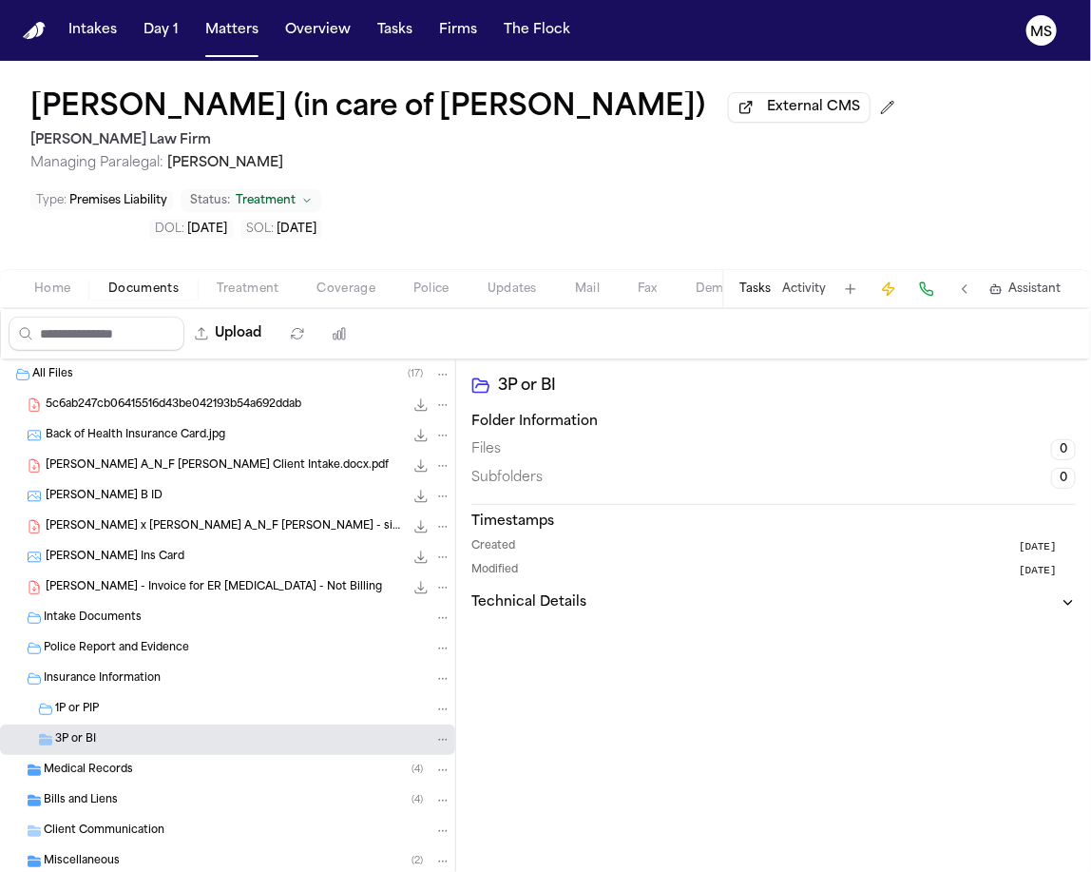
click at [179, 772] on div "Medical Records ( 4 )" at bounding box center [248, 770] width 408 height 17
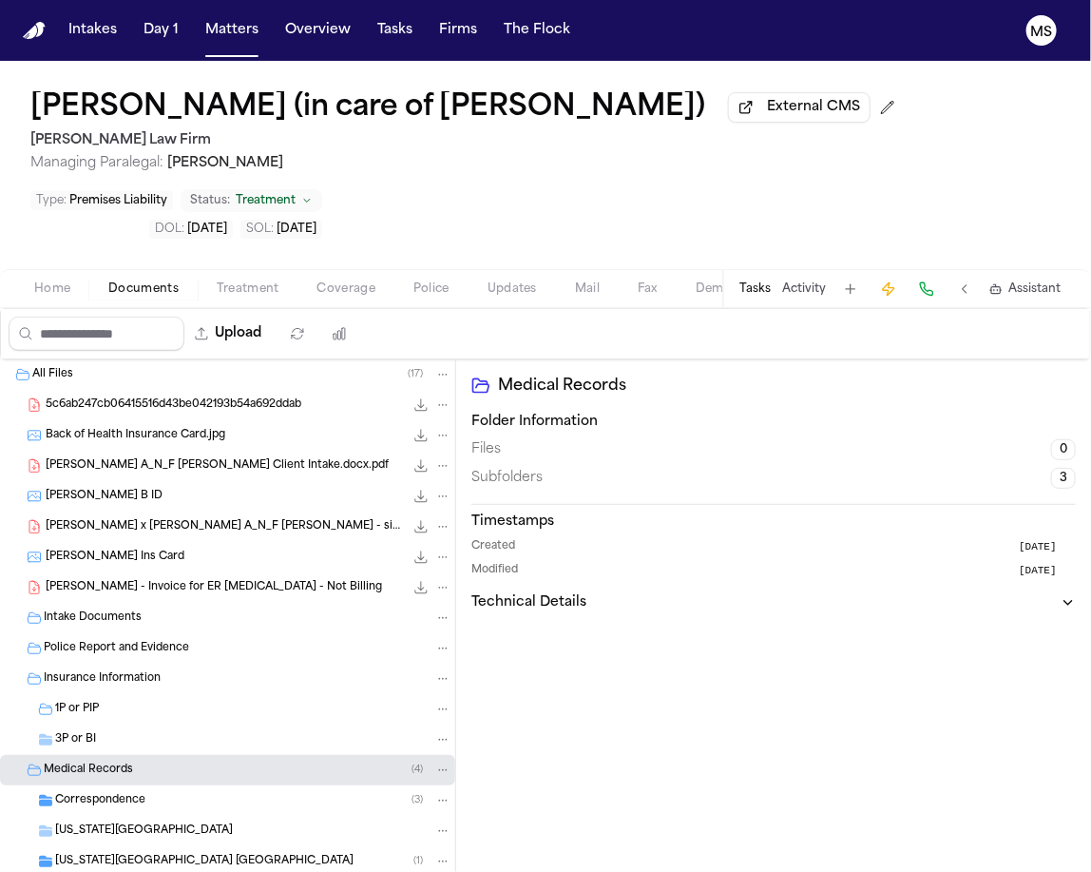
scroll to position [139, 0]
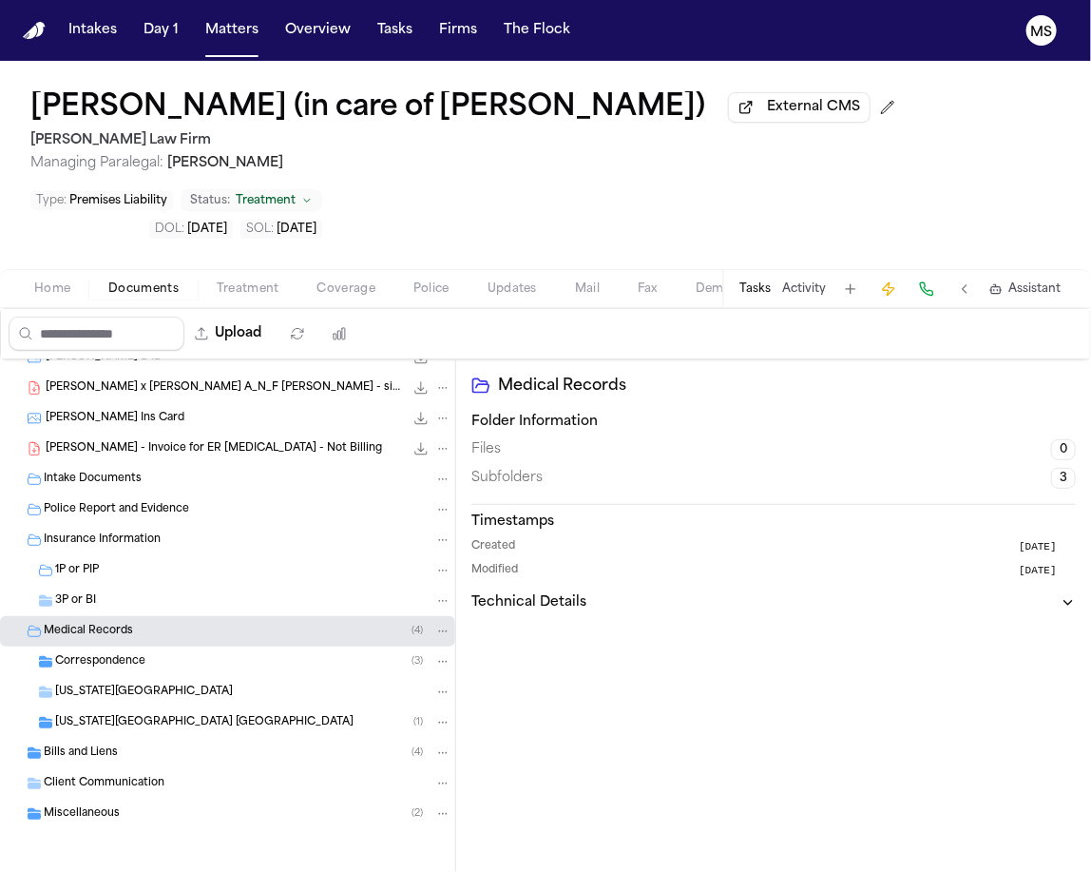
click at [182, 658] on div "Correspondence ( 3 )" at bounding box center [253, 661] width 396 height 17
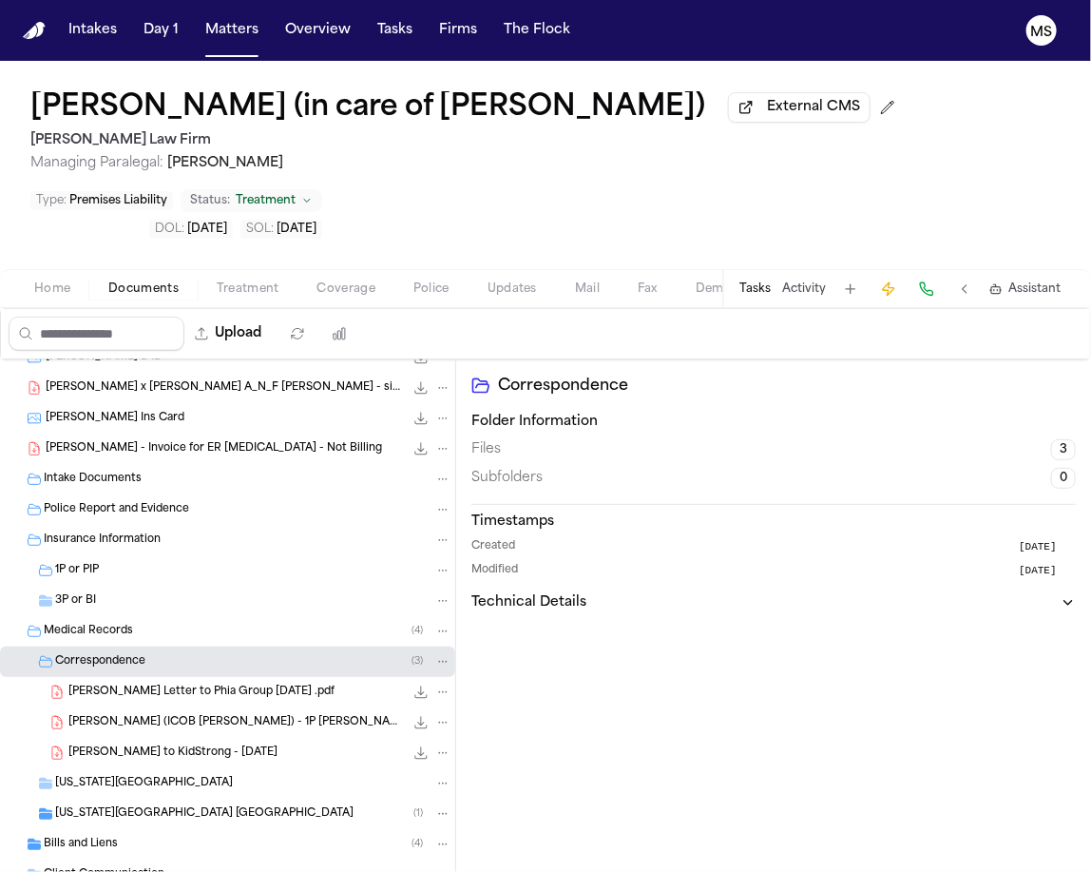
scroll to position [230, 0]
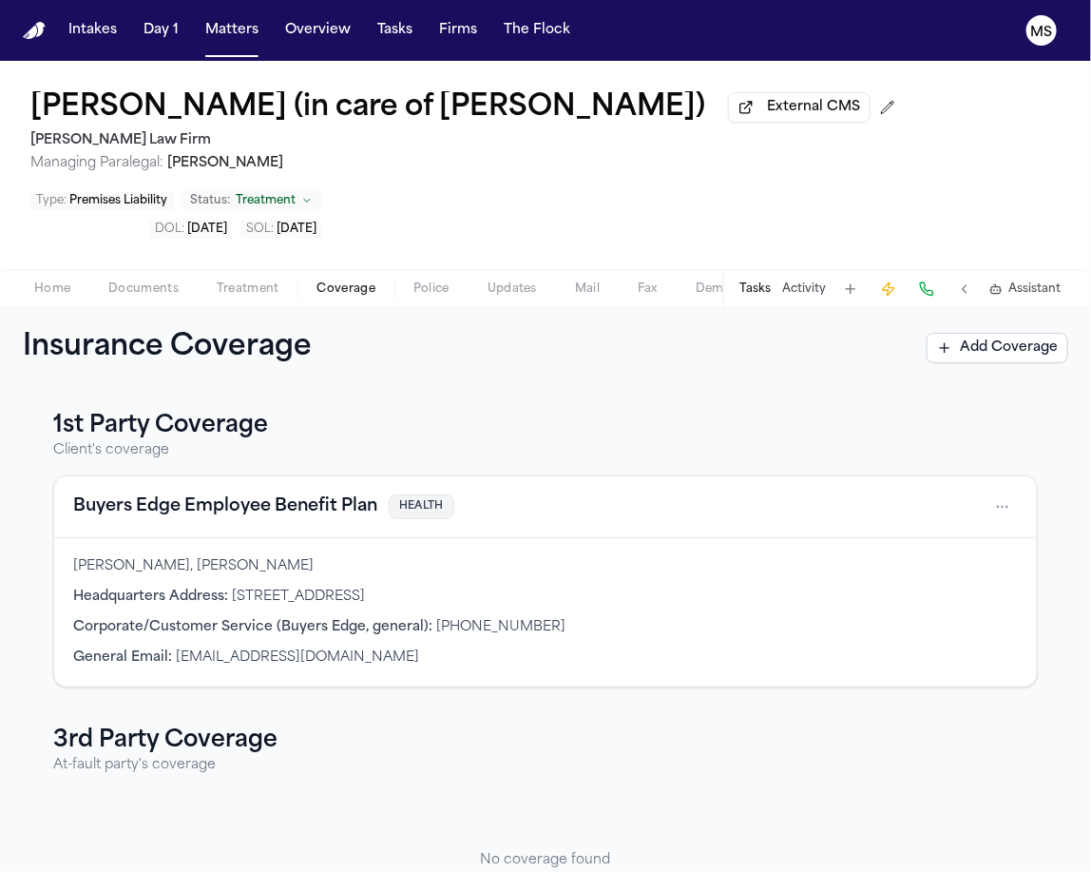
click at [356, 287] on span "Coverage" at bounding box center [347, 288] width 58 height 15
click at [227, 48] on nav "Intakes Day 1 Matters Overview Tasks Firms The Flock MS" at bounding box center [545, 30] width 1091 height 61
click at [221, 31] on button "Matters" at bounding box center [232, 30] width 68 height 34
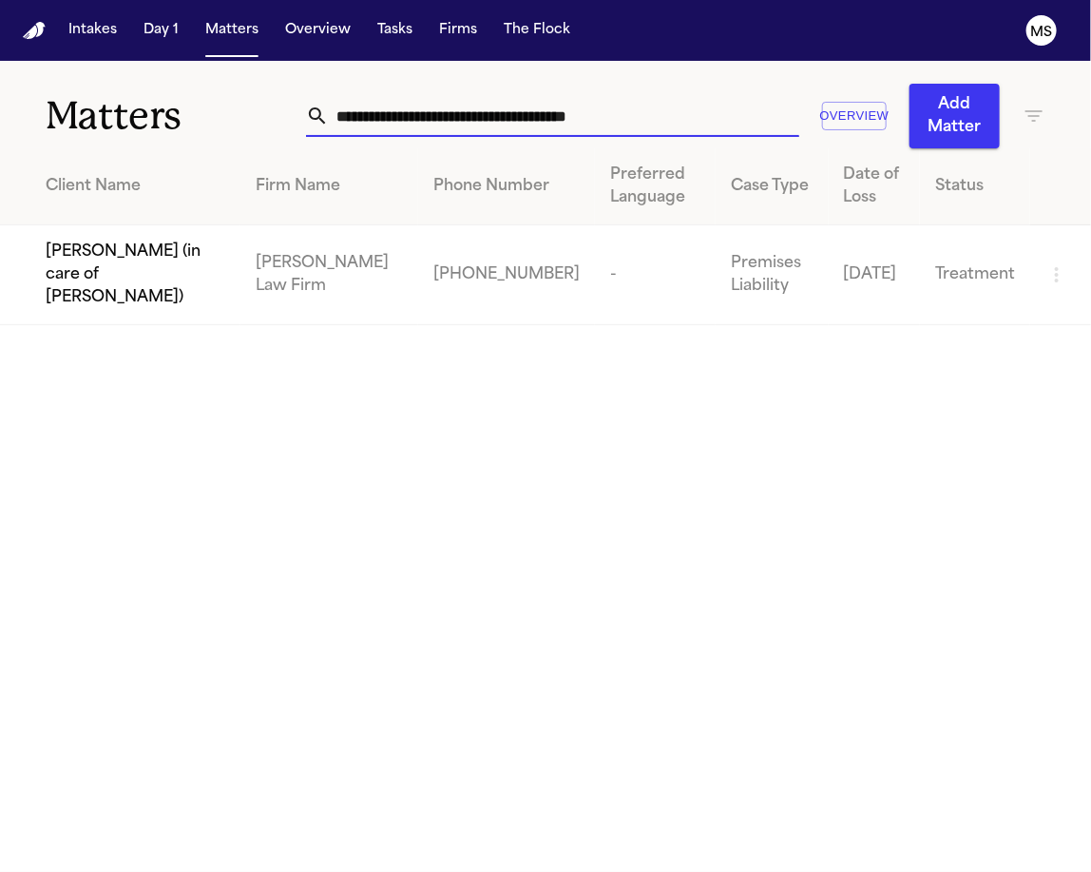
drag, startPoint x: 685, startPoint y: 119, endPoint x: 157, endPoint y: 92, distance: 529.3
click at [157, 92] on div "**********" at bounding box center [545, 104] width 1091 height 87
paste input "text"
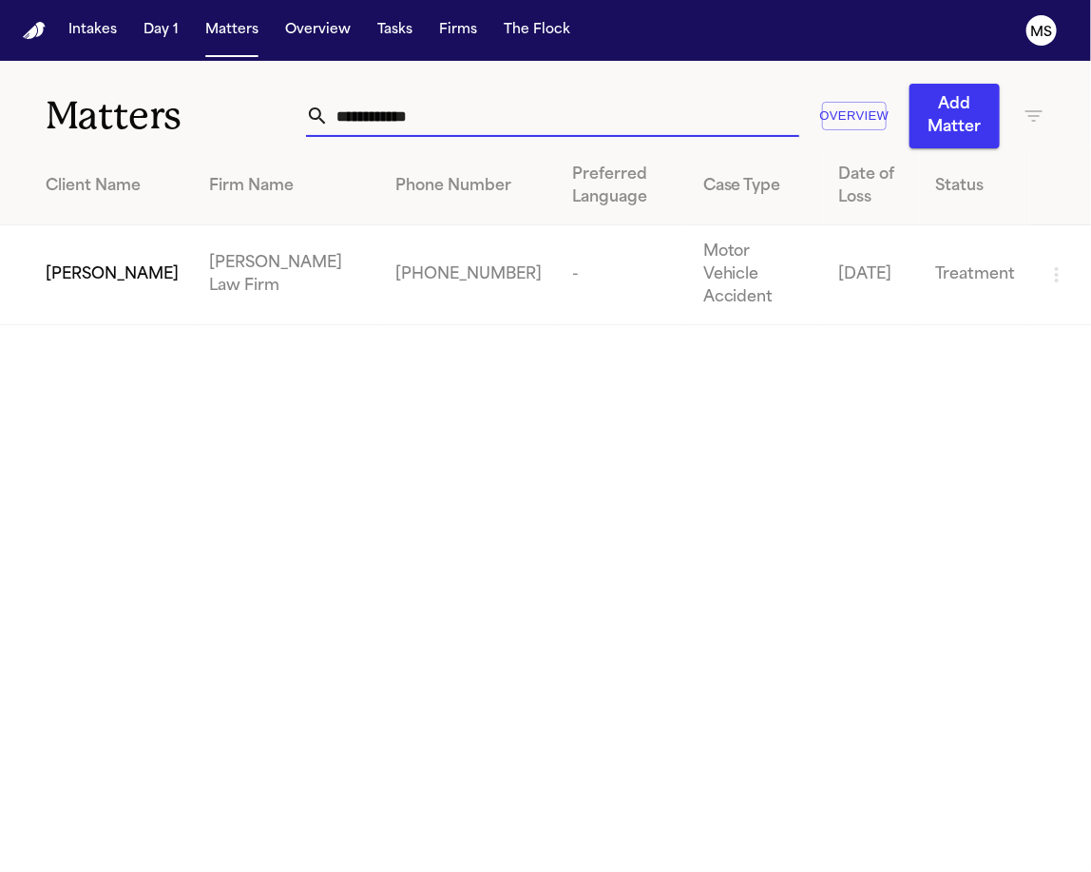
type input "**********"
click at [428, 114] on input "**********" at bounding box center [564, 116] width 471 height 42
click at [198, 253] on td "[PERSON_NAME] Law Firm" at bounding box center [287, 275] width 187 height 100
click at [558, 256] on td "-" at bounding box center [623, 275] width 130 height 100
click at [106, 263] on span "Dylan Miller" at bounding box center [112, 274] width 133 height 23
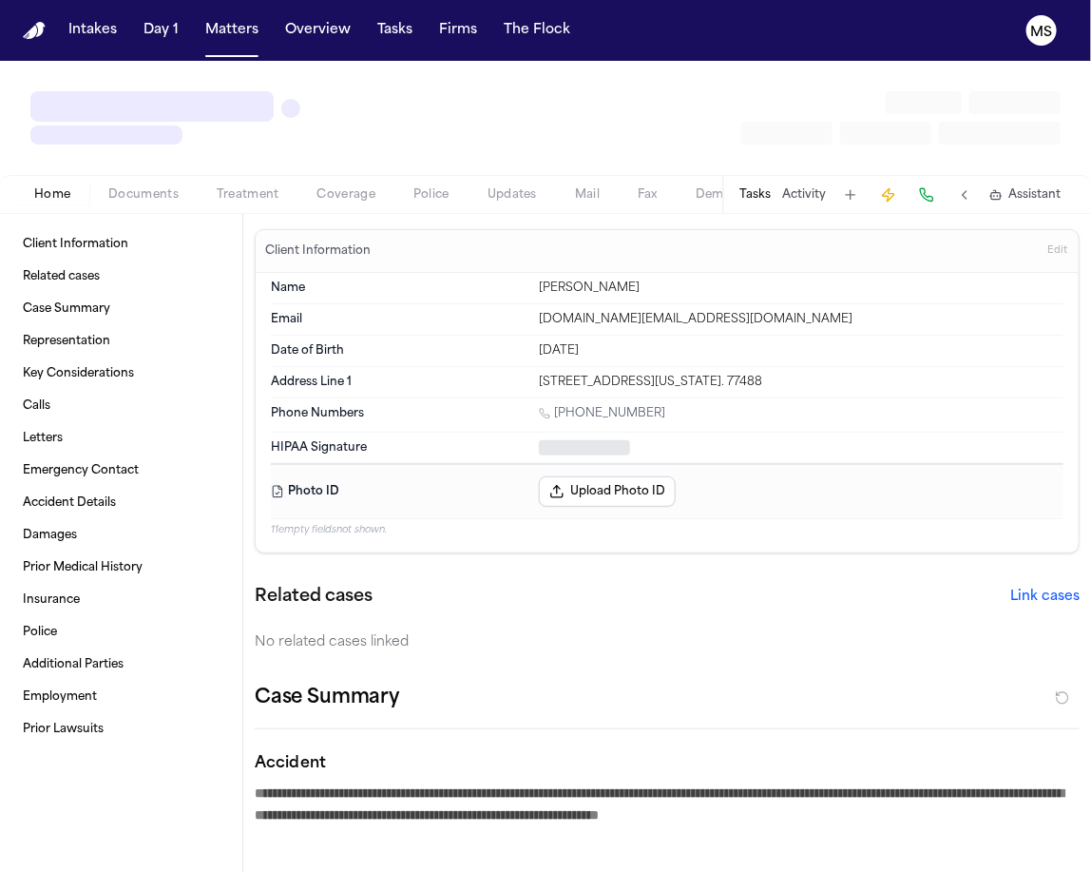
type textarea "*"
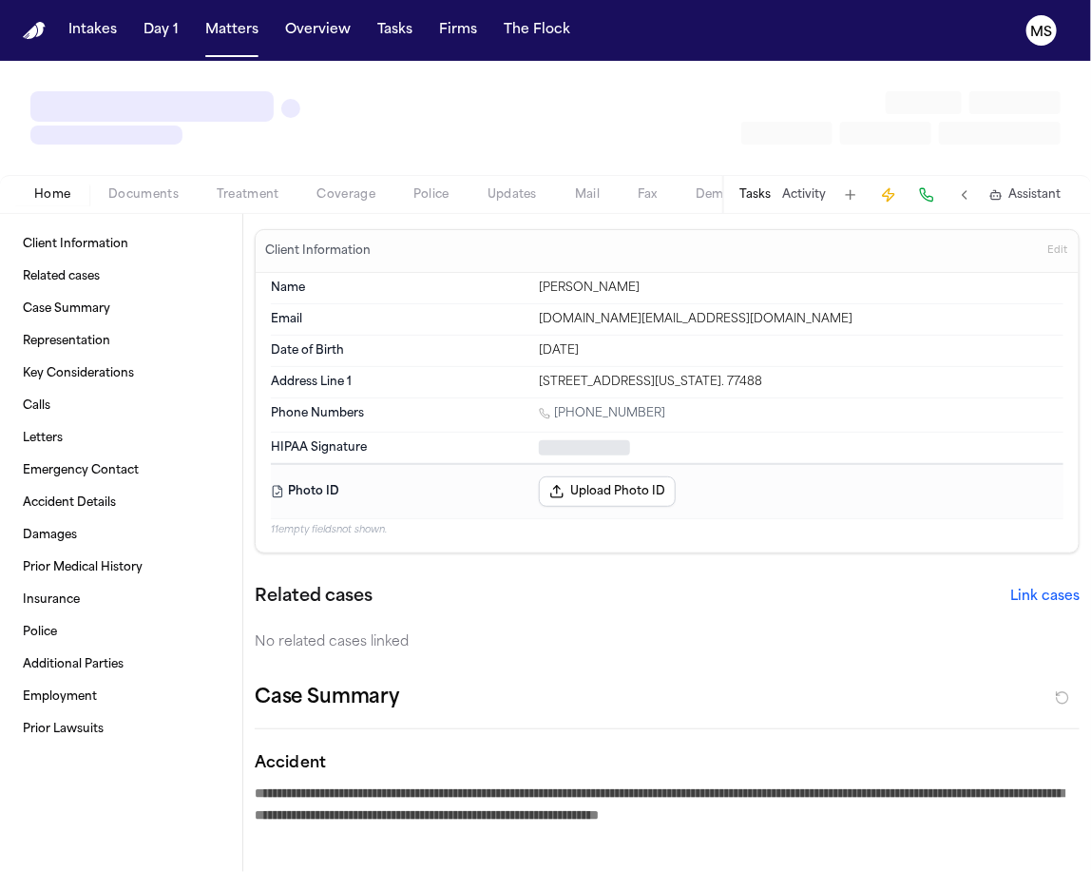
type textarea "*"
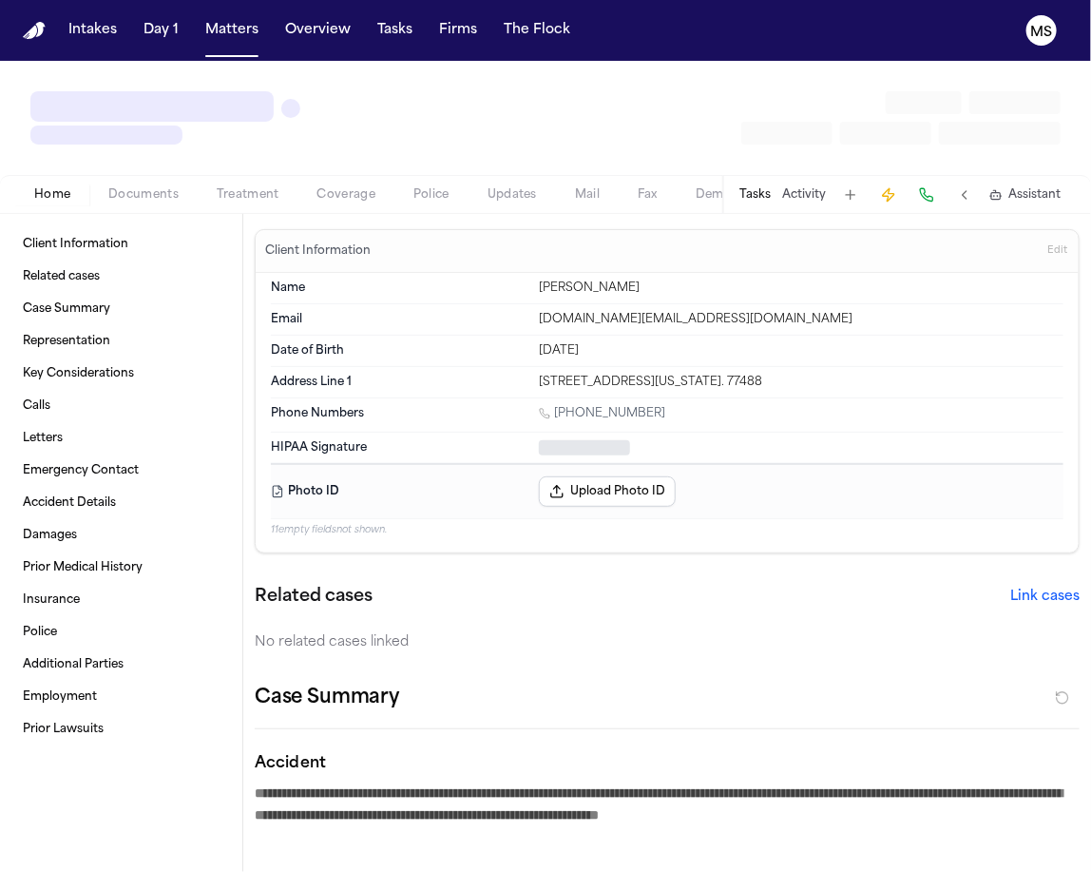
type textarea "*"
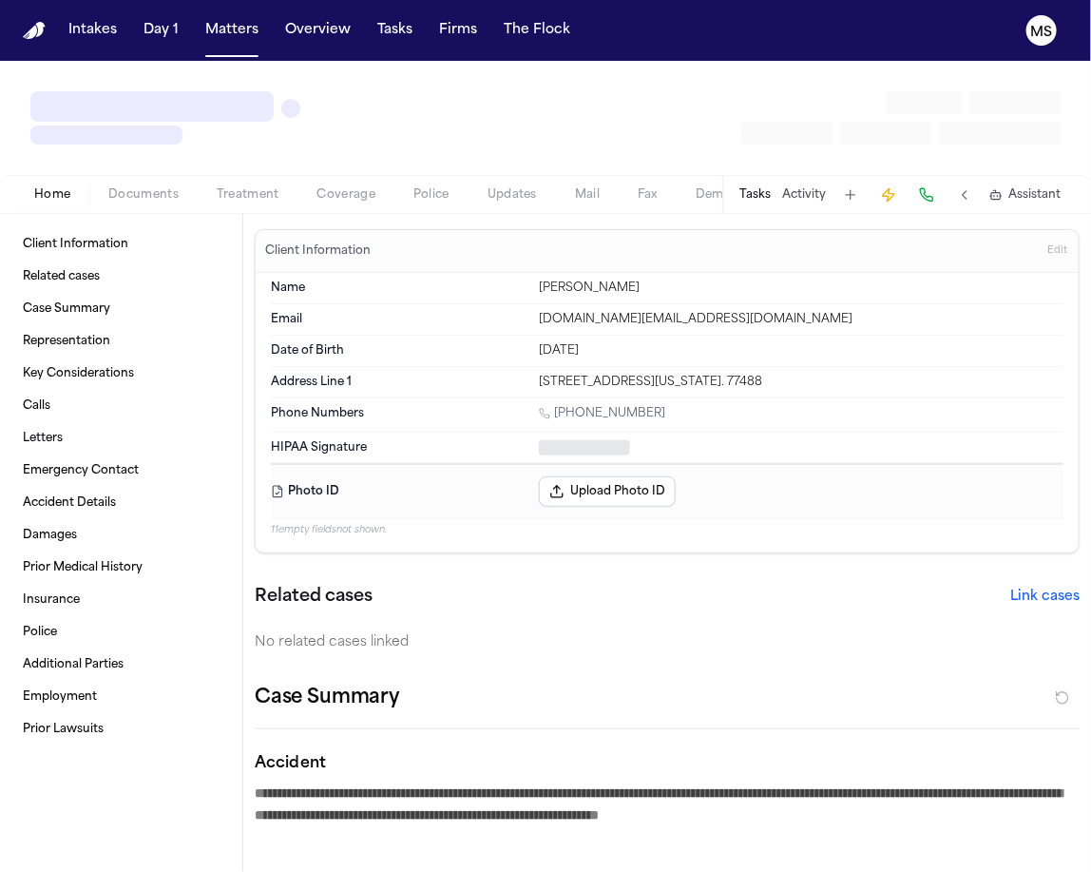
type textarea "*"
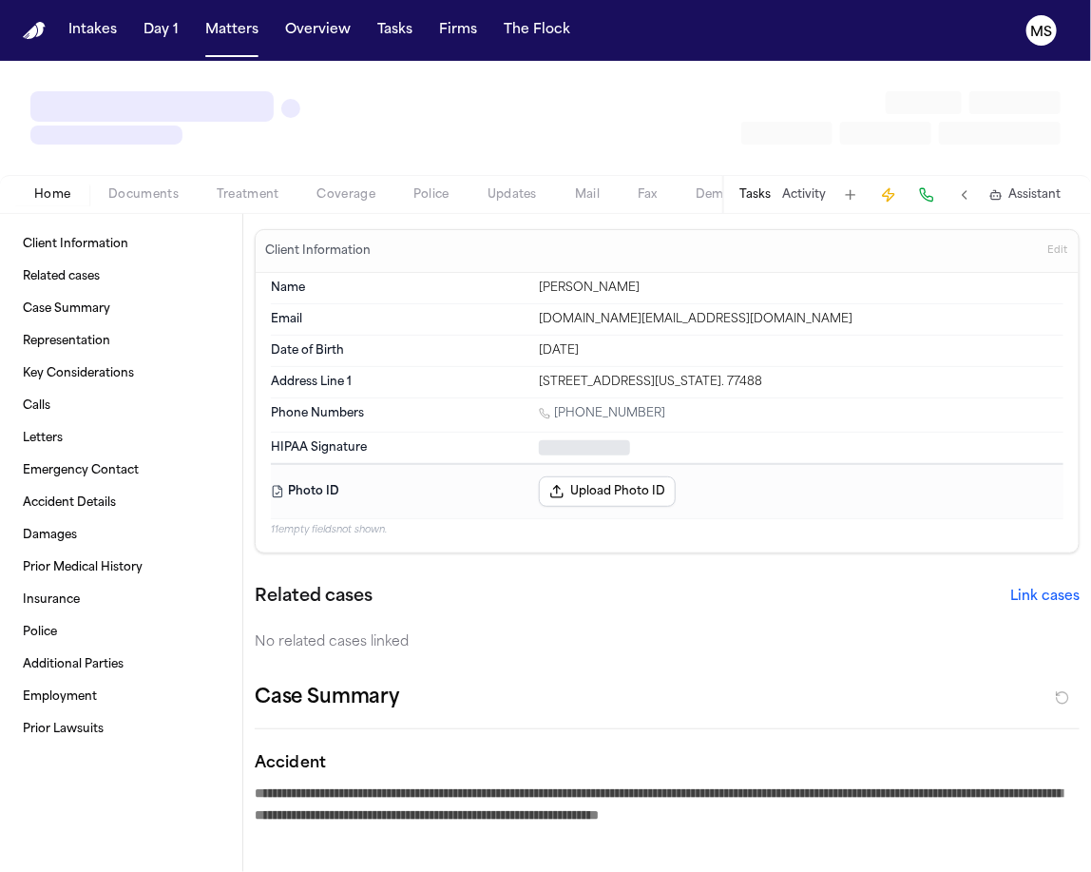
type textarea "*"
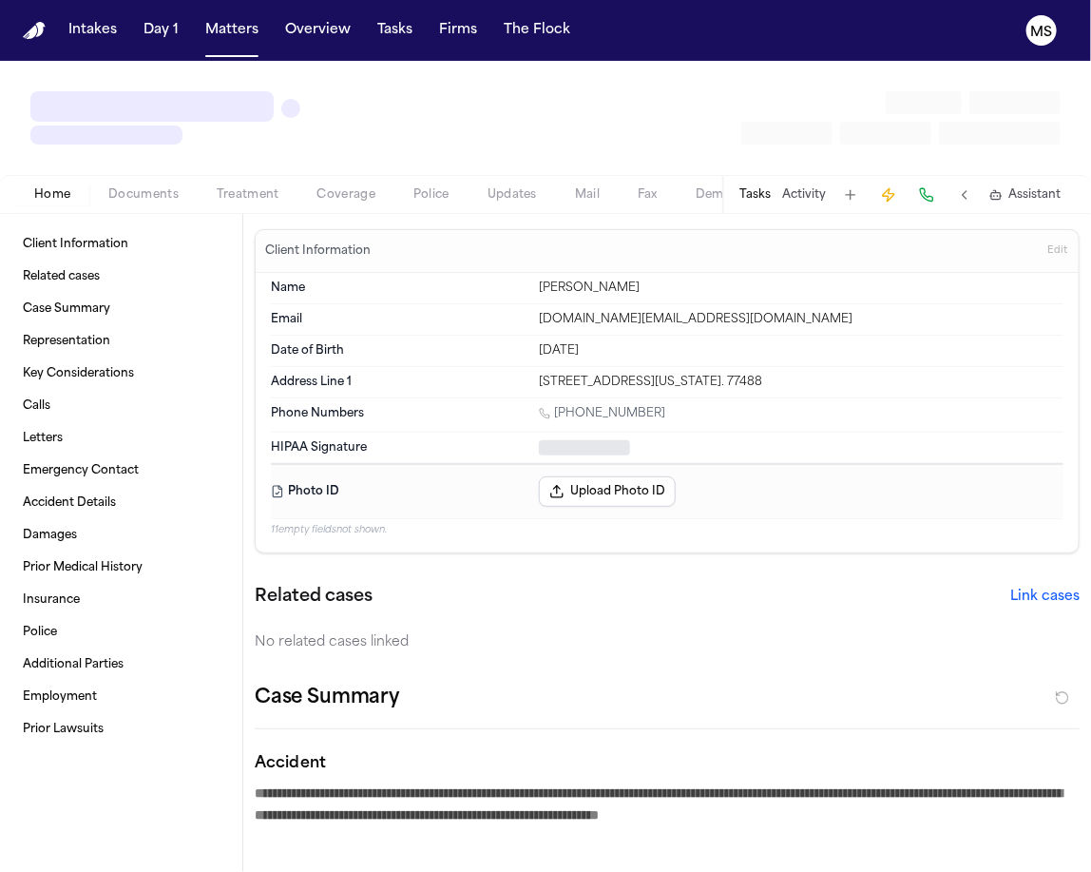
type textarea "*"
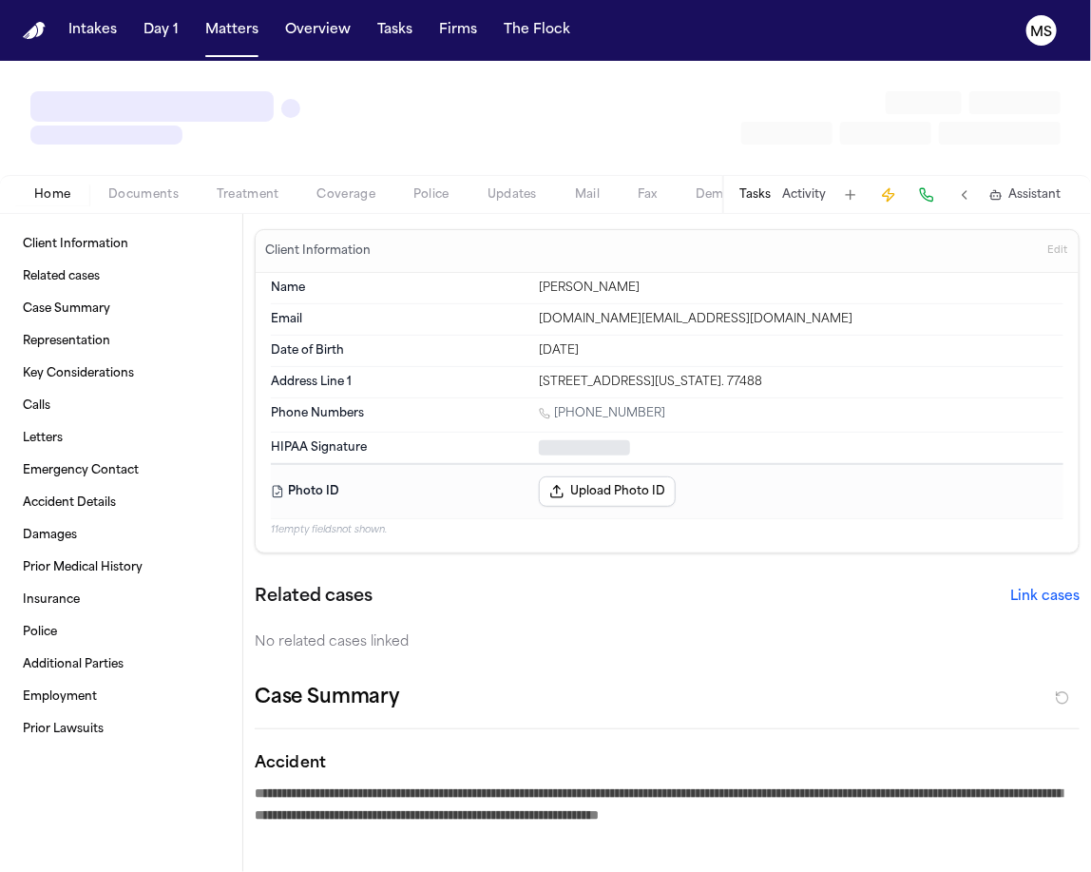
type textarea "*"
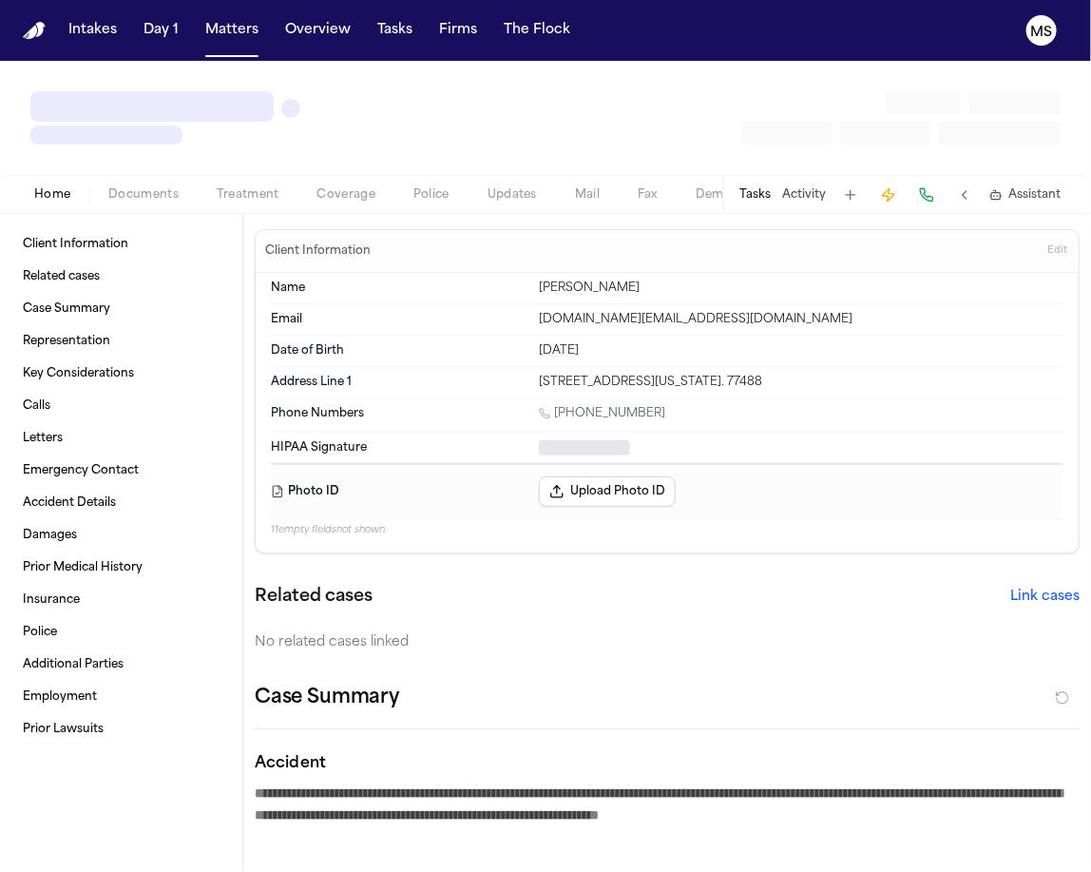
type textarea "*"
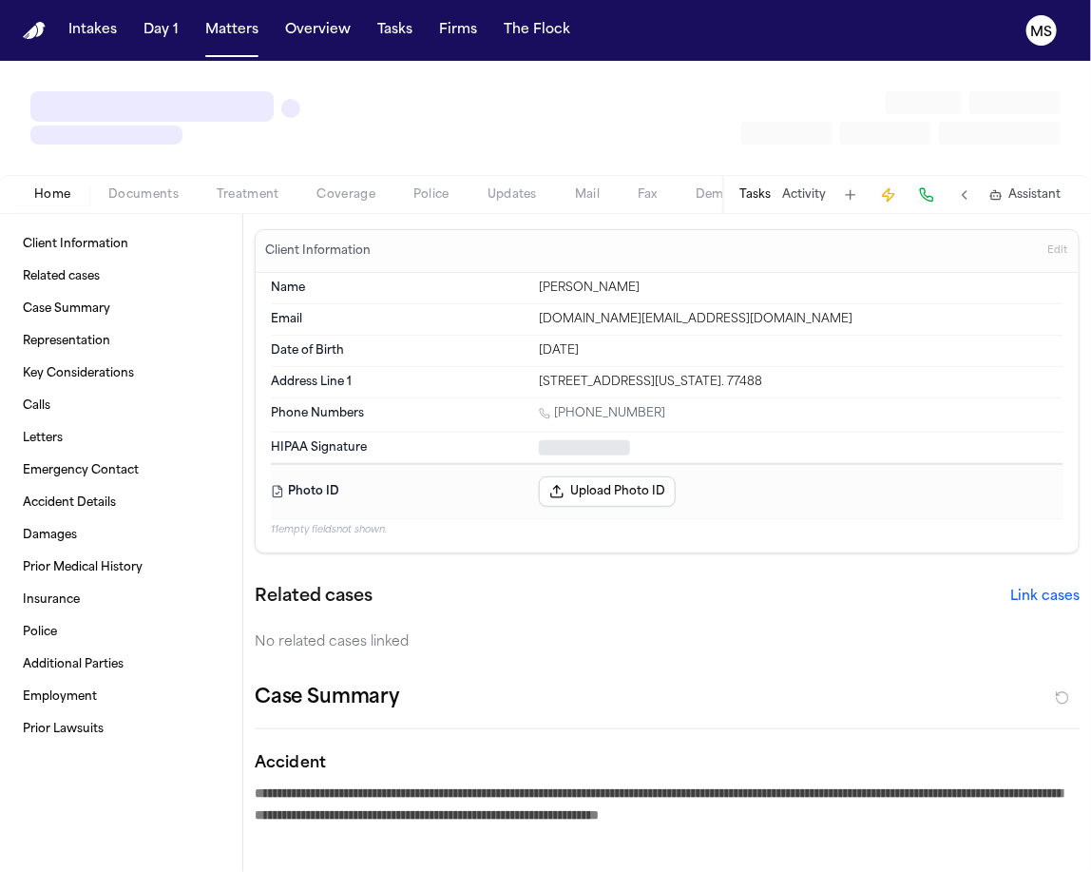
type textarea "*"
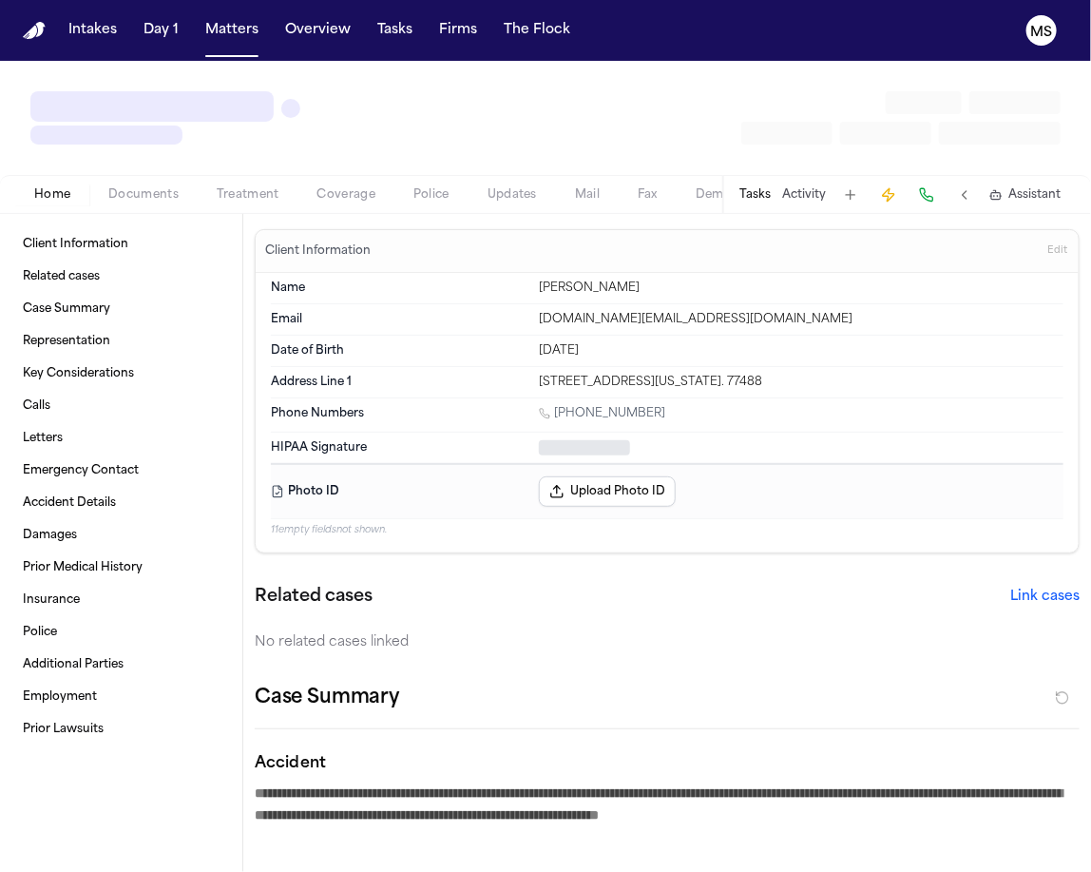
type textarea "*"
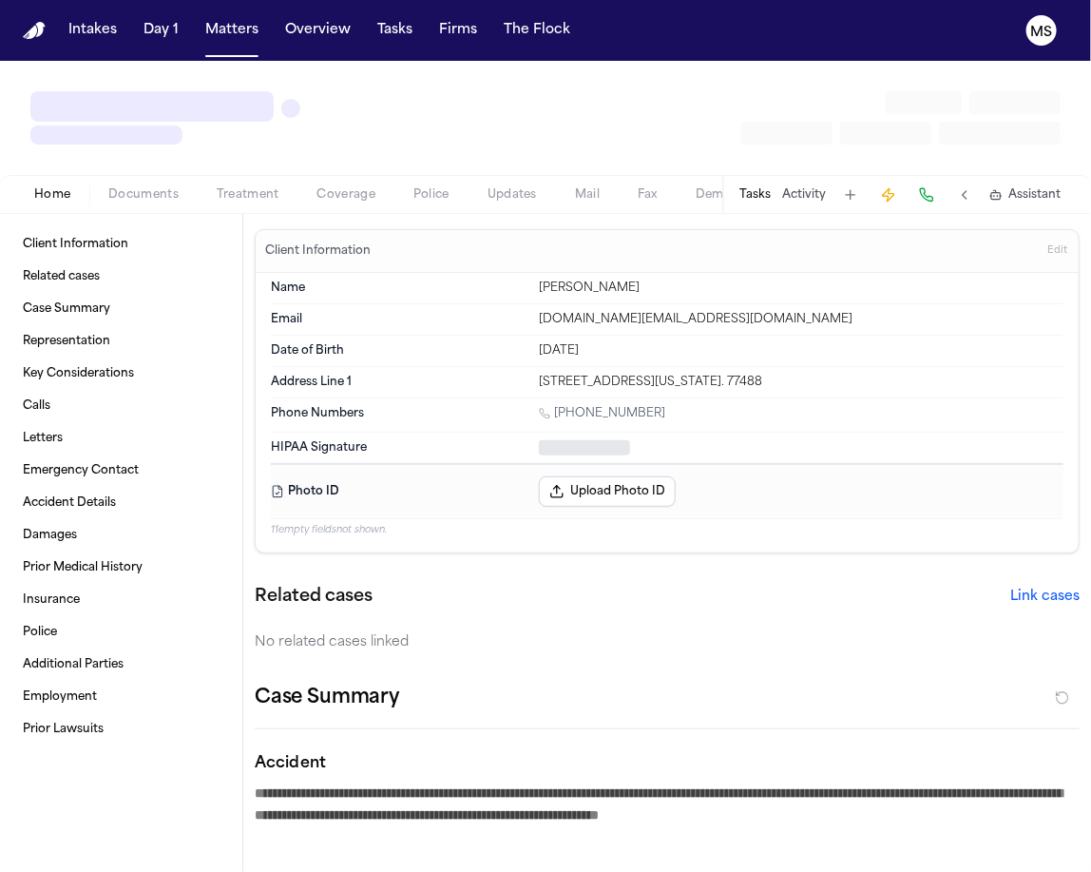
type textarea "*"
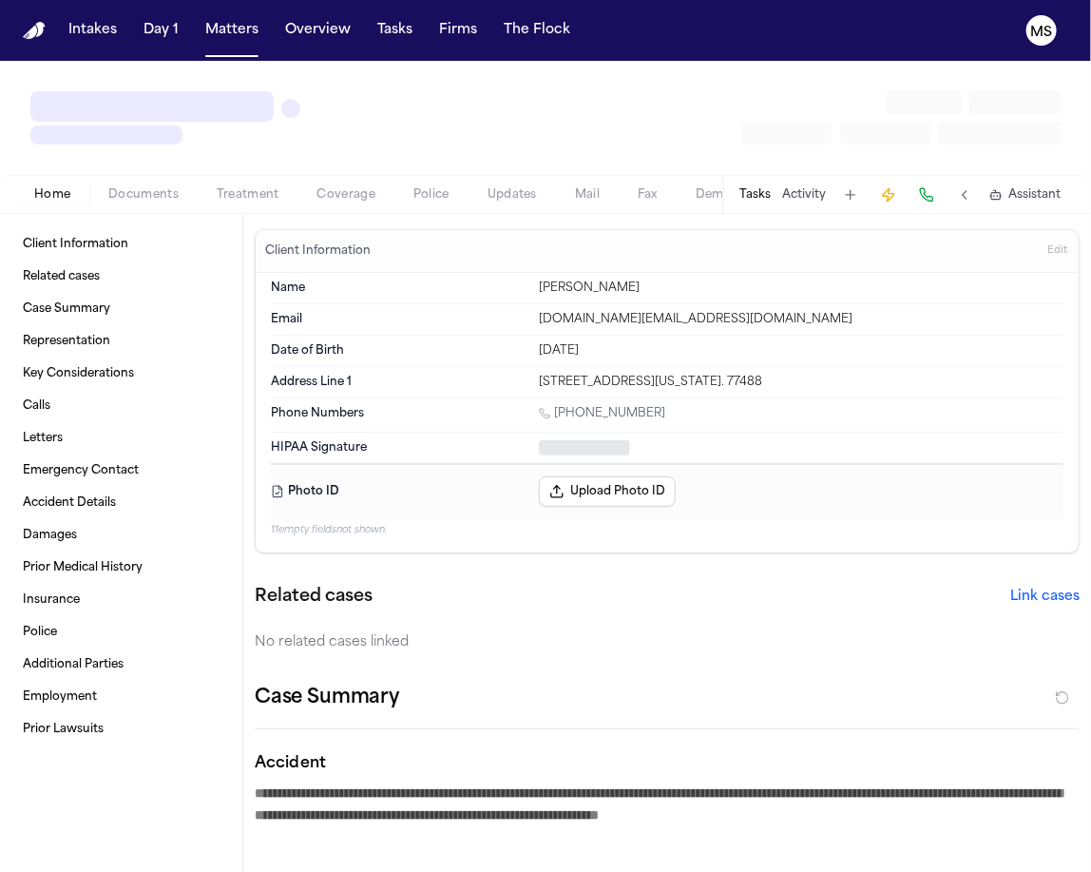
type textarea "*"
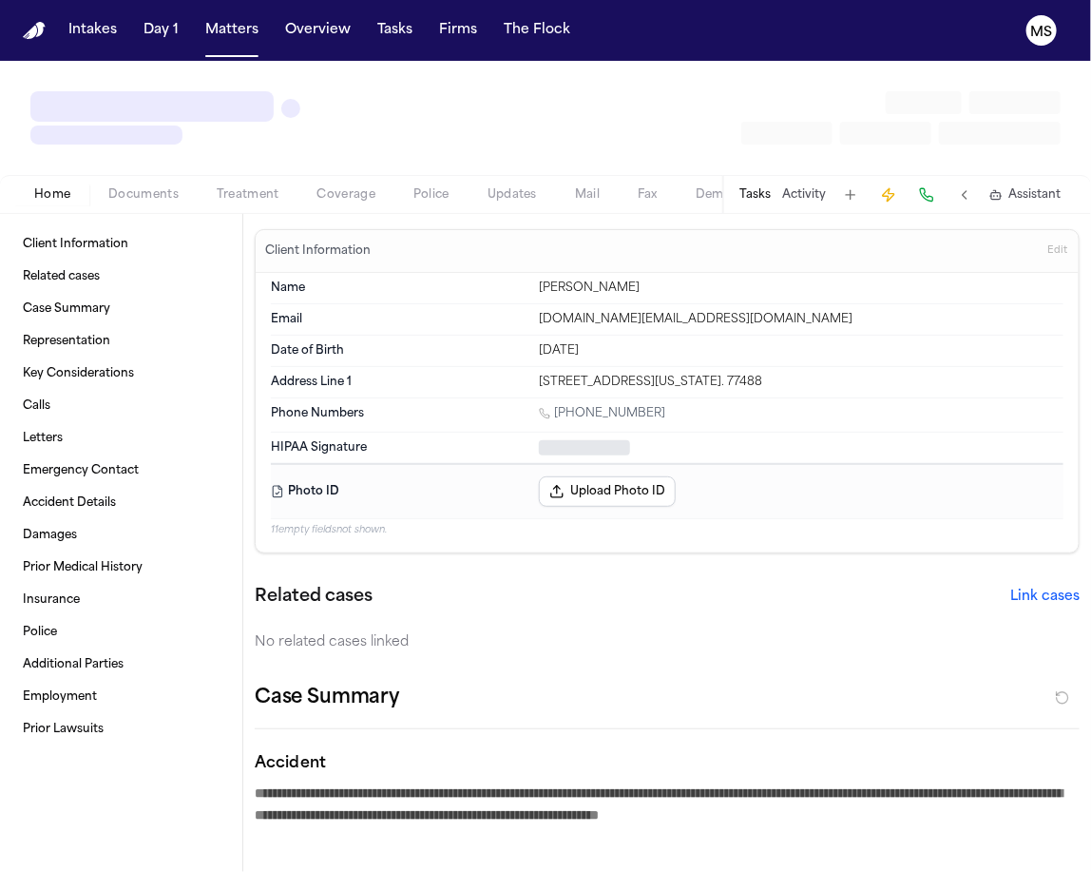
type textarea "*"
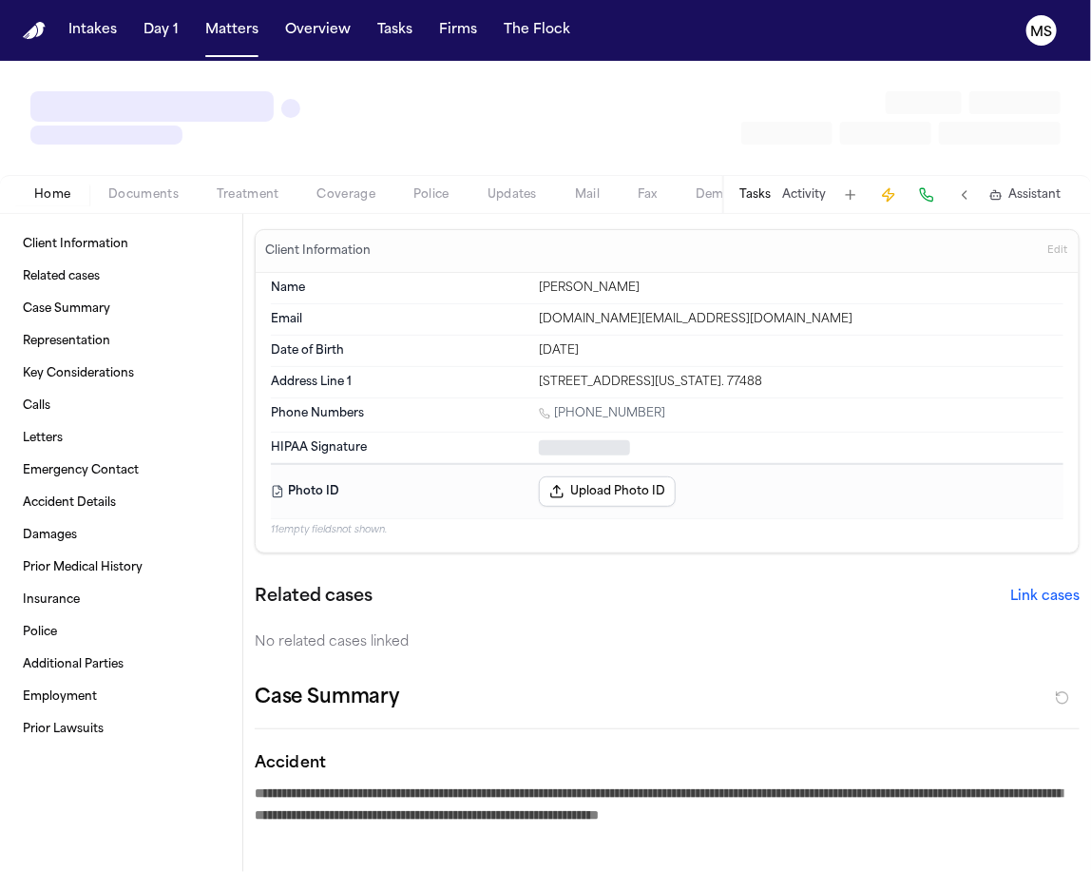
type textarea "*"
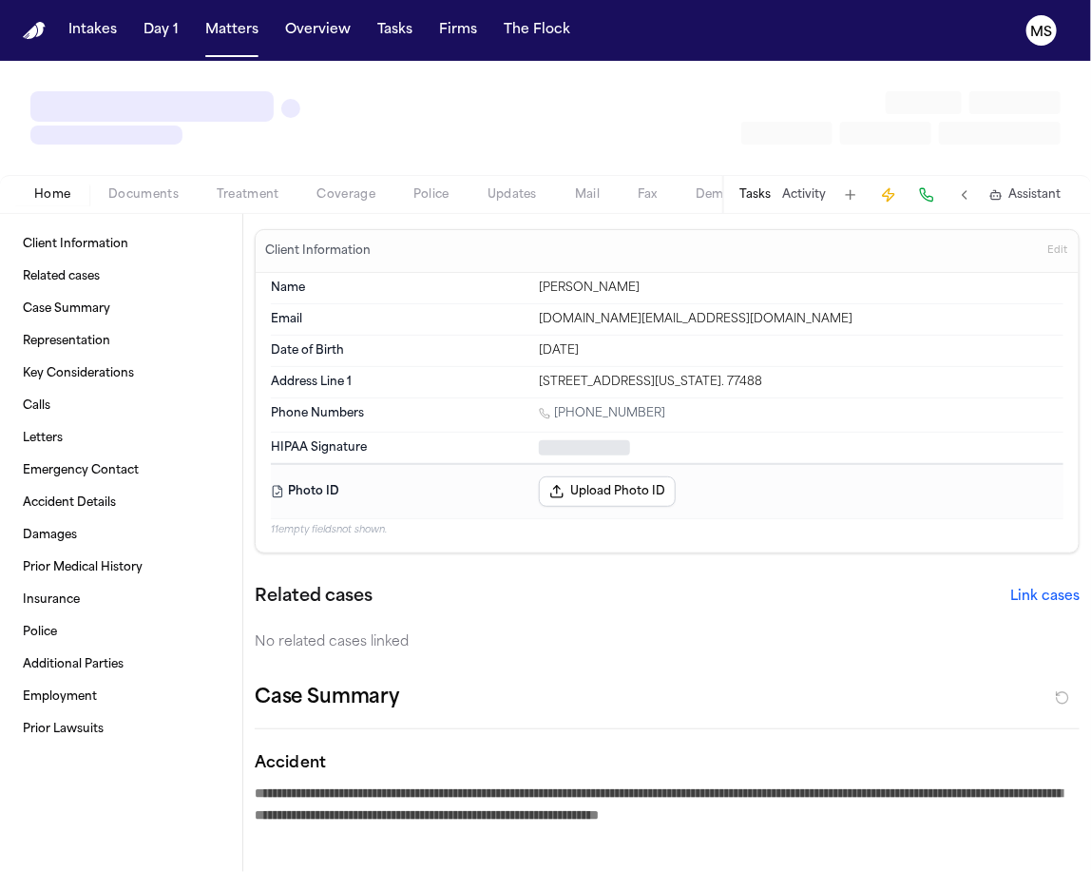
type textarea "*"
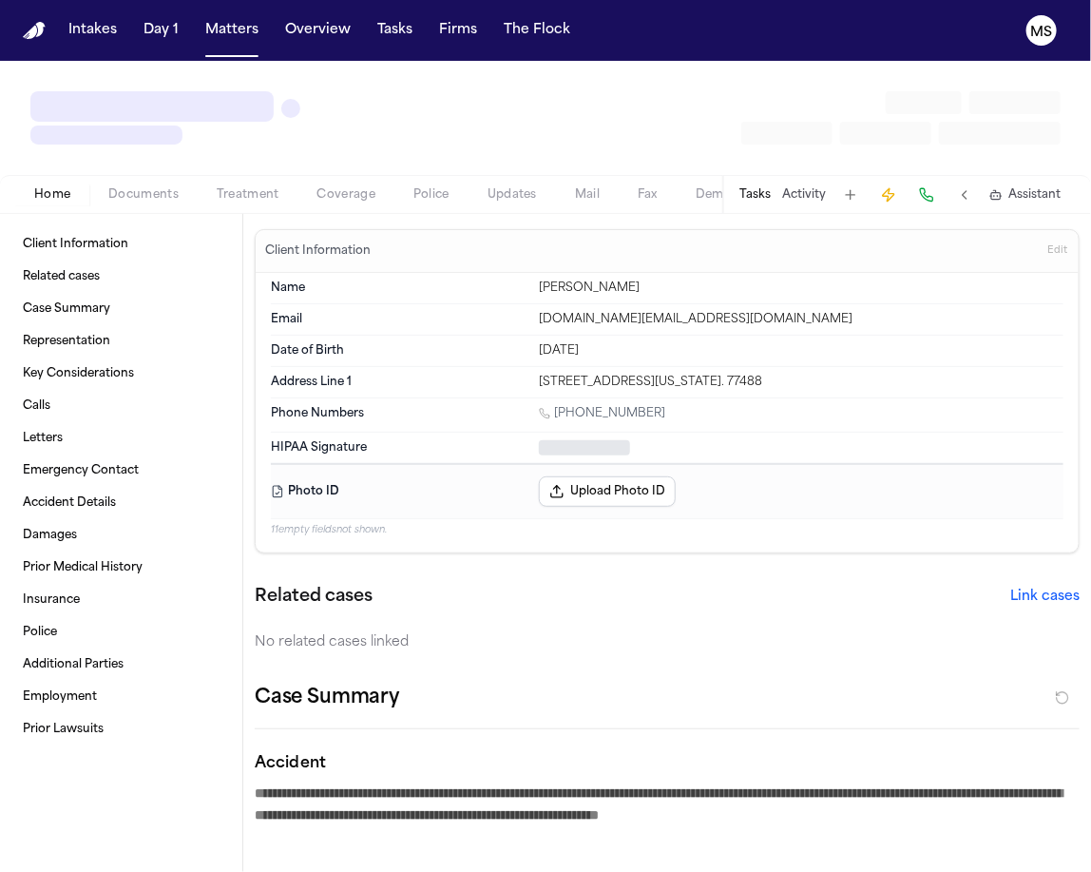
type textarea "*"
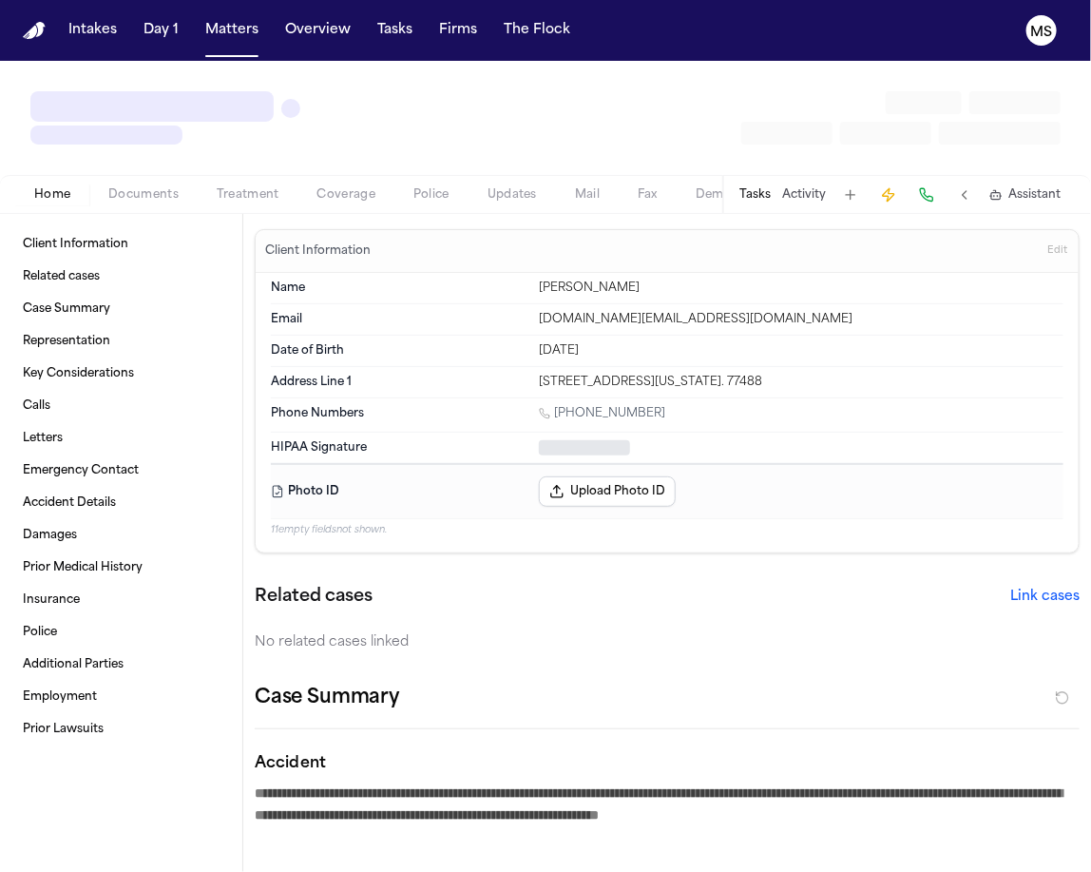
type textarea "*"
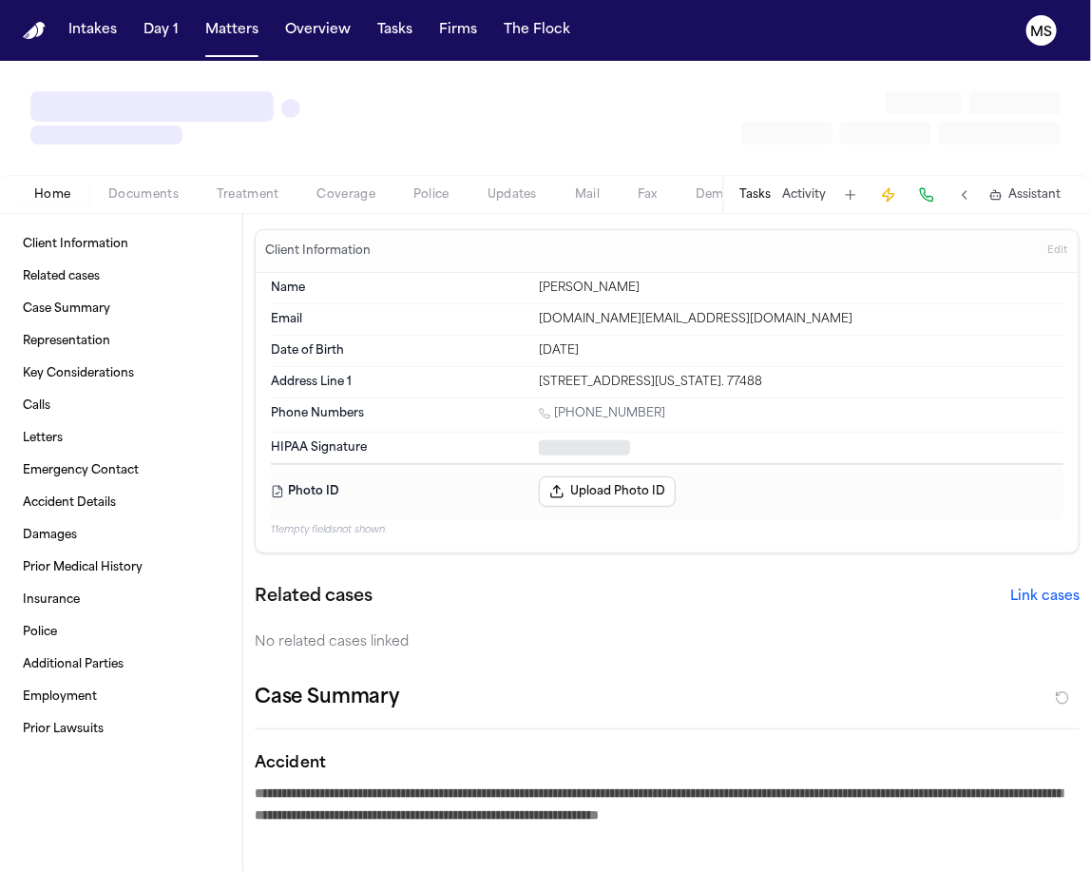
type textarea "*"
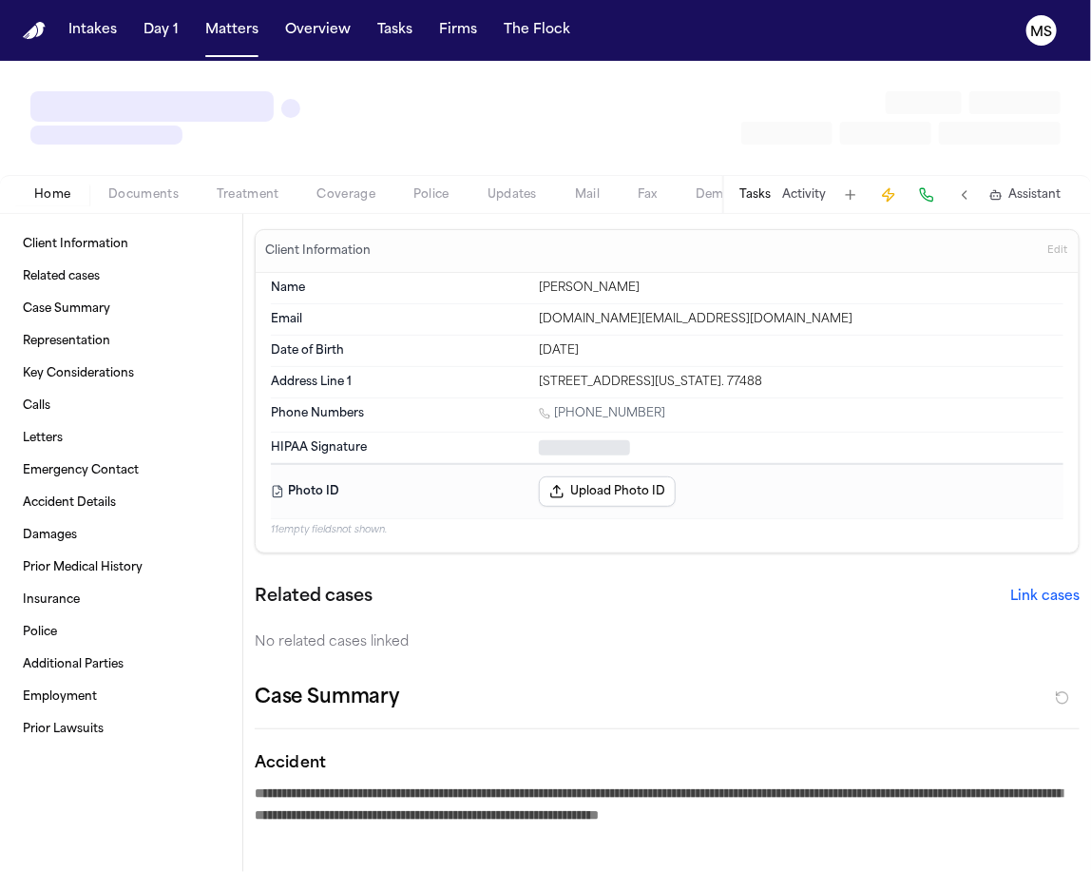
type textarea "*"
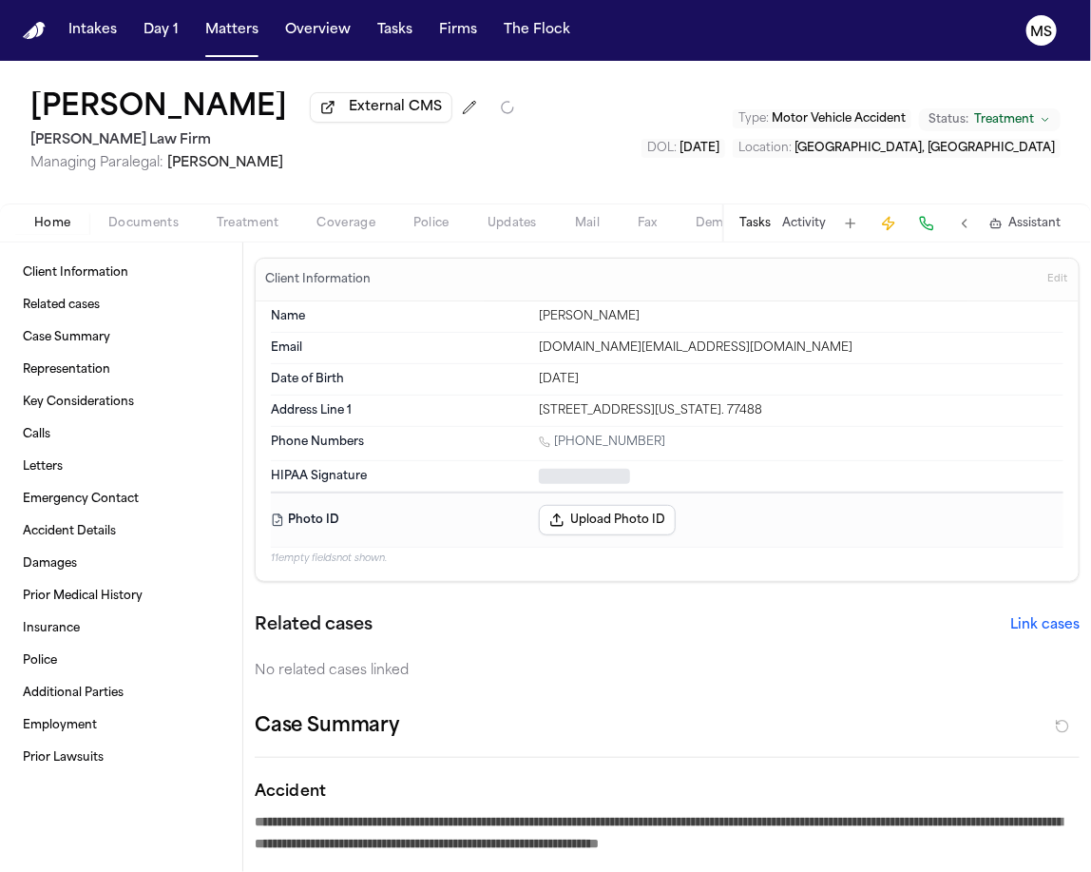
type textarea "*"
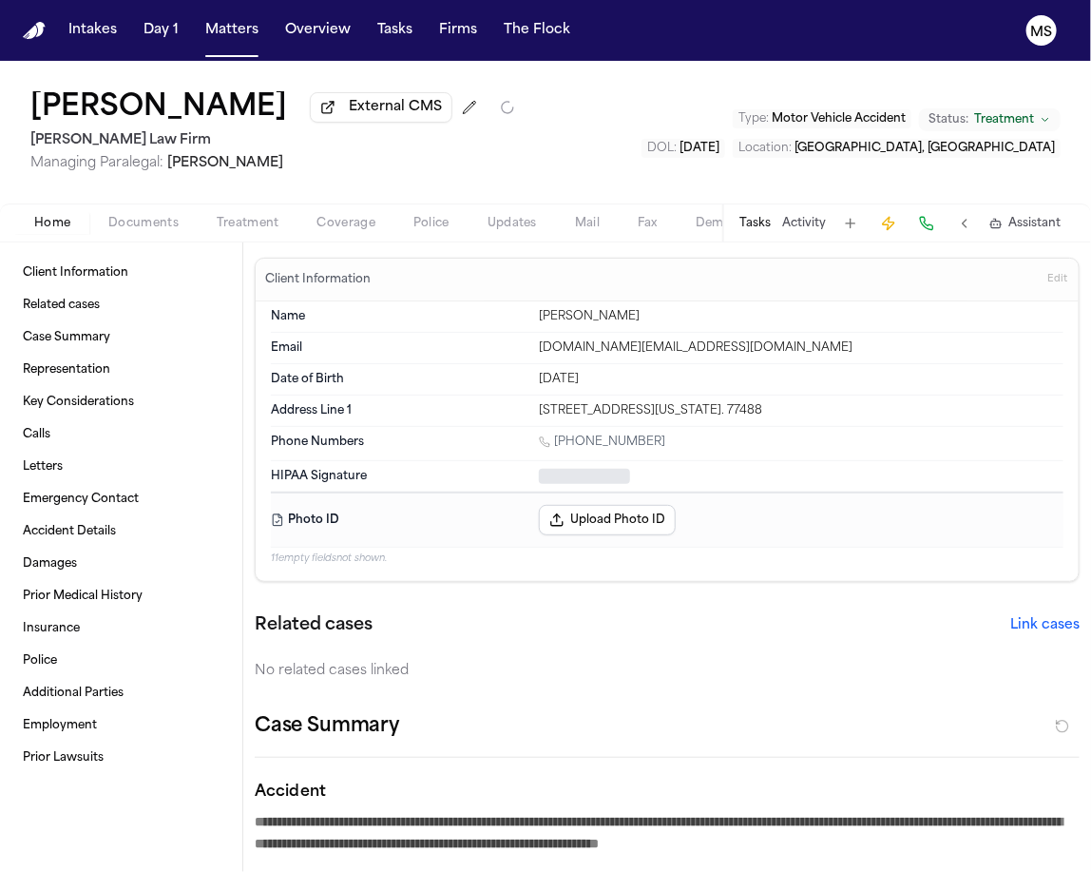
type textarea "*"
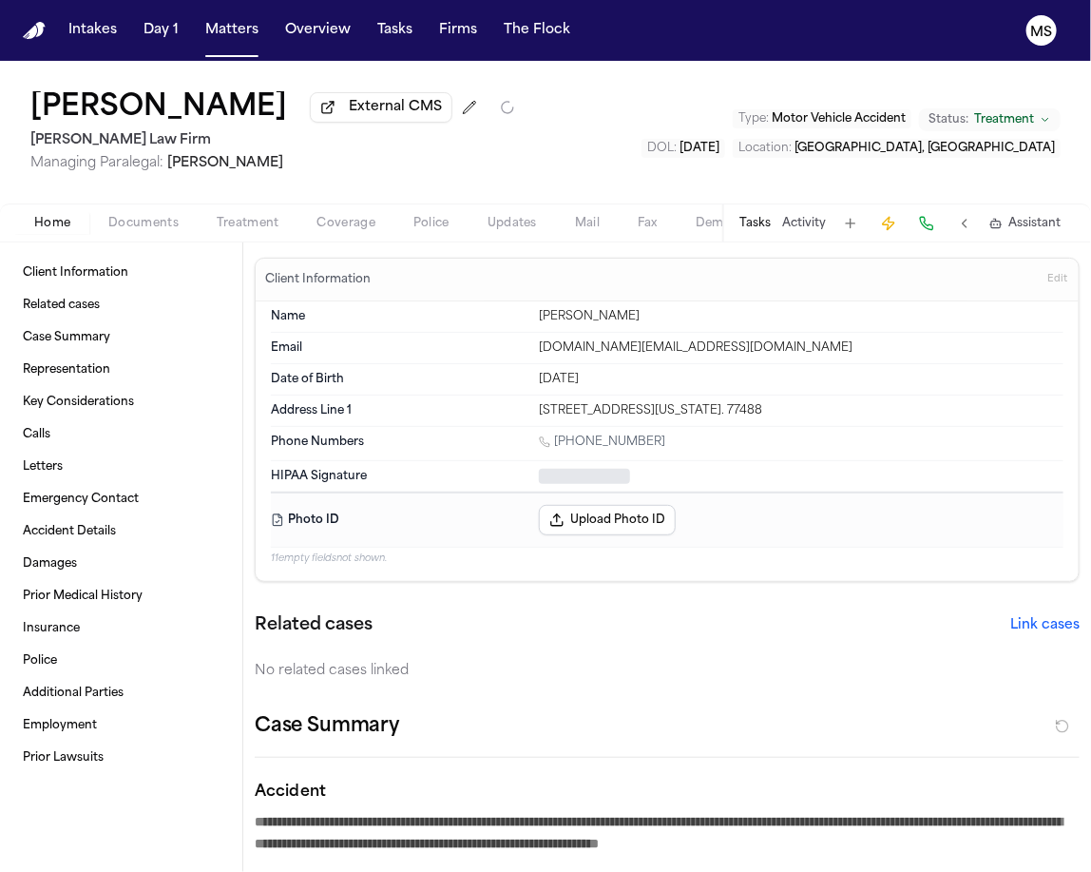
type textarea "*"
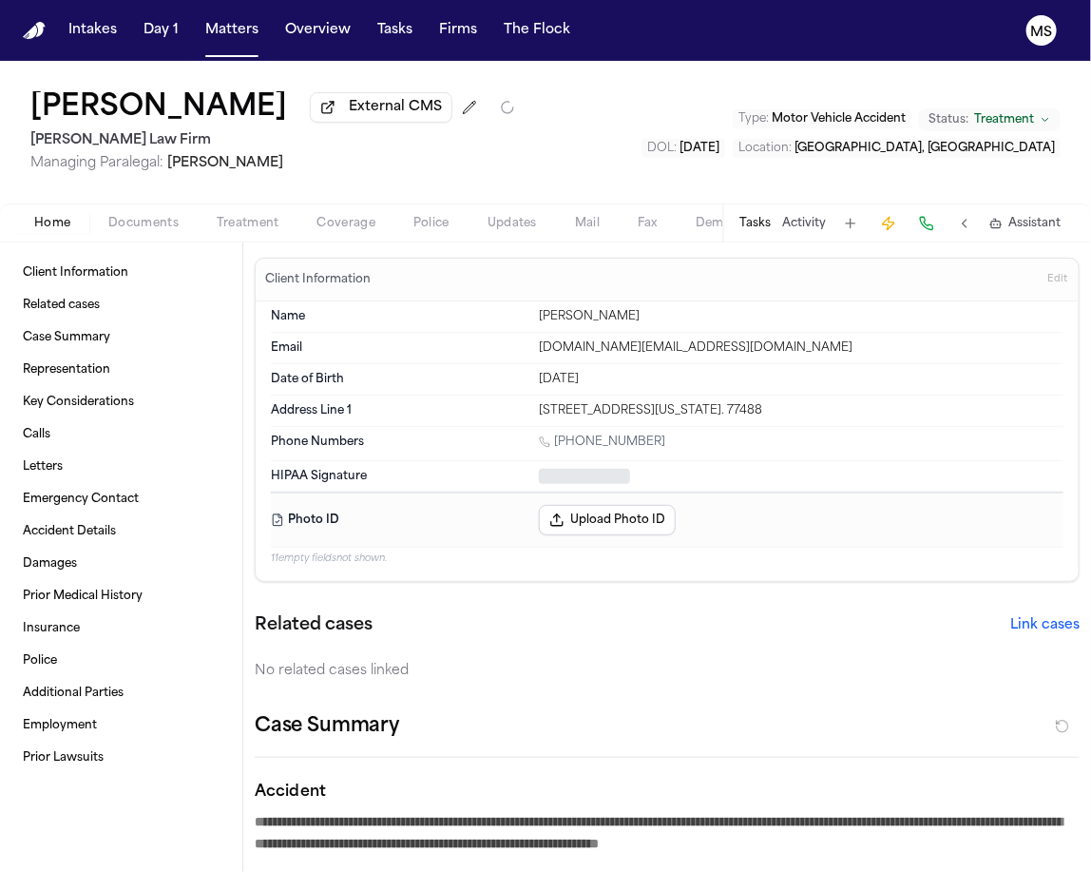
type textarea "*"
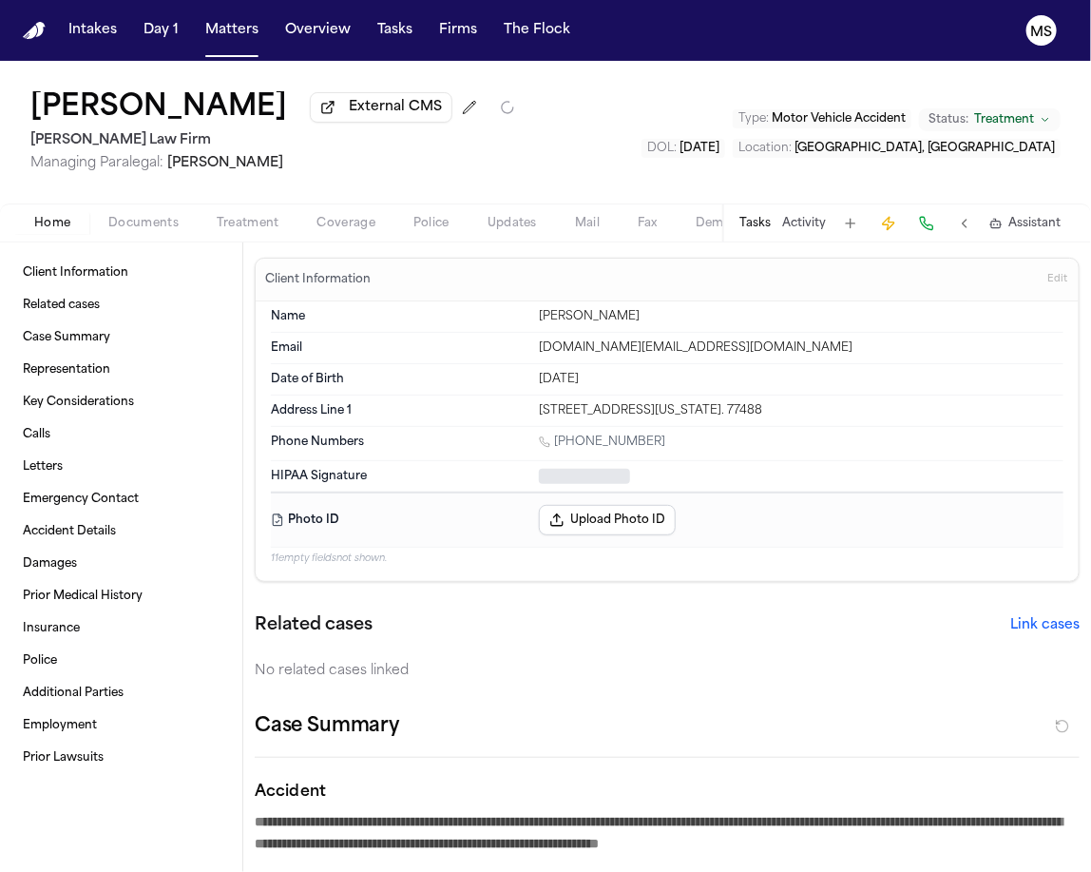
type textarea "*"
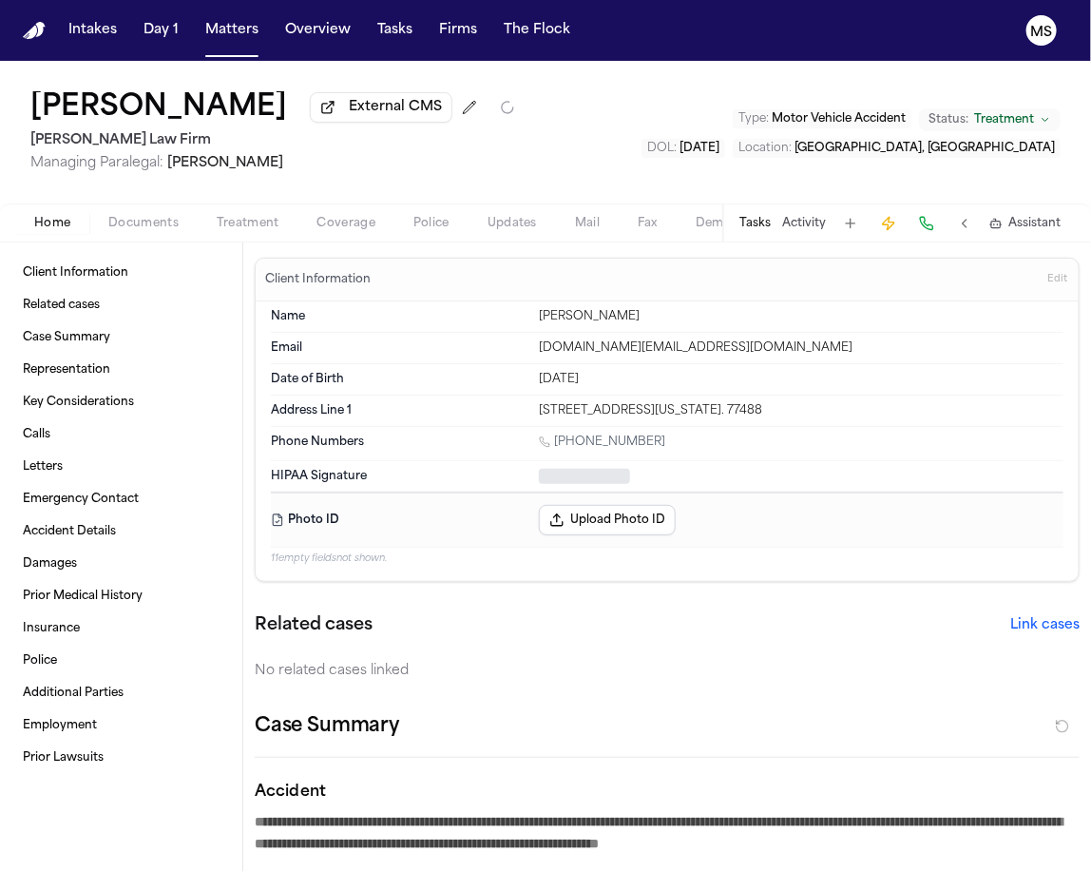
type textarea "*"
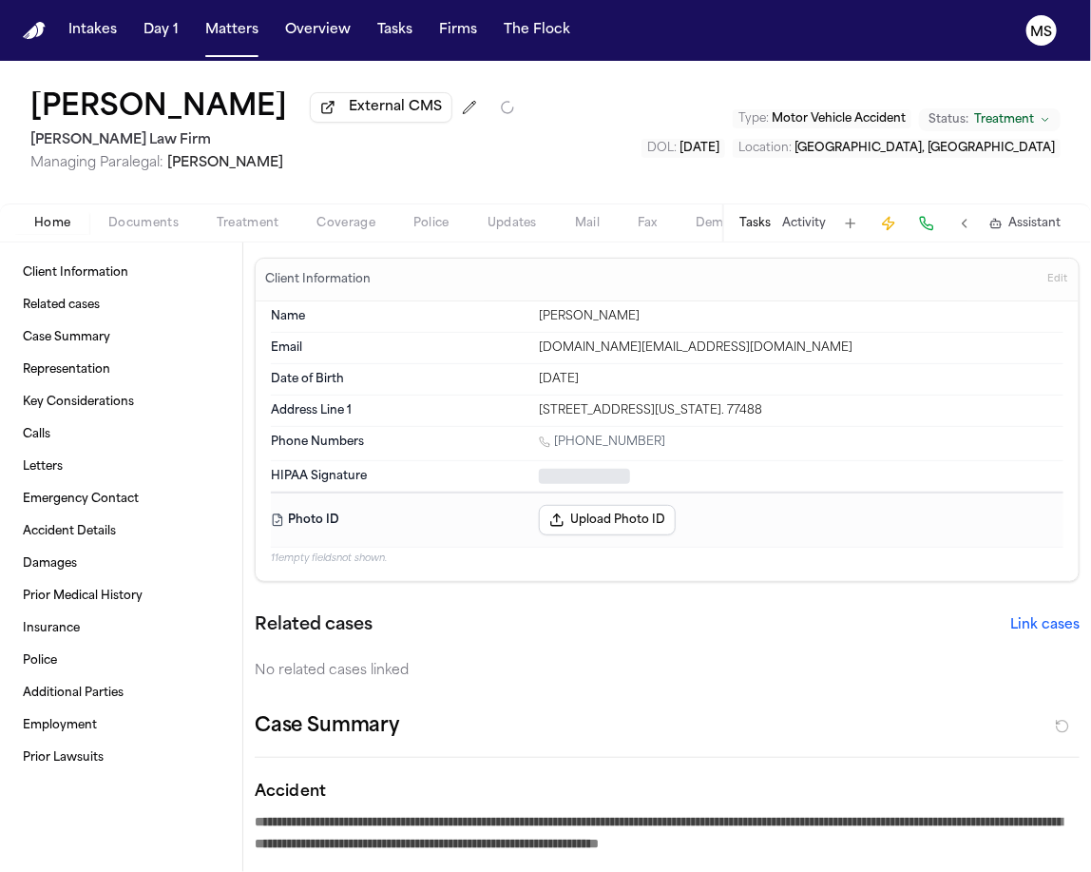
type textarea "*"
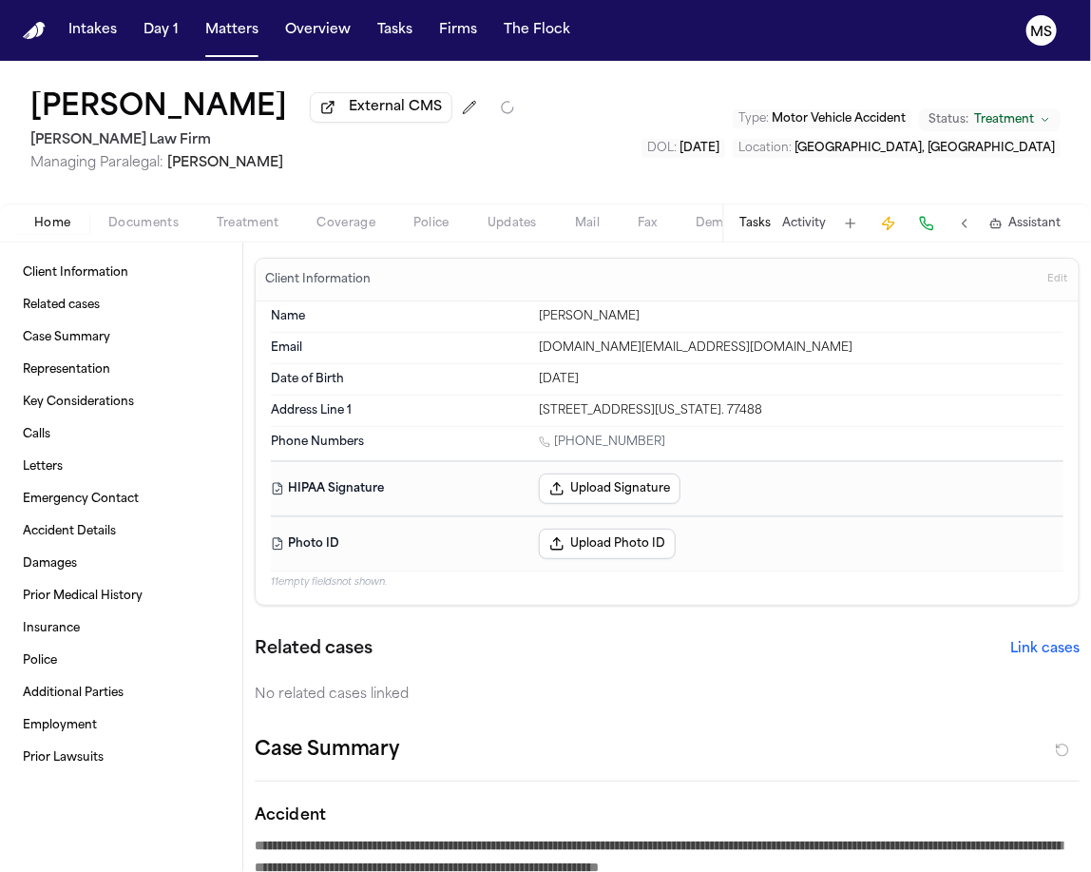
type textarea "*"
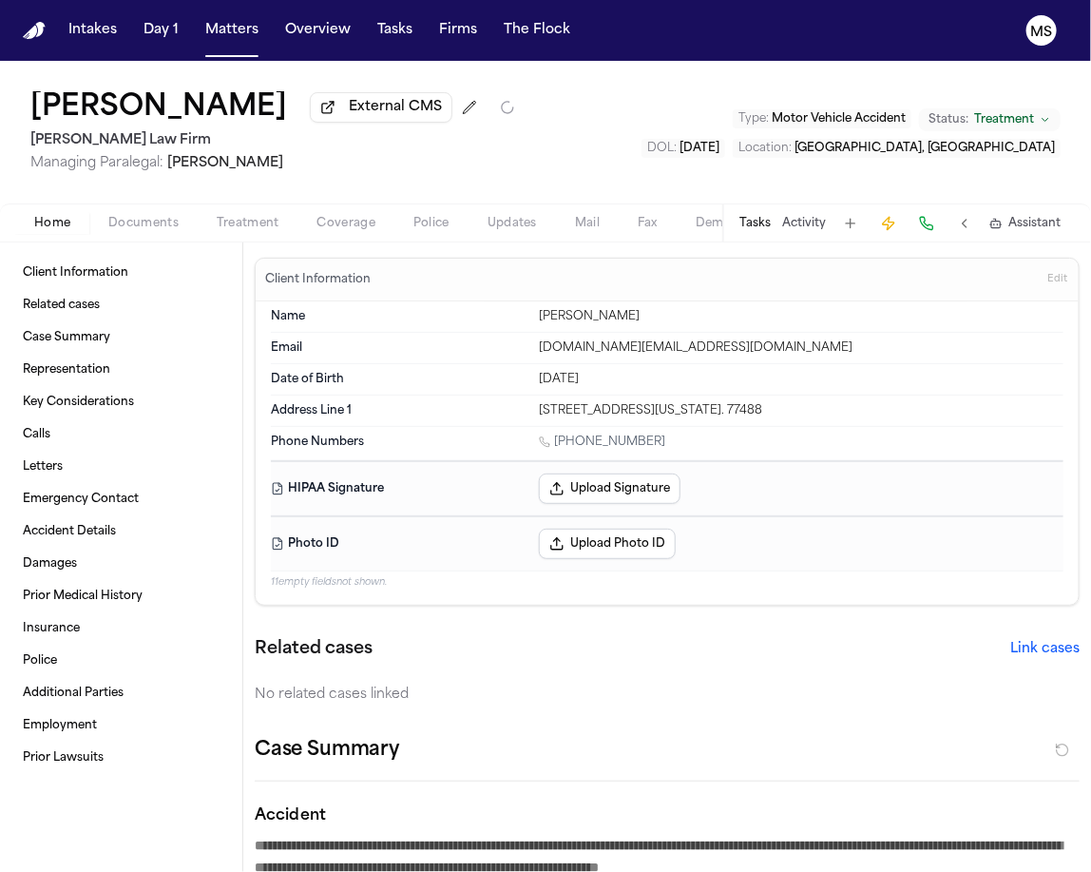
type textarea "*"
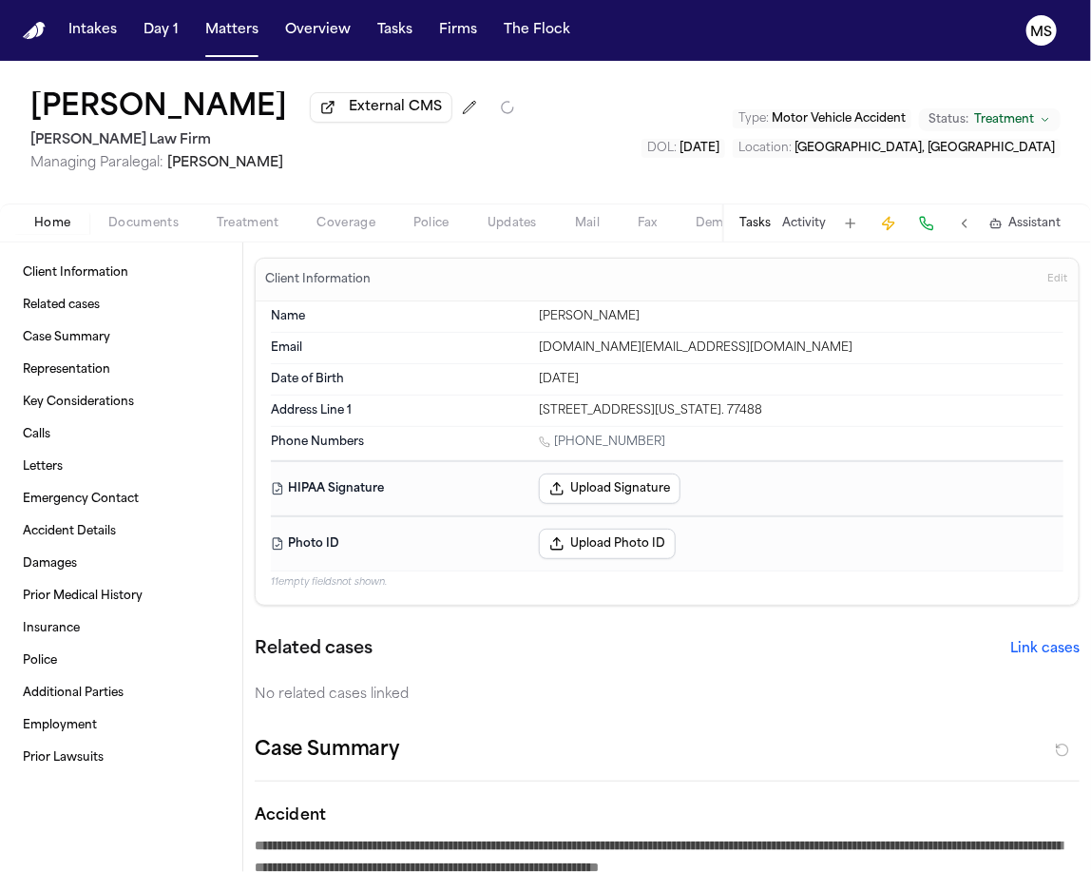
type textarea "*"
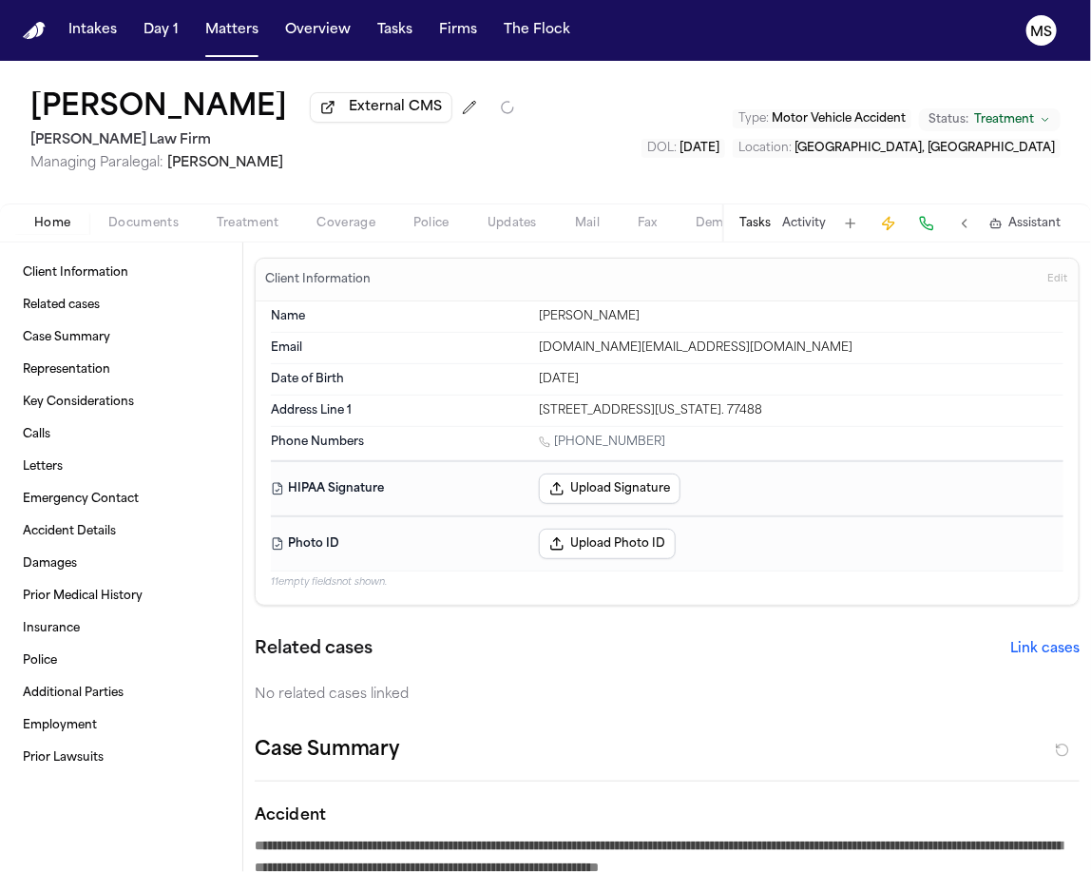
type textarea "*"
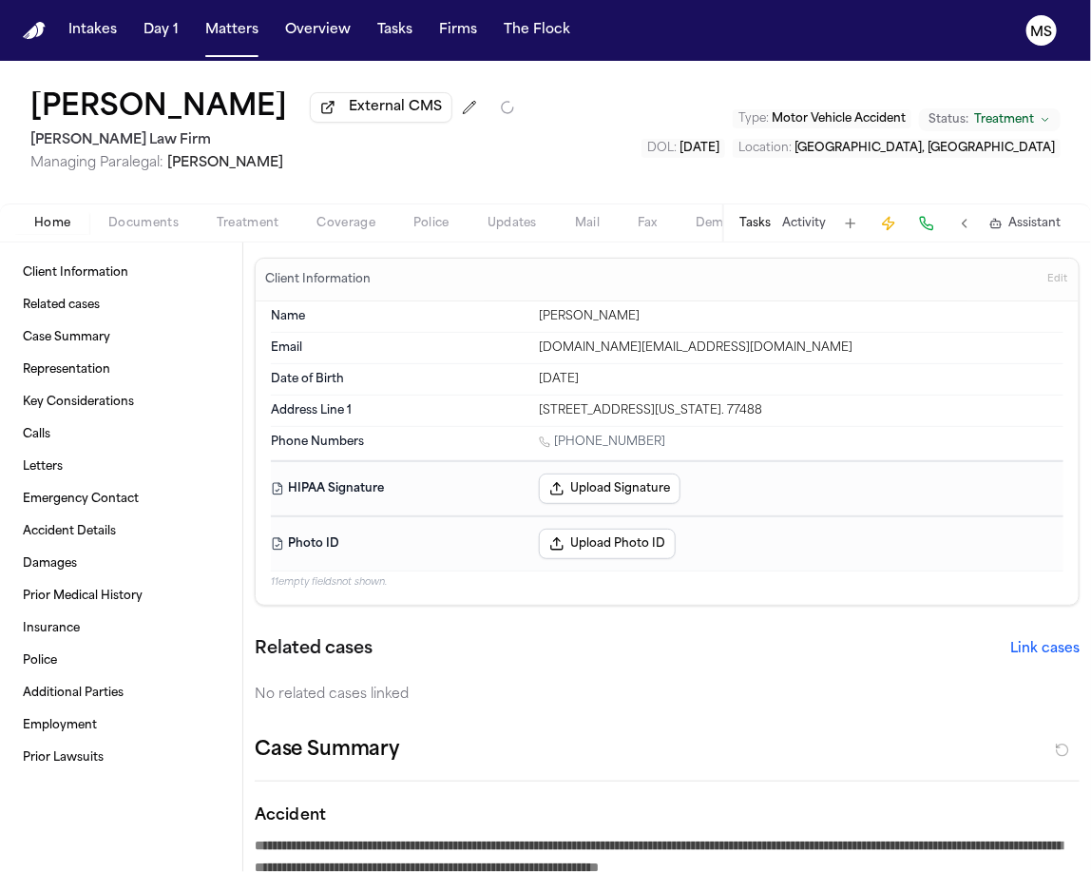
type textarea "*"
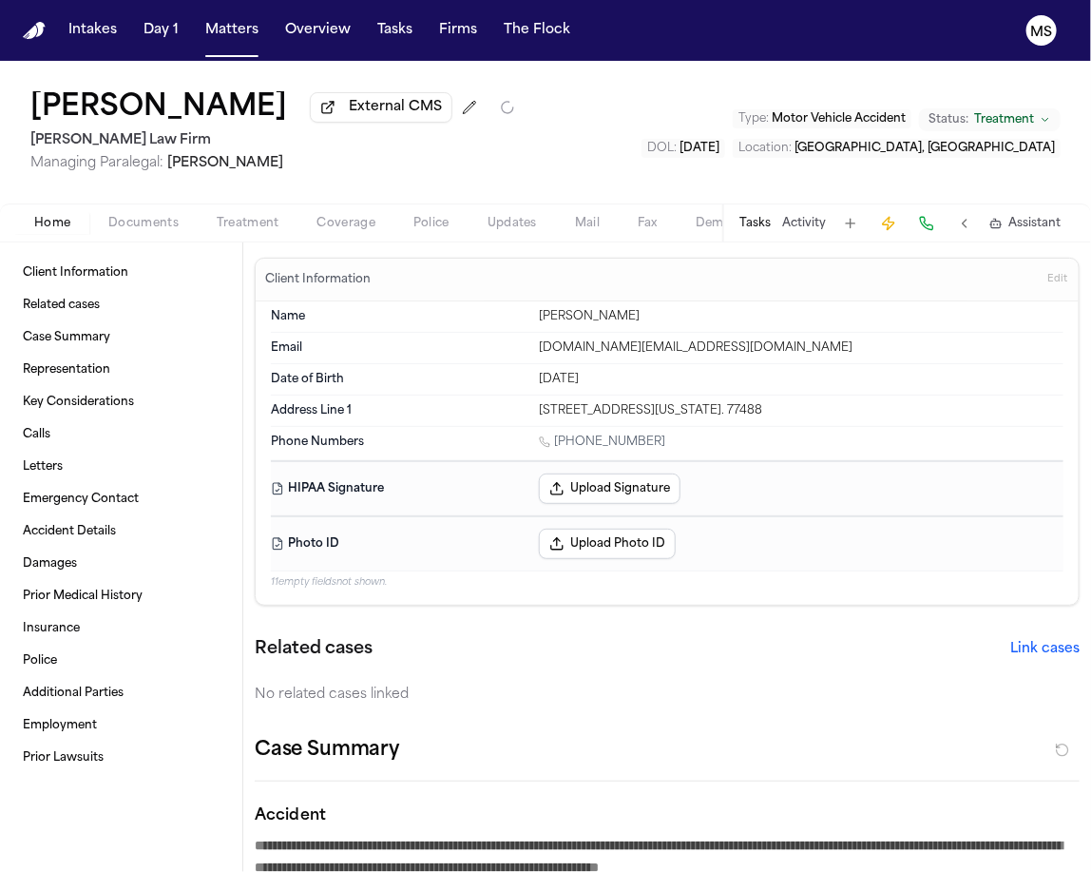
type textarea "*"
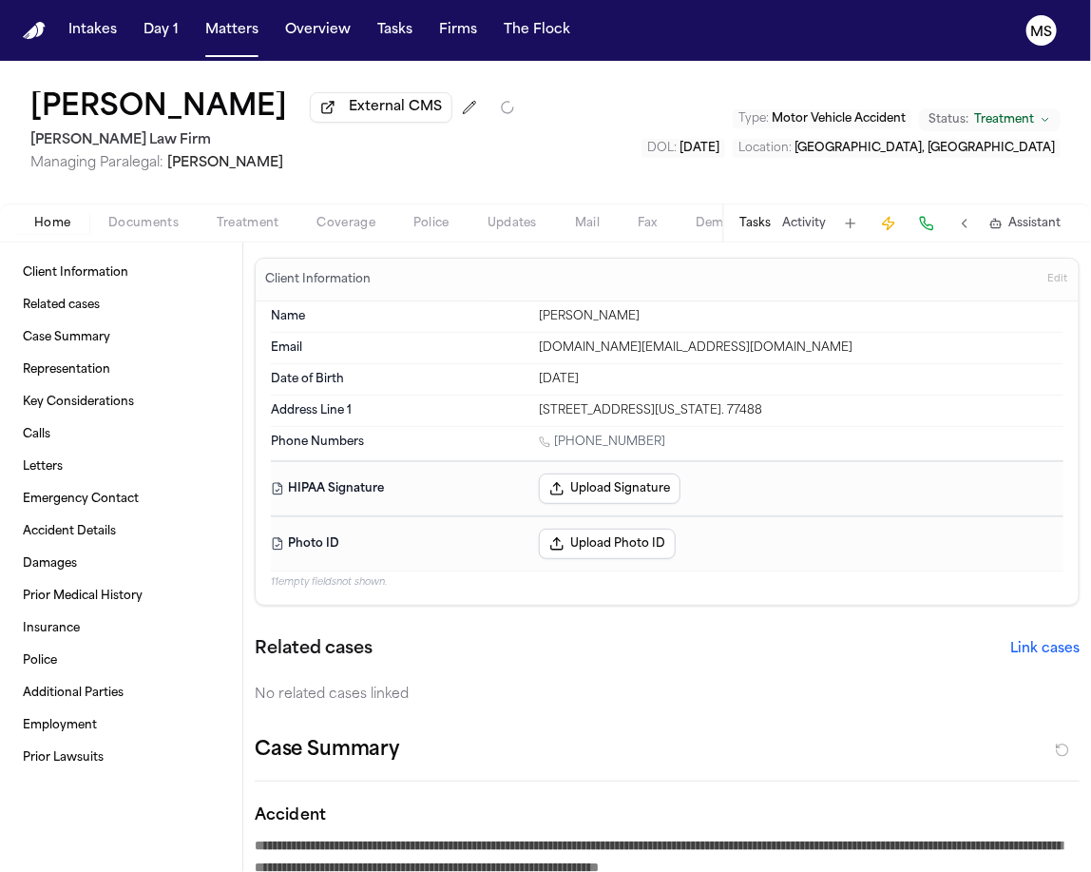
type textarea "*"
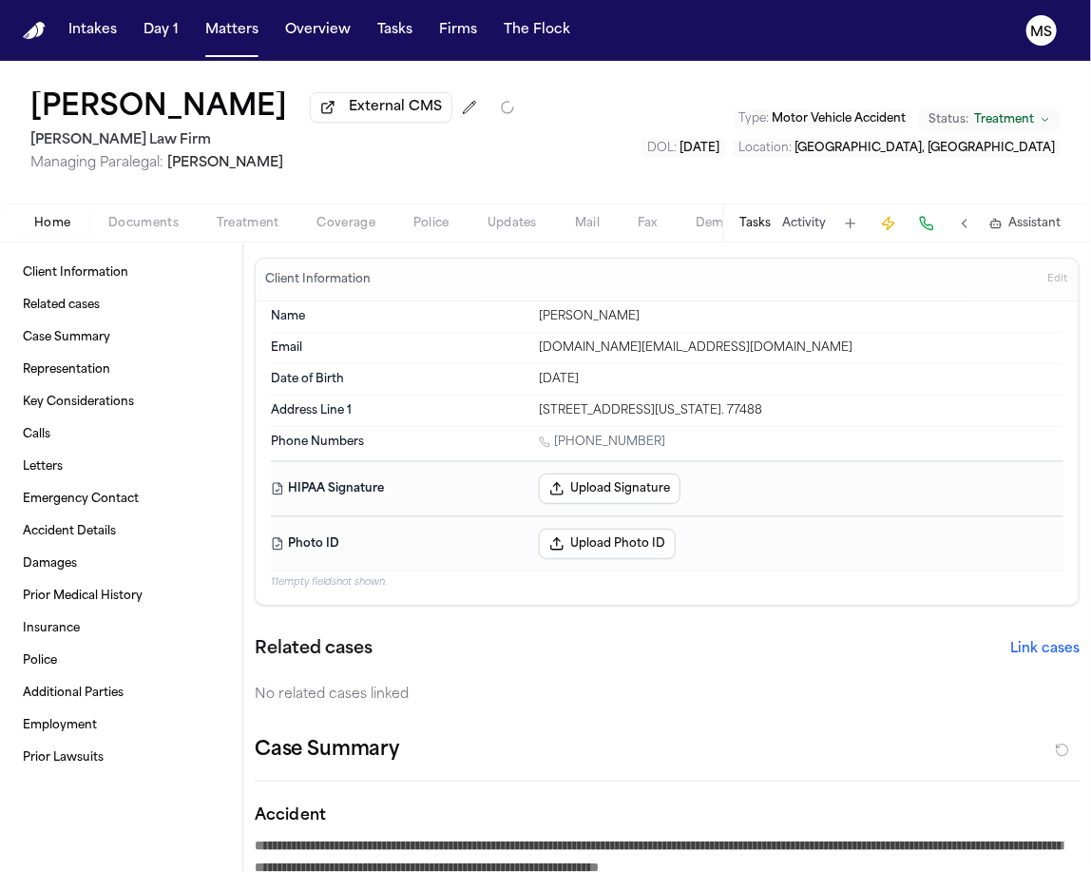
type textarea "*"
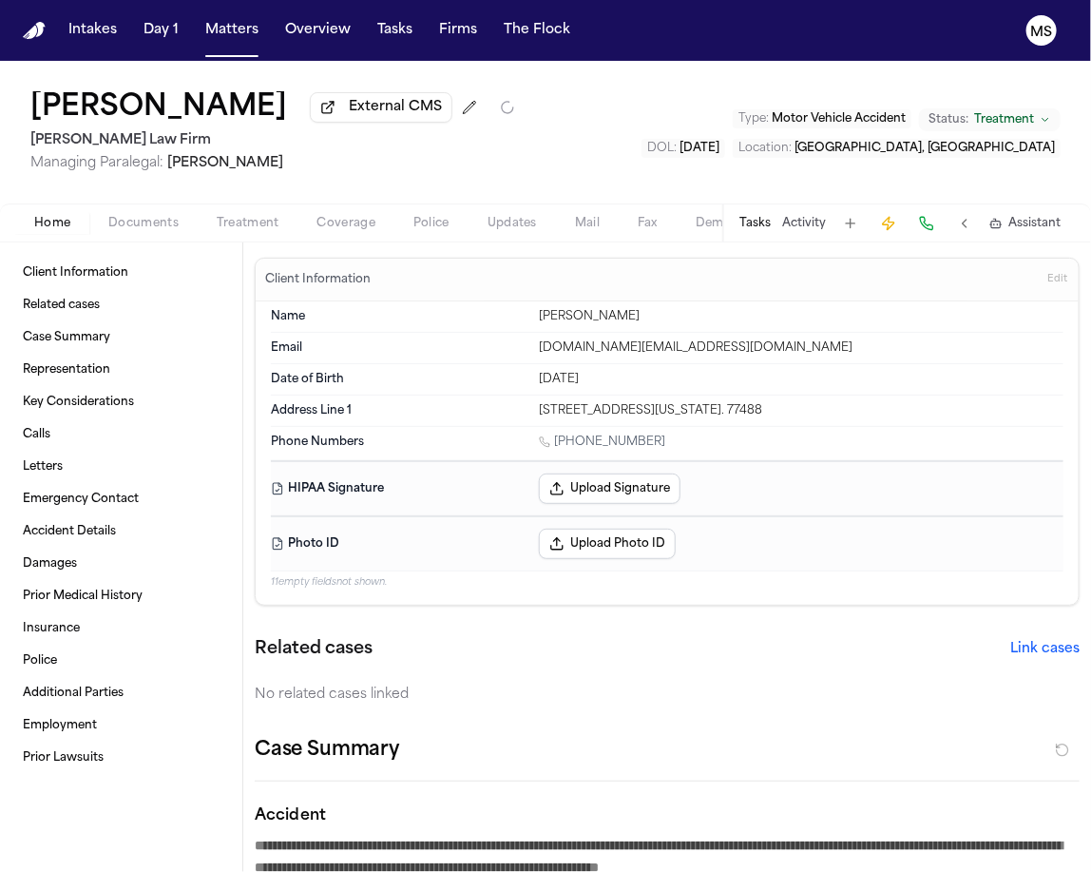
type textarea "*"
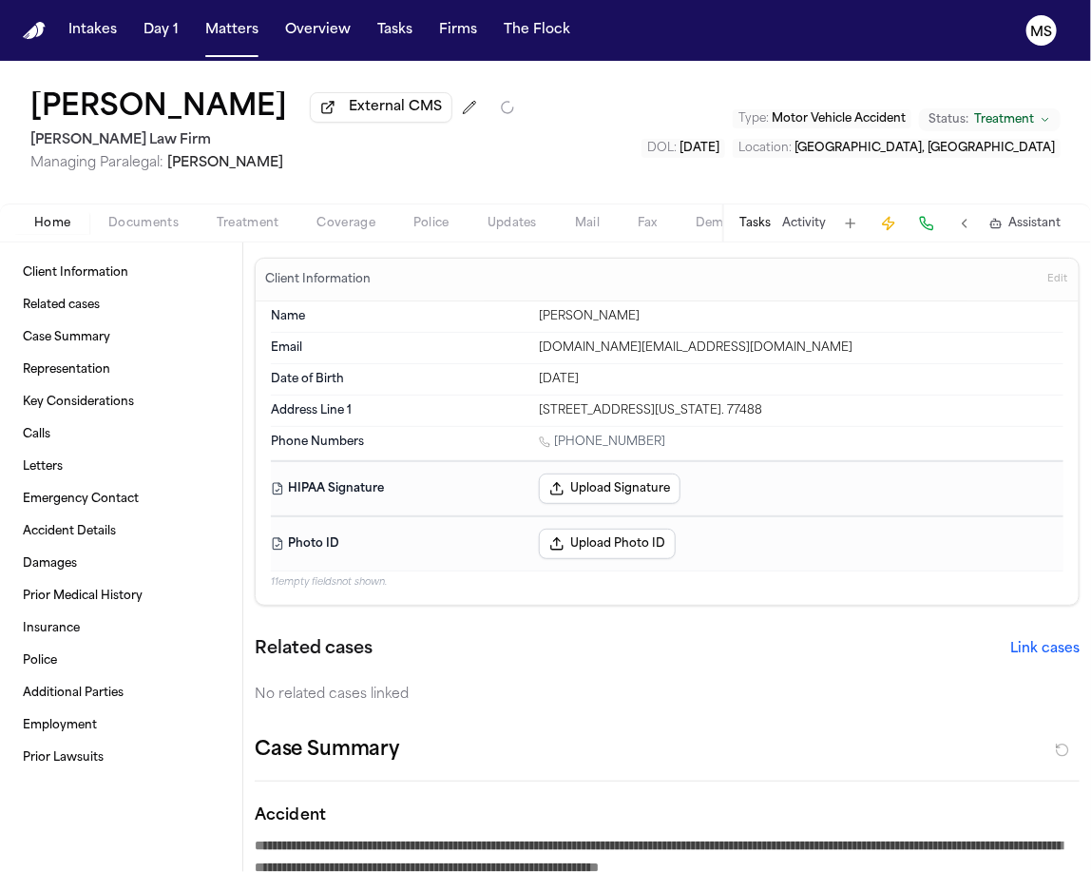
type textarea "*"
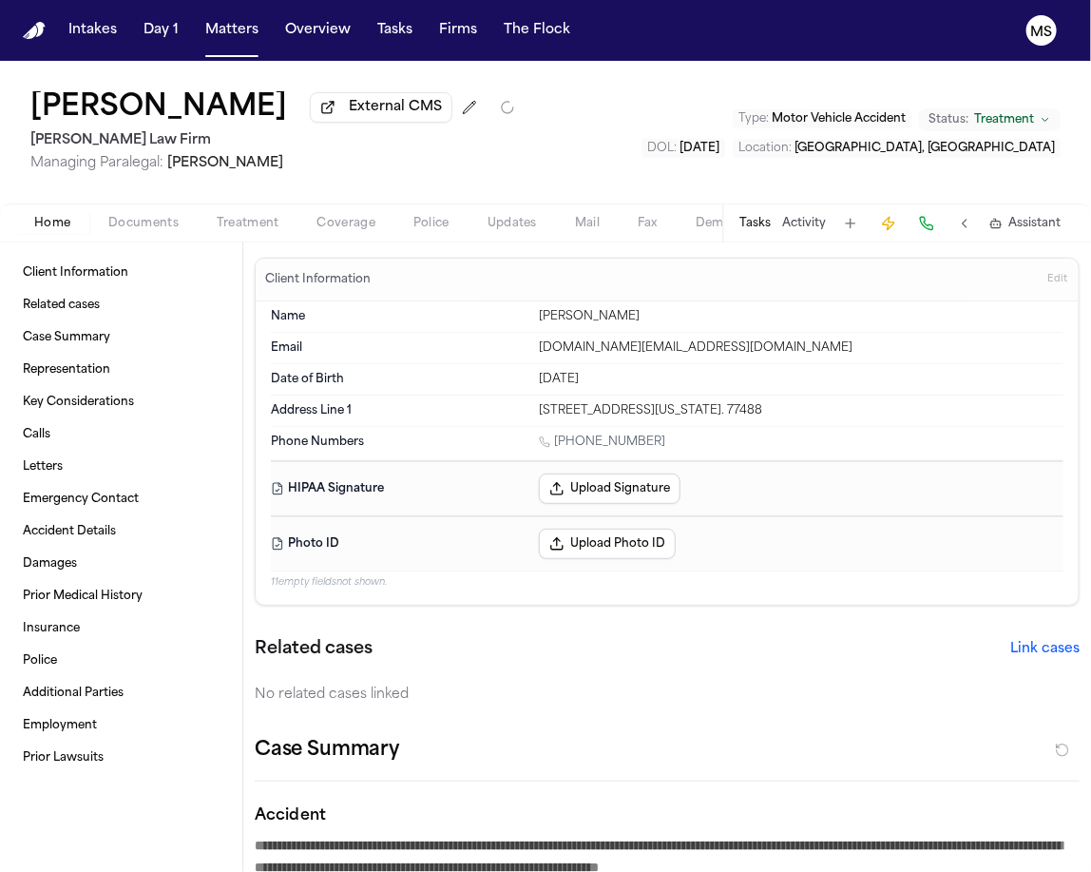
type textarea "*"
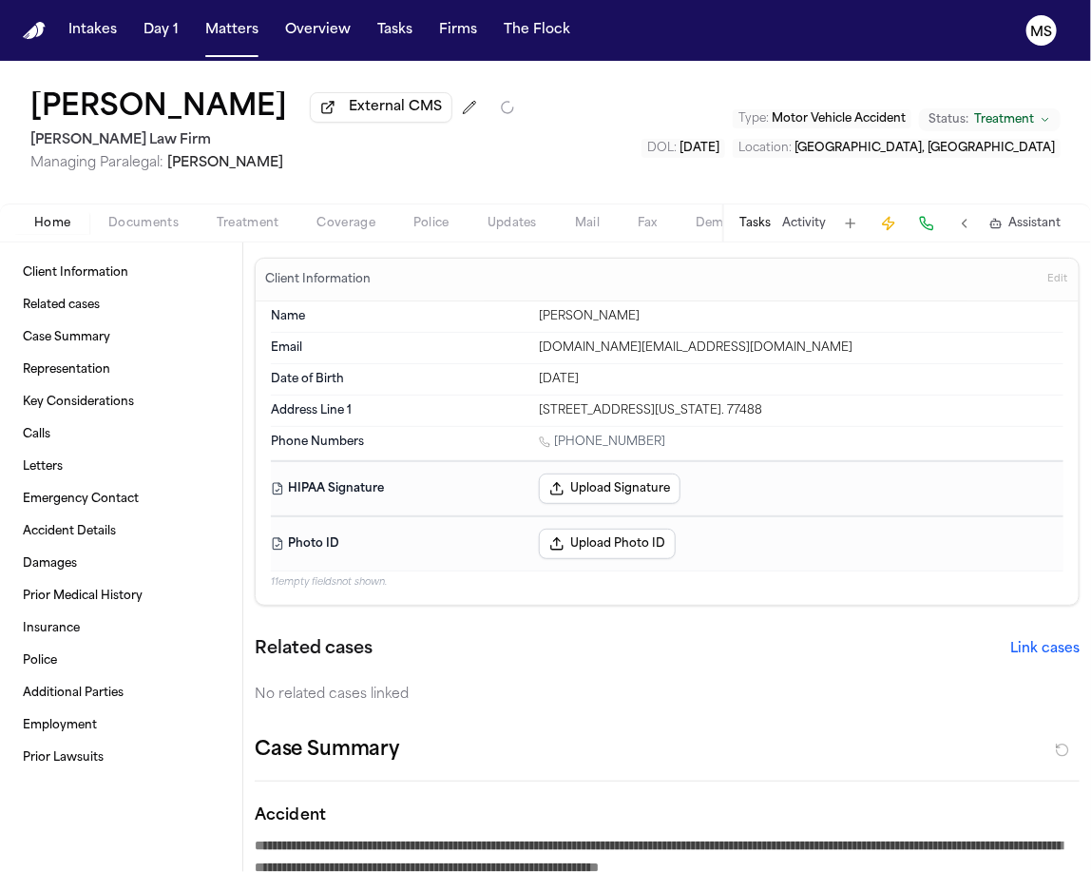
type textarea "*"
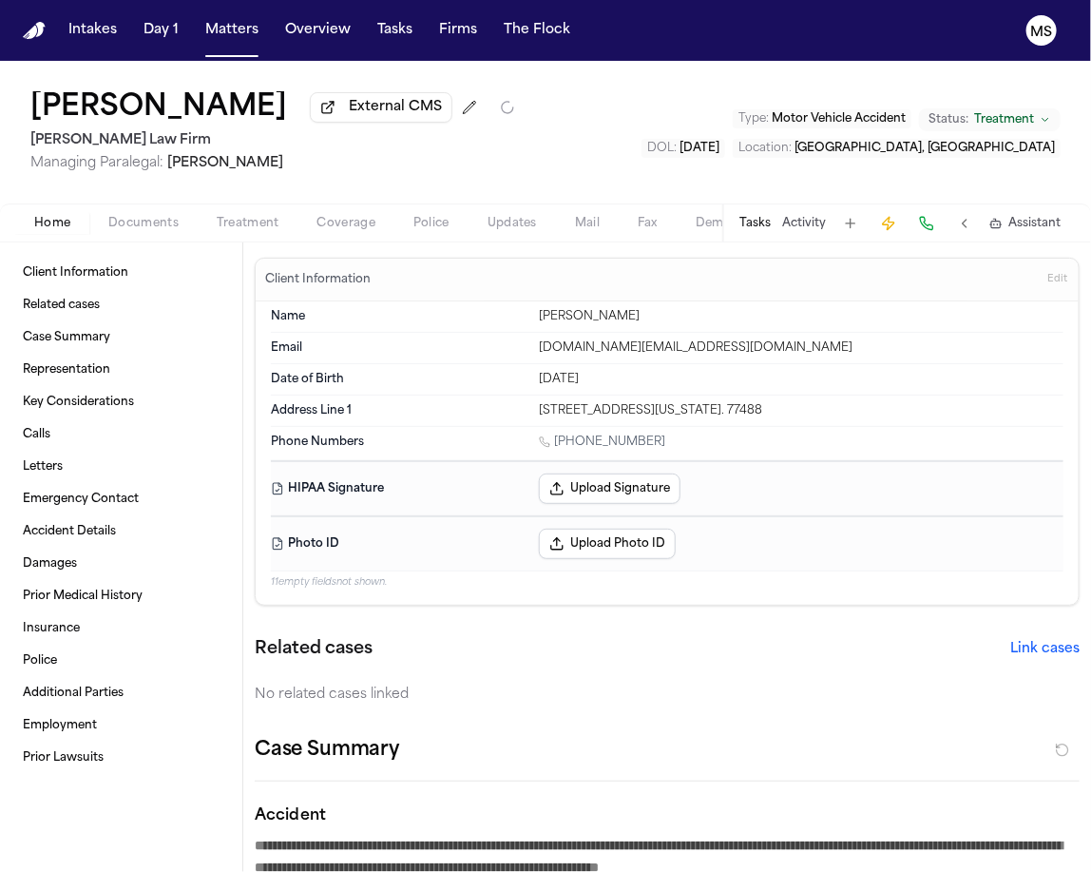
type textarea "*"
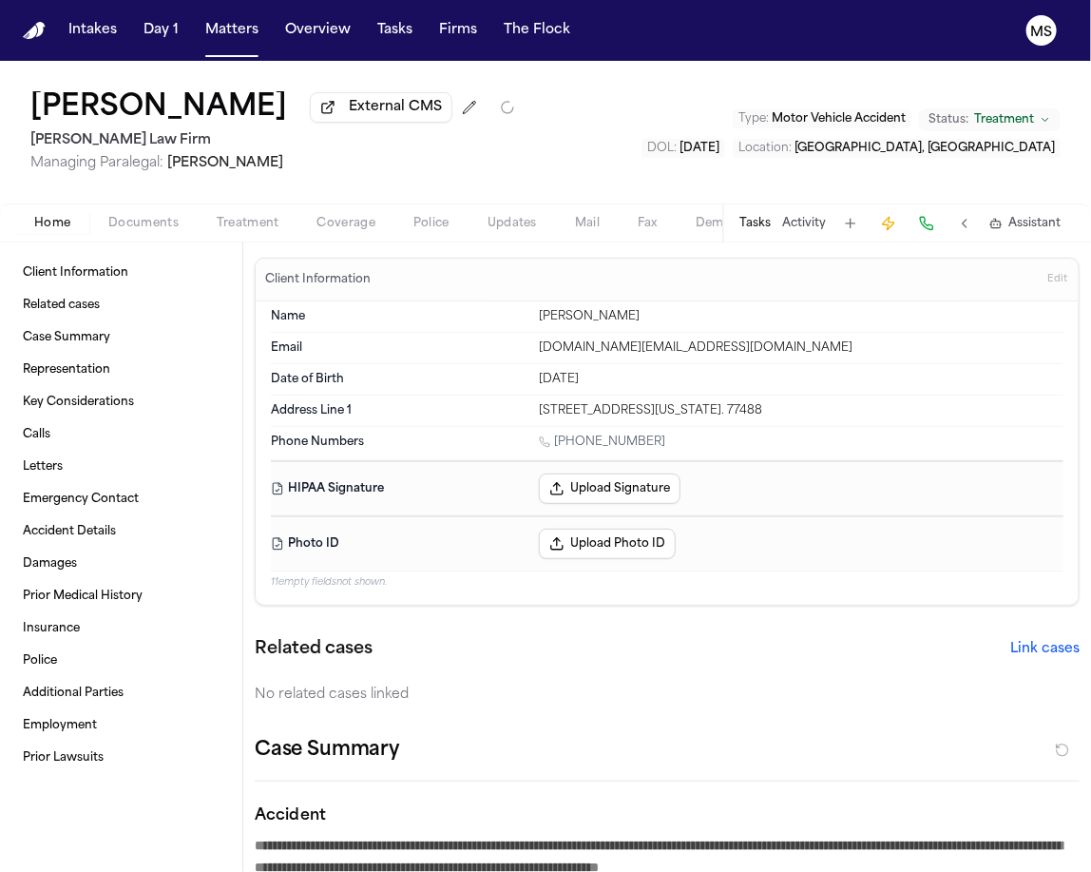
type textarea "*"
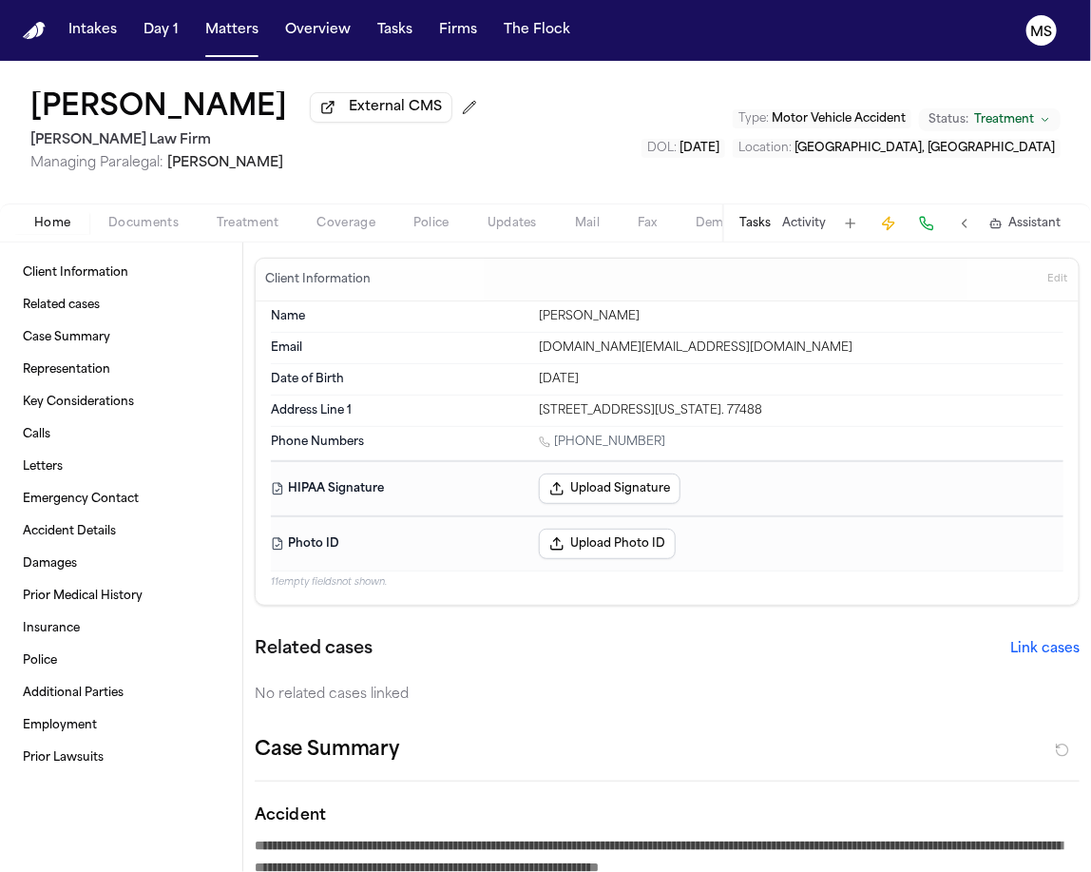
type textarea "*"
click at [415, 146] on div "Dylan Miller External CMS Hecht Law Firm Managing Paralegal: Jessica Barrett Ty…" at bounding box center [545, 132] width 1091 height 143
click at [310, 96] on button "External CMS" at bounding box center [381, 107] width 143 height 30
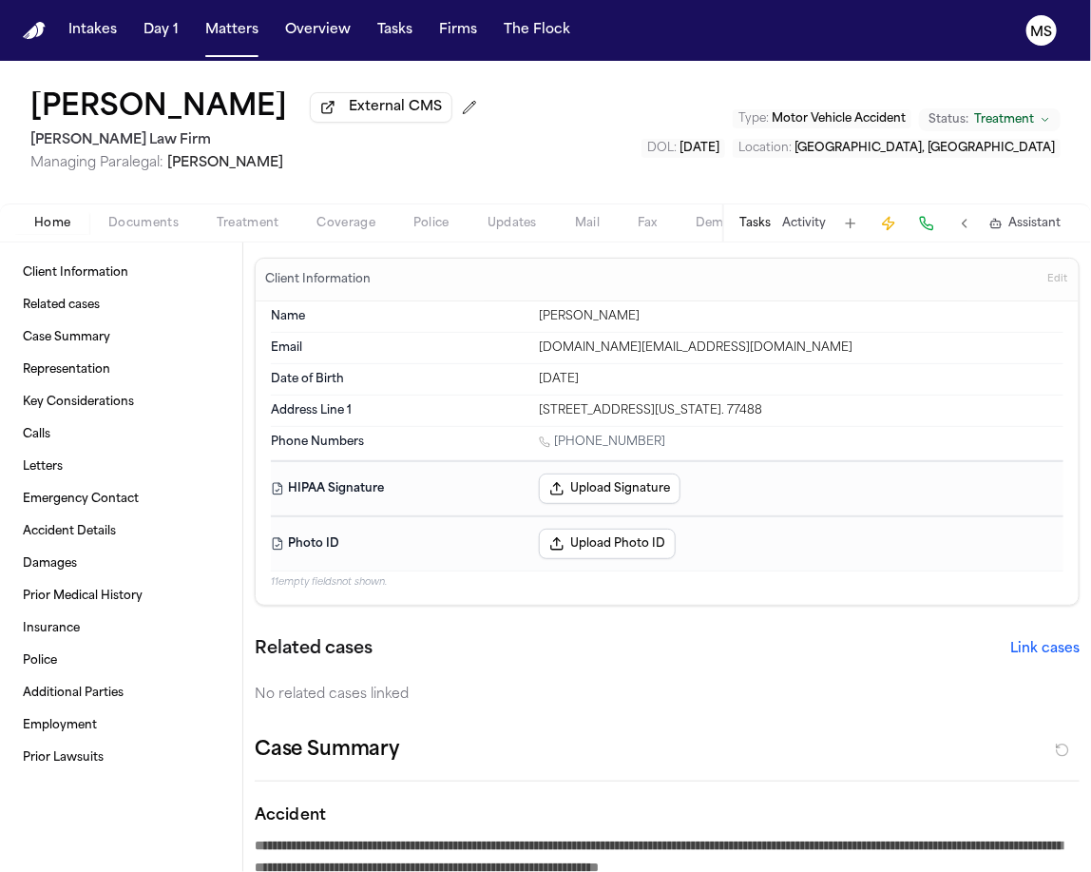
click at [1048, 273] on span "Edit" at bounding box center [1058, 279] width 20 height 13
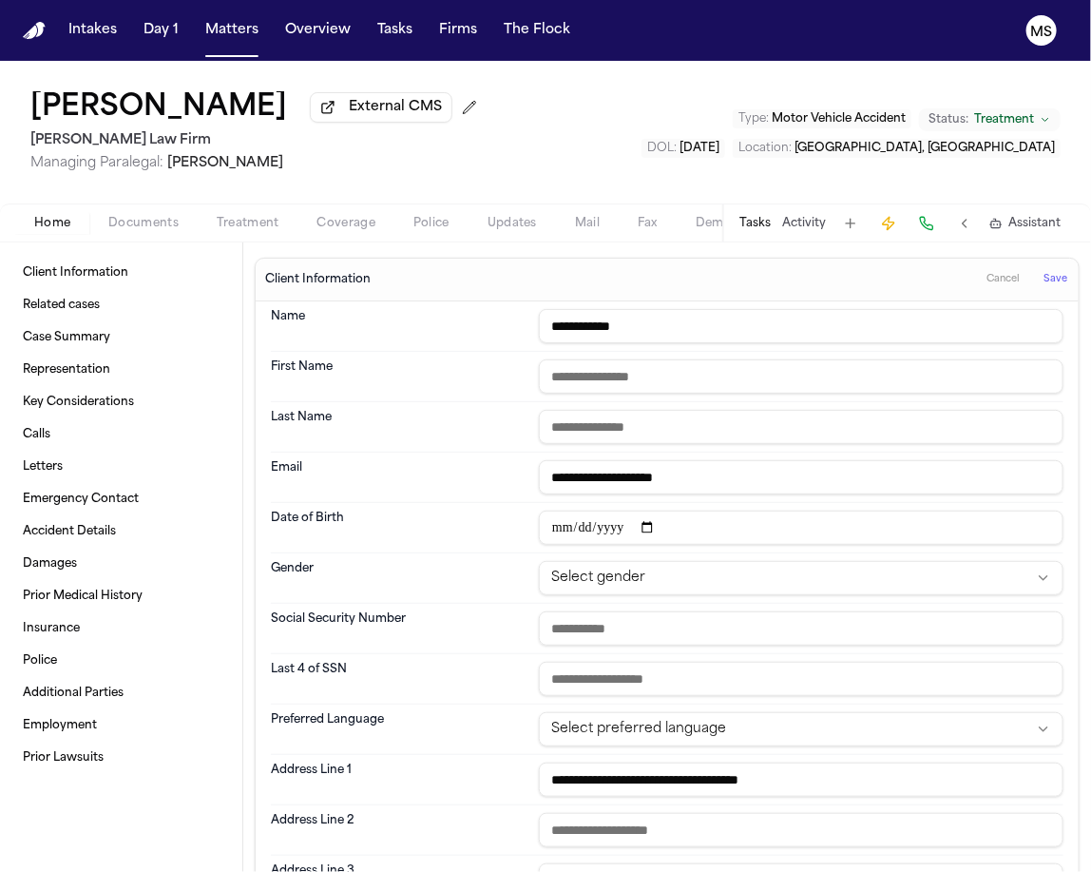
drag, startPoint x: 587, startPoint y: 322, endPoint x: 539, endPoint y: 323, distance: 47.5
click at [539, 323] on input "**********" at bounding box center [801, 326] width 525 height 34
click at [917, 362] on input "text" at bounding box center [801, 376] width 525 height 34
paste input "*****"
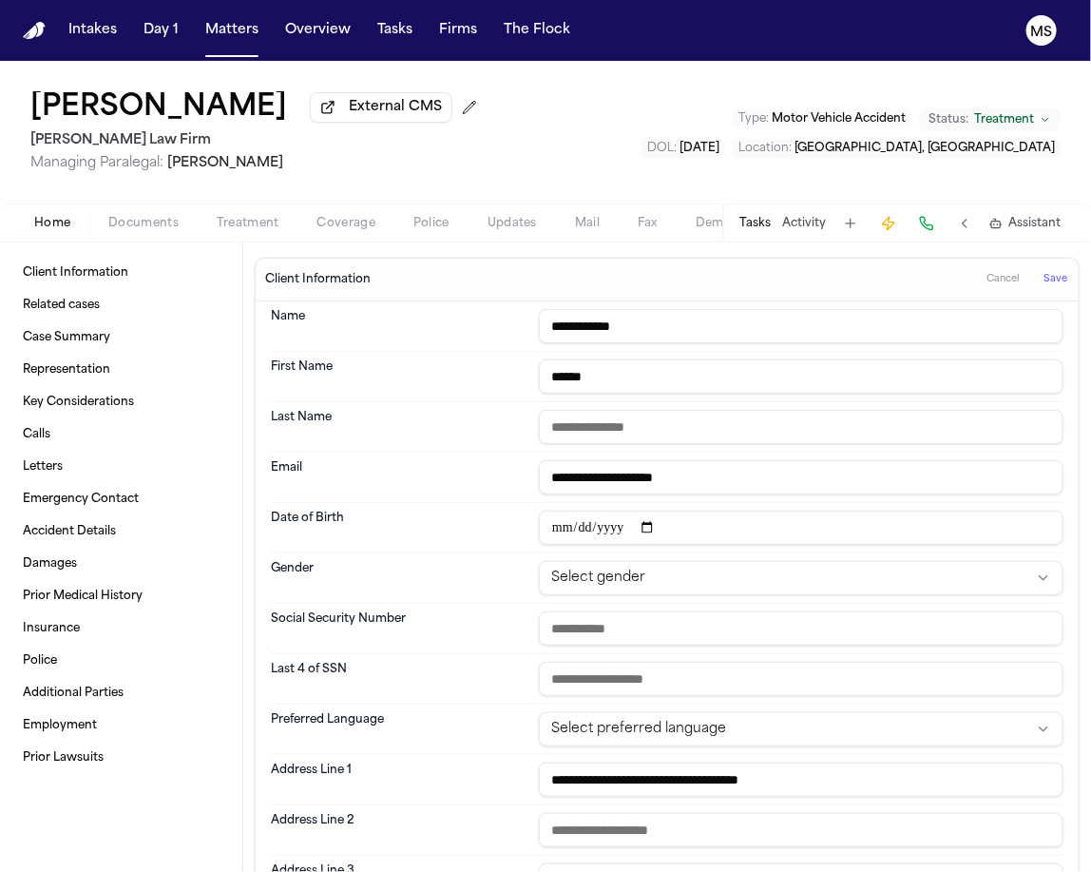
drag, startPoint x: 657, startPoint y: 327, endPoint x: 586, endPoint y: 326, distance: 71.3
click at [586, 326] on input "**********" at bounding box center [801, 326] width 525 height 34
click at [589, 422] on input "text" at bounding box center [801, 427] width 525 height 34
paste input "******"
click at [903, 352] on div "First Name *****" at bounding box center [667, 377] width 793 height 50
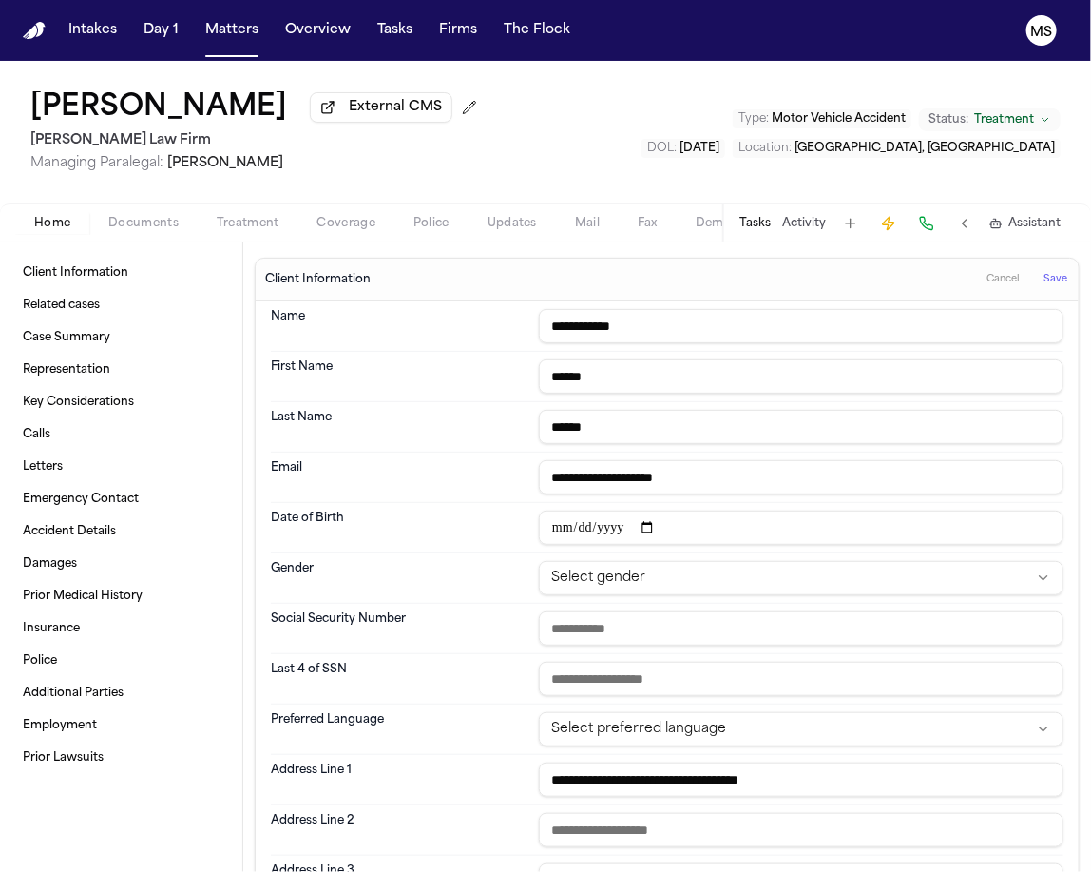
click at [478, 157] on div "Dylan Miller External CMS Hecht Law Firm Managing Paralegal: Jessica Barrett Ty…" at bounding box center [545, 132] width 1091 height 143
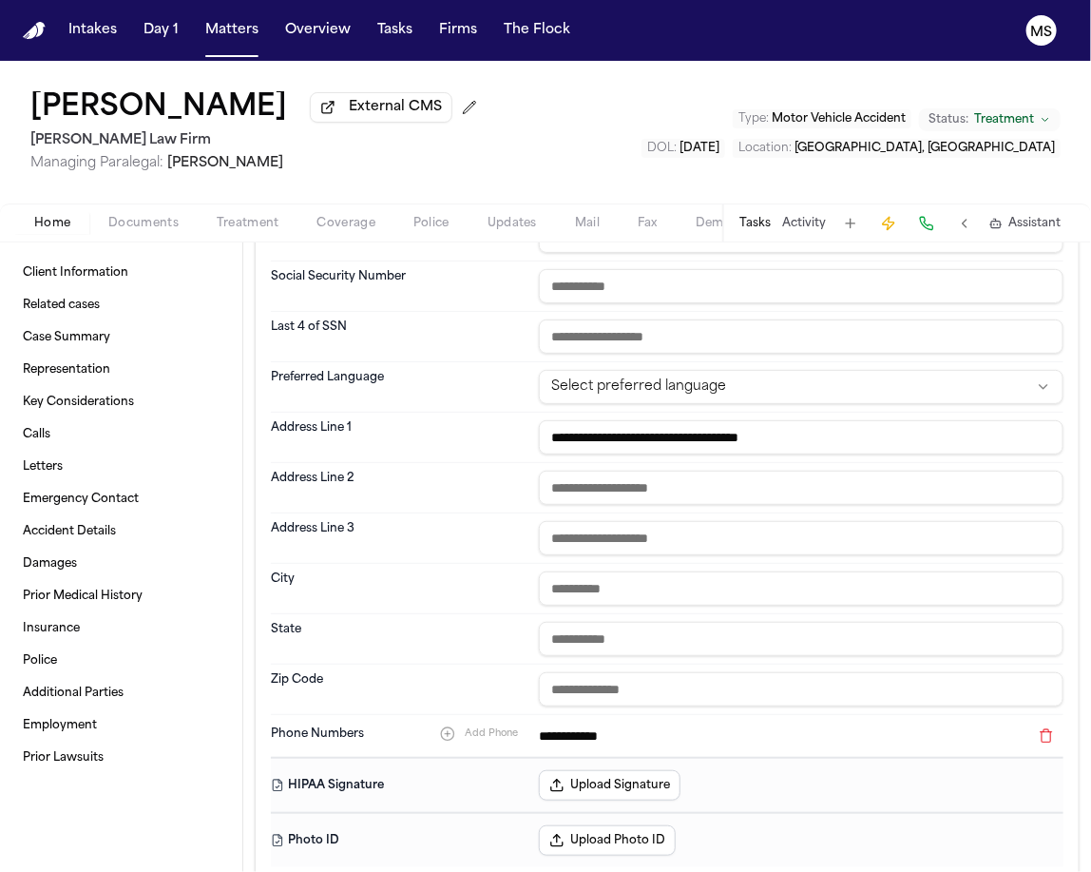
scroll to position [330, 0]
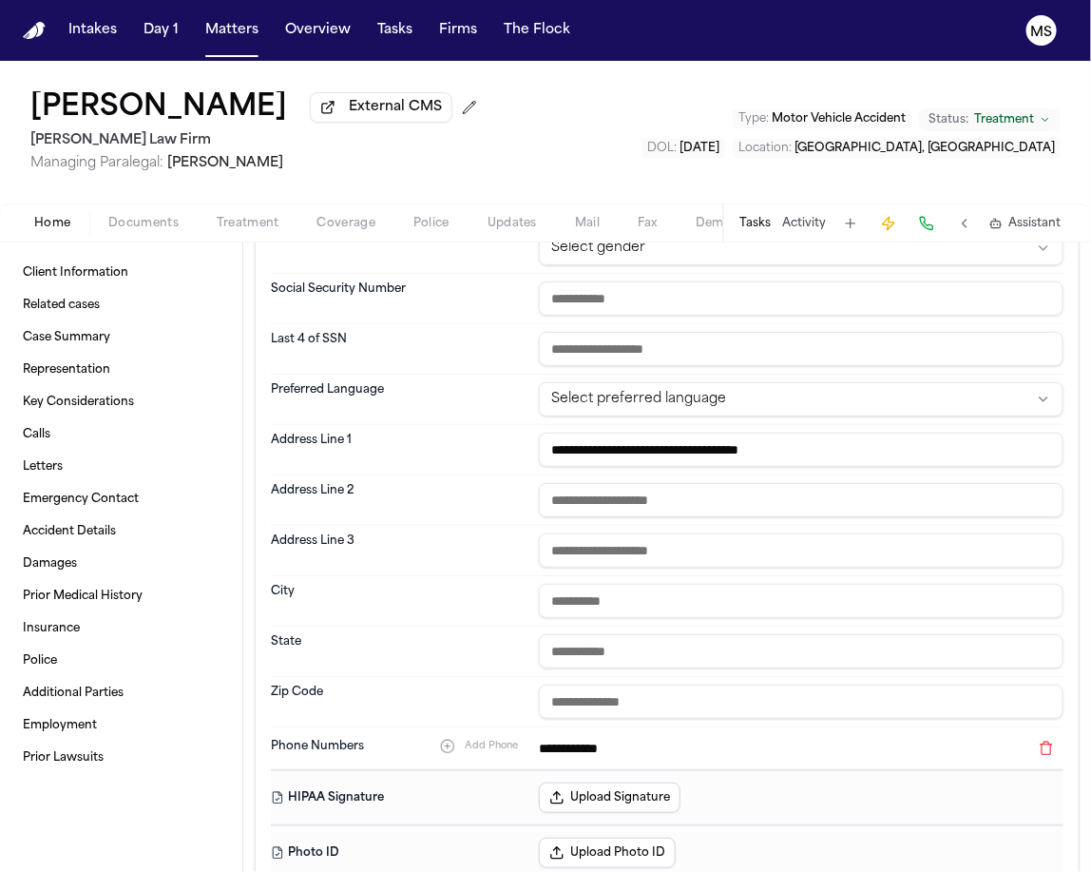
click at [432, 180] on div "Dylan Miller External CMS Hecht Law Firm Managing Paralegal: Jessica Barrett Ty…" at bounding box center [545, 132] width 1091 height 143
click at [445, 317] on div "Social Security Number" at bounding box center [667, 299] width 793 height 50
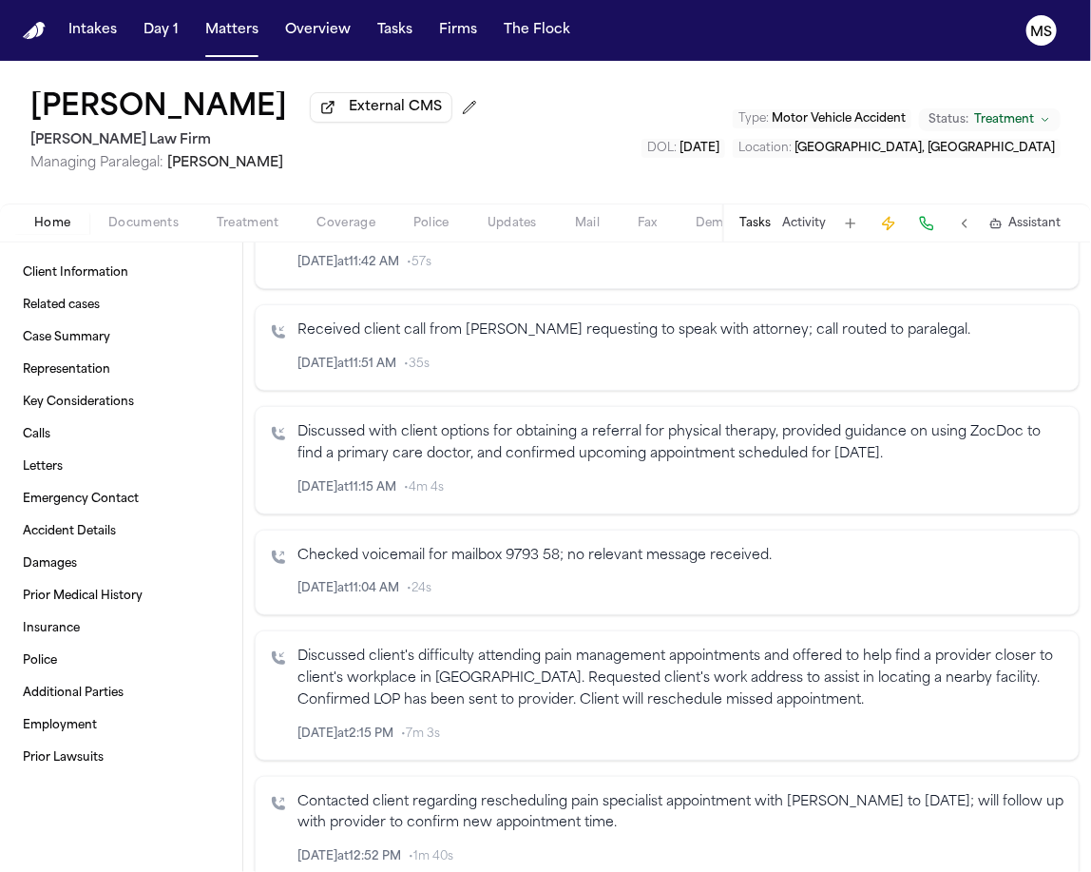
scroll to position [0, 0]
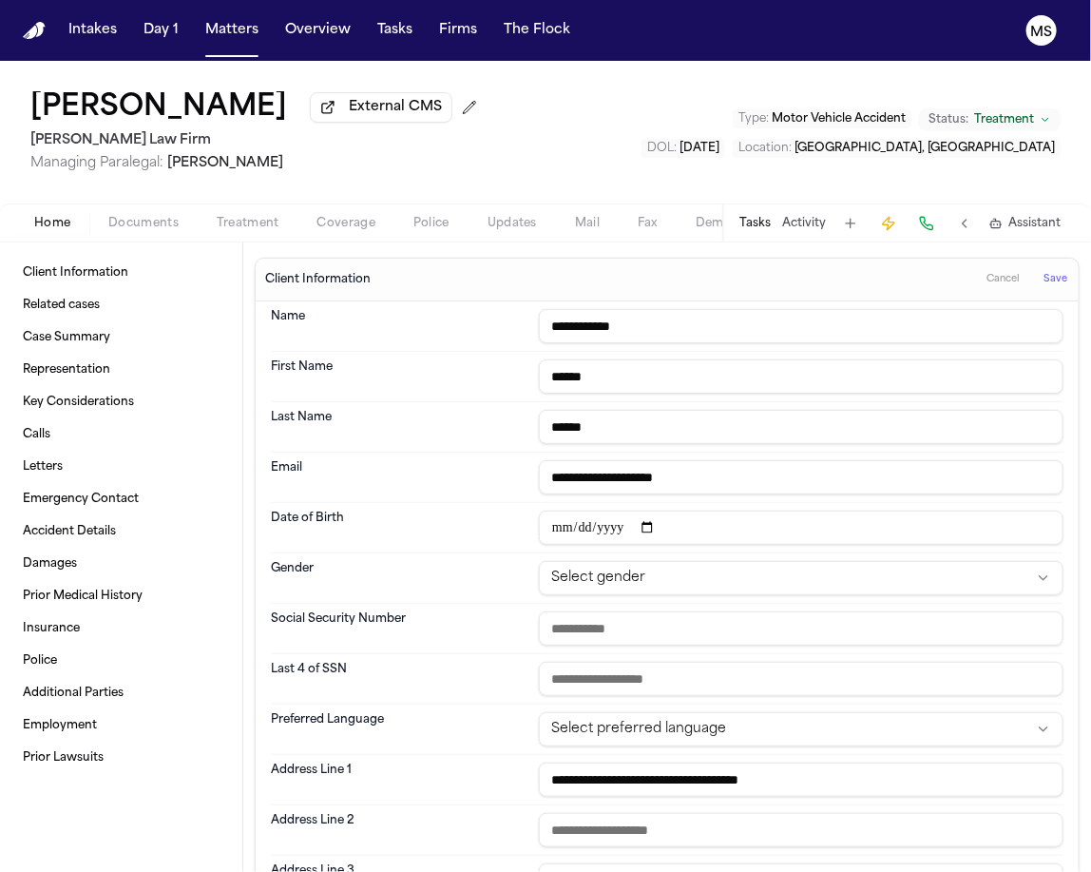
click at [1049, 282] on span "Save" at bounding box center [1056, 279] width 24 height 13
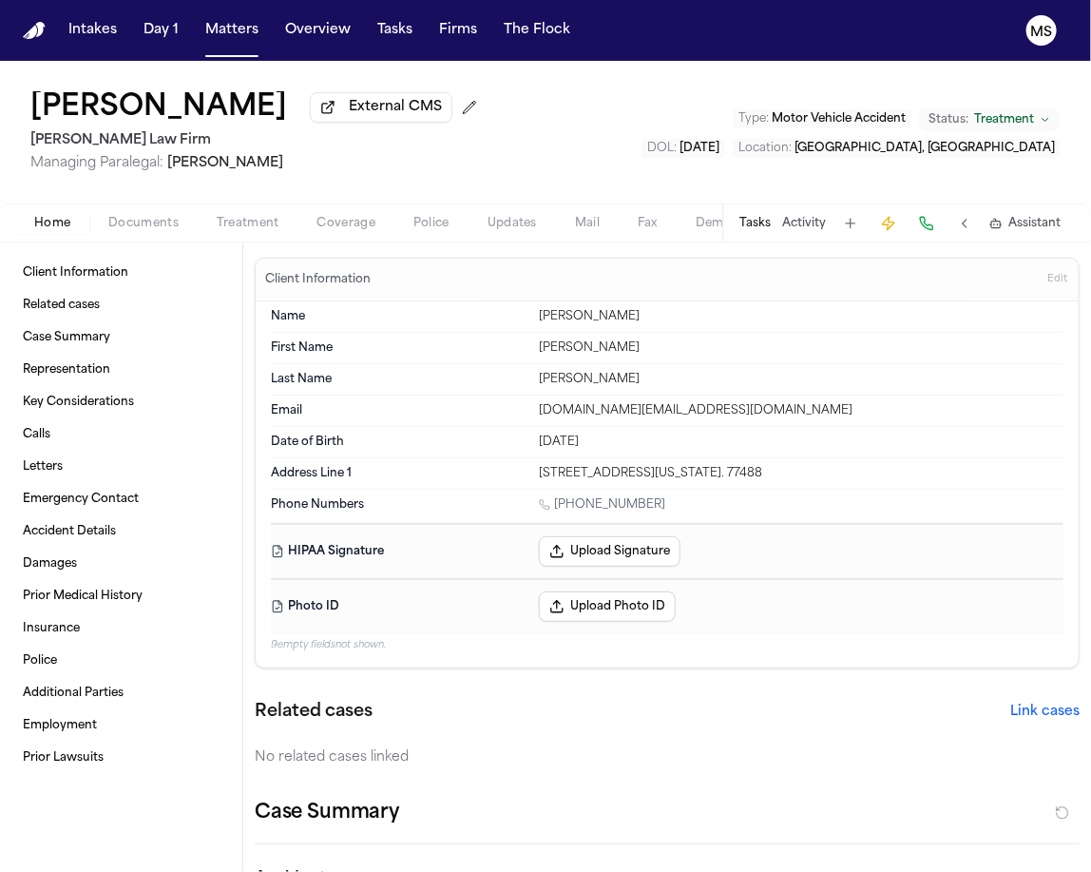
click at [696, 471] on div "621 Speed Street, Wharton, Texas. 77488" at bounding box center [801, 473] width 525 height 15
click at [541, 706] on div "Related cases Link cases" at bounding box center [667, 712] width 825 height 27
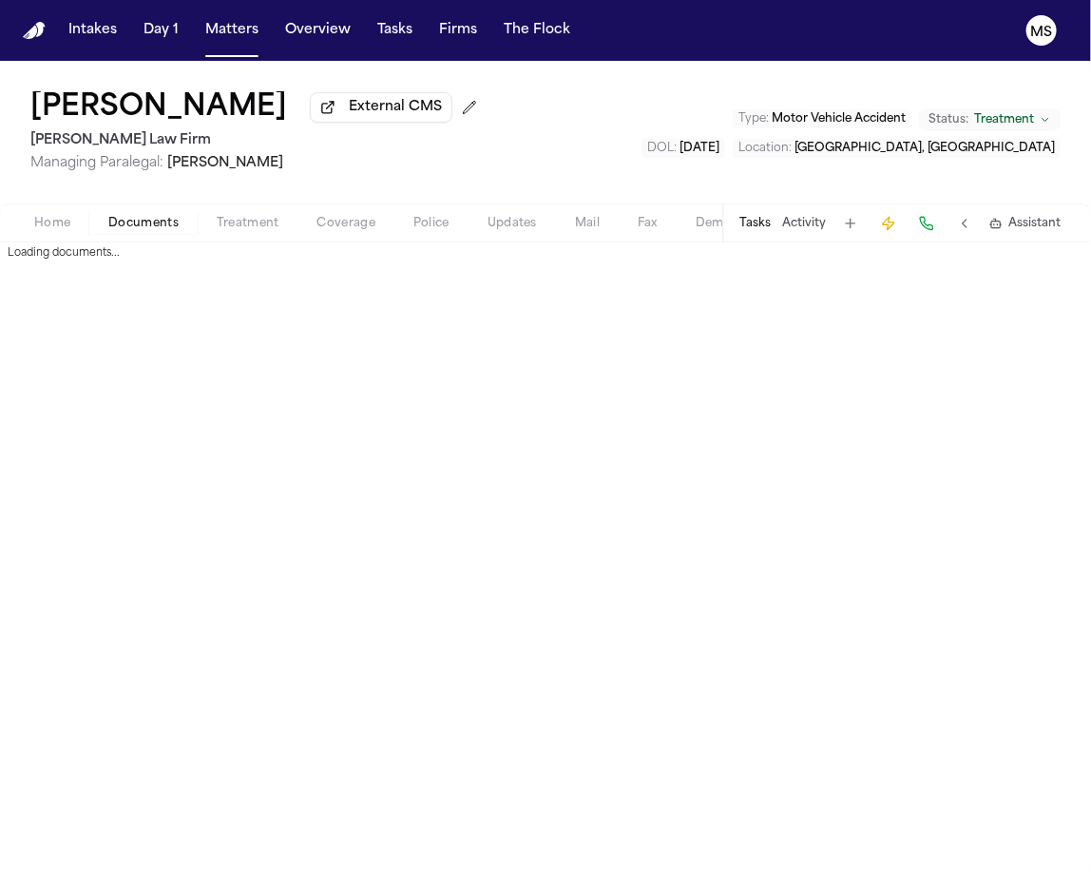
click at [175, 225] on span "Documents" at bounding box center [143, 223] width 70 height 15
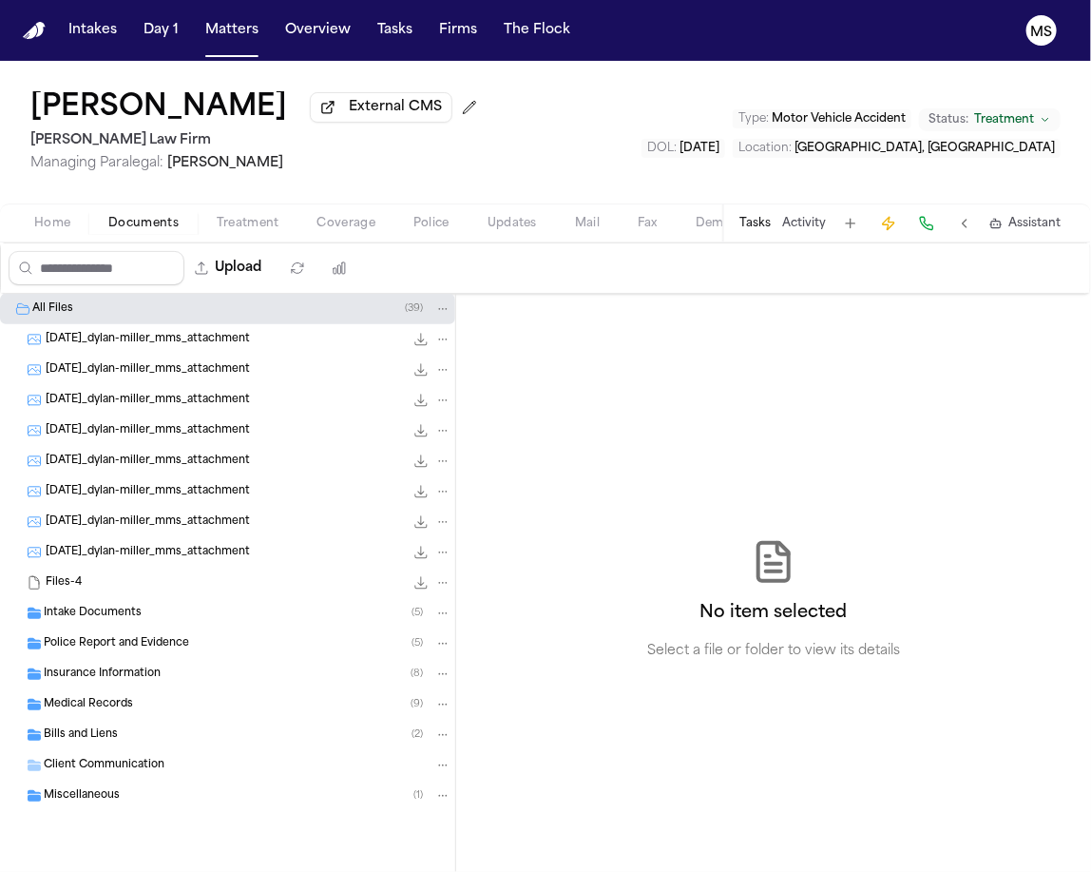
click at [91, 617] on span "Intake Documents" at bounding box center [93, 614] width 98 height 16
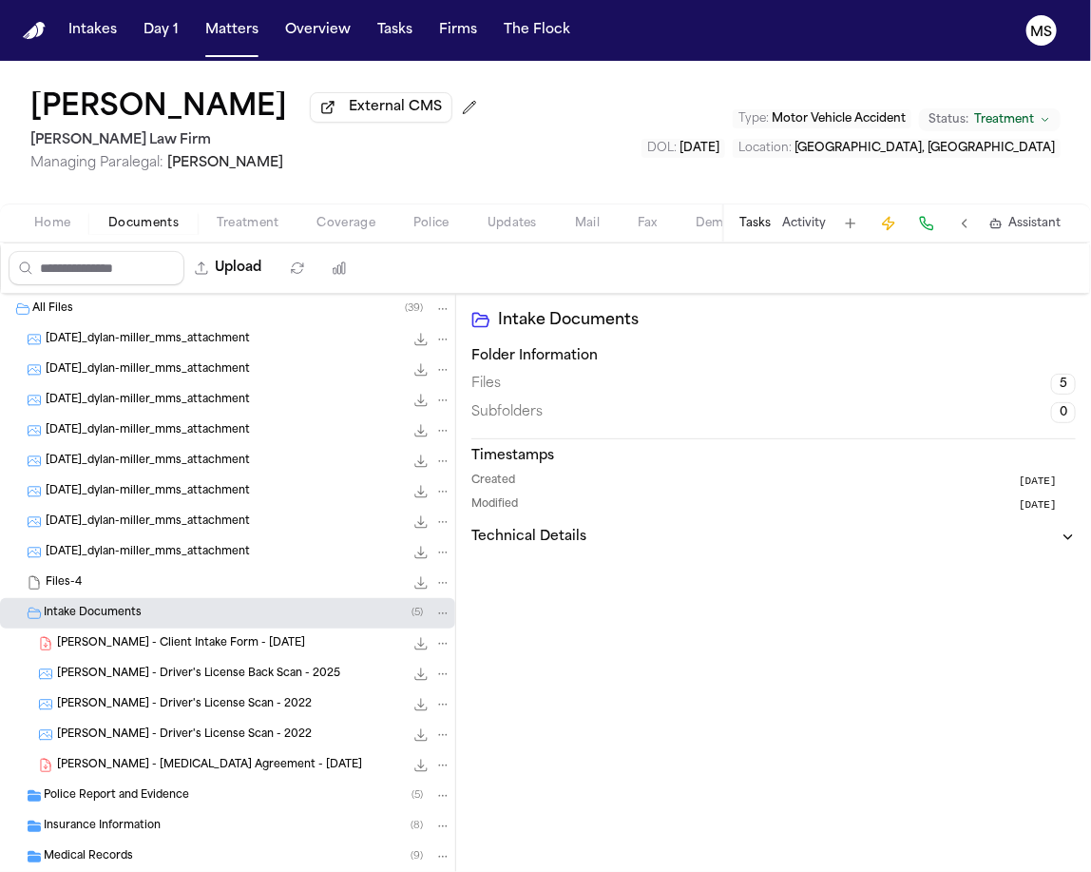
click at [203, 636] on span "D. Miller - Client Intake Form - 6.16.25" at bounding box center [181, 644] width 248 height 16
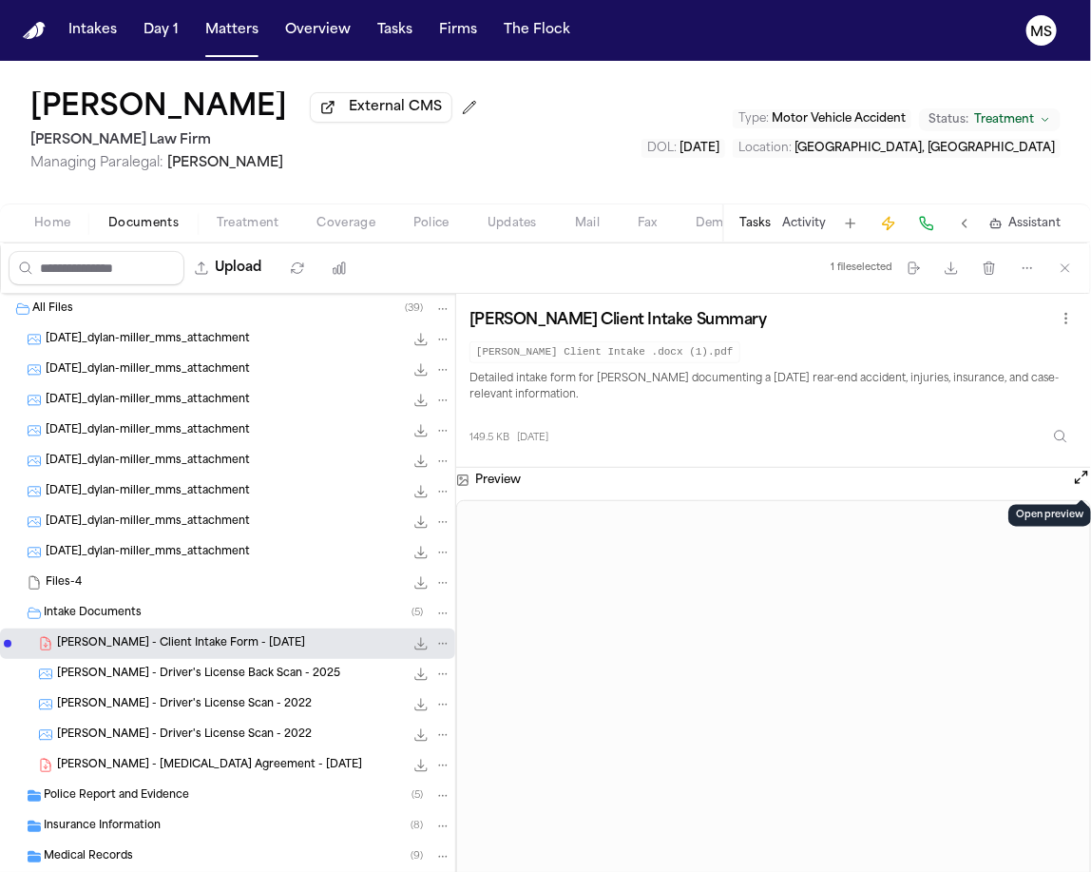
click at [1078, 480] on button "Open preview" at bounding box center [1081, 477] width 19 height 19
click at [1079, 472] on button "Open preview" at bounding box center [1081, 477] width 19 height 19
click at [1081, 482] on button "Open preview" at bounding box center [1081, 477] width 19 height 19
click at [335, 225] on span "Coverage" at bounding box center [347, 223] width 58 height 15
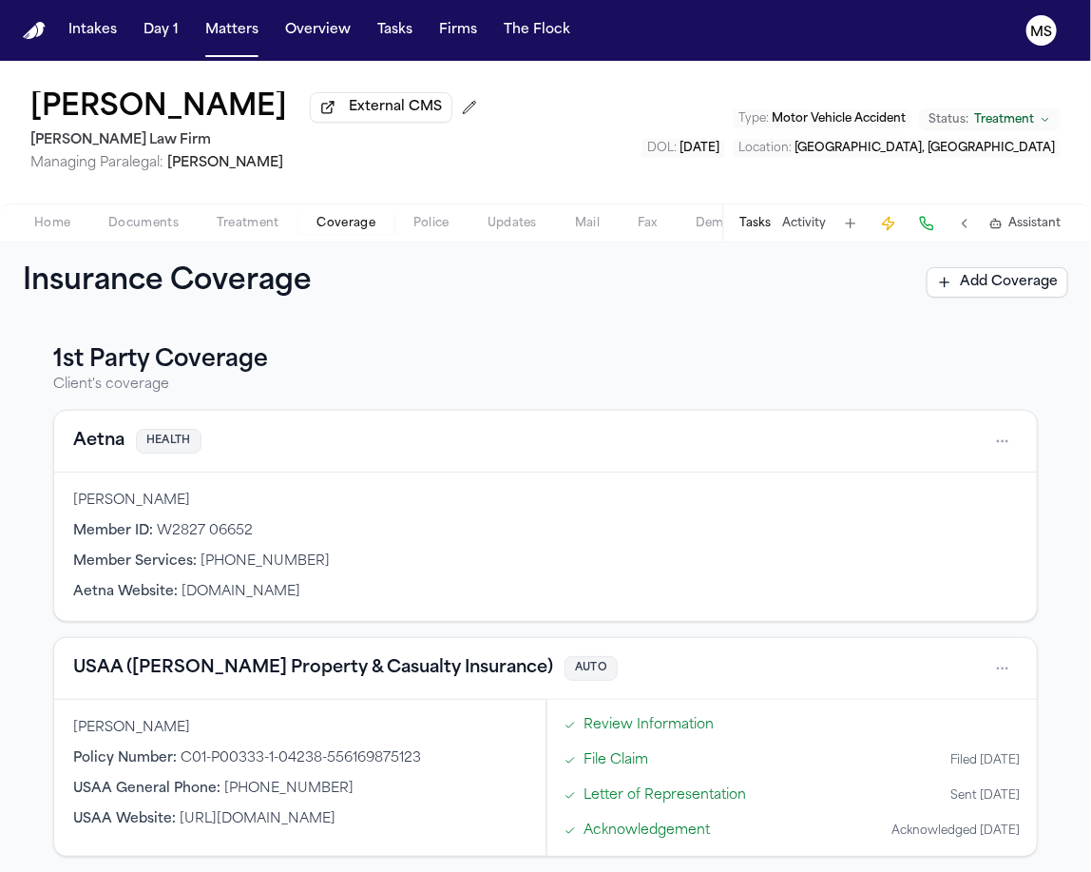
click at [417, 391] on p "Client's coverage" at bounding box center [545, 385] width 985 height 19
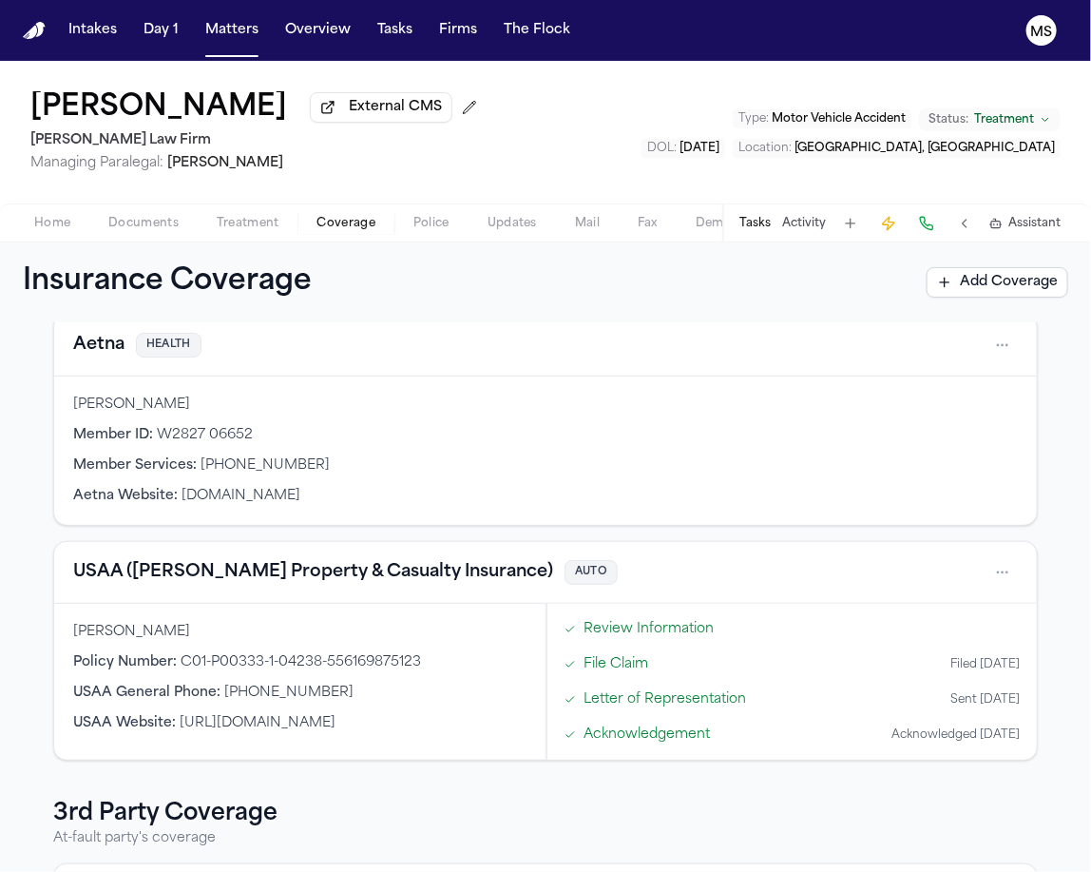
scroll to position [126, 0]
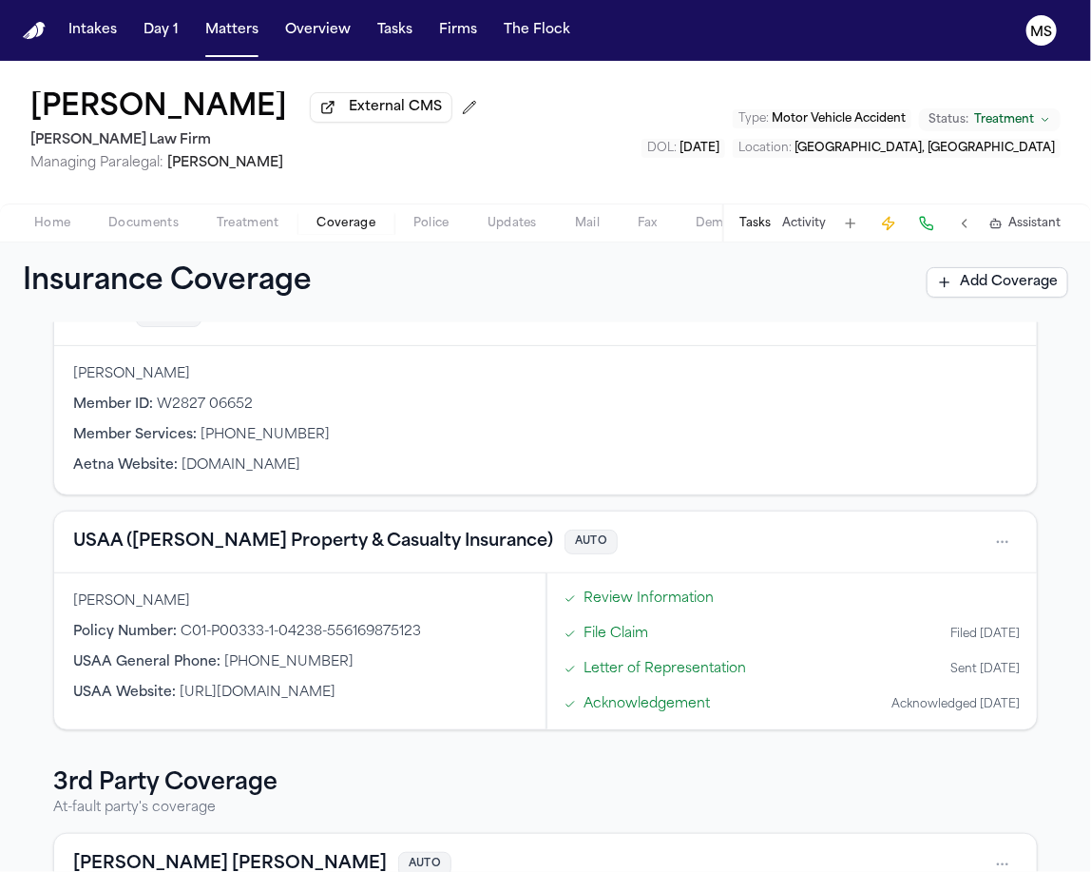
click at [325, 762] on div "1st Party Coverage Client's coverage Aetna HEALTH Dylan Miller Member ID : W282…" at bounding box center [545, 764] width 985 height 1090
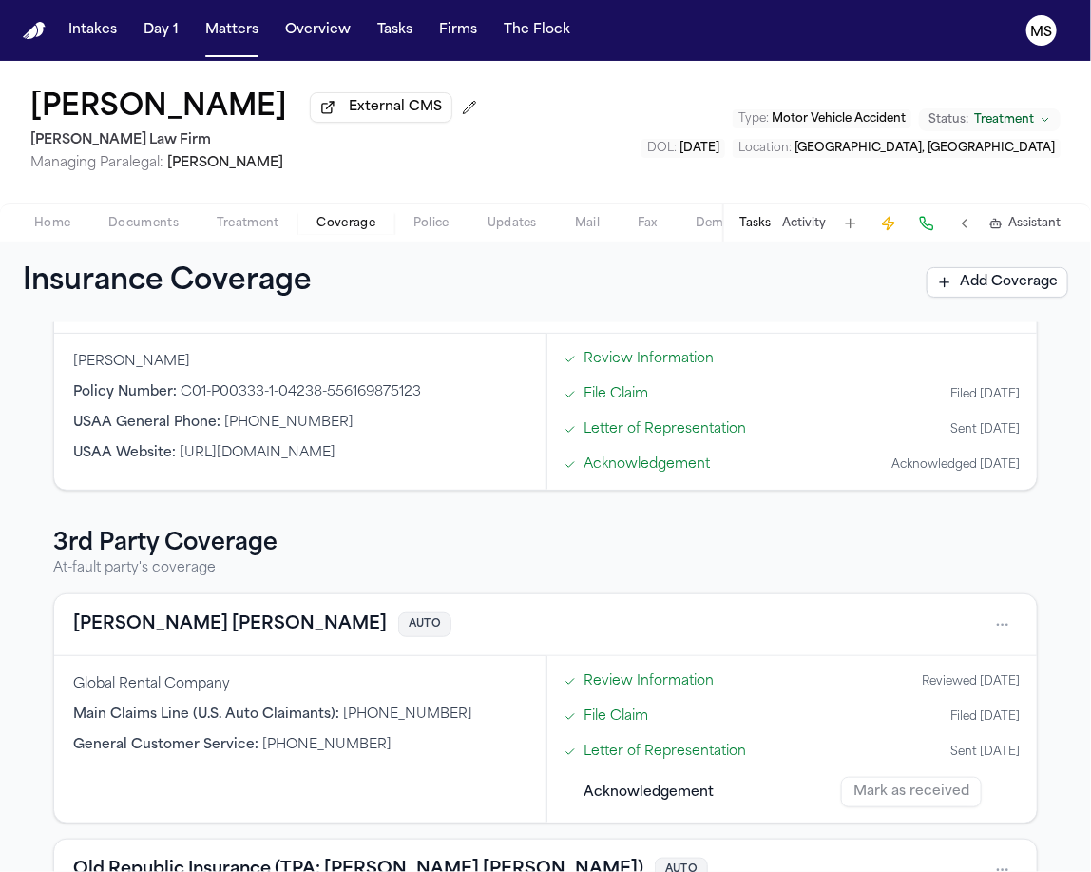
scroll to position [584, 0]
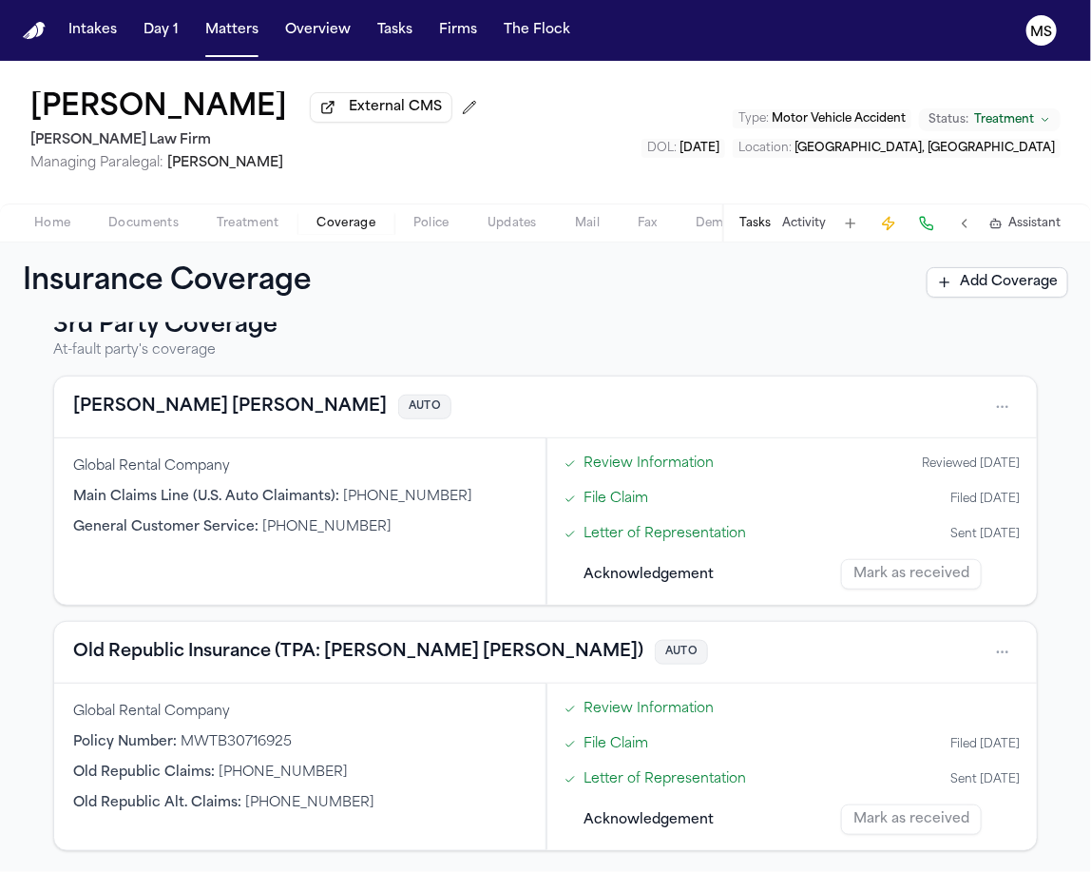
click at [6, 702] on div "1st Party Coverage Client's coverage Aetna HEALTH Dylan Miller Member ID : W282…" at bounding box center [545, 597] width 1091 height 550
click at [5, 601] on div "1st Party Coverage Client's coverage Aetna HEALTH Dylan Miller Member ID : W282…" at bounding box center [545, 597] width 1091 height 550
click at [375, 336] on h3 "3rd Party Coverage" at bounding box center [545, 326] width 985 height 30
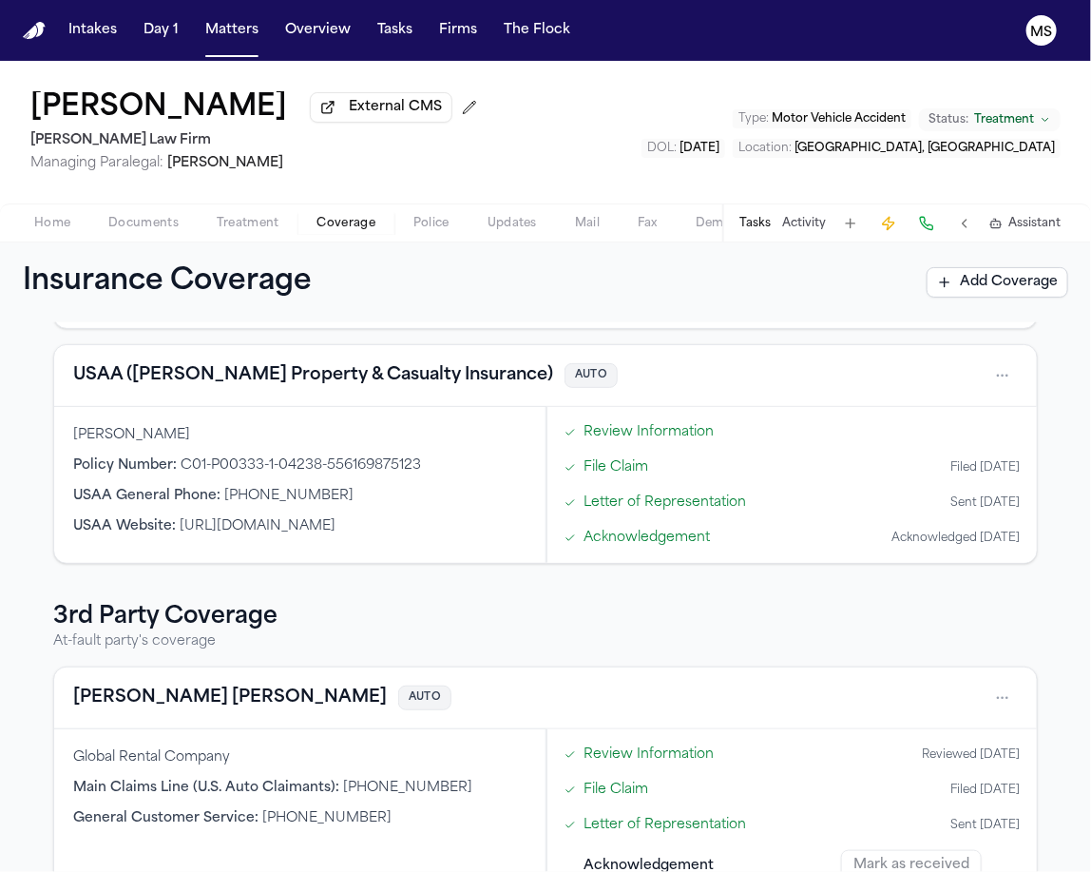
scroll to position [245, 0]
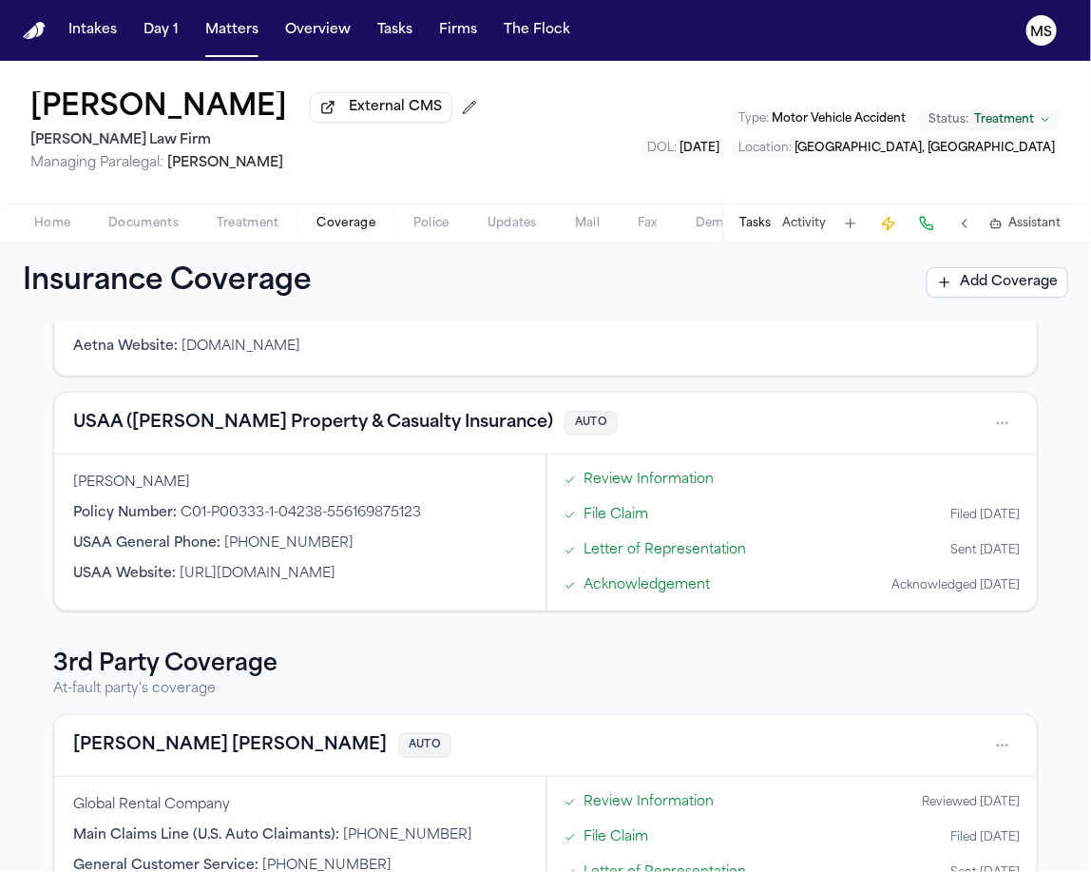
click at [24, 551] on div "1st Party Coverage Client's coverage Aetna HEALTH Dylan Miller Member ID : W282…" at bounding box center [546, 645] width 1046 height 1090
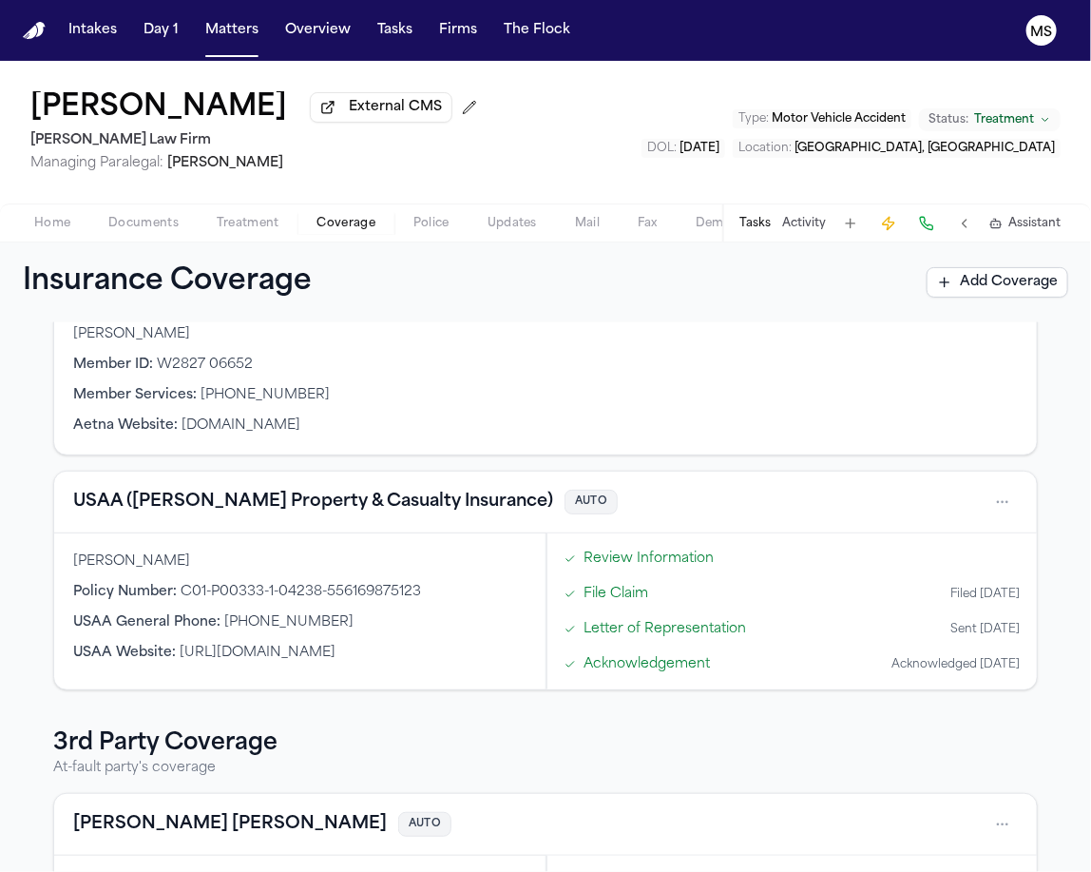
scroll to position [163, 0]
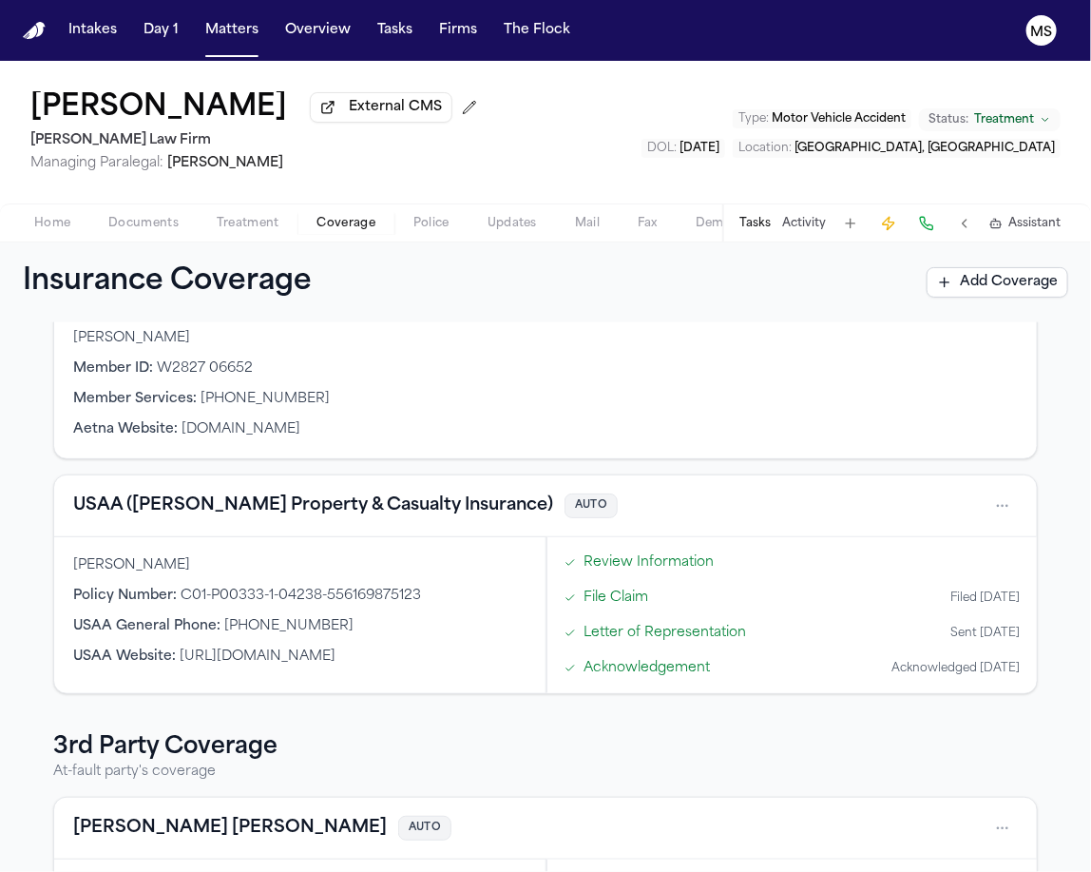
click at [33, 526] on div "1st Party Coverage Client's coverage Aetna HEALTH Dylan Miller Member ID : W282…" at bounding box center [546, 728] width 1046 height 1090
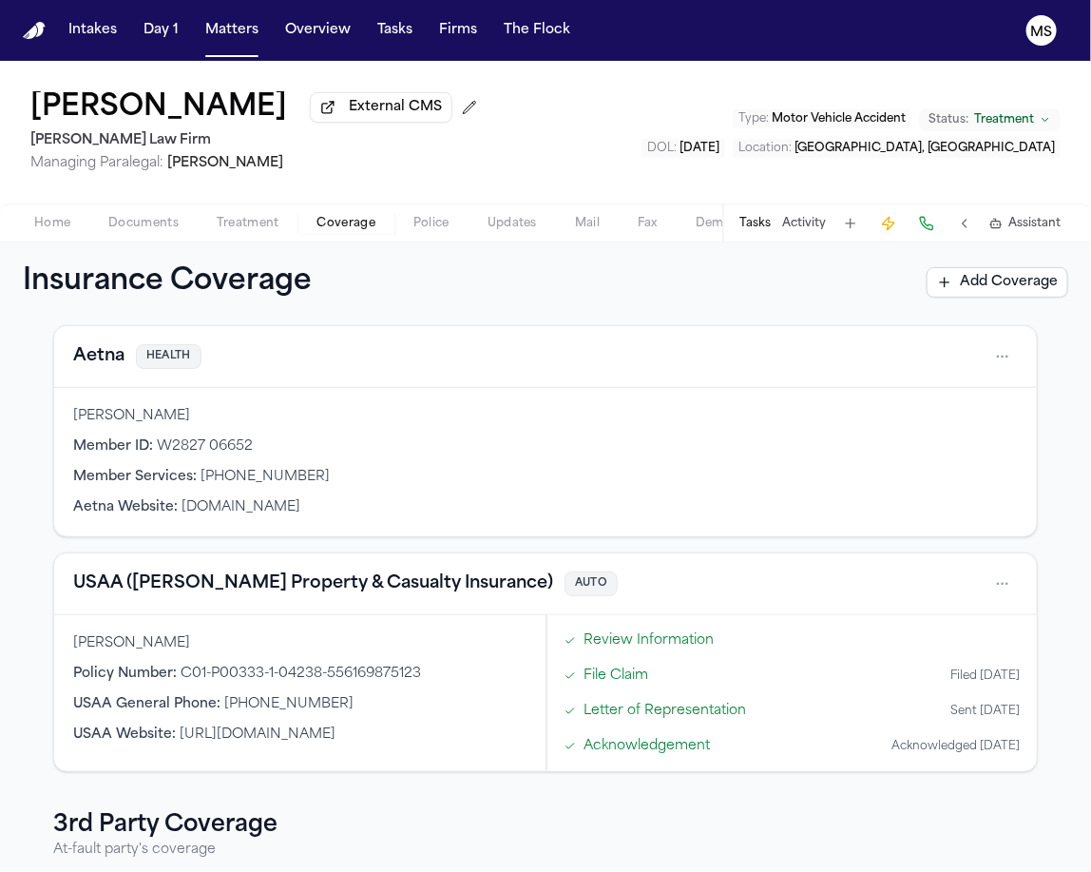
scroll to position [82, 0]
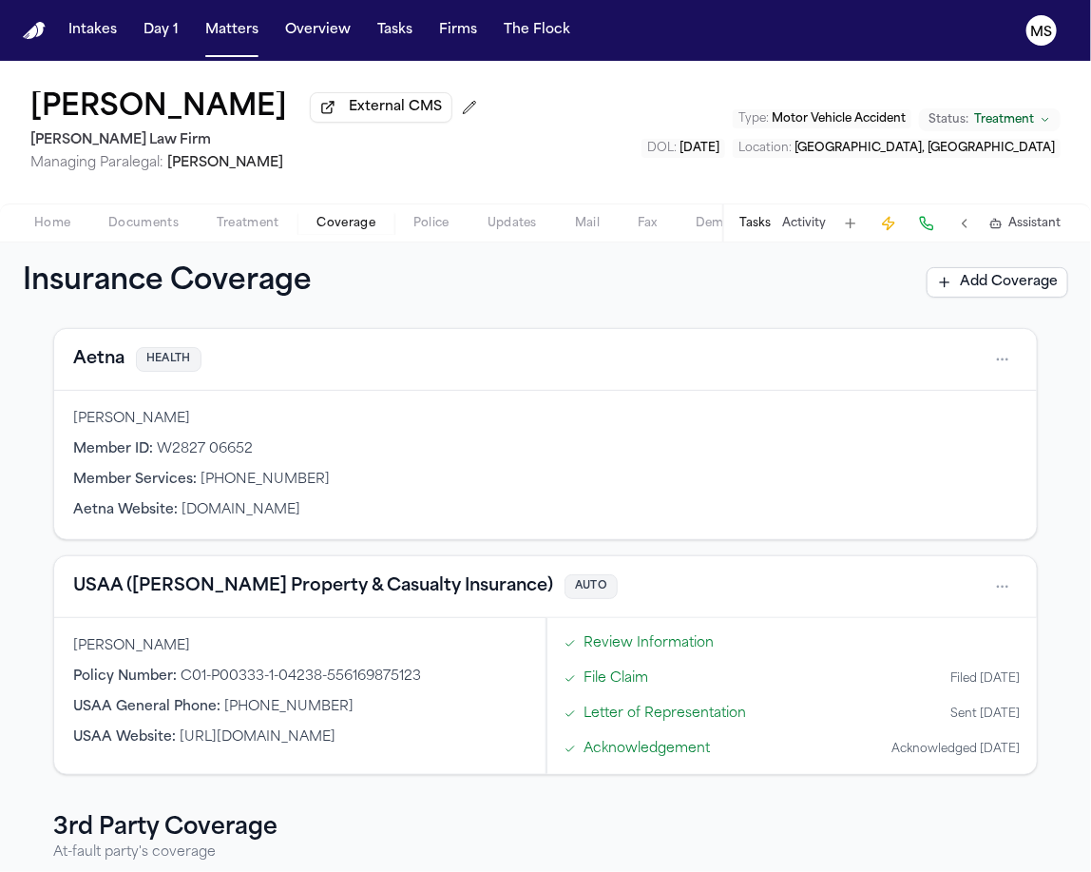
click at [9, 549] on div "1st Party Coverage Client's coverage Aetna HEALTH Dylan Miller Member ID : W282…" at bounding box center [545, 597] width 1091 height 550
click at [147, 581] on button "USAA (Garrison Property & Casualty Insurance)" at bounding box center [313, 586] width 480 height 27
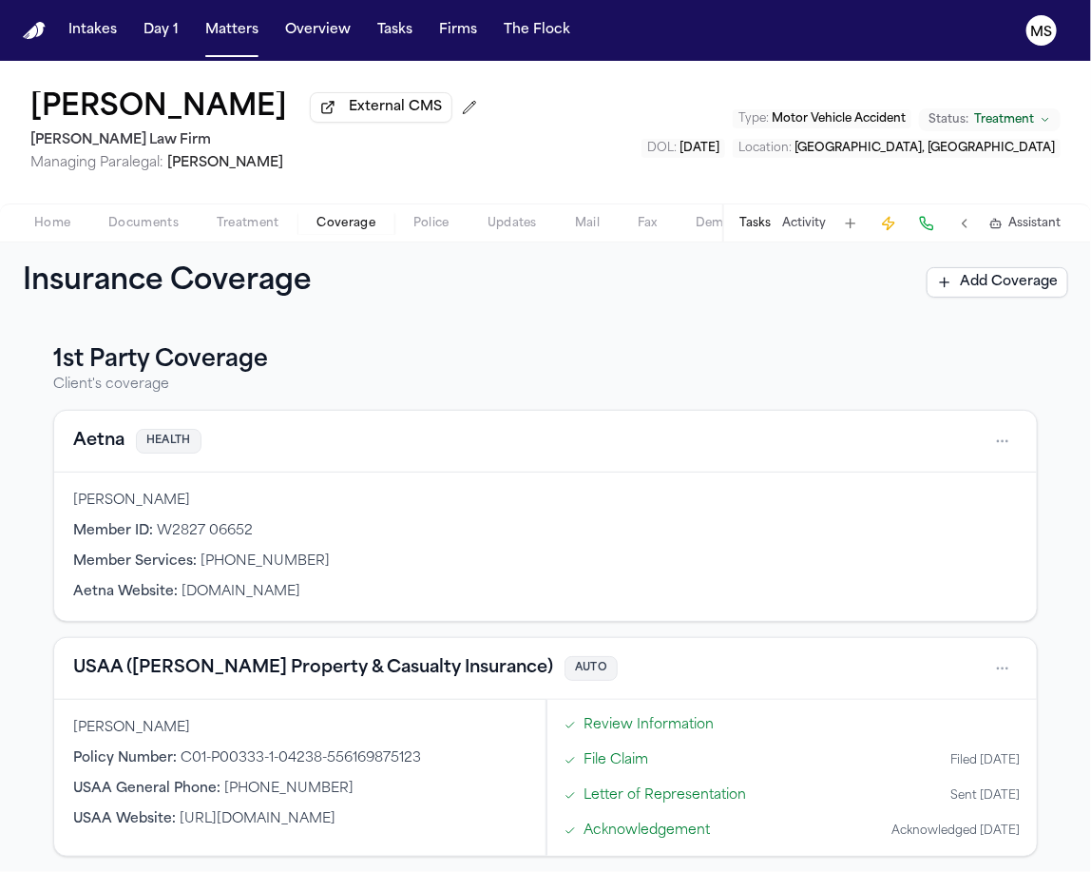
click at [5, 590] on div "1st Party Coverage Client's coverage Aetna HEALTH Dylan Miller Member ID : W282…" at bounding box center [545, 597] width 1091 height 550
drag, startPoint x: 1074, startPoint y: 519, endPoint x: 1085, endPoint y: 569, distance: 50.5
click at [1085, 569] on div "1st Party Coverage Client's coverage Aetna HEALTH Dylan Miller Member ID : W282…" at bounding box center [545, 597] width 1091 height 550
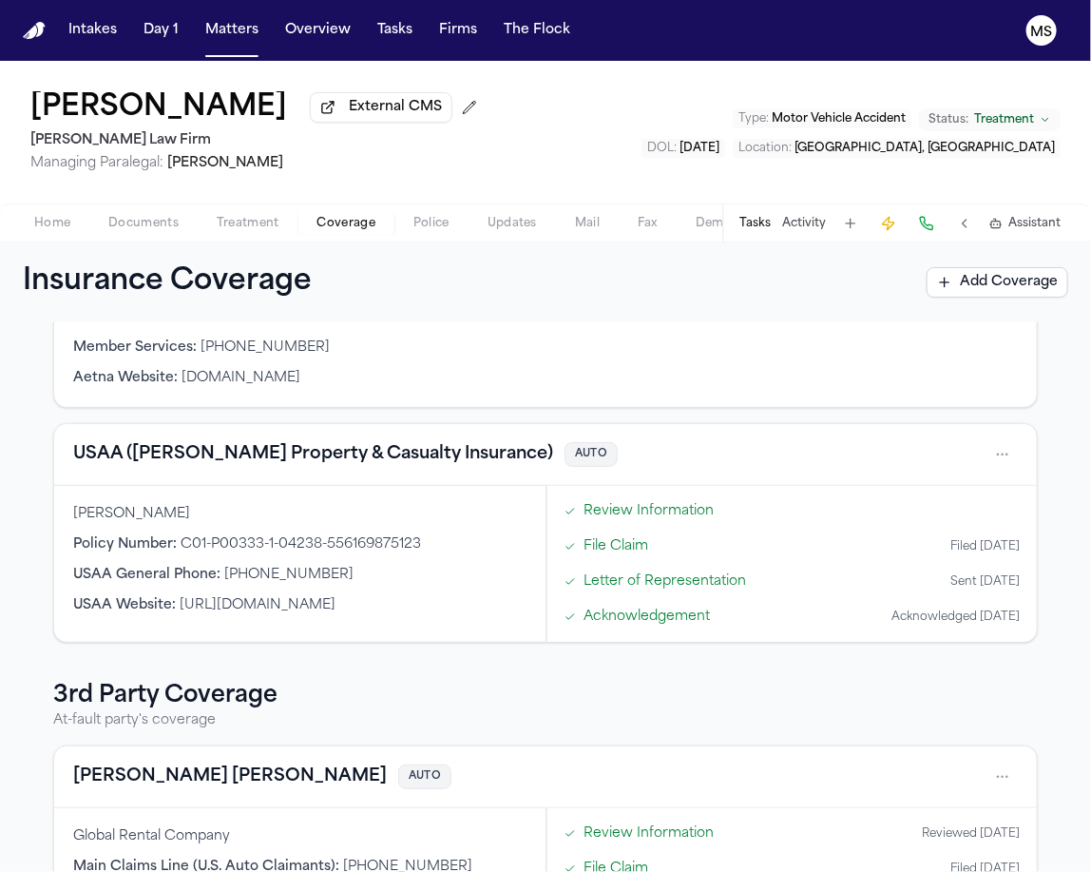
scroll to position [213, 0]
click at [5, 534] on div "1st Party Coverage Client's coverage Aetna HEALTH Dylan Miller Member ID : W282…" at bounding box center [545, 597] width 1091 height 550
click at [571, 108] on div "Dylan Miller External CMS Hecht Law Firm Managing Paralegal: Jessica Barrett Ty…" at bounding box center [545, 132] width 1091 height 143
click at [228, 31] on button "Matters" at bounding box center [232, 30] width 68 height 34
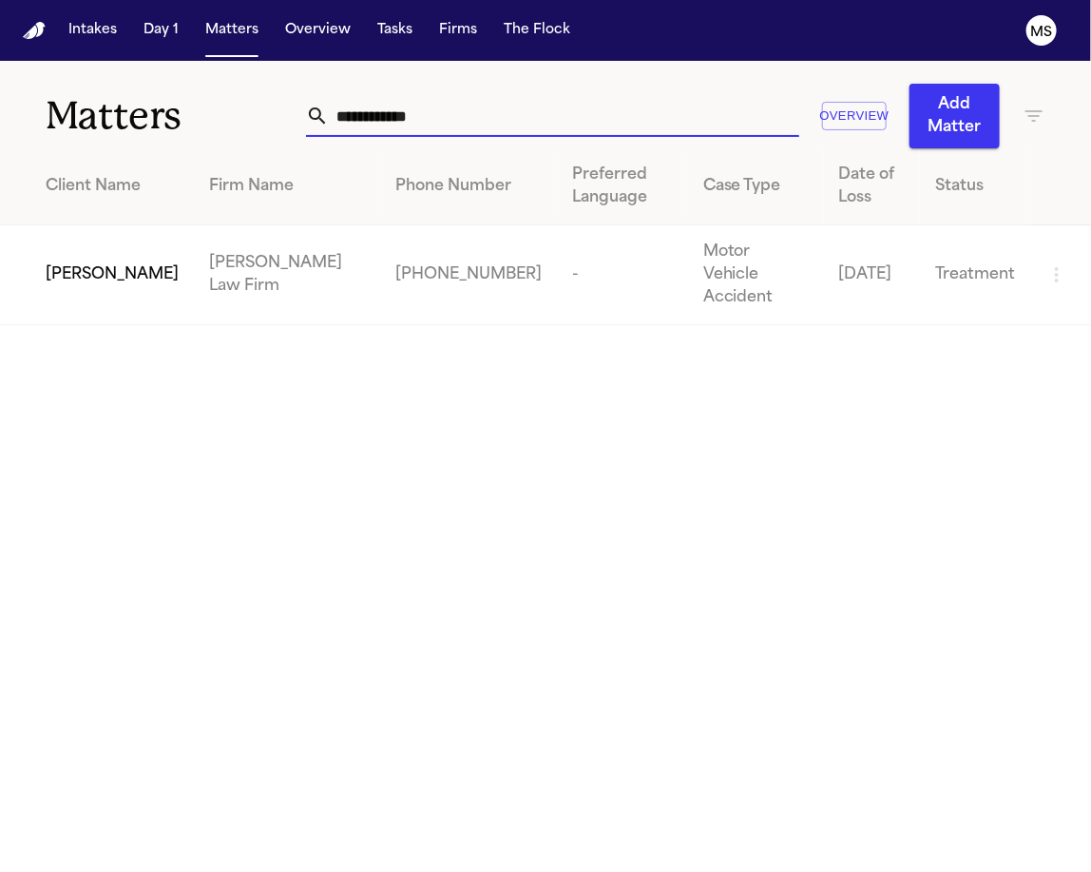
drag, startPoint x: 482, startPoint y: 126, endPoint x: 217, endPoint y: 119, distance: 265.4
click at [217, 119] on div "**********" at bounding box center [545, 104] width 1091 height 87
paste input "**********"
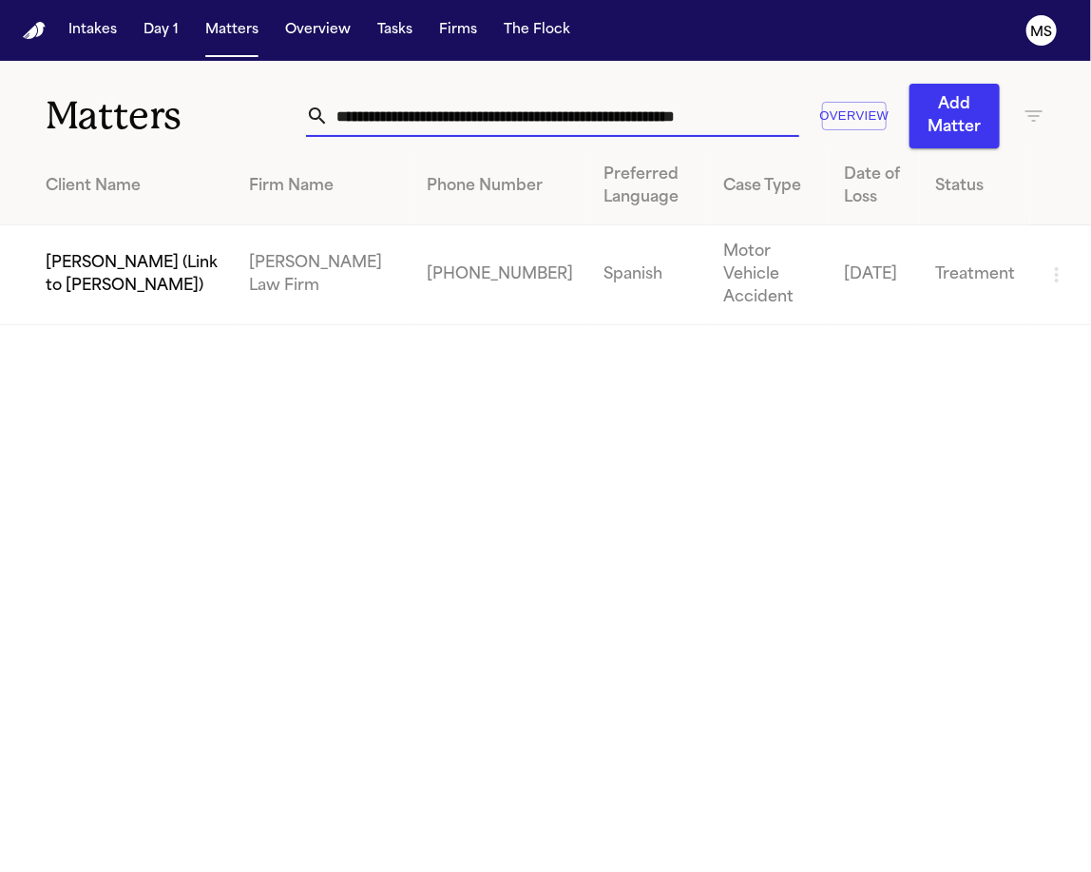
scroll to position [0, 13]
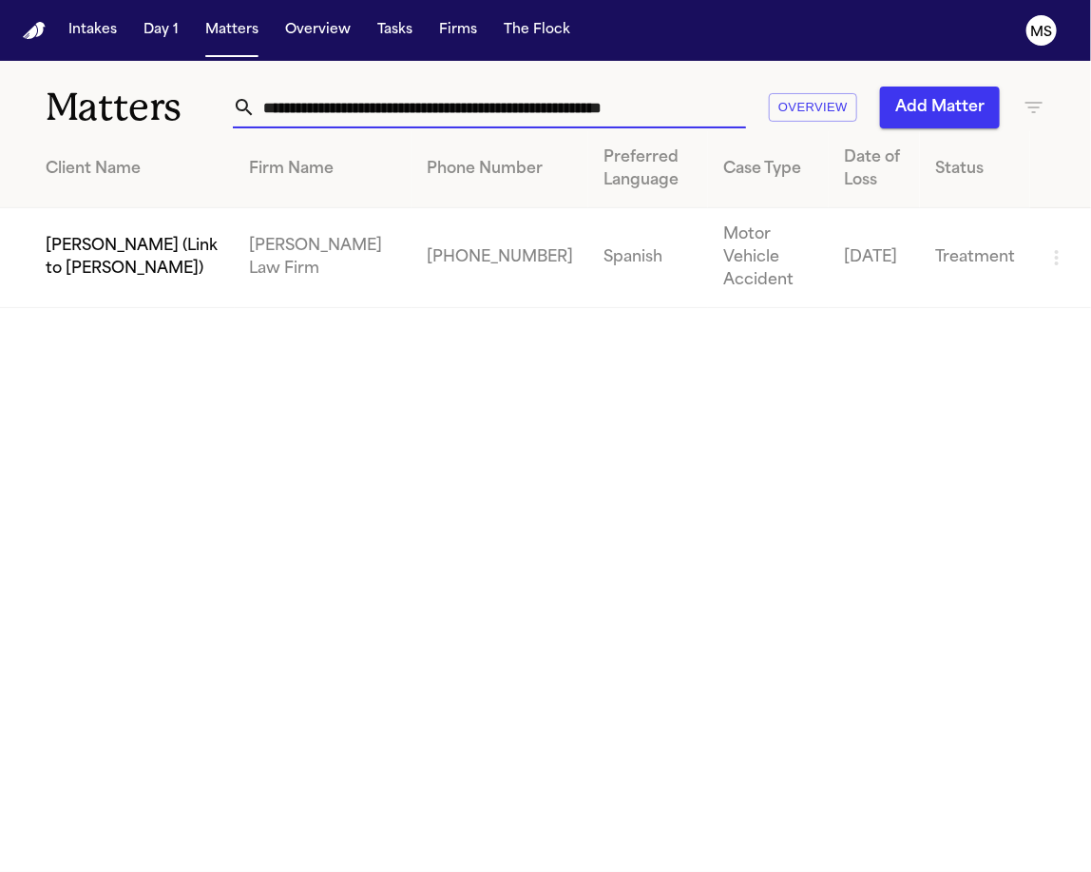
click at [203, 241] on span "[PERSON_NAME] (Link to [PERSON_NAME])" at bounding box center [133, 258] width 174 height 46
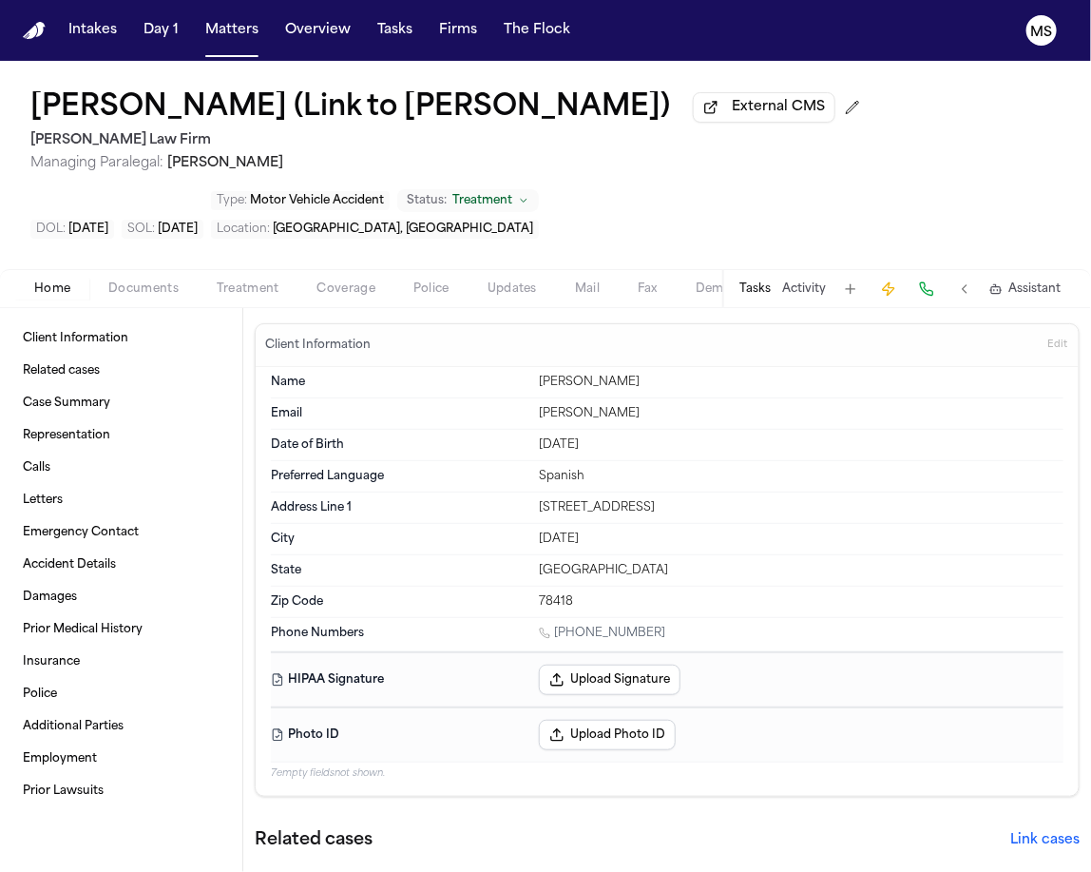
click at [1051, 352] on span "Edit" at bounding box center [1058, 344] width 20 height 13
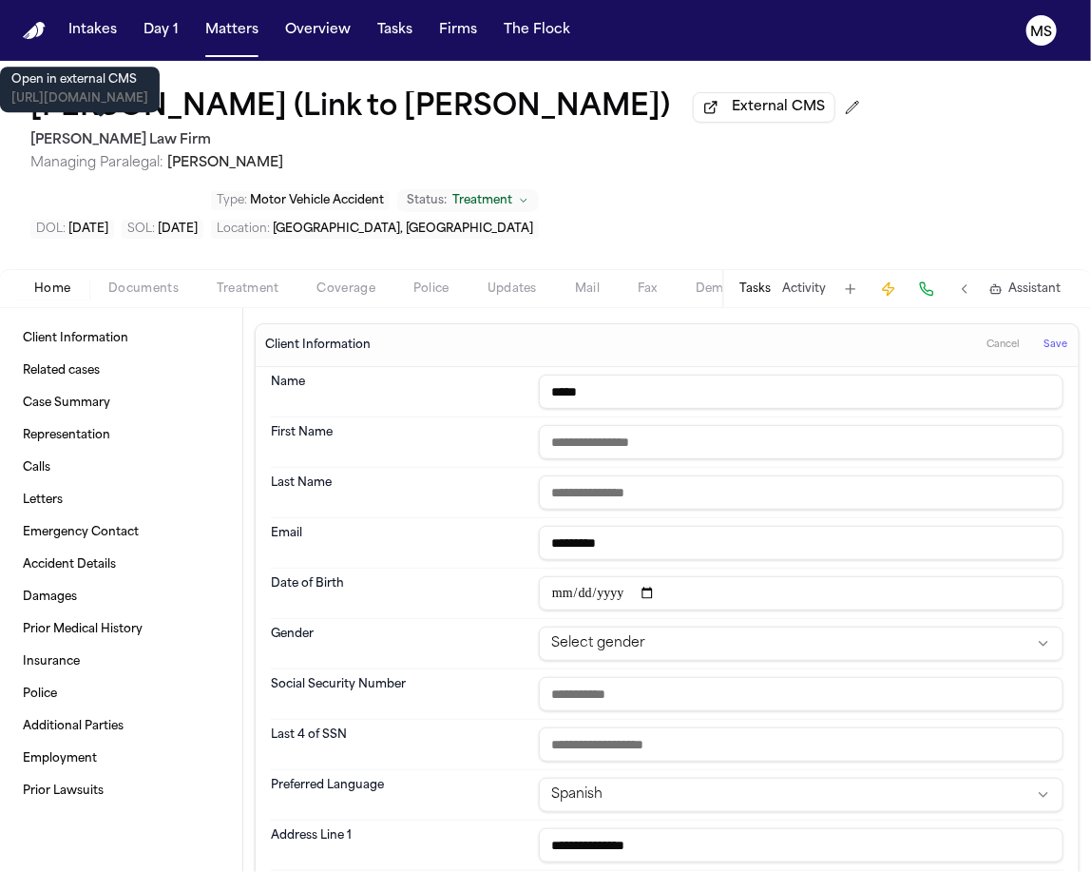
click at [732, 117] on span "External CMS" at bounding box center [778, 107] width 93 height 19
click at [416, 269] on div "Fanny Guerrero Rodriguez (Link to Jenny Guerrero Rodriguez) External CMS Hecht …" at bounding box center [545, 165] width 1091 height 208
drag, startPoint x: 647, startPoint y: 444, endPoint x: 409, endPoint y: 438, distance: 238.7
click at [409, 417] on div "Name *****" at bounding box center [667, 392] width 793 height 50
click at [886, 459] on input "text" at bounding box center [801, 442] width 525 height 34
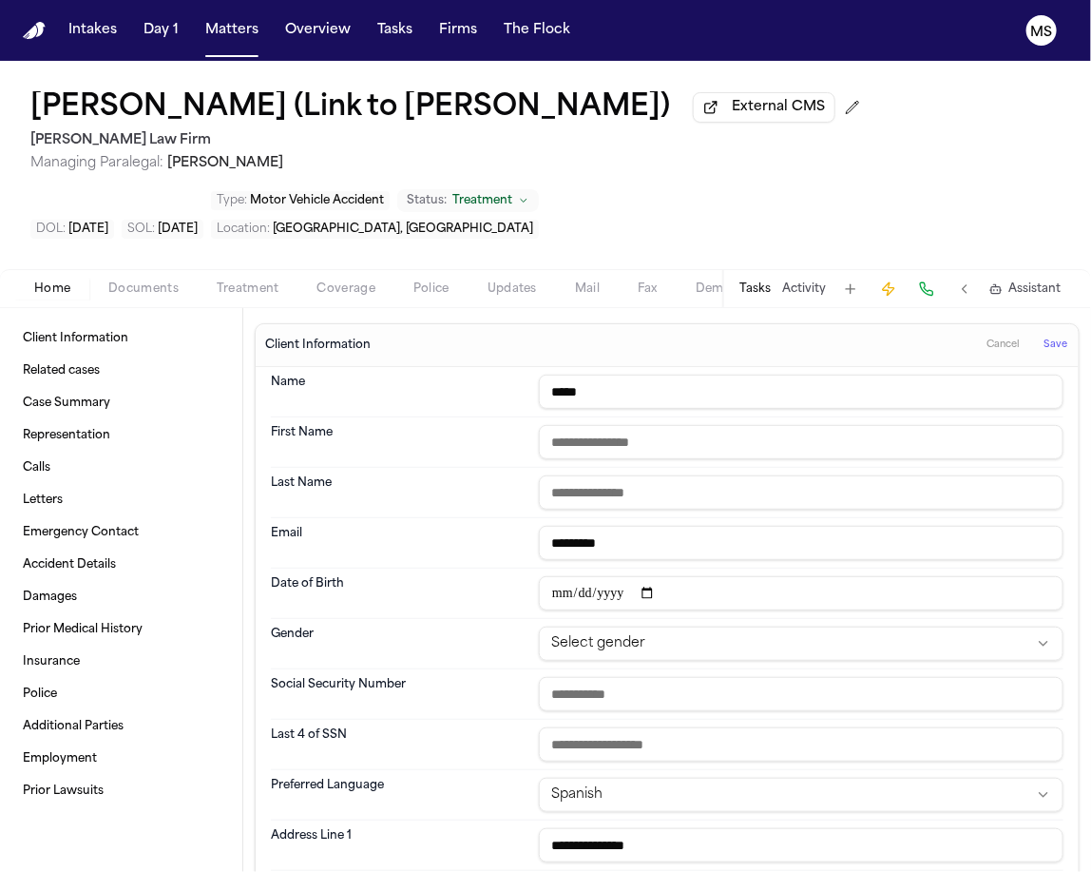
paste input "*****"
click at [443, 173] on span "Managing Paralegal: Jessica Barrett" at bounding box center [449, 163] width 838 height 19
click at [597, 510] on input "text" at bounding box center [801, 492] width 525 height 34
paste input "**********"
click at [631, 409] on input "*****" at bounding box center [801, 392] width 525 height 34
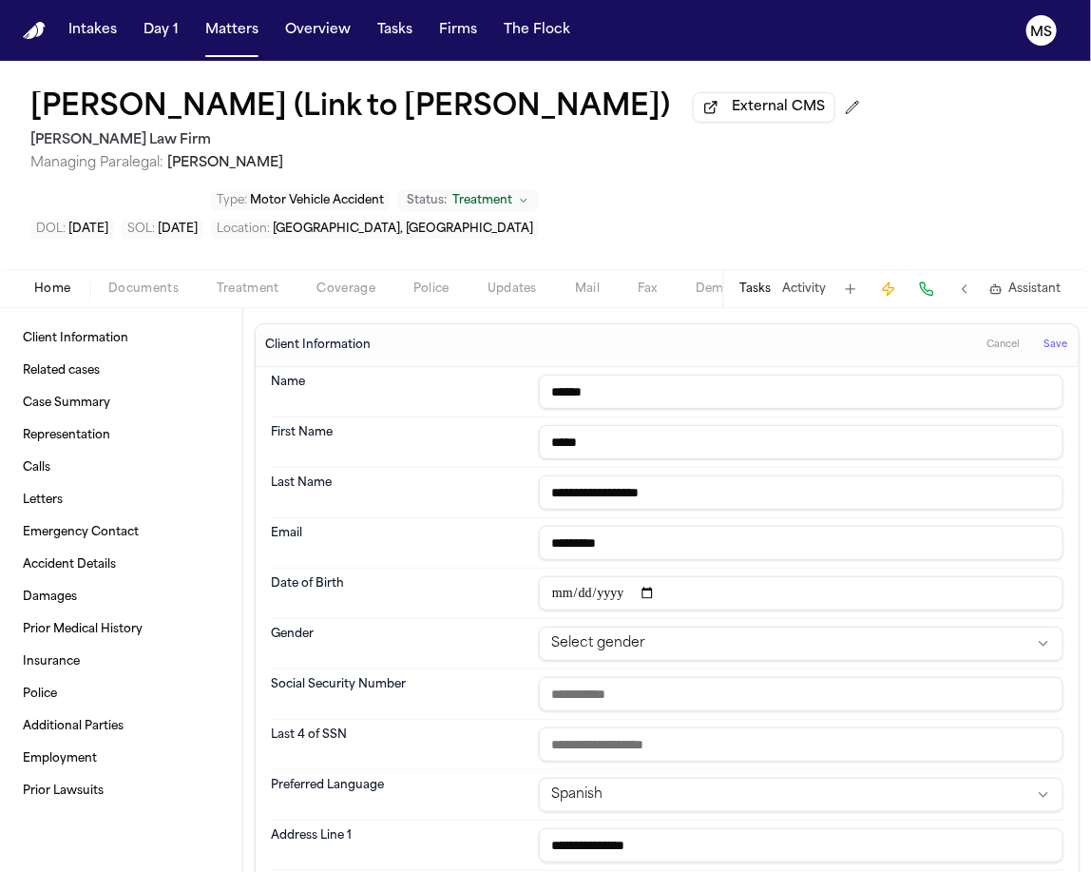
paste input "**********"
drag, startPoint x: 955, startPoint y: 108, endPoint x: 126, endPoint y: 113, distance: 828.1
click at [126, 113] on div "Fanny Guerrero Rodriguez (Link to Jenny Guerrero Rodriguez) External CMS" at bounding box center [449, 108] width 838 height 34
click at [826, 409] on input "**********" at bounding box center [801, 392] width 525 height 34
click at [955, 459] on input "*****" at bounding box center [801, 442] width 525 height 34
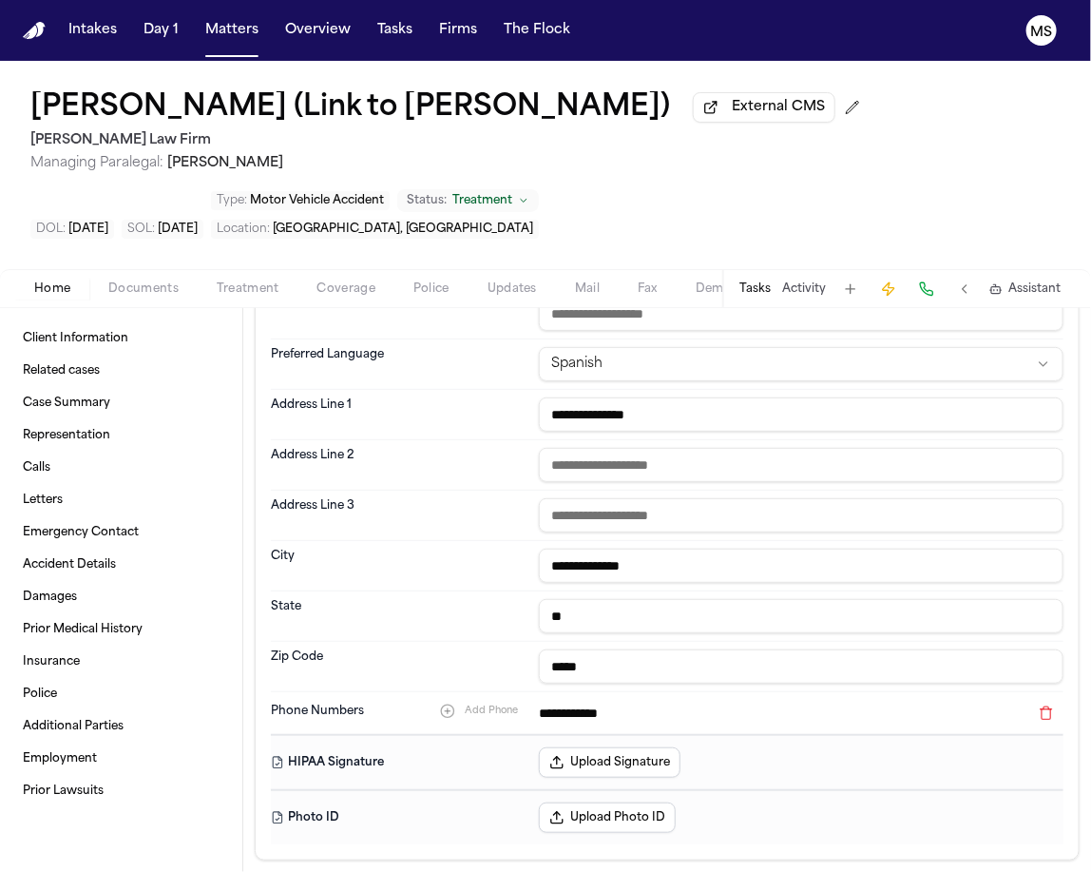
scroll to position [422, 0]
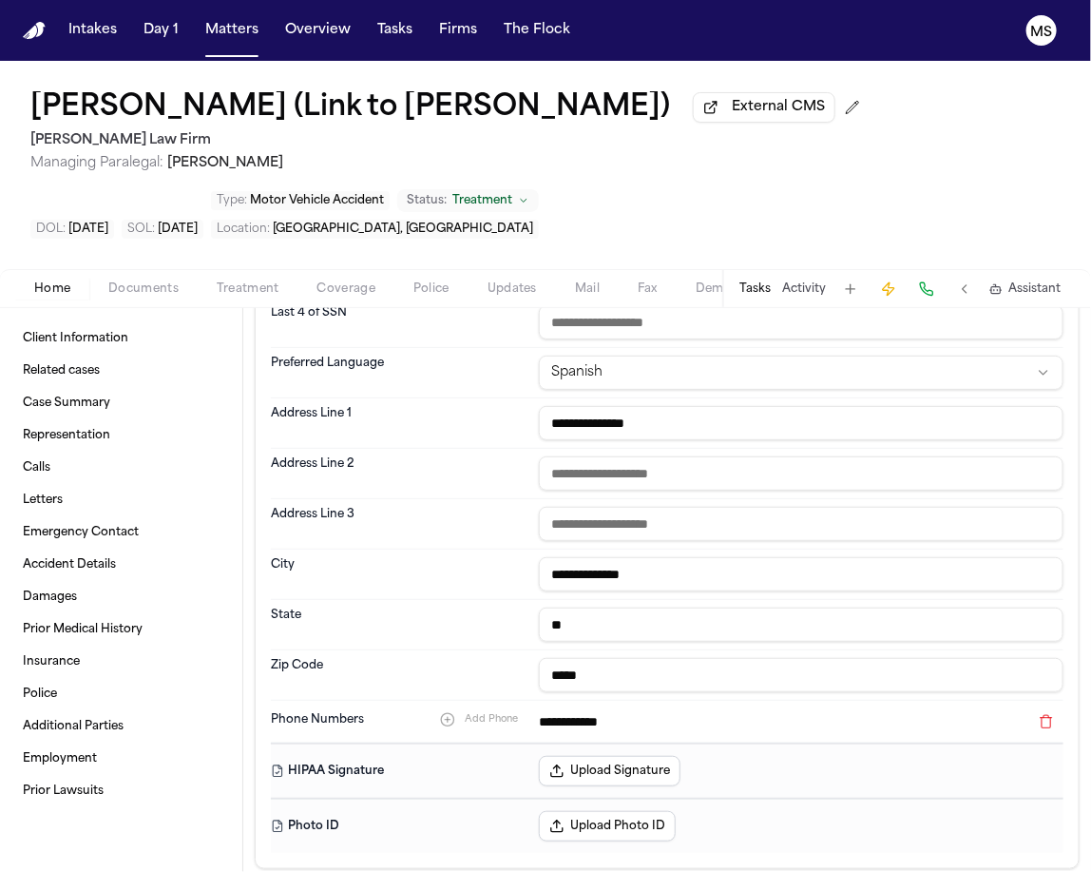
click at [390, 78] on div "Fanny Guerrero Rodriguez (Link to Jenny Guerrero Rodriguez) External CMS Hecht …" at bounding box center [545, 165] width 1091 height 208
click at [357, 125] on div "Fanny Guerrero Rodriguez (Link to Jenny Guerrero Rodriguez) External CMS" at bounding box center [449, 108] width 838 height 34
click at [409, 171] on div "Fanny Guerrero Rodriguez (Link to Jenny Guerrero Rodriguez) External CMS Hecht …" at bounding box center [449, 132] width 838 height 82
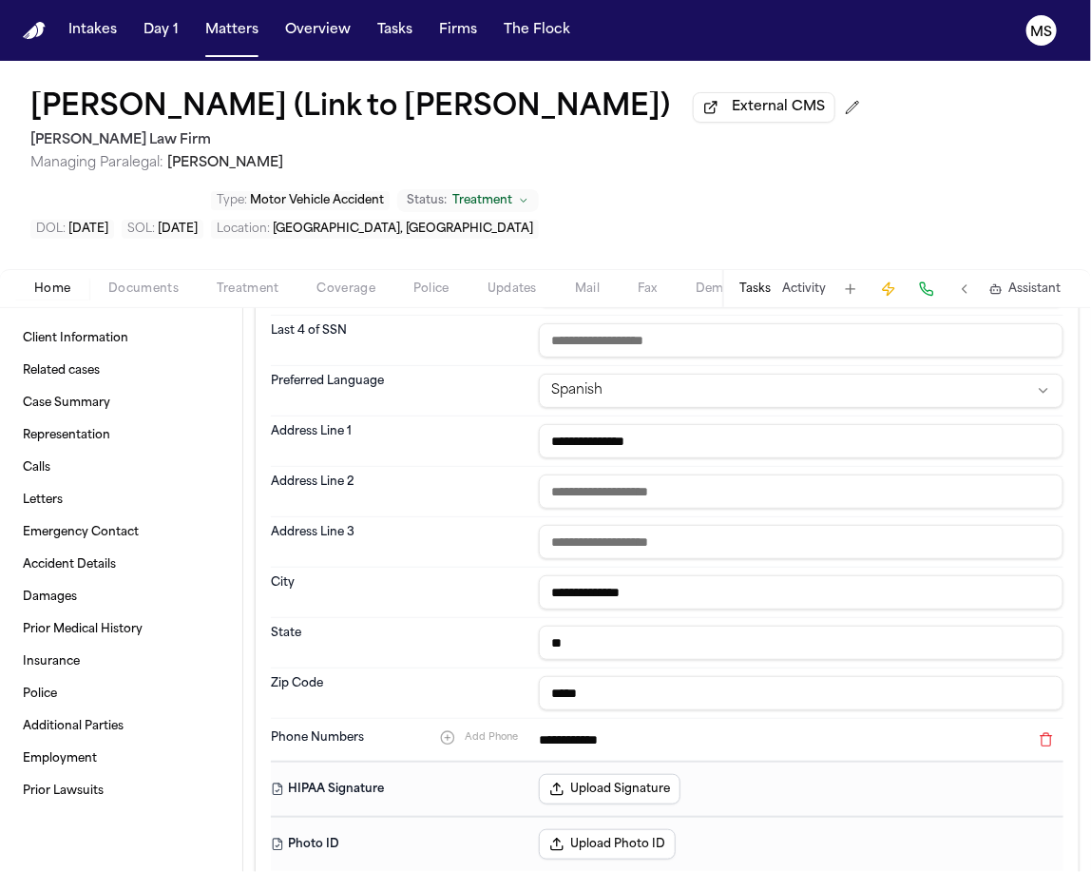
scroll to position [388, 0]
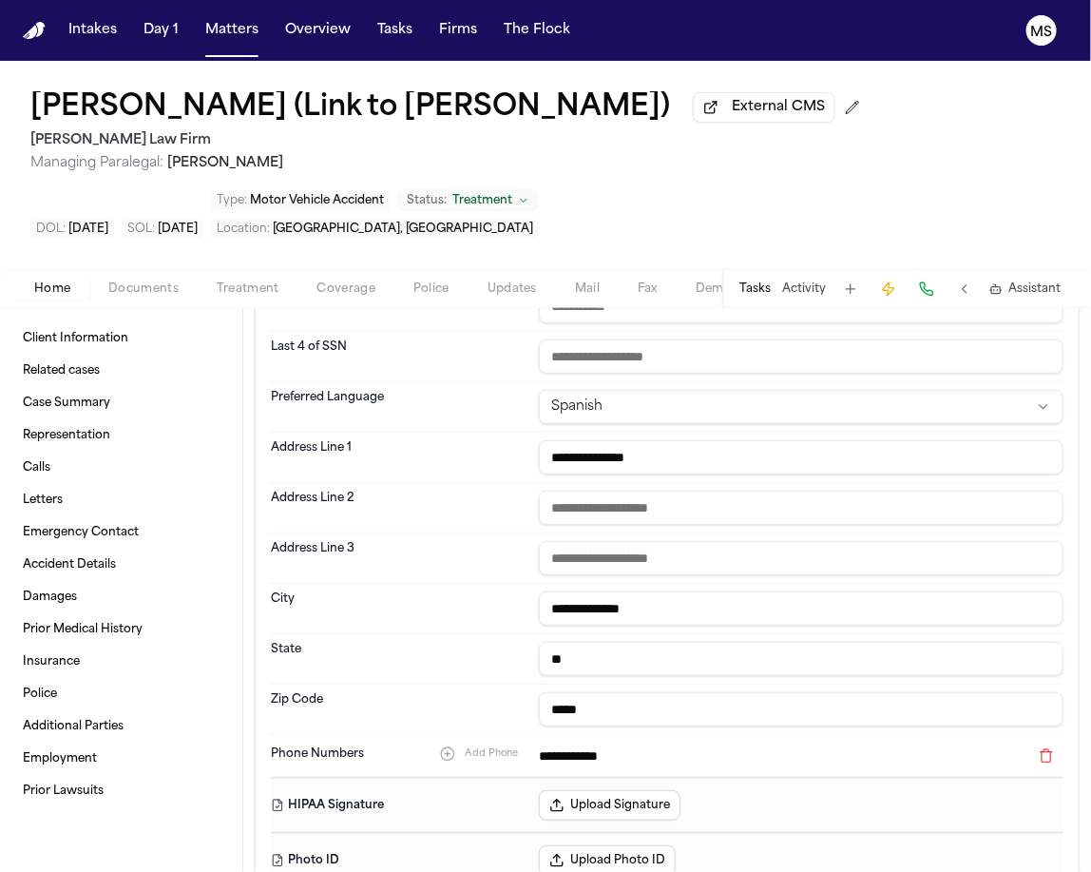
click at [384, 227] on div "Fanny Guerrero Rodriguez (Link to Jenny Guerrero Rodriguez) External CMS Hecht …" at bounding box center [545, 165] width 1091 height 208
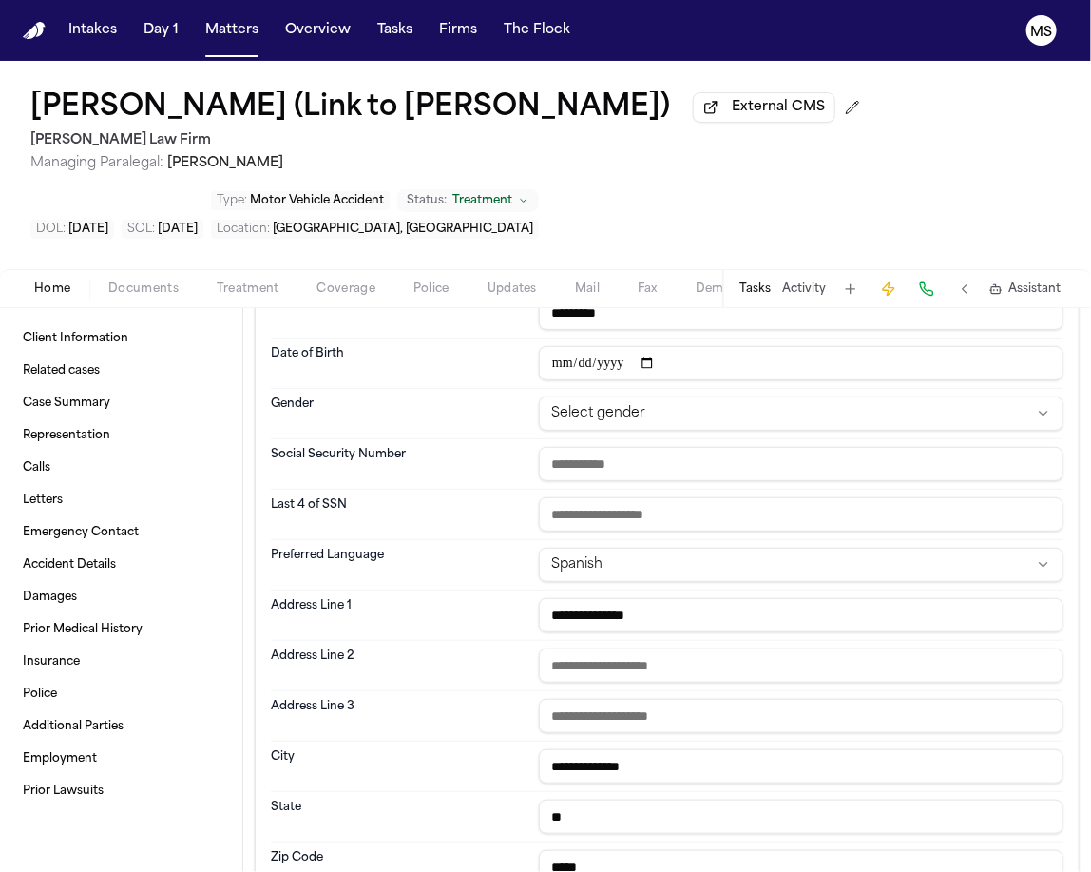
scroll to position [182, 0]
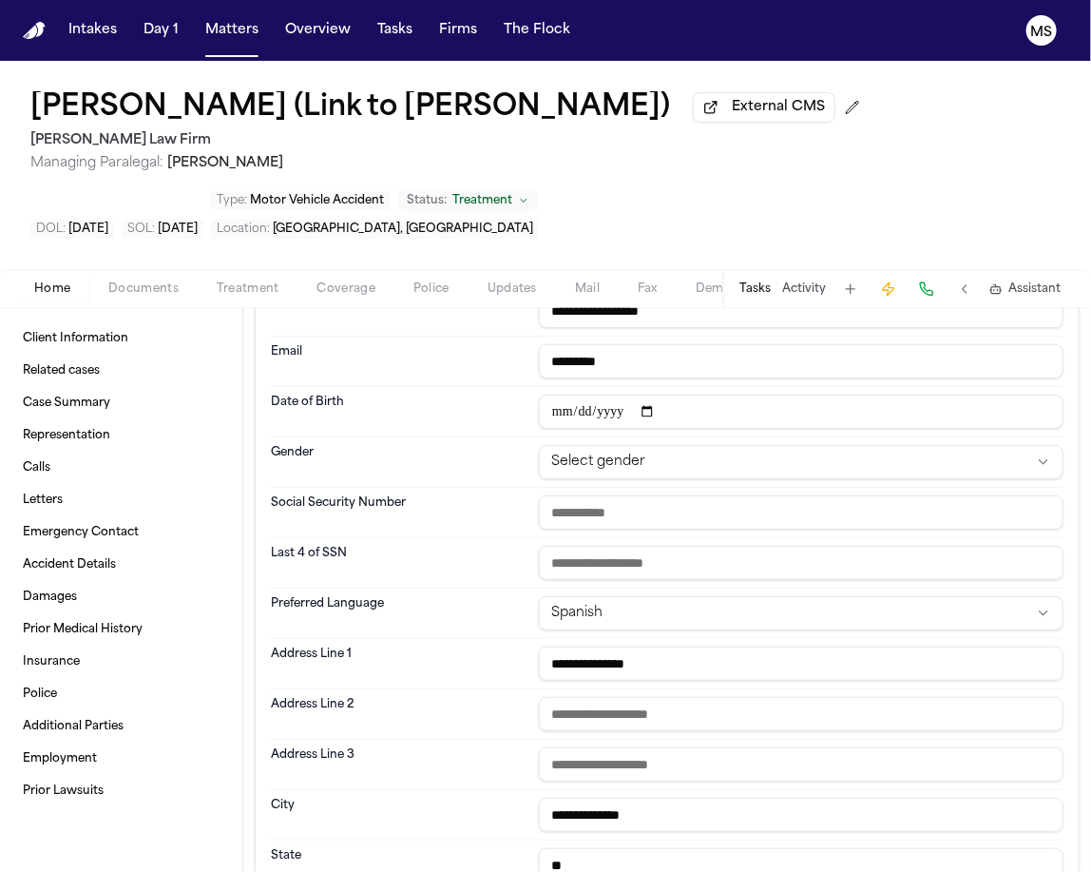
click at [401, 337] on div "**********" at bounding box center [667, 311] width 793 height 50
click at [432, 269] on div "Fanny Guerrero Rodriguez (Link to Jenny Guerrero Rodriguez) External CMS Hecht …" at bounding box center [545, 165] width 1091 height 208
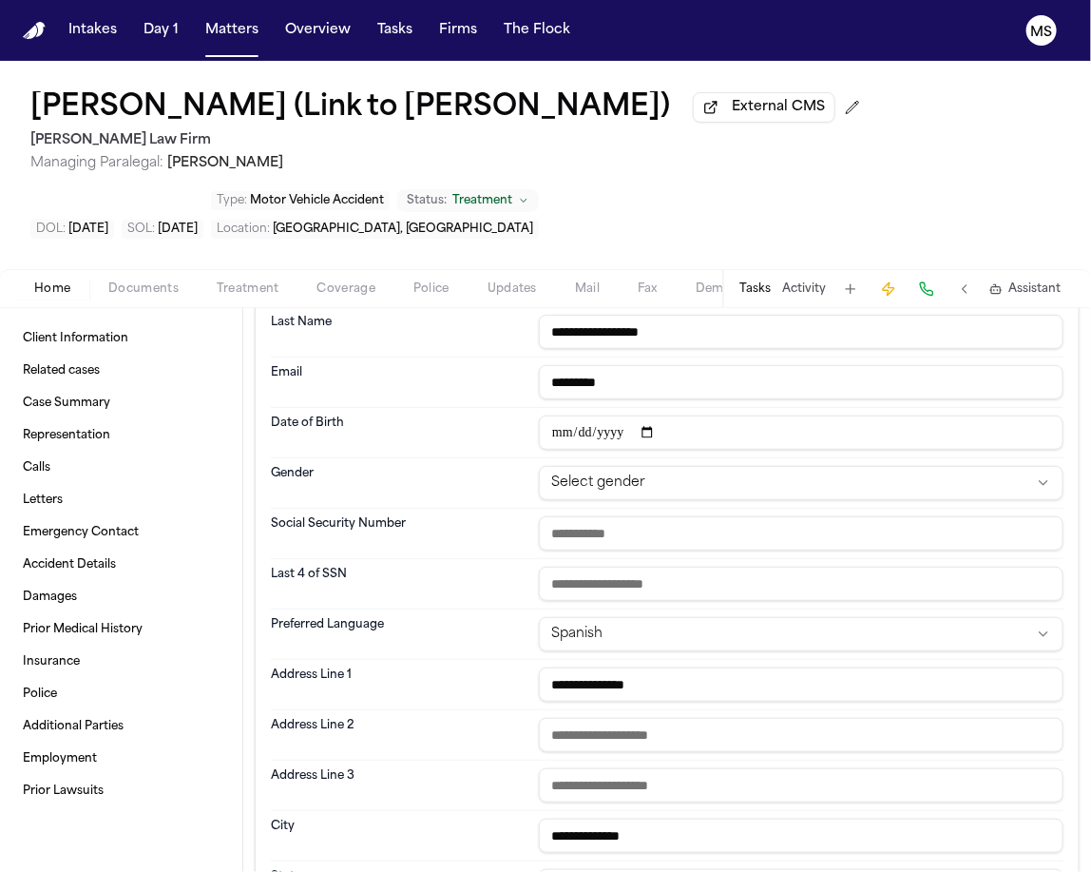
scroll to position [96, 0]
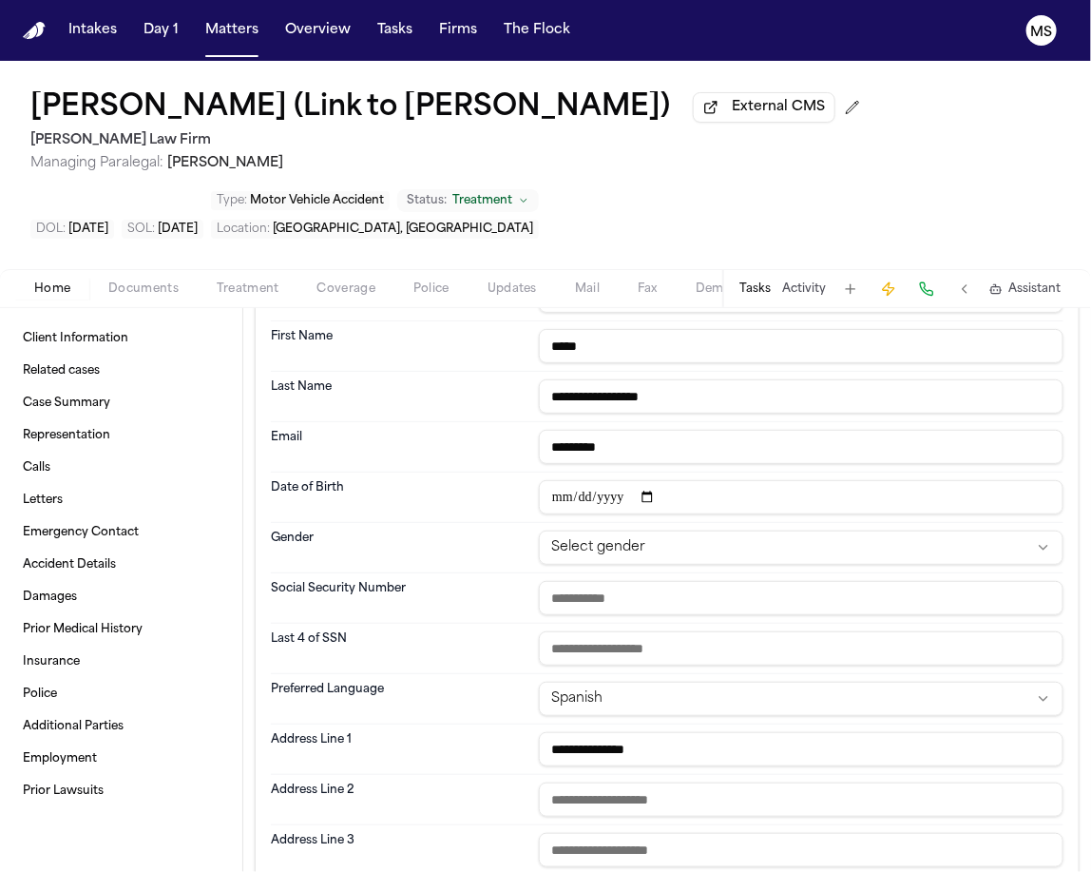
click at [431, 269] on div "Fanny Guerrero Rodriguez (Link to Jenny Guerrero Rodriguez) External CMS Hecht …" at bounding box center [545, 165] width 1091 height 208
click at [424, 225] on div "Fanny Guerrero Rodriguez (Link to Jenny Guerrero Rodriguez) External CMS Hecht …" at bounding box center [545, 165] width 1091 height 208
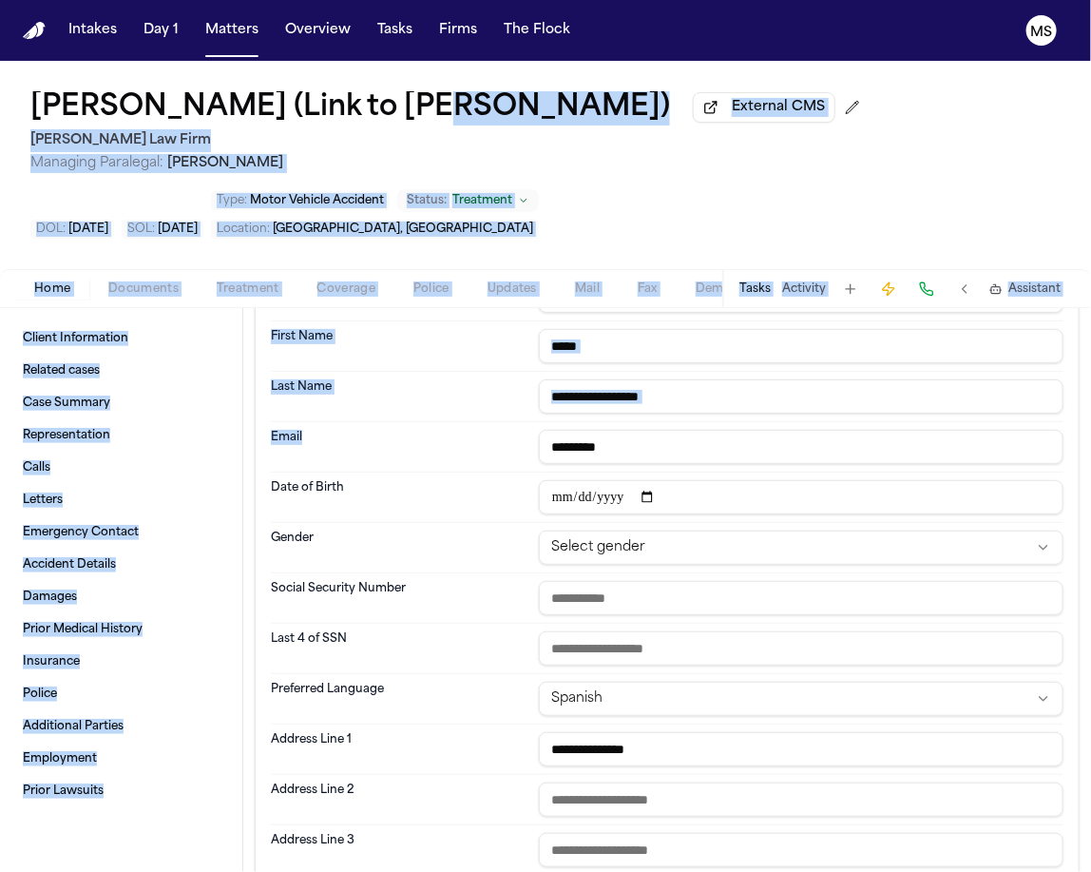
drag, startPoint x: 432, startPoint y: 153, endPoint x: 645, endPoint y: 496, distance: 403.9
click at [645, 496] on div "**********" at bounding box center [545, 466] width 1091 height 811
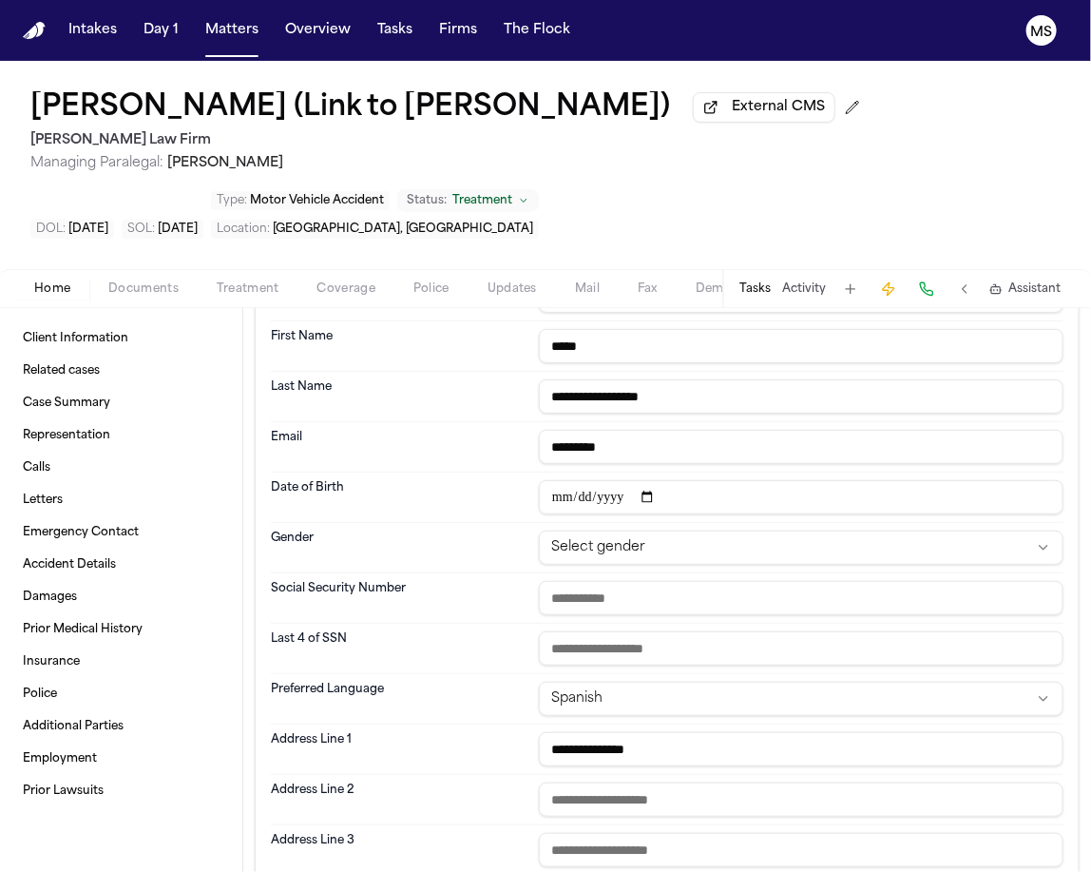
click at [645, 464] on input "*********" at bounding box center [801, 447] width 525 height 34
drag, startPoint x: 645, startPoint y: 496, endPoint x: 487, endPoint y: 493, distance: 157.8
click at [487, 473] on div "Email *********" at bounding box center [667, 447] width 793 height 50
click at [873, 227] on div "Fanny Guerrero Rodriguez (Link to Jenny Guerrero Rodriguez) External CMS Hecht …" at bounding box center [545, 165] width 1091 height 208
click at [358, 173] on span "Managing Paralegal: Jessica Barrett" at bounding box center [449, 163] width 838 height 19
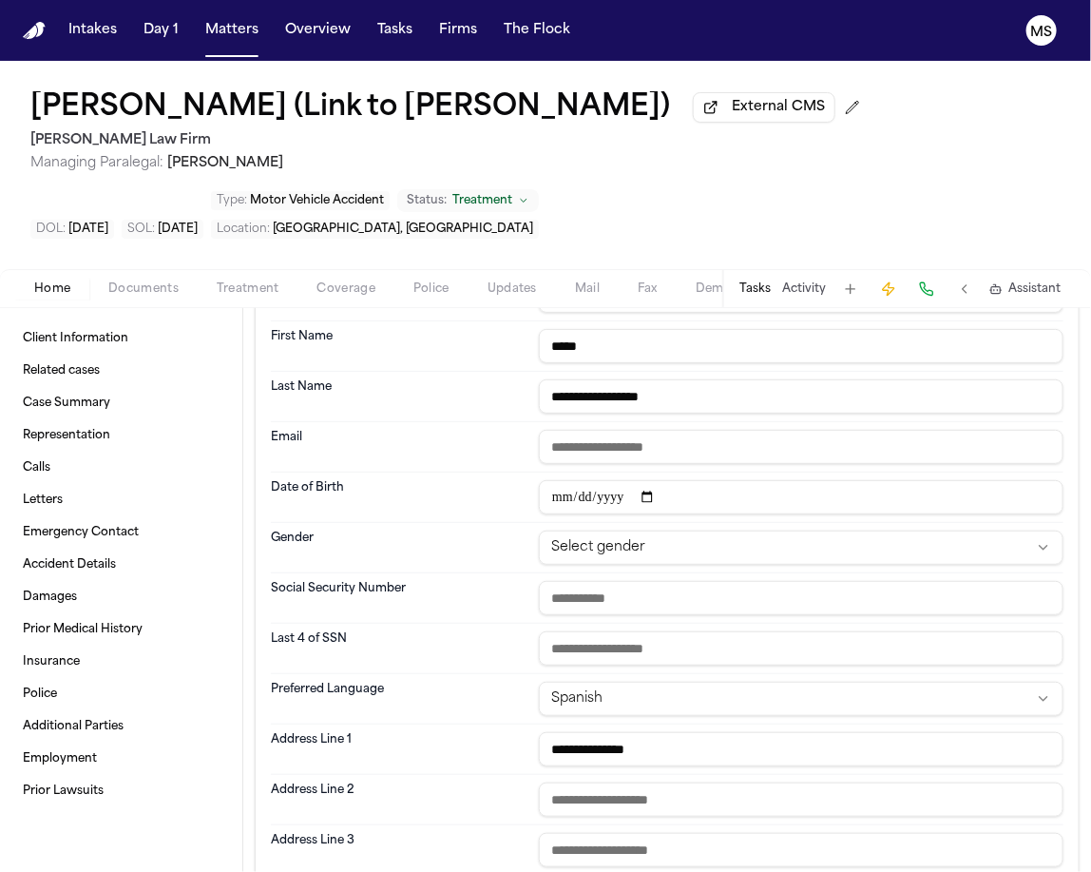
click at [386, 172] on div "Fanny Guerrero Rodriguez (Link to Jenny Guerrero Rodriguez) External CMS Hecht …" at bounding box center [449, 132] width 838 height 82
click at [340, 152] on h2 "[PERSON_NAME] Law Firm" at bounding box center [449, 140] width 838 height 23
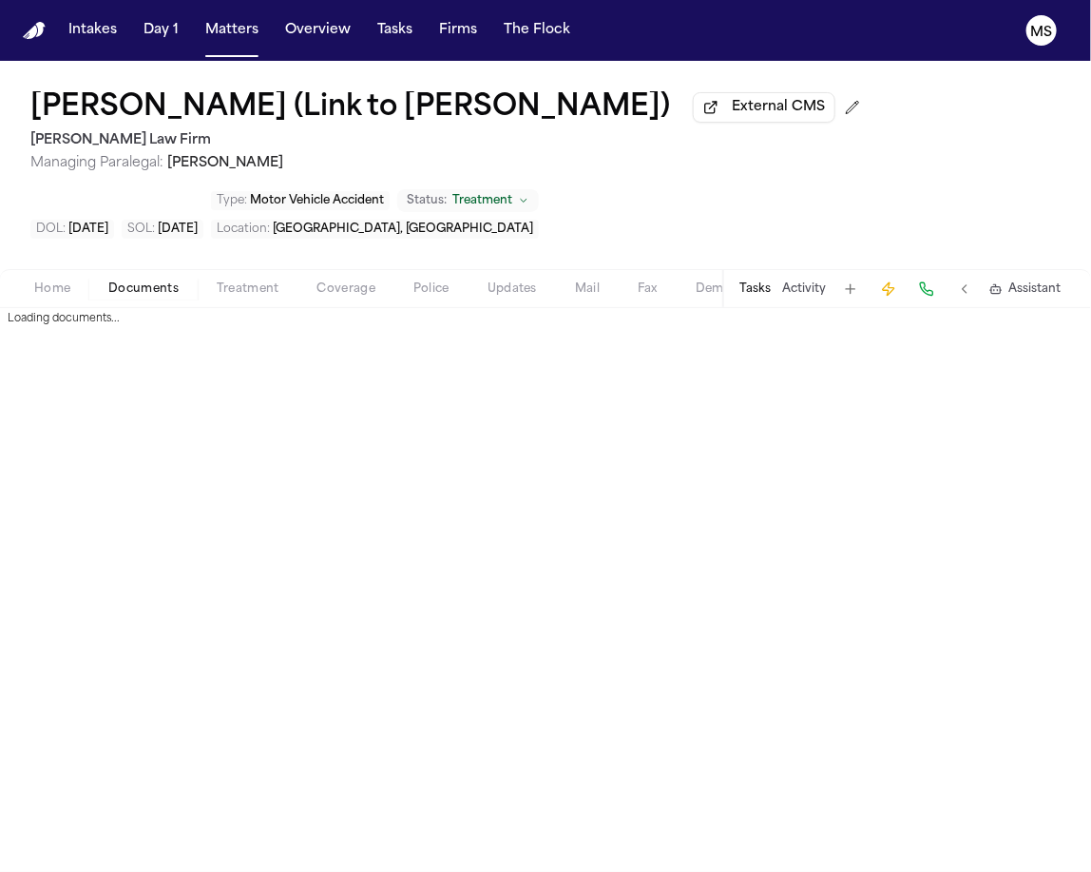
click at [142, 297] on span "Documents" at bounding box center [143, 288] width 70 height 15
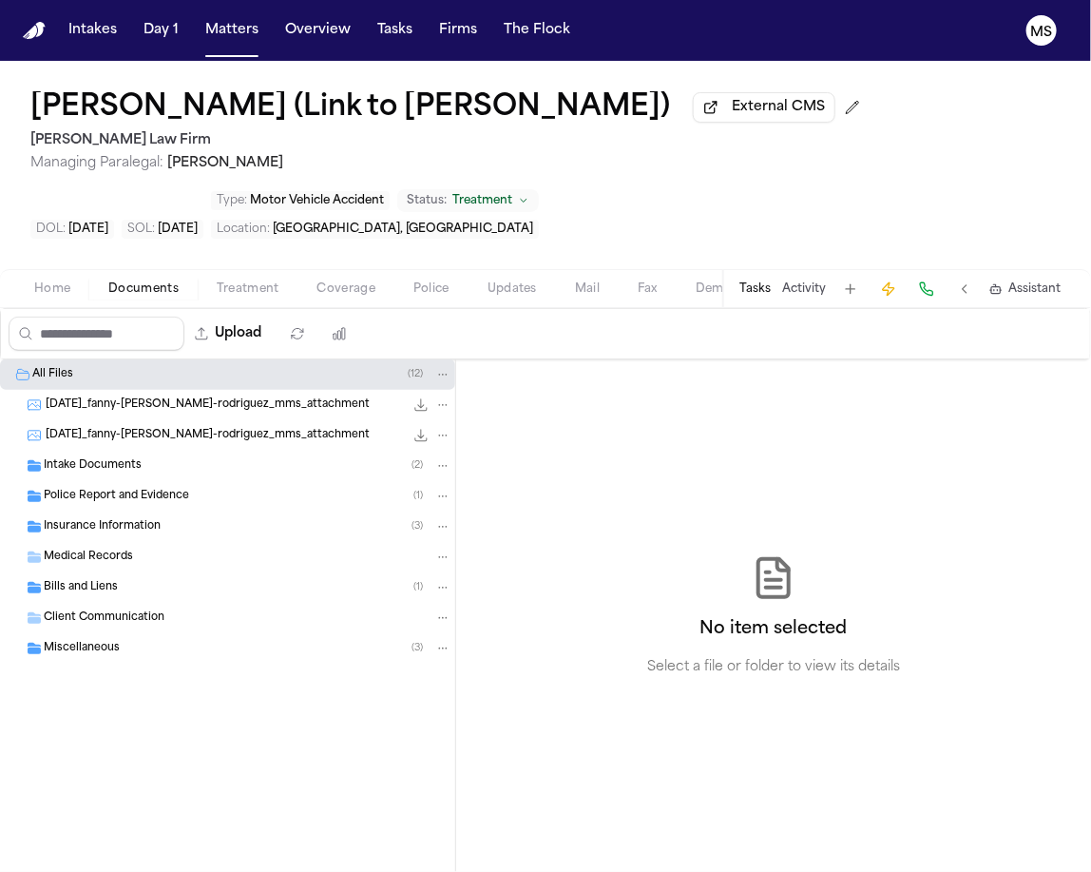
click at [125, 474] on span "Intake Documents" at bounding box center [93, 466] width 98 height 16
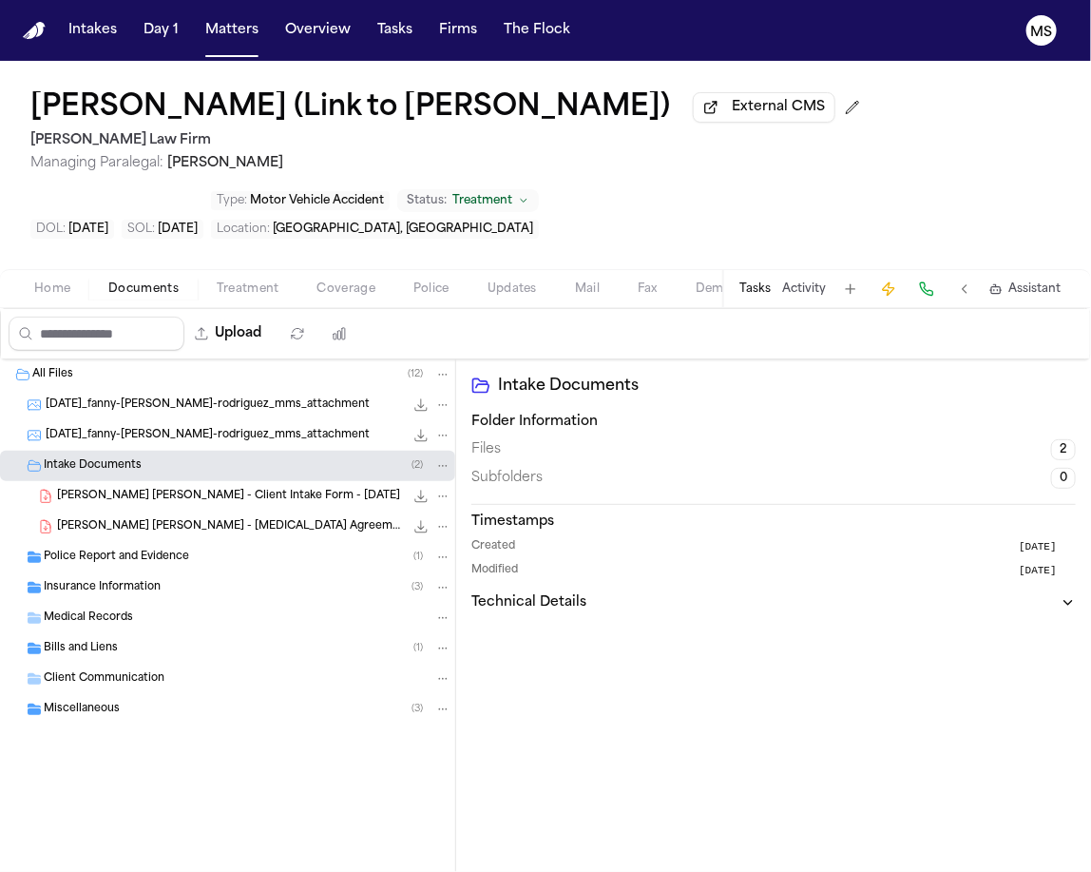
click at [129, 505] on span "F. Guerrero Rodriguez - Client Intake Form - 6.23.25" at bounding box center [228, 497] width 343 height 16
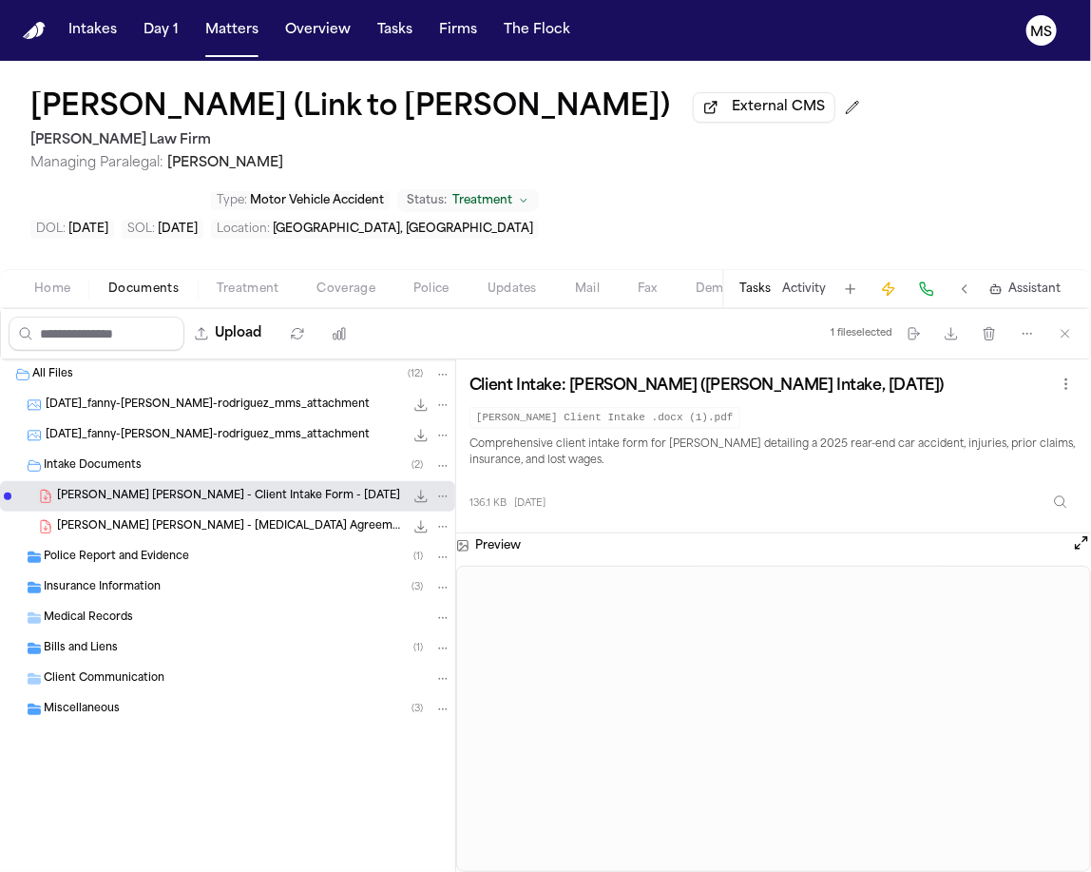
click at [868, 173] on span "Managing Paralegal: Jessica Barrett" at bounding box center [449, 163] width 838 height 19
click at [1080, 552] on button "Open preview" at bounding box center [1081, 542] width 19 height 19
click at [1076, 552] on button "Open preview" at bounding box center [1081, 542] width 19 height 19
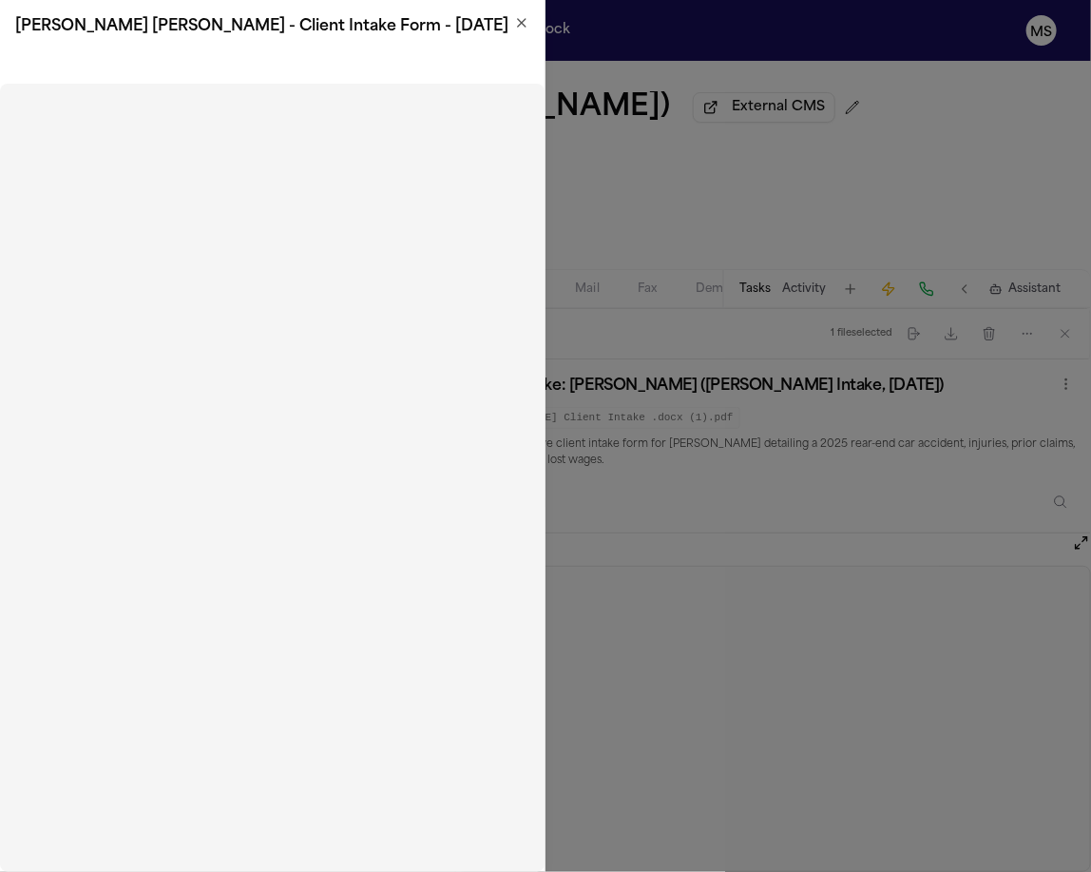
click at [518, 25] on icon "button" at bounding box center [522, 23] width 8 height 8
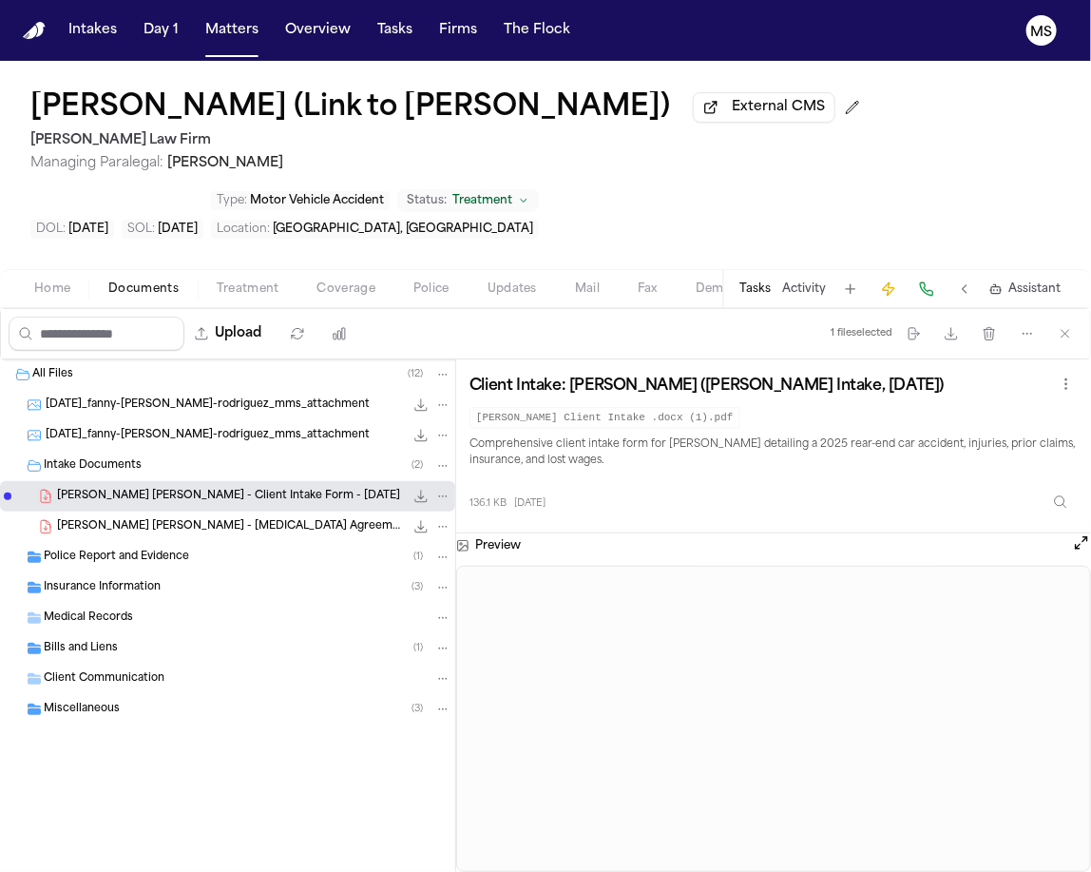
click at [325, 300] on button "Coverage" at bounding box center [347, 289] width 96 height 23
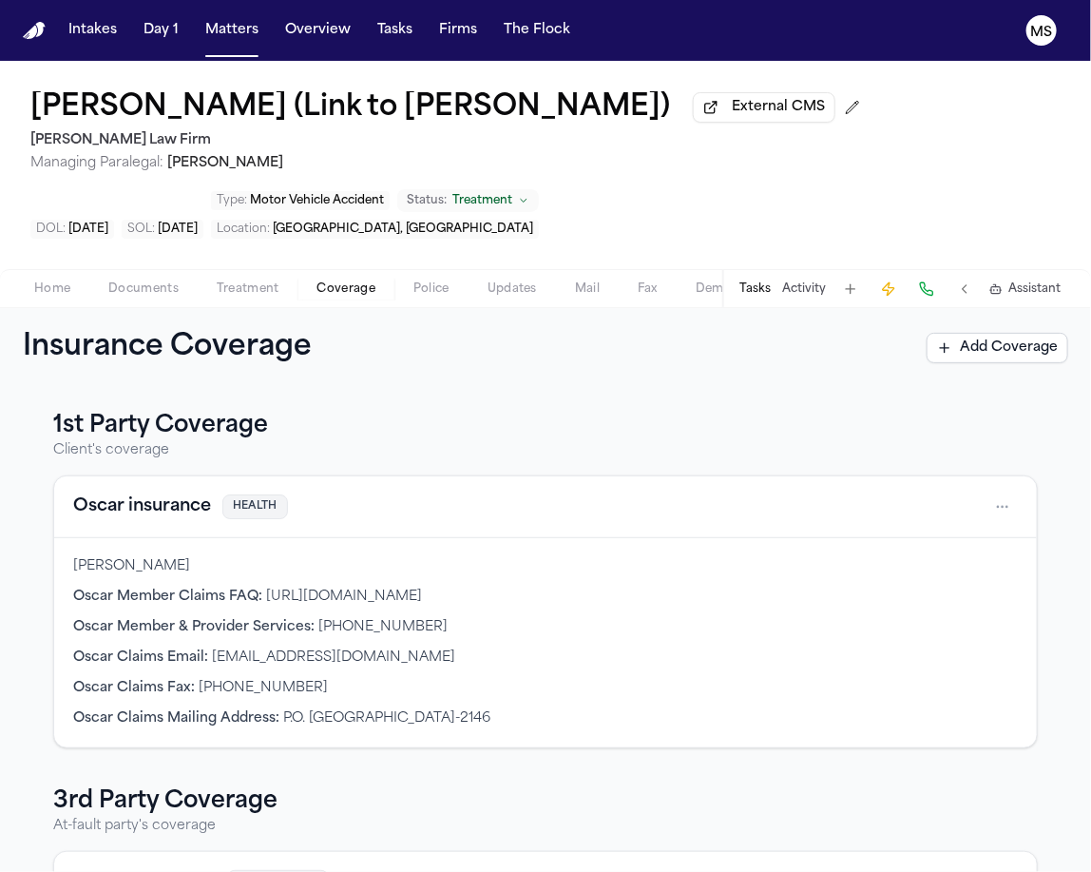
click at [413, 441] on h3 "1st Party Coverage" at bounding box center [545, 426] width 985 height 30
click at [357, 534] on div "Oscar insurance HEALTH" at bounding box center [545, 507] width 983 height 62
drag, startPoint x: 457, startPoint y: 672, endPoint x: 311, endPoint y: 679, distance: 146.6
click at [311, 637] on div "Oscar Member & Provider Services : +1 (855) 672-2755" at bounding box center [545, 627] width 945 height 19
copy span "+1 (855) 672-2755"
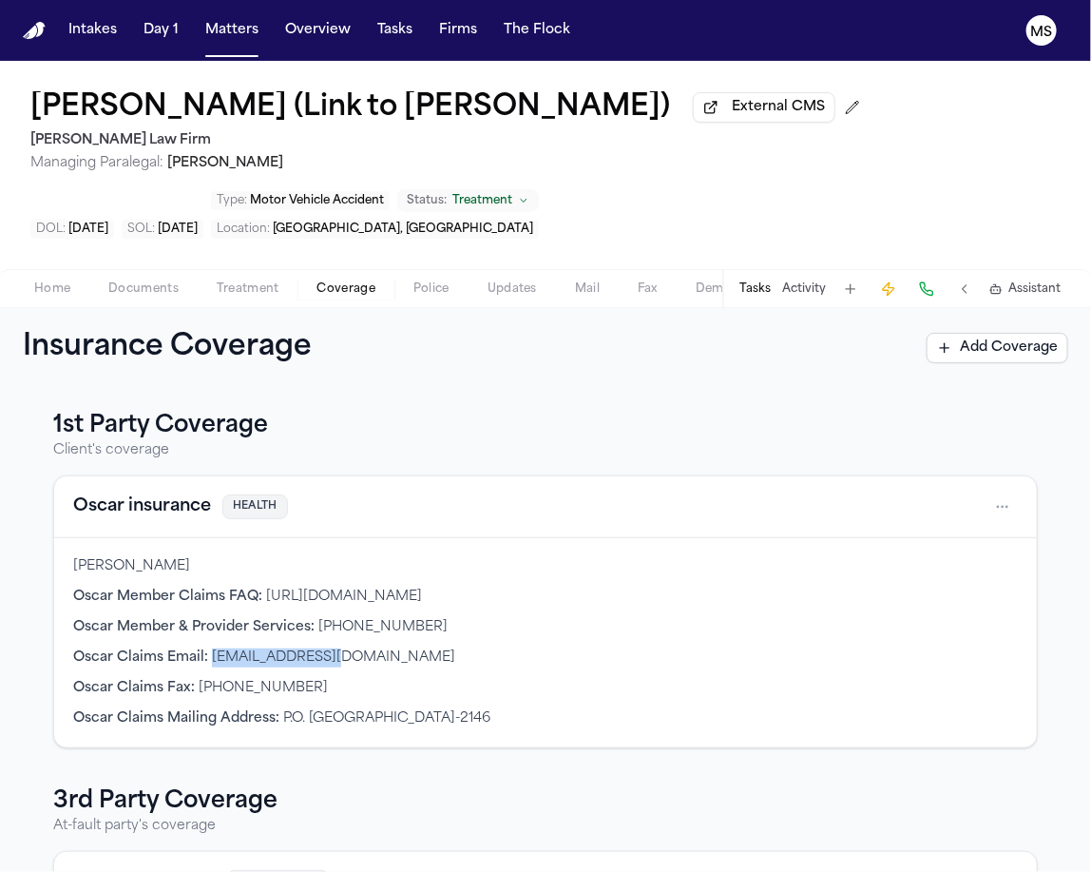
drag, startPoint x: 333, startPoint y: 705, endPoint x: 208, endPoint y: 709, distance: 124.6
click at [208, 667] on div "Oscar Claims Email : help@hioscar.com" at bounding box center [545, 657] width 945 height 19
copy span "help@hioscar.com"
click at [298, 698] on div "Oscar Claims Fax : (888) 977-2062" at bounding box center [545, 688] width 945 height 19
drag, startPoint x: 566, startPoint y: 763, endPoint x: 475, endPoint y: 769, distance: 90.5
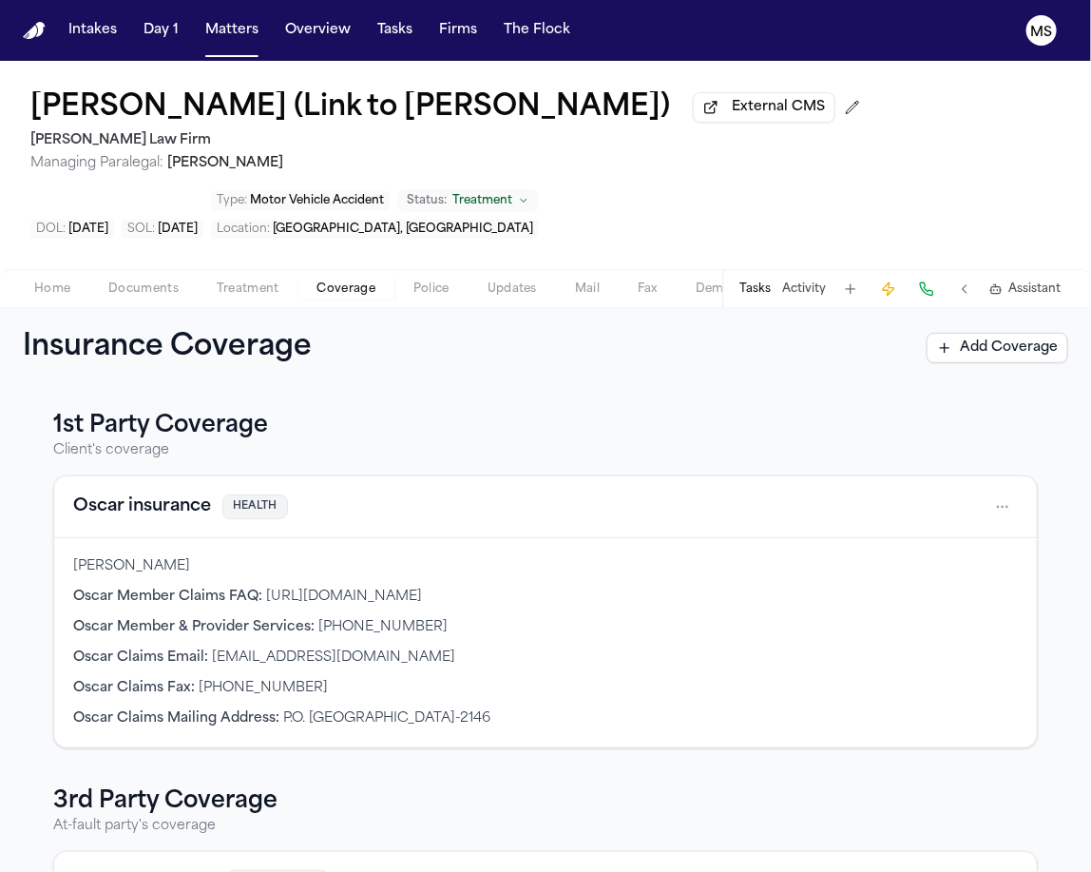
click at [475, 728] on div "Oscar Claims Mailing Address : P.O. Box 52146, Phoenix, AZ 85072-2146" at bounding box center [545, 718] width 945 height 19
click at [475, 725] on span "P.O. Box 52146, Phoenix, AZ 85072-2146" at bounding box center [386, 718] width 207 height 14
drag, startPoint x: 279, startPoint y: 766, endPoint x: 373, endPoint y: 763, distance: 94.2
click at [373, 725] on span "P.O. Box 52146, Phoenix, AZ 85072-2146" at bounding box center [386, 718] width 207 height 14
copy span "P.O. Box 52146"
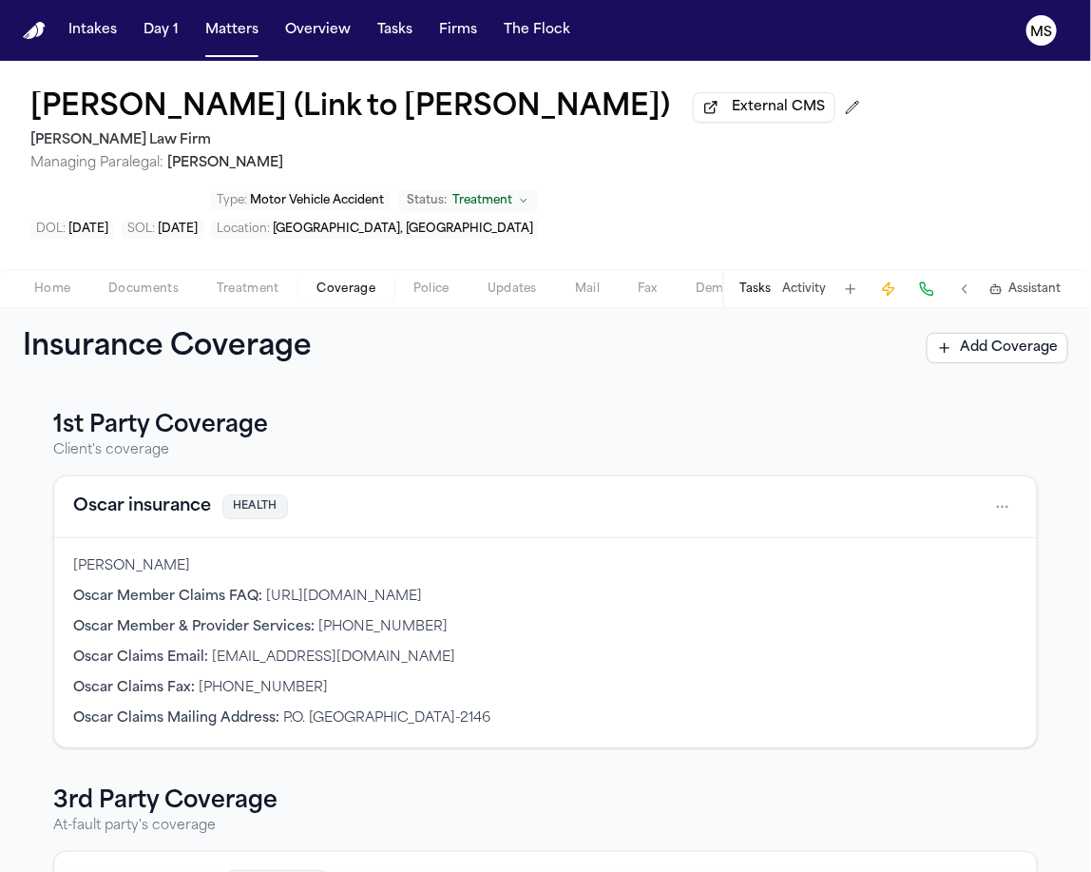
click at [414, 725] on span "P.O. Box 52146, Phoenix, AZ 85072-2146" at bounding box center [386, 718] width 207 height 14
drag, startPoint x: 380, startPoint y: 763, endPoint x: 431, endPoint y: 765, distance: 50.4
click at [431, 725] on span "P.O. Box 52146, Phoenix, AZ 85072-2146" at bounding box center [386, 718] width 207 height 14
copy span "Phoenix"
click at [390, 685] on div "Fanny Guerrero Rodriguez Oscar Member Claims FAQ : https://www.hioscar.com/faq/…" at bounding box center [545, 642] width 983 height 209
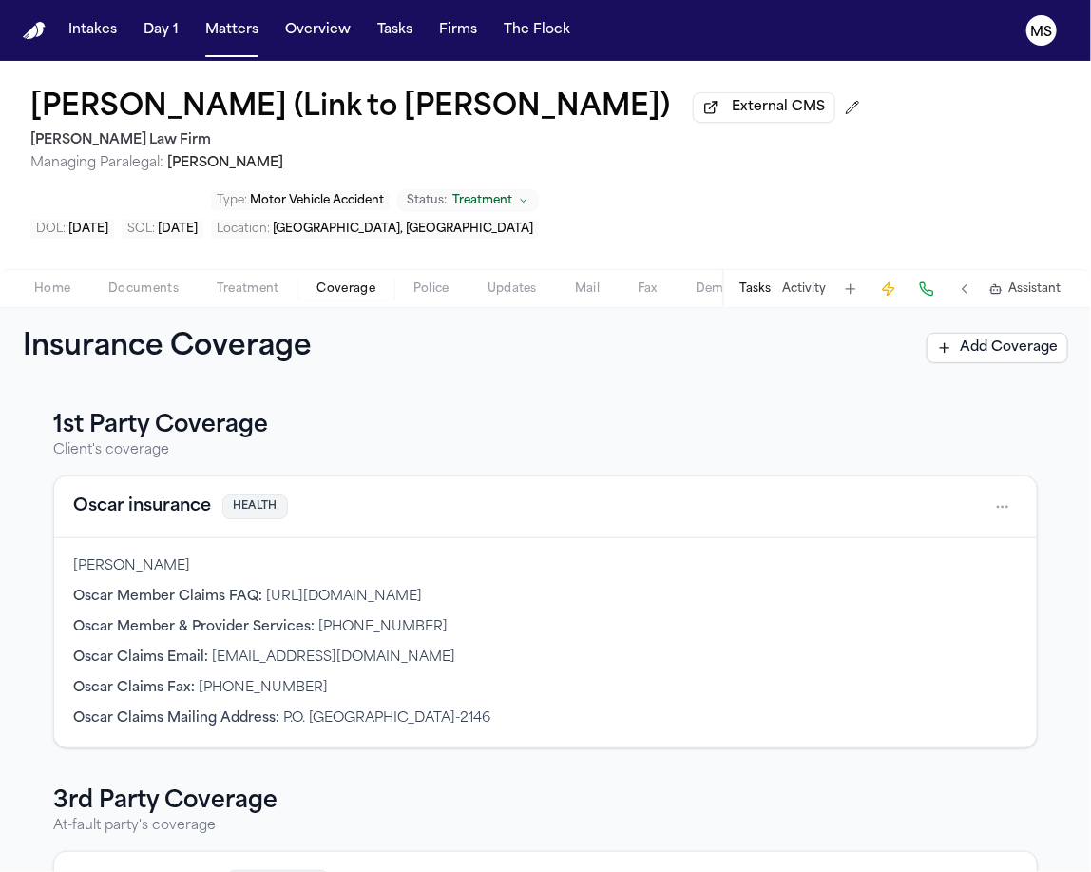
drag, startPoint x: 457, startPoint y: 762, endPoint x: 570, endPoint y: 759, distance: 113.2
click at [570, 728] on div "Oscar Claims Mailing Address : P.O. Box 52146, Phoenix, AZ 85072-2146" at bounding box center [545, 718] width 945 height 19
copy span "85072-2146"
click at [233, 717] on div "Fanny Guerrero Rodriguez Oscar Member Claims FAQ : https://www.hioscar.com/faq/…" at bounding box center [545, 642] width 983 height 209
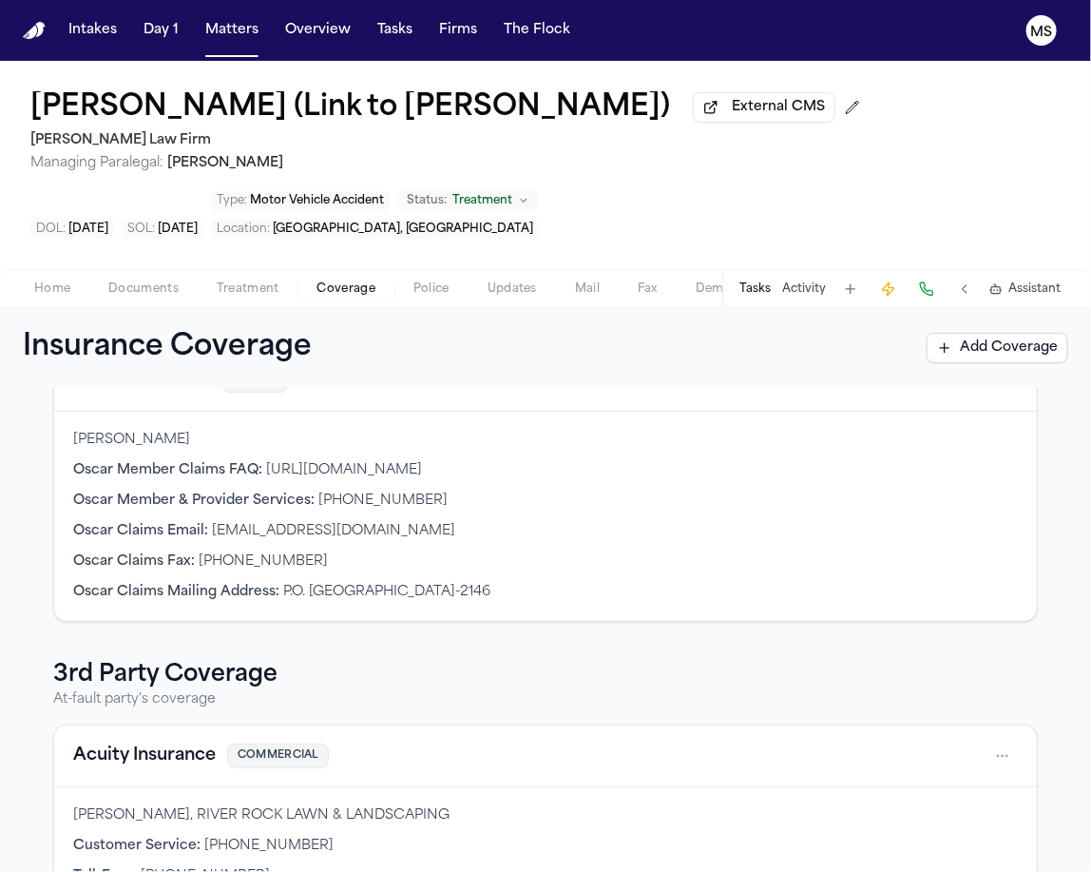
scroll to position [108, 0]
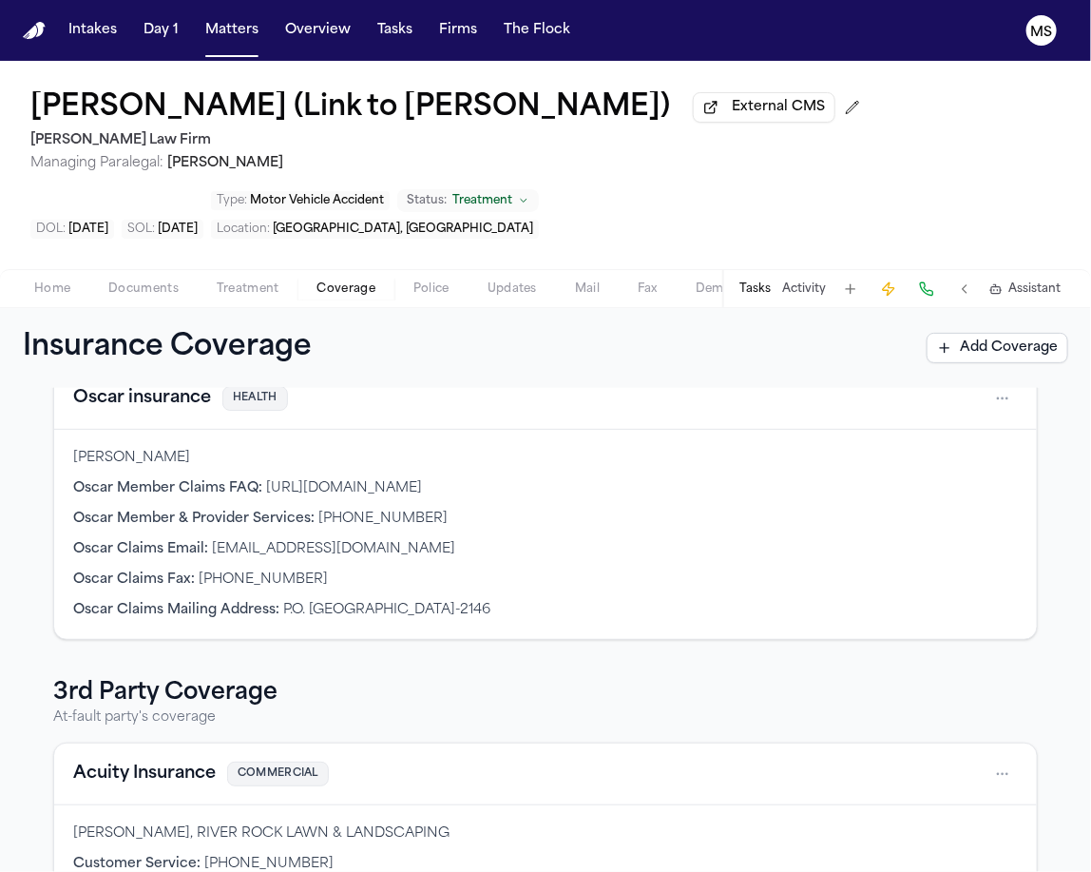
click at [376, 414] on div "Oscar insurance HEALTH" at bounding box center [545, 398] width 945 height 30
click at [114, 587] on span "Oscar Claims Fax :" at bounding box center [134, 579] width 122 height 14
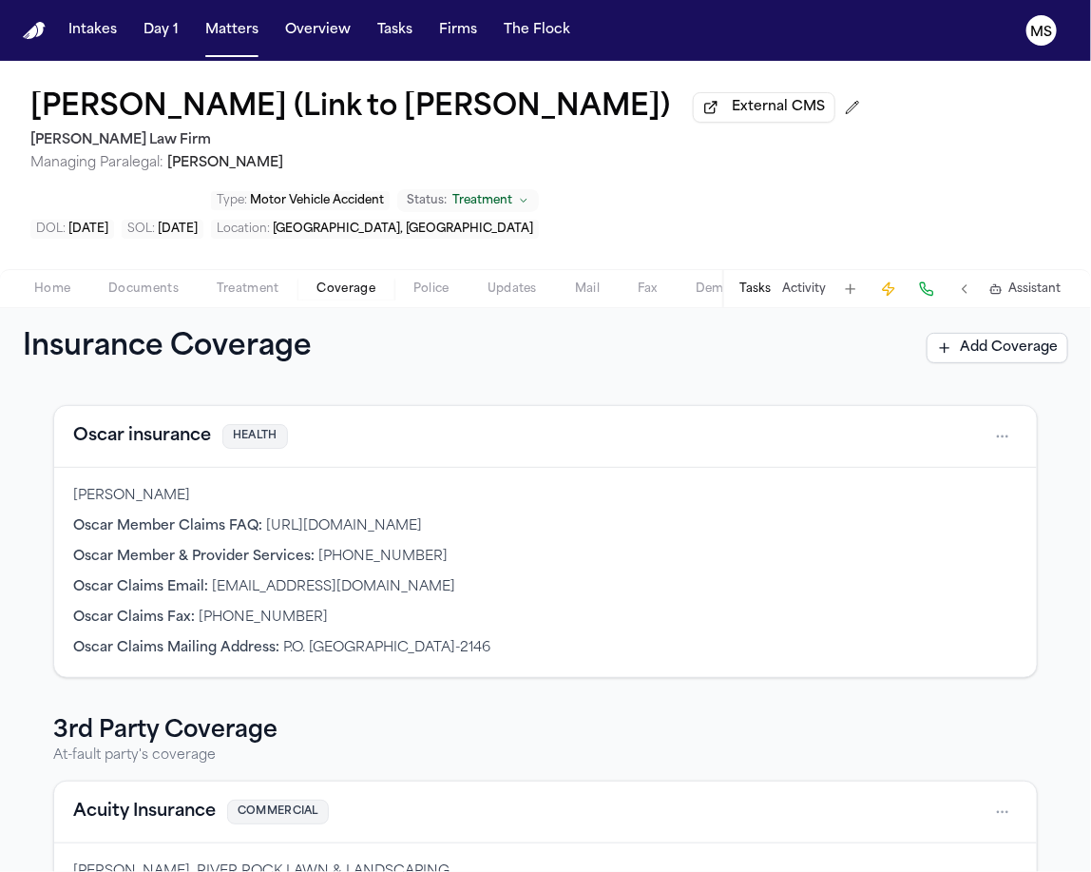
scroll to position [23, 0]
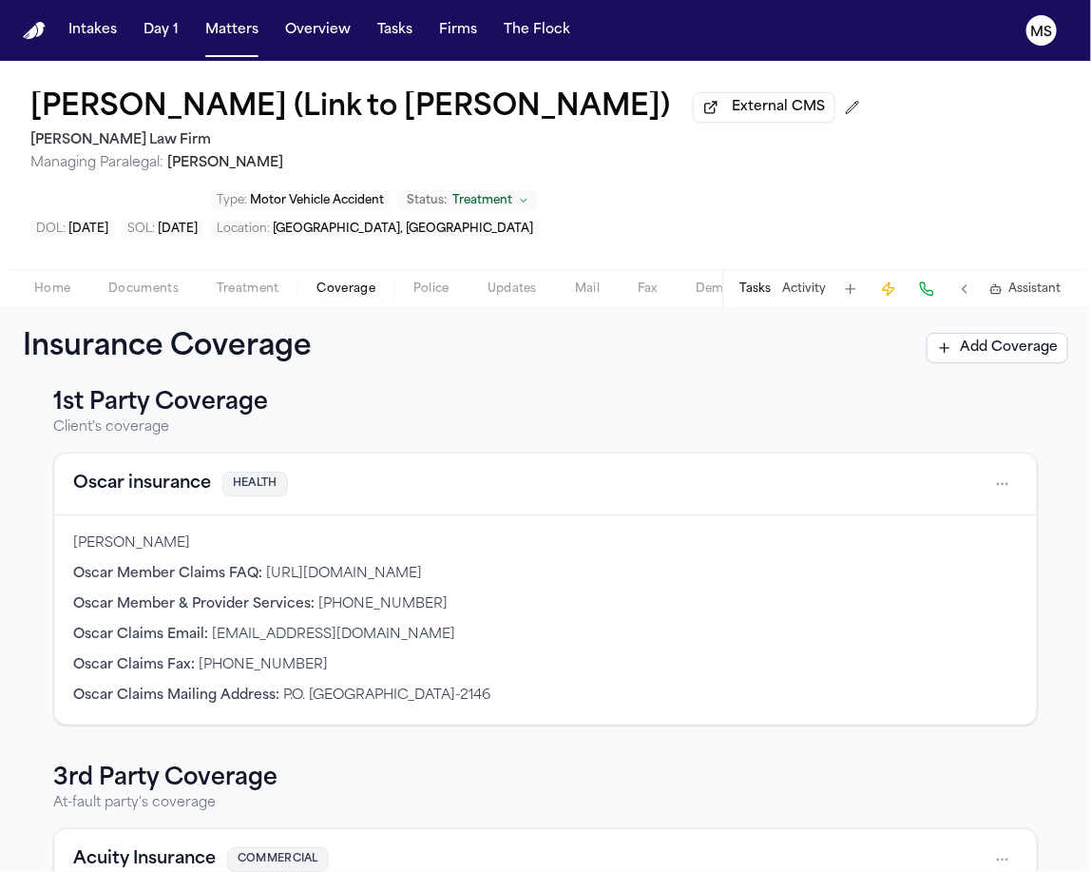
click at [137, 497] on button "Oscar insurance" at bounding box center [142, 484] width 138 height 27
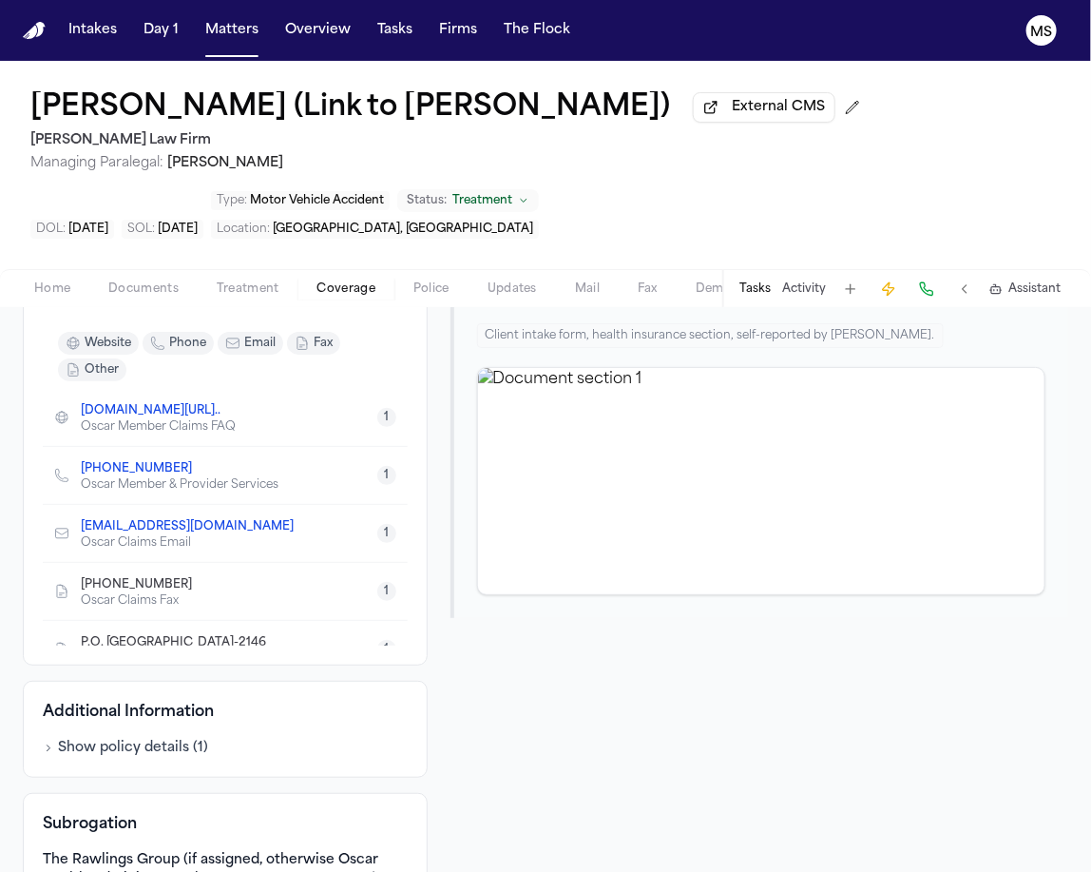
scroll to position [221, 0]
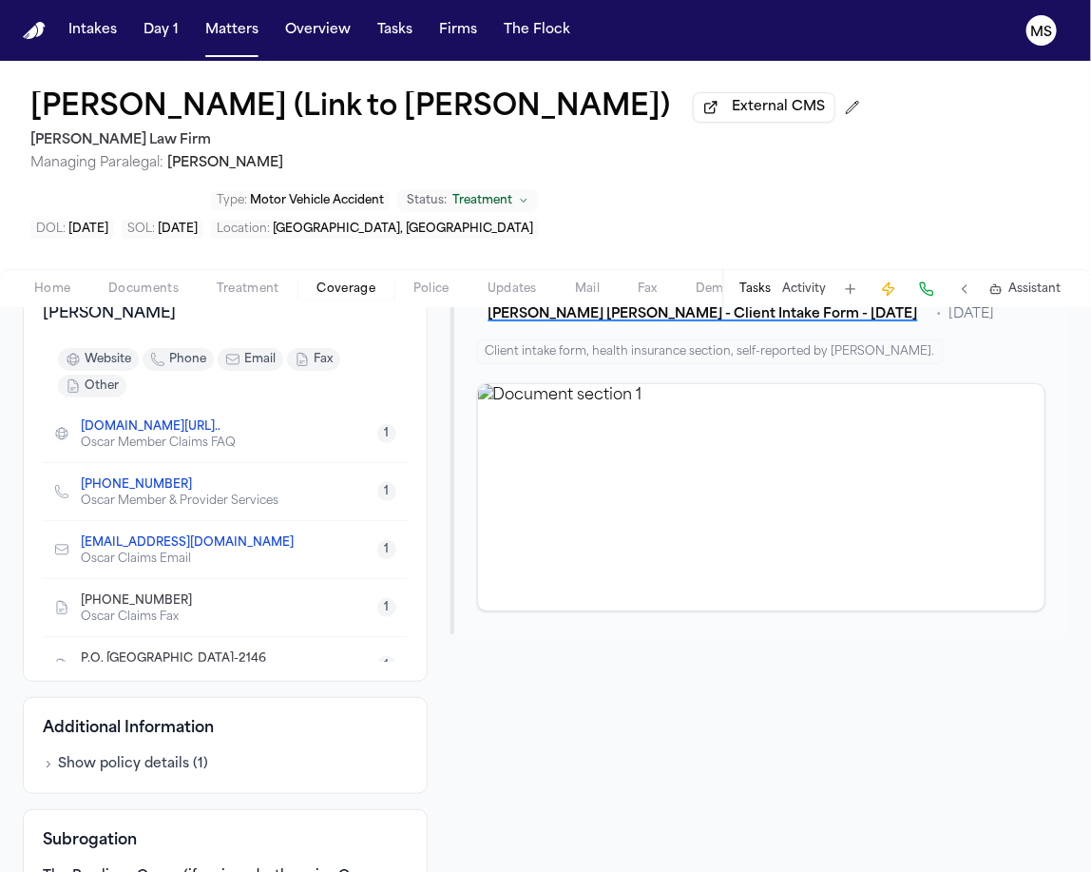
click at [51, 770] on icon "button" at bounding box center [48, 764] width 11 height 11
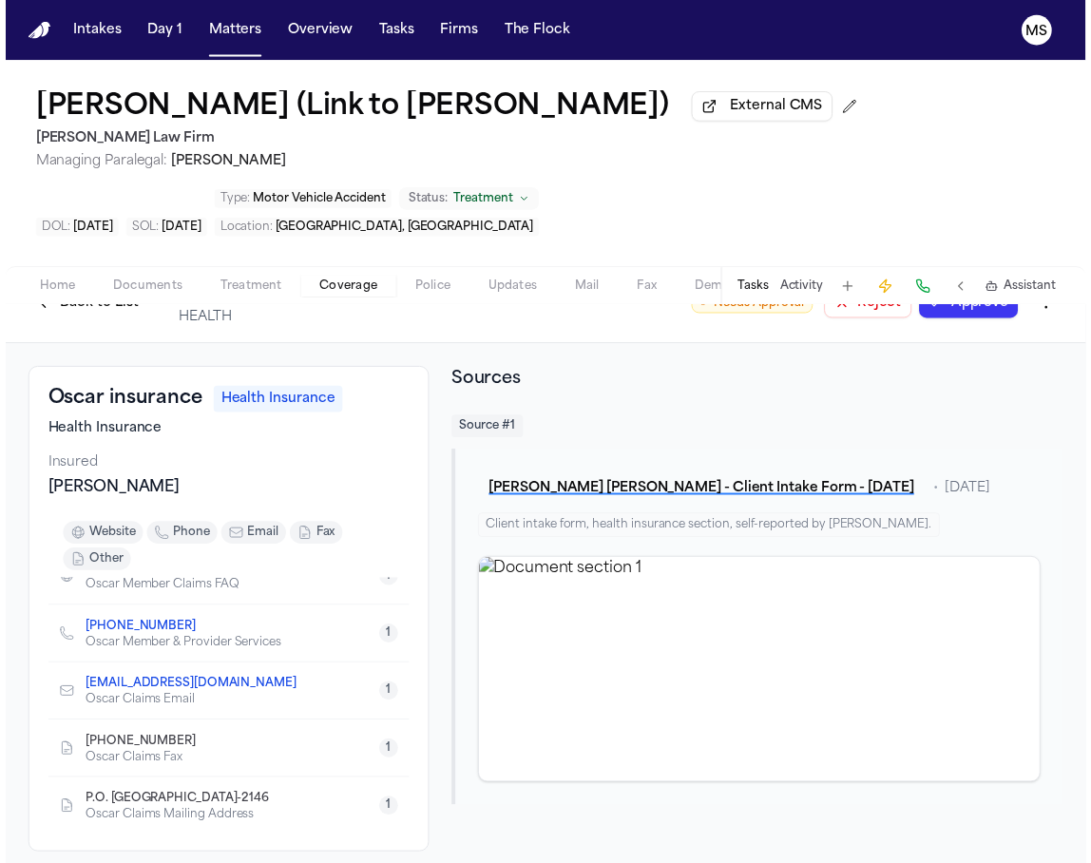
scroll to position [7, 0]
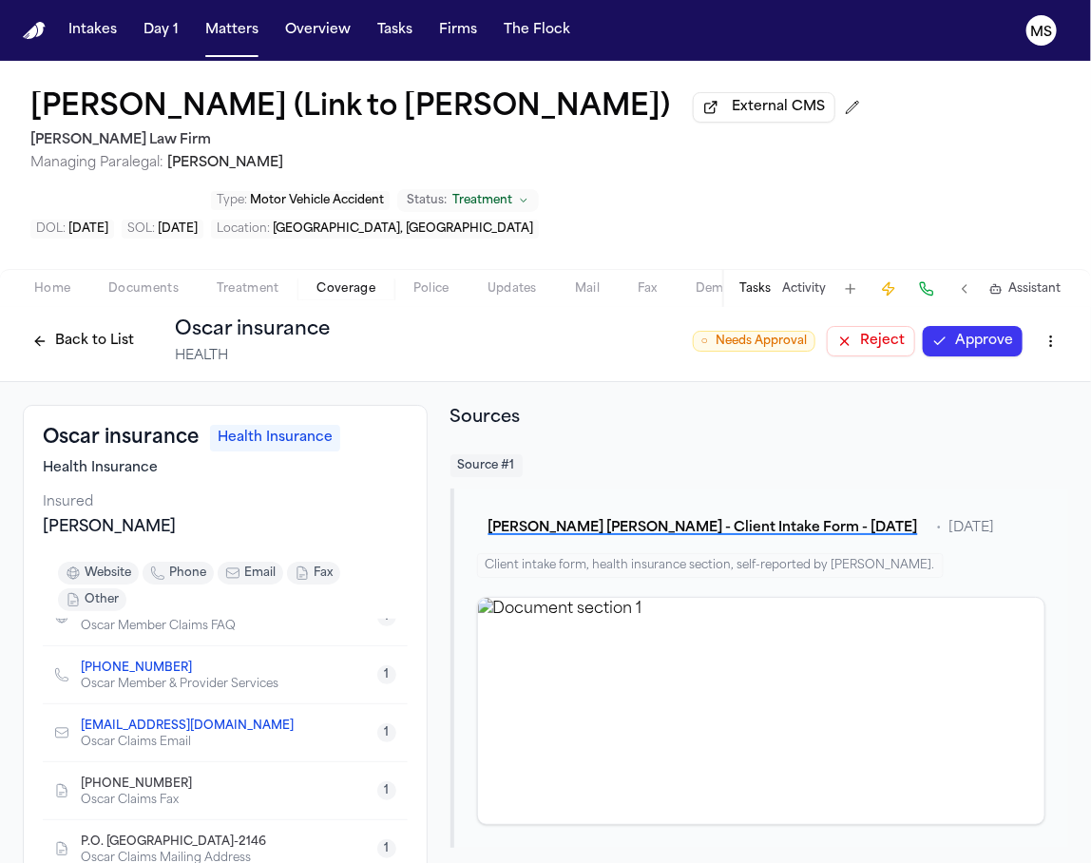
click at [411, 576] on div "Oscar insurance Health Insurance Health Insurance Insured Fanny Guerrero Rodrig…" at bounding box center [225, 650] width 405 height 491
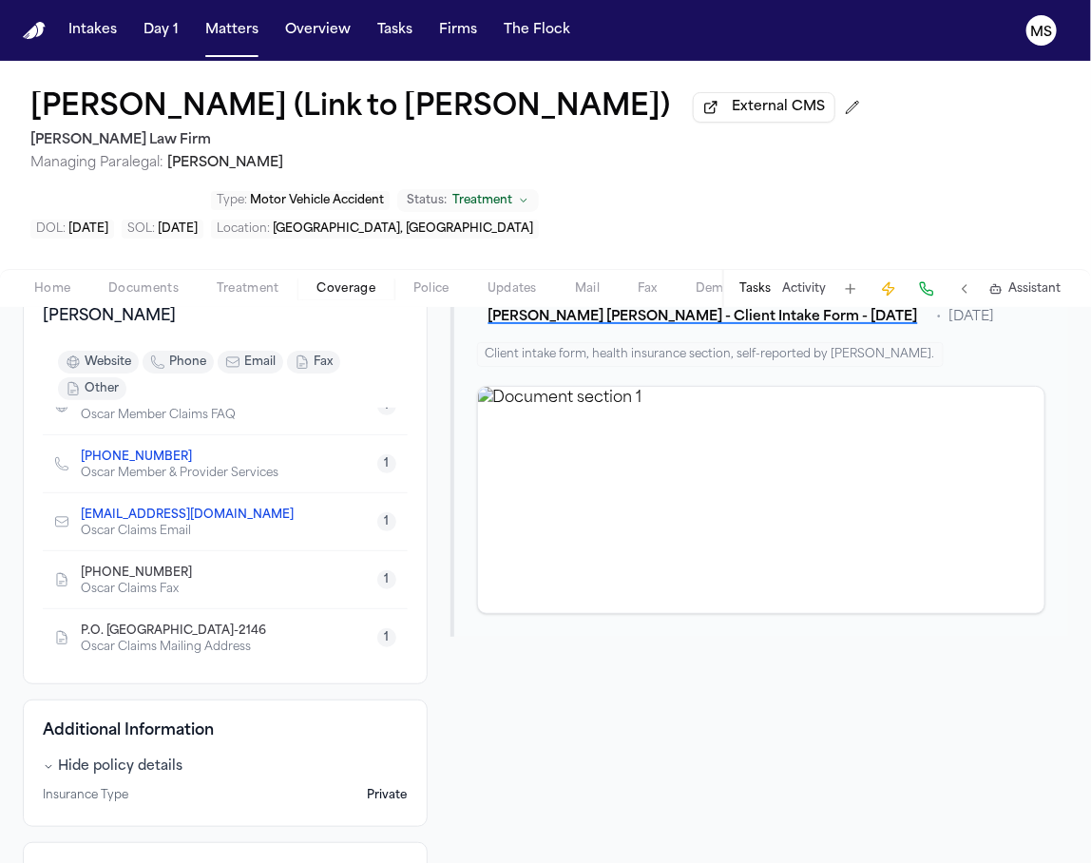
scroll to position [0, 0]
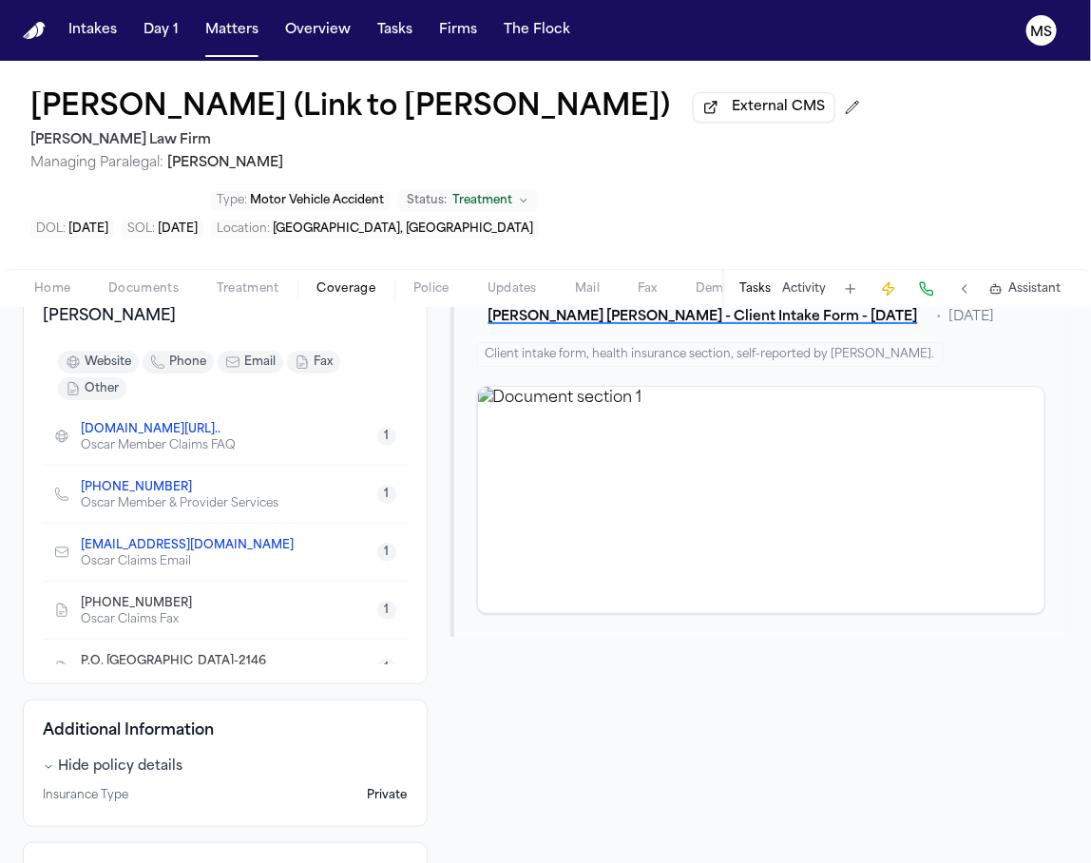
click at [377, 446] on button "1" at bounding box center [386, 436] width 19 height 19
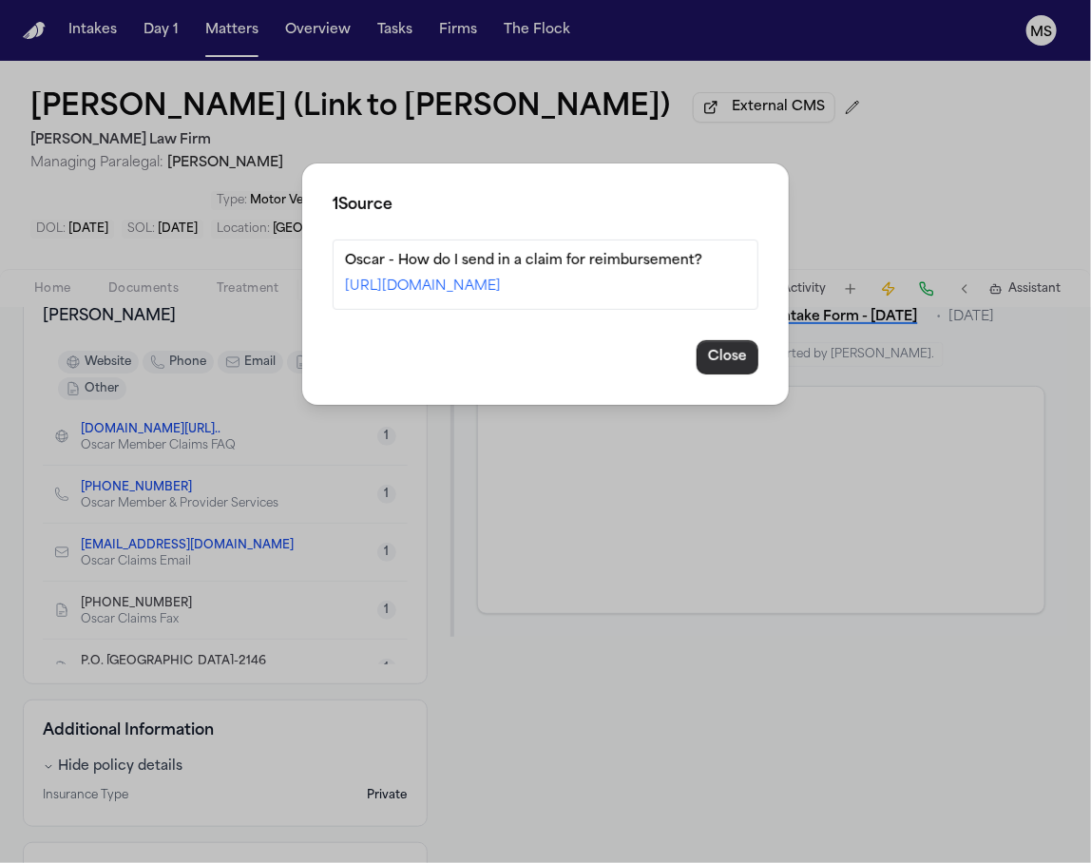
click at [746, 372] on button "Close" at bounding box center [728, 357] width 62 height 34
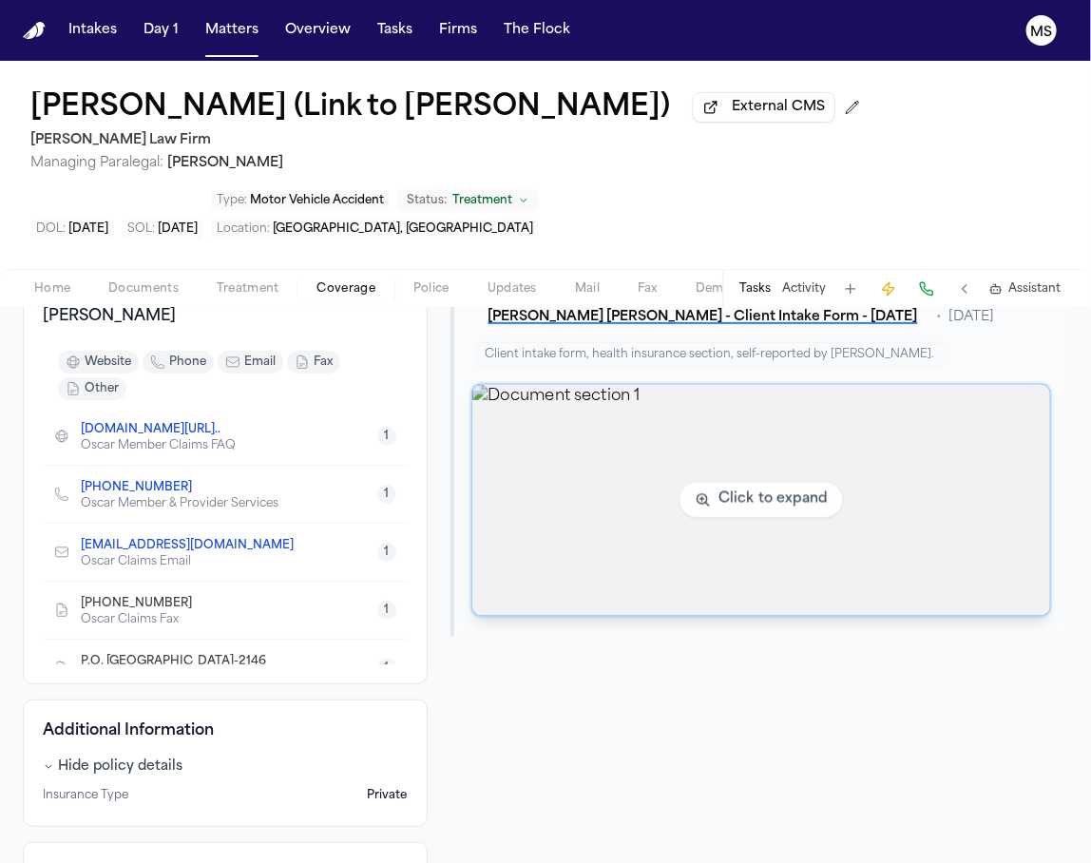
click at [831, 446] on img "View document section 1" at bounding box center [762, 500] width 578 height 231
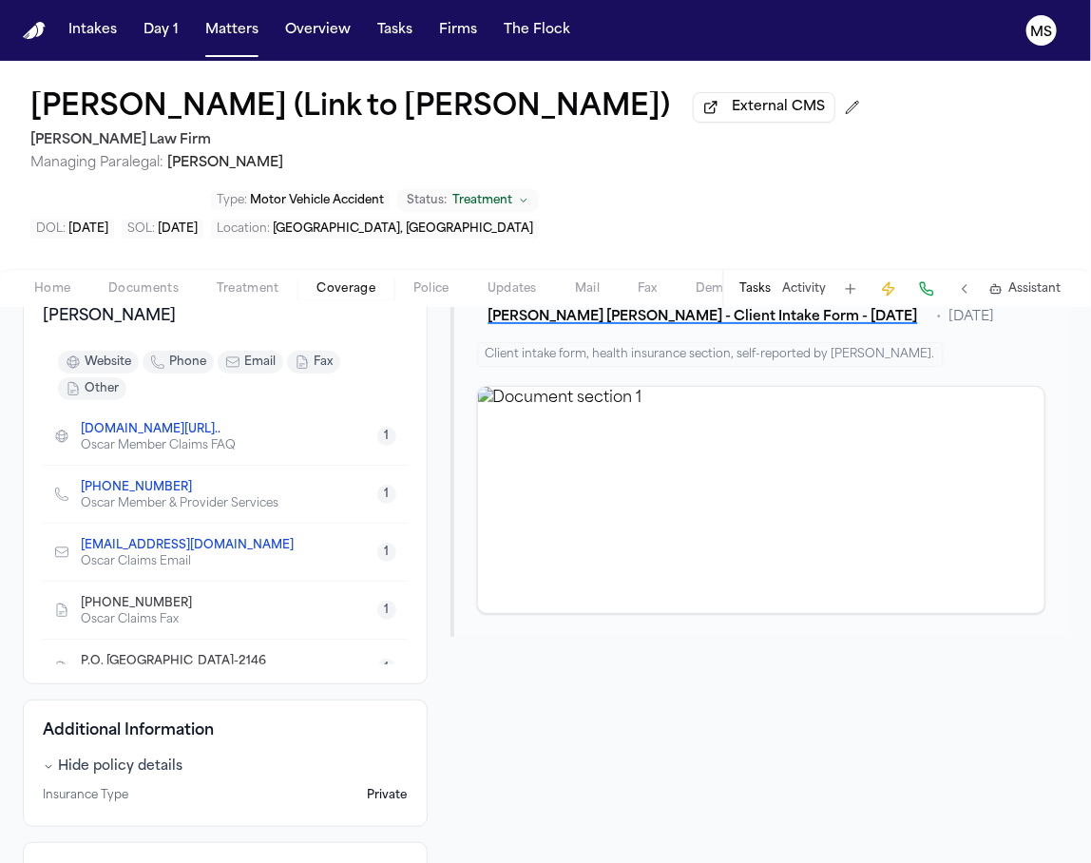
click at [430, 781] on div "Oscar insurance Health Insurance Health Insurance Insured Fanny Guerrero Rodrig…" at bounding box center [546, 738] width 1046 height 1089
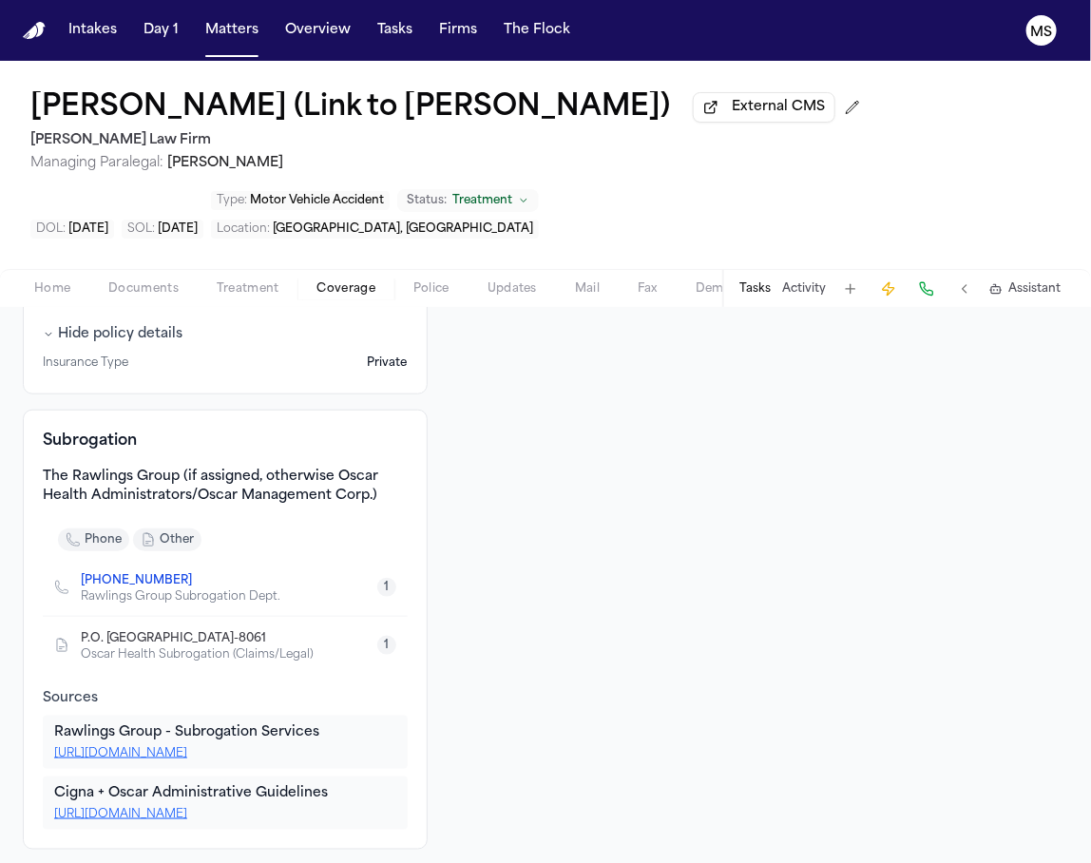
scroll to position [749, 0]
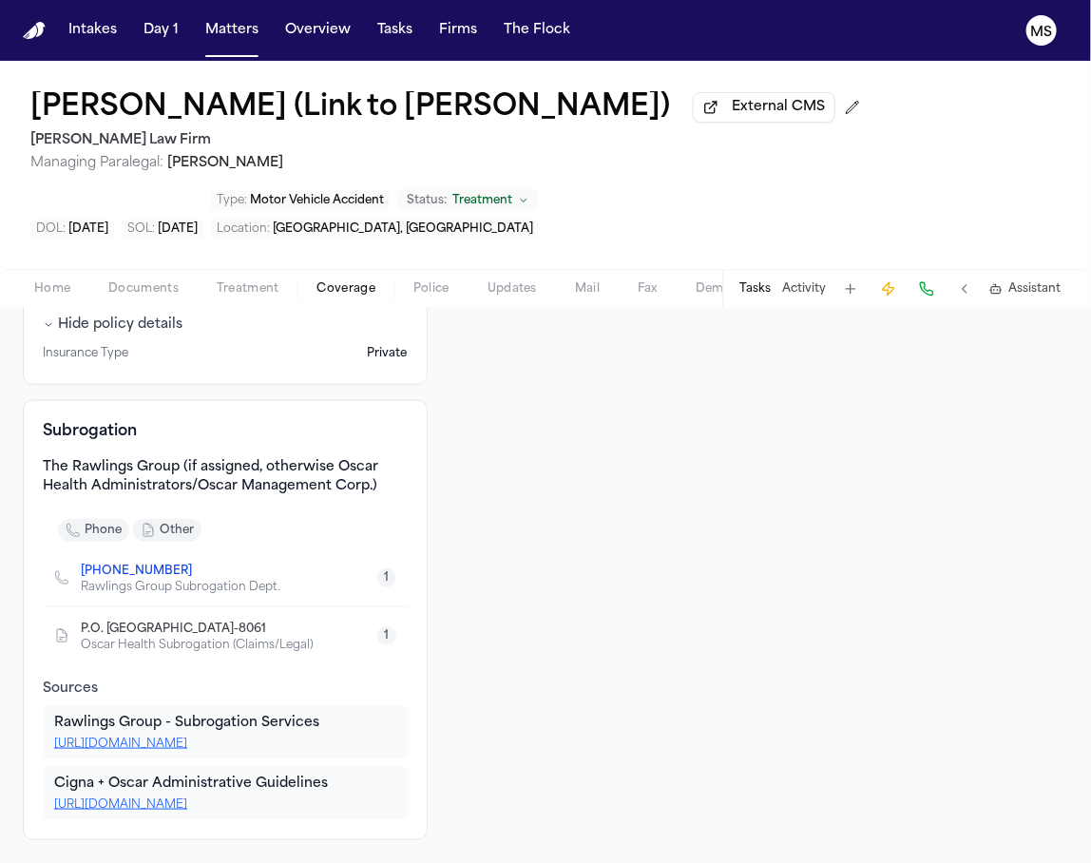
click at [428, 594] on div "Oscar insurance Health Insurance Health Insurance Insured Fanny Guerrero Rodrig…" at bounding box center [546, 296] width 1046 height 1089
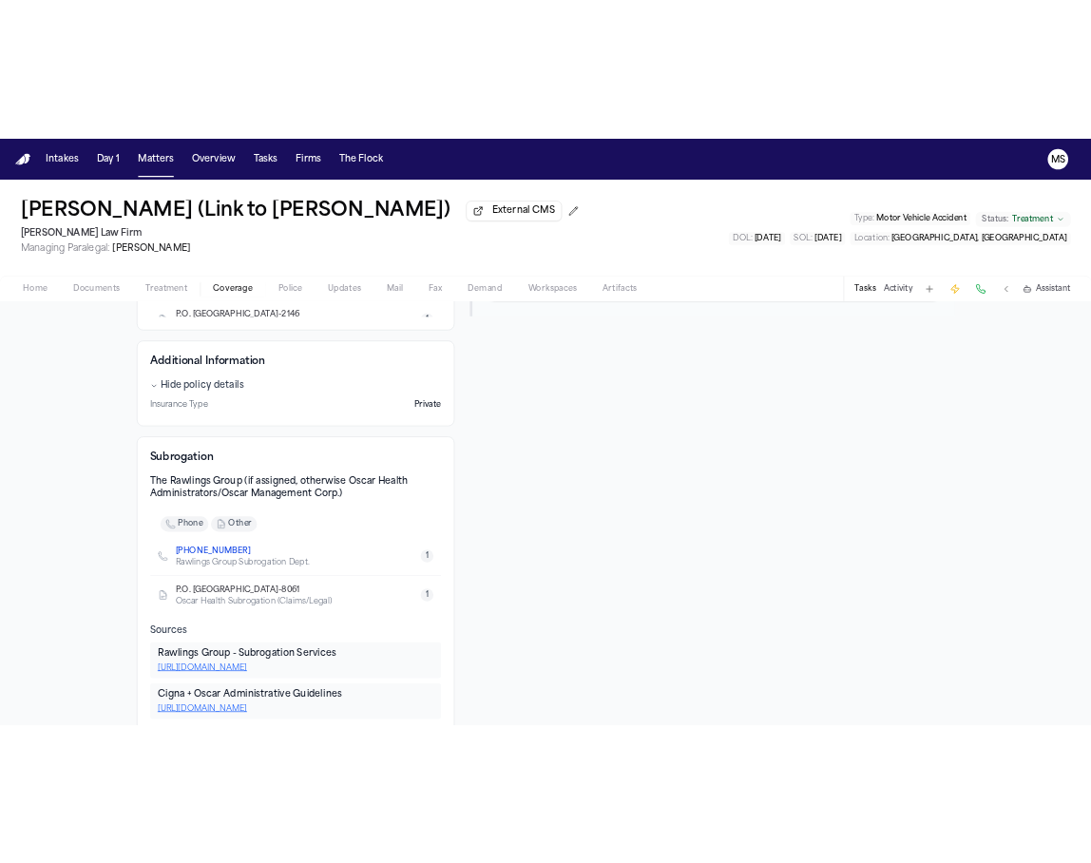
scroll to position [518, 0]
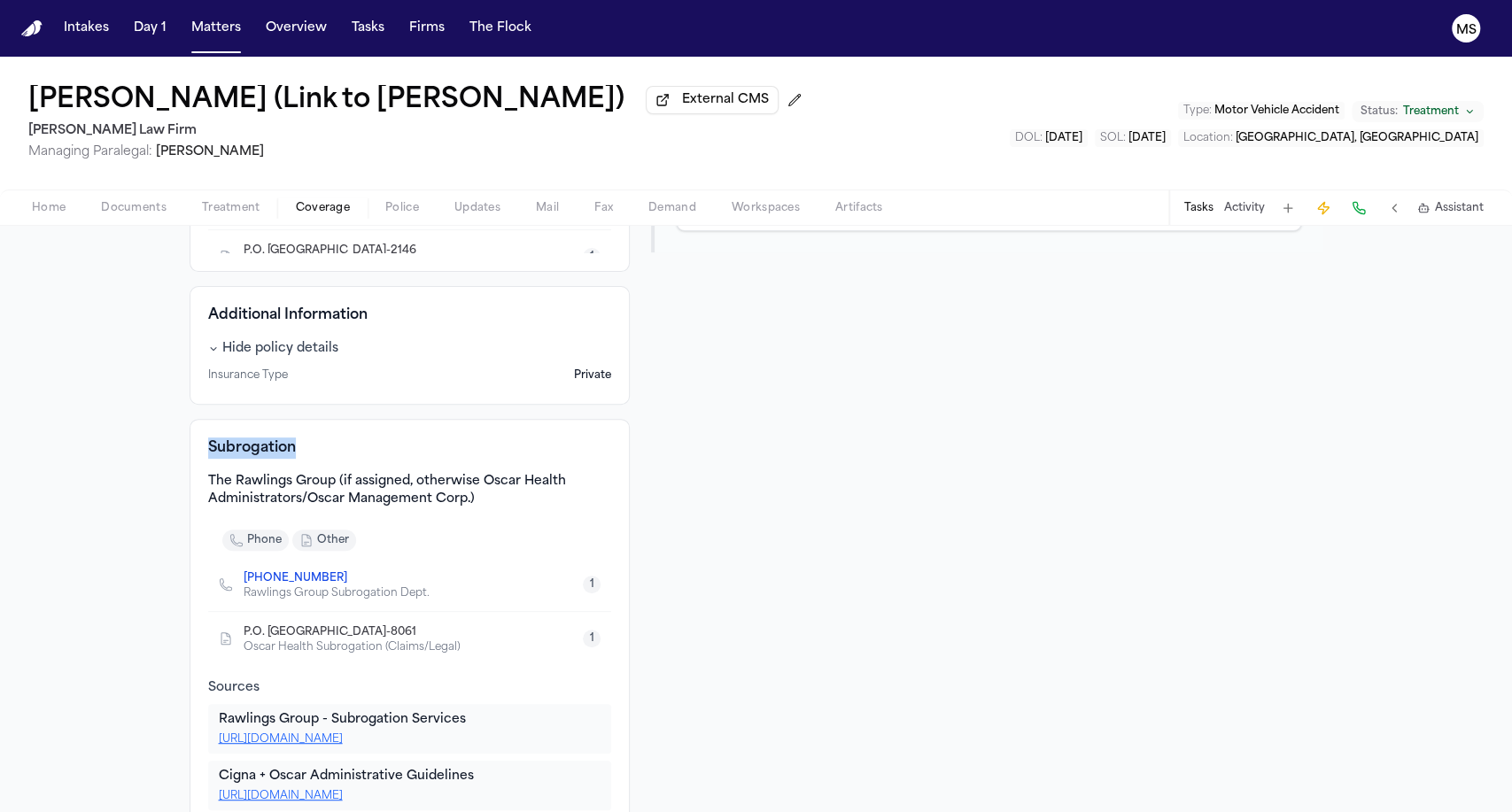
drag, startPoint x: 288, startPoint y: 440, endPoint x: 183, endPoint y: 441, distance: 105.0
click at [189, 441] on div "Subrogation The Rawlings Group (if assigned, otherwise Oscar Health Administrat…" at bounding box center [409, 624] width 441 height 410
copy h4 "Subrogation"
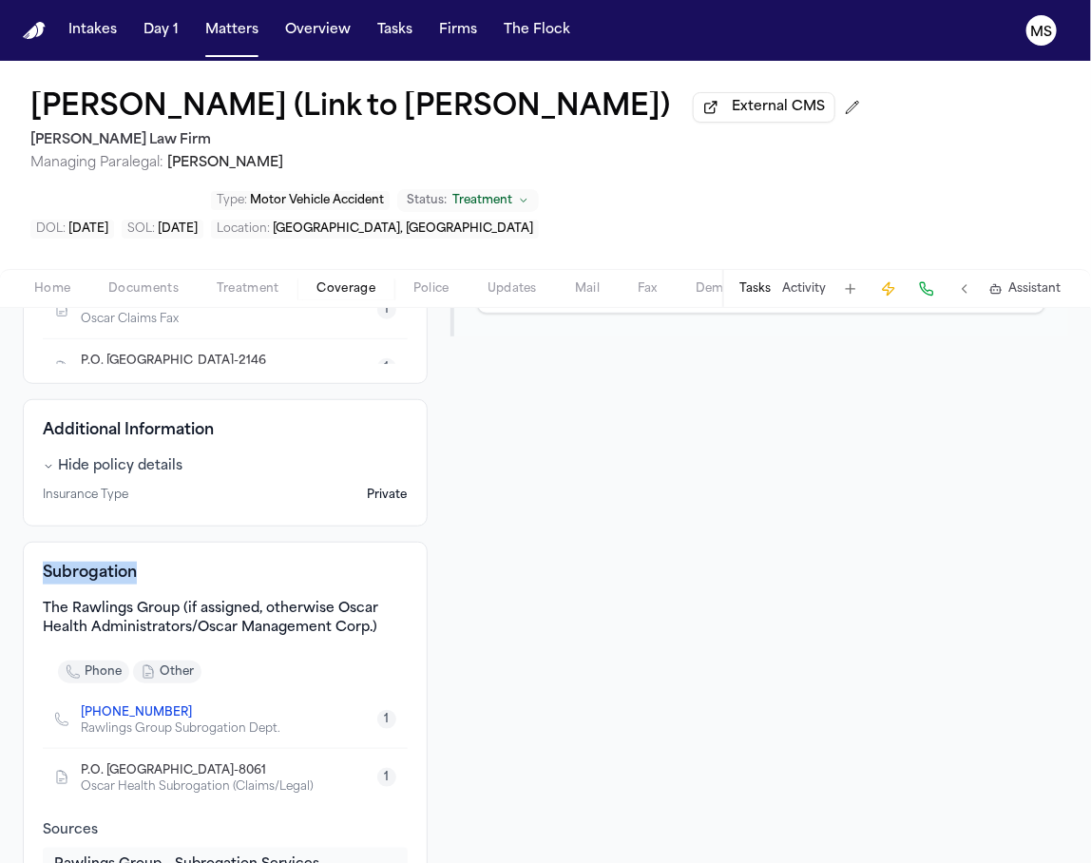
scroll to position [546, 0]
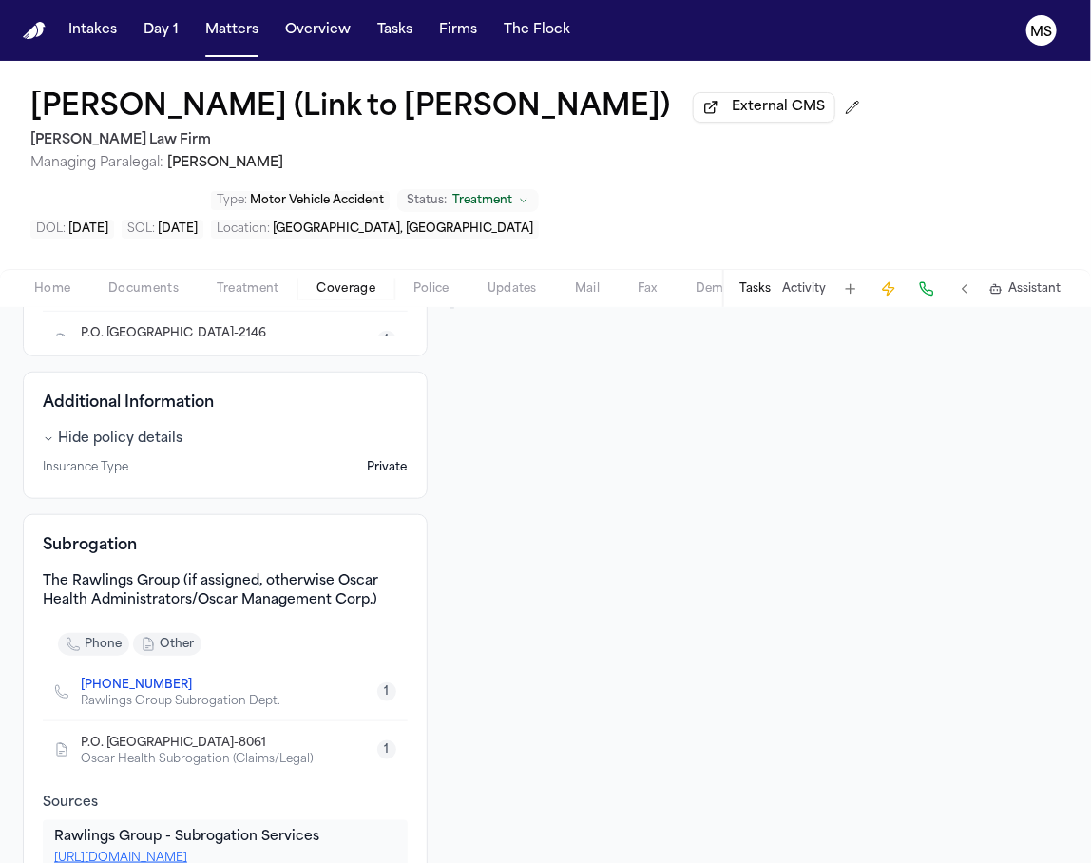
click at [601, 451] on div "Sources Source # 1 F. Guerrero Rodriguez - Client Intake Form - 6.23.25 • 4 mon…" at bounding box center [760, 410] width 618 height 1089
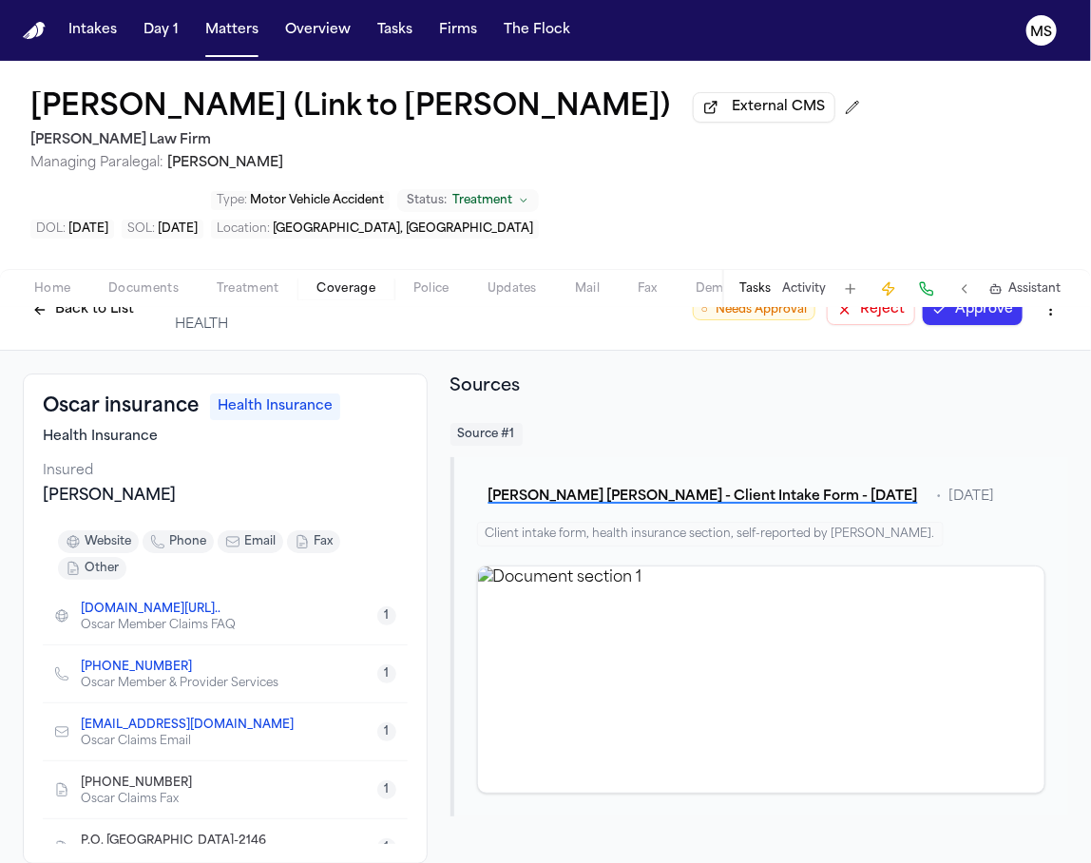
scroll to position [81, 0]
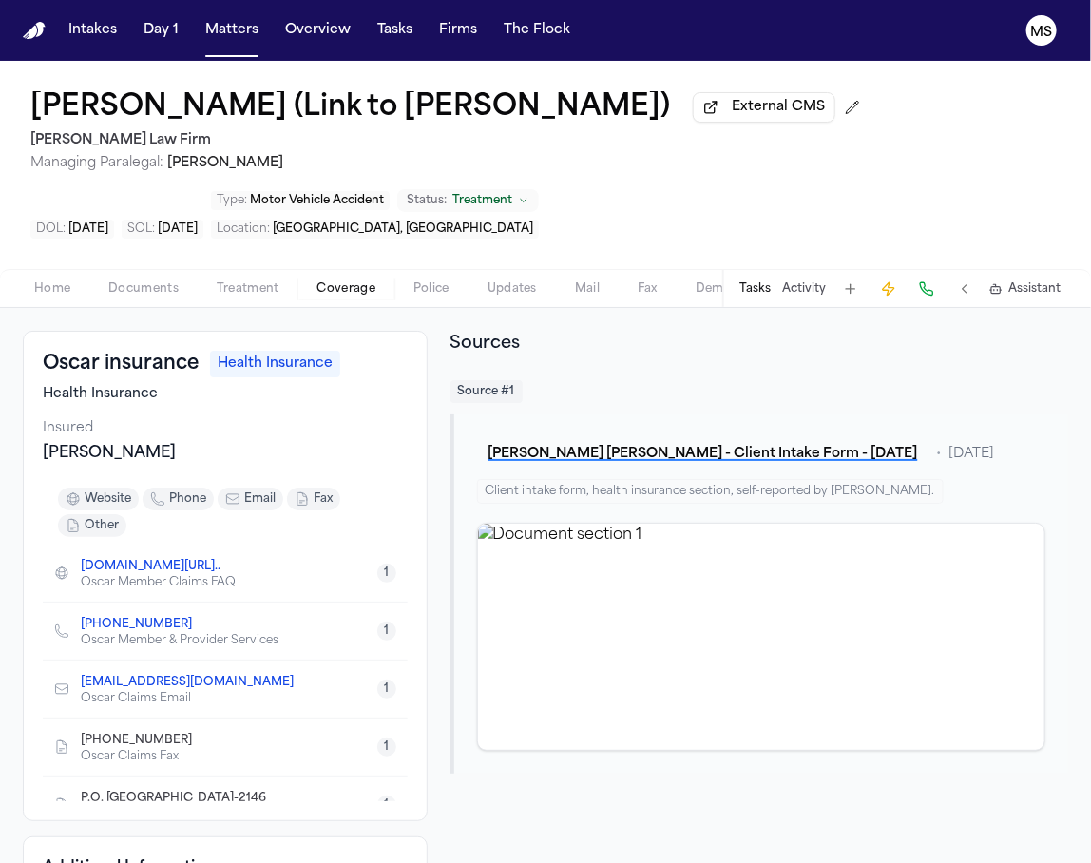
click at [363, 438] on div "Insured" at bounding box center [225, 428] width 365 height 19
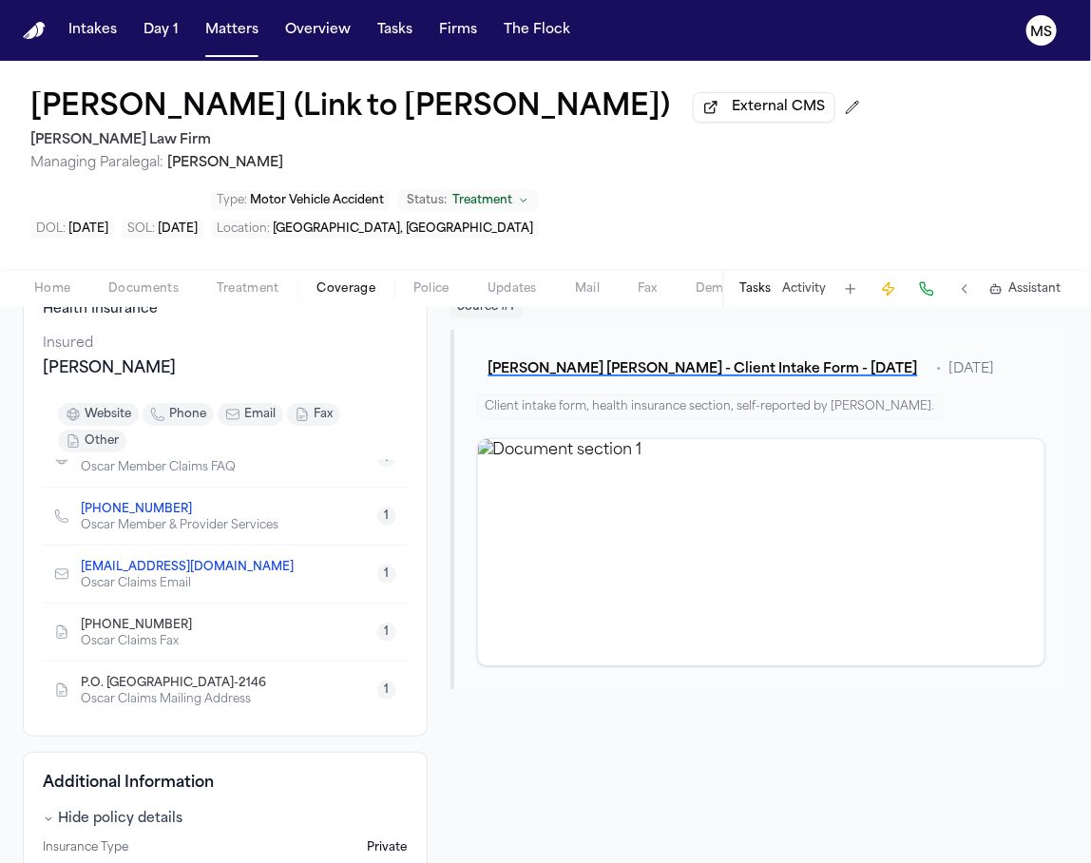
scroll to position [0, 0]
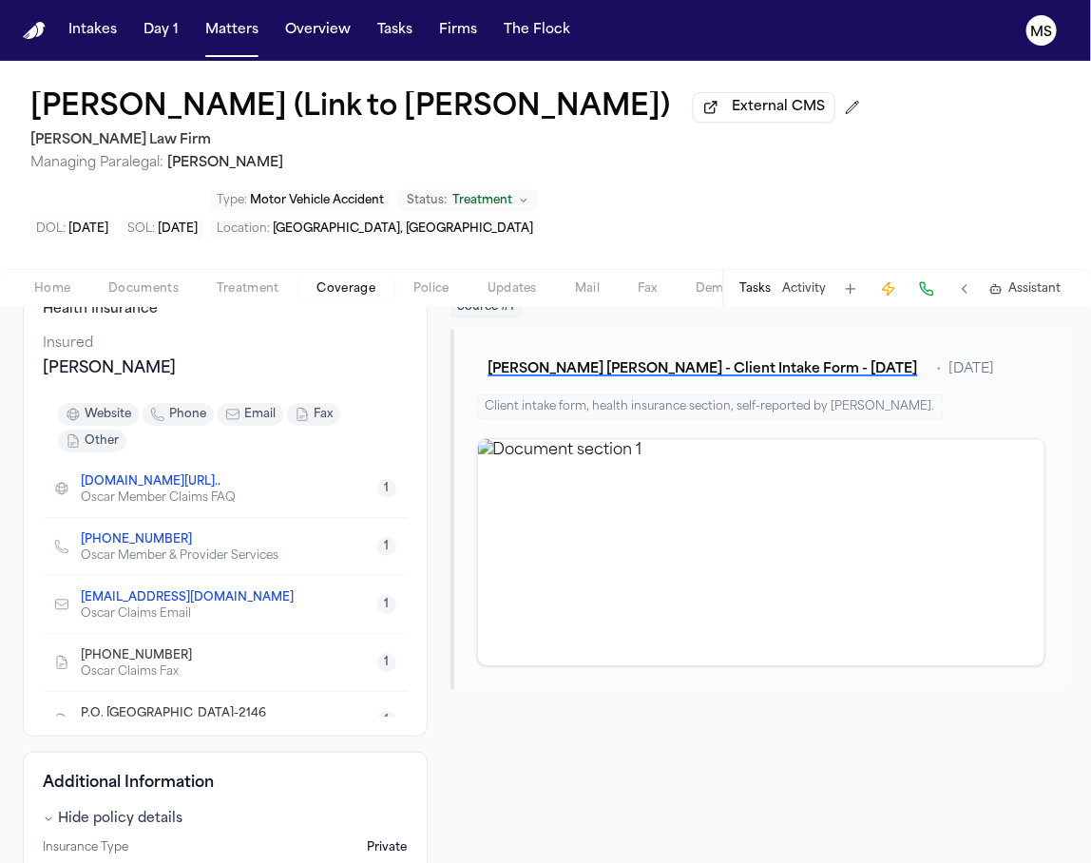
click at [348, 354] on div "Insured" at bounding box center [225, 344] width 365 height 19
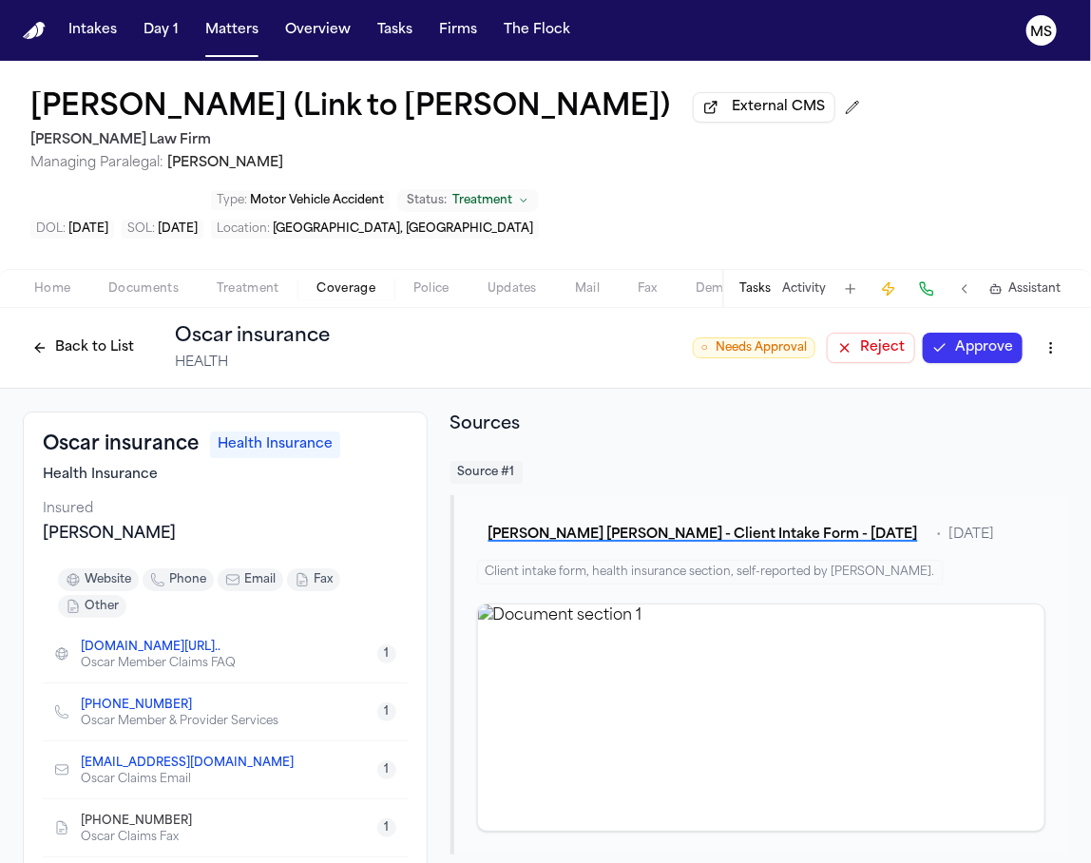
click at [31, 363] on button "Back to List" at bounding box center [83, 348] width 121 height 30
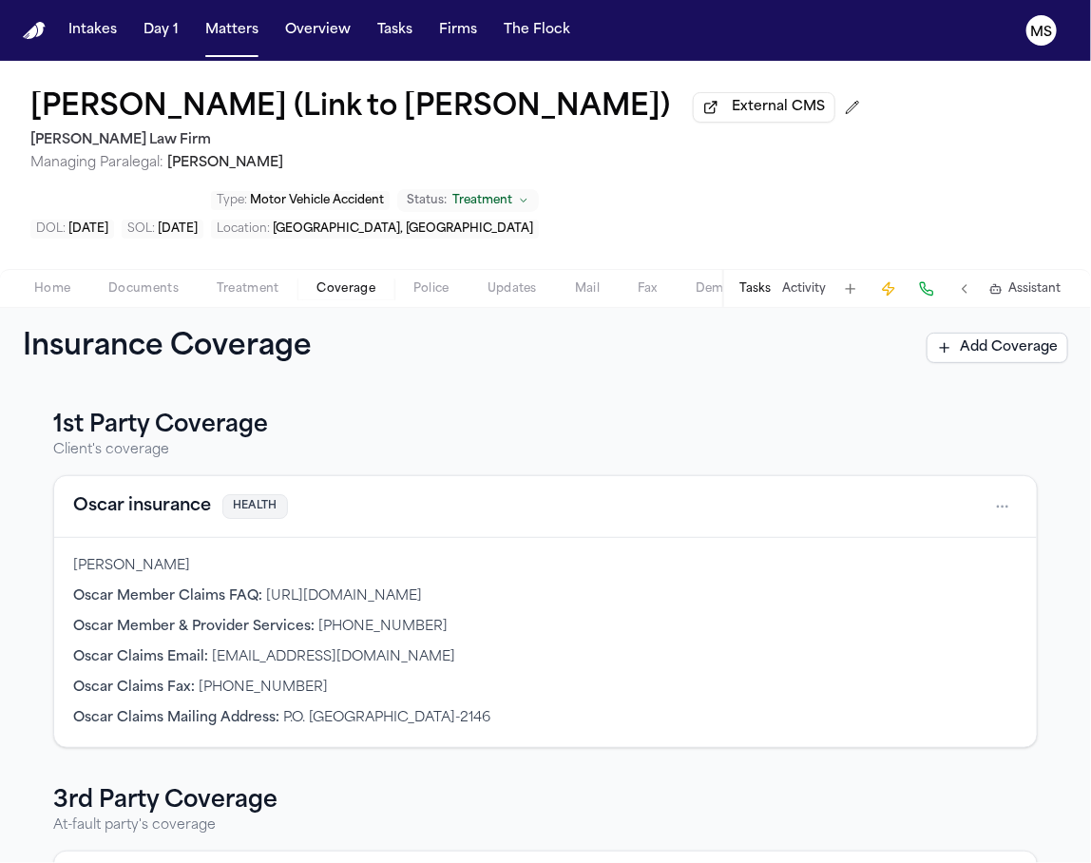
click at [414, 441] on h3 "1st Party Coverage" at bounding box center [545, 426] width 985 height 30
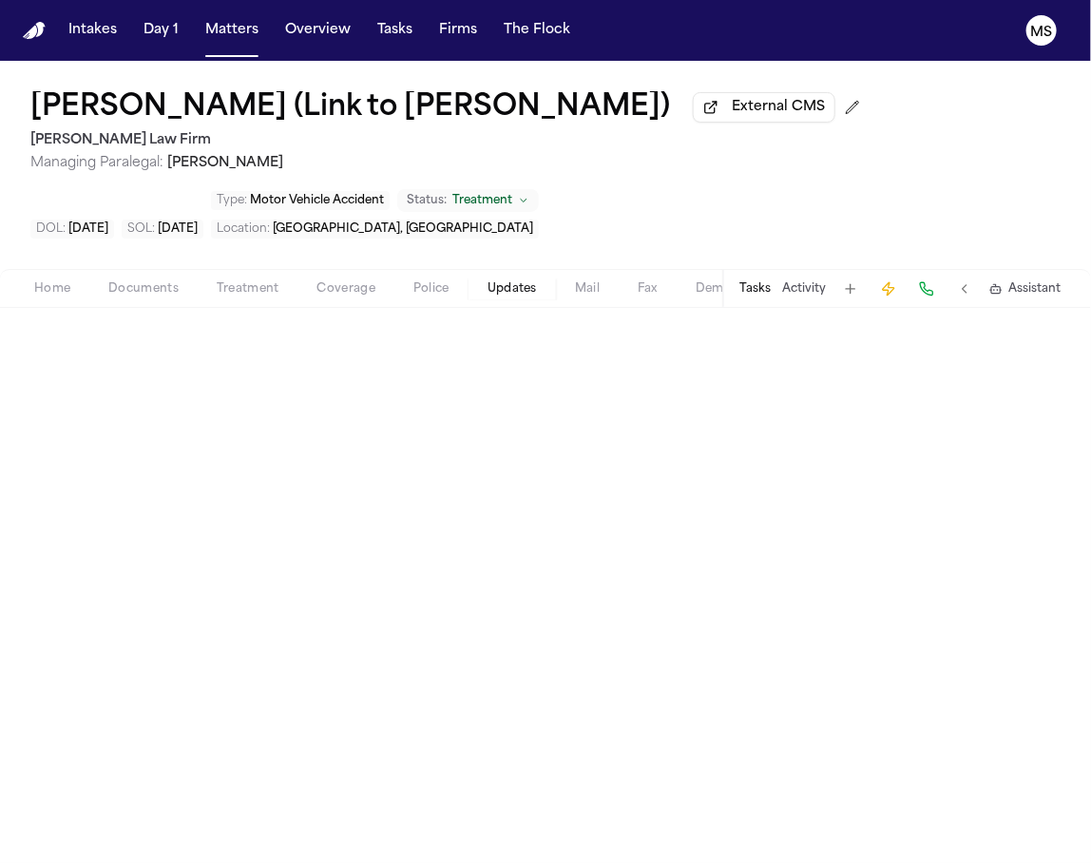
click at [510, 297] on span "Updates" at bounding box center [512, 288] width 49 height 15
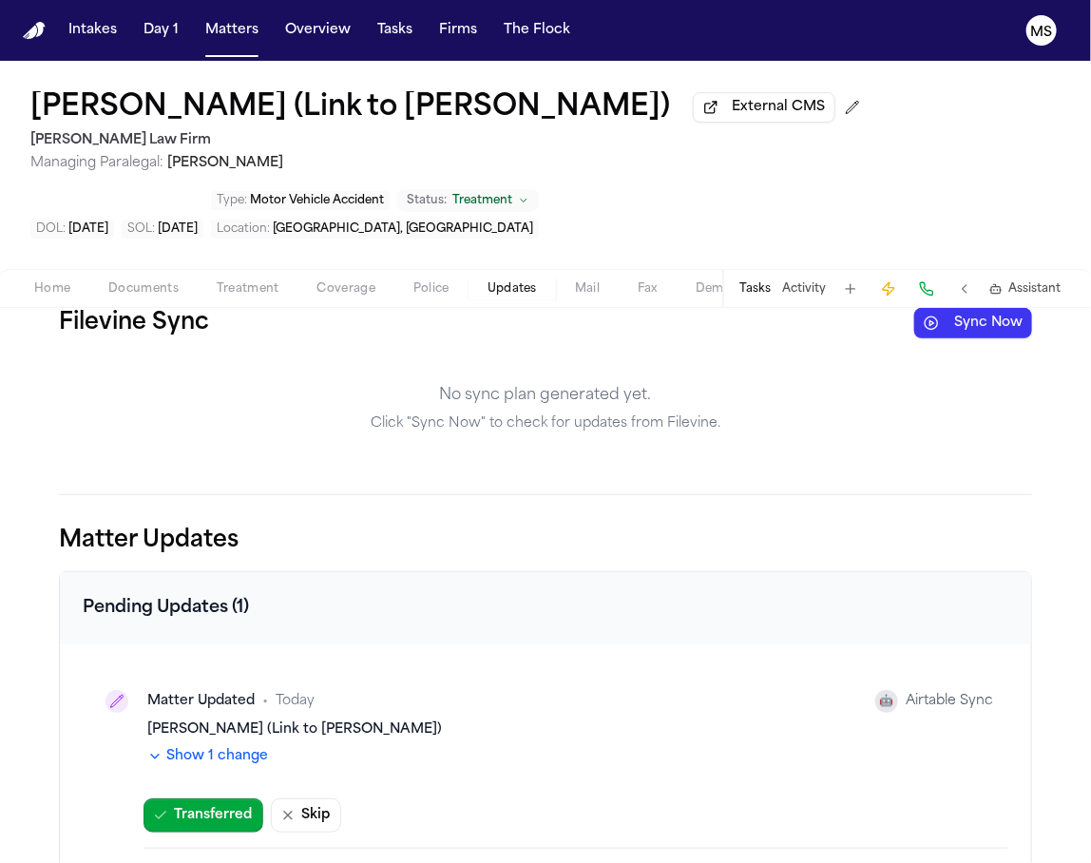
click at [960, 338] on button "Sync Now" at bounding box center [974, 323] width 118 height 30
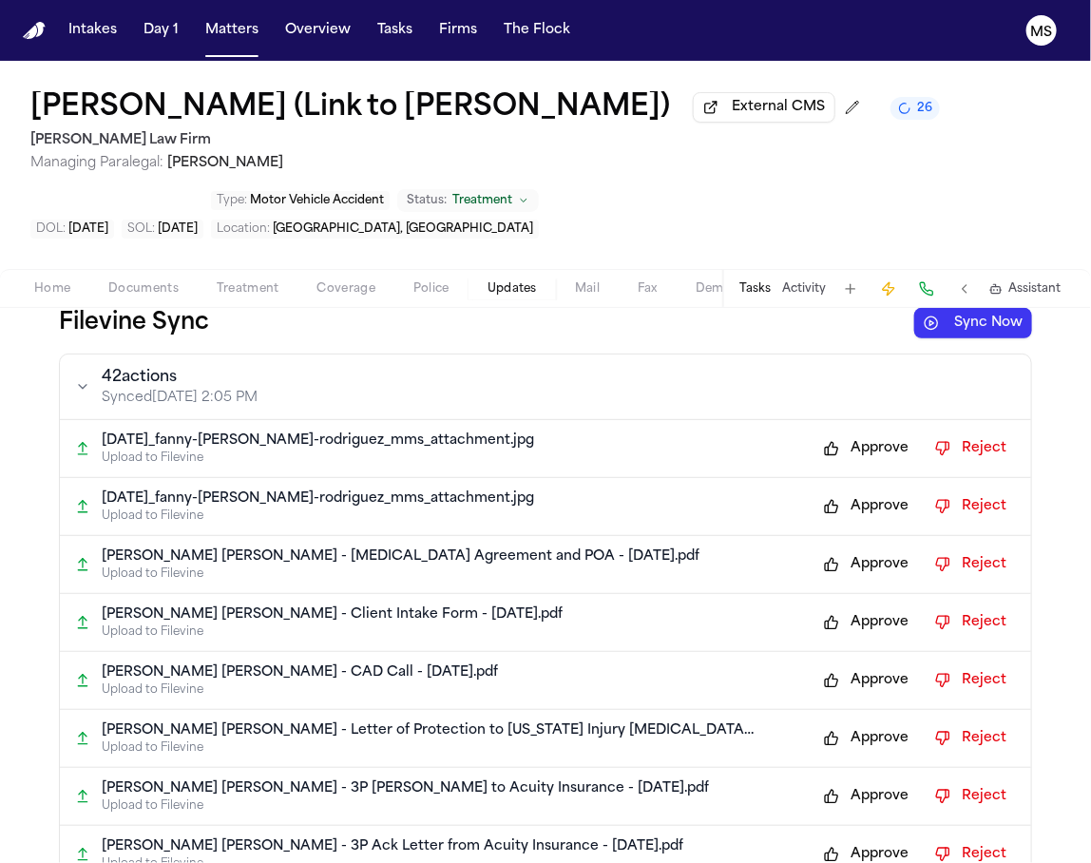
click at [890, 464] on button "Approve" at bounding box center [867, 449] width 104 height 30
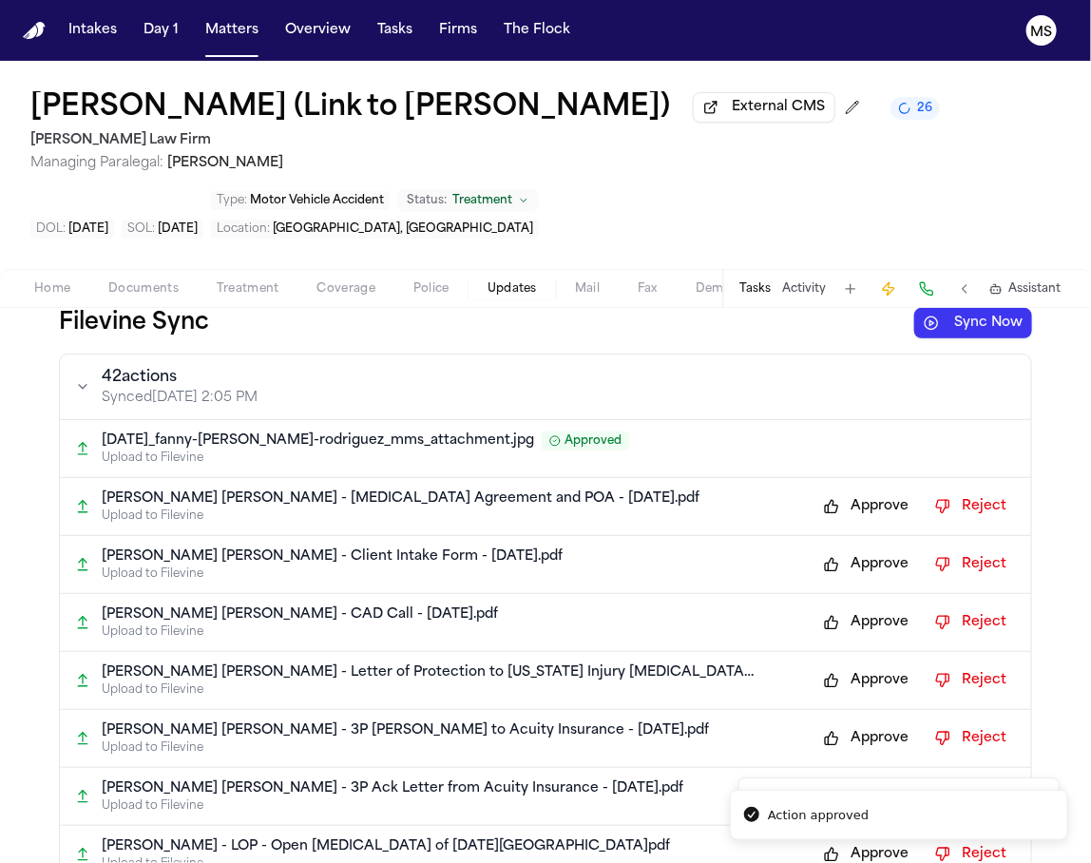
click at [875, 522] on button "Approve" at bounding box center [867, 507] width 104 height 30
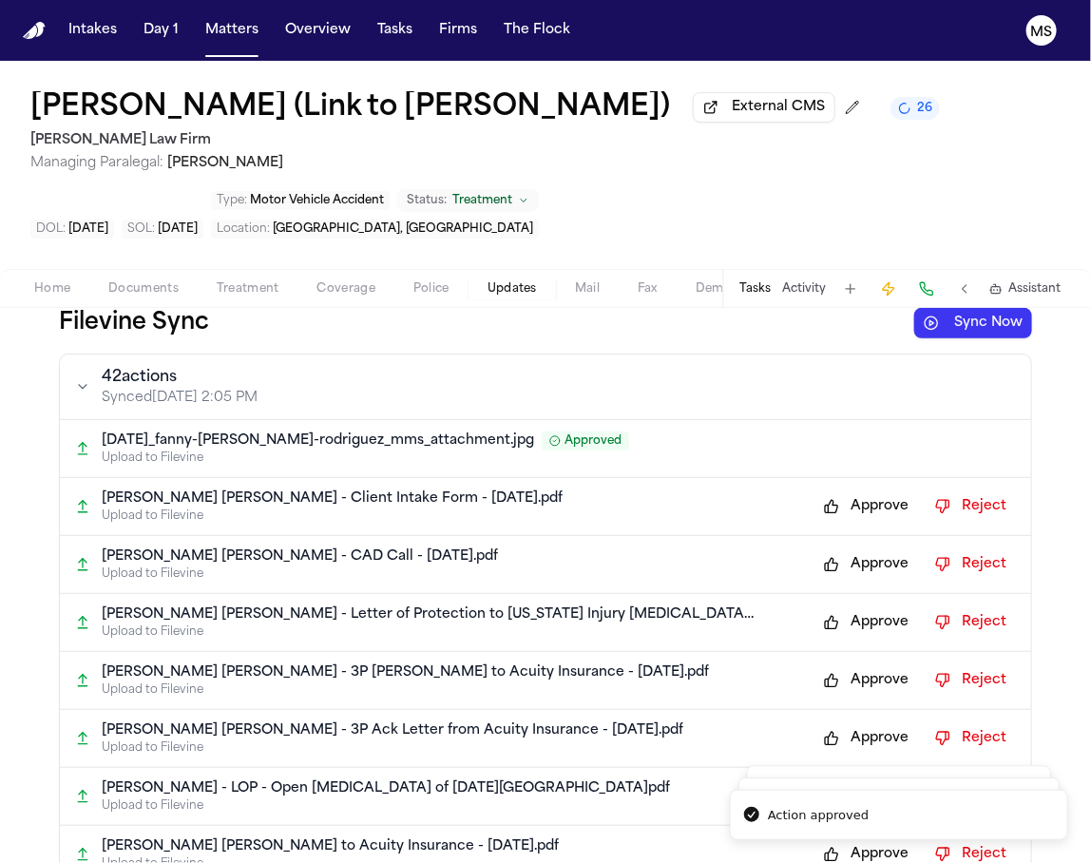
click at [875, 522] on button "Approve" at bounding box center [867, 507] width 104 height 30
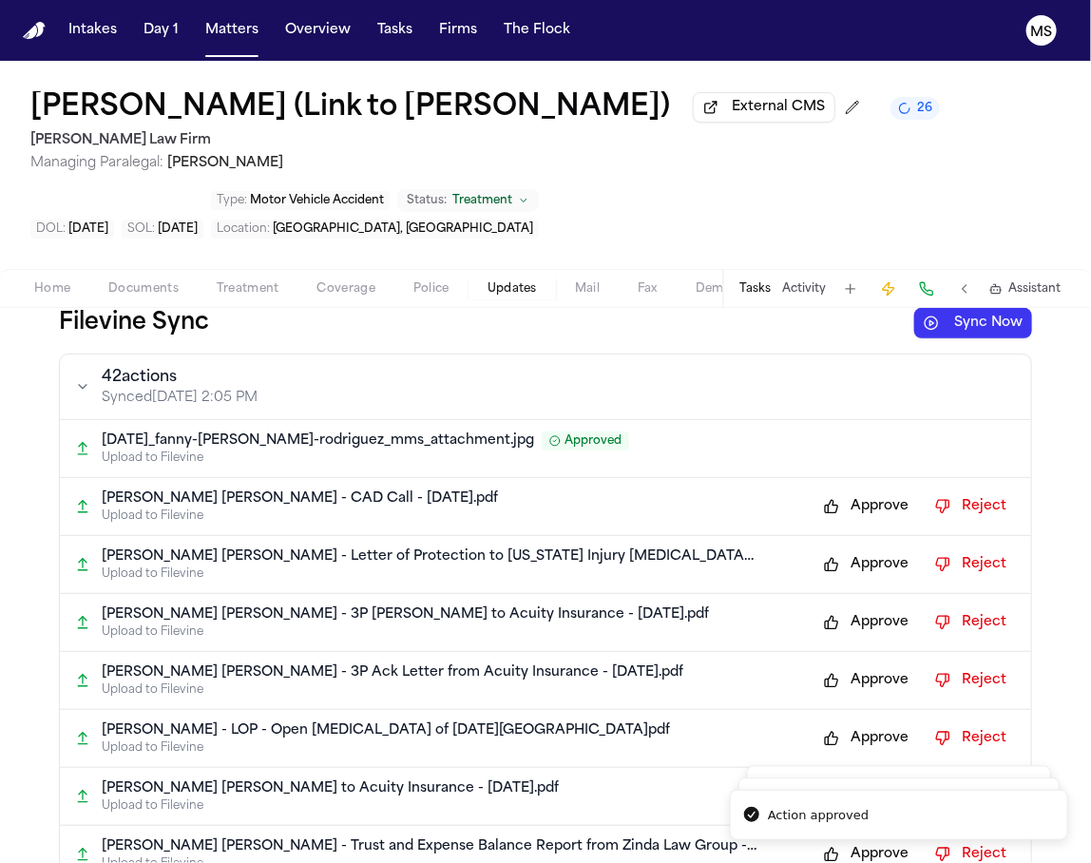
click at [875, 522] on button "Approve" at bounding box center [867, 507] width 104 height 30
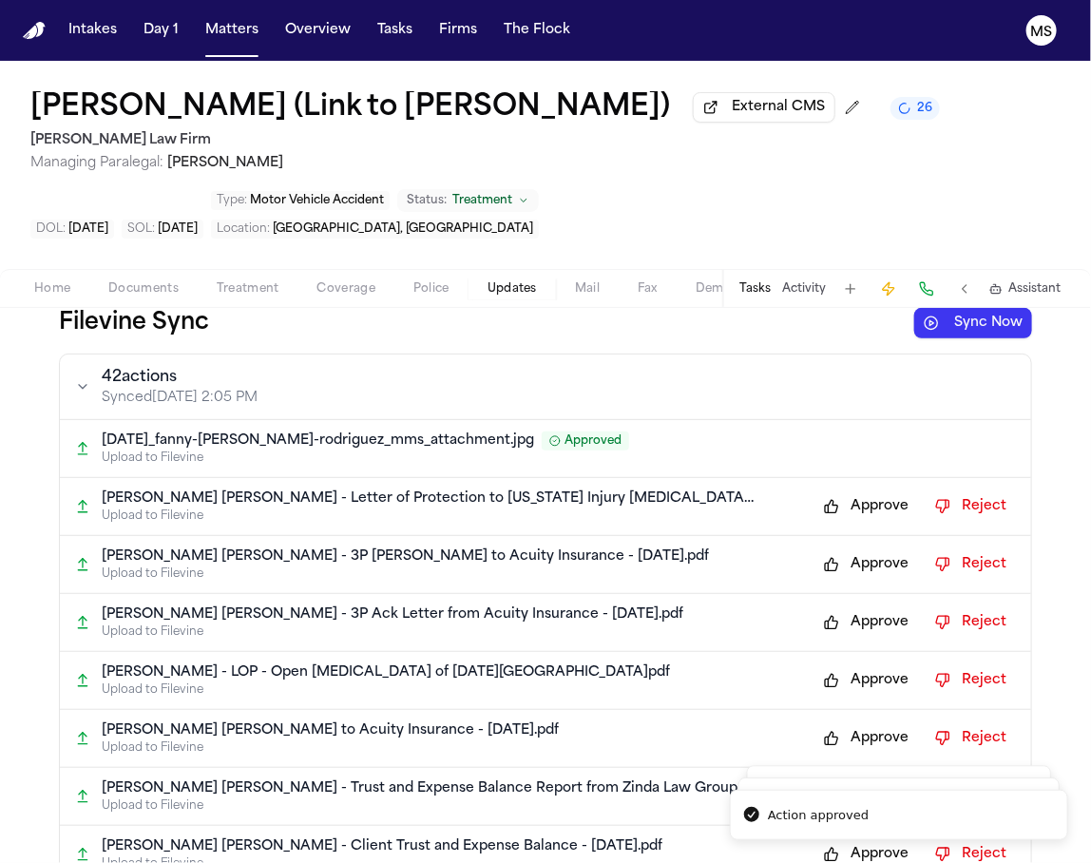
click at [875, 522] on button "Approve" at bounding box center [867, 507] width 104 height 30
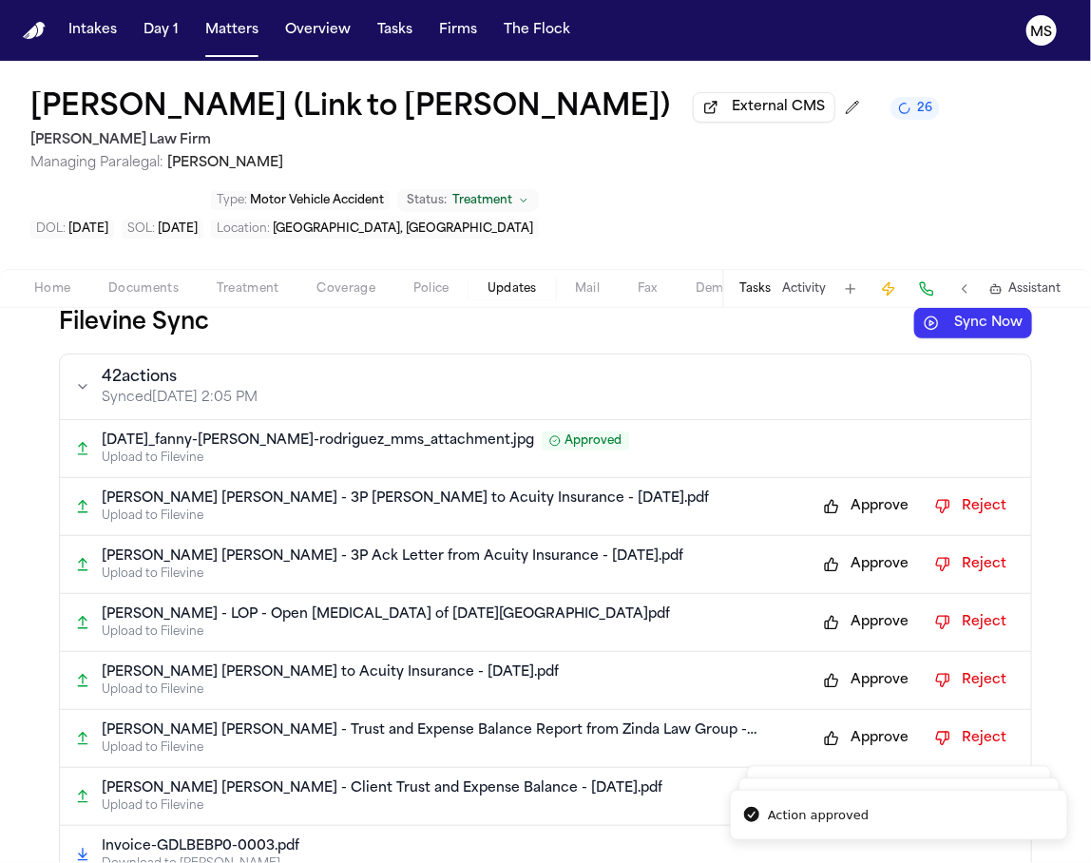
click at [875, 522] on button "Approve" at bounding box center [867, 507] width 104 height 30
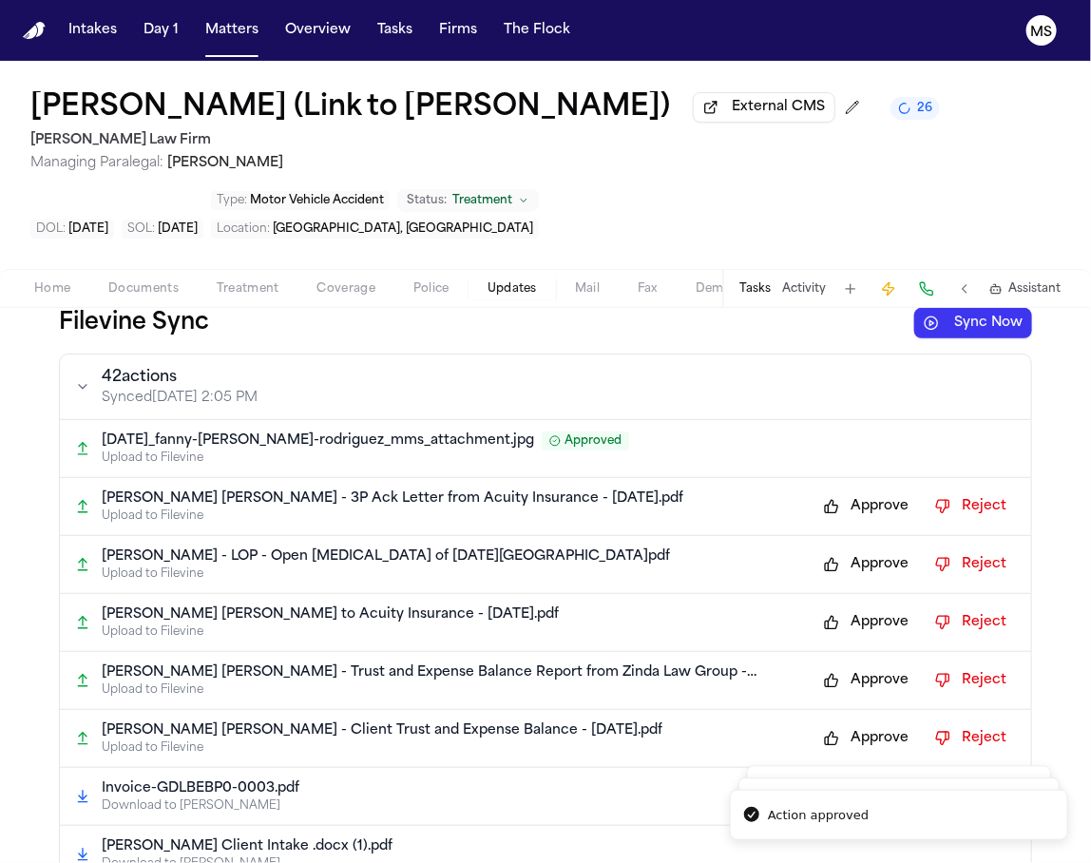
click at [875, 522] on button "Approve" at bounding box center [867, 507] width 104 height 30
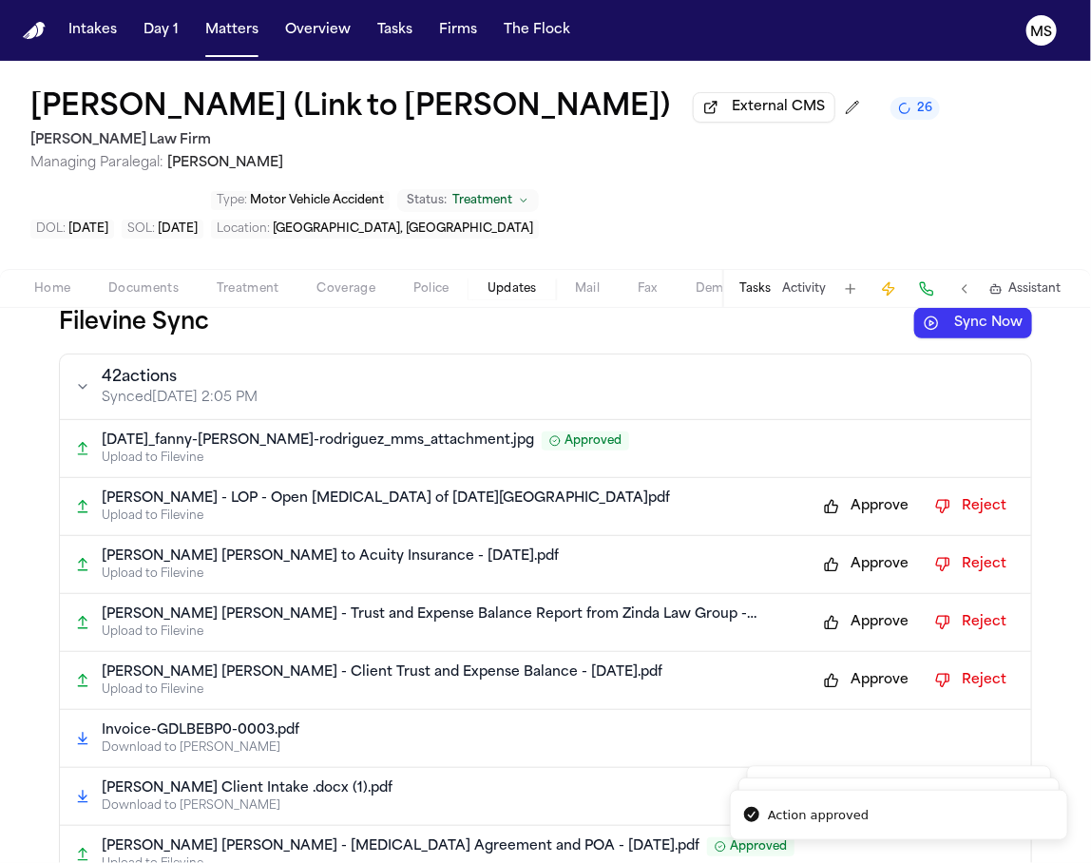
click at [875, 522] on button "Approve" at bounding box center [867, 507] width 104 height 30
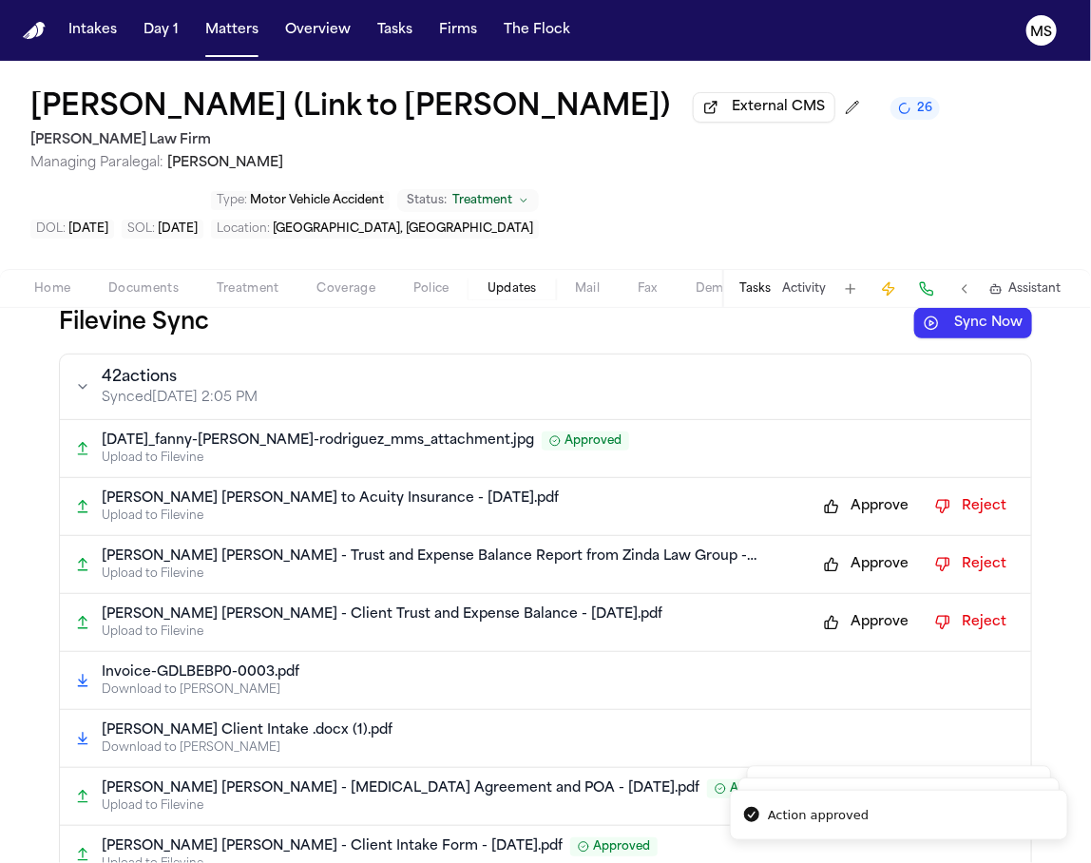
click at [875, 522] on button "Approve" at bounding box center [867, 507] width 104 height 30
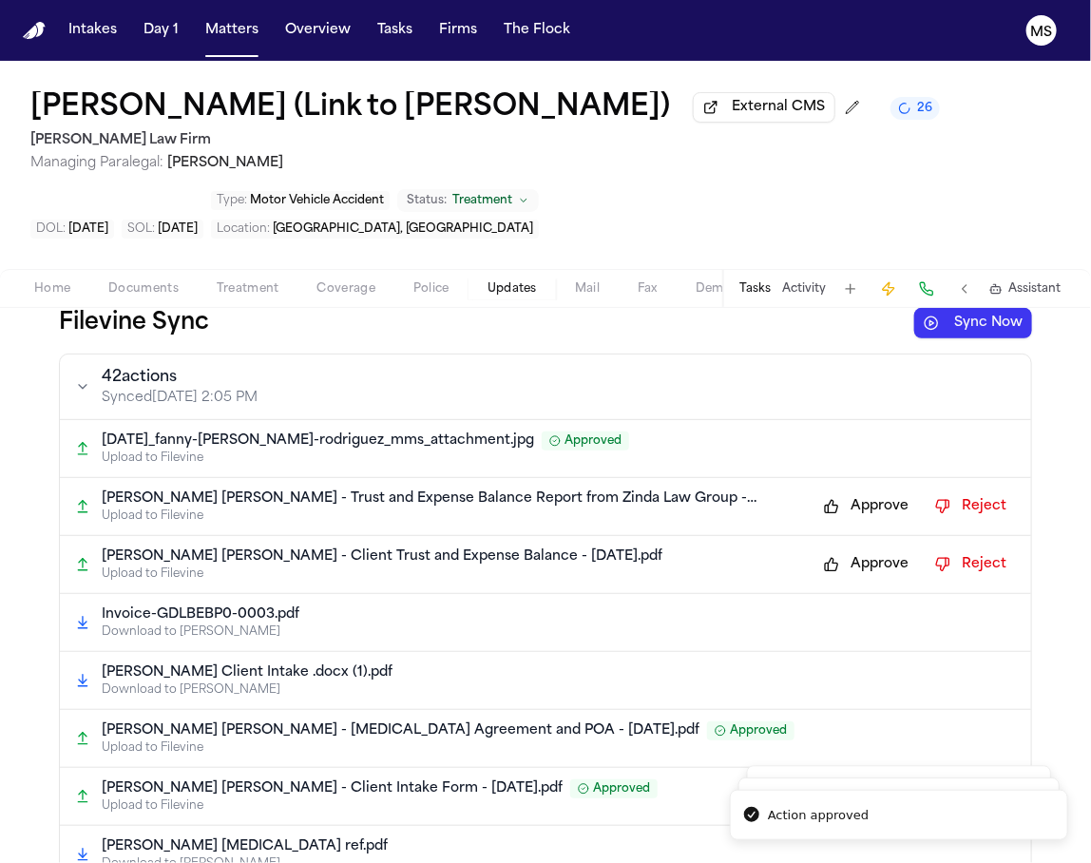
click at [875, 522] on button "Approve" at bounding box center [867, 507] width 104 height 30
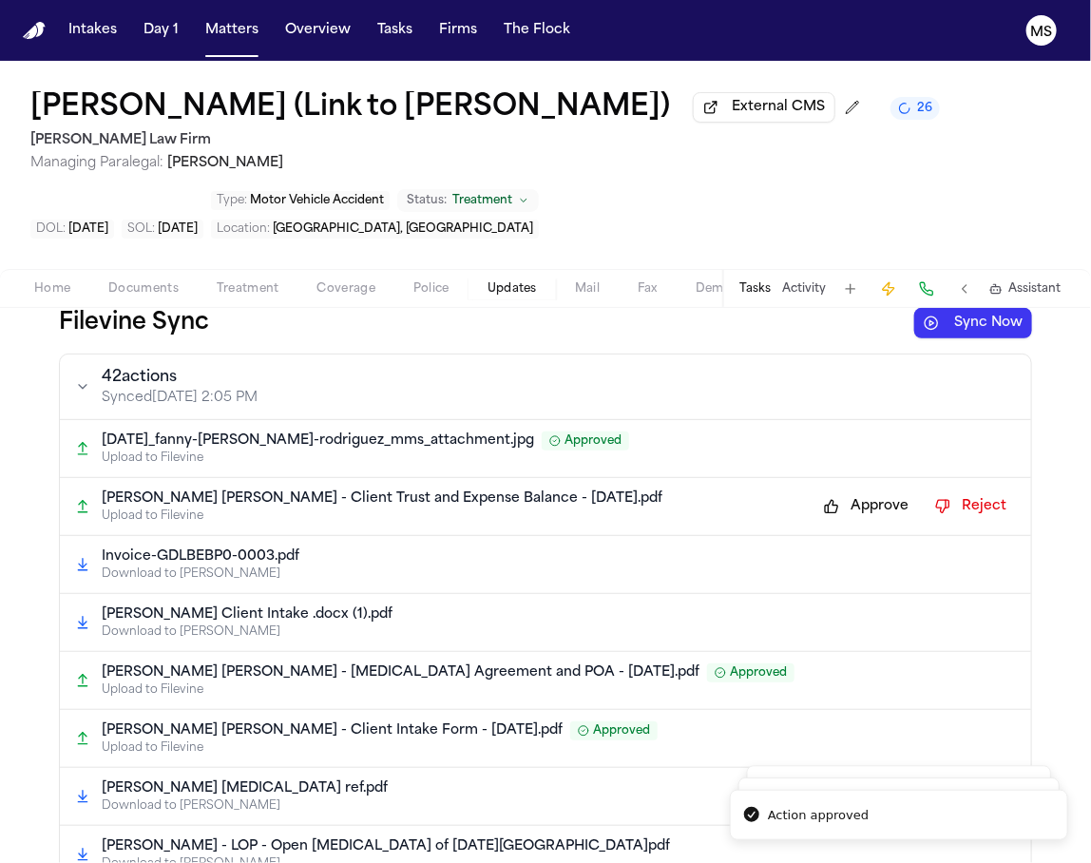
click at [875, 522] on button "Approve" at bounding box center [867, 507] width 104 height 30
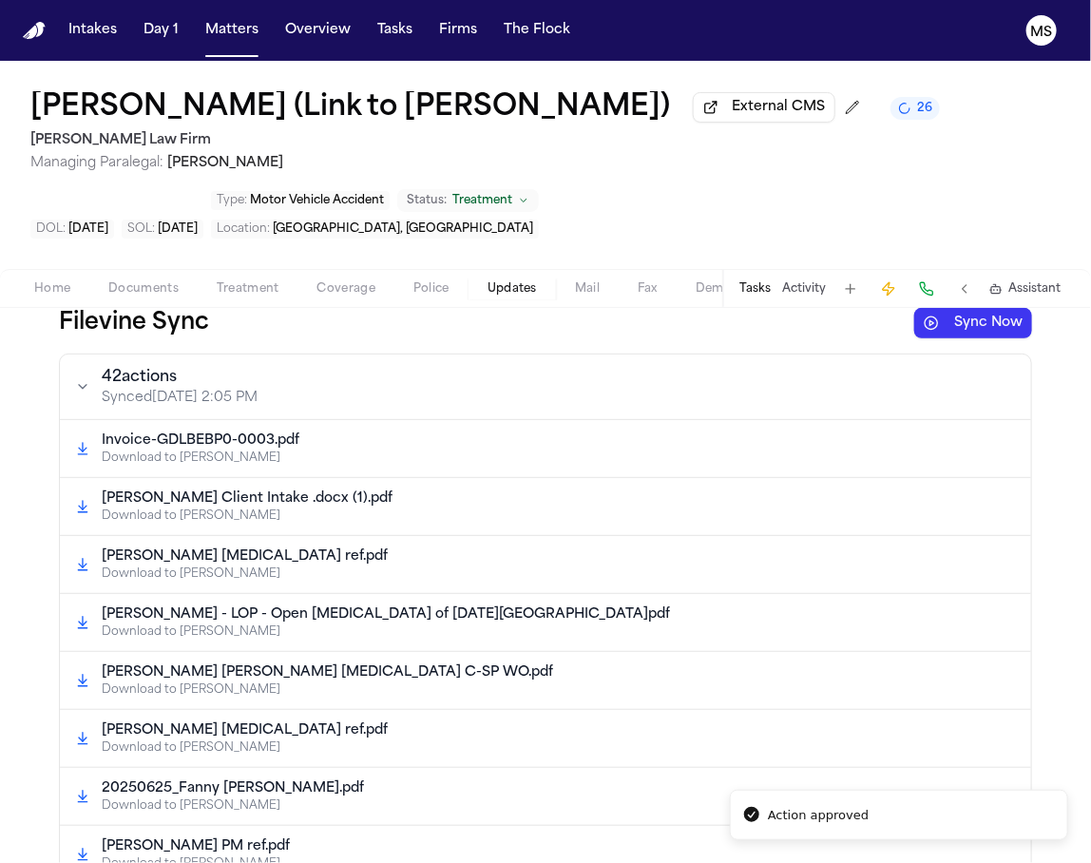
click at [1057, 455] on div "Filevine Sync Sync Now 42 action s Synced Oct 14, 2:05 PM Invoice-GDLBEBP0-0003…" at bounding box center [545, 585] width 1091 height 555
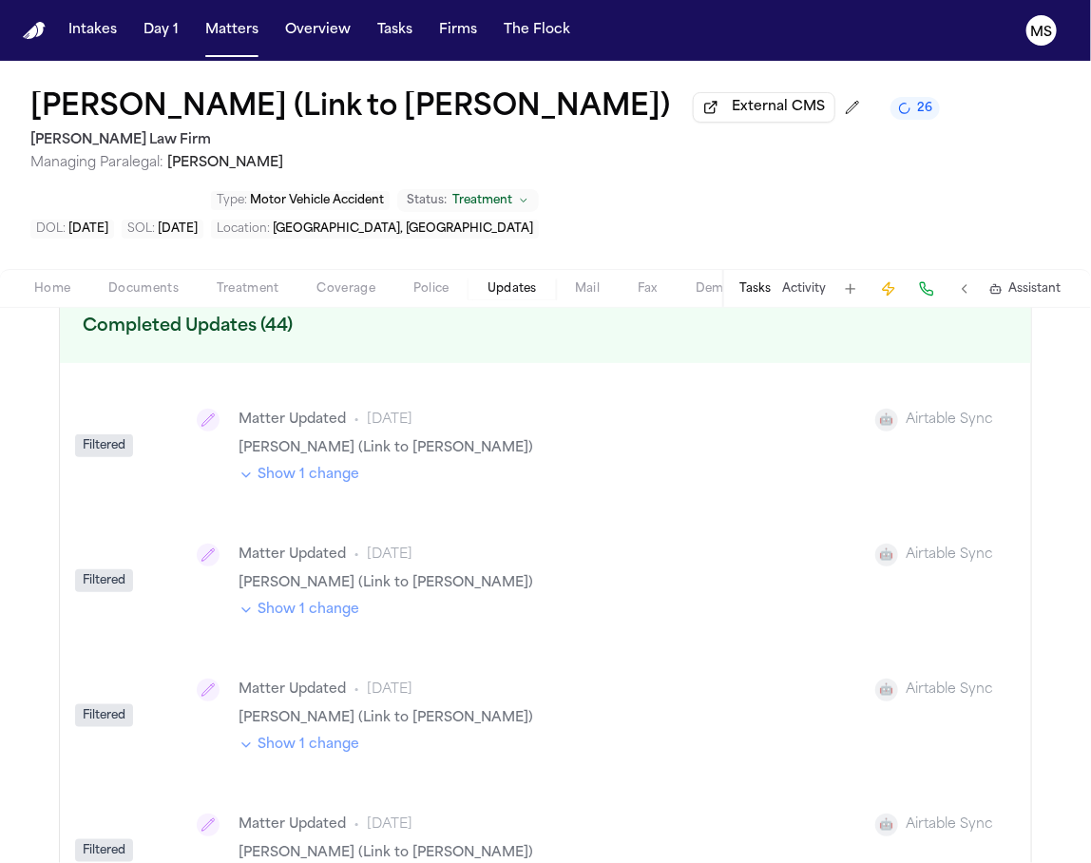
scroll to position [3000, 0]
click at [142, 297] on span "Documents" at bounding box center [143, 288] width 70 height 15
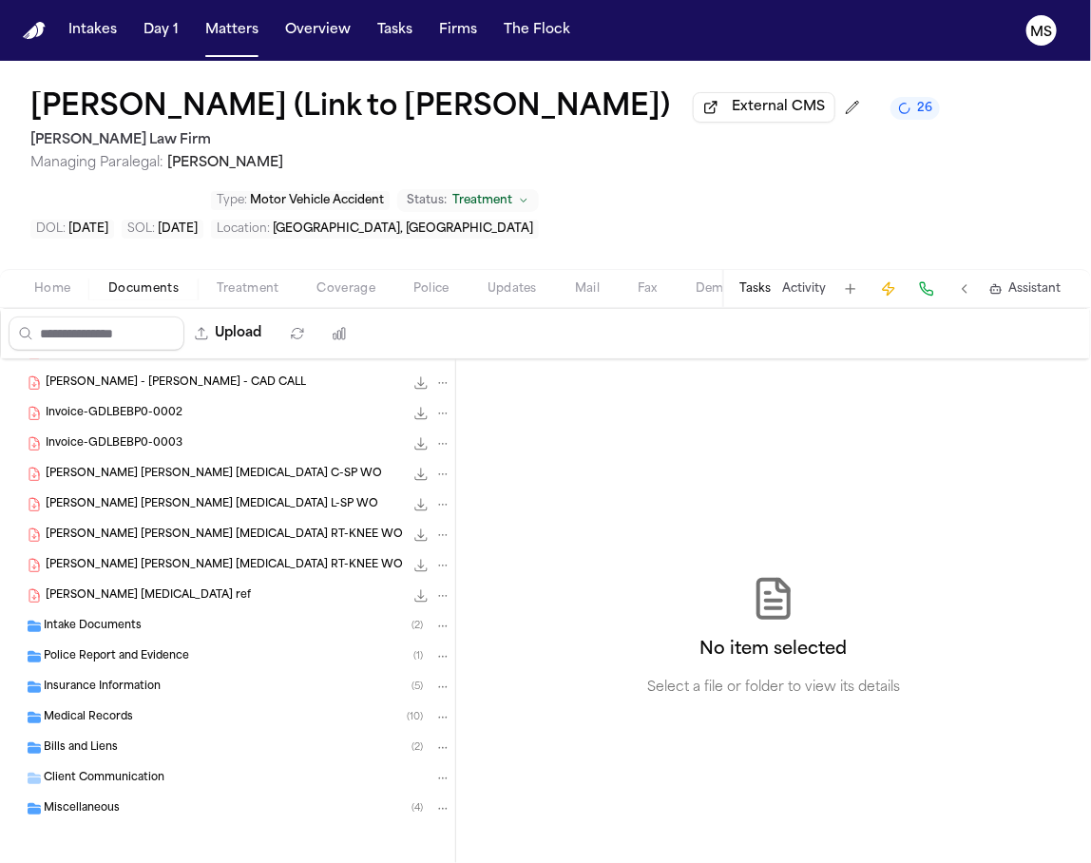
scroll to position [376, 0]
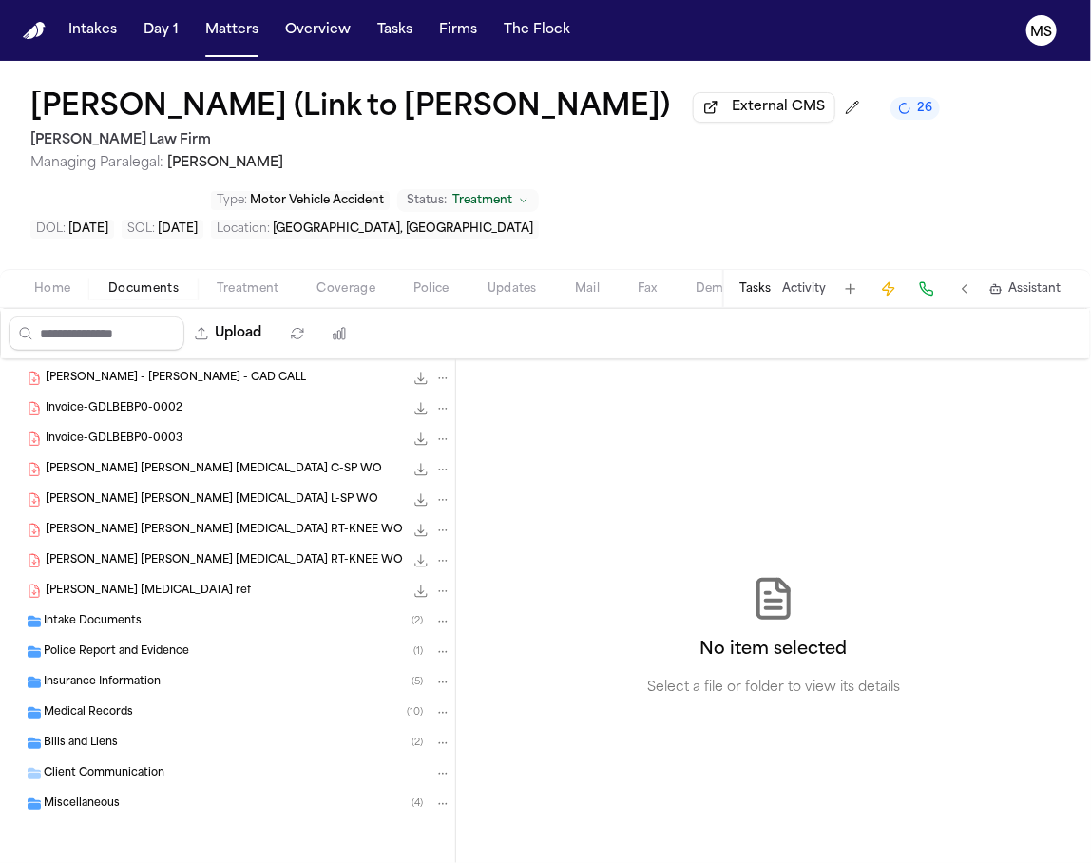
click at [200, 633] on div "Intake Documents ( 2 )" at bounding box center [227, 622] width 455 height 30
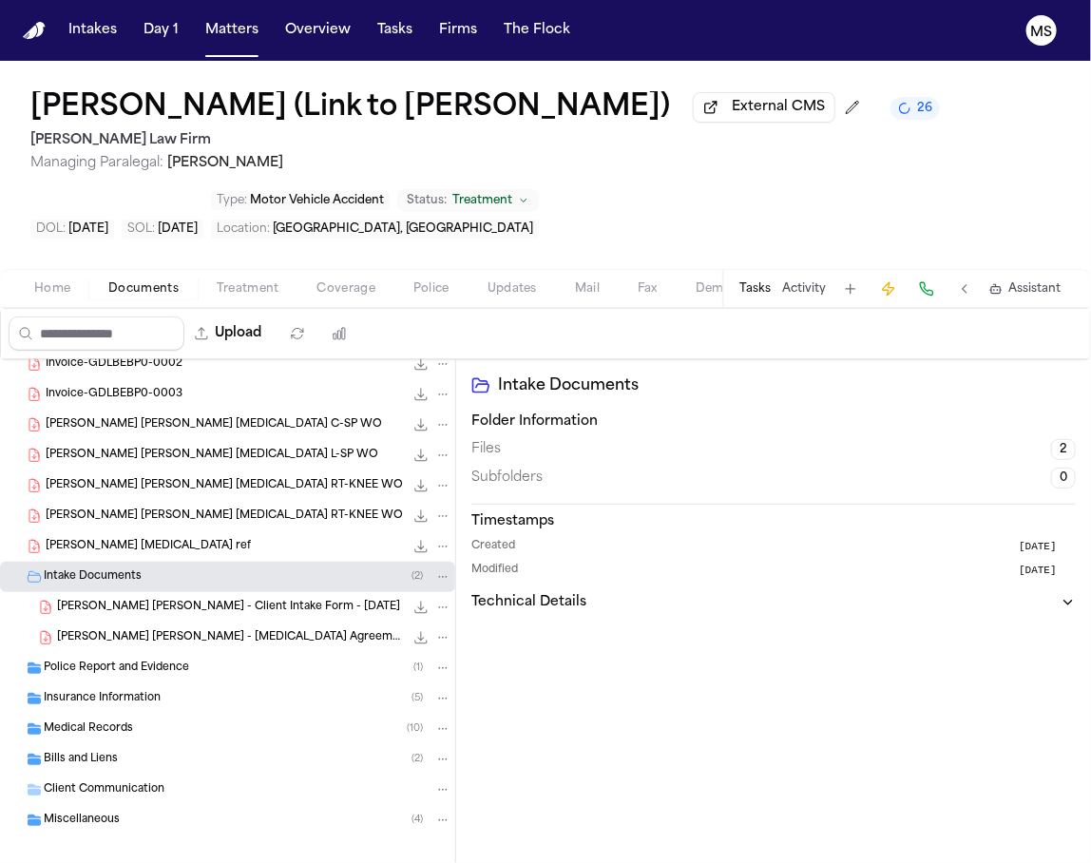
click at [174, 714] on div "Insurance Information ( 5 )" at bounding box center [227, 699] width 455 height 30
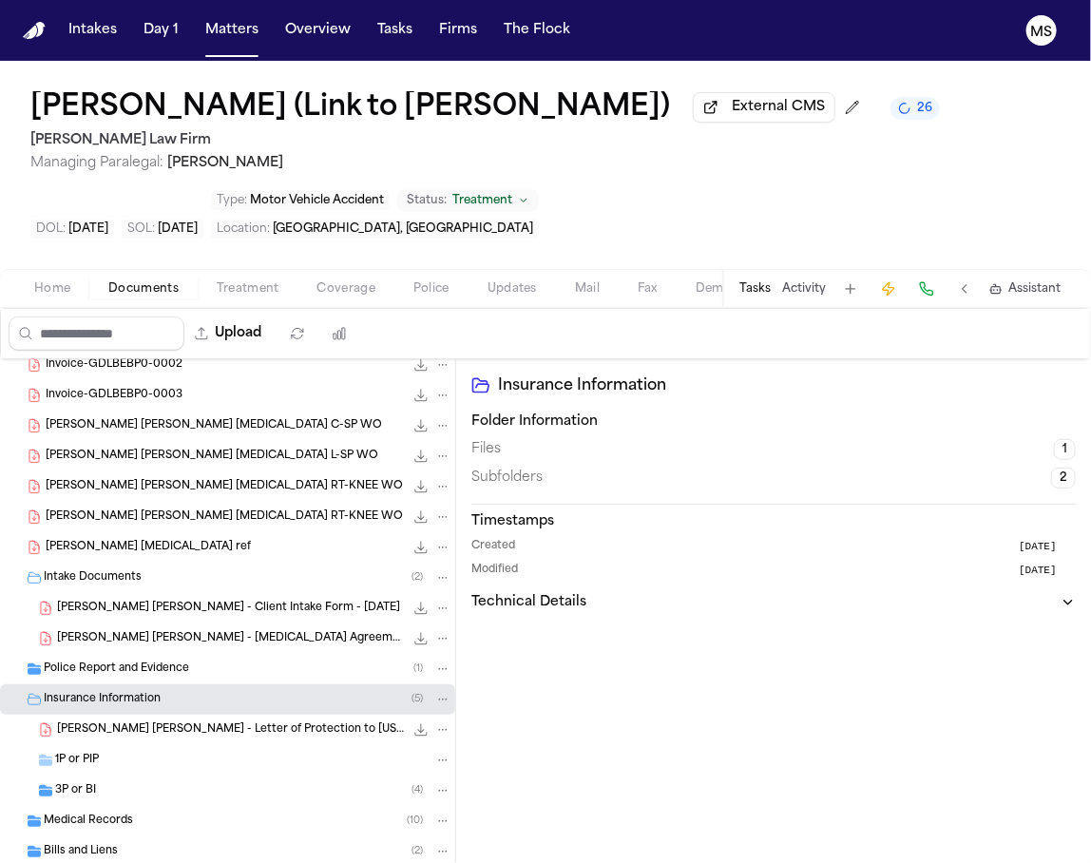
scroll to position [528, 0]
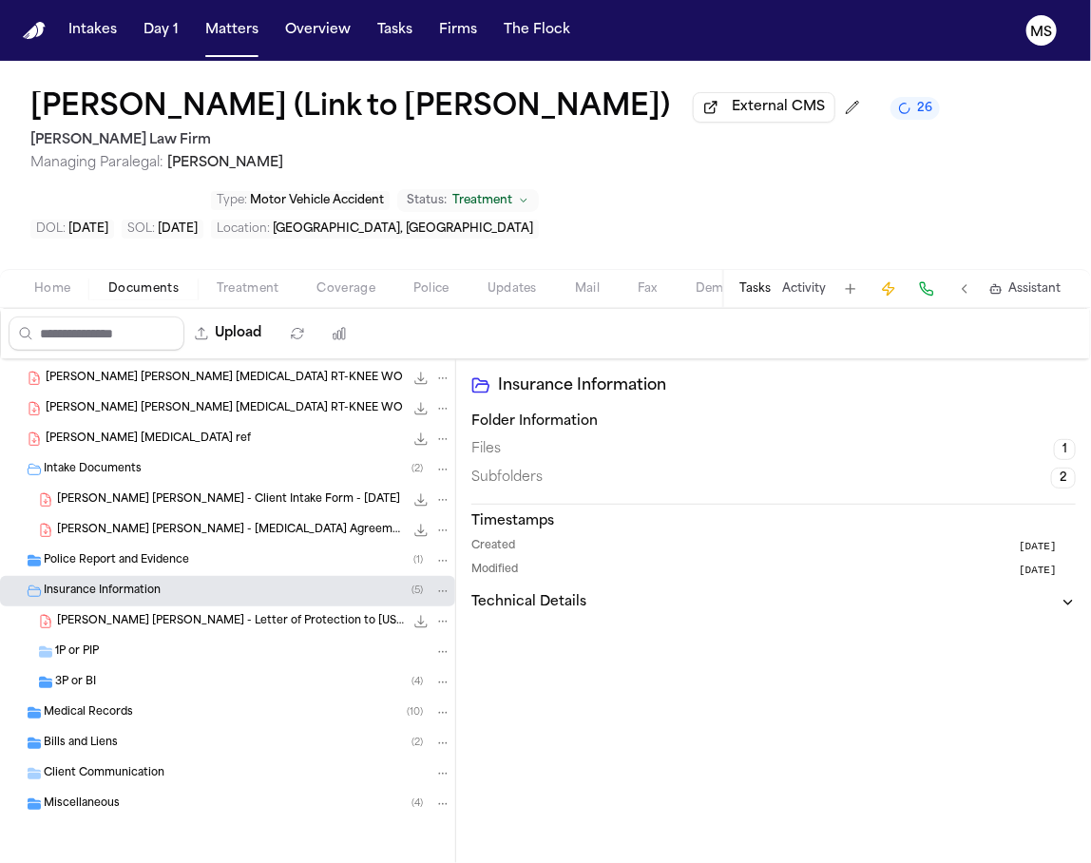
click at [274, 622] on span "F. Guerrero Rodriguez - Letter of Protection to Texas Injury Chiropractic - 7.7…" at bounding box center [230, 622] width 347 height 16
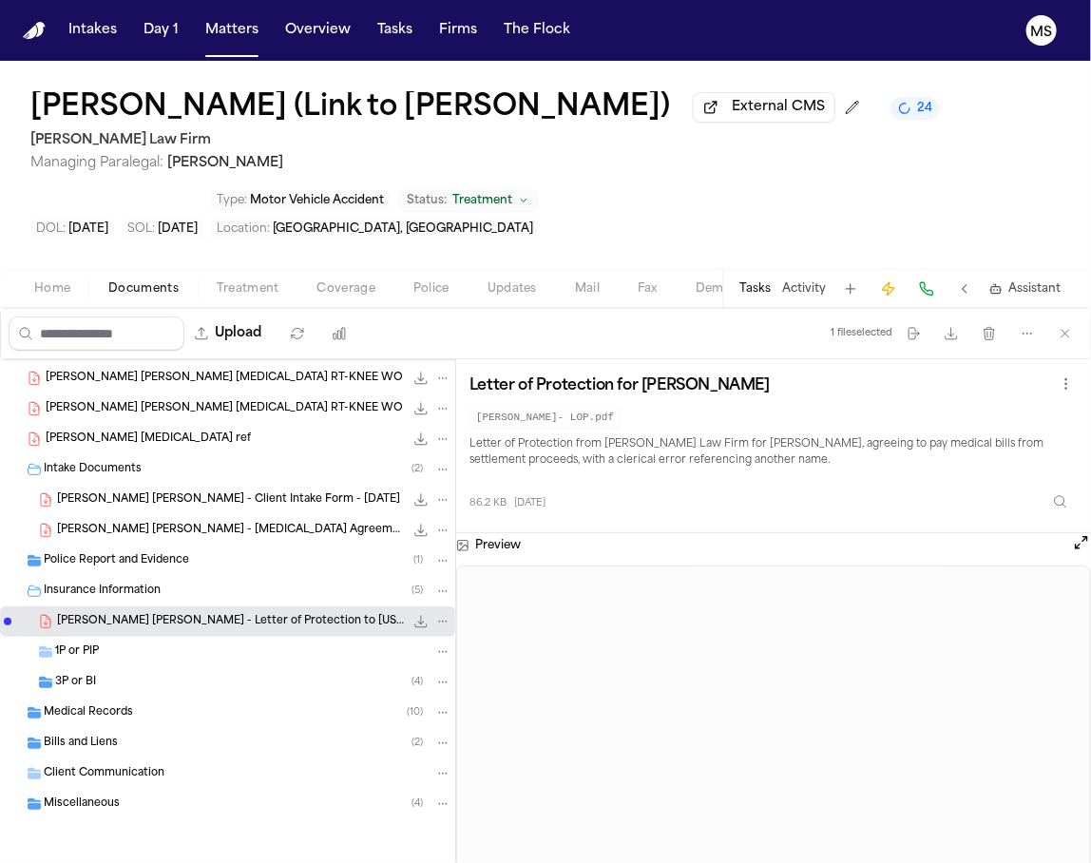
click at [1075, 552] on button "Open preview" at bounding box center [1081, 542] width 19 height 19
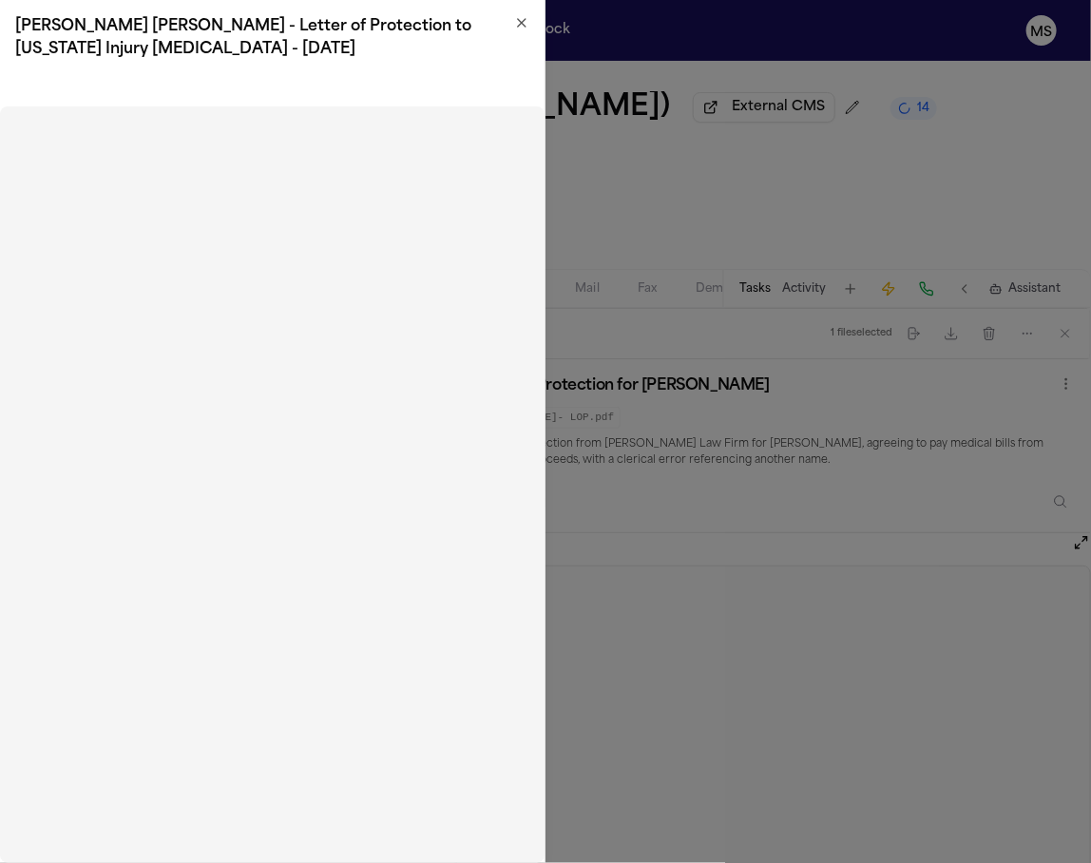
click at [523, 27] on icon "button" at bounding box center [521, 22] width 15 height 15
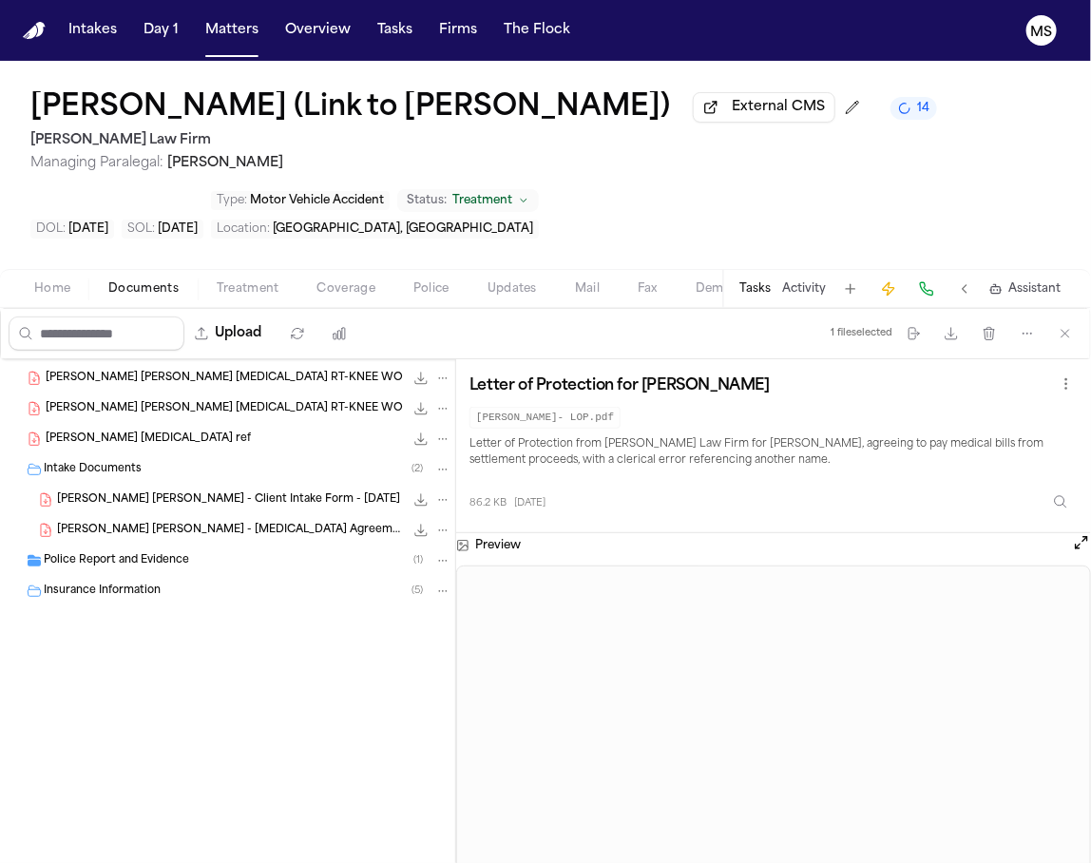
scroll to position [0, 0]
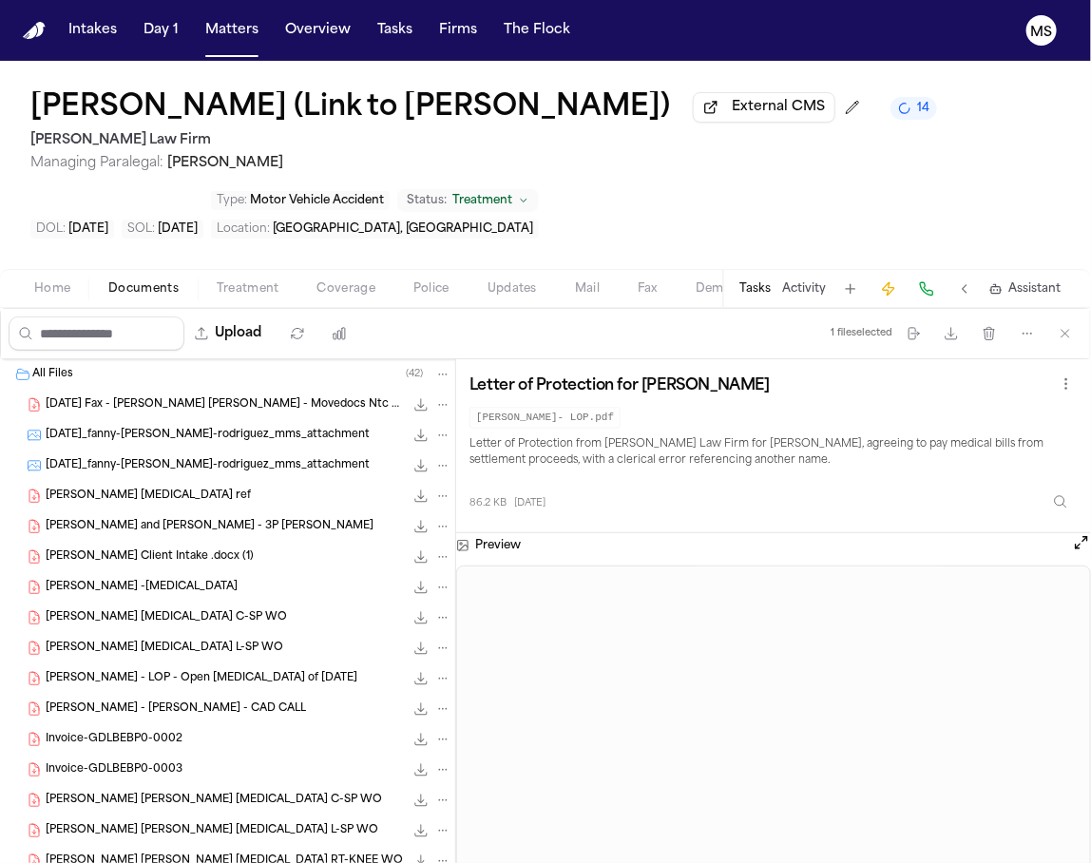
click at [253, 414] on span "2025-07-07 Fax - Guerrero Rodriguez Fanny - Movedocs Ntc of New Bill" at bounding box center [225, 405] width 358 height 16
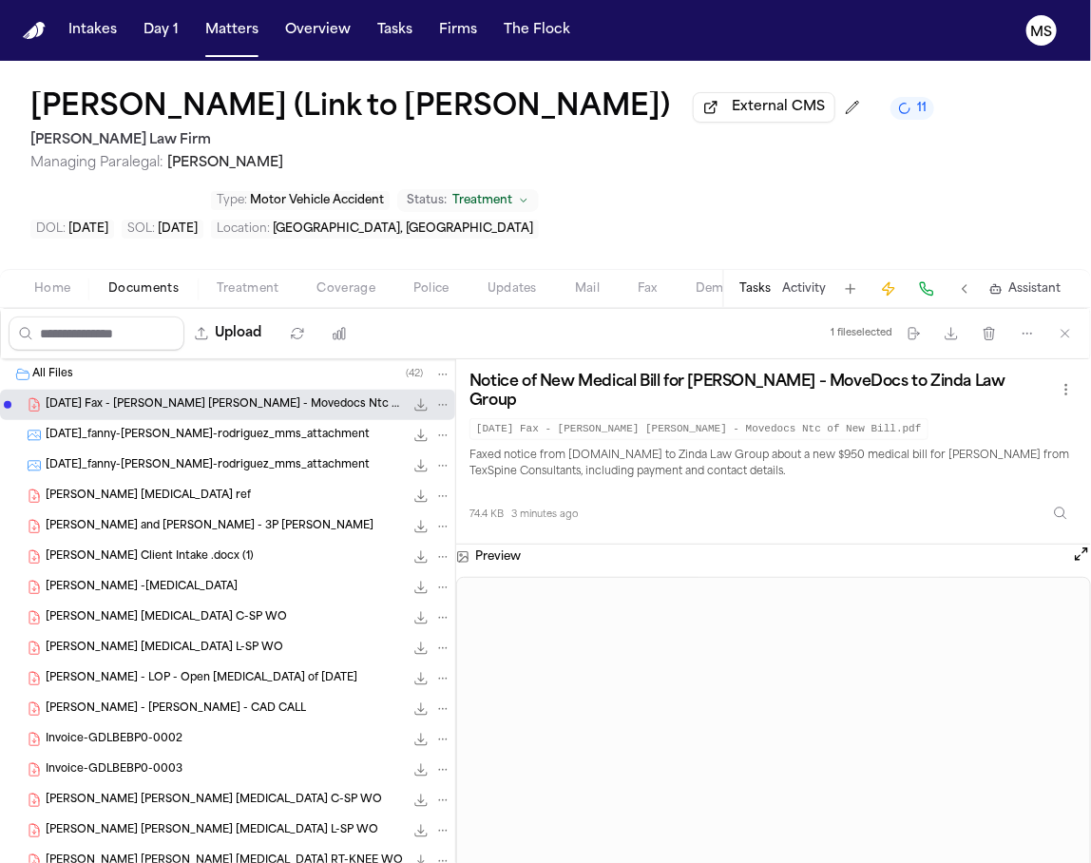
click at [242, 444] on span "2025-08-13_fanny-guerrero-rodriguez_mms_attachment" at bounding box center [208, 436] width 324 height 16
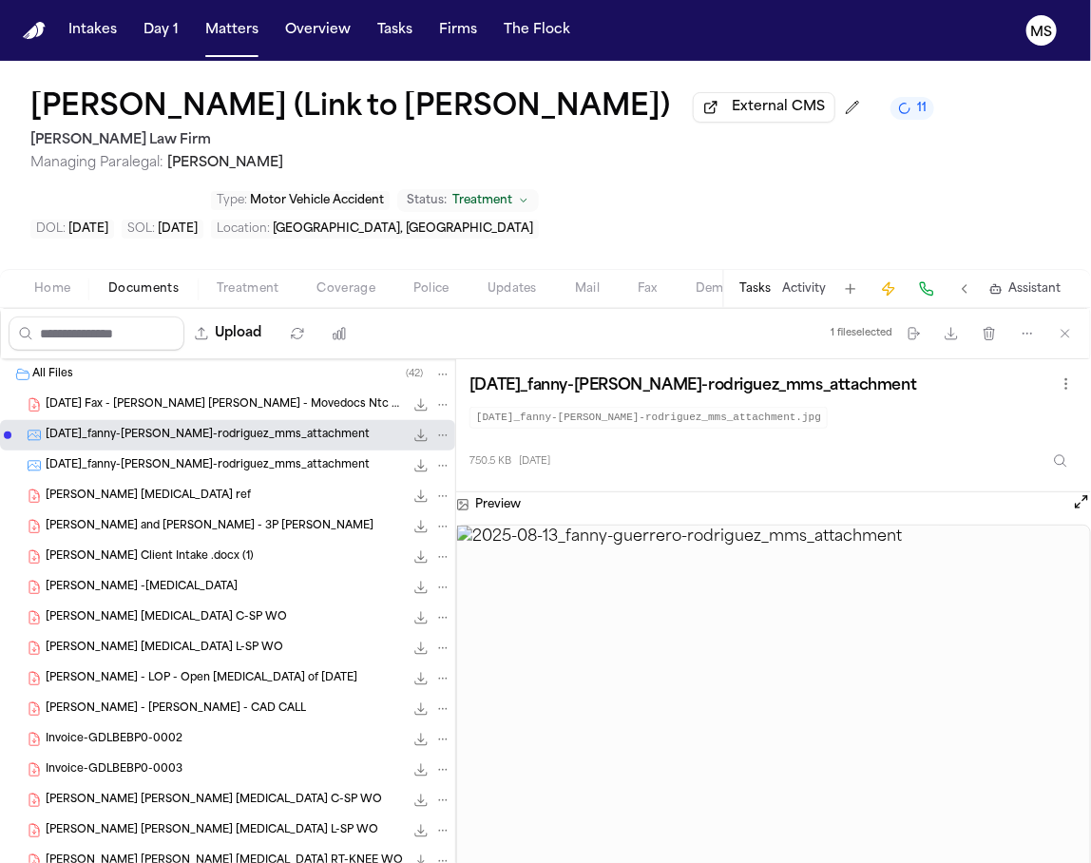
click at [251, 474] on span "2025-08-13_fanny-guerrero-rodriguez_mms_attachment" at bounding box center [208, 466] width 324 height 16
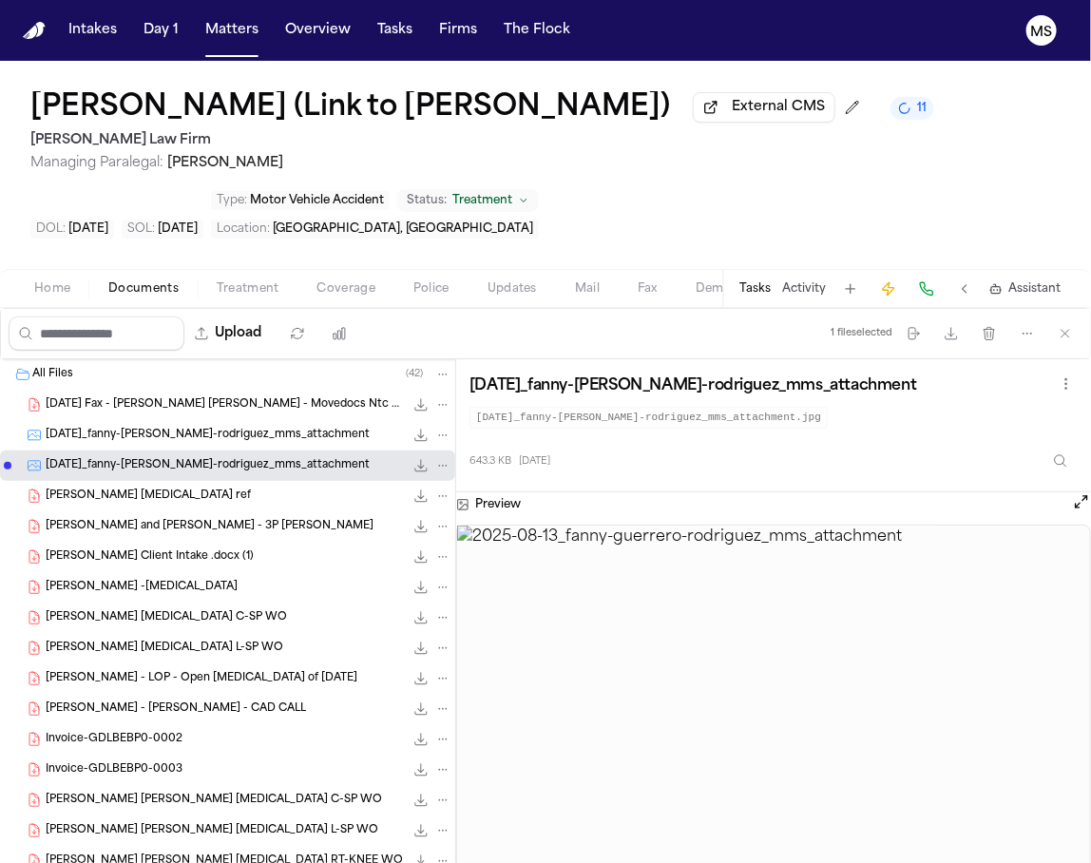
click at [251, 506] on div "Fanny Gerrero Rodrigez MRI ref 215.2 KB • PDF" at bounding box center [249, 496] width 406 height 19
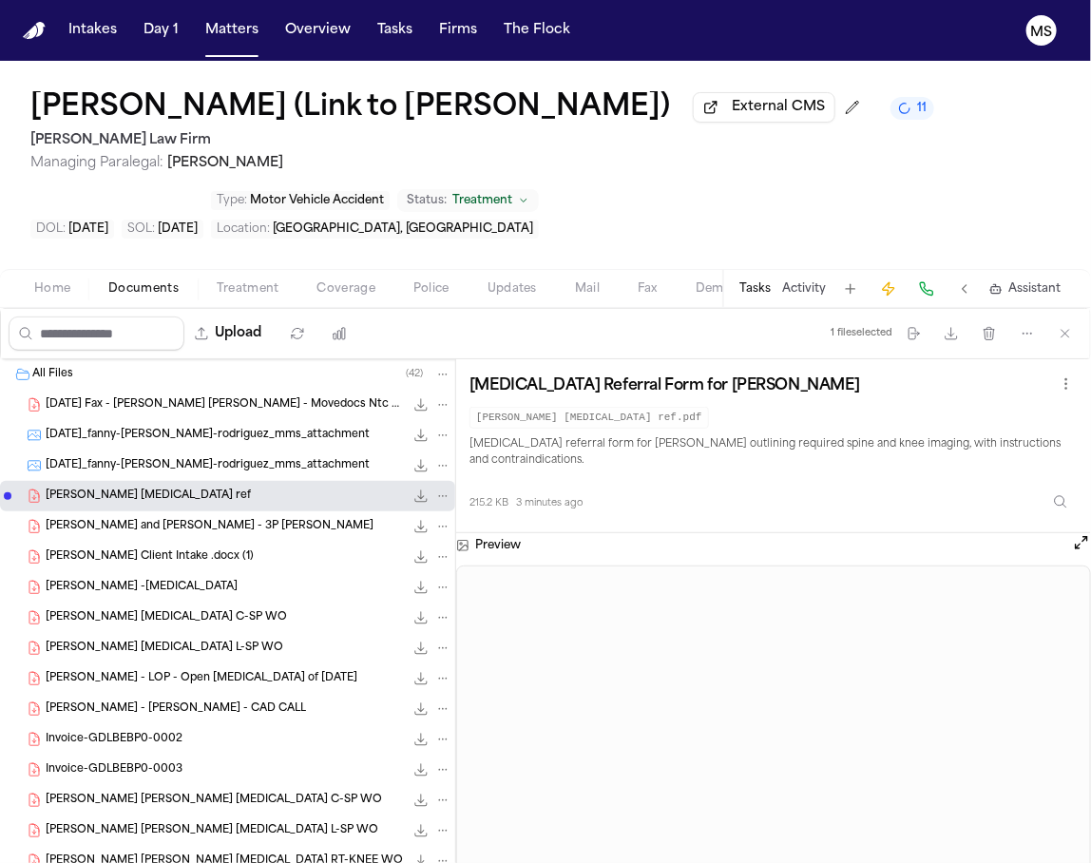
click at [258, 535] on span "[PERSON_NAME] and [PERSON_NAME] - 3P [PERSON_NAME]" at bounding box center [210, 527] width 328 height 16
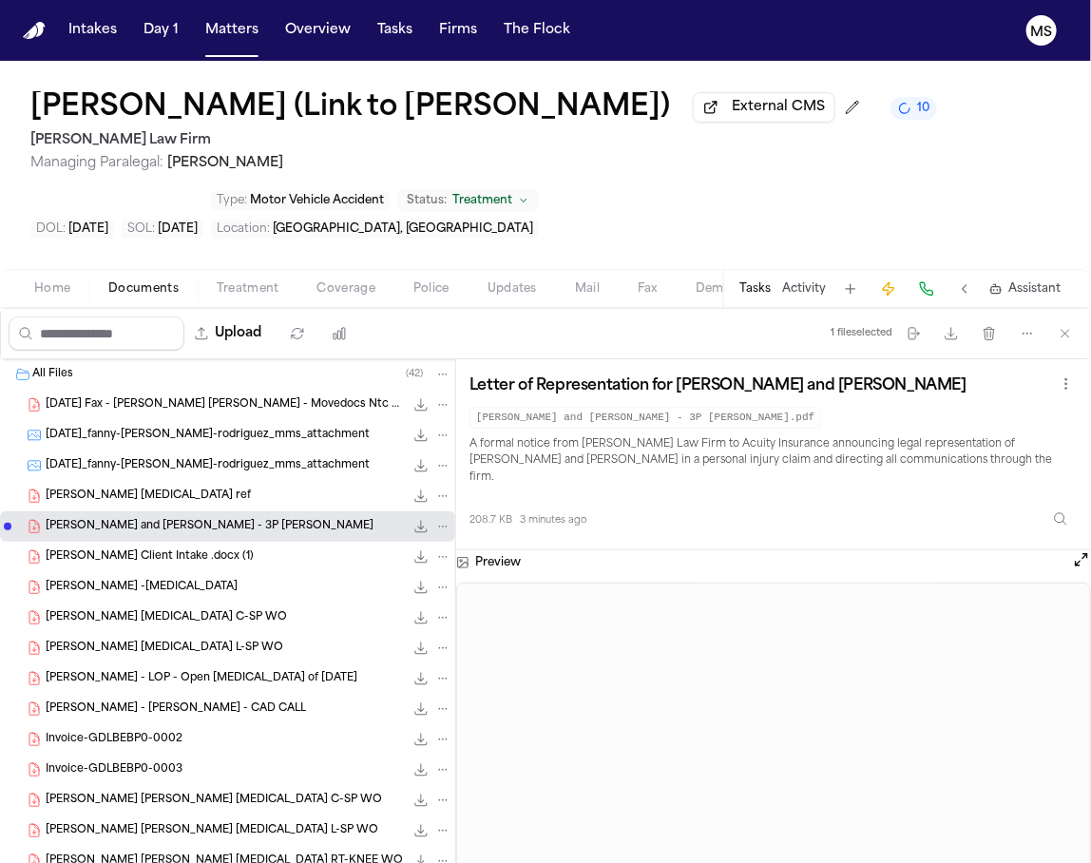
click at [0, 0] on span "208.7 KB • PDF" at bounding box center [0, 0] width 0 height 0
click at [432, 173] on span "Managing Paralegal: Jessica Barrett" at bounding box center [481, 163] width 902 height 19
click at [431, 173] on span "Managing Paralegal: Jessica Barrett" at bounding box center [481, 163] width 902 height 19
click at [261, 535] on span "[PERSON_NAME] and [PERSON_NAME] - 3P [PERSON_NAME]" at bounding box center [210, 527] width 328 height 16
click at [254, 566] on span "_Fanny Guerrero Rodriguez- Finch Client Intake .docx (1)" at bounding box center [150, 558] width 208 height 16
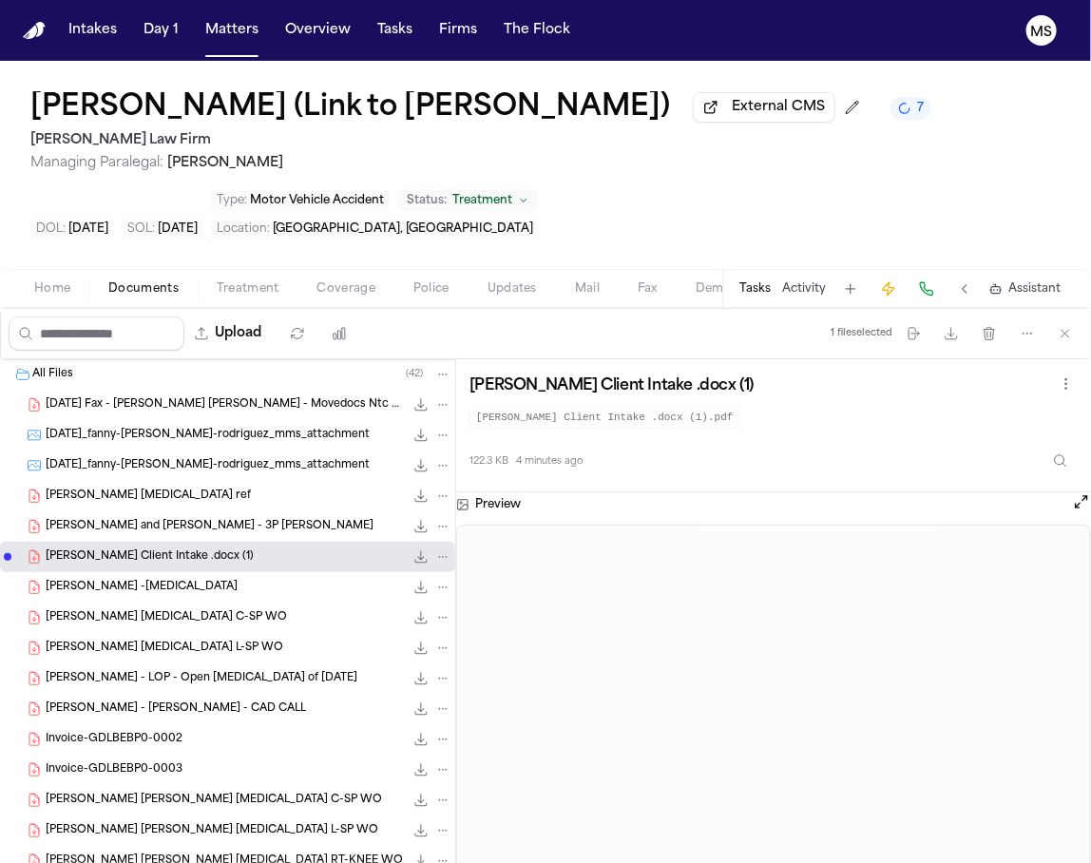
click at [257, 603] on div "Fanny Guerrero Rodriguez -Retainer 108.2 KB • PDF" at bounding box center [227, 587] width 455 height 30
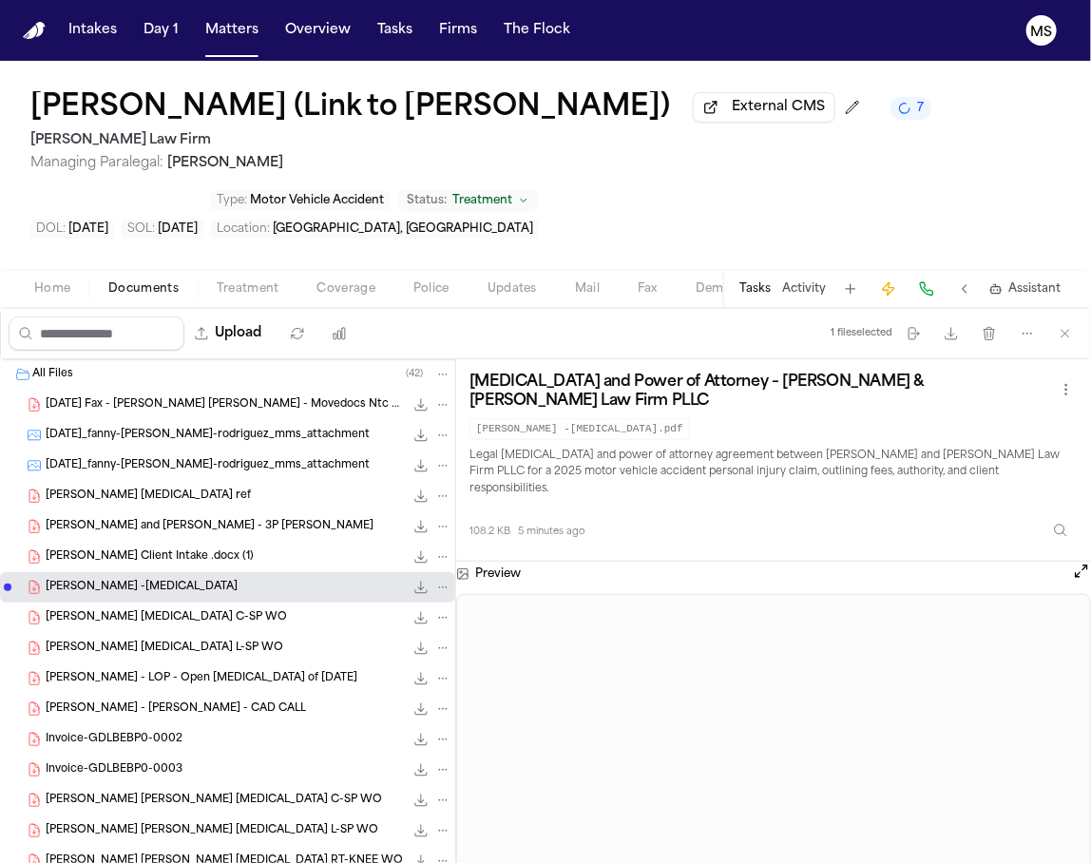
click at [989, 562] on div "Retainer and Power of Attorney – Fanny Guerrero Rodriguez & Hecht Law Firm PLLC…" at bounding box center [773, 460] width 635 height 203
click at [229, 627] on div "FANNY RODRIGUEZ MRI C-SP WO 497.3 KB • PDF" at bounding box center [249, 617] width 406 height 19
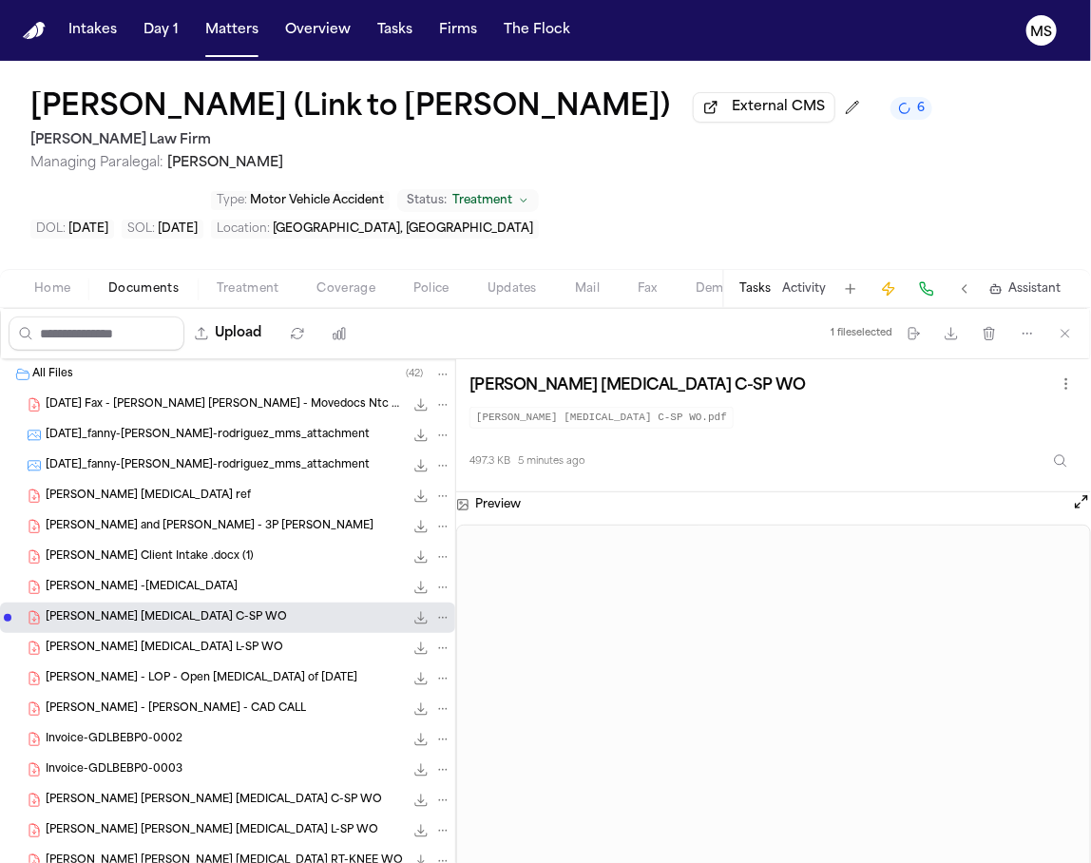
click at [235, 694] on div "F. Rodriguez - LOP - Open MRI of Corpus Christi 281.2 KB • PDF" at bounding box center [227, 679] width 455 height 30
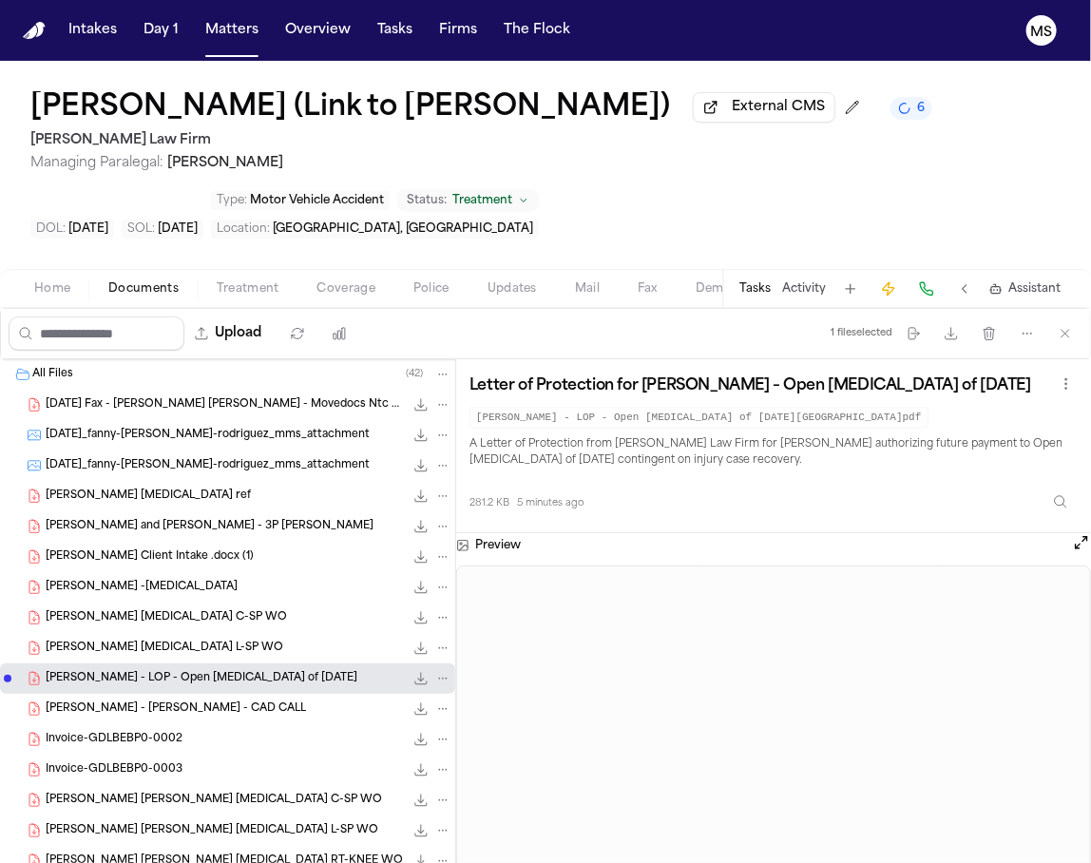
click at [261, 718] on span "[PERSON_NAME] - [PERSON_NAME] - CAD CALL" at bounding box center [176, 710] width 261 height 16
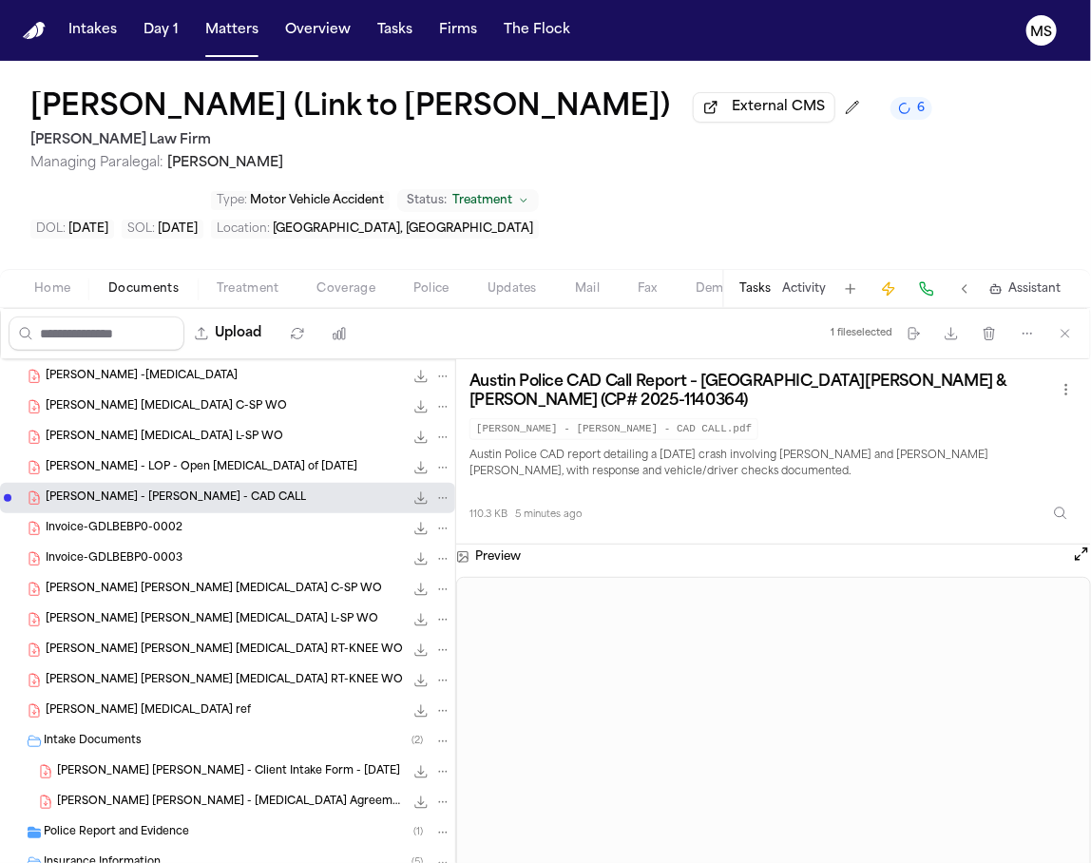
scroll to position [251, 0]
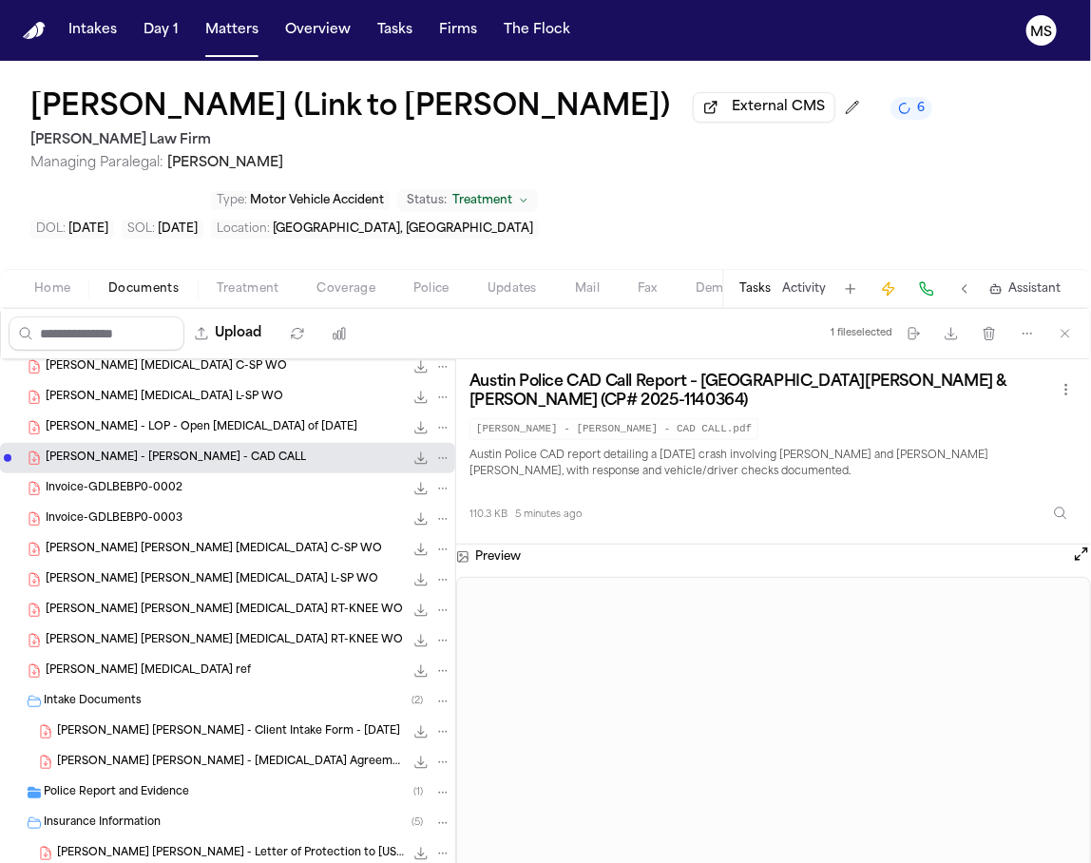
click at [244, 681] on div "Jenny G Rodrgiuez MRI ref 219.3 KB • PDF" at bounding box center [249, 671] width 406 height 19
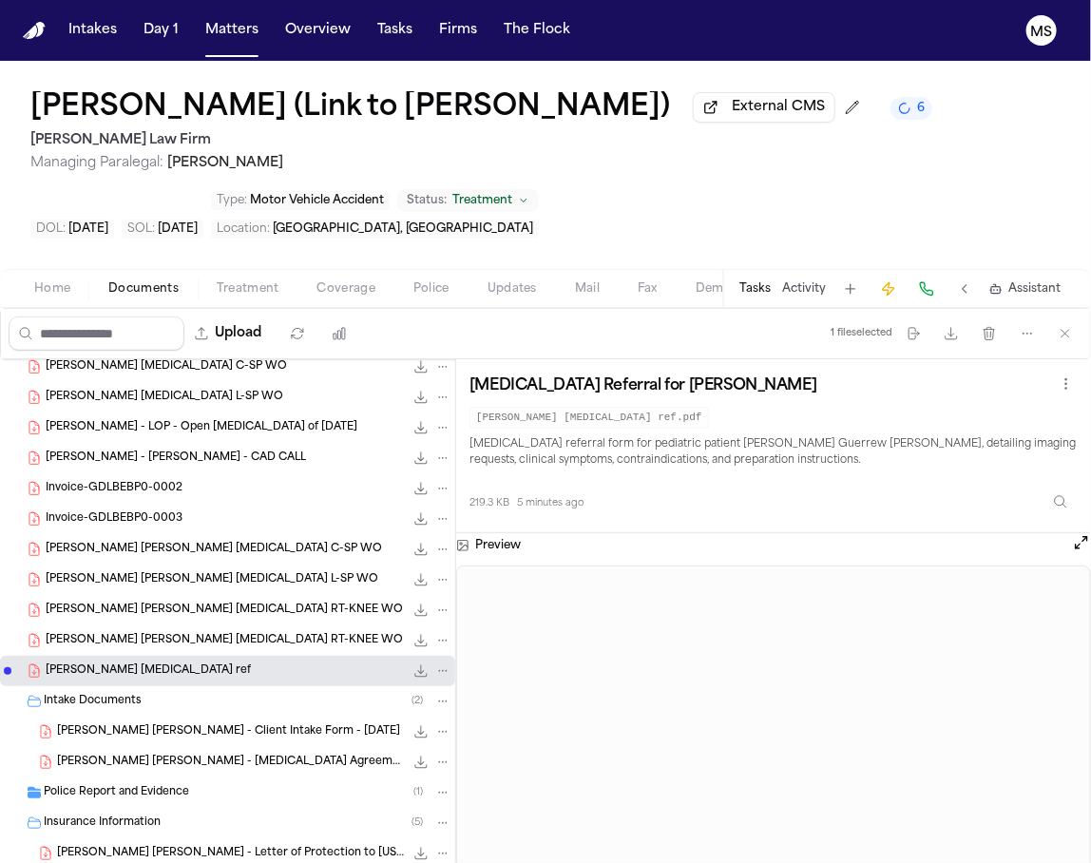
click at [91, 710] on span "Intake Documents" at bounding box center [93, 702] width 98 height 16
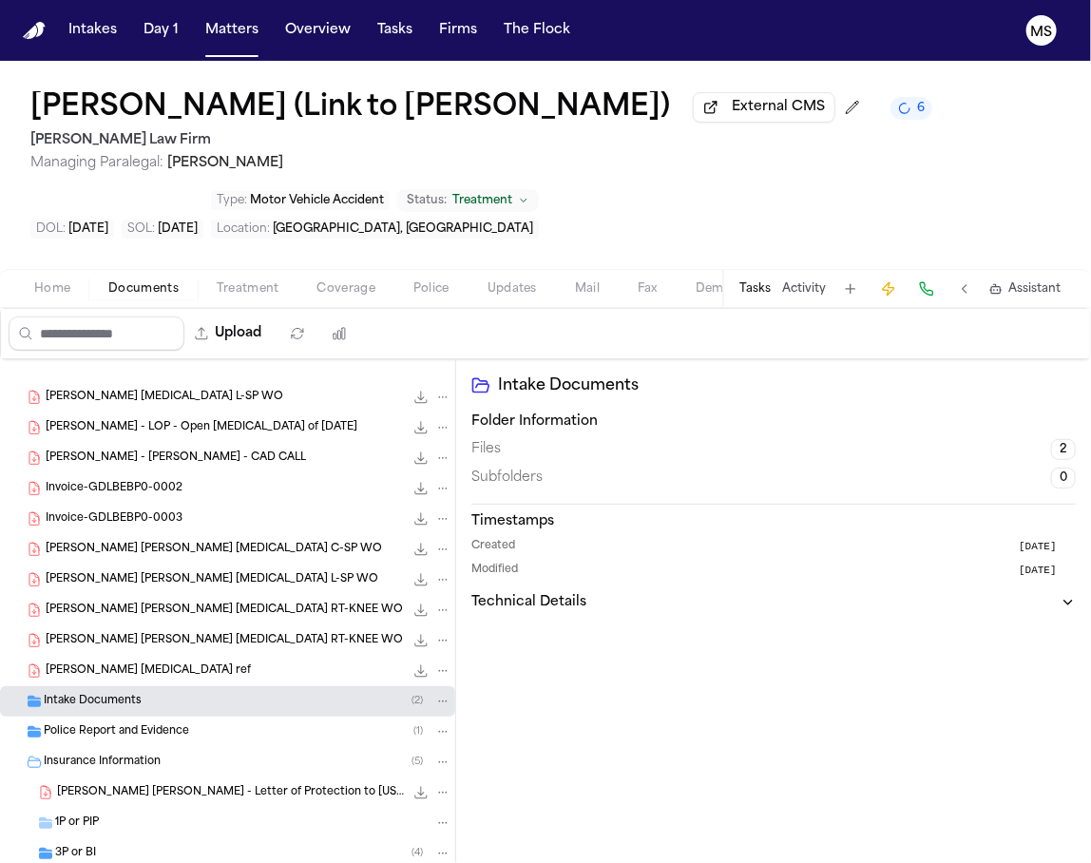
scroll to position [467, 0]
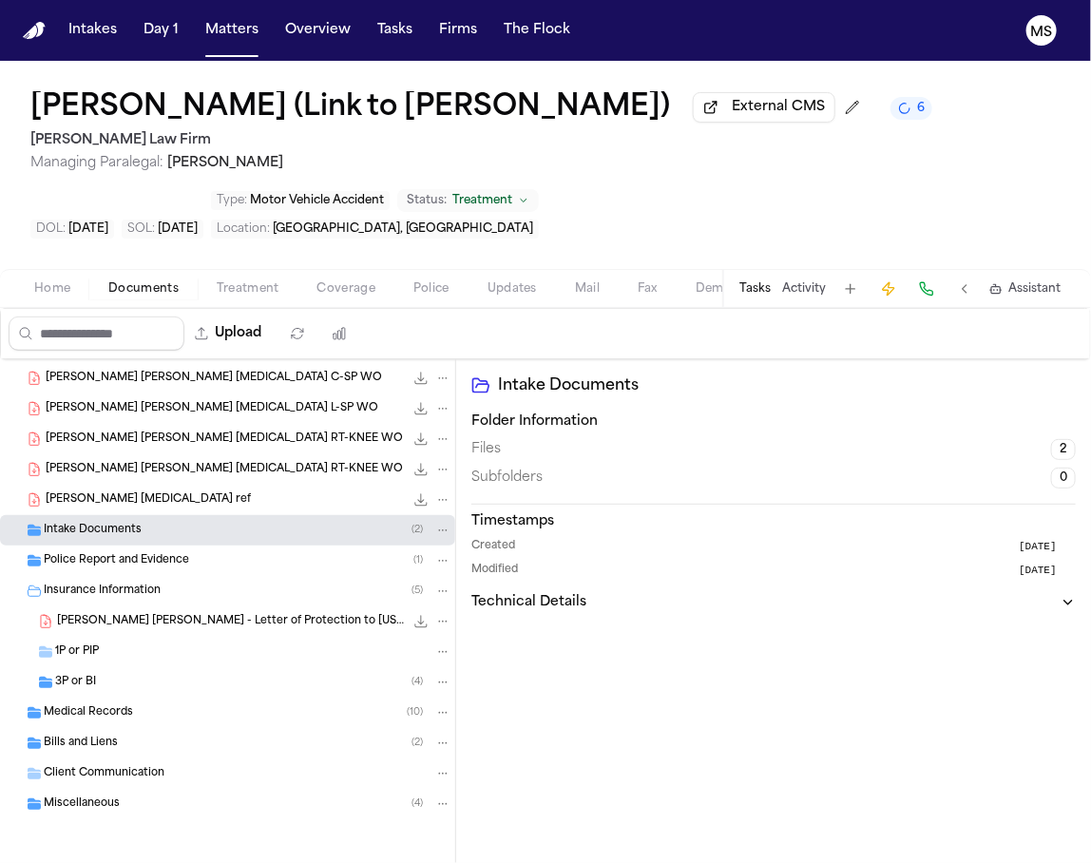
click at [246, 625] on span "F. Guerrero Rodriguez - Letter of Protection to Texas Injury Chiropractic - 7.7…" at bounding box center [230, 622] width 347 height 16
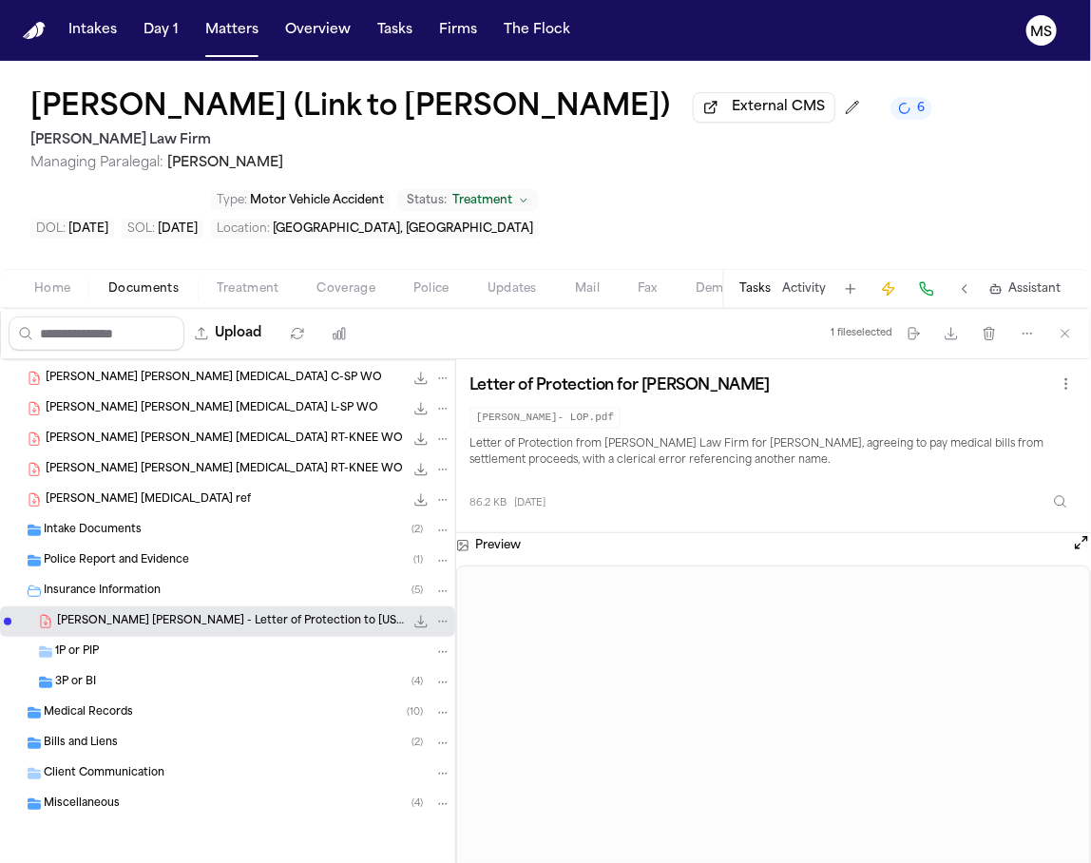
click at [210, 651] on div "1P or PIP" at bounding box center [253, 652] width 396 height 17
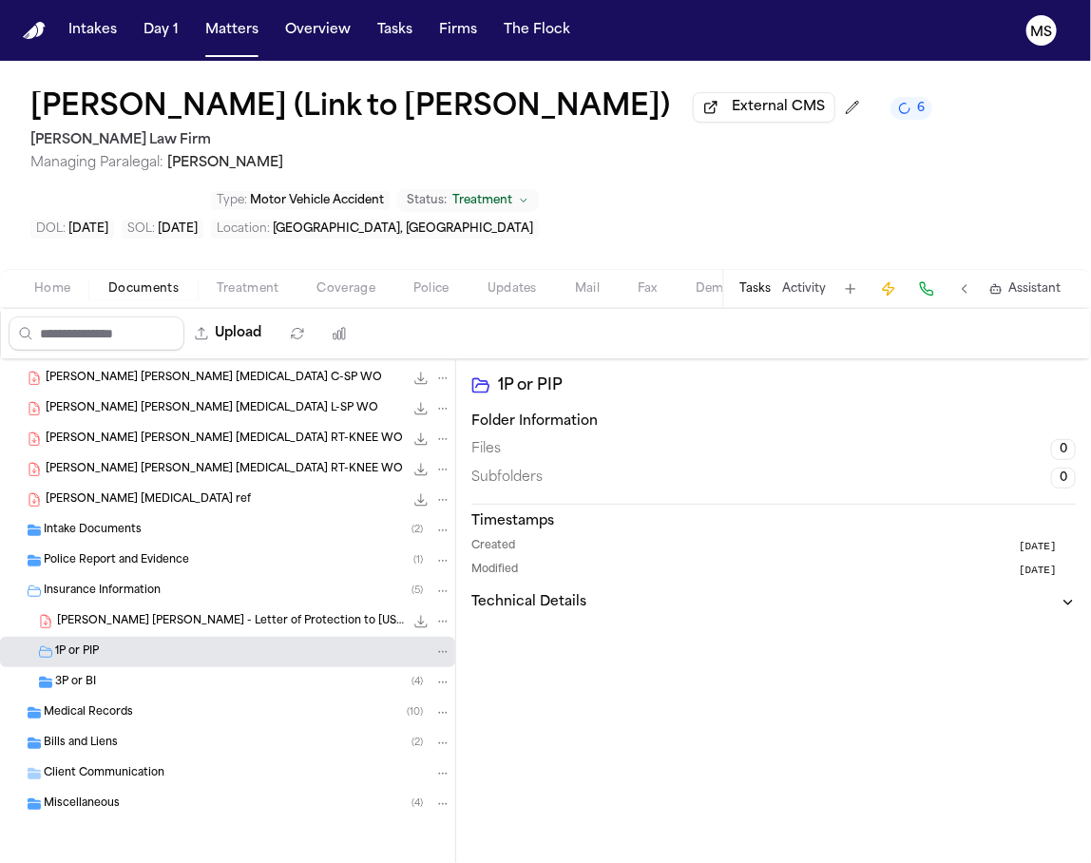
click at [203, 685] on div "3P or BI ( 4 )" at bounding box center [253, 682] width 396 height 17
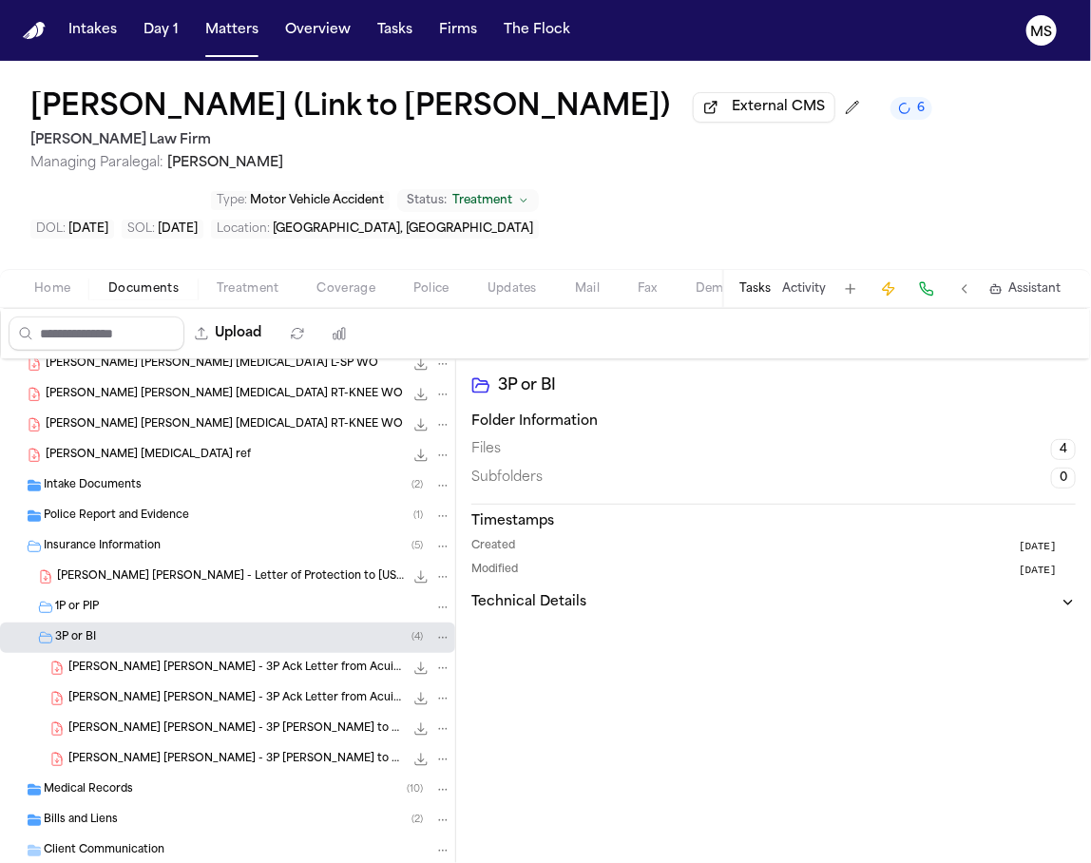
click at [240, 677] on span "F. Guerrero Rodriguez - 3P Ack Letter from Acuity Insurance - 7.1.25" at bounding box center [236, 669] width 336 height 16
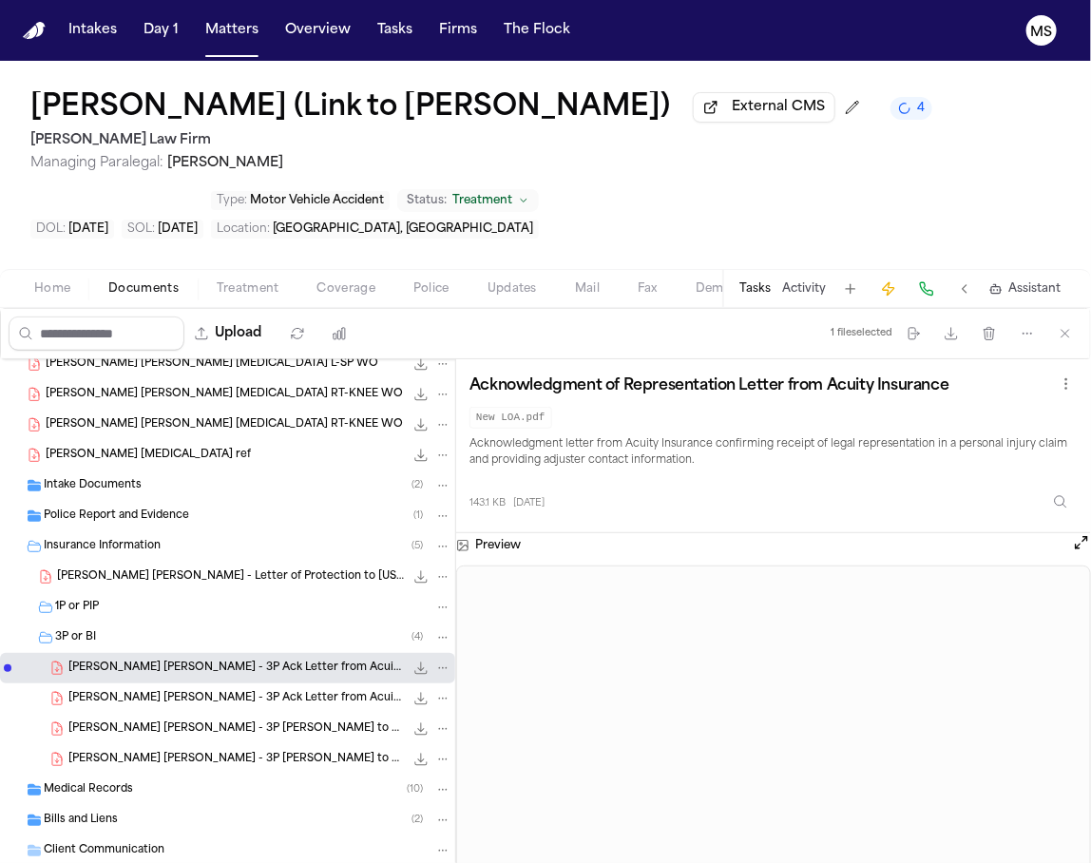
click at [240, 708] on div "F. Guerrero Rodriguez - 3P Ack Letter from Acuity Insurance - 7.1.25 169.6 KB •…" at bounding box center [259, 698] width 383 height 19
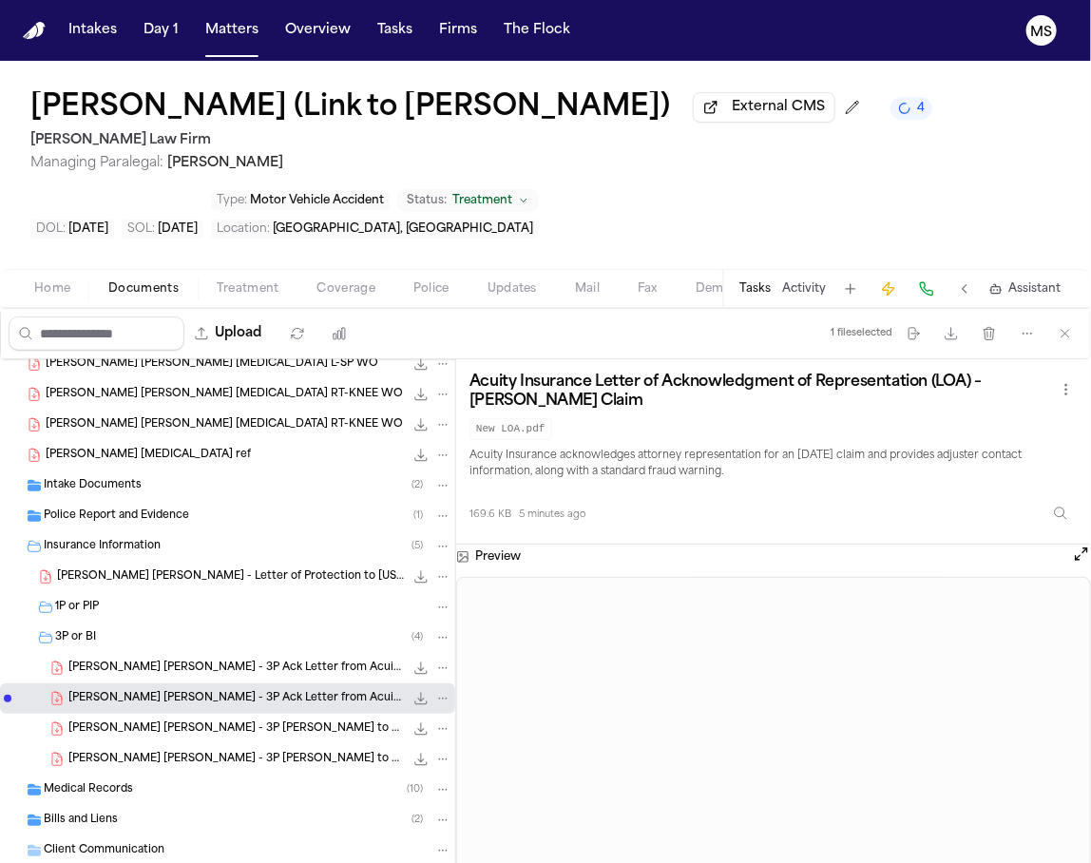
click at [244, 738] on span "F. Guerrero Rodriguez - 3P LOR to Acuity Insurance - 6.27.25" at bounding box center [236, 730] width 336 height 16
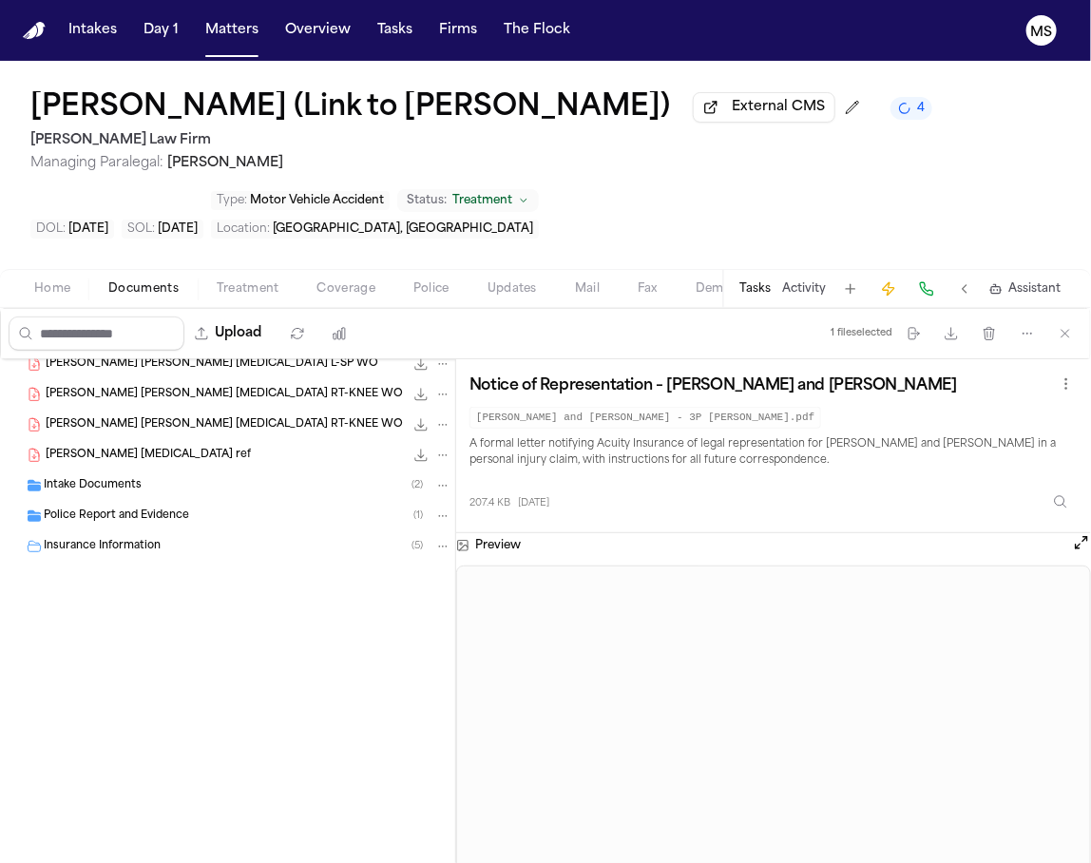
scroll to position [0, 0]
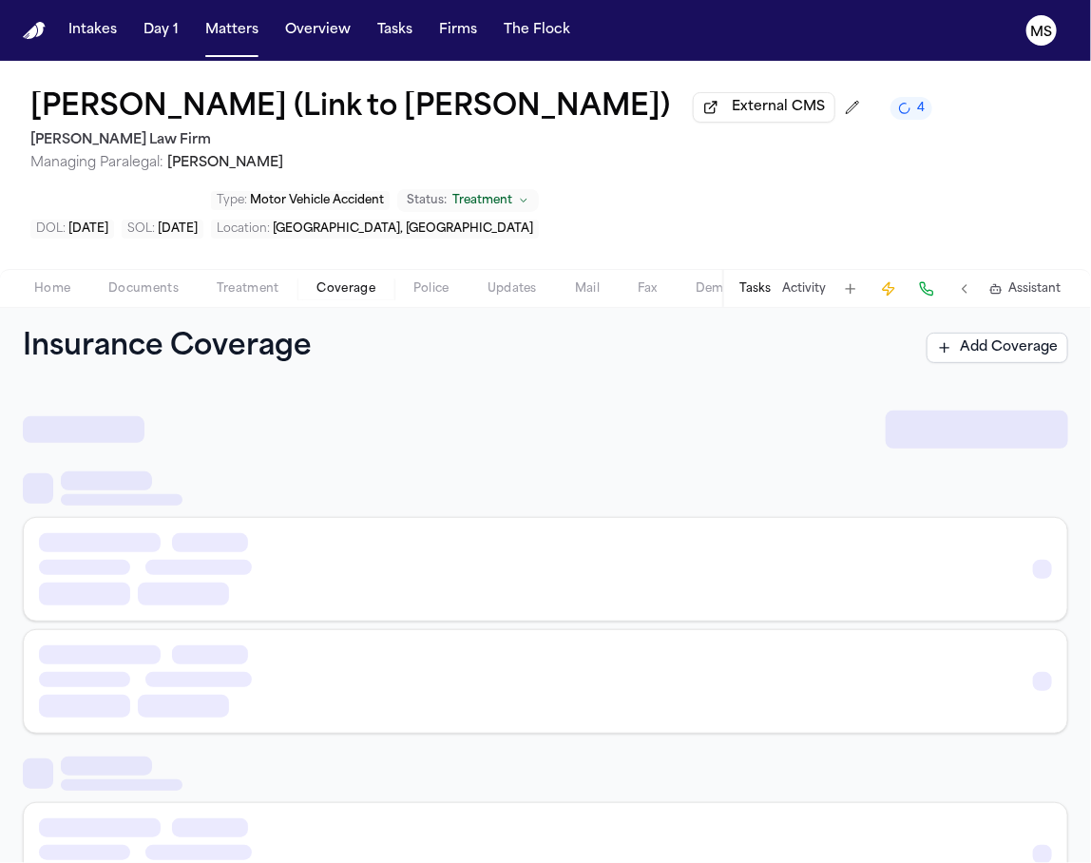
click at [318, 297] on span "Coverage" at bounding box center [347, 288] width 58 height 15
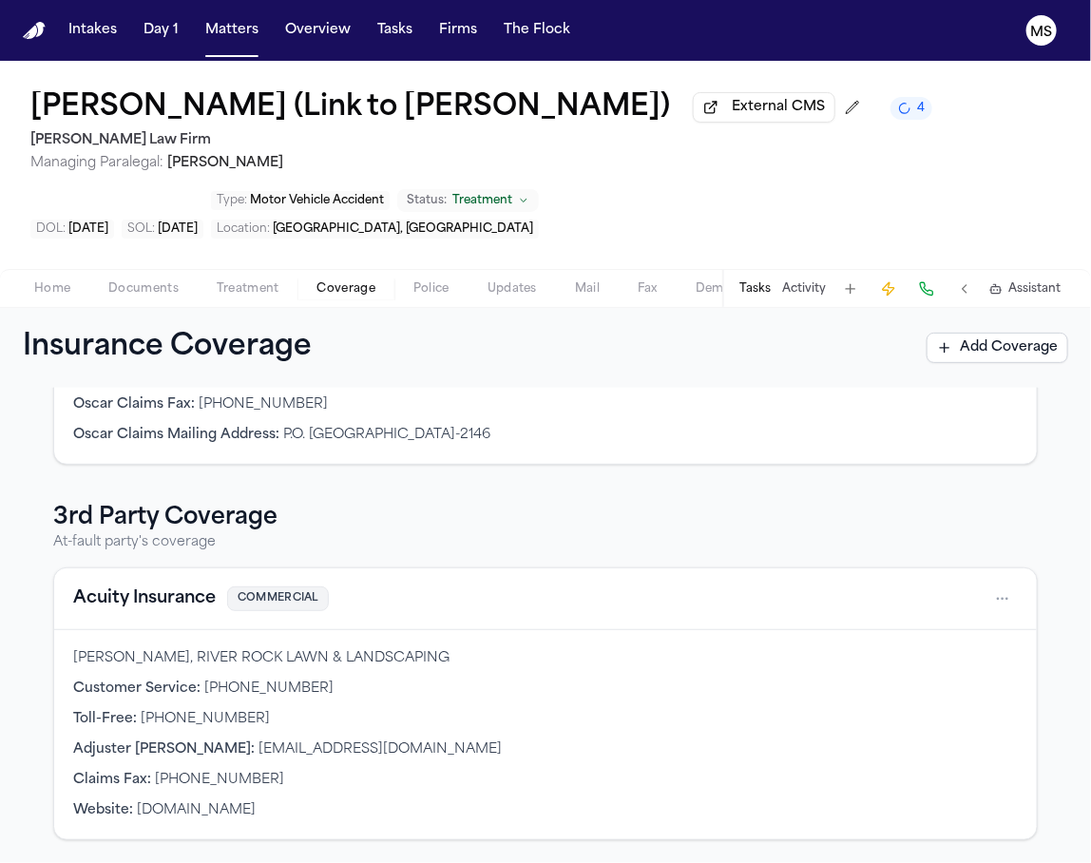
scroll to position [327, 0]
click at [1043, 535] on div "1st Party Coverage Client's coverage Oscar insurance HEALTH Fanny Guerrero Rodr…" at bounding box center [546, 483] width 1046 height 713
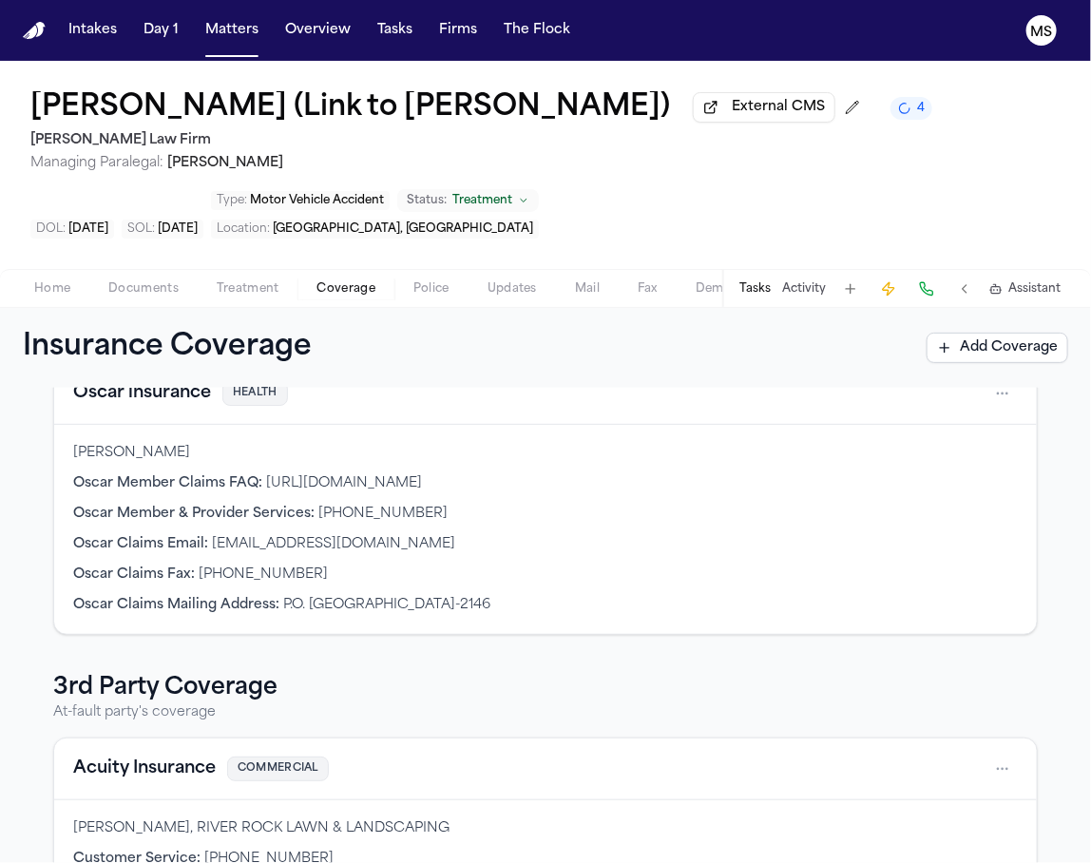
scroll to position [74, 0]
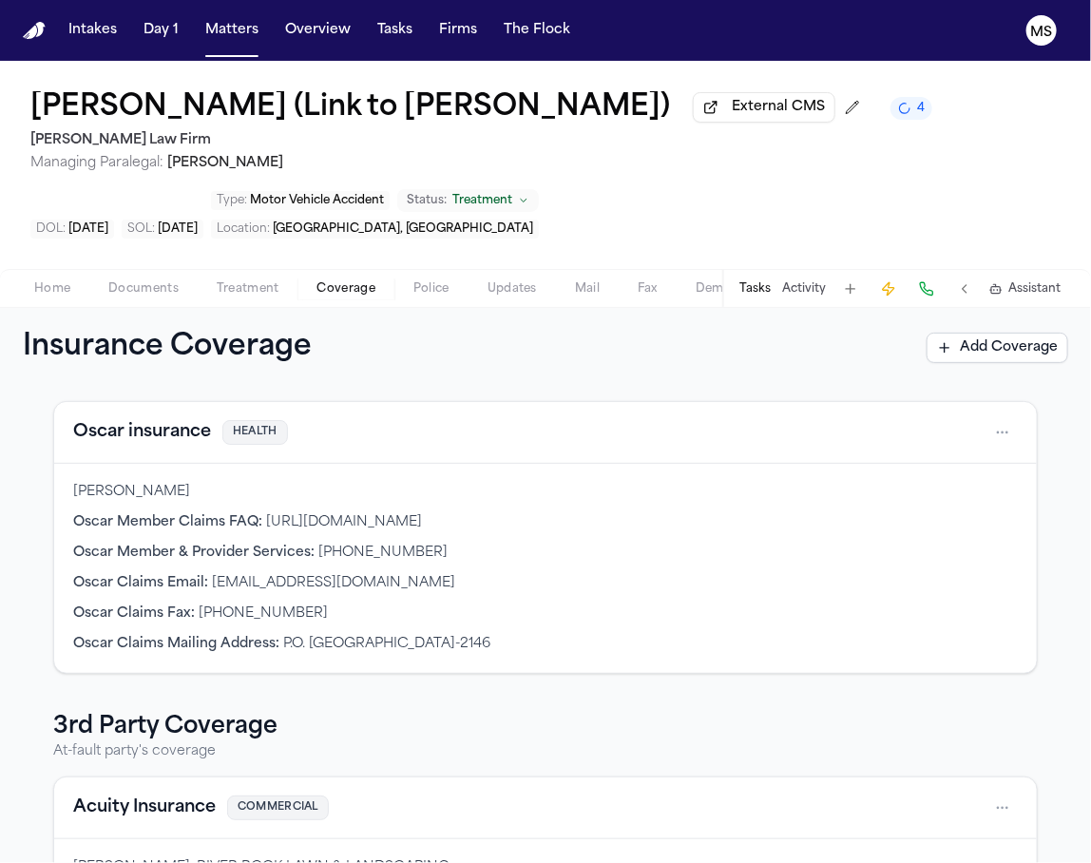
click at [178, 446] on button "Oscar insurance" at bounding box center [142, 432] width 138 height 27
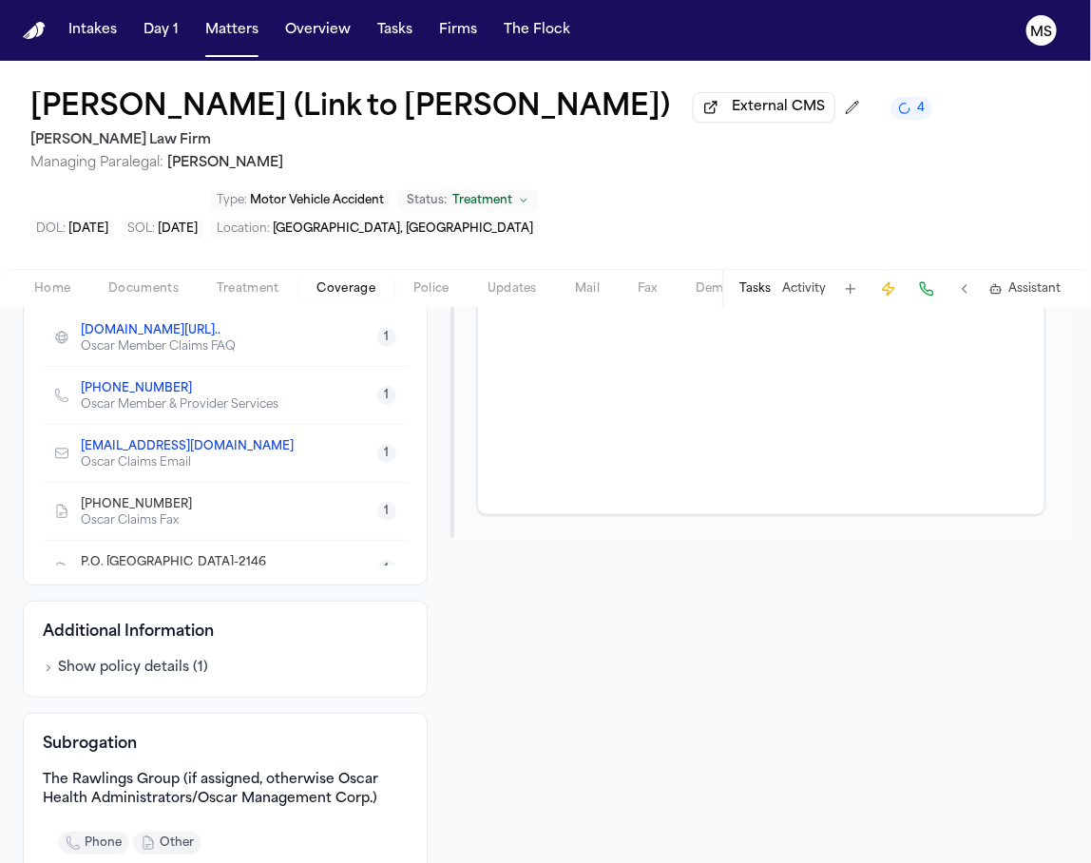
scroll to position [293, 0]
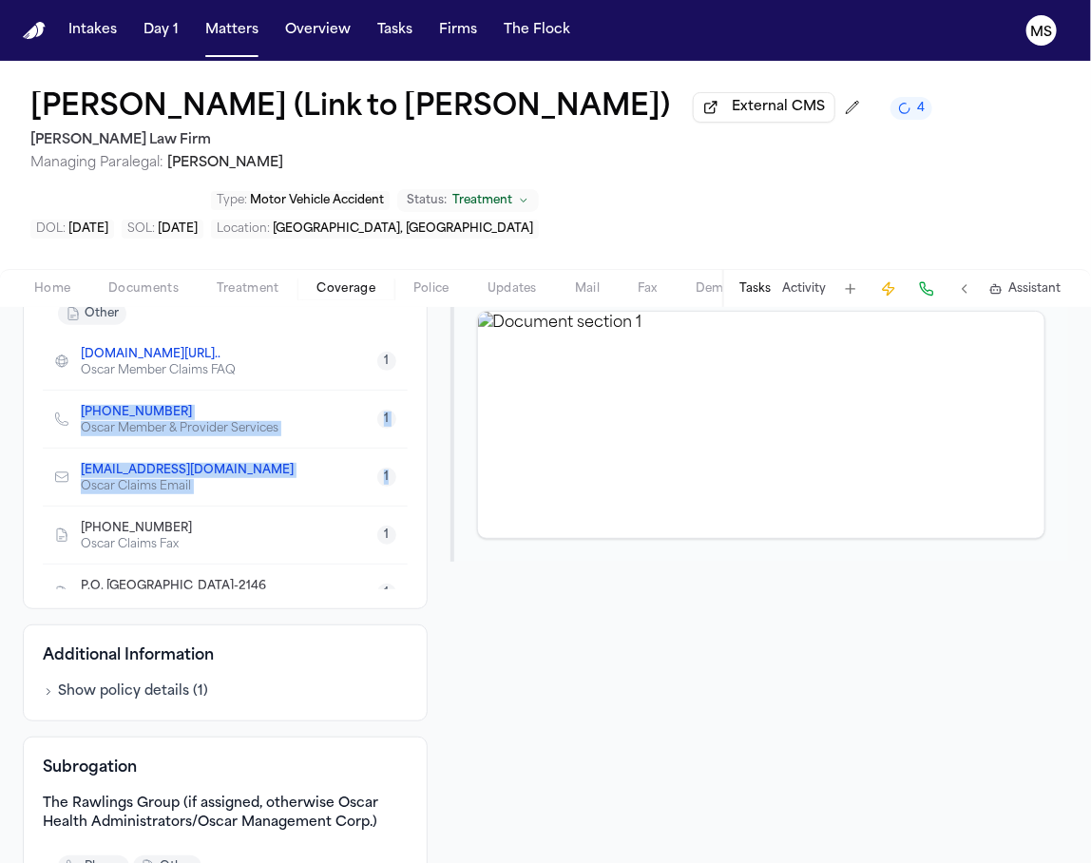
drag, startPoint x: 401, startPoint y: 502, endPoint x: 396, endPoint y: 424, distance: 78.2
click at [396, 424] on div "Oscar insurance Health Insurance Health Insurance Insured Fanny Guerrero Rodrig…" at bounding box center [225, 364] width 405 height 491
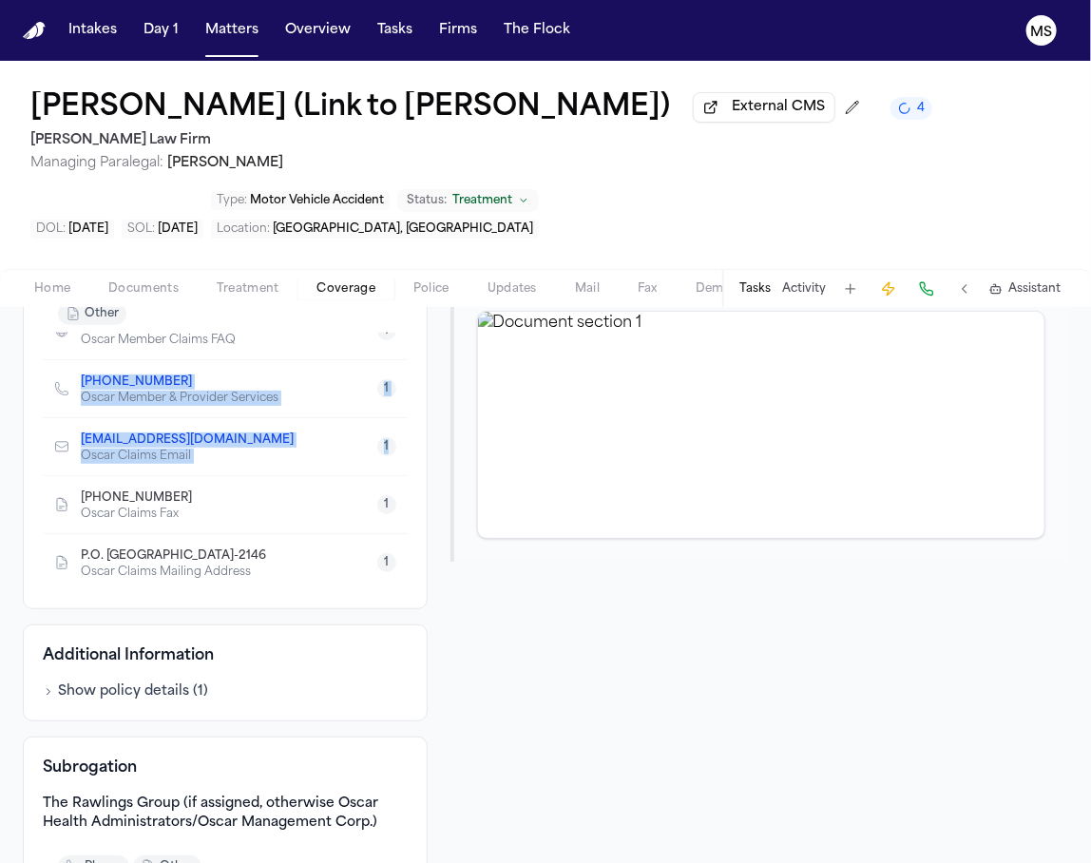
scroll to position [0, 0]
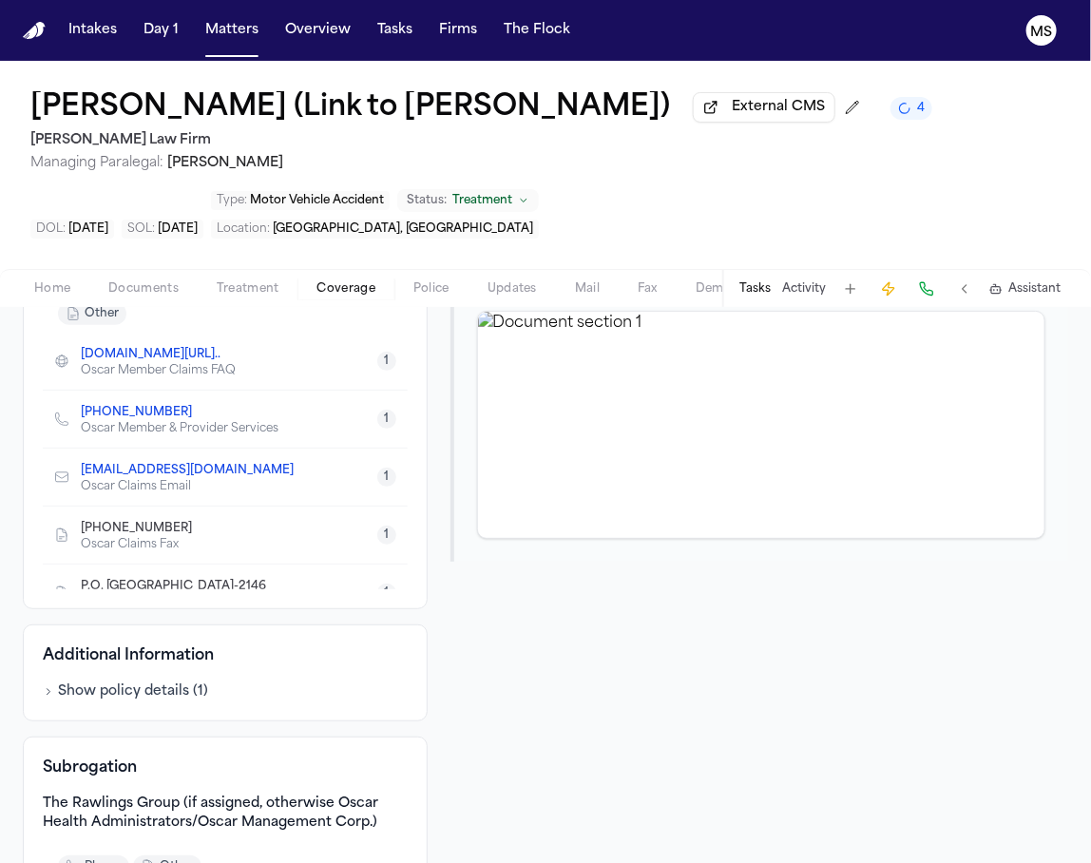
click at [434, 432] on div "Oscar insurance Health Insurance Health Insurance Insured Fanny Guerrero Rodrig…" at bounding box center [546, 648] width 1046 height 1058
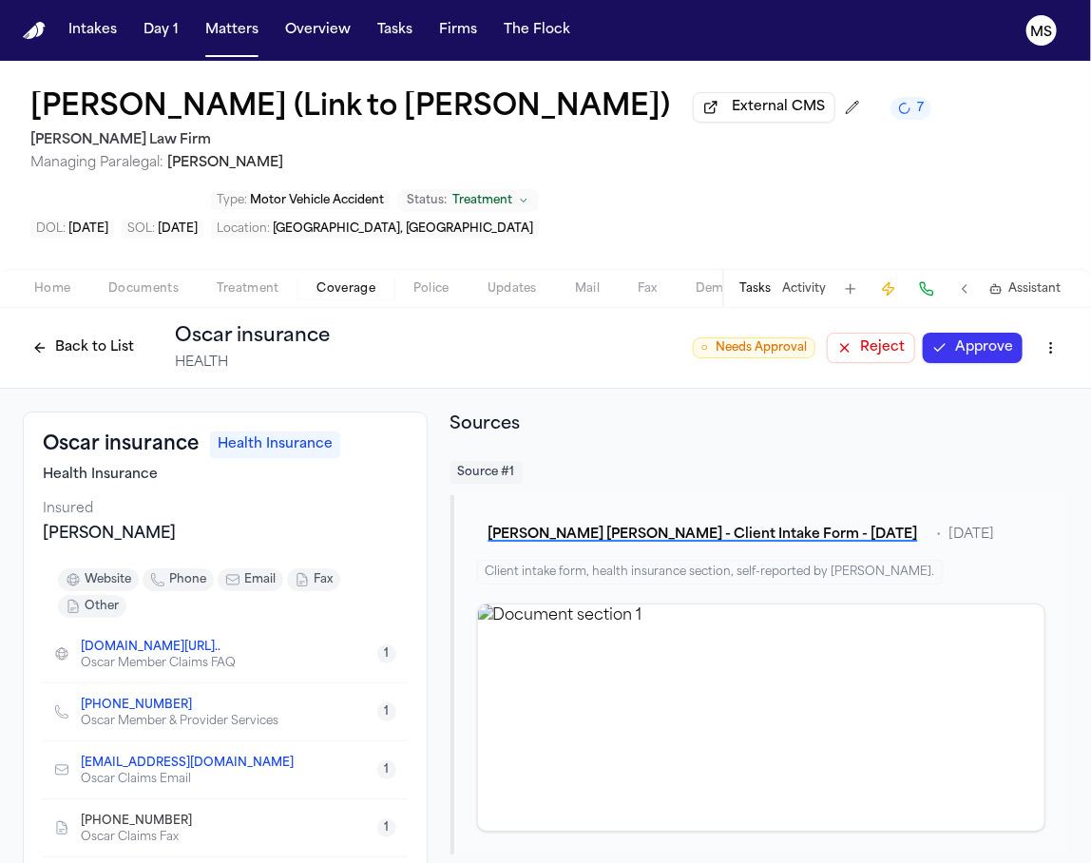
click at [403, 373] on div "Back to List Oscar insurance HEALTH ○ Needs Approval Reject Approve" at bounding box center [546, 347] width 1046 height 49
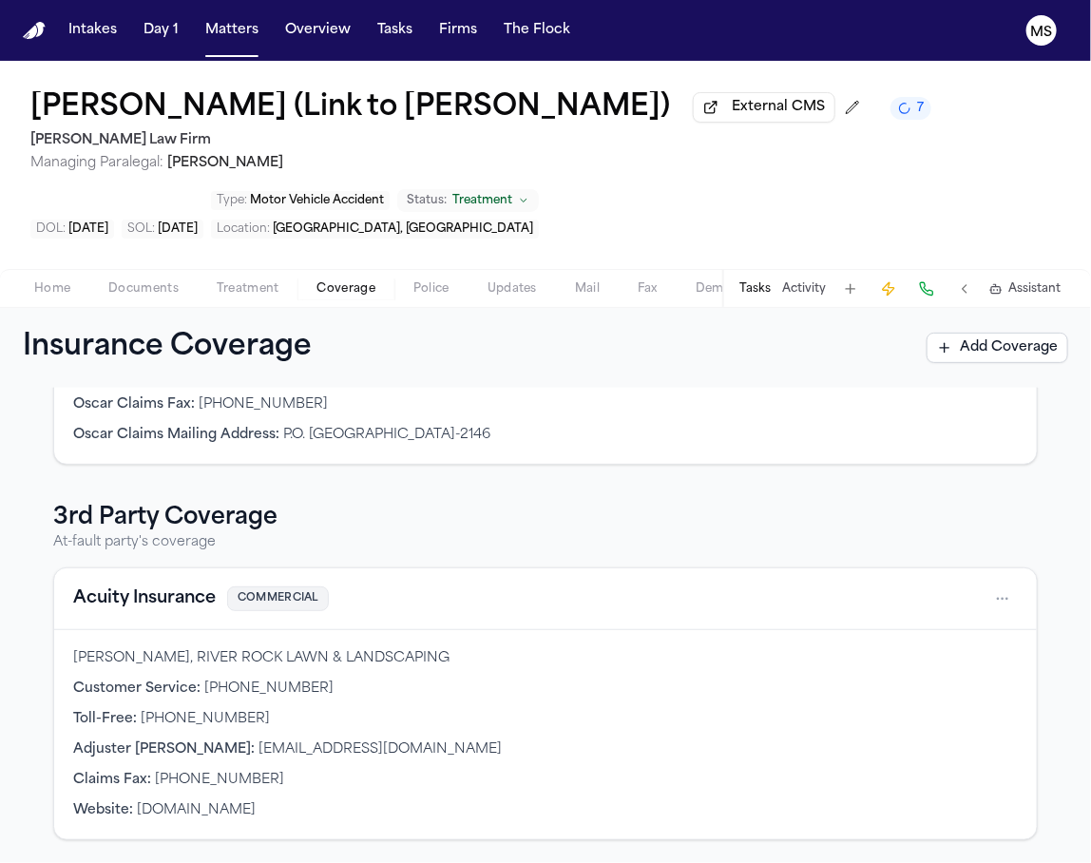
scroll to position [318, 0]
click at [348, 552] on p "At-fault party's coverage" at bounding box center [545, 542] width 985 height 19
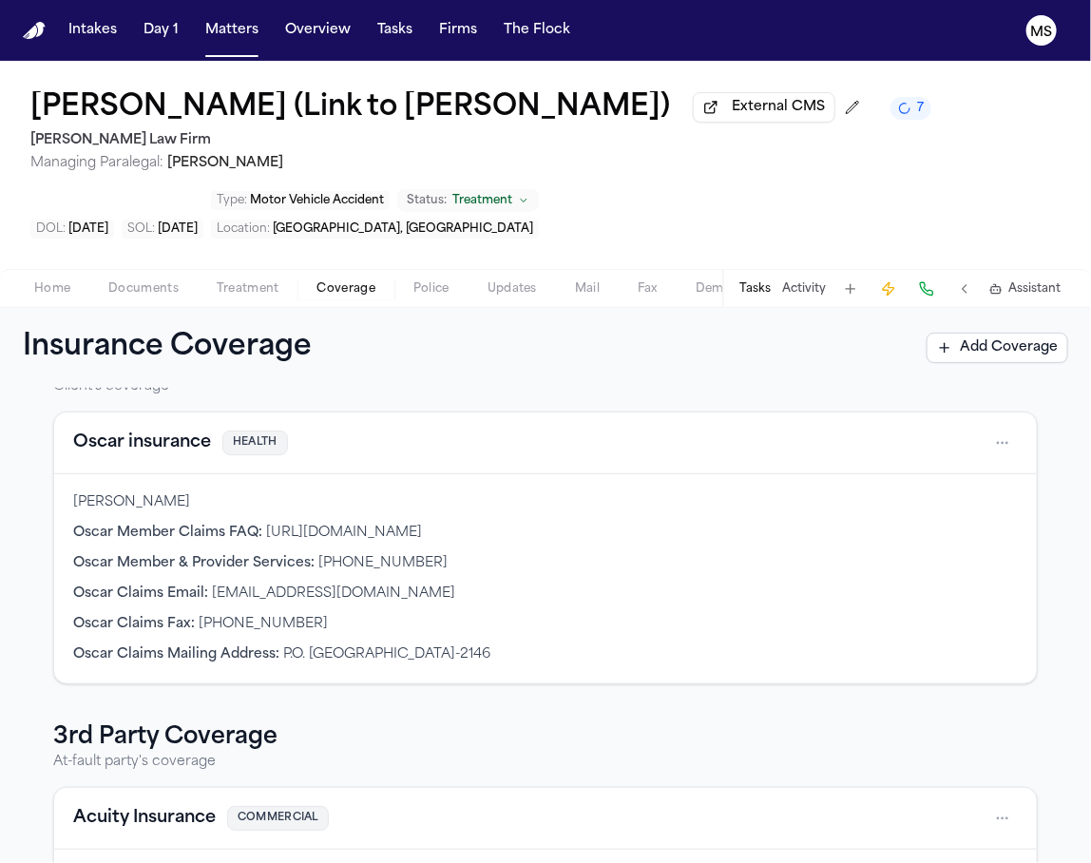
scroll to position [22, 0]
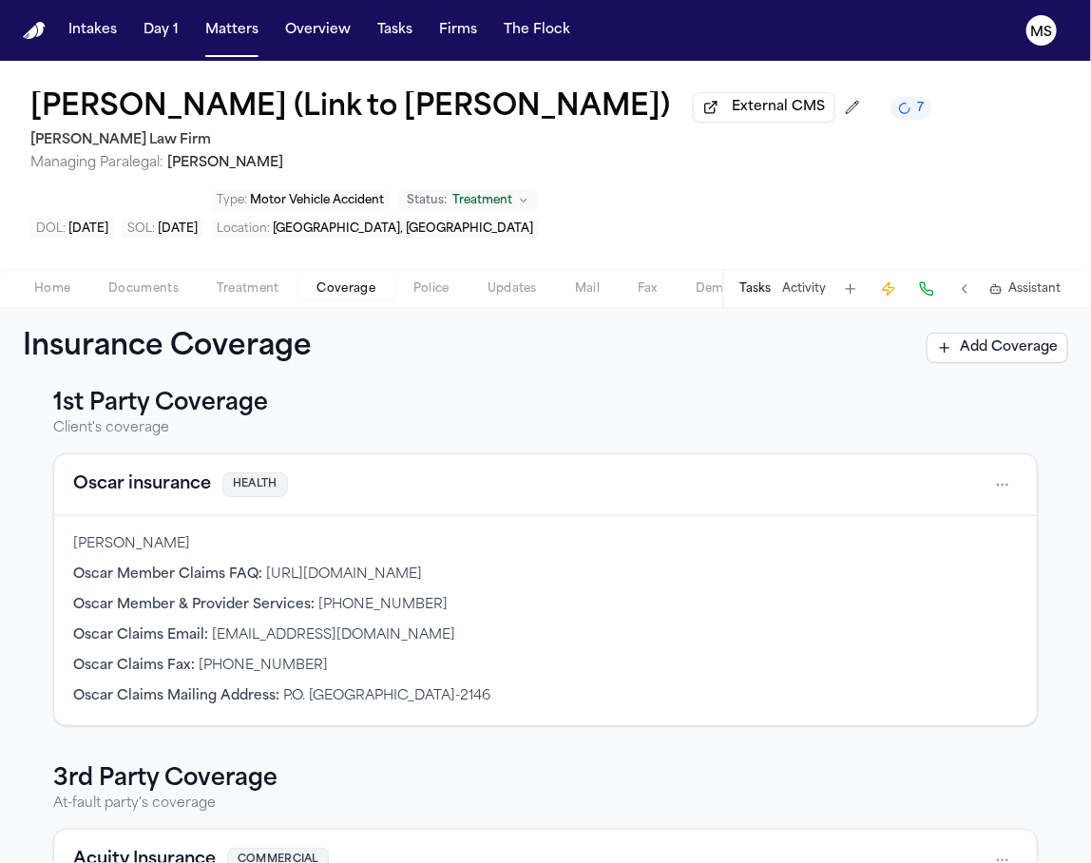
drag, startPoint x: 255, startPoint y: 593, endPoint x: 63, endPoint y: 587, distance: 192.2
click at [63, 587] on div "Fanny Guerrero Rodriguez Oscar Member Claims FAQ : https://www.hioscar.com/faq/…" at bounding box center [545, 620] width 983 height 209
copy div "Fanny Guerrero Rodriguez"
click at [395, 612] on span "+1 (855) 672-2755" at bounding box center [382, 605] width 129 height 14
click at [380, 438] on p "Client's coverage" at bounding box center [545, 428] width 985 height 19
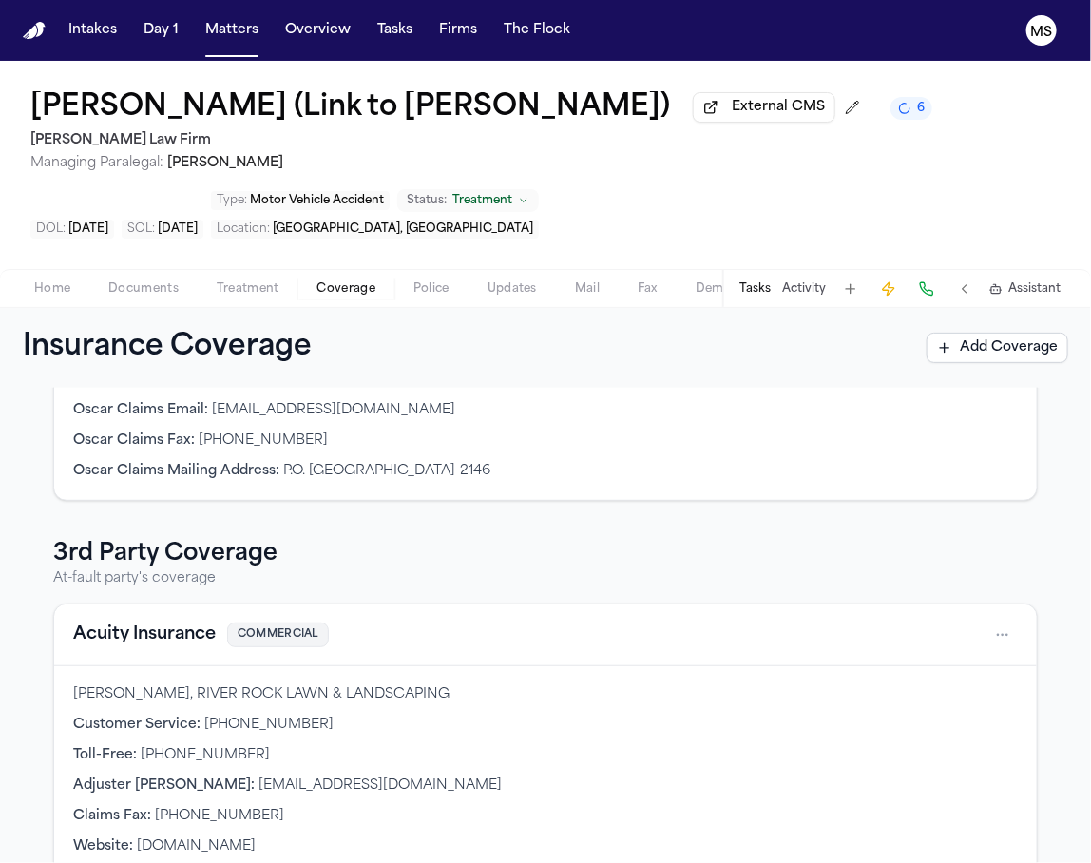
scroll to position [327, 0]
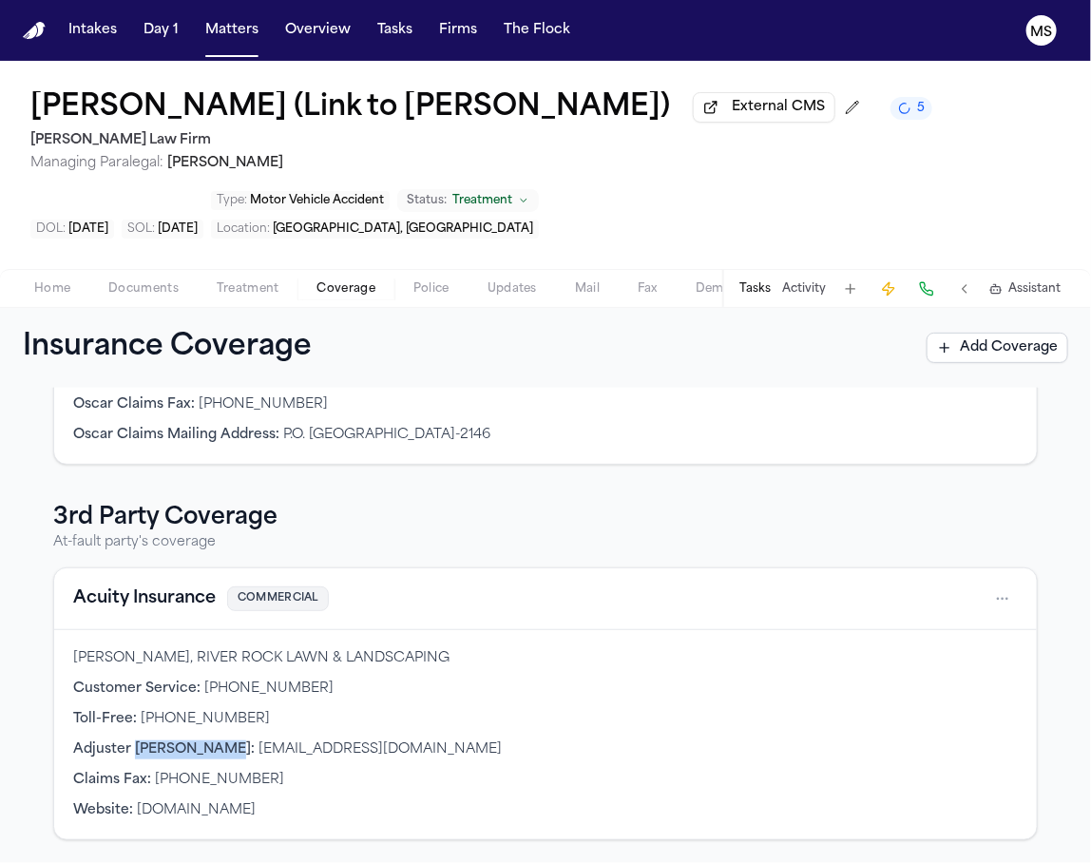
drag, startPoint x: 130, startPoint y: 743, endPoint x: 227, endPoint y: 740, distance: 97.1
click at [227, 740] on div "Adrian Cruz Yepez, RIVER ROCK LAWN & LANDSCAPING Customer Service : +1 (920) 45…" at bounding box center [545, 734] width 983 height 209
copy span "Andrew Cronk"
drag, startPoint x: 376, startPoint y: 750, endPoint x: 235, endPoint y: 755, distance: 140.8
click at [235, 755] on div "Adjuster Andrew Cronk : acronk@acuity.com" at bounding box center [545, 750] width 945 height 19
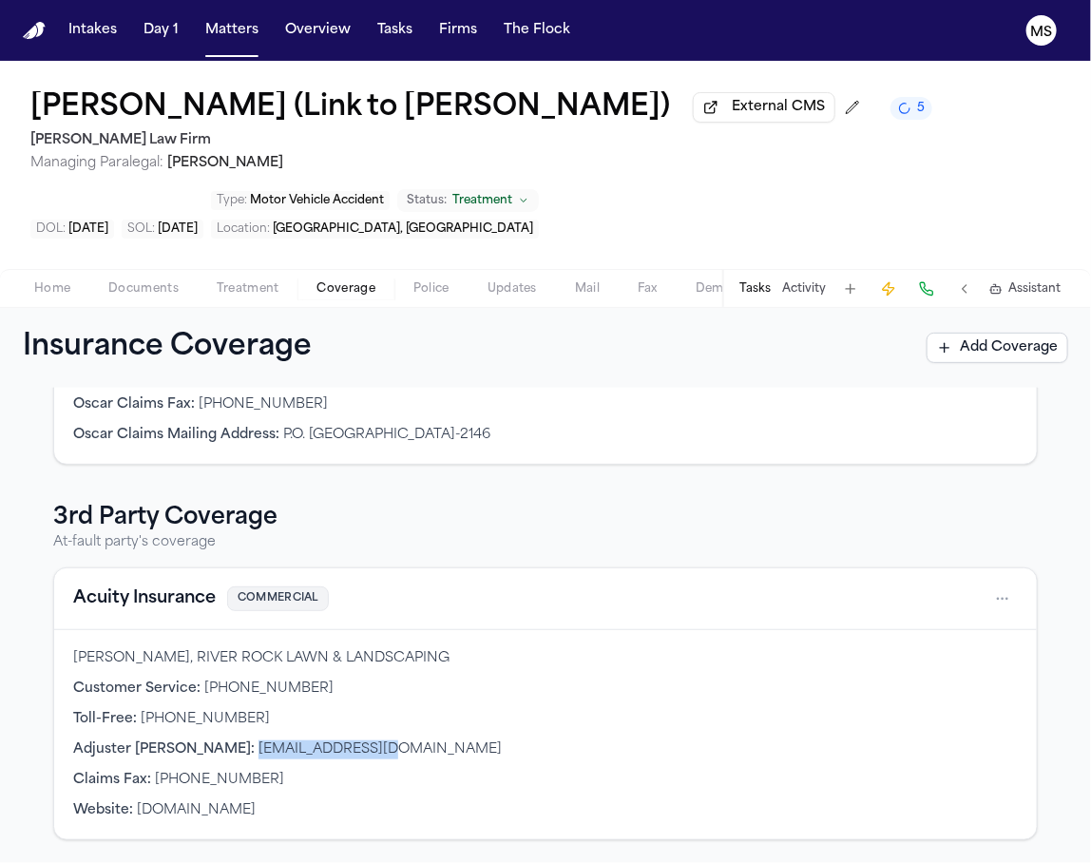
copy span "acronk@acuity.com"
click at [137, 595] on button "Acuity Insurance" at bounding box center [144, 599] width 143 height 27
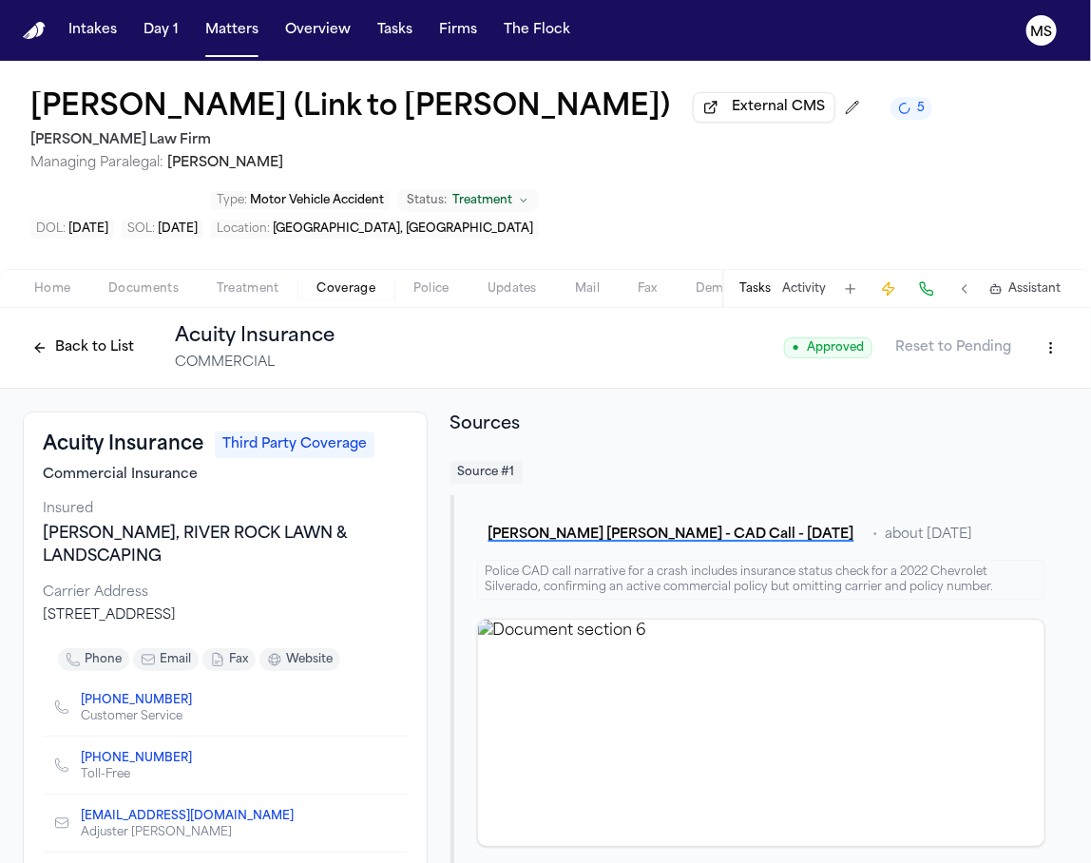
click at [387, 519] on div "Insured" at bounding box center [225, 509] width 365 height 19
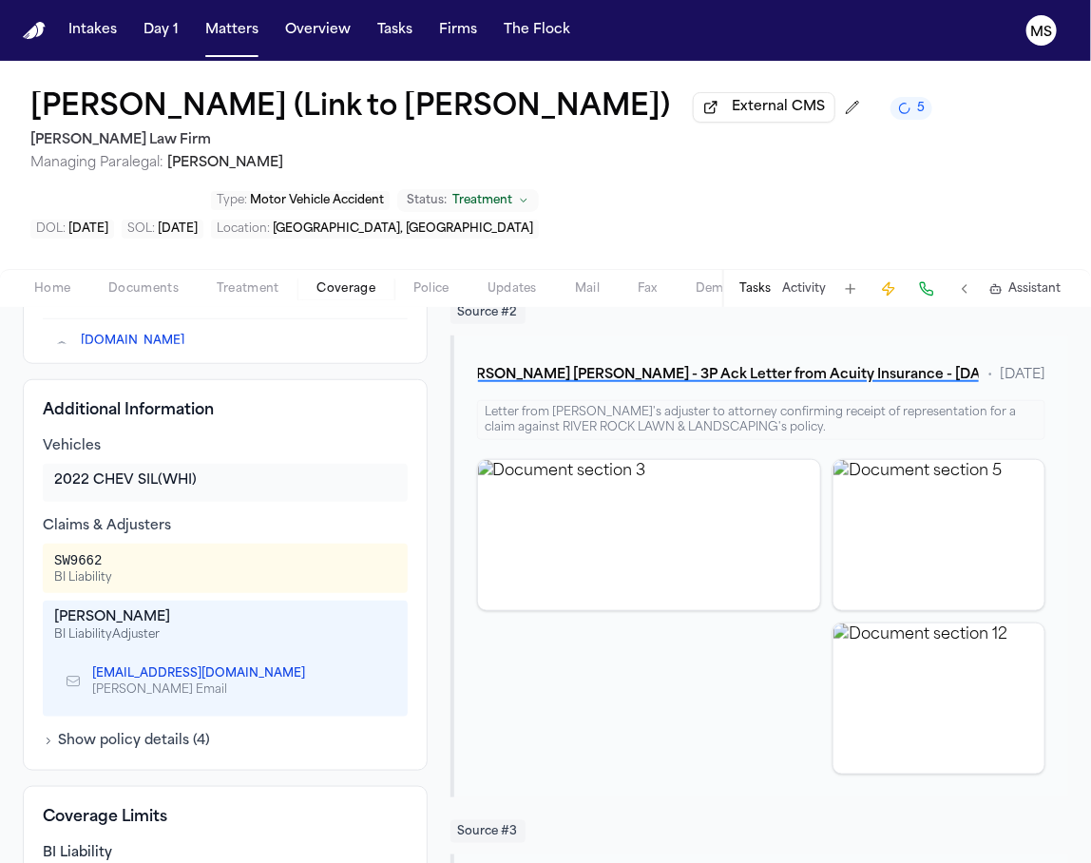
scroll to position [633, 0]
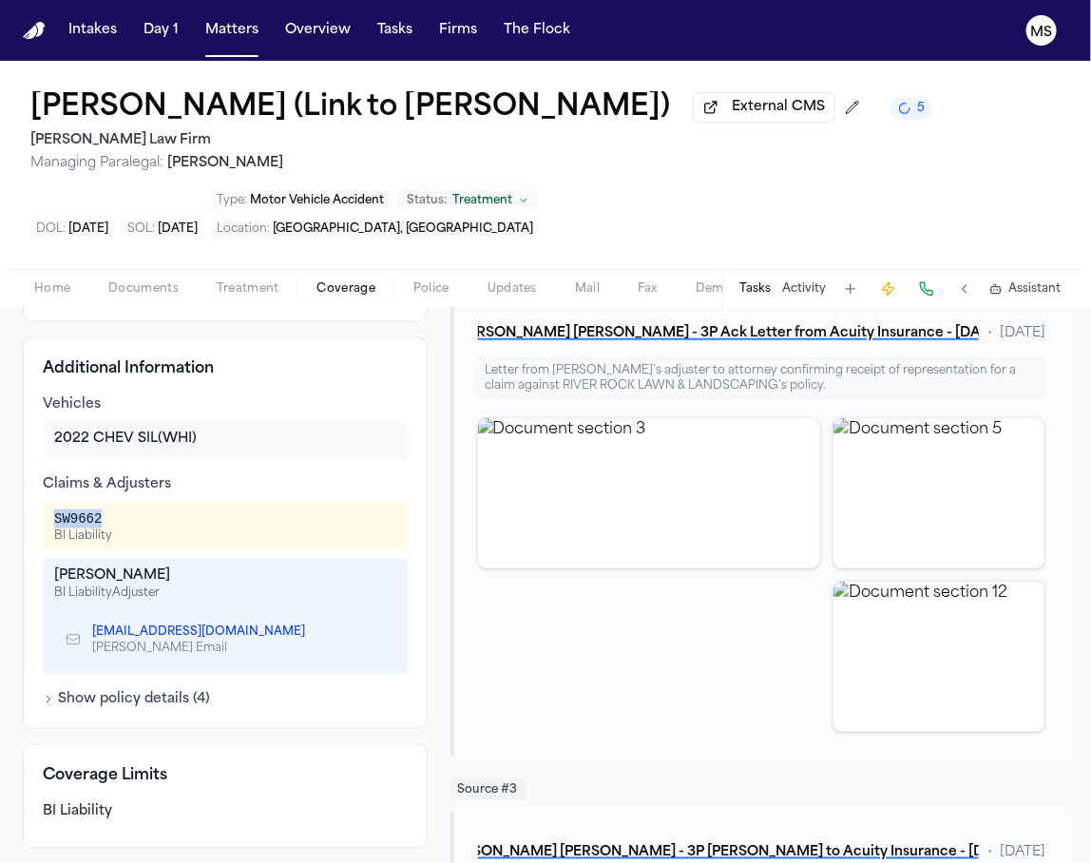
drag, startPoint x: 136, startPoint y: 560, endPoint x: 48, endPoint y: 550, distance: 88.0
click at [48, 550] on div "SW9662 BI Liability" at bounding box center [225, 526] width 365 height 49
copy div "SW9662"
click at [378, 494] on div "Claims & Adjusters" at bounding box center [225, 484] width 365 height 19
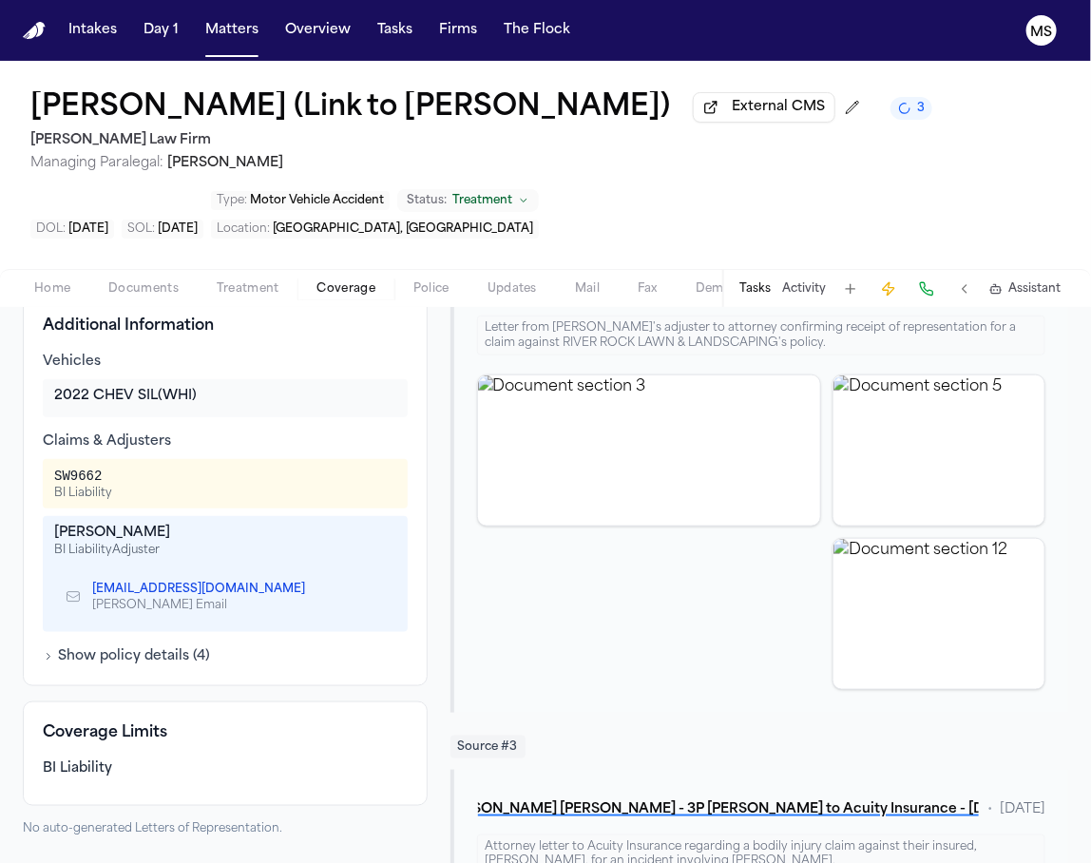
click at [732, 117] on span "External CMS" at bounding box center [778, 107] width 93 height 19
click at [207, 32] on button "Matters" at bounding box center [232, 30] width 68 height 34
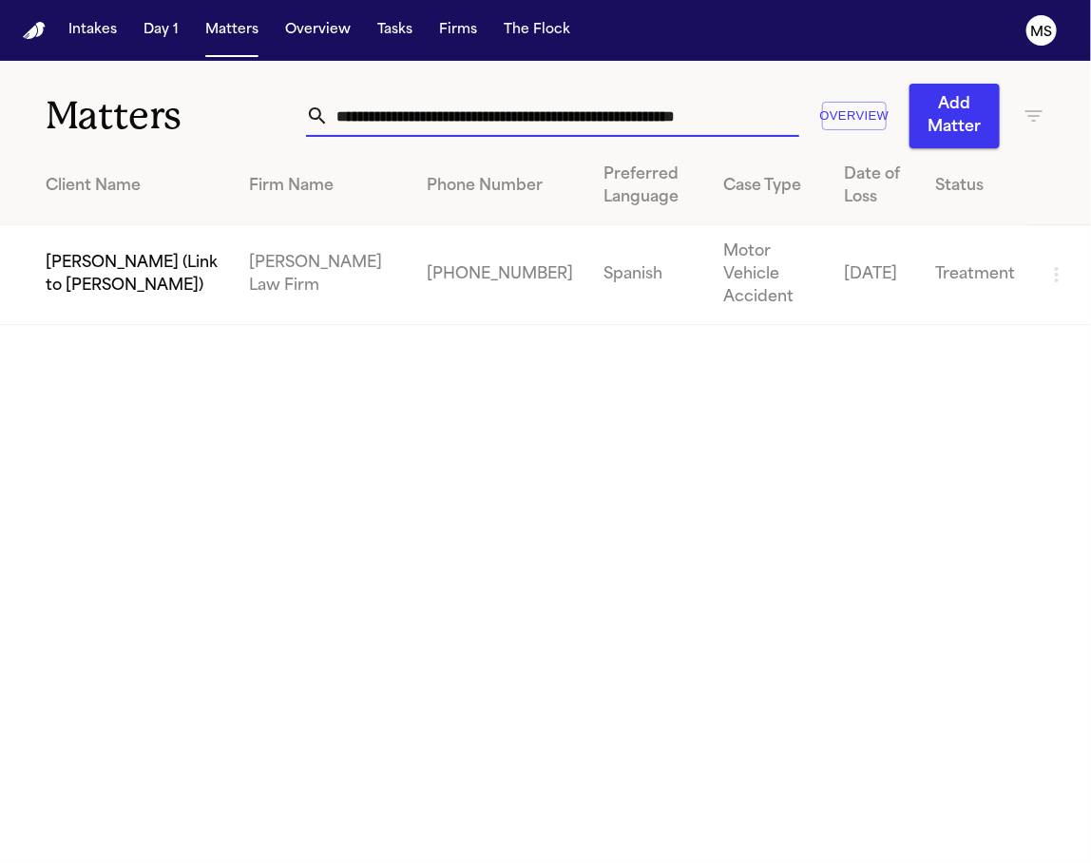
scroll to position [0, 13]
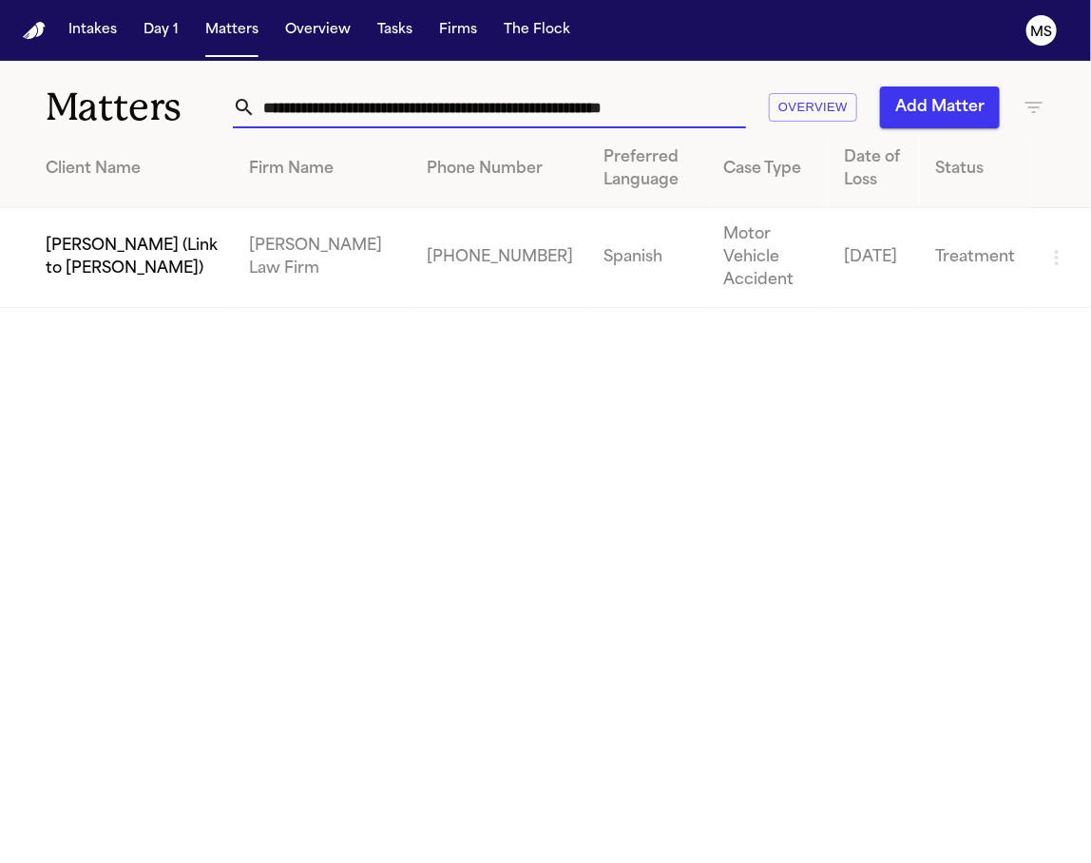
drag, startPoint x: 328, startPoint y: 111, endPoint x: 1202, endPoint y: 177, distance: 876.2
click at [1091, 177] on html "**********" at bounding box center [545, 431] width 1091 height 863
paste input "**********"
click at [738, 117] on input "**********" at bounding box center [497, 108] width 482 height 42
click at [738, 110] on input "**********" at bounding box center [497, 108] width 482 height 42
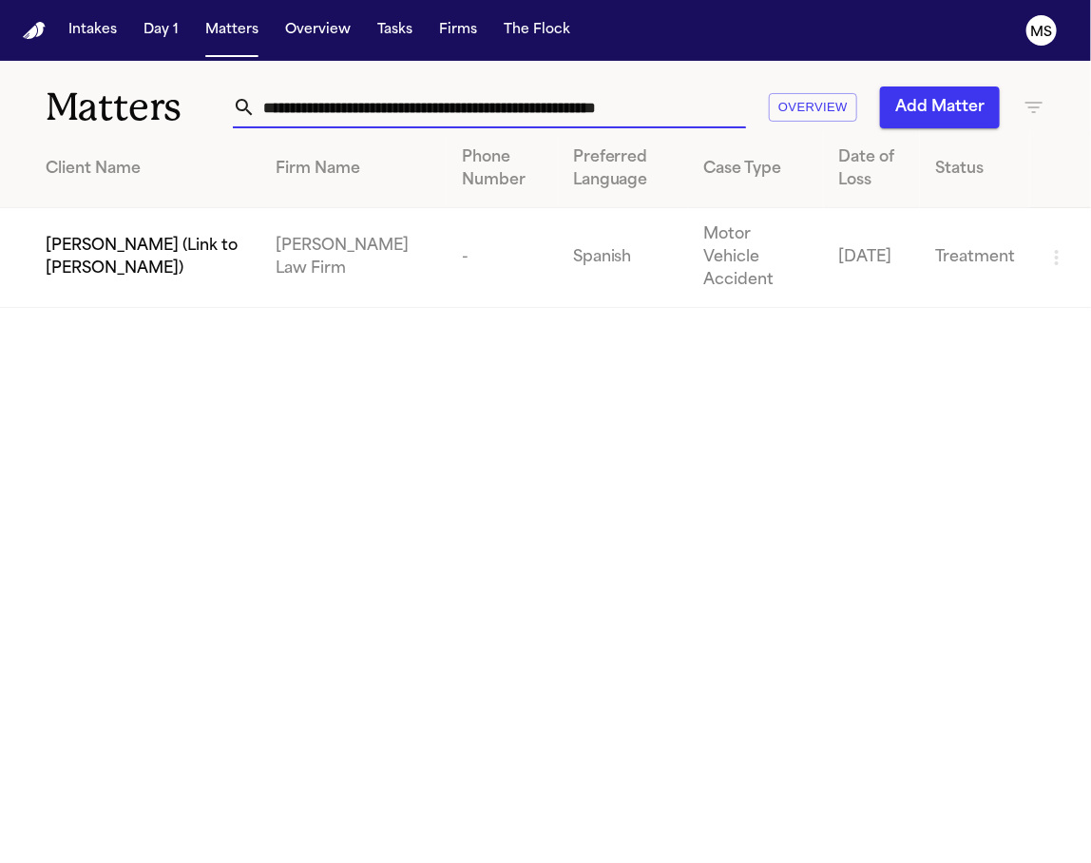
scroll to position [0, 8]
click at [738, 110] on input "**********" at bounding box center [497, 108] width 482 height 42
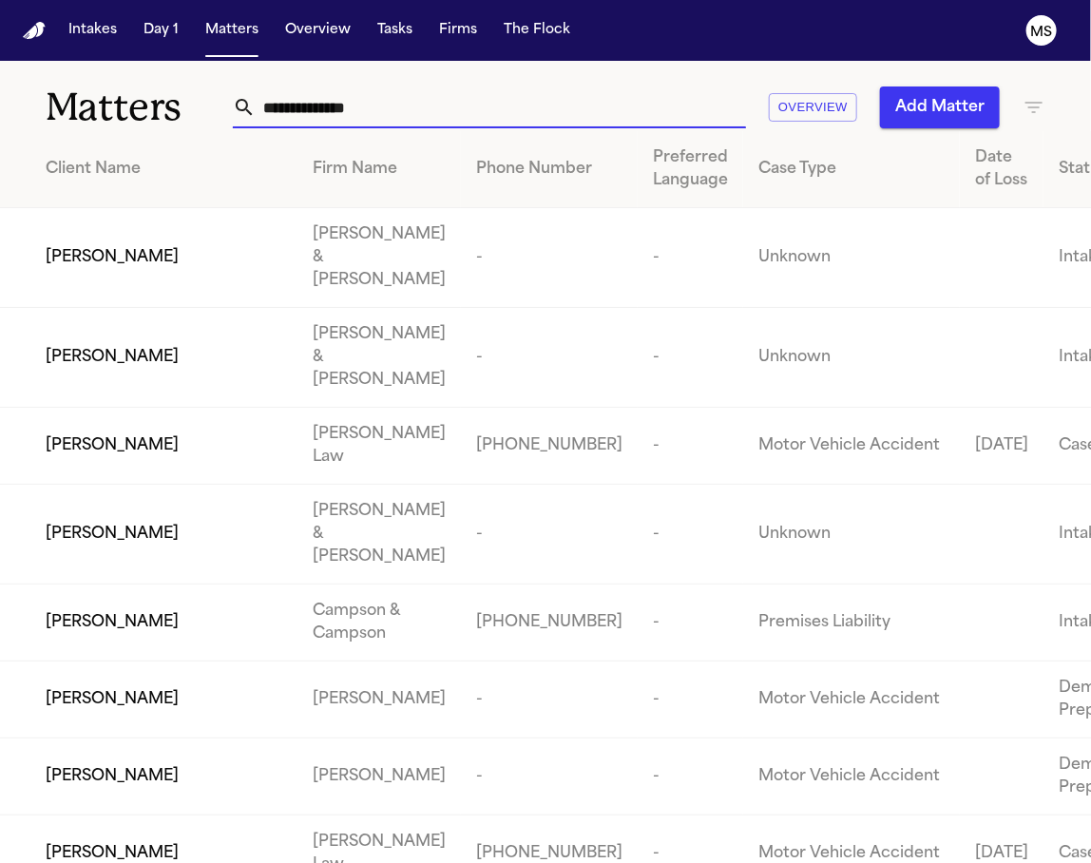
paste input "**********"
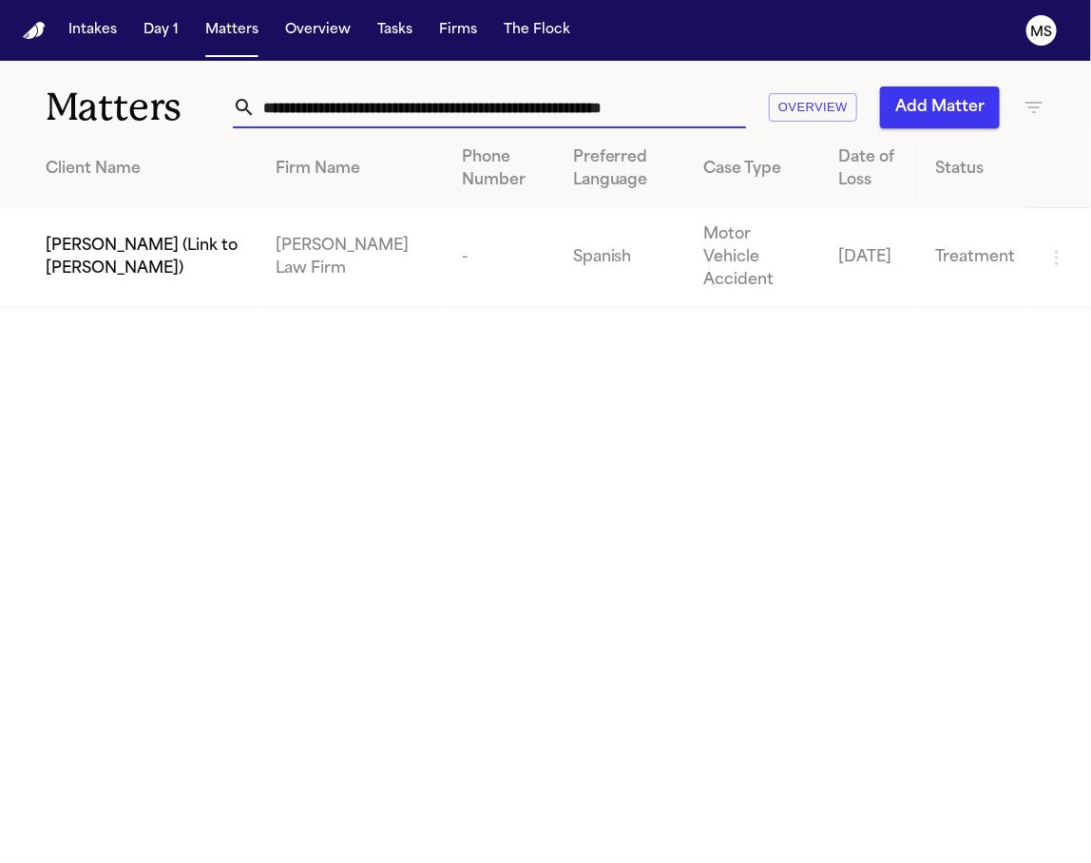
scroll to position [0, 13]
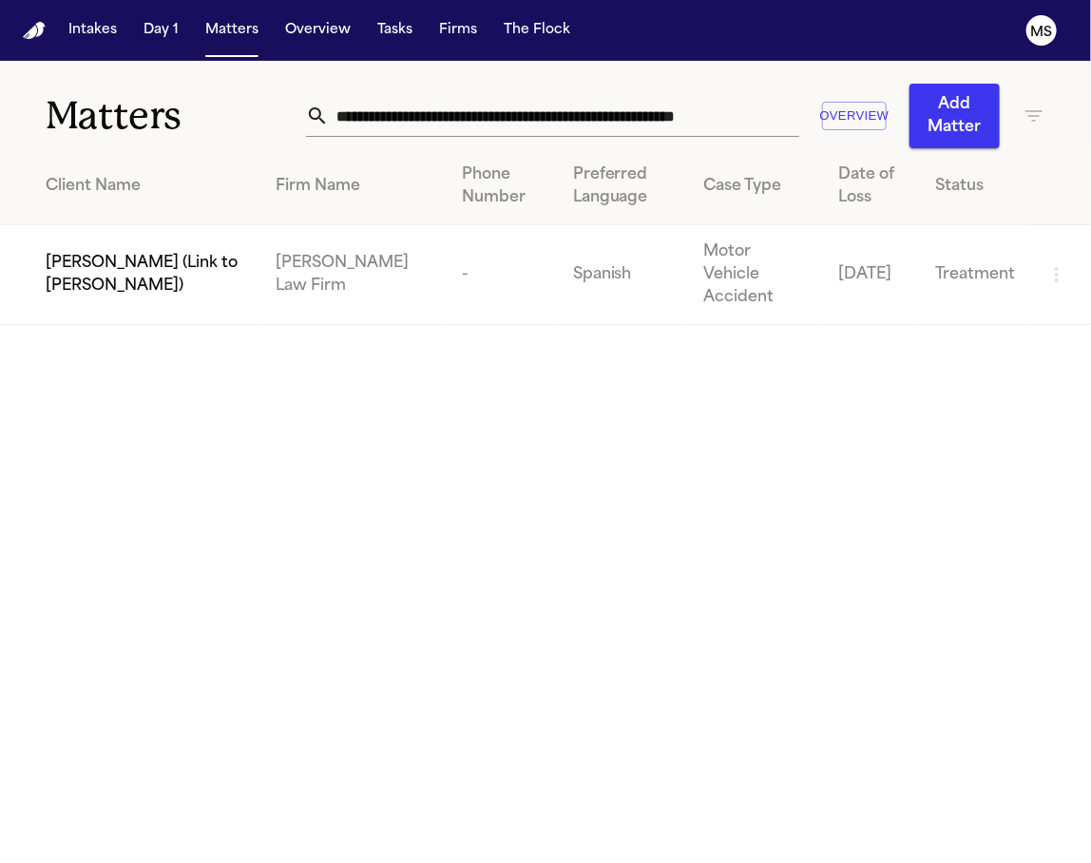
click at [167, 253] on span "[PERSON_NAME] (Link to [PERSON_NAME])" at bounding box center [146, 275] width 200 height 46
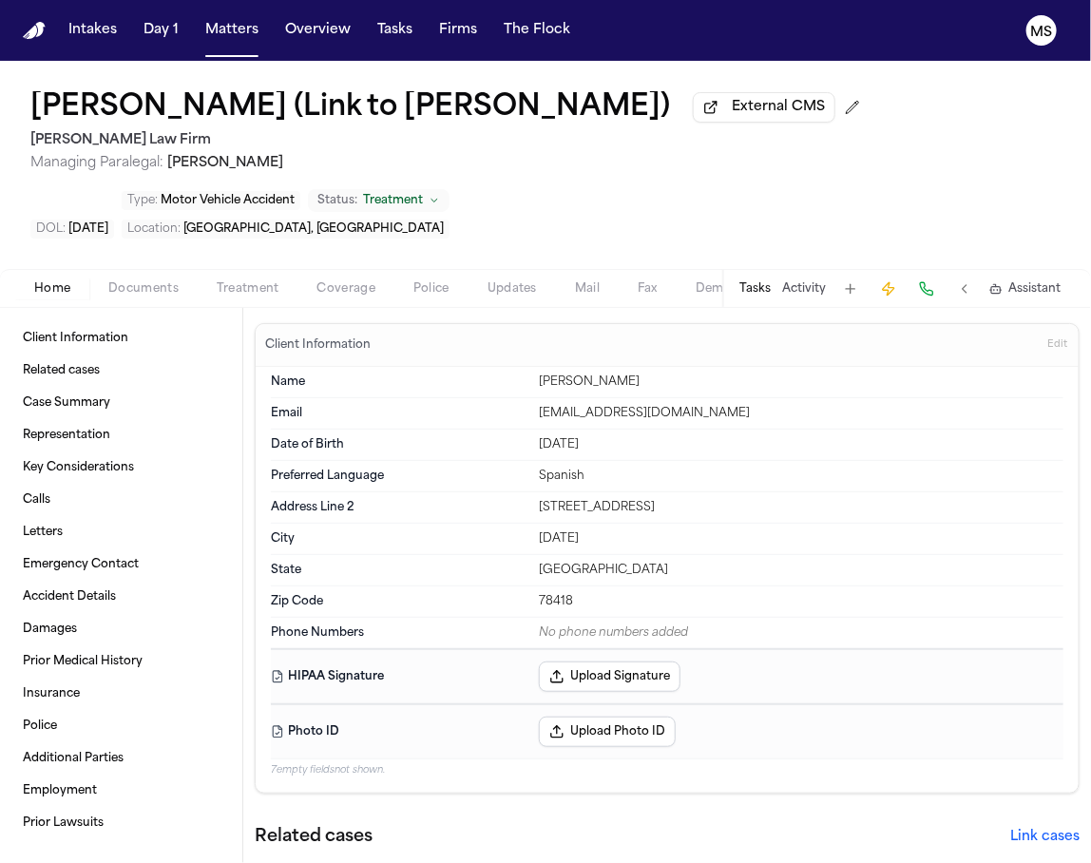
click at [1048, 352] on span "Edit" at bounding box center [1058, 344] width 20 height 13
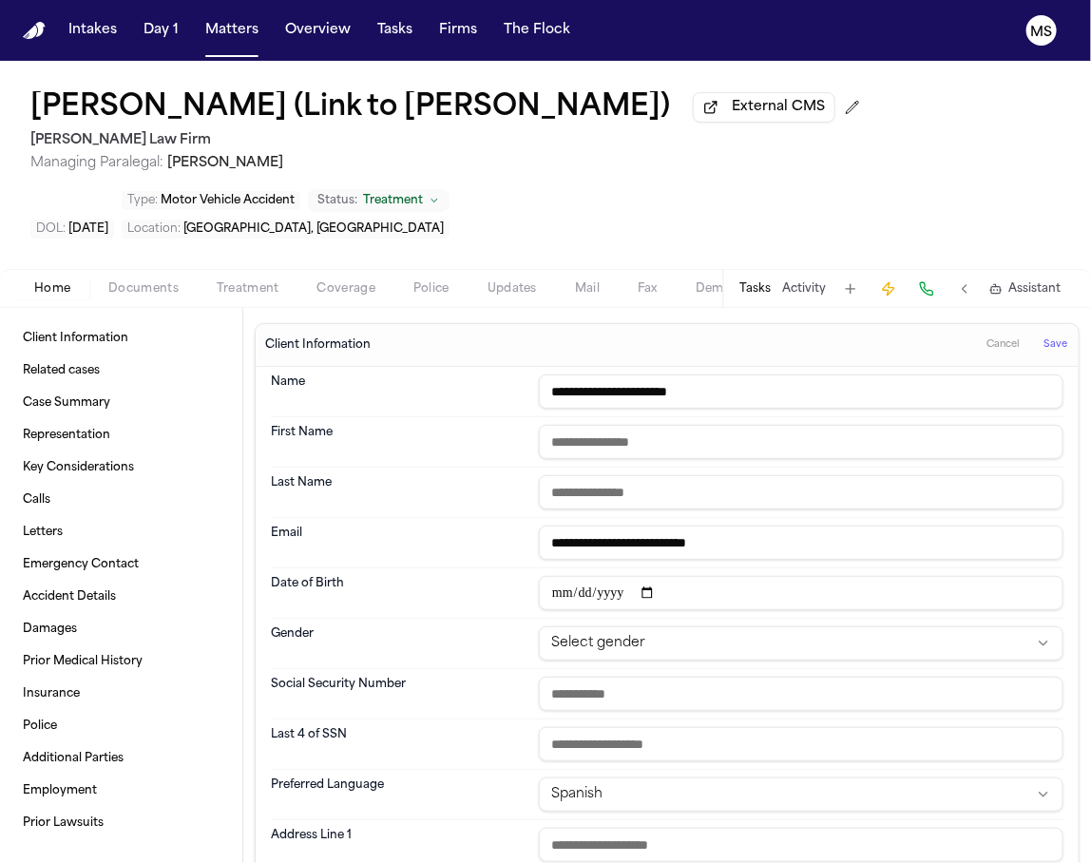
click at [307, 125] on div "[PERSON_NAME] (Link to [PERSON_NAME]) External CMS" at bounding box center [449, 108] width 838 height 34
click at [732, 117] on span "External CMS" at bounding box center [778, 107] width 93 height 19
click at [373, 152] on h2 "[PERSON_NAME] Law Firm" at bounding box center [449, 140] width 838 height 23
drag, startPoint x: 587, startPoint y: 437, endPoint x: 533, endPoint y: 434, distance: 53.4
click at [539, 409] on input "**********" at bounding box center [801, 392] width 525 height 34
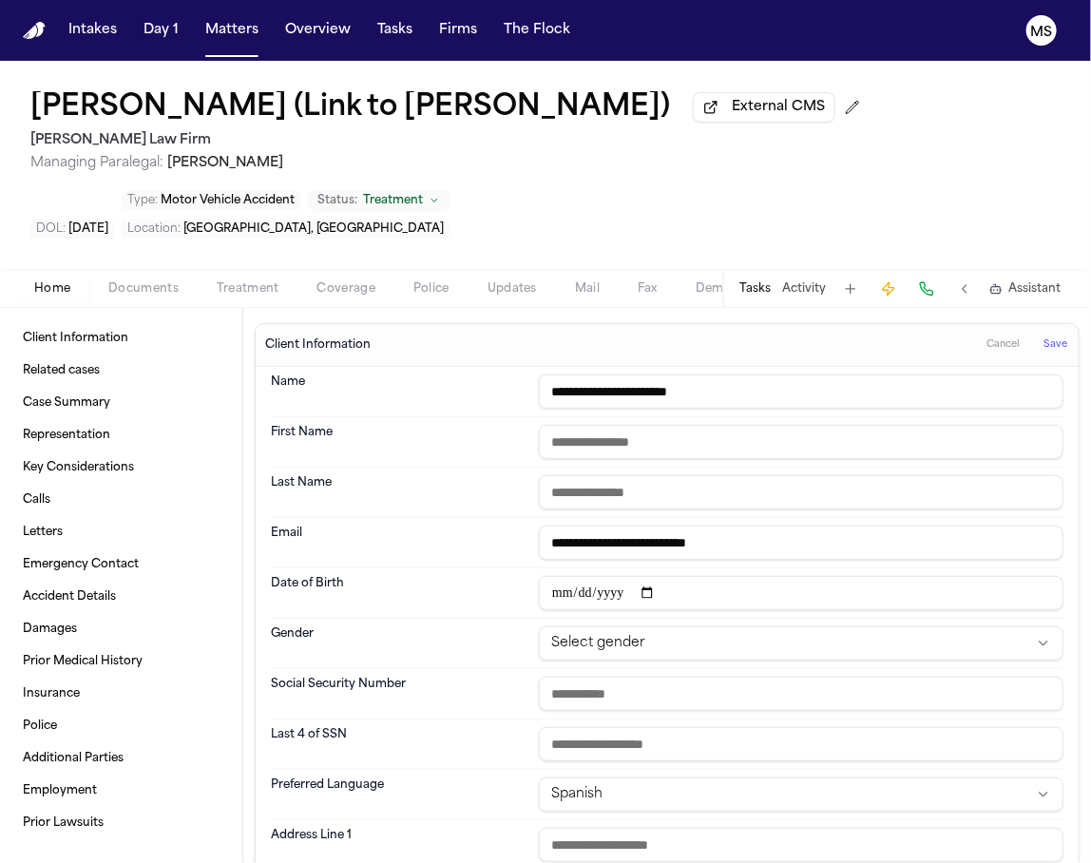
click at [917, 459] on input "text" at bounding box center [801, 442] width 525 height 34
paste input "*****"
type input "*****"
drag, startPoint x: 736, startPoint y: 439, endPoint x: 592, endPoint y: 449, distance: 143.9
click at [592, 409] on input "**********" at bounding box center [801, 392] width 525 height 34
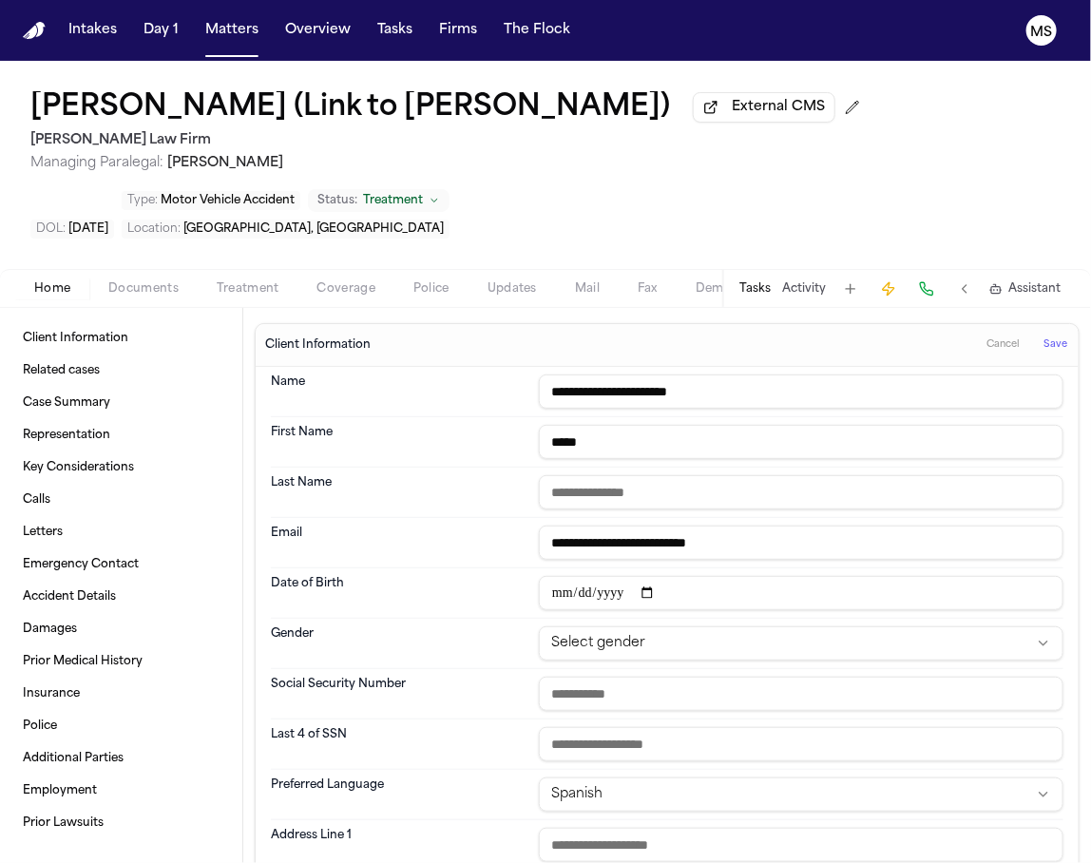
click at [573, 510] on input "text" at bounding box center [801, 492] width 525 height 34
paste input "**********"
type input "**********"
click at [856, 367] on div "Client Information Cancel Save" at bounding box center [667, 345] width 823 height 43
click at [1044, 352] on span "Save" at bounding box center [1056, 344] width 24 height 13
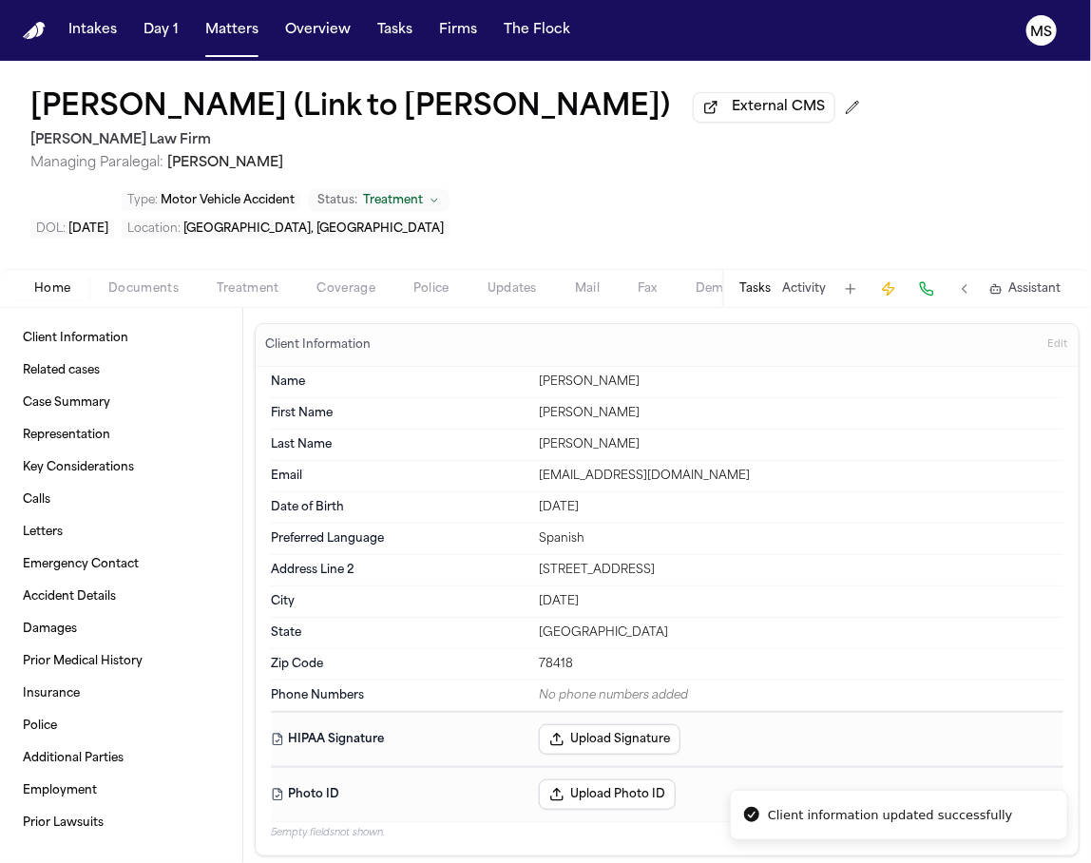
click at [1048, 352] on span "Edit" at bounding box center [1058, 344] width 20 height 13
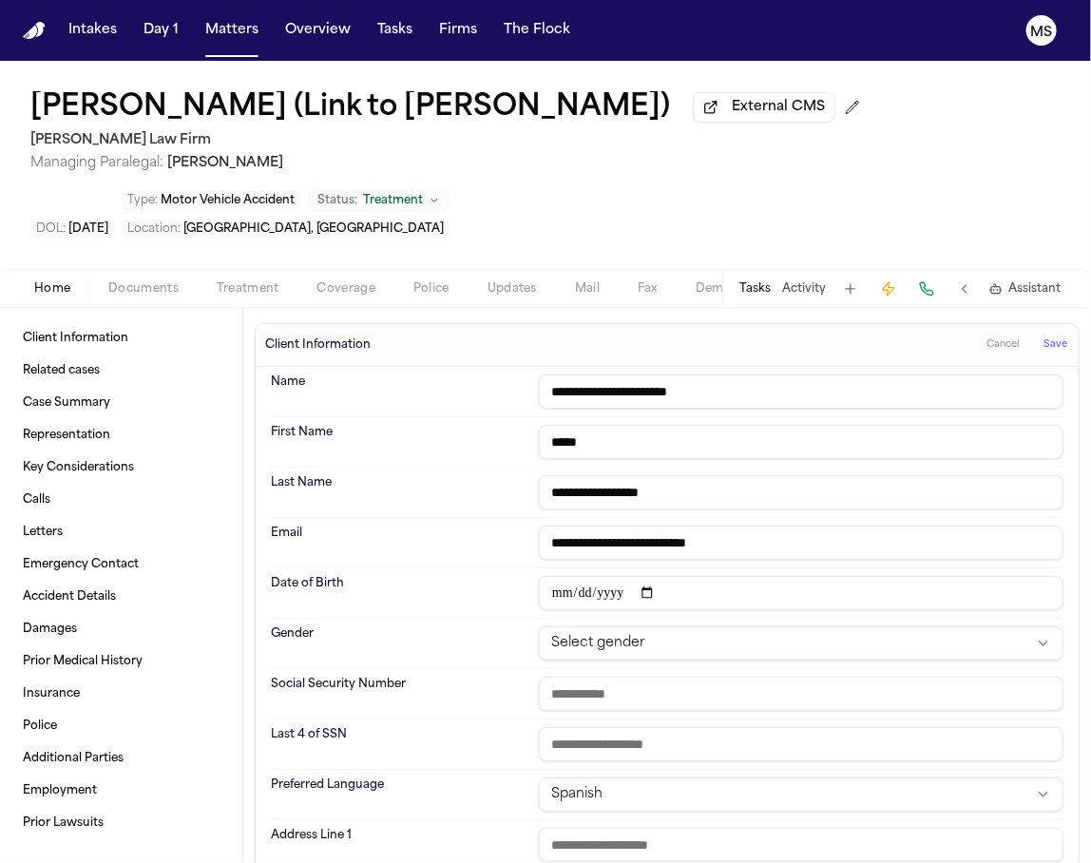
click at [426, 266] on div "[PERSON_NAME] (Link to [PERSON_NAME]) External CMS [PERSON_NAME] Law Firm Manag…" at bounding box center [545, 165] width 1091 height 208
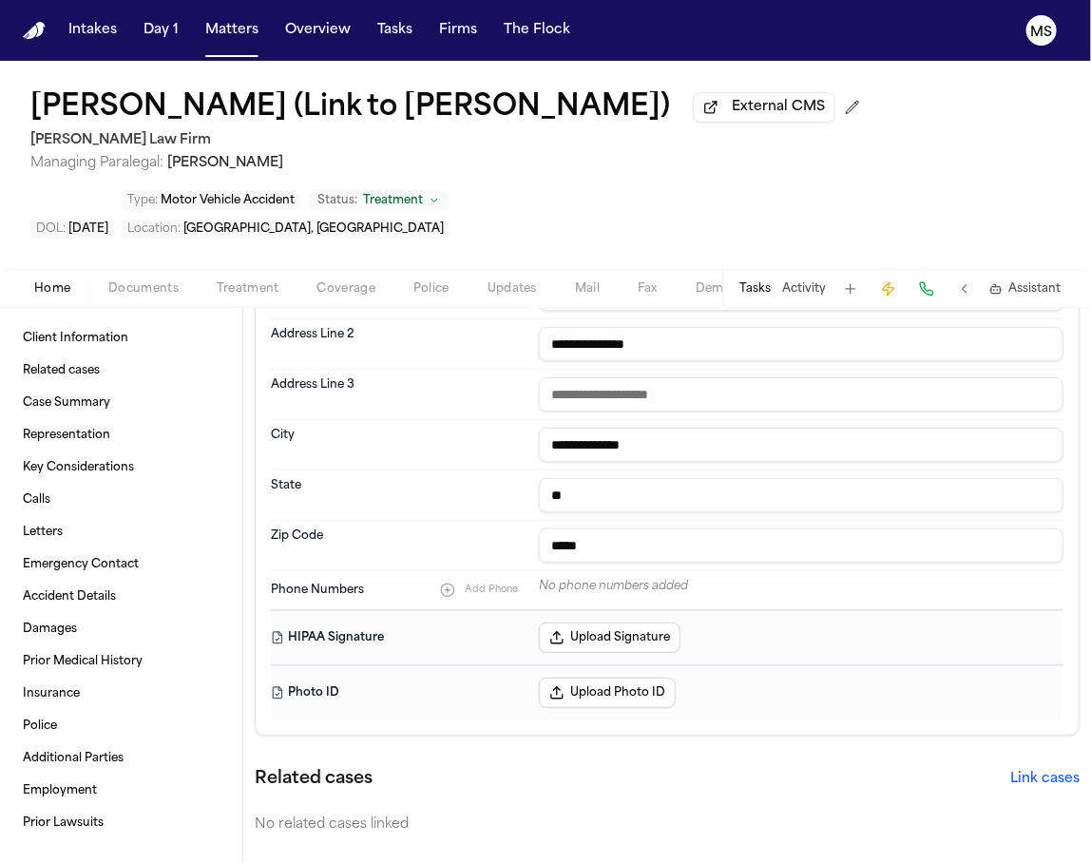
scroll to position [563, 0]
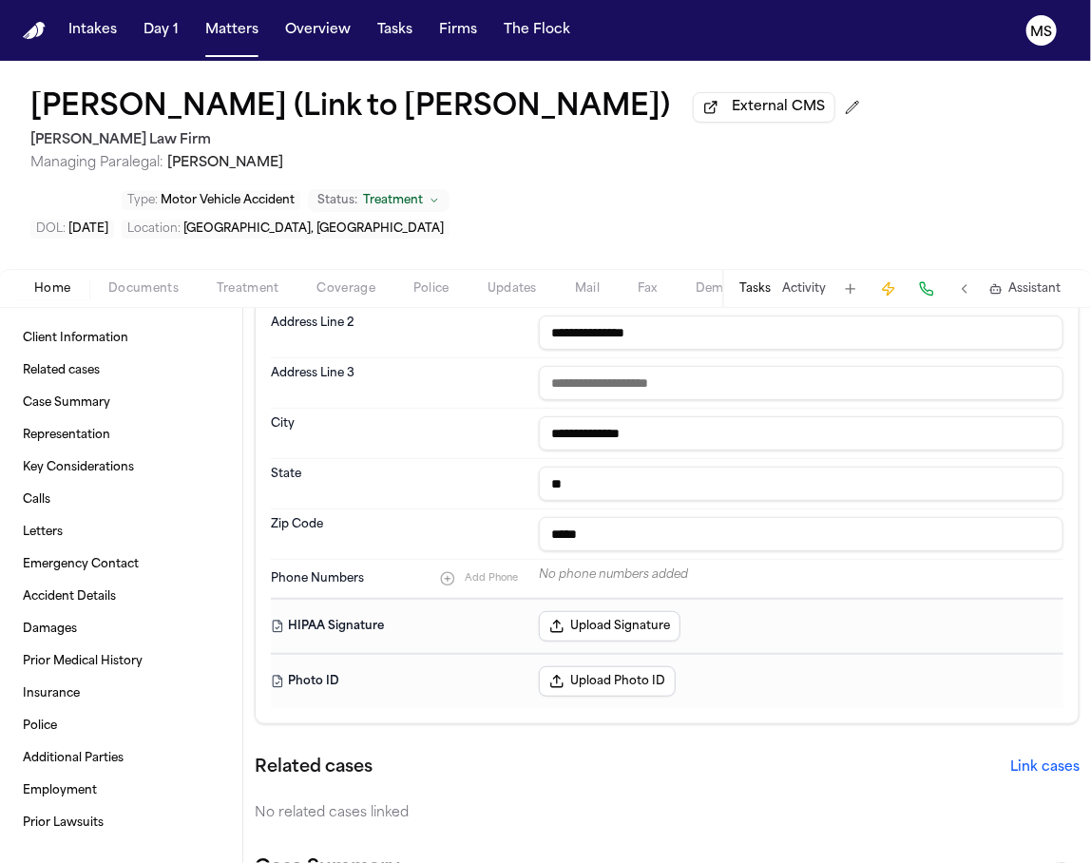
click at [450, 590] on button "Add Phone" at bounding box center [479, 579] width 97 height 23
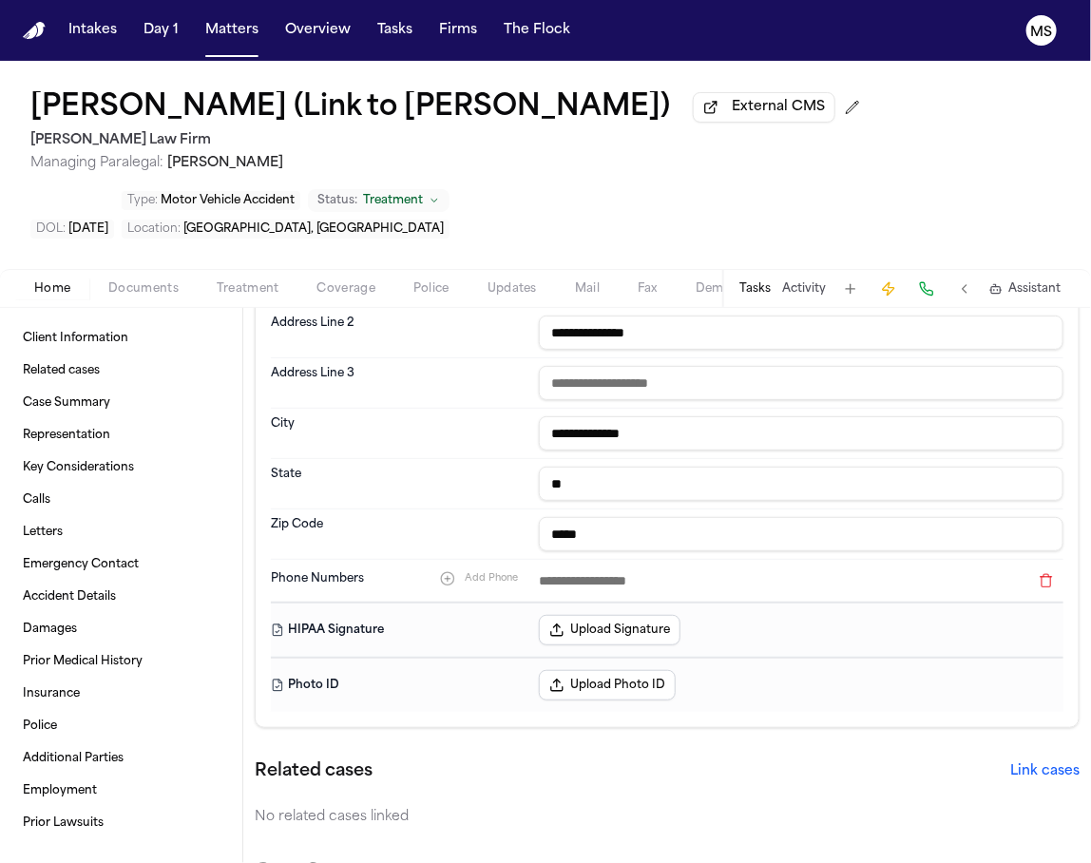
click at [357, 557] on div "Zip Code *****" at bounding box center [667, 534] width 793 height 49
click at [576, 594] on input at bounding box center [784, 581] width 491 height 27
paste input "**********"
type input "**********"
click at [384, 152] on h2 "[PERSON_NAME] Law Firm" at bounding box center [449, 140] width 838 height 23
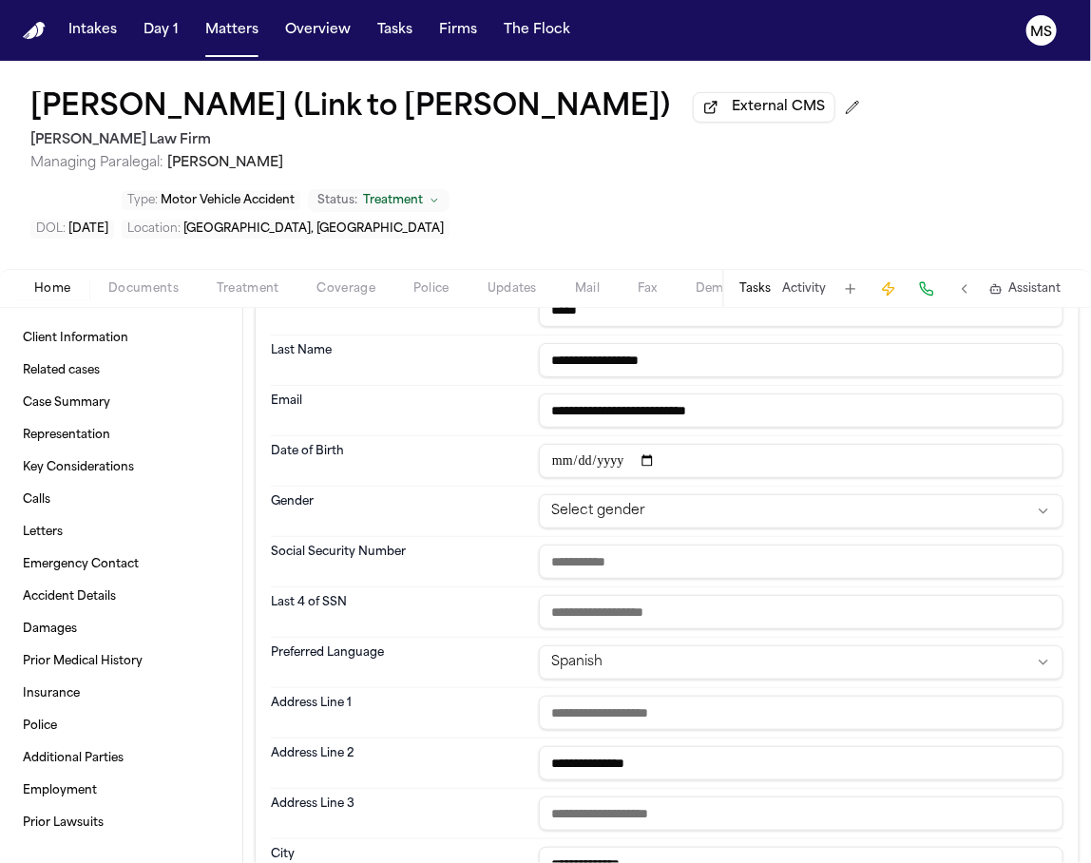
scroll to position [0, 0]
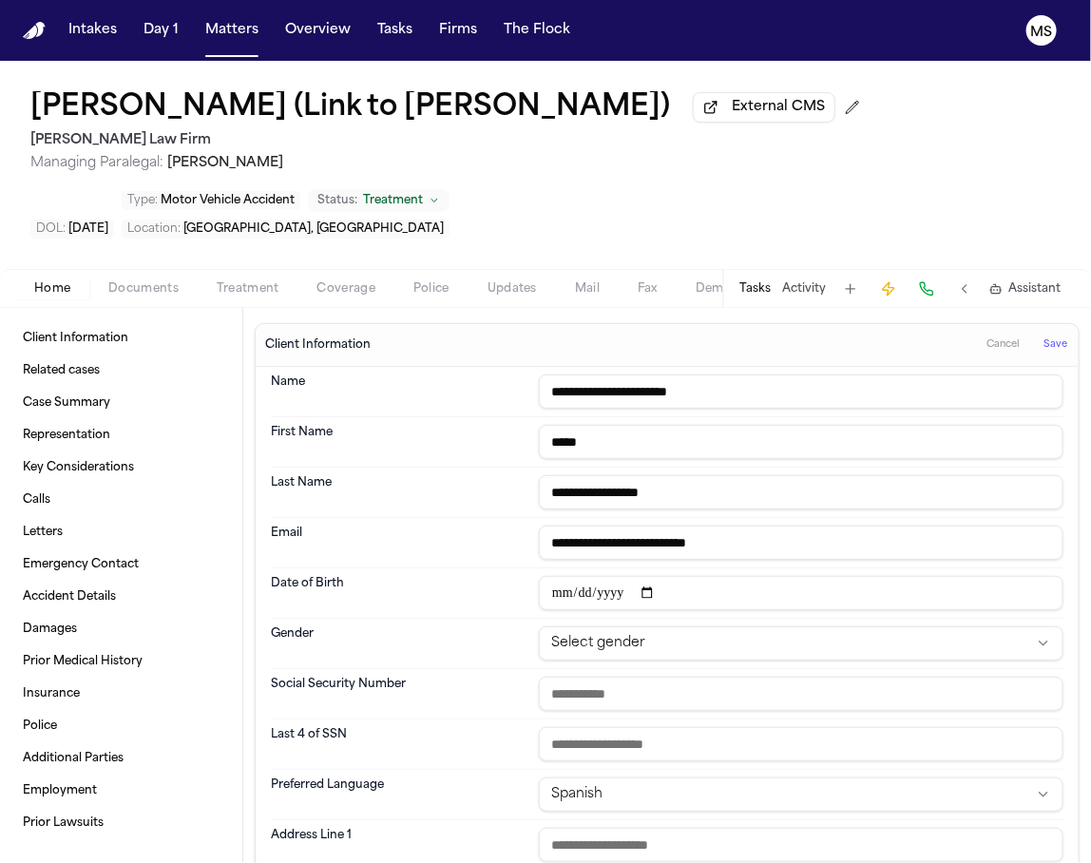
click at [392, 173] on span "Managing Paralegal: [PERSON_NAME]" at bounding box center [449, 163] width 838 height 19
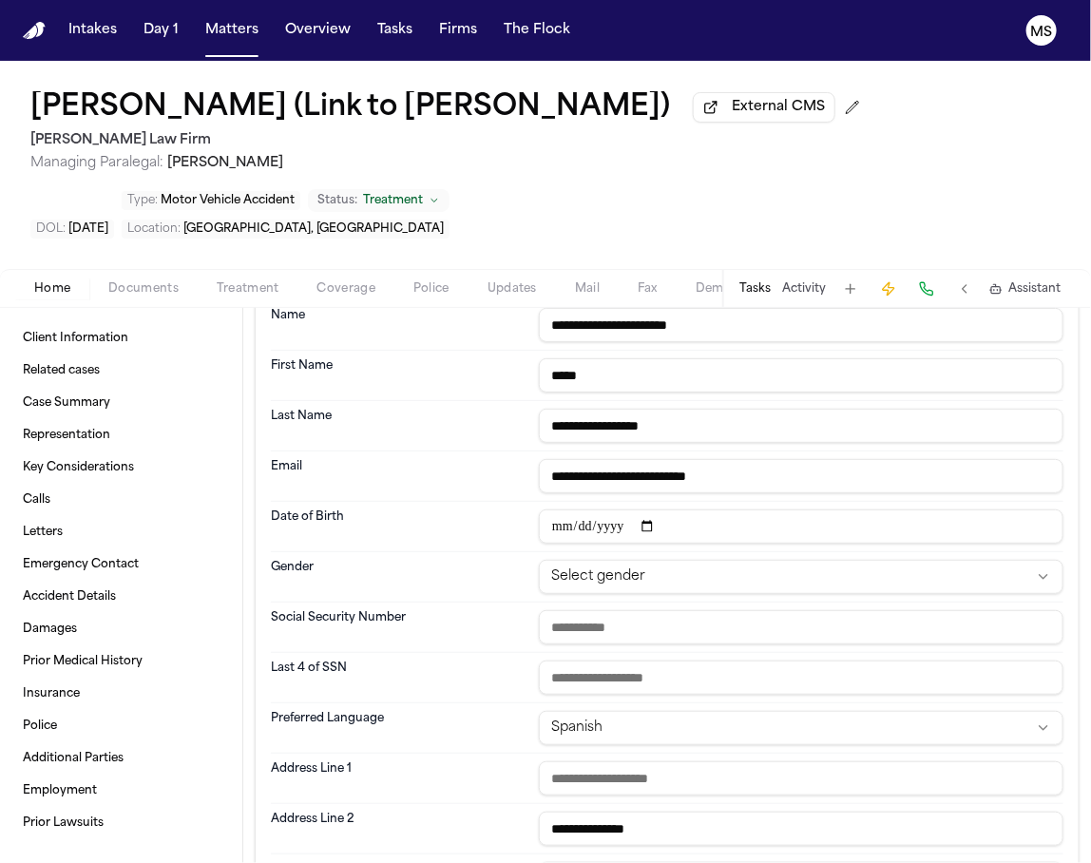
scroll to position [54, 0]
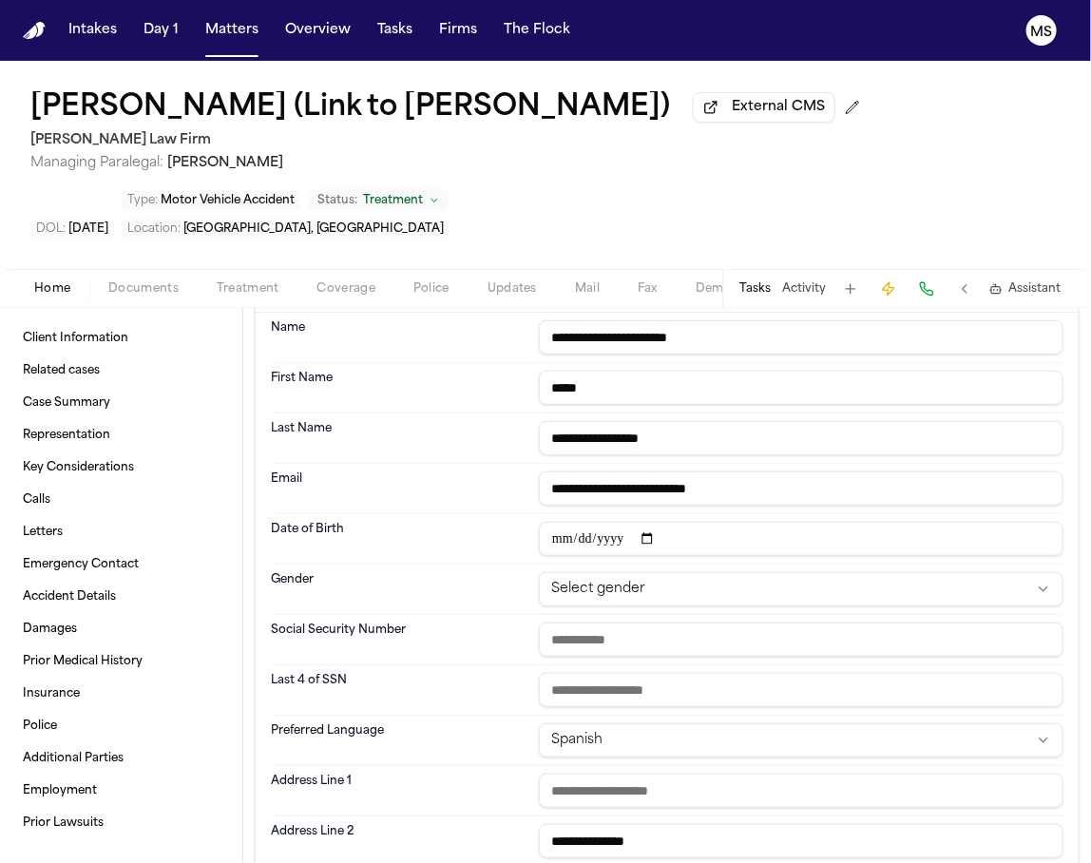
click at [435, 231] on div "[PERSON_NAME] (Link to [PERSON_NAME]) External CMS [PERSON_NAME] Law Firm Manag…" at bounding box center [545, 165] width 1091 height 208
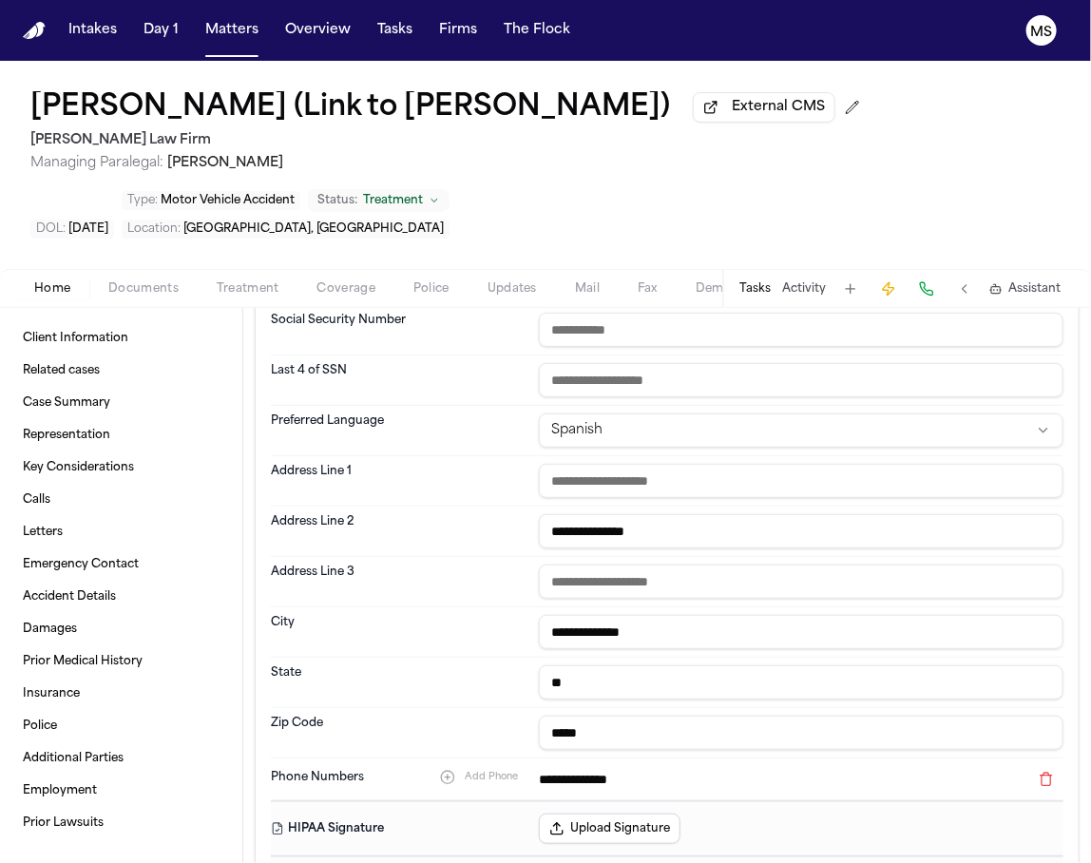
scroll to position [353, 0]
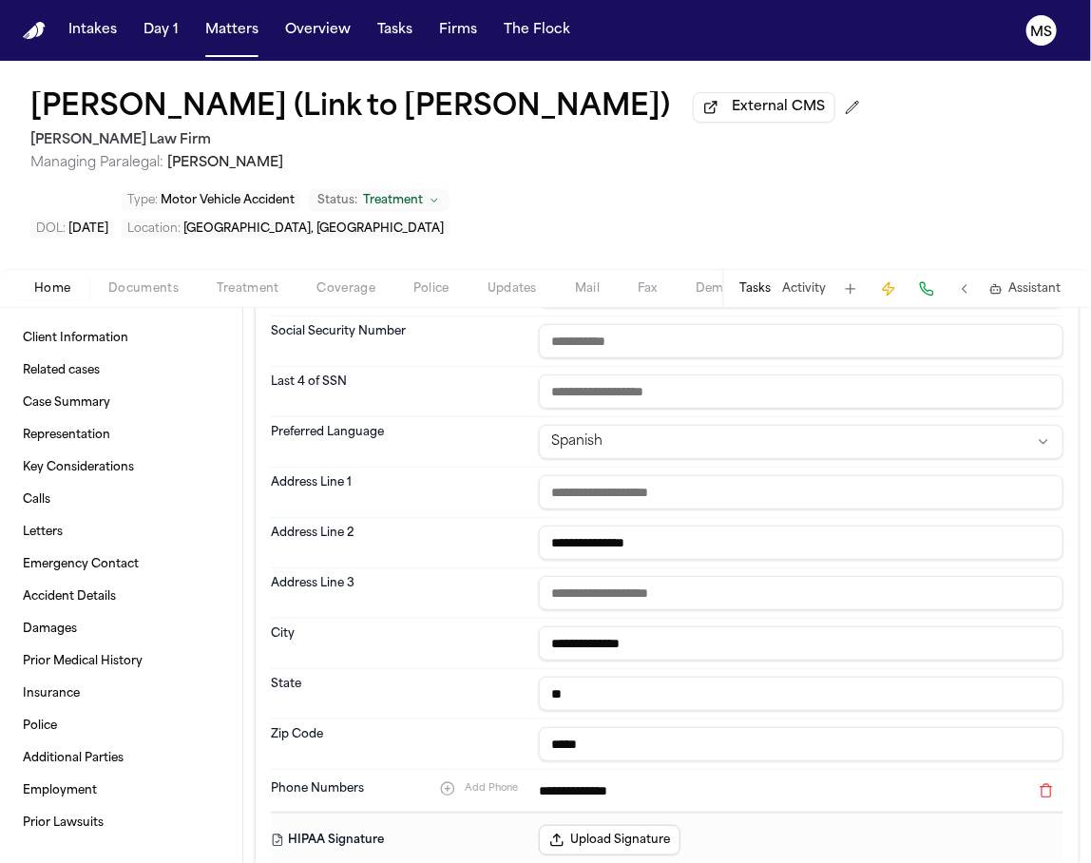
drag, startPoint x: 677, startPoint y: 577, endPoint x: 463, endPoint y: 564, distance: 214.3
click at [463, 564] on div "**********" at bounding box center [667, 543] width 793 height 50
click at [639, 510] on input "text" at bounding box center [801, 492] width 525 height 34
paste input "**********"
type input "**********"
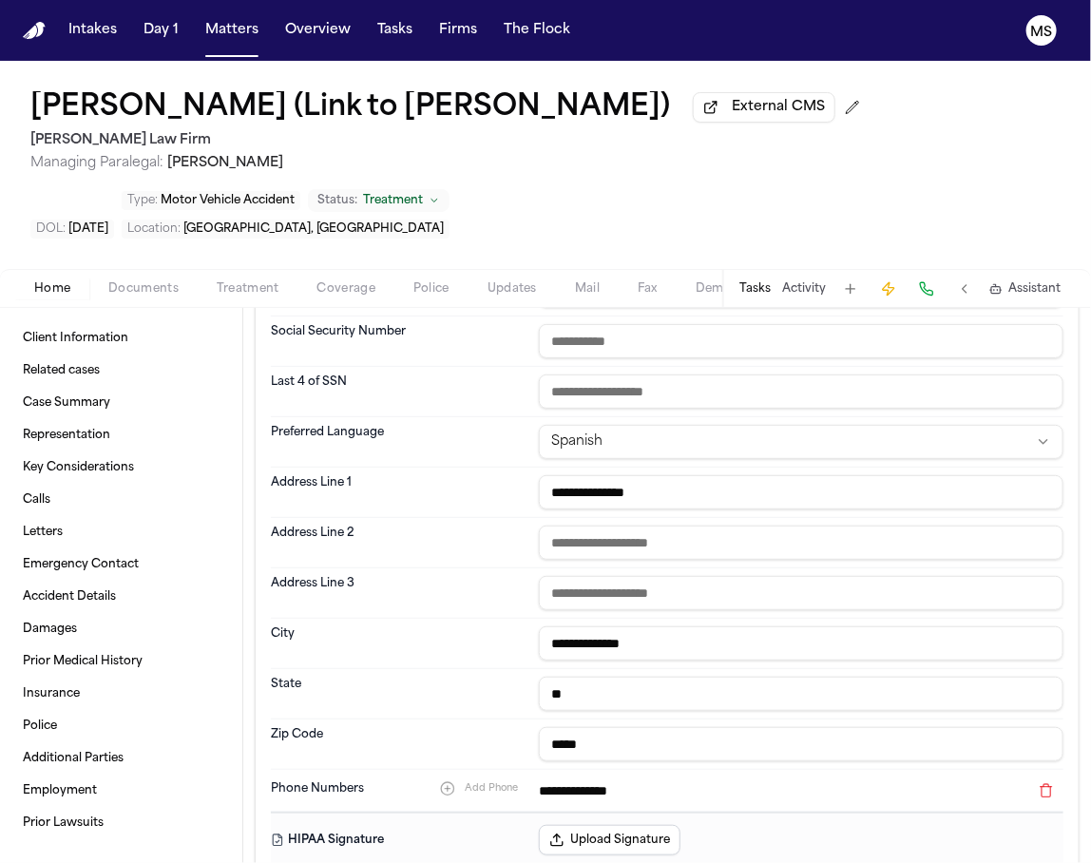
click at [431, 254] on div "[PERSON_NAME] (Link to [PERSON_NAME]) External CMS [PERSON_NAME] Law Firm Manag…" at bounding box center [545, 165] width 1091 height 208
click at [376, 125] on div "[PERSON_NAME] (Link to [PERSON_NAME]) External CMS" at bounding box center [449, 108] width 838 height 34
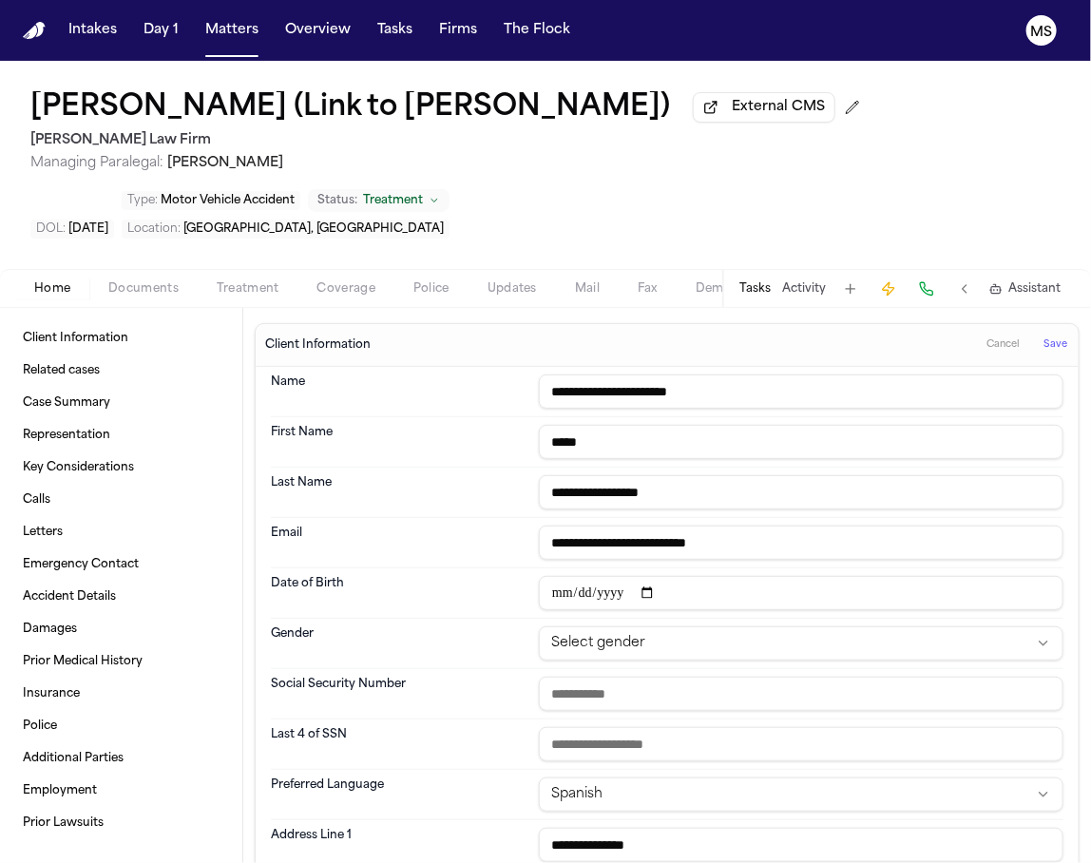
click at [1044, 352] on span "Save" at bounding box center [1056, 344] width 24 height 13
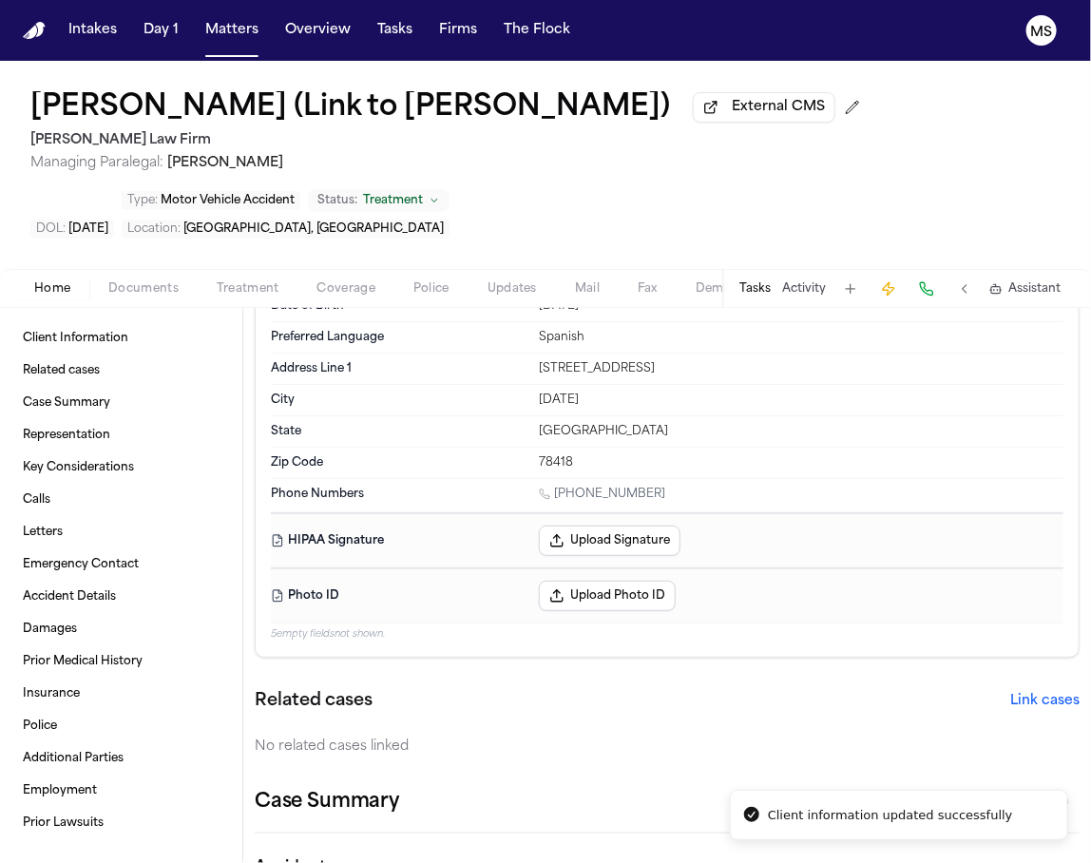
scroll to position [191, 0]
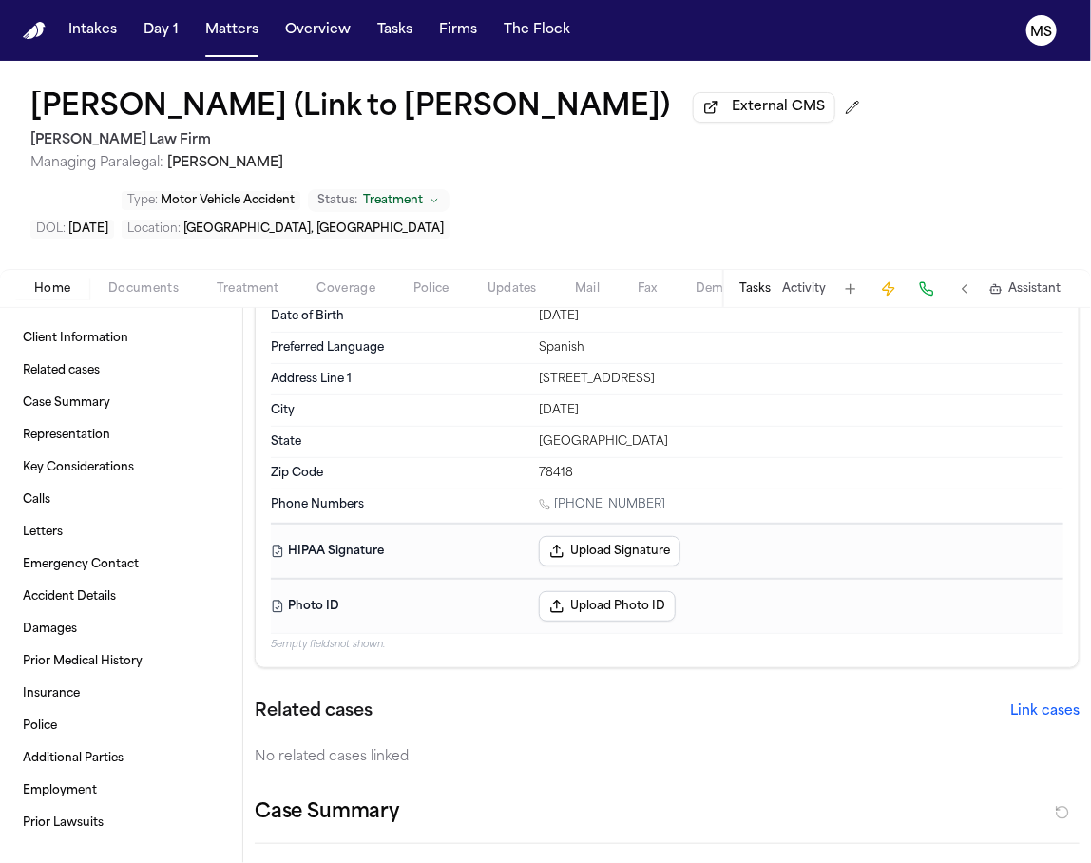
click at [399, 250] on div "[PERSON_NAME] (Link to [PERSON_NAME]) External CMS [PERSON_NAME] Law Firm Manag…" at bounding box center [545, 165] width 1091 height 208
click at [513, 297] on span "Updates" at bounding box center [512, 288] width 49 height 15
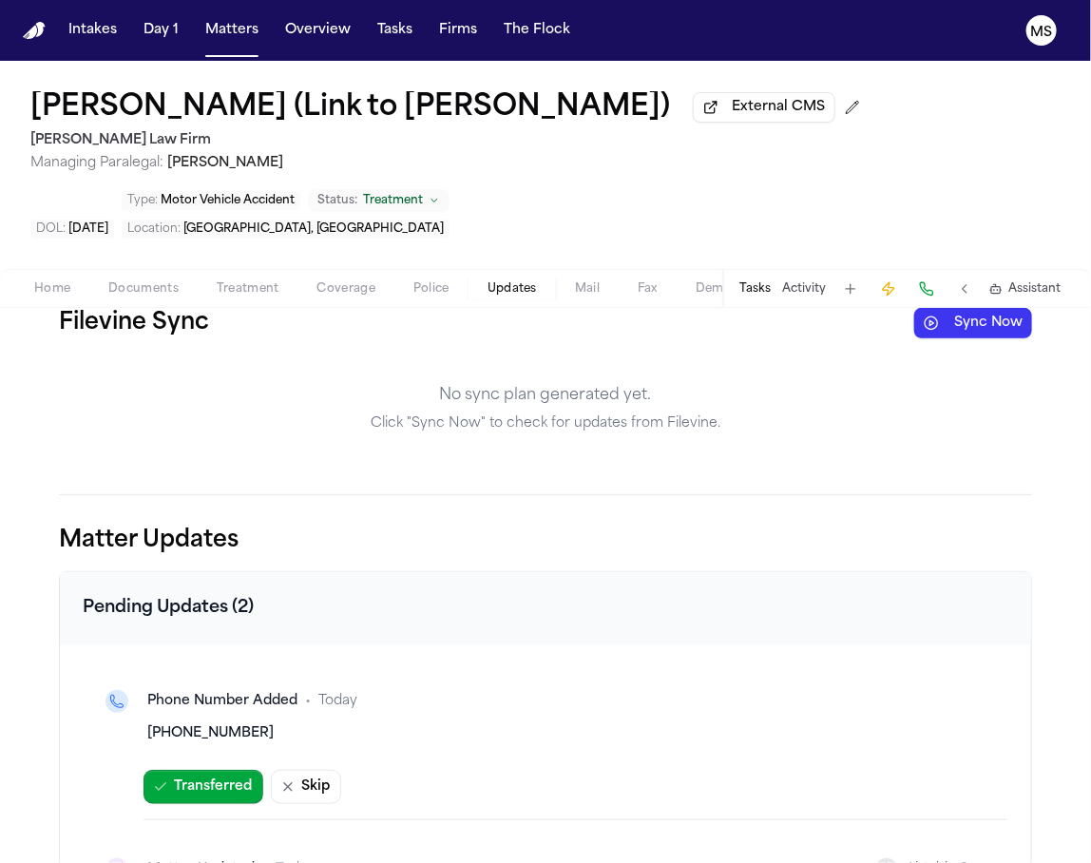
click at [974, 338] on button "Sync Now" at bounding box center [974, 323] width 118 height 30
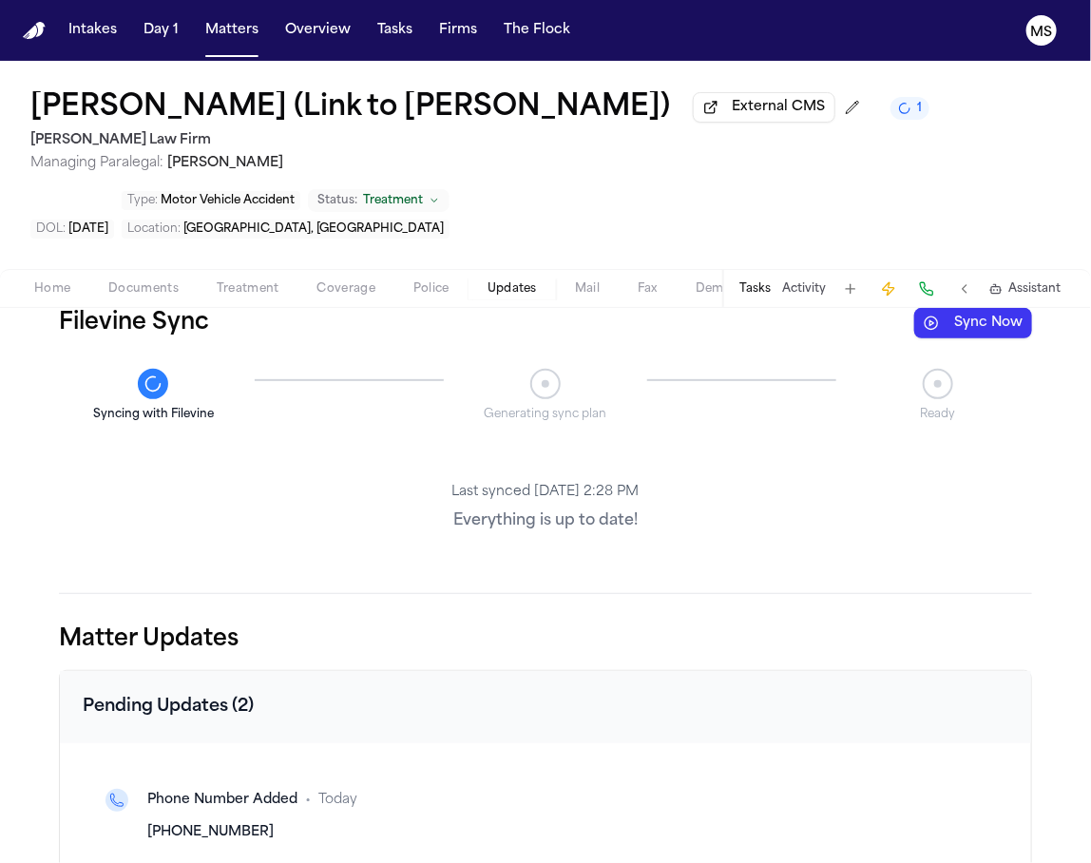
click at [397, 269] on div "[PERSON_NAME] (Link to [PERSON_NAME]) External CMS 1 [PERSON_NAME] Law Firm Man…" at bounding box center [545, 165] width 1091 height 208
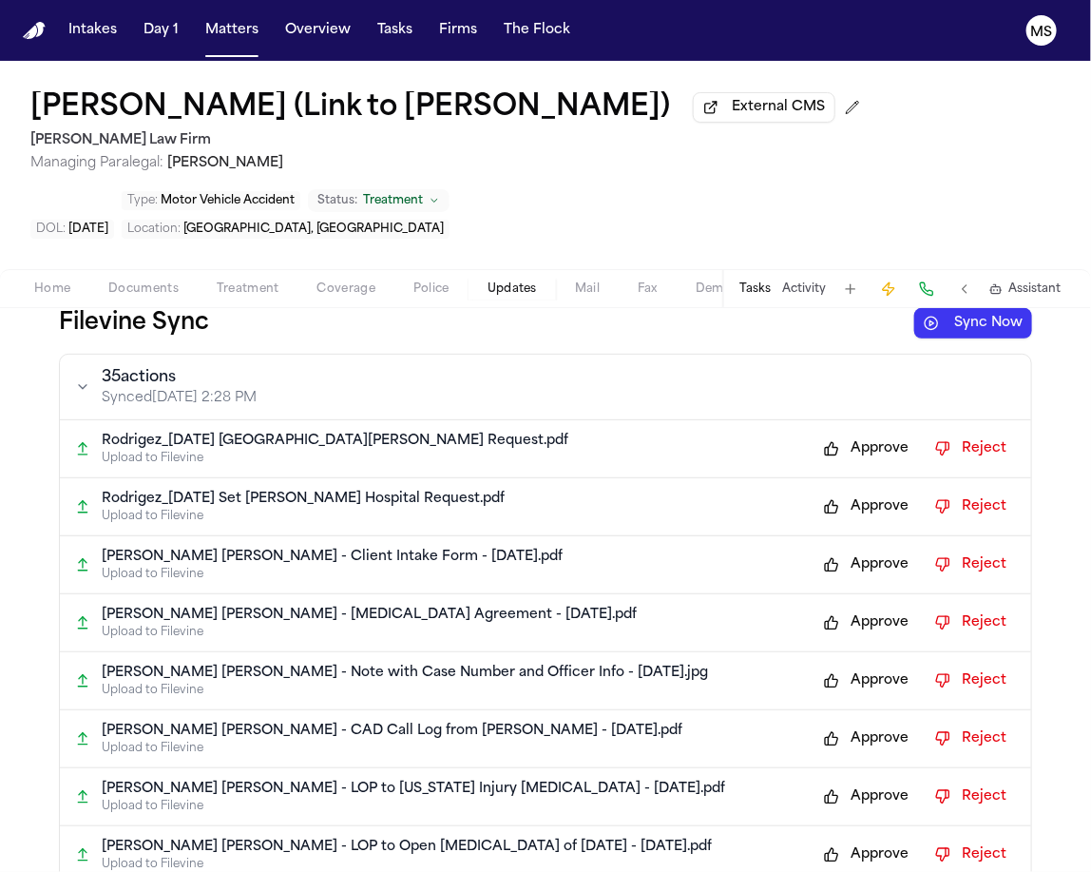
click at [732, 117] on span "External CMS" at bounding box center [778, 107] width 93 height 19
click at [866, 464] on button "Approve" at bounding box center [867, 449] width 104 height 30
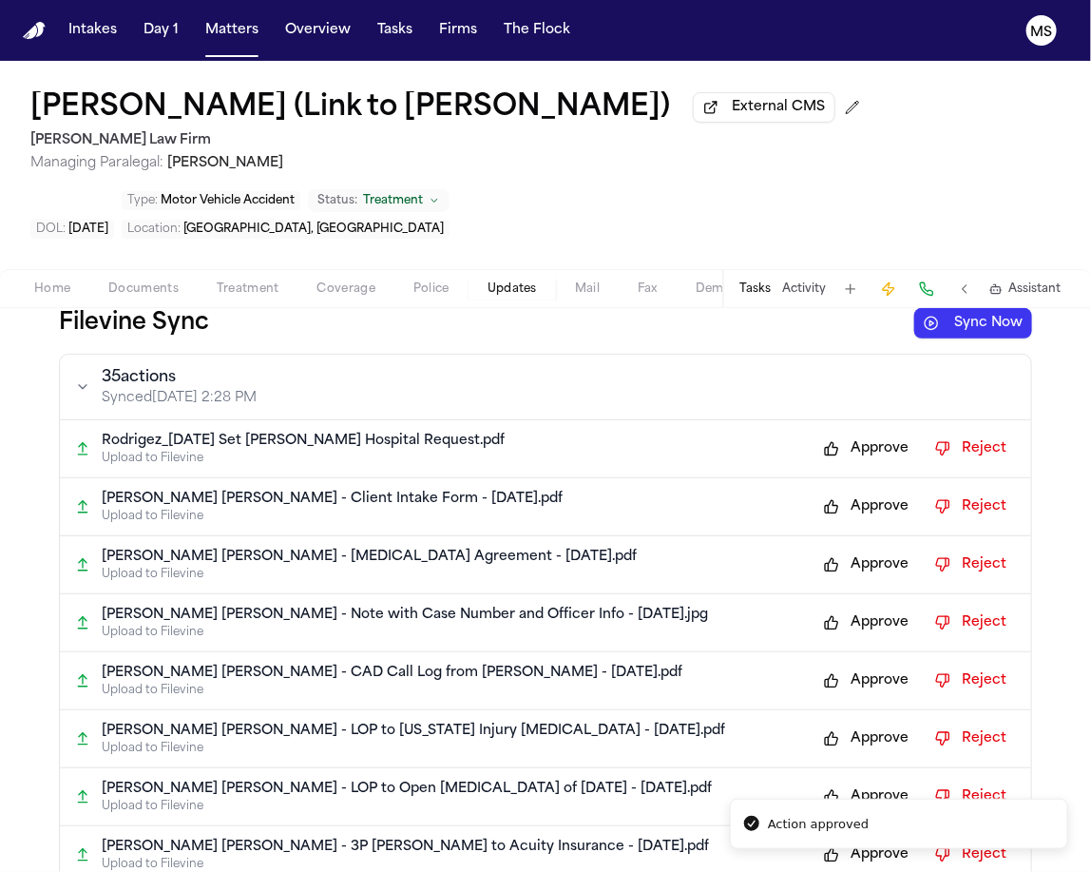
click at [866, 464] on button "Approve" at bounding box center [867, 449] width 104 height 30
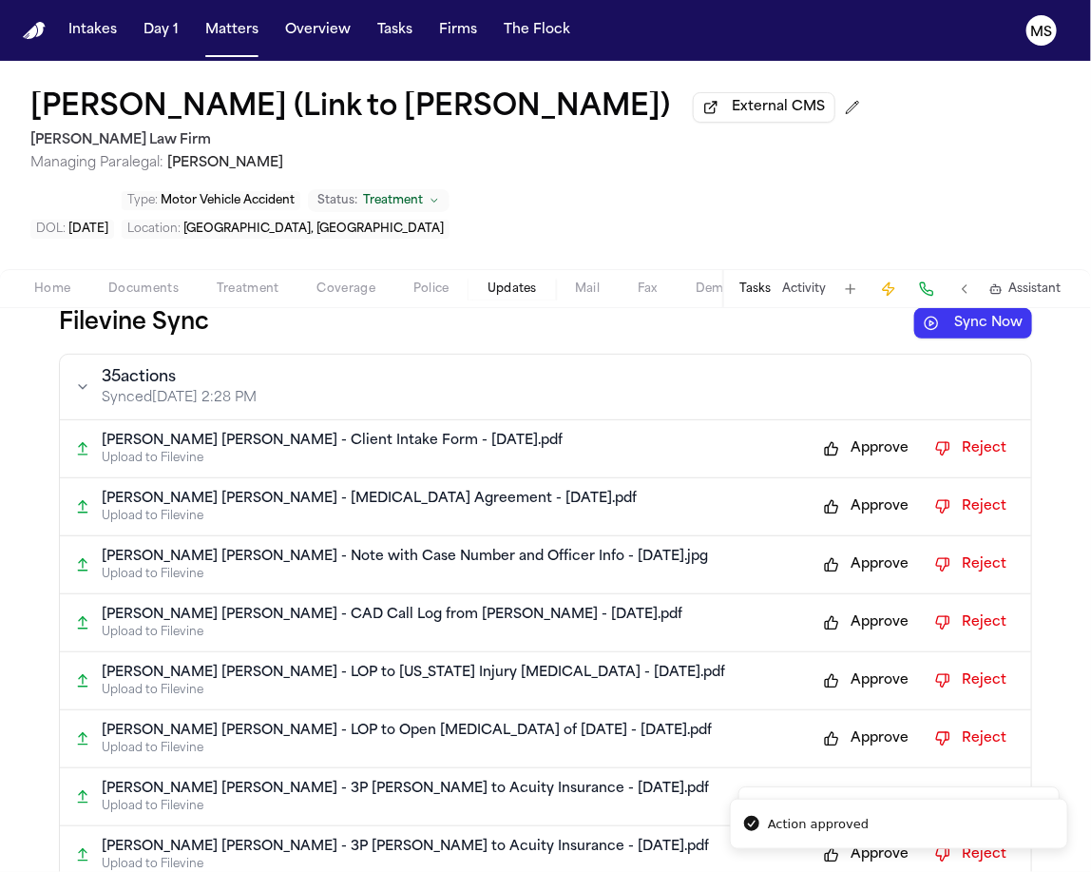
click at [866, 464] on button "Approve" at bounding box center [867, 449] width 104 height 30
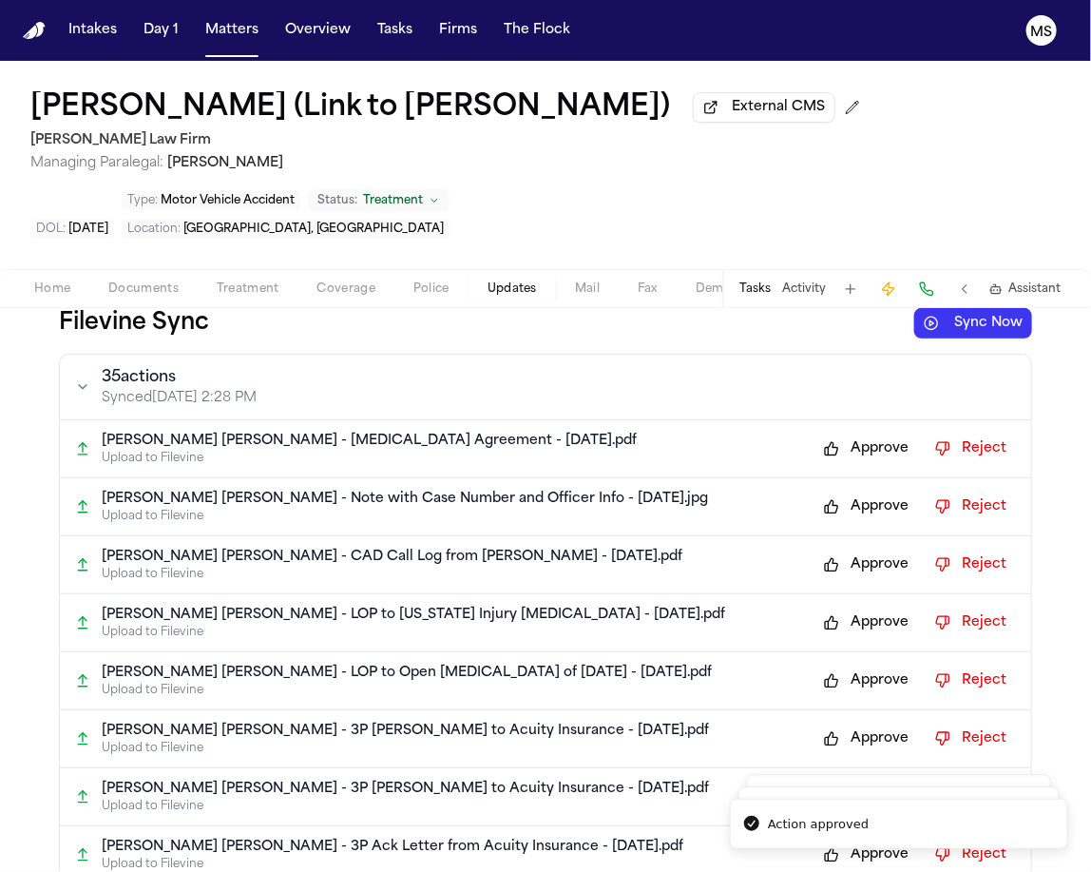
click at [866, 464] on button "Approve" at bounding box center [867, 449] width 104 height 30
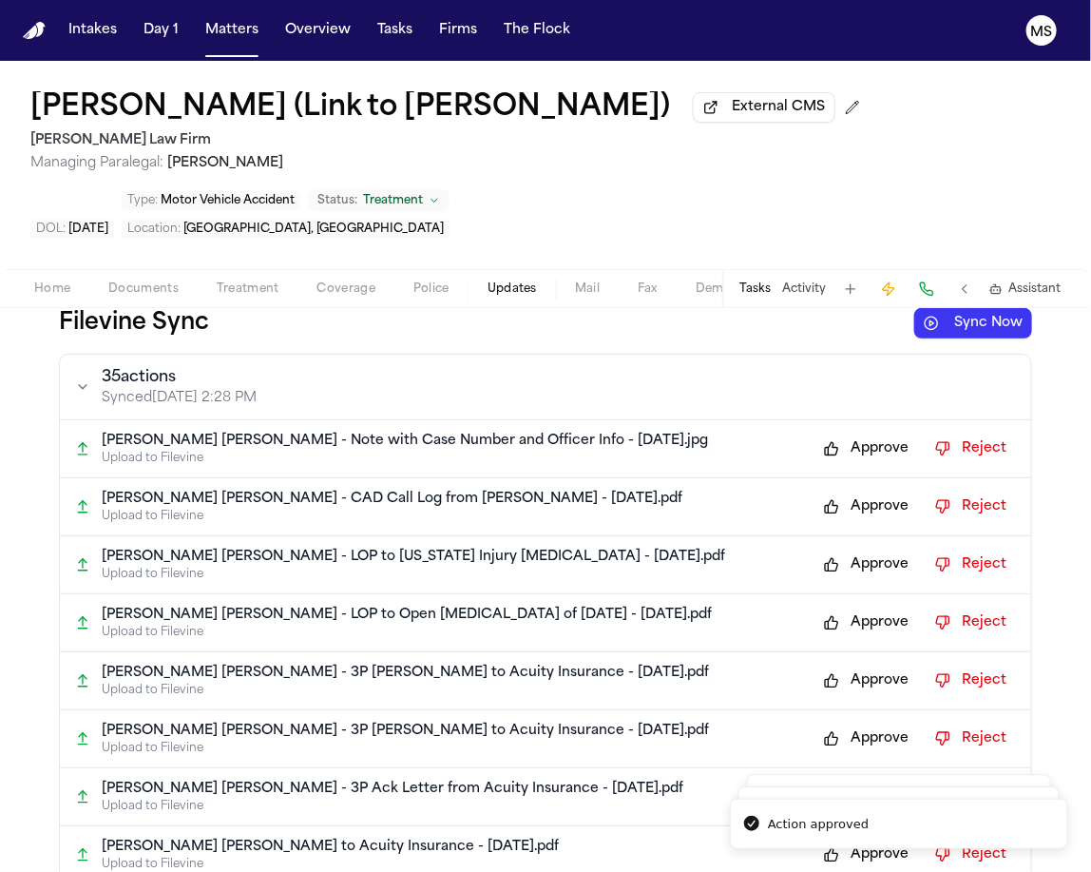
click at [866, 464] on button "Approve" at bounding box center [867, 449] width 104 height 30
click at [866, 492] on button "Approve" at bounding box center [867, 507] width 104 height 30
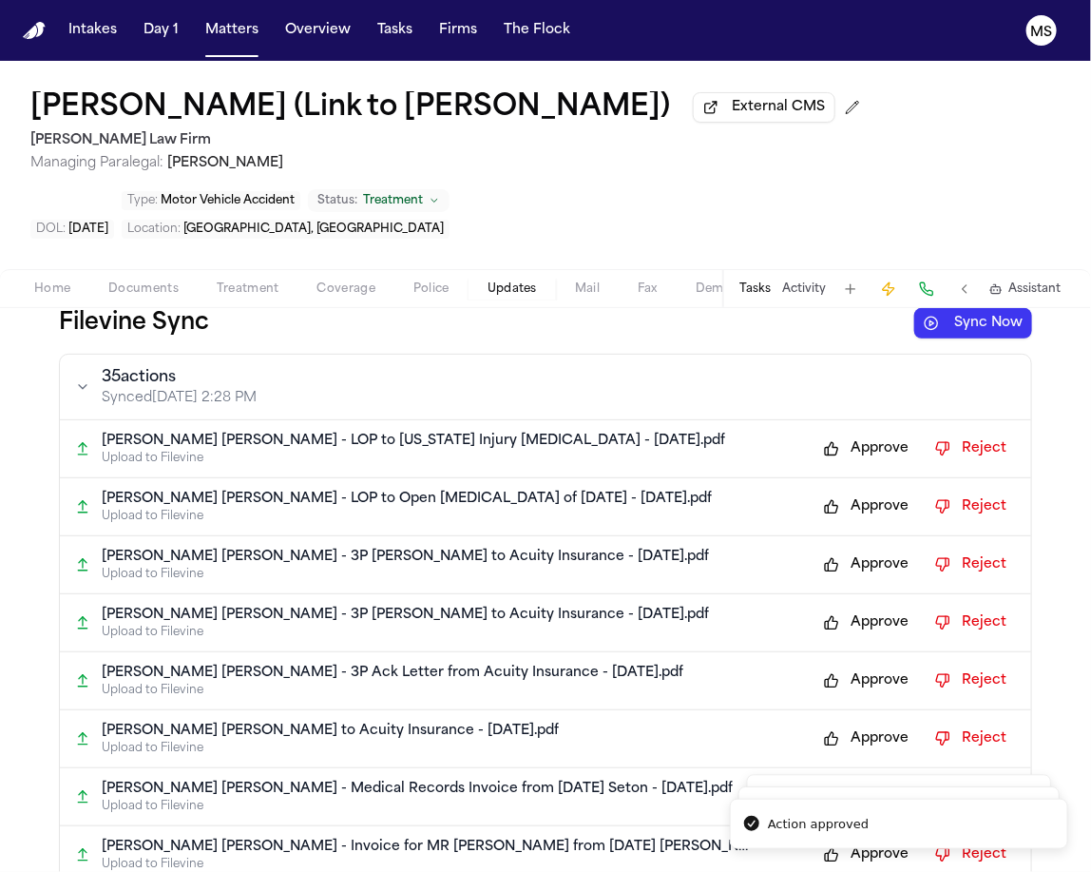
click at [866, 464] on button "Approve" at bounding box center [867, 449] width 104 height 30
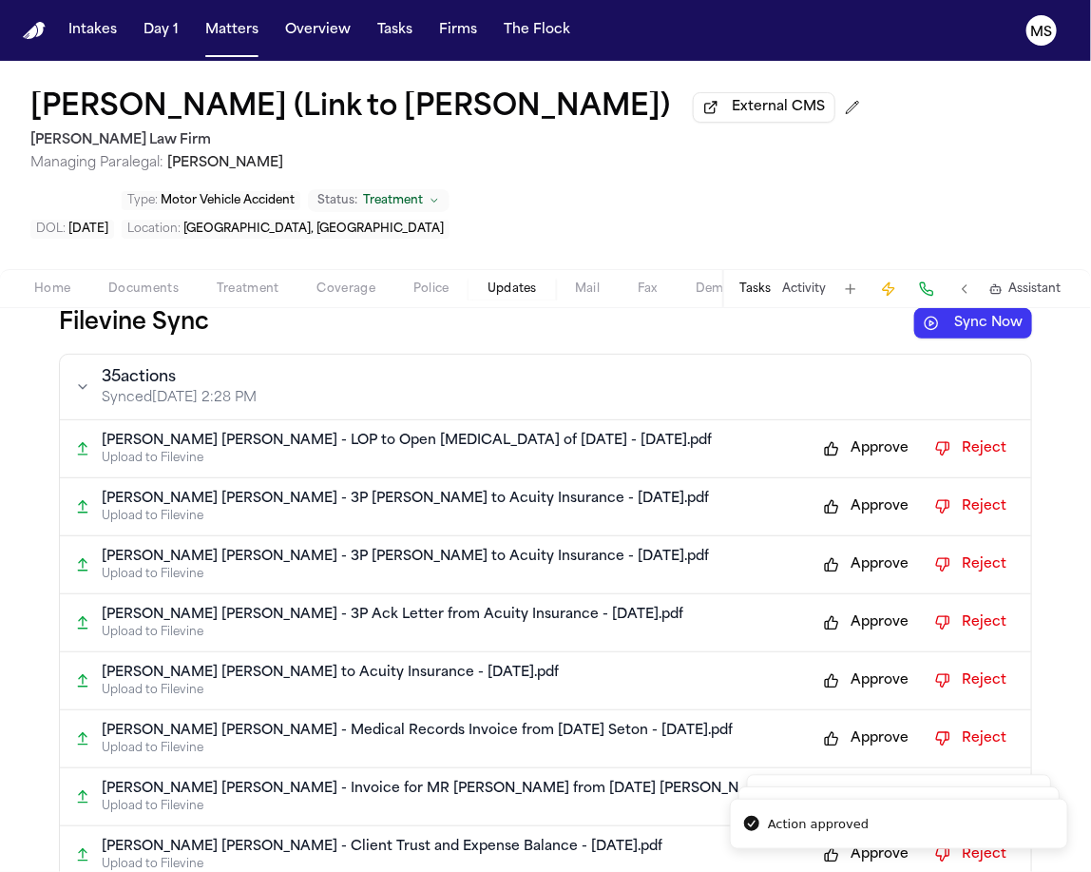
click at [866, 464] on button "Approve" at bounding box center [867, 449] width 104 height 30
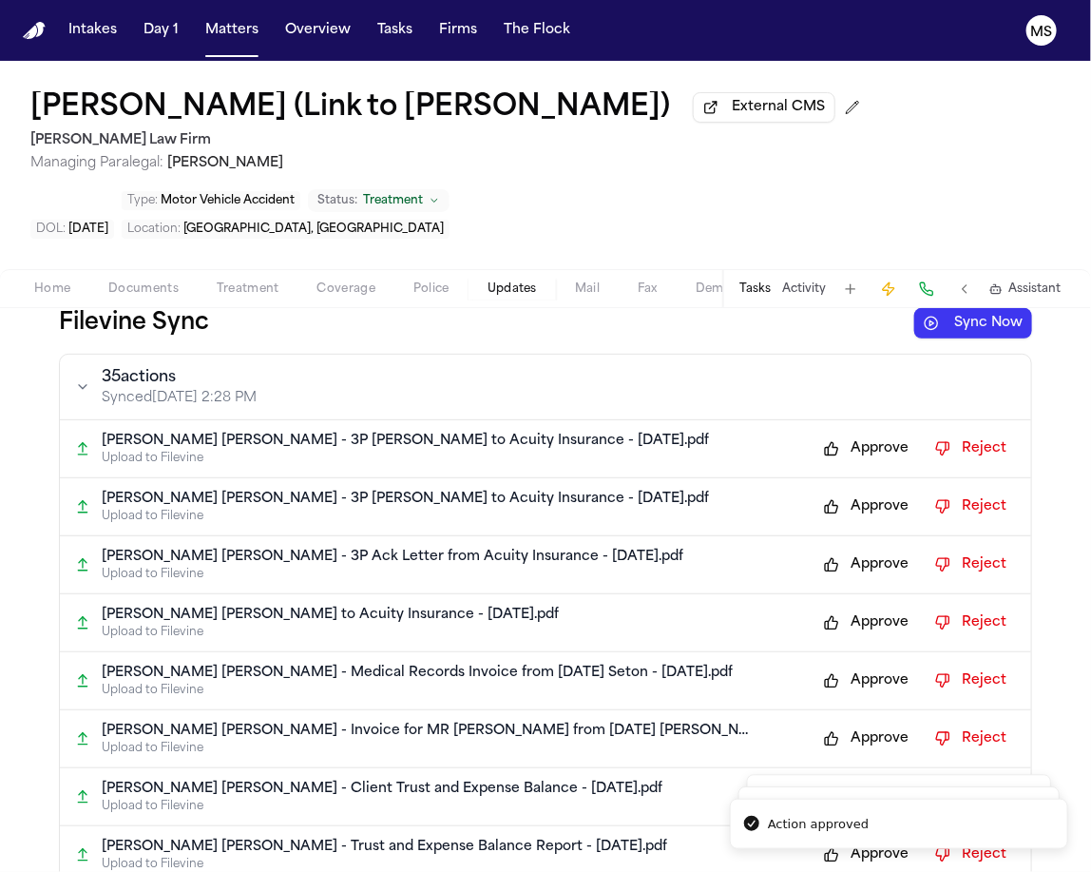
click at [866, 464] on button "Approve" at bounding box center [867, 449] width 104 height 30
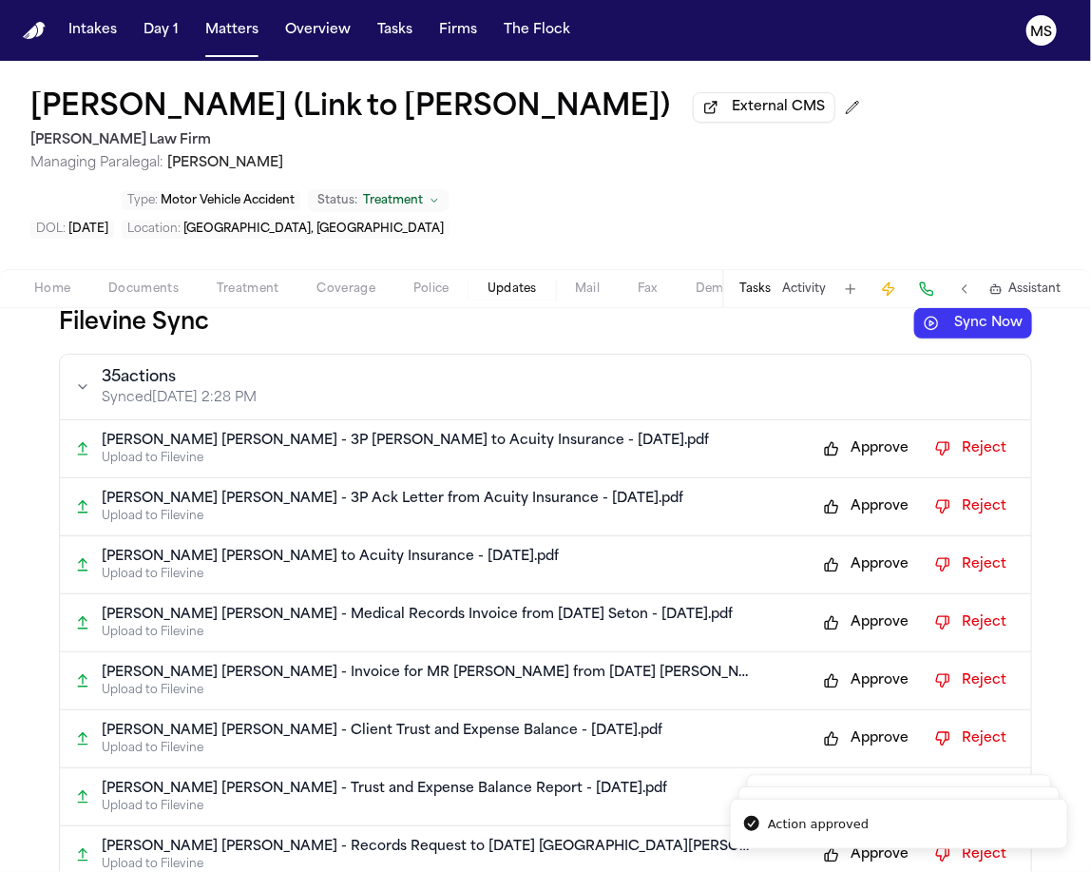
click at [866, 464] on button "Approve" at bounding box center [867, 449] width 104 height 30
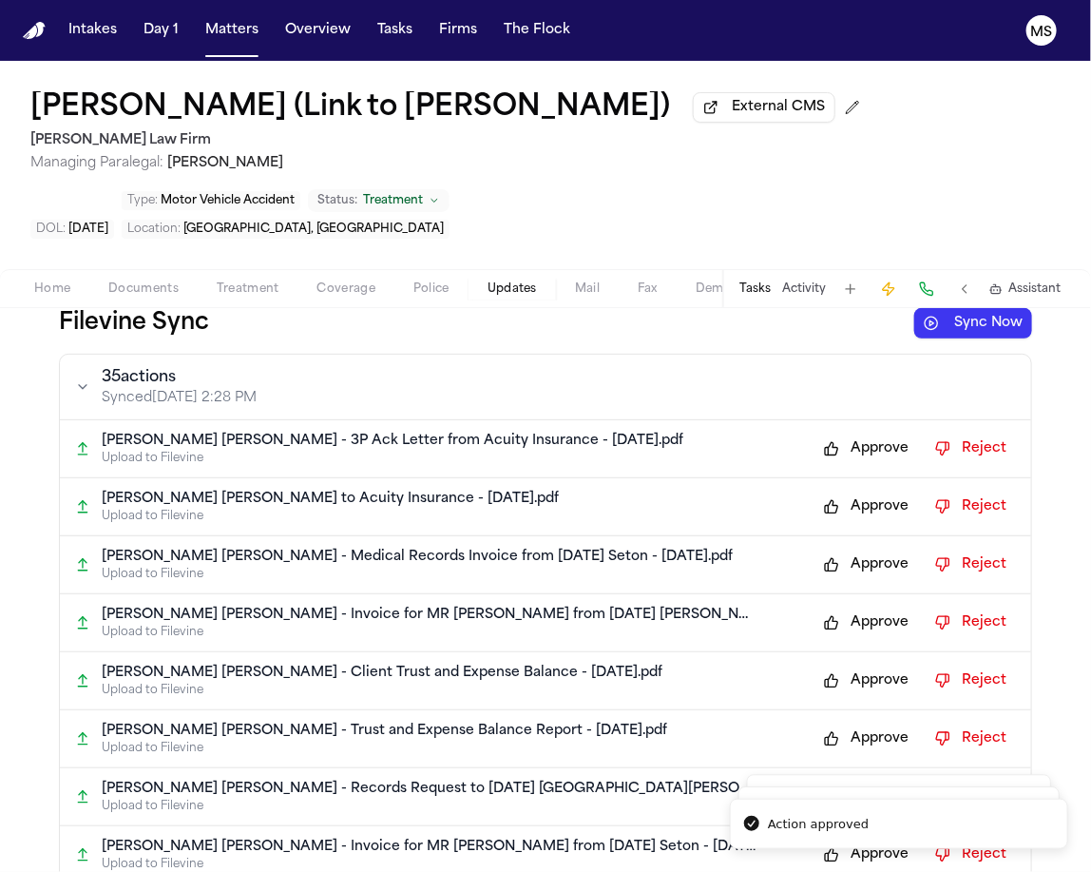
click at [866, 464] on button "Approve" at bounding box center [867, 449] width 104 height 30
click at [866, 492] on button "Approve" at bounding box center [867, 507] width 104 height 30
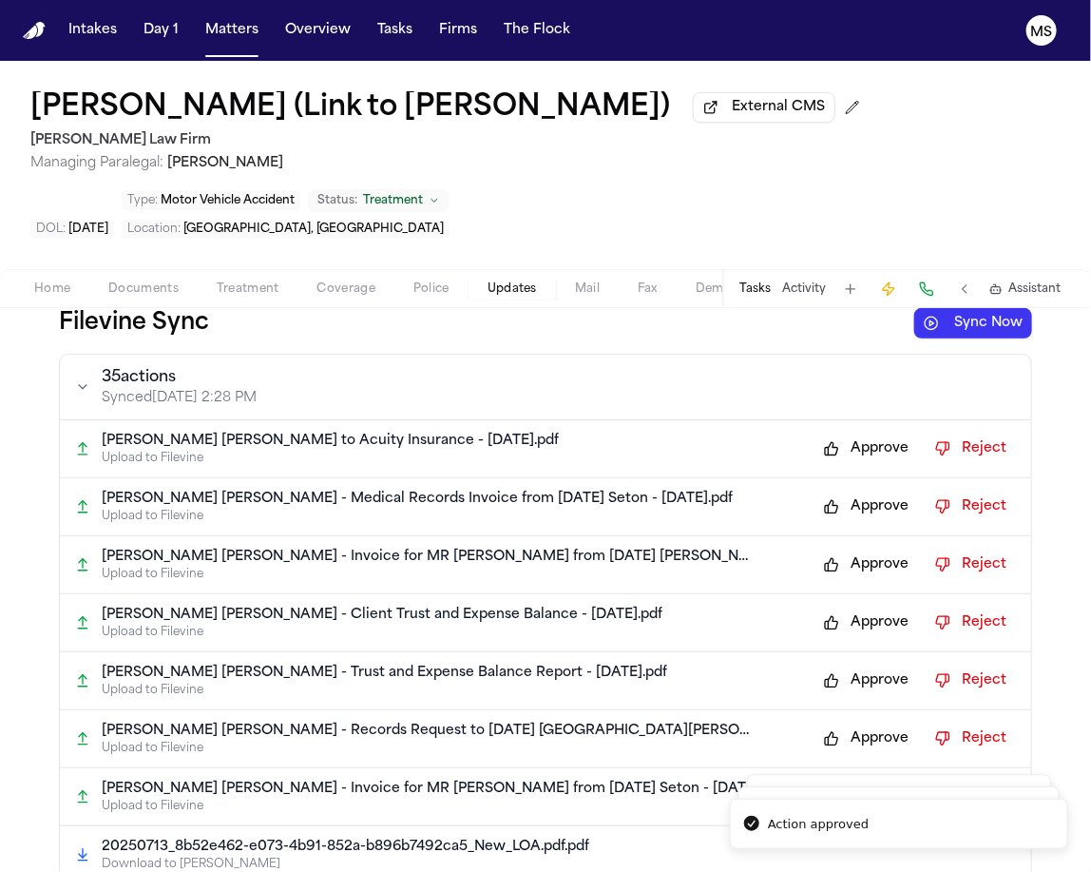
click at [866, 492] on button "Approve" at bounding box center [867, 507] width 104 height 30
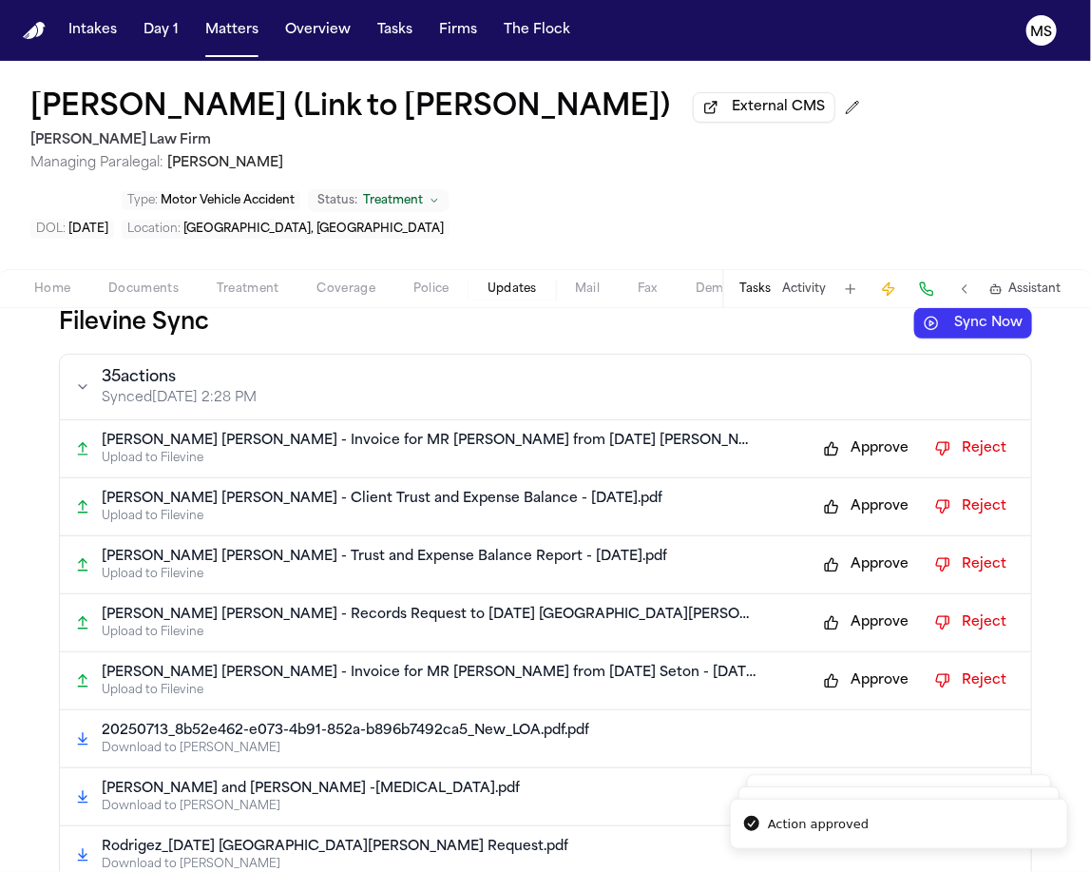
click at [866, 464] on button "Approve" at bounding box center [867, 449] width 104 height 30
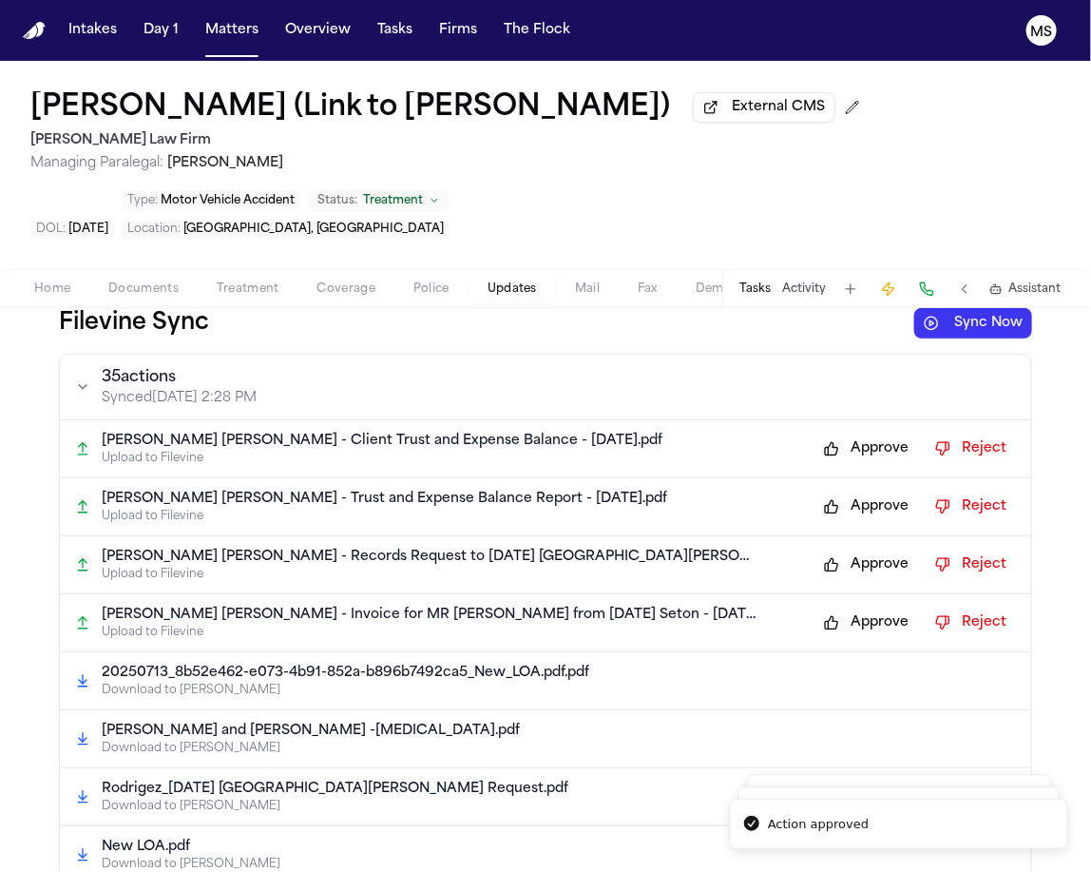
click at [866, 464] on button "Approve" at bounding box center [867, 449] width 104 height 30
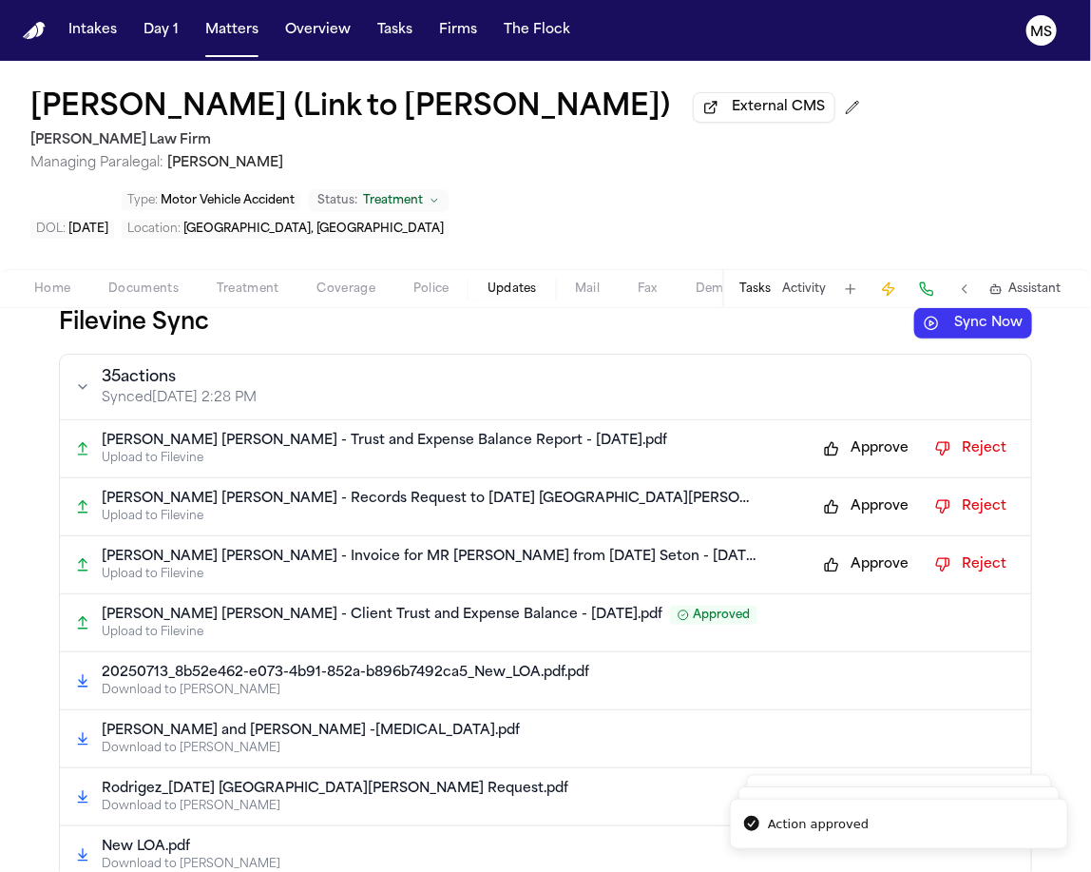
click at [866, 464] on button "Approve" at bounding box center [867, 449] width 104 height 30
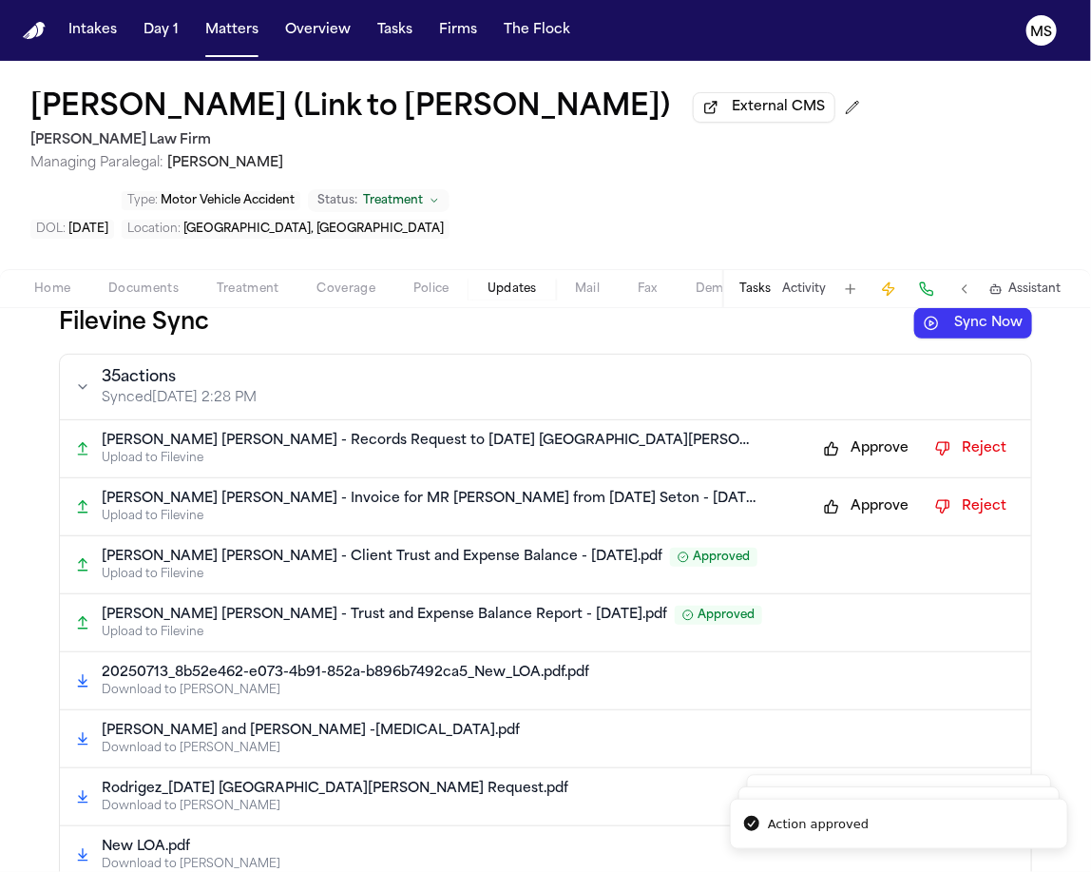
click at [866, 464] on button "Approve" at bounding box center [867, 449] width 104 height 30
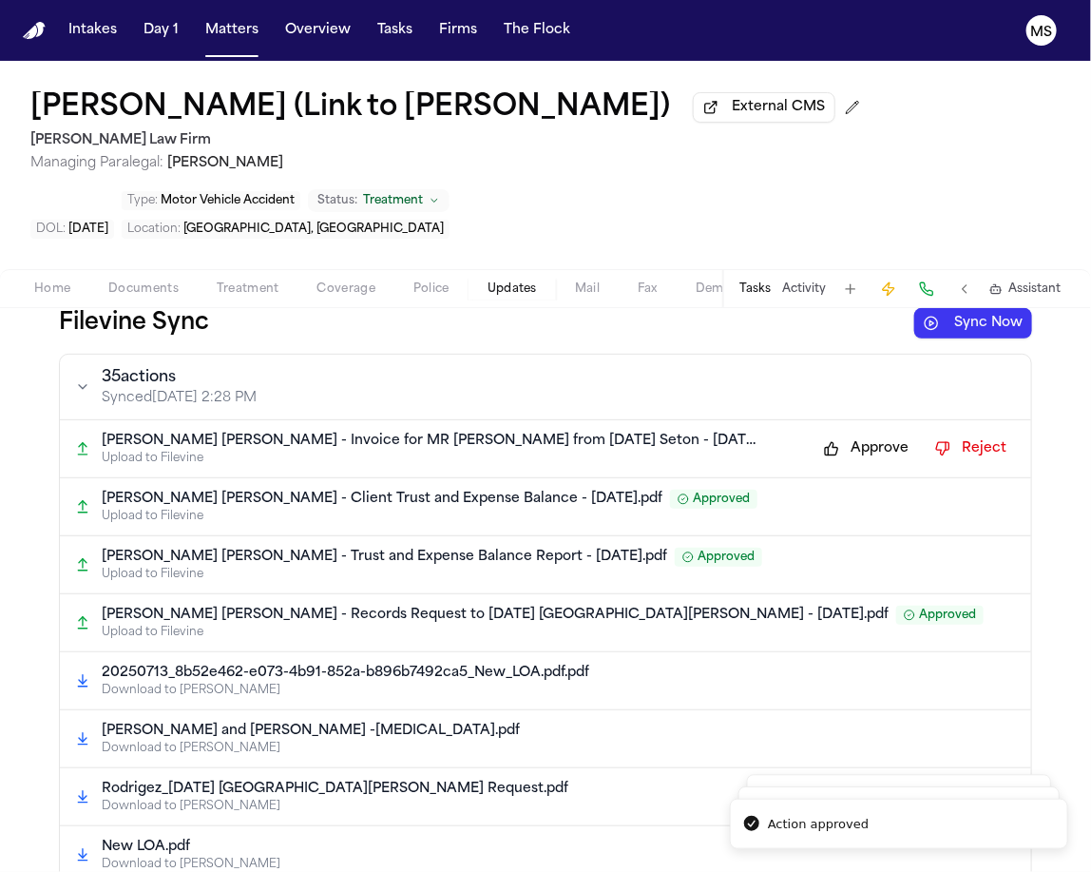
click at [866, 464] on button "Approve" at bounding box center [867, 449] width 104 height 30
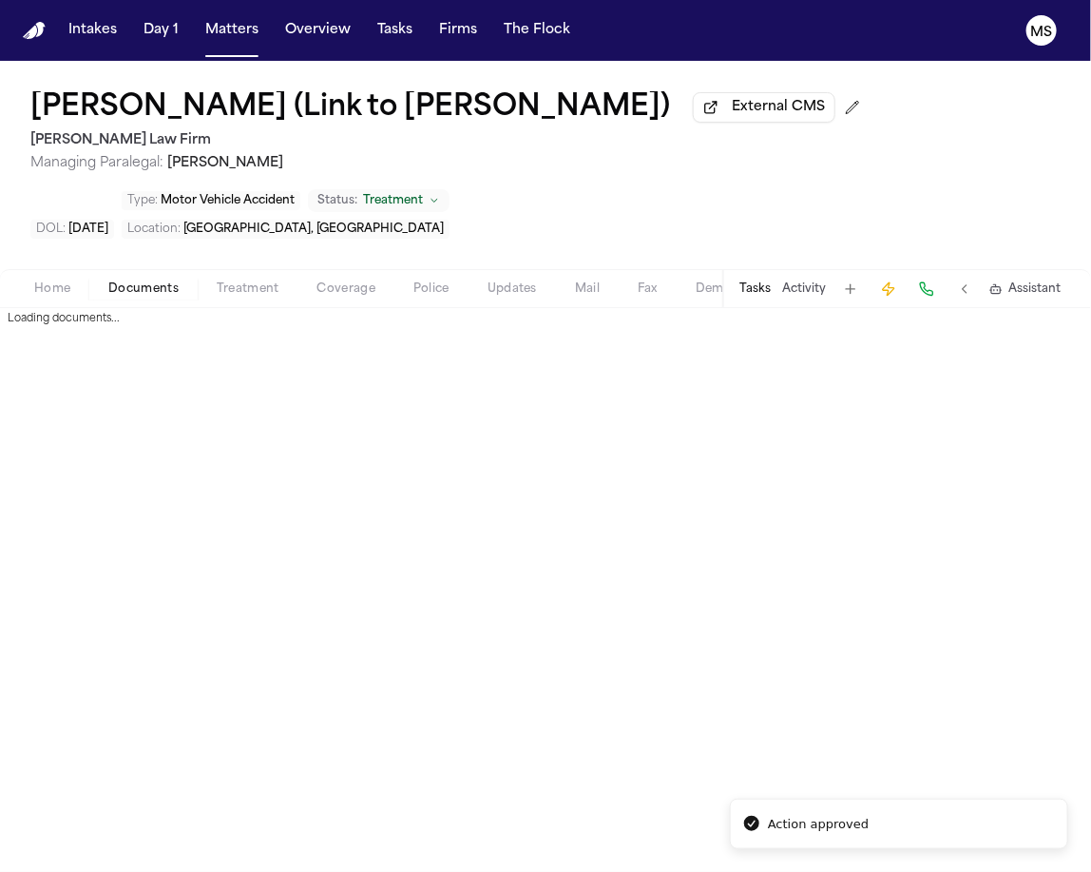
click at [124, 297] on span "Documents" at bounding box center [143, 288] width 70 height 15
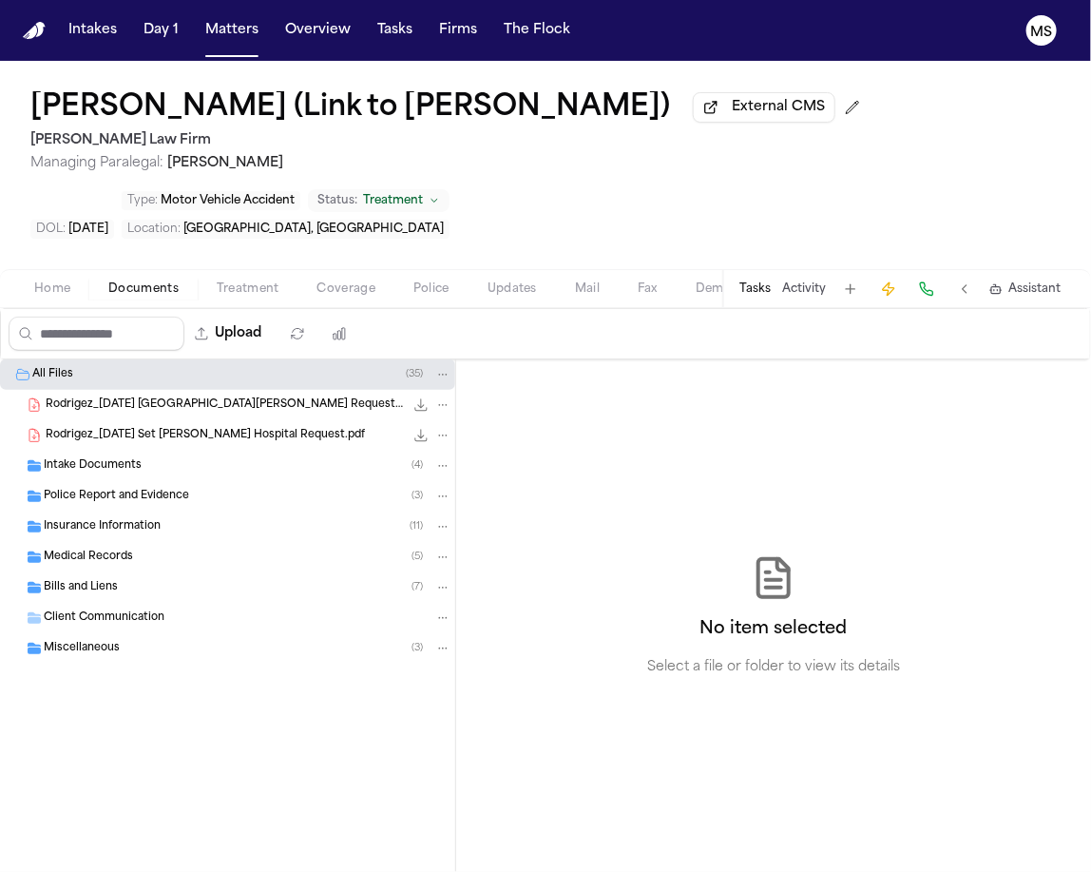
click at [87, 474] on div "Intake Documents ( 4 )" at bounding box center [248, 465] width 408 height 17
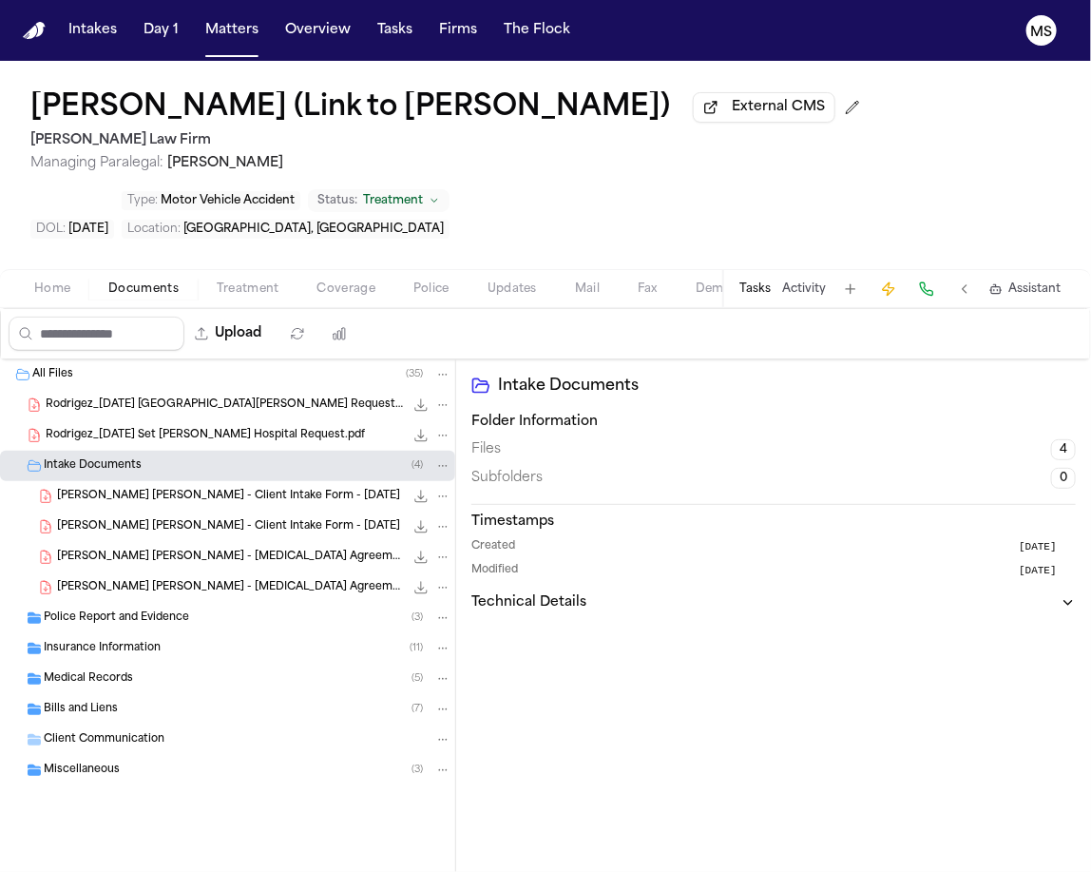
click at [109, 505] on span "J. Guerrero Rodriguez - Client Intake Form - 6.23.25" at bounding box center [228, 497] width 343 height 16
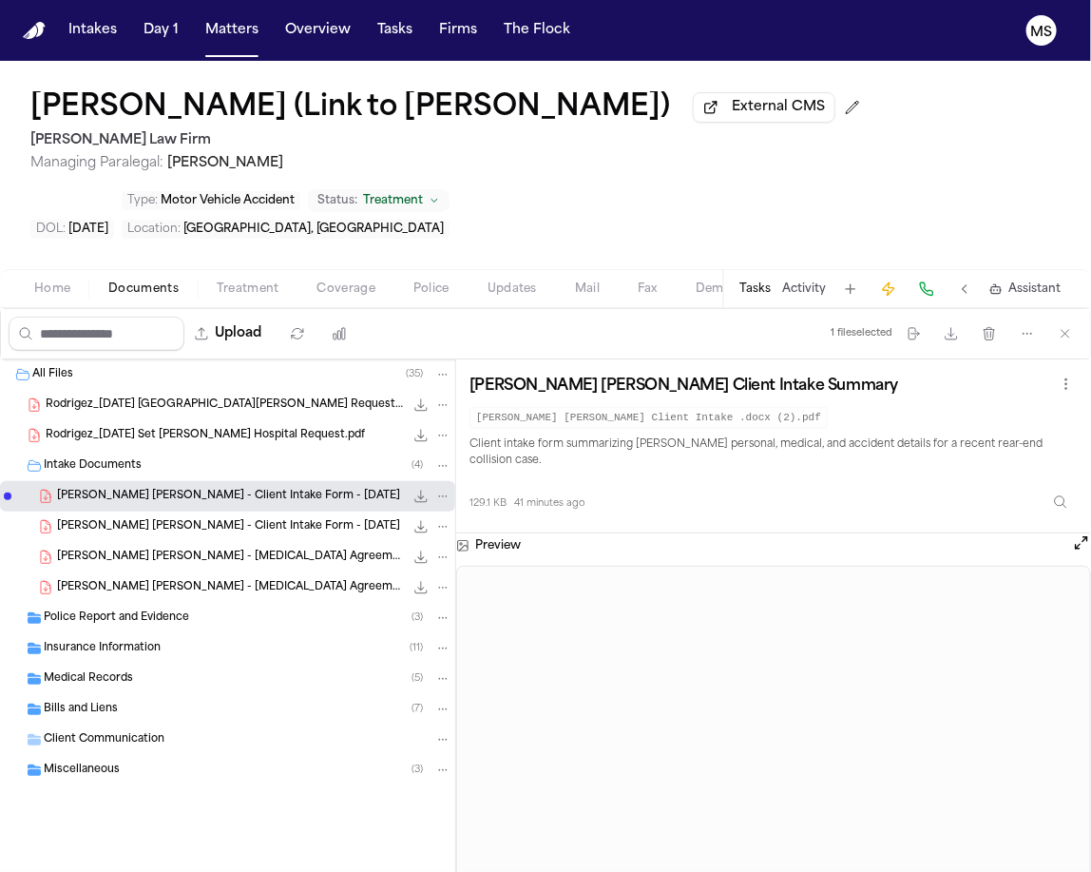
click at [1078, 552] on button "Open preview" at bounding box center [1081, 542] width 19 height 19
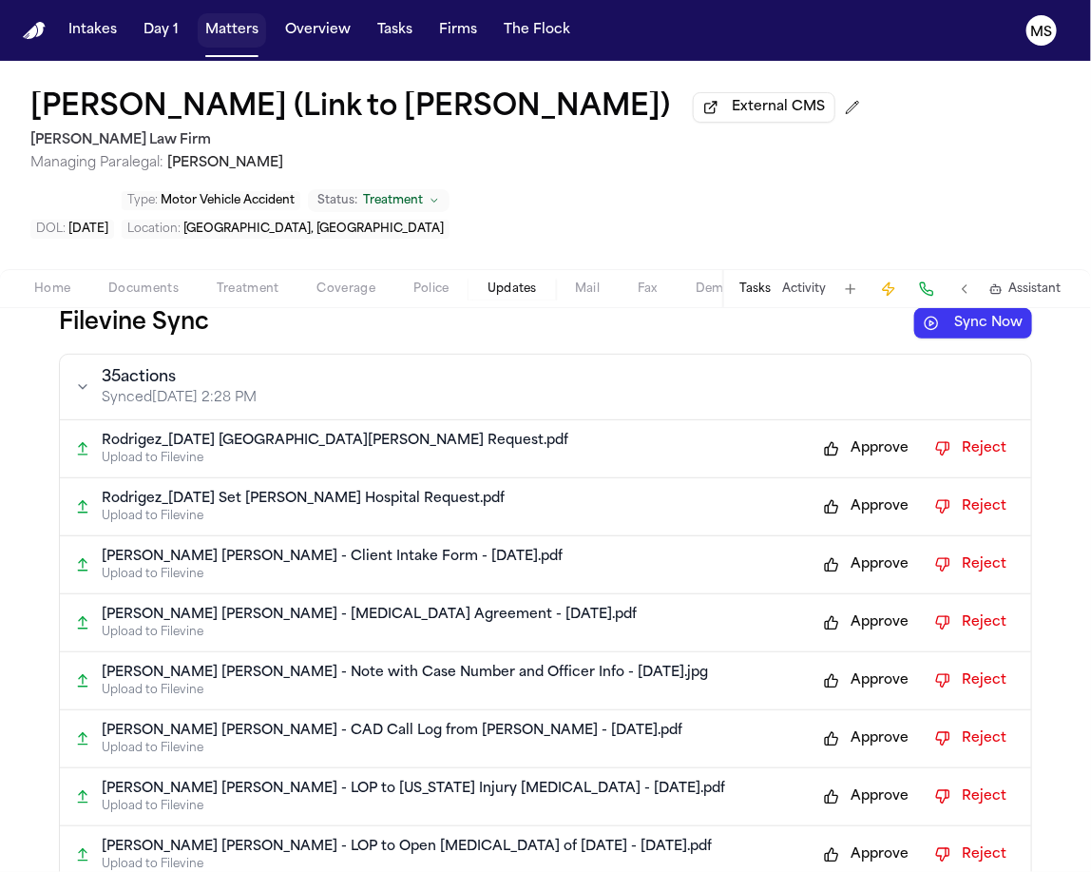
click at [221, 26] on button "Matters" at bounding box center [232, 30] width 68 height 34
click at [236, 40] on button "Matters" at bounding box center [232, 30] width 68 height 34
click at [226, 30] on button "Matters" at bounding box center [232, 30] width 68 height 34
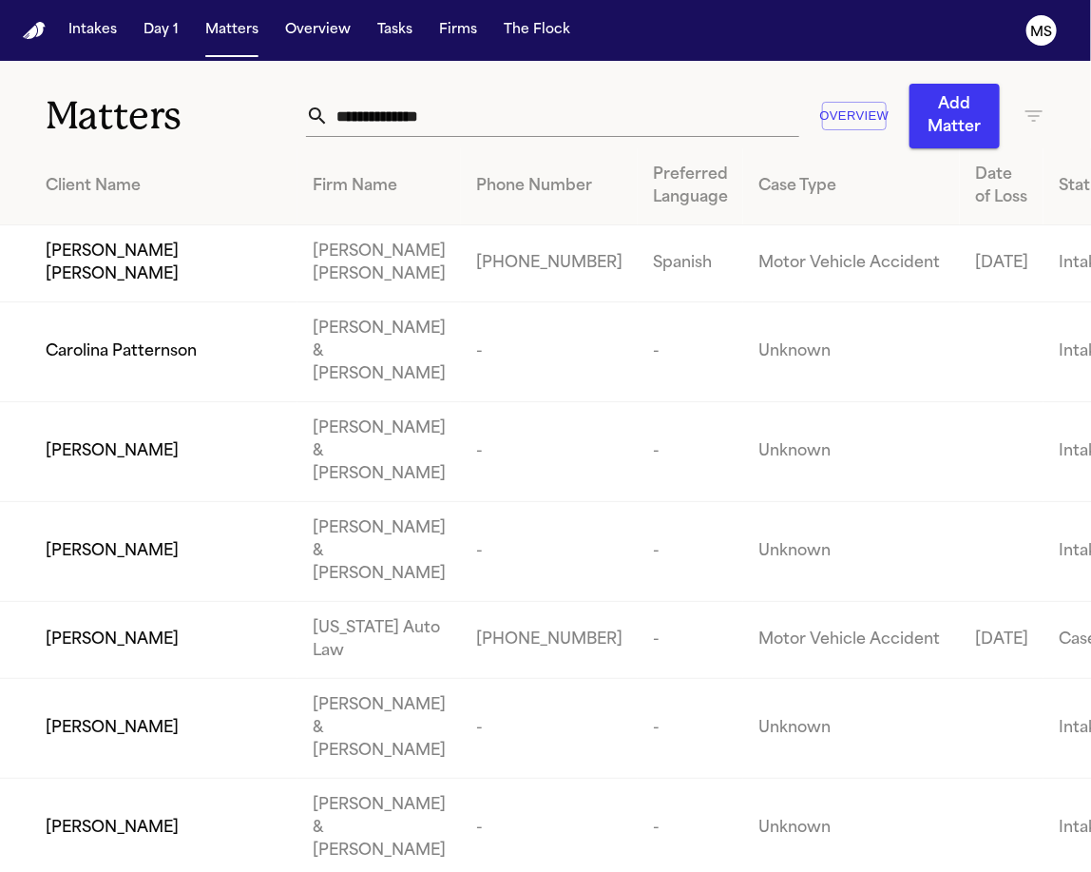
click at [376, 114] on input "text" at bounding box center [564, 116] width 471 height 42
paste input "**********"
type input "**********"
